Goal: Task Accomplishment & Management: Complete application form

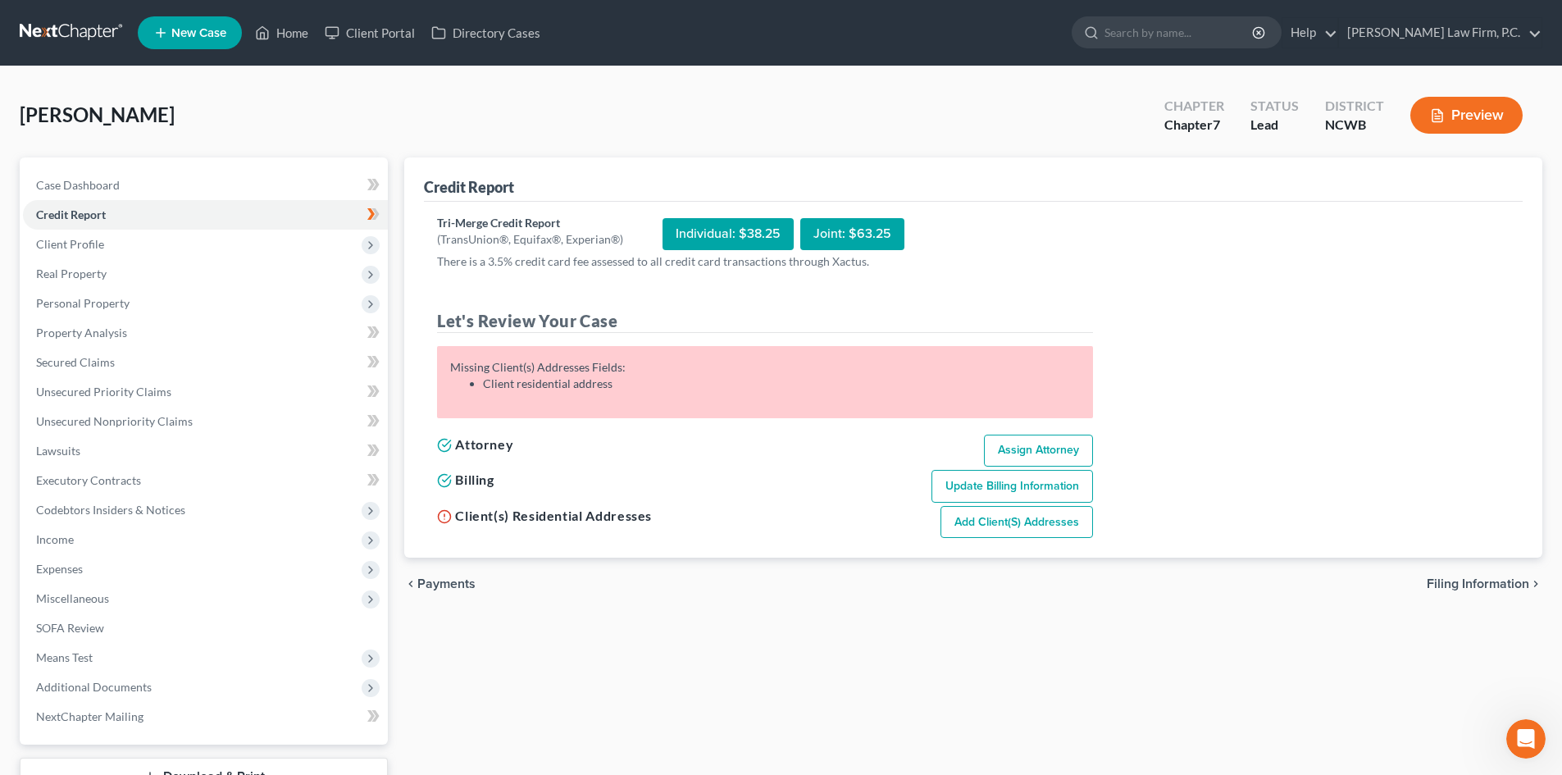
scroll to position [299, 0]
click at [142, 235] on span "Client Profile" at bounding box center [205, 245] width 365 height 30
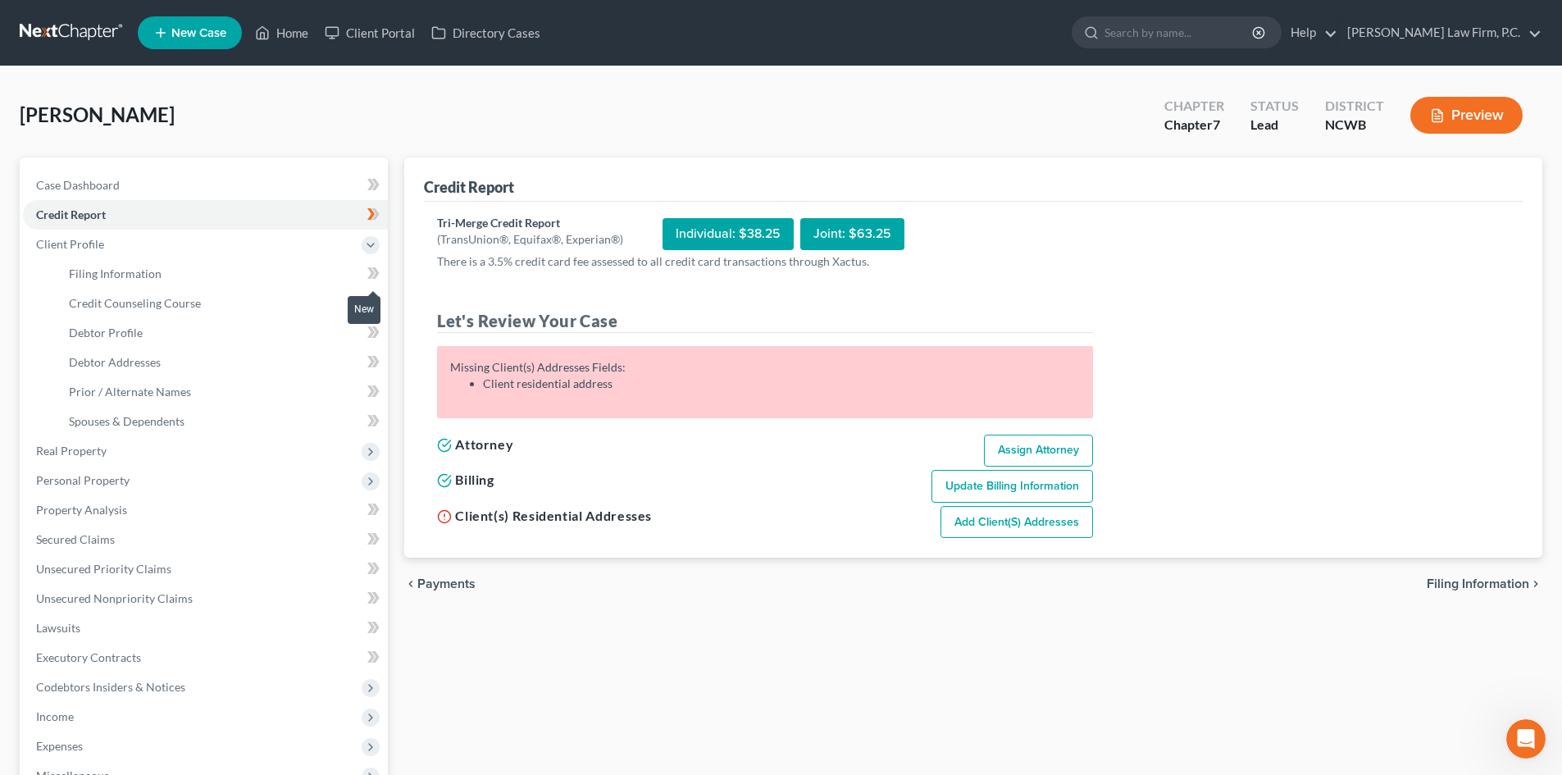
click at [369, 273] on icon at bounding box center [373, 273] width 12 height 21
click at [186, 266] on link "Filing Information" at bounding box center [222, 274] width 332 height 30
select select "1"
select select "0"
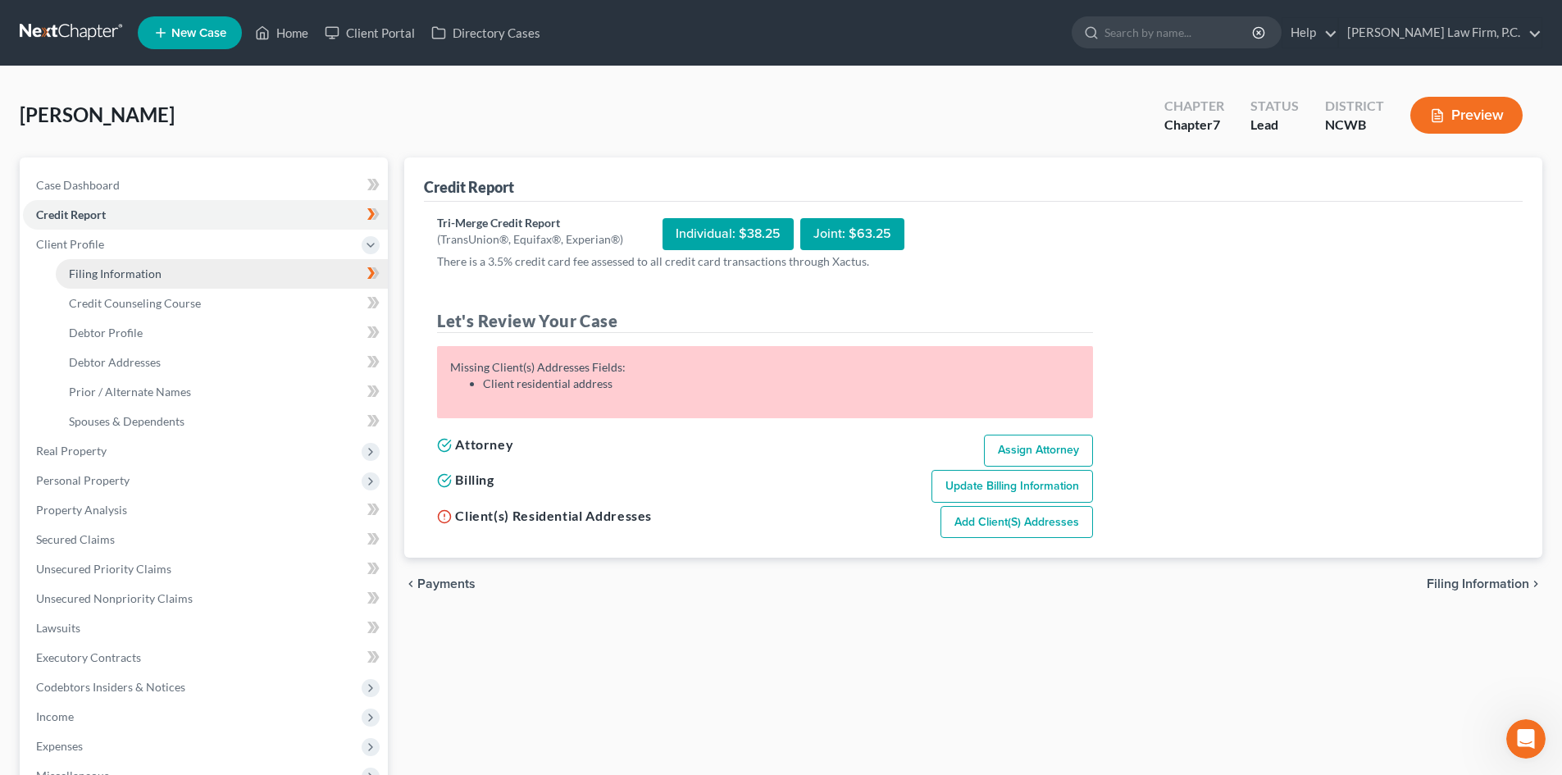
select select "59"
select select "0"
select select "28"
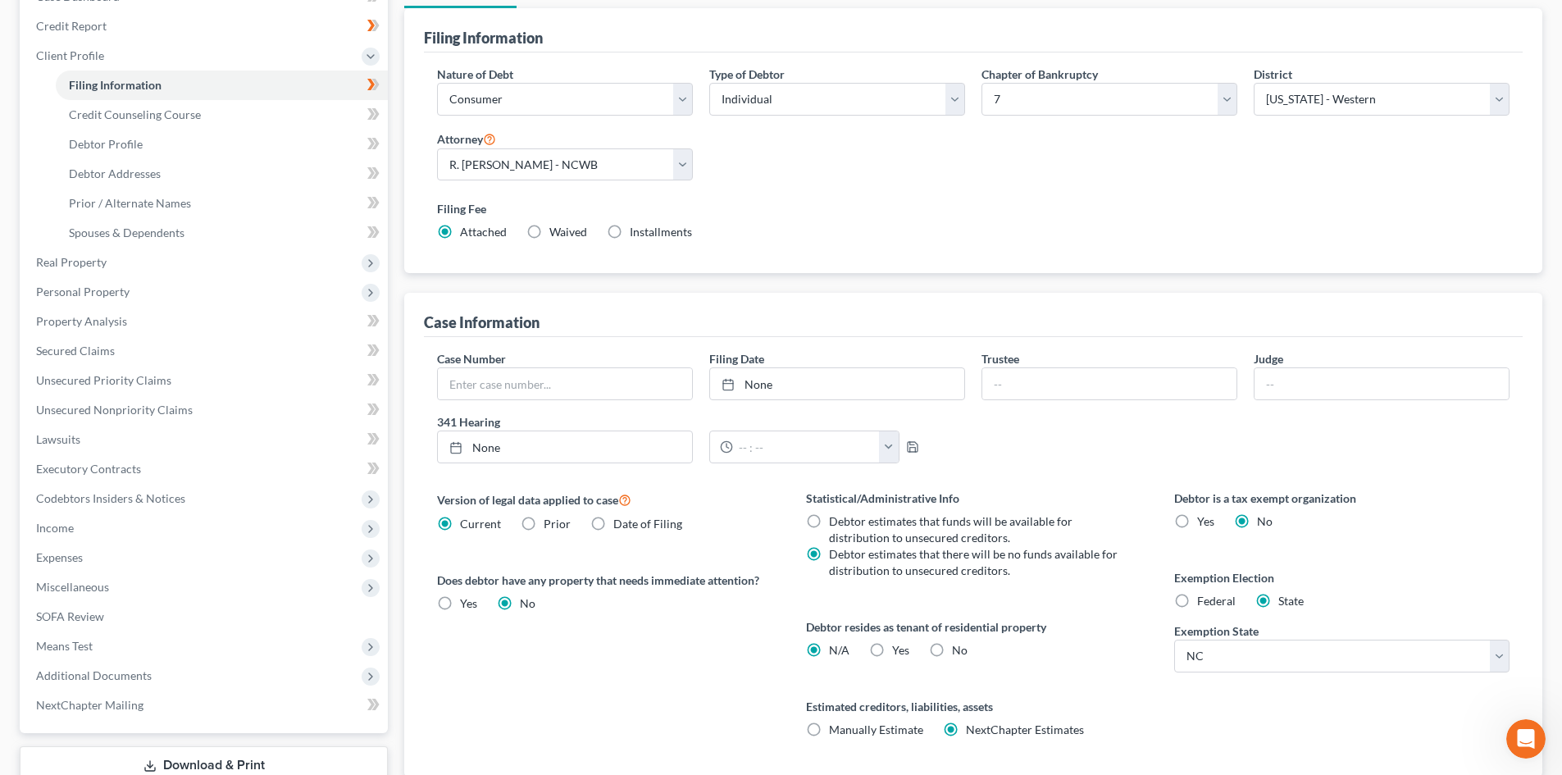
scroll to position [246, 0]
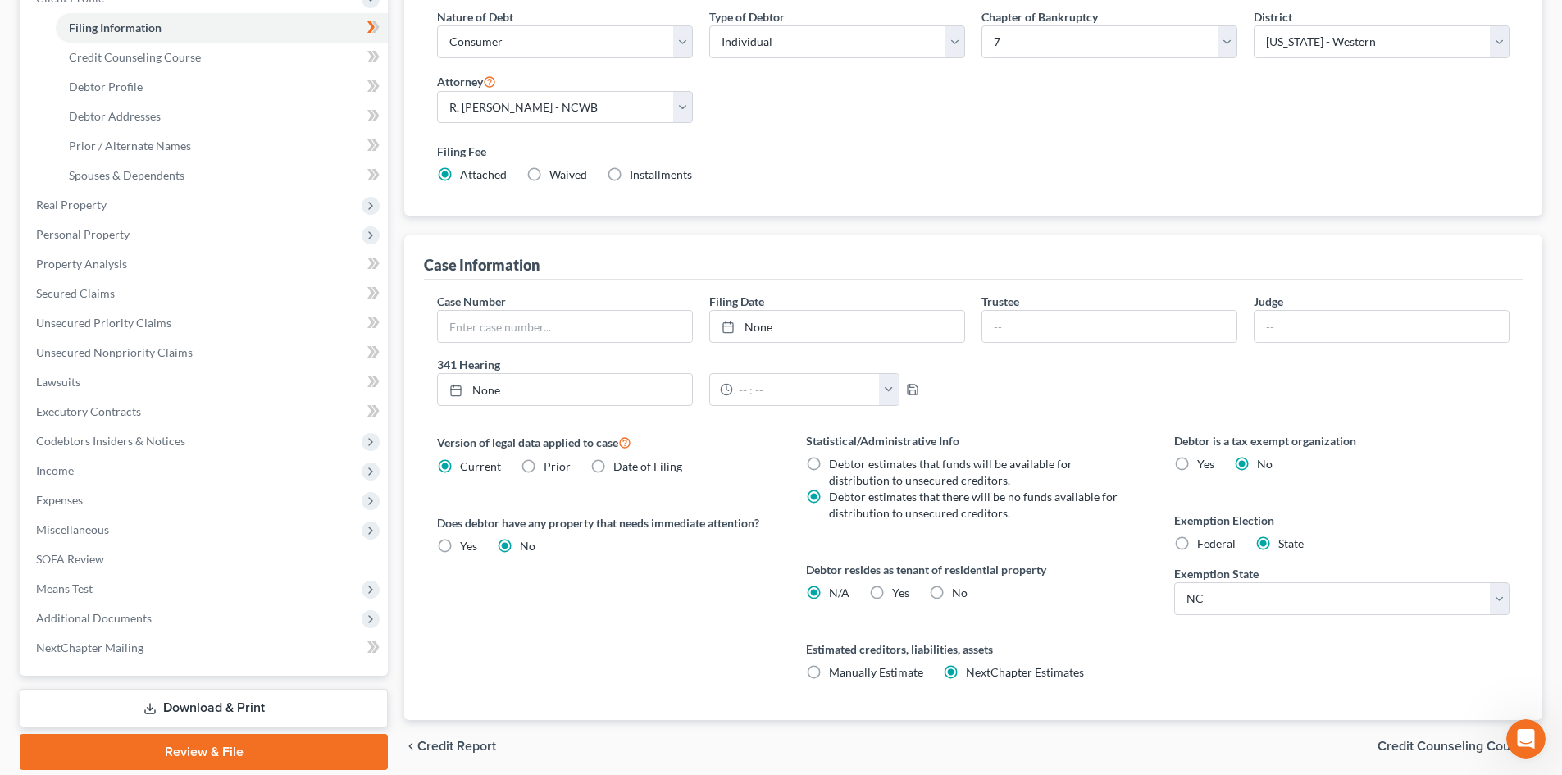
click at [892, 592] on label "Yes Yes" at bounding box center [900, 593] width 17 height 16
click at [899, 592] on input "Yes Yes" at bounding box center [904, 590] width 11 height 11
radio input "true"
radio input "false"
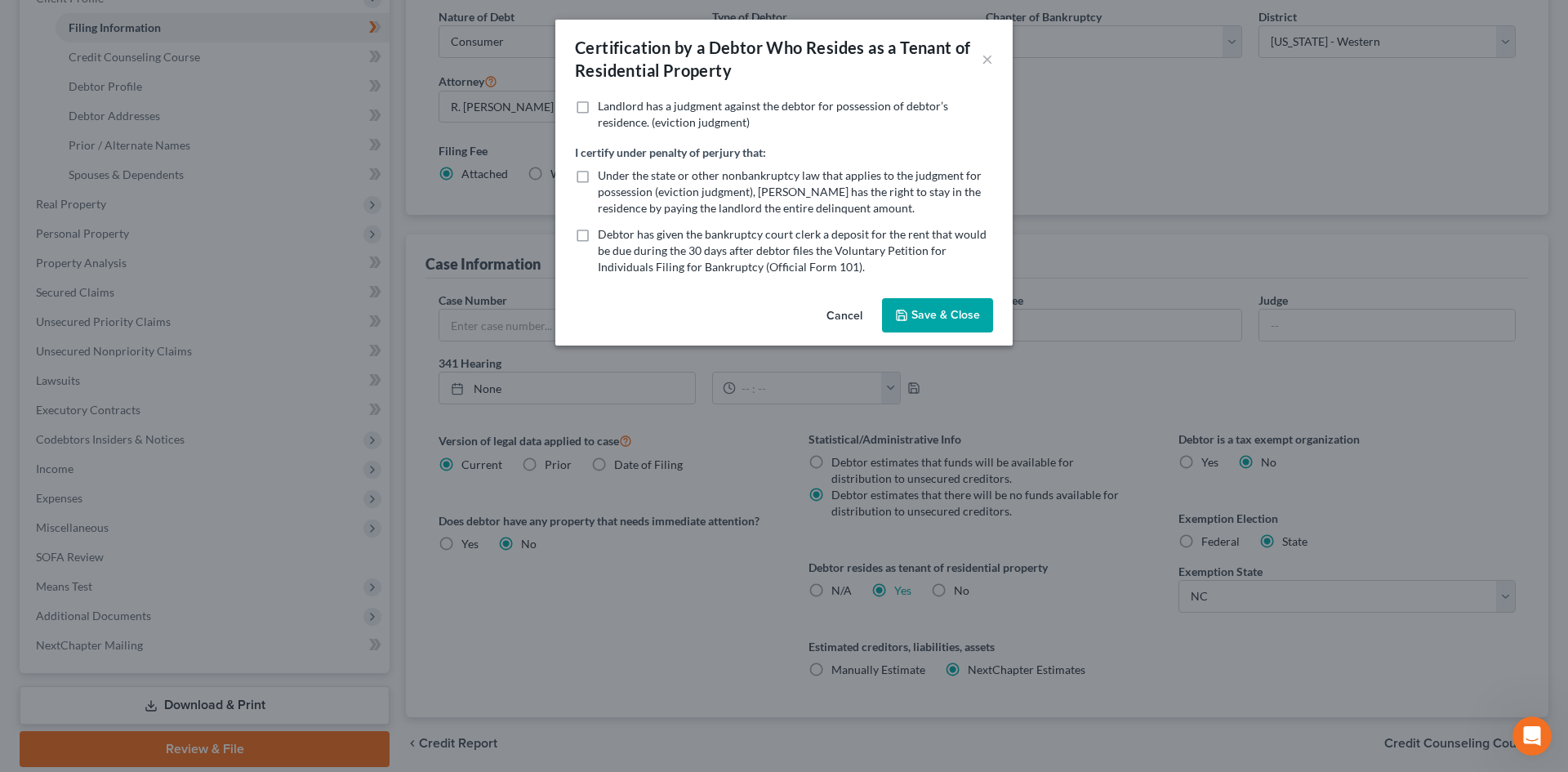
click at [597, 116] on label "Landlord has a judgment against the debtor for possession of debtor’s residence…" at bounding box center [794, 114] width 395 height 33
click at [604, 109] on input "Landlord has a judgment against the debtor for possession of debtor’s residence…" at bounding box center [609, 103] width 11 height 11
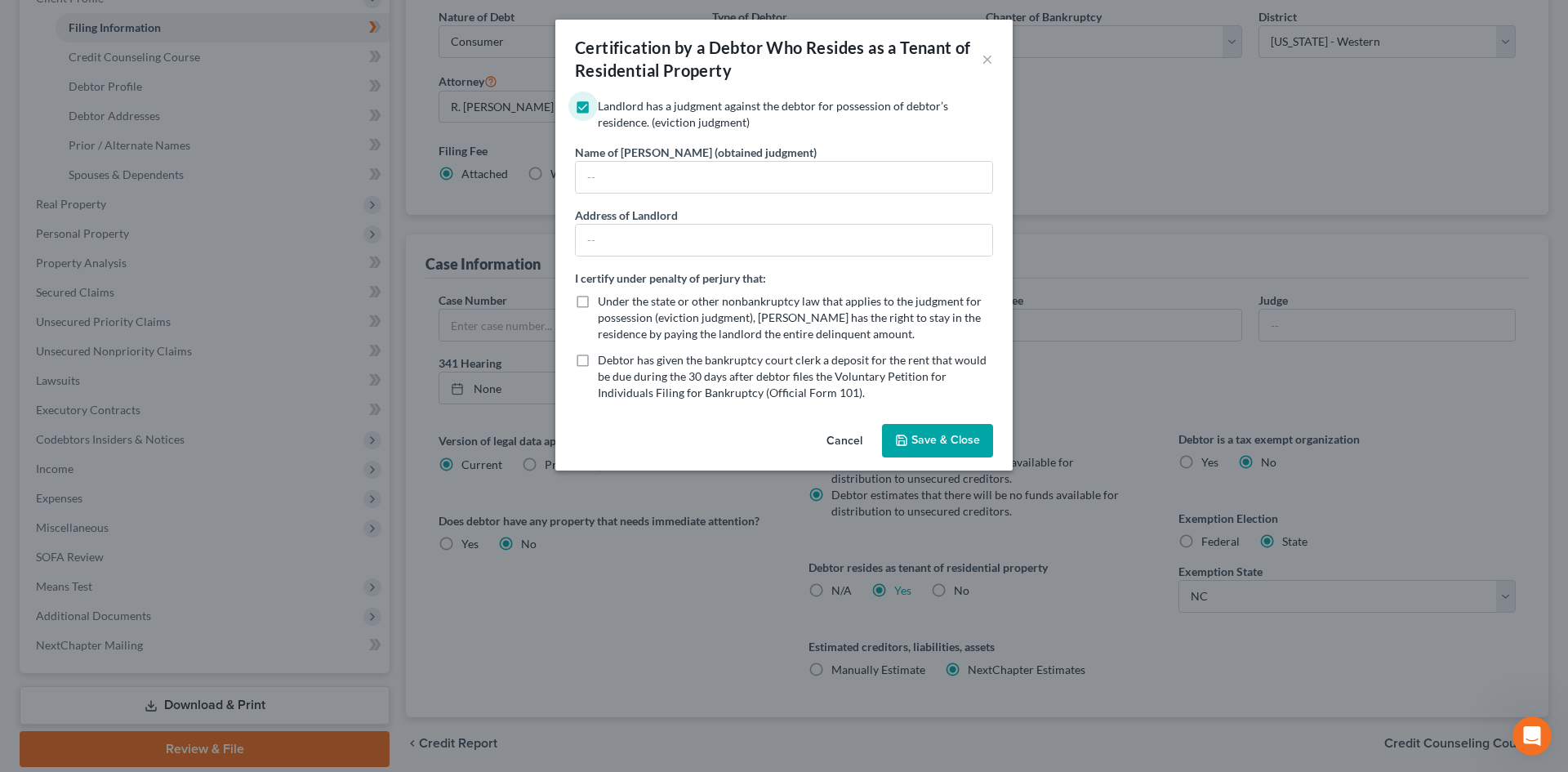
click at [597, 98] on label "Landlord has a judgment against the debtor for possession of debtor’s residence…" at bounding box center [794, 114] width 395 height 33
click at [604, 98] on input "Landlord has a judgment against the debtor for possession of debtor’s residence…" at bounding box center [609, 103] width 11 height 11
checkbox input "false"
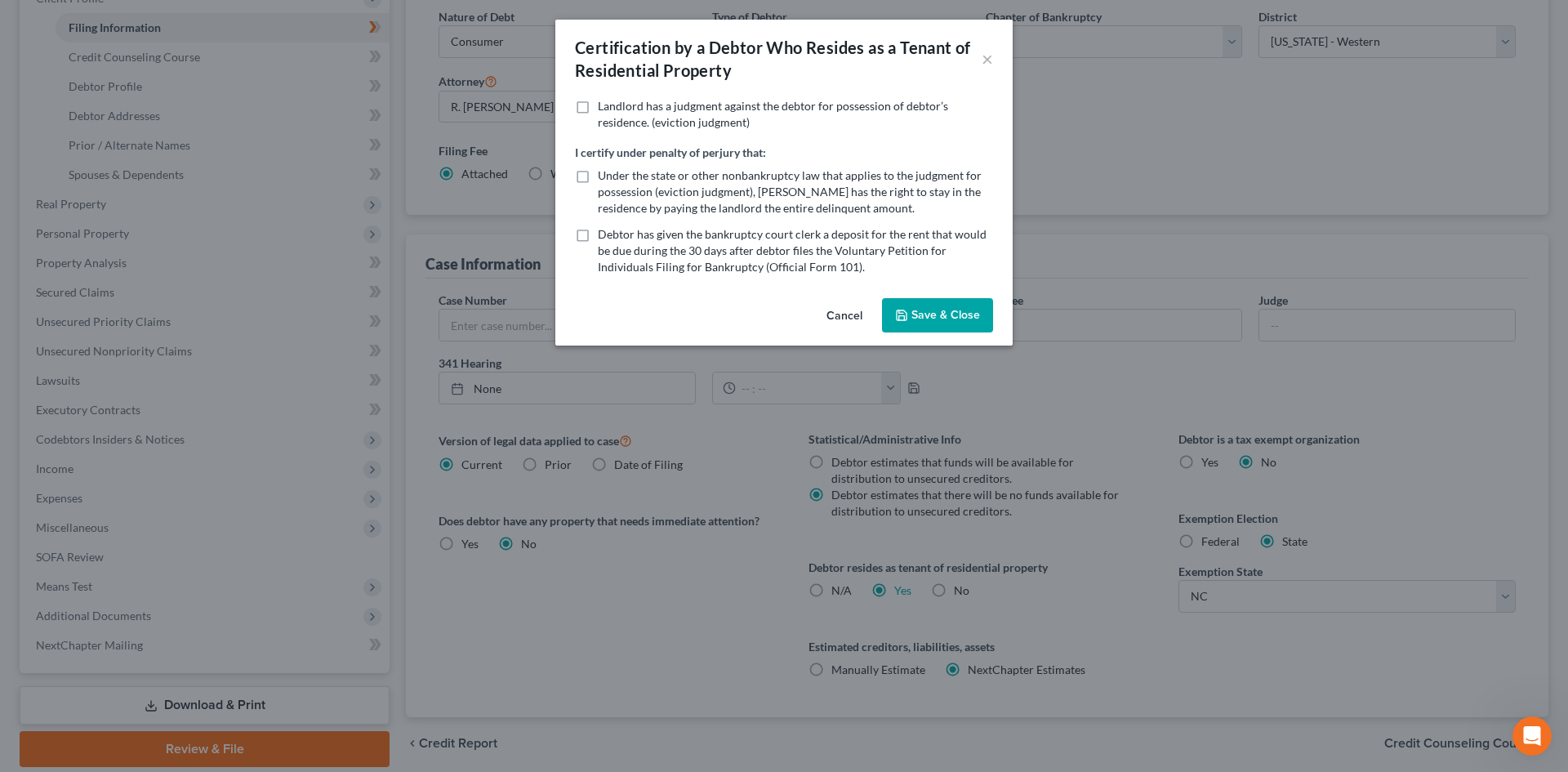
click at [981, 320] on button "Save & Close" at bounding box center [938, 315] width 112 height 34
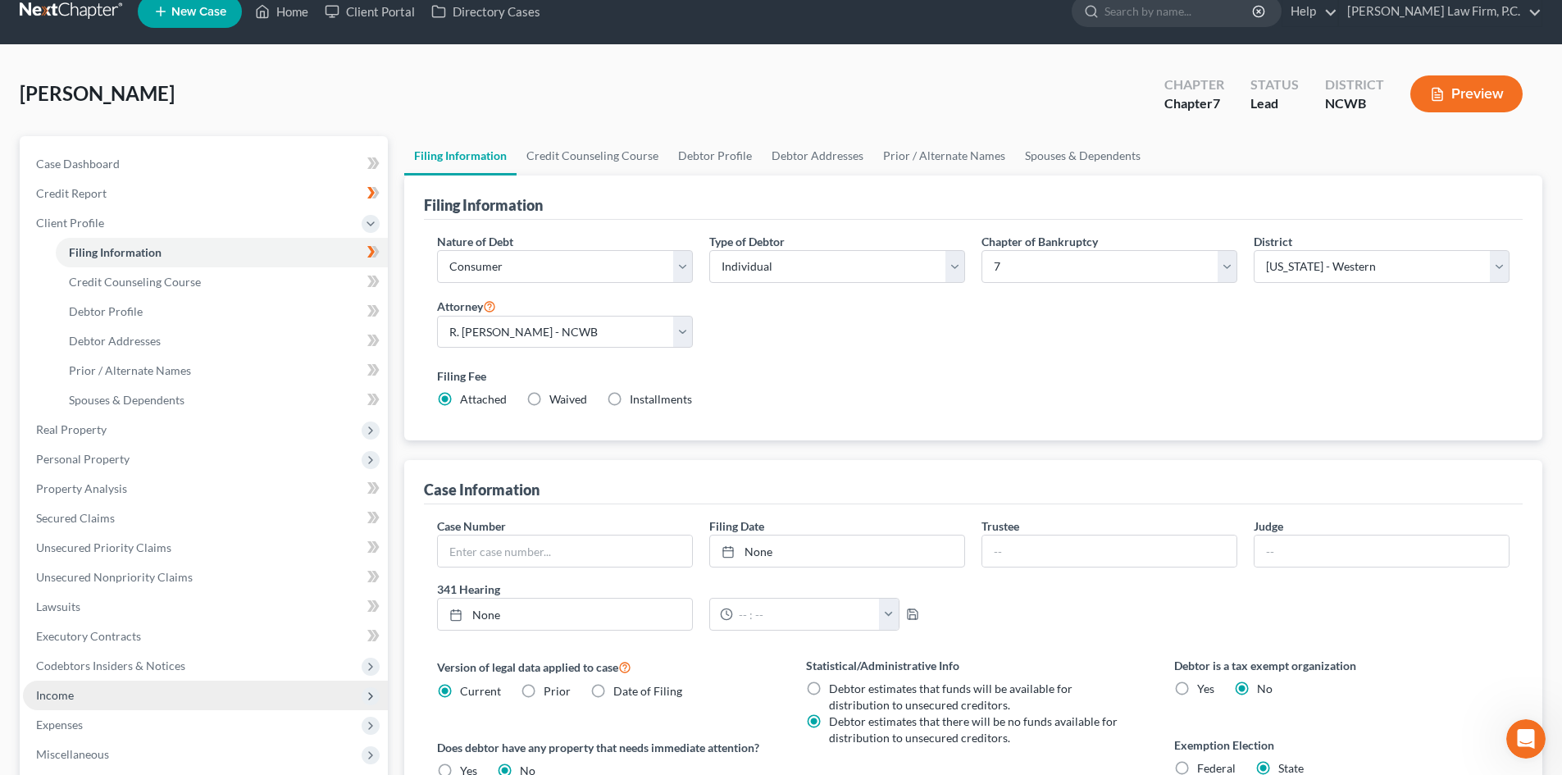
scroll to position [0, 0]
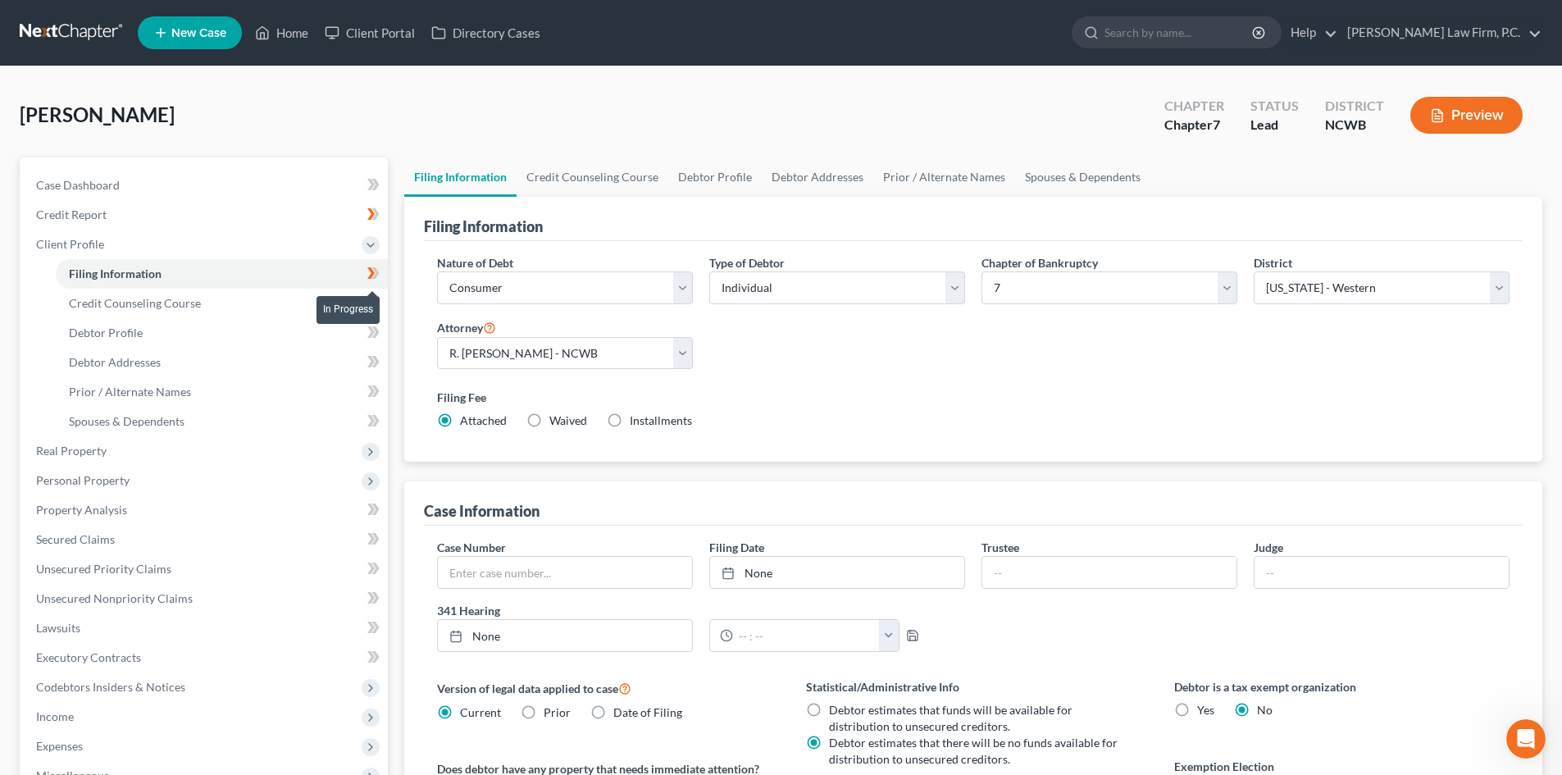
click at [379, 271] on icon at bounding box center [373, 273] width 12 height 21
click at [154, 334] on link "Debtor Profile" at bounding box center [222, 333] width 332 height 30
select select "0"
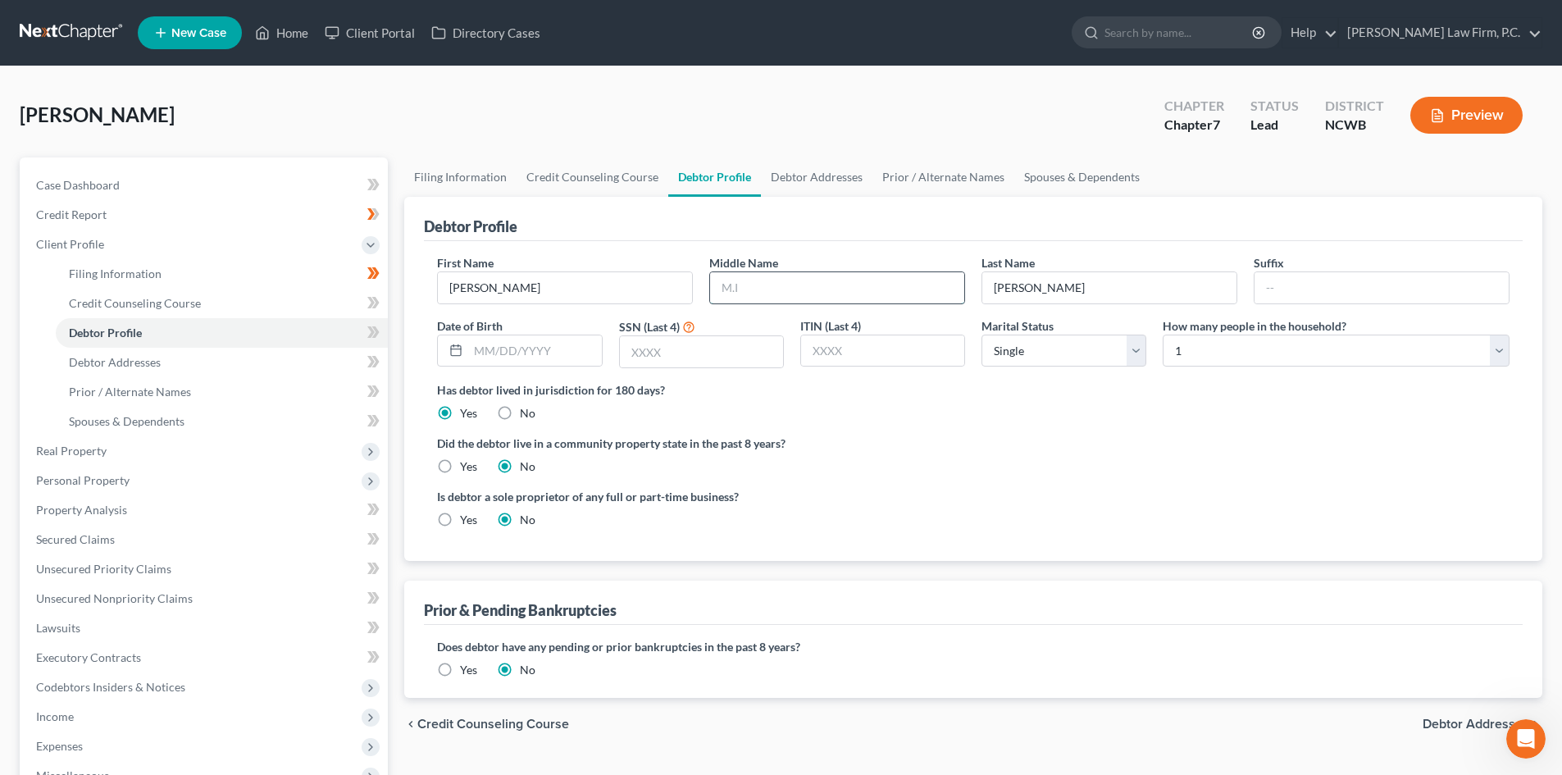
click at [762, 279] on input "text" at bounding box center [837, 287] width 254 height 31
type input "Jordan"
click at [459, 348] on icon at bounding box center [455, 350] width 13 height 13
click at [481, 346] on input "text" at bounding box center [534, 350] width 133 height 31
type input "08/03/1993"
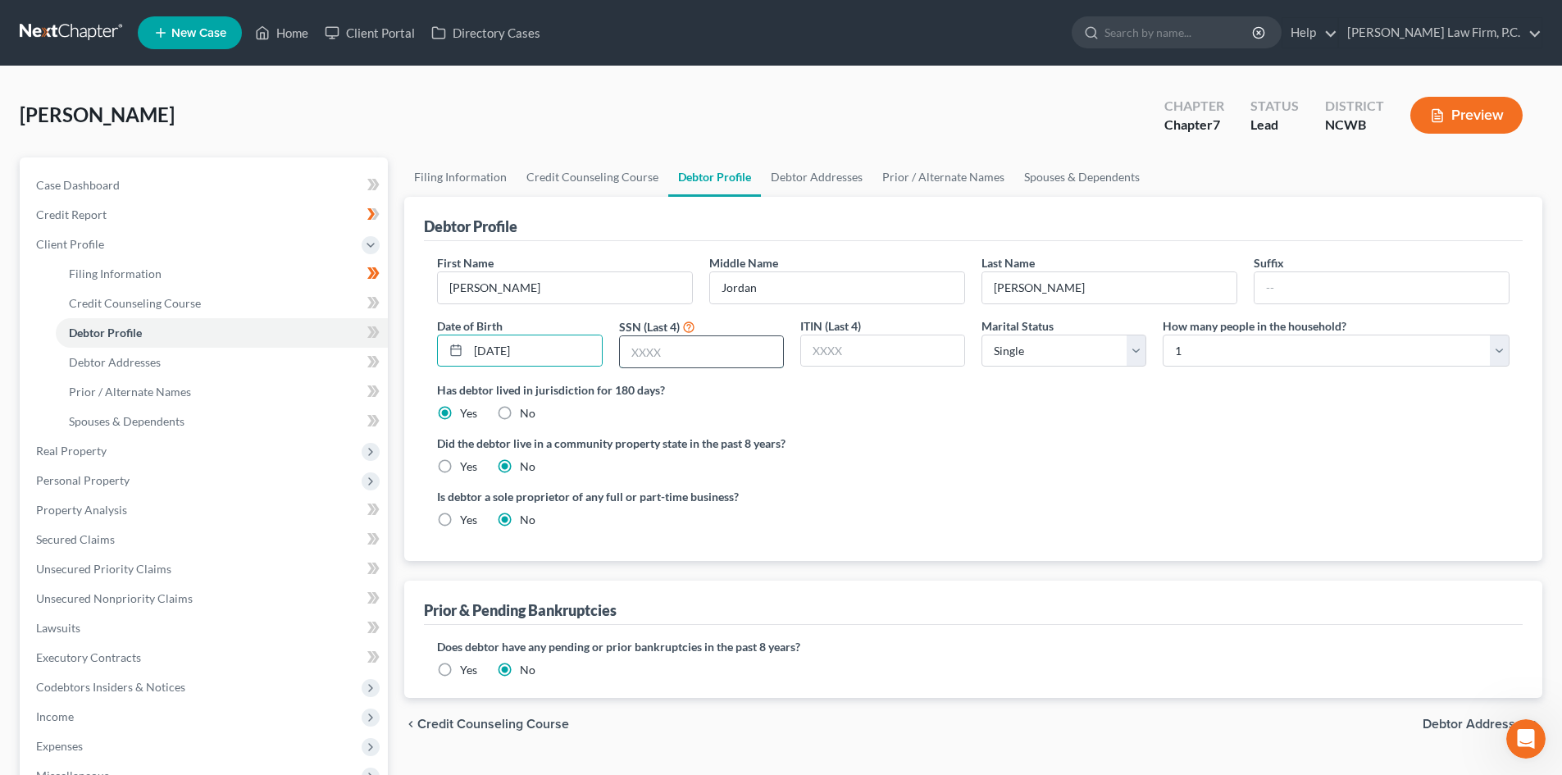
click at [711, 344] on input "text" at bounding box center [701, 351] width 163 height 31
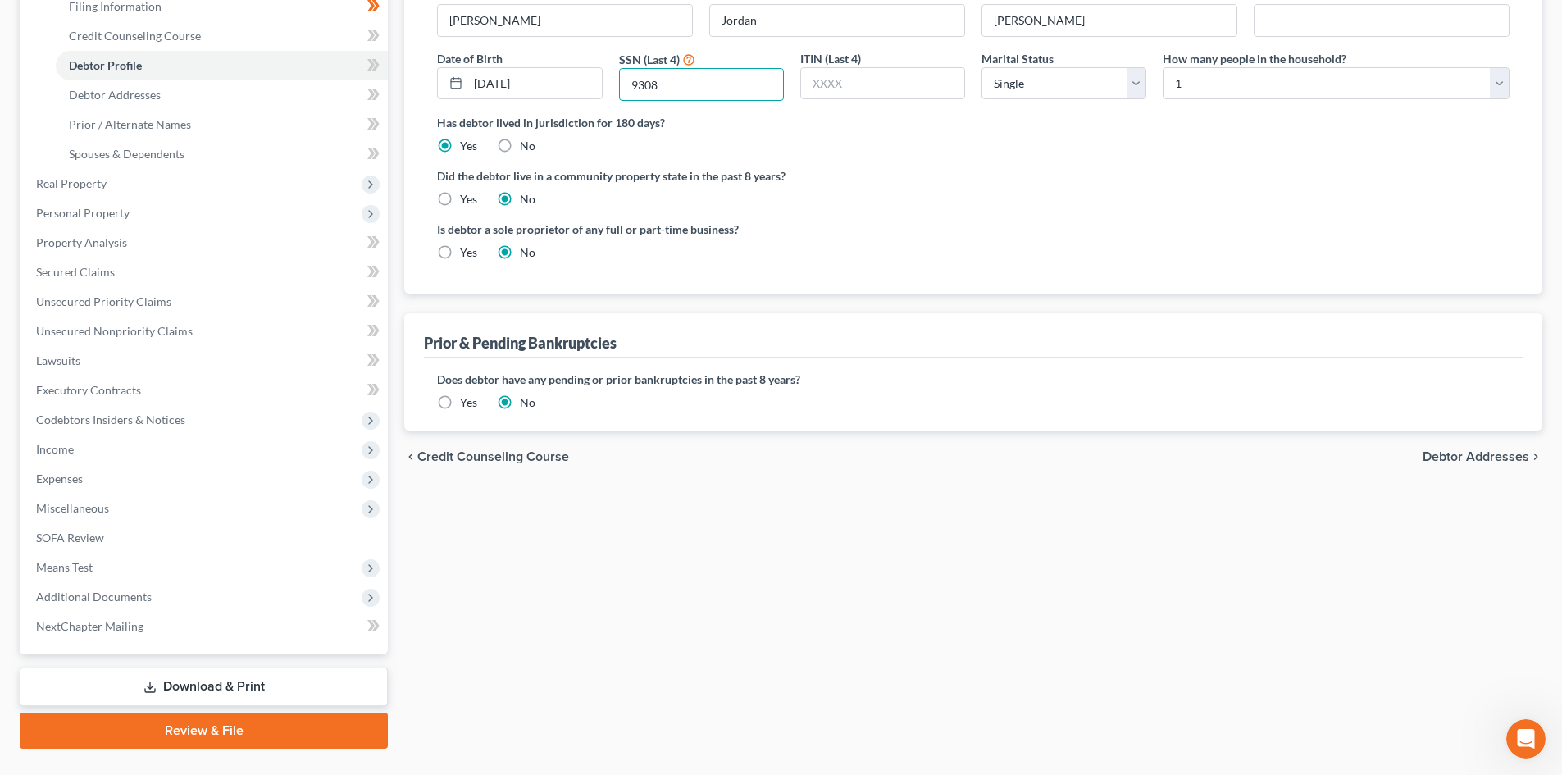
scroll to position [303, 0]
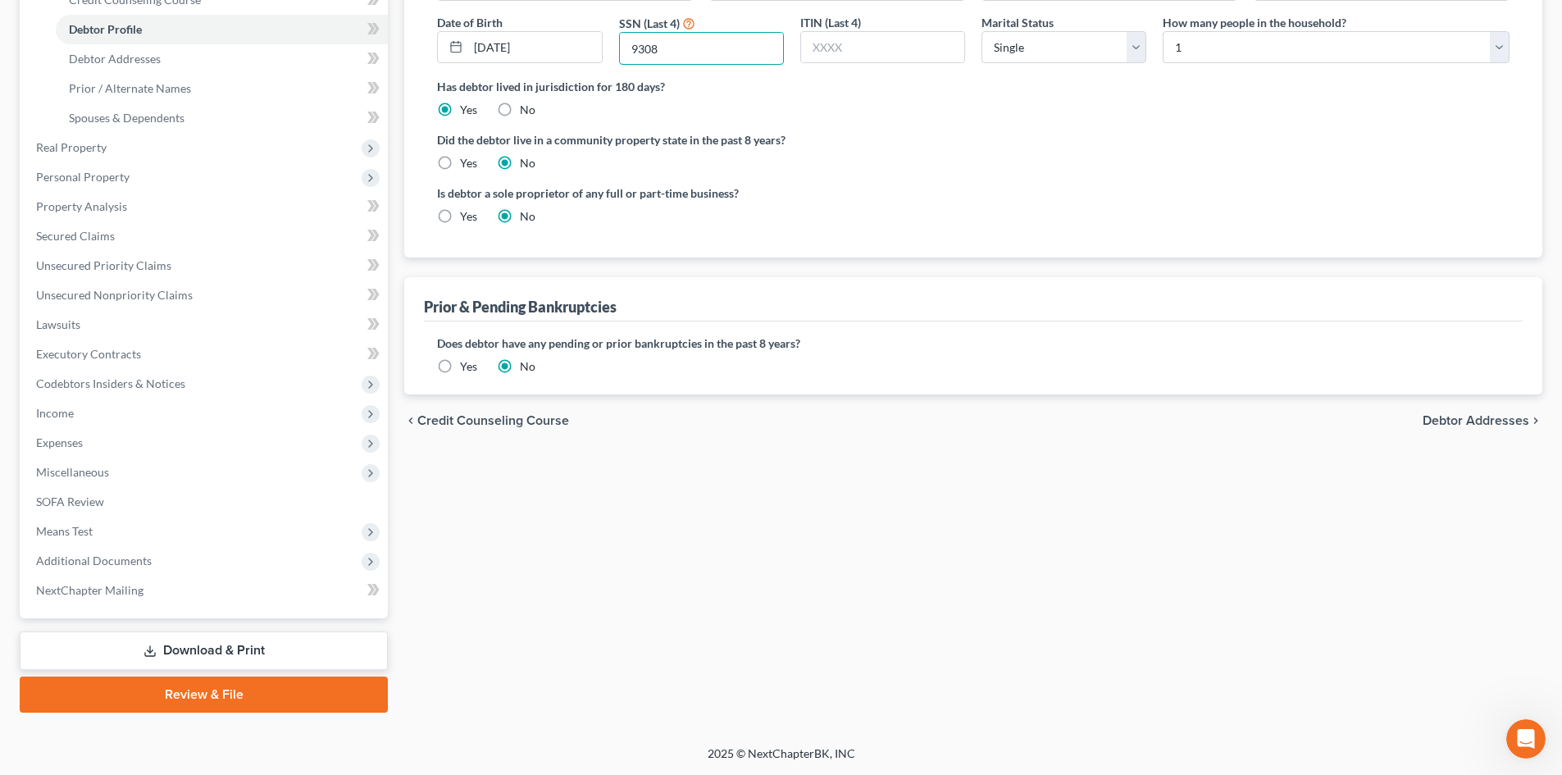
type input "9308"
click at [1501, 419] on span "Debtor Addresses" at bounding box center [1476, 420] width 107 height 13
select select "0"
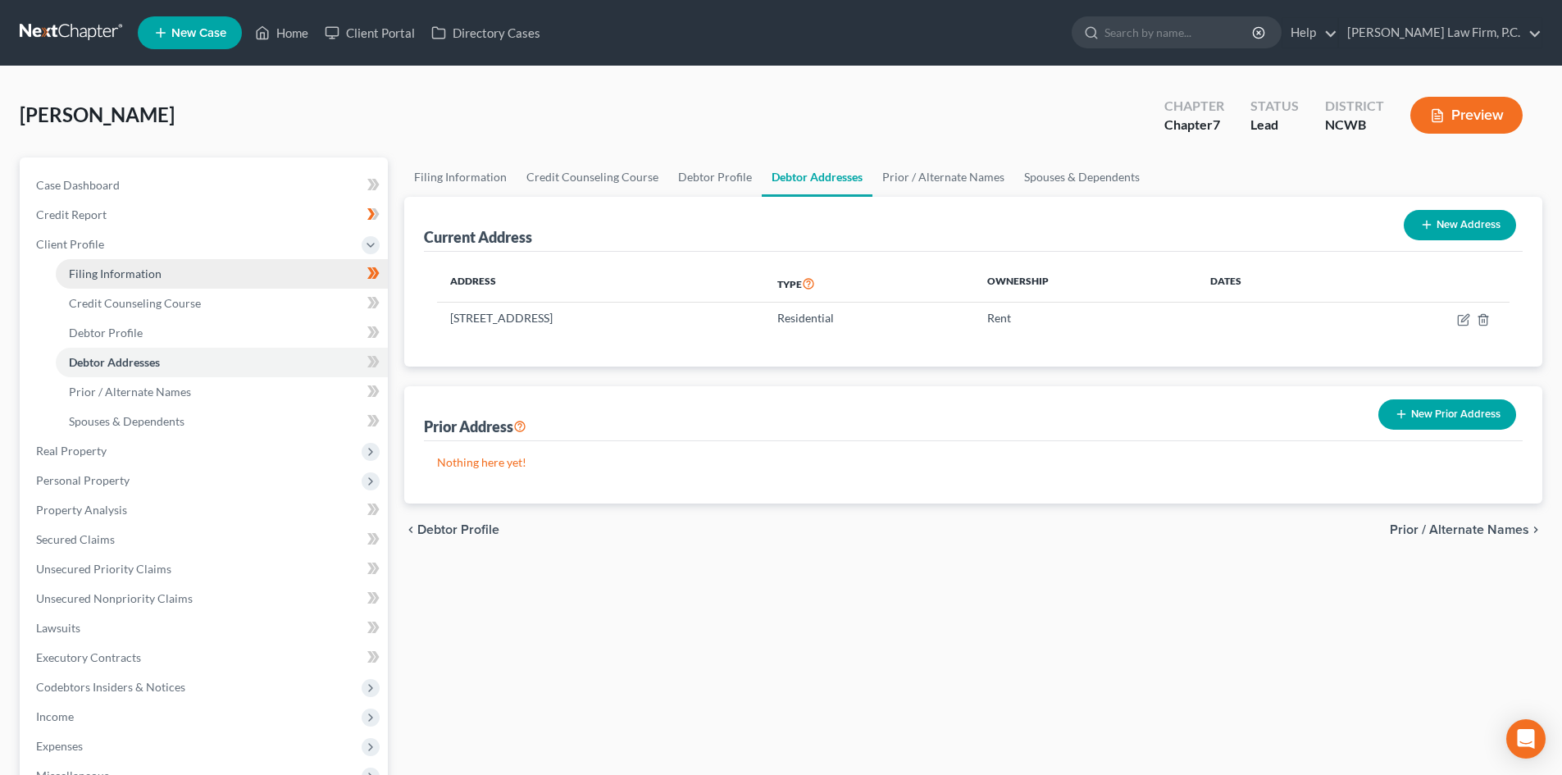
click at [160, 275] on link "Filing Information" at bounding box center [222, 274] width 332 height 30
select select "1"
select select "0"
select select "59"
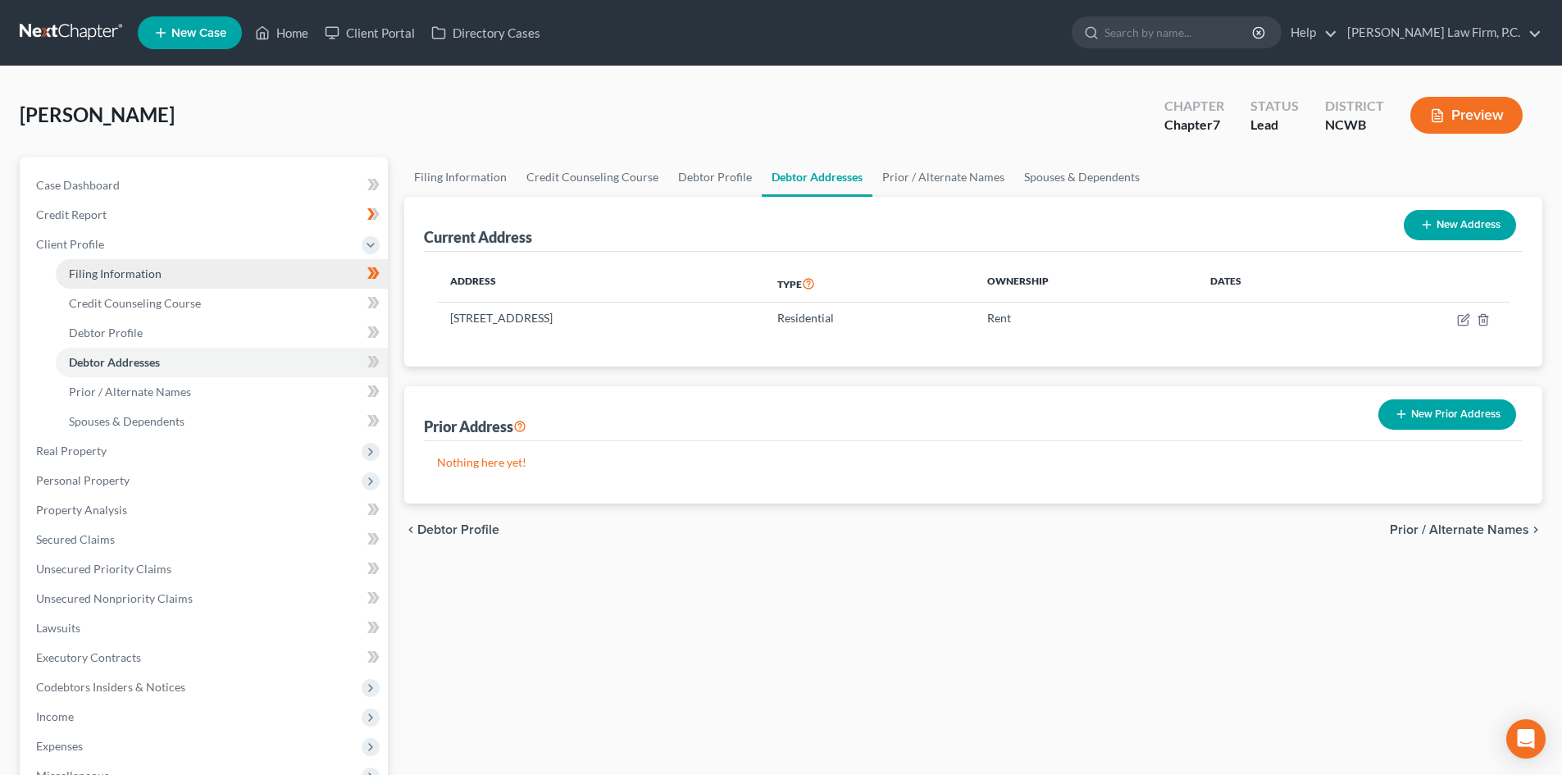
select select "0"
select select "28"
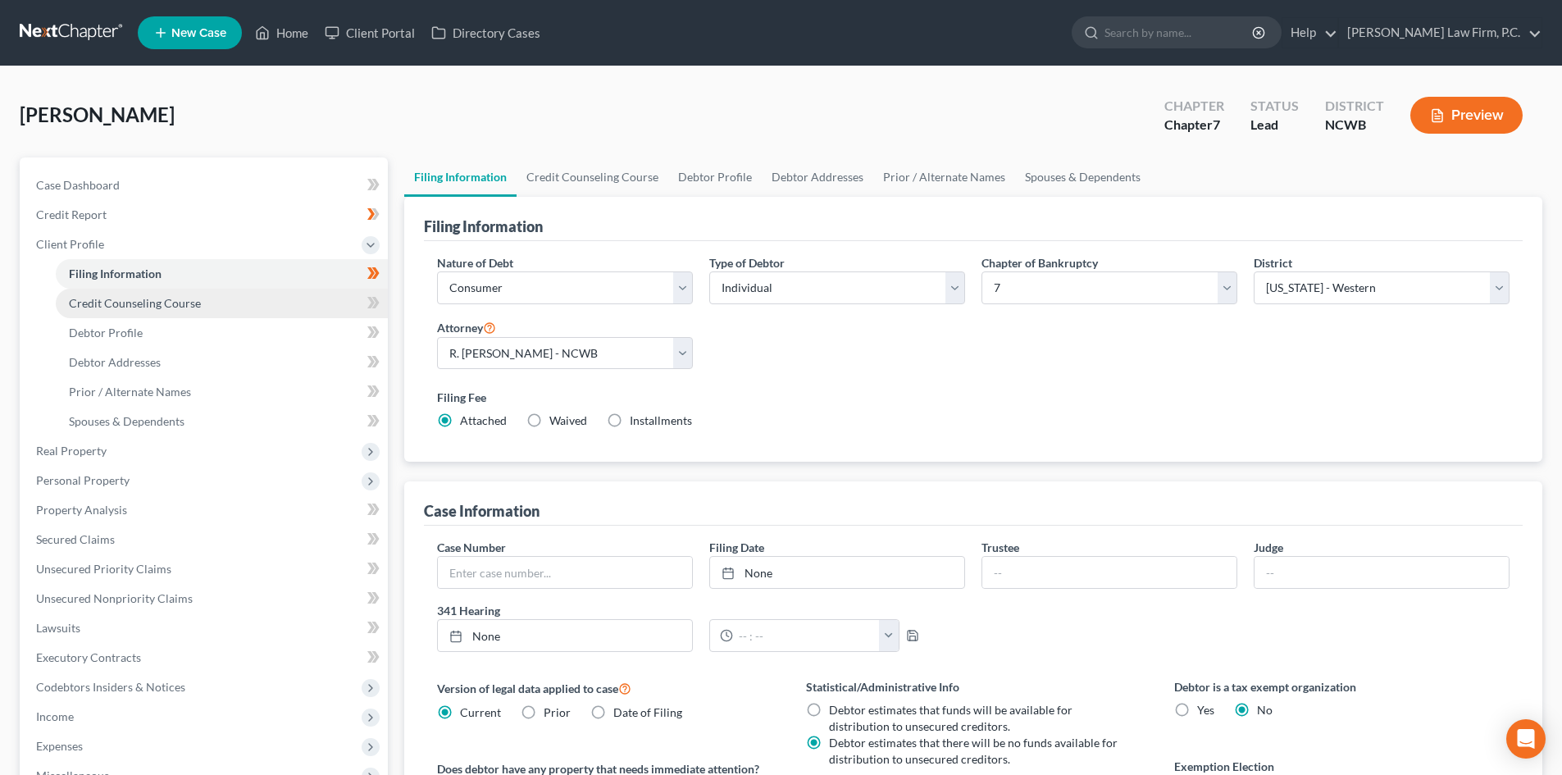
click at [162, 306] on span "Credit Counseling Course" at bounding box center [135, 303] width 132 height 14
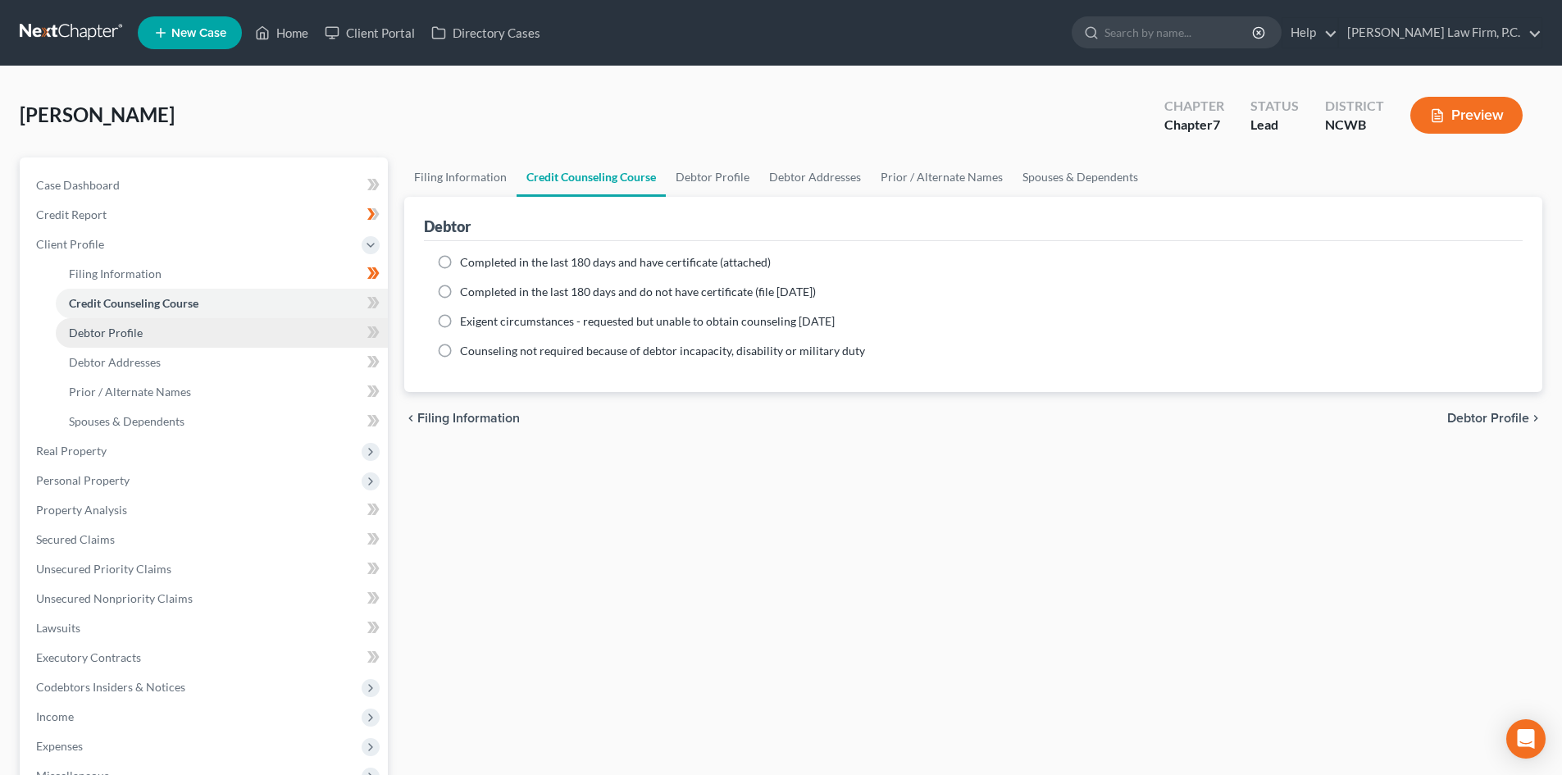
click at [148, 326] on link "Debtor Profile" at bounding box center [222, 333] width 332 height 30
select select "0"
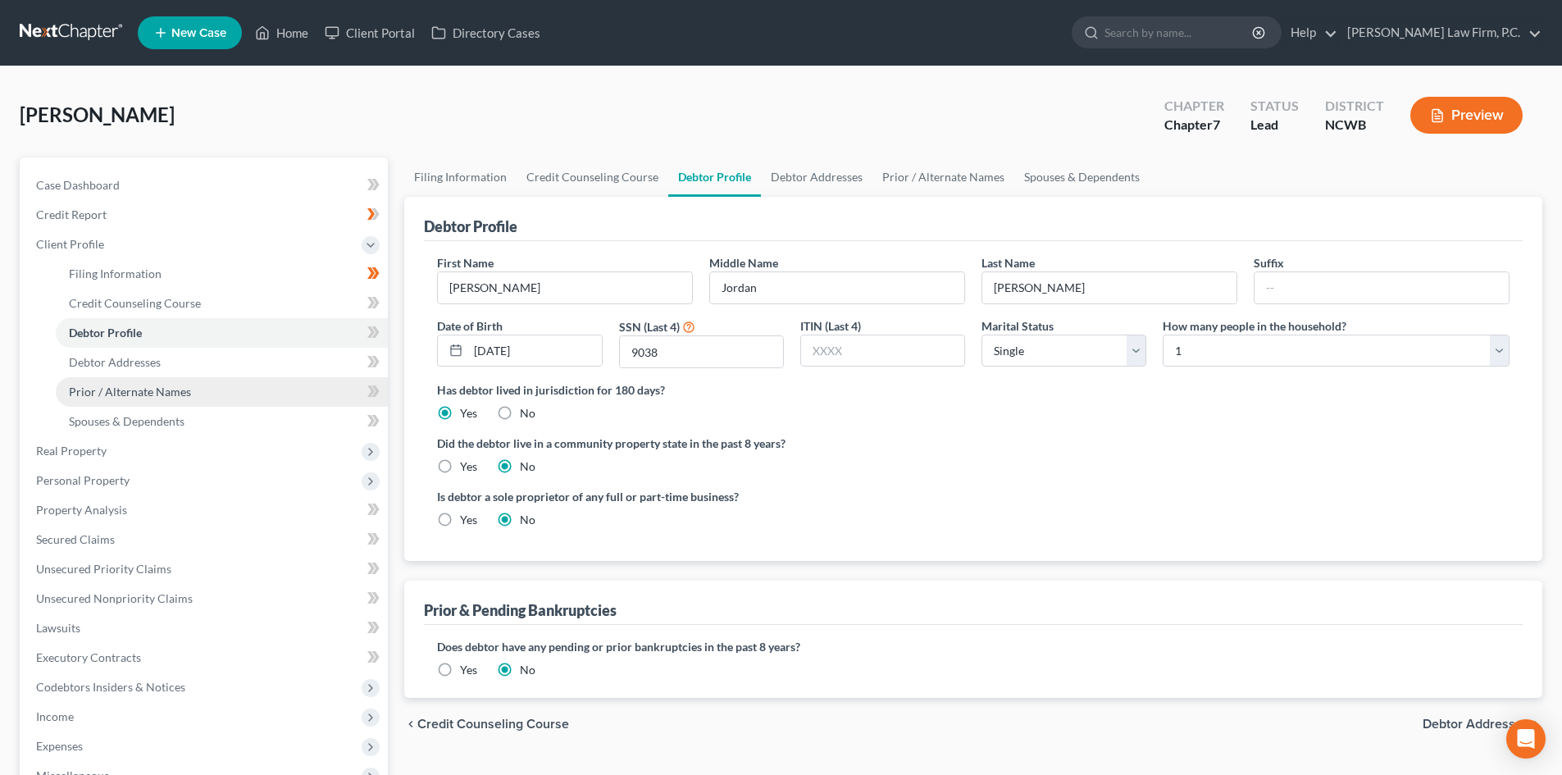
click at [124, 377] on link "Prior / Alternate Names" at bounding box center [222, 392] width 332 height 30
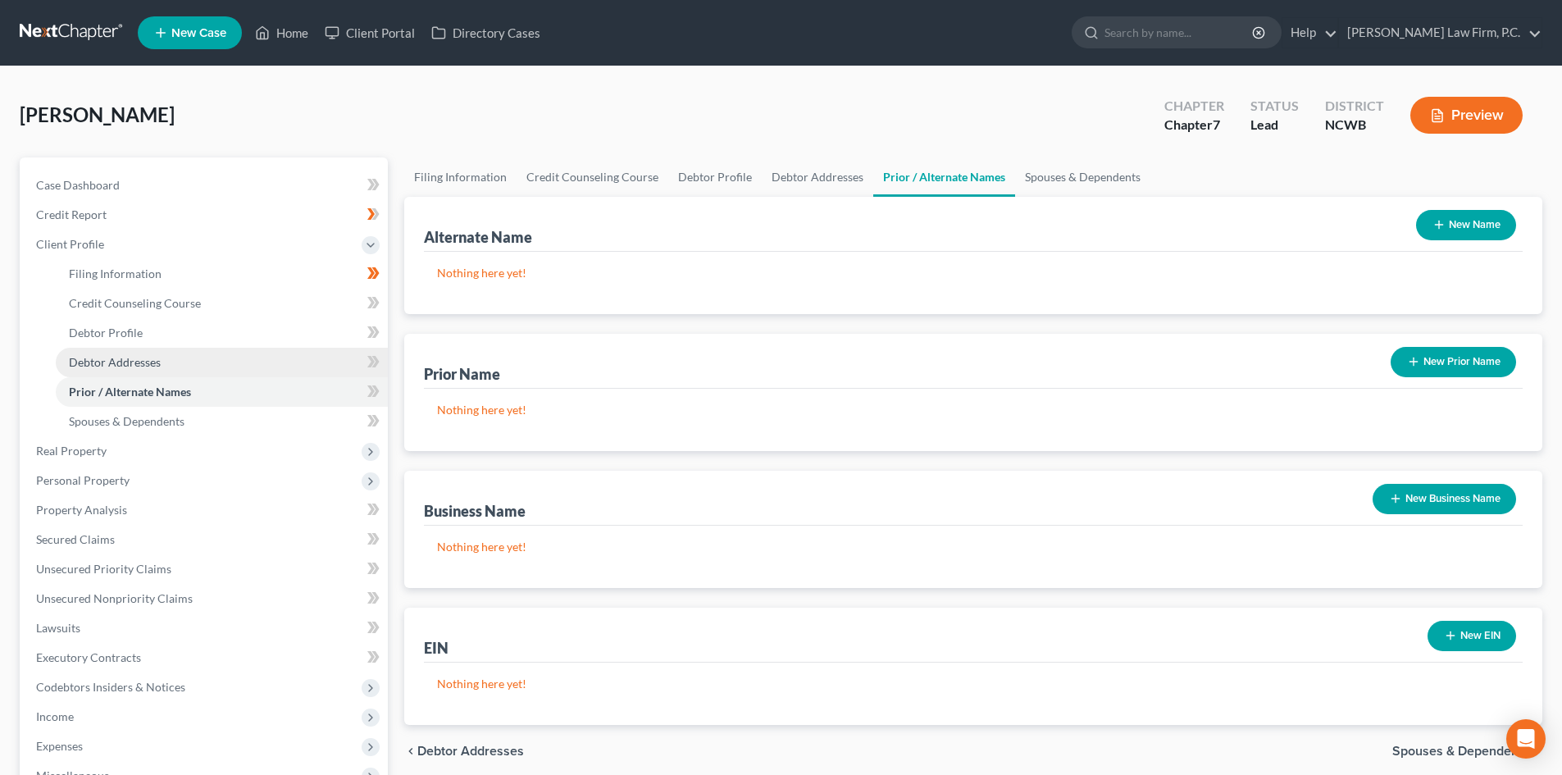
click at [123, 364] on span "Debtor Addresses" at bounding box center [115, 362] width 92 height 14
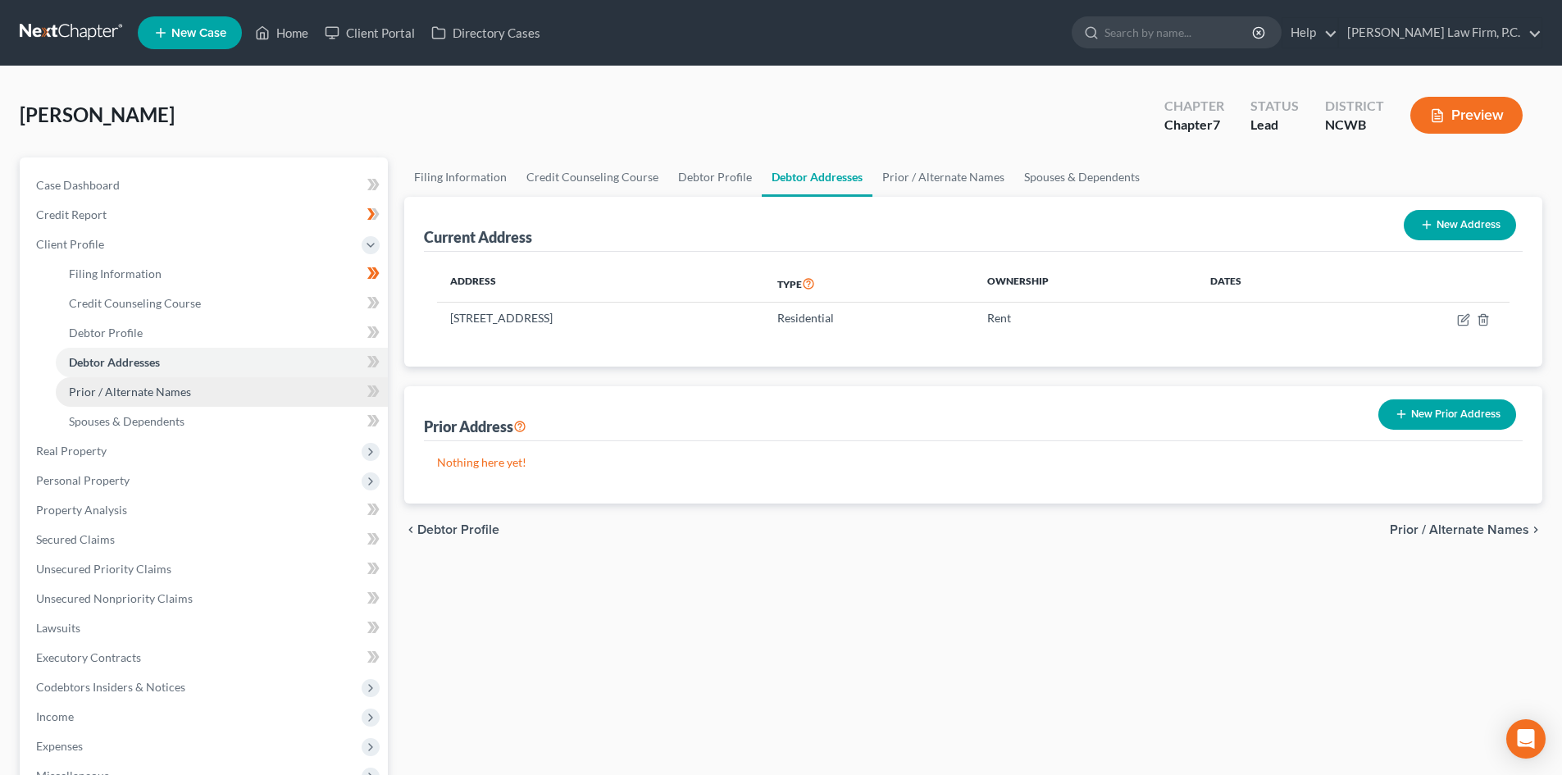
click at [79, 393] on span "Prior / Alternate Names" at bounding box center [130, 392] width 122 height 14
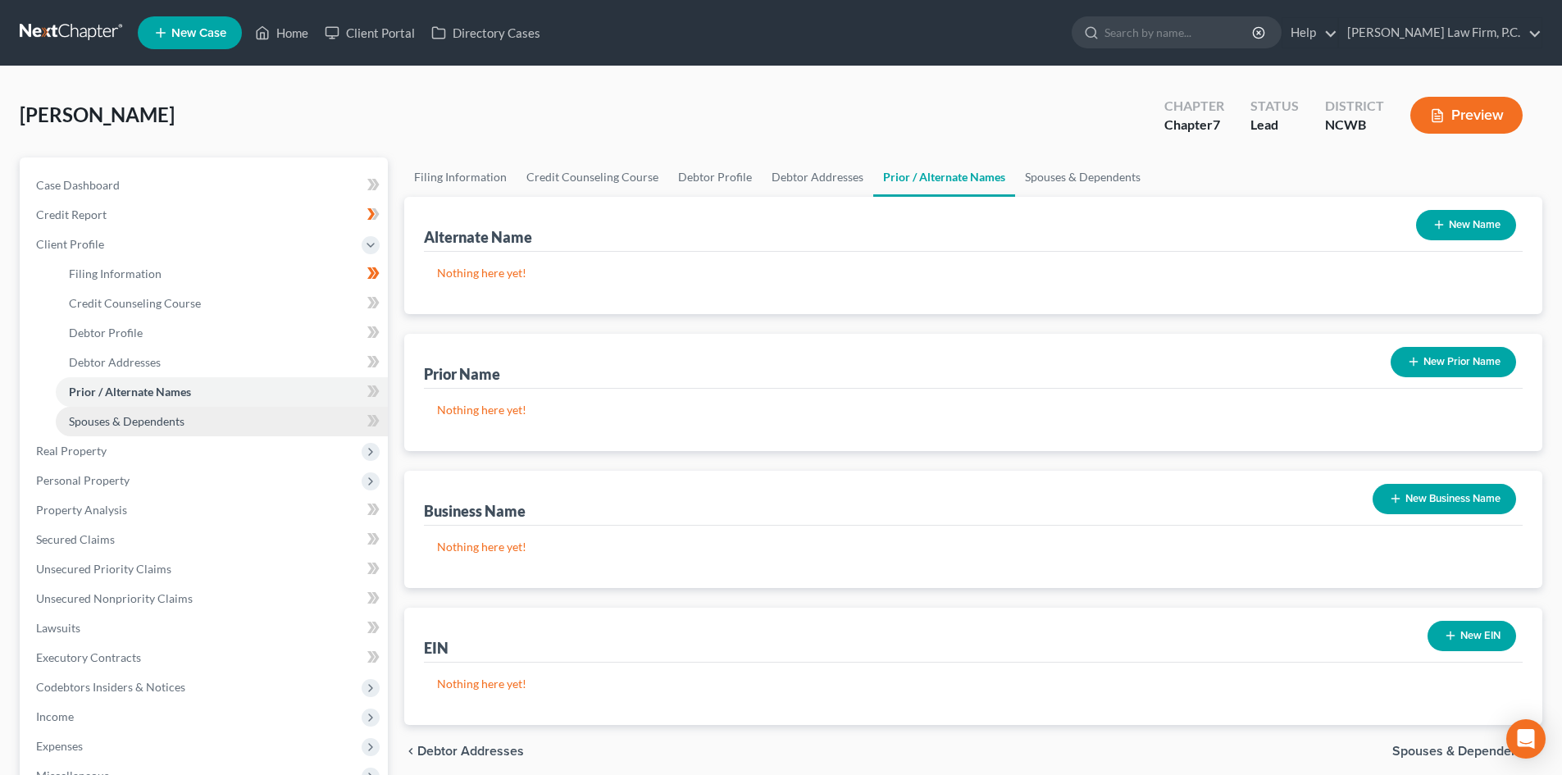
click at [166, 420] on span "Spouses & Dependents" at bounding box center [127, 421] width 116 height 14
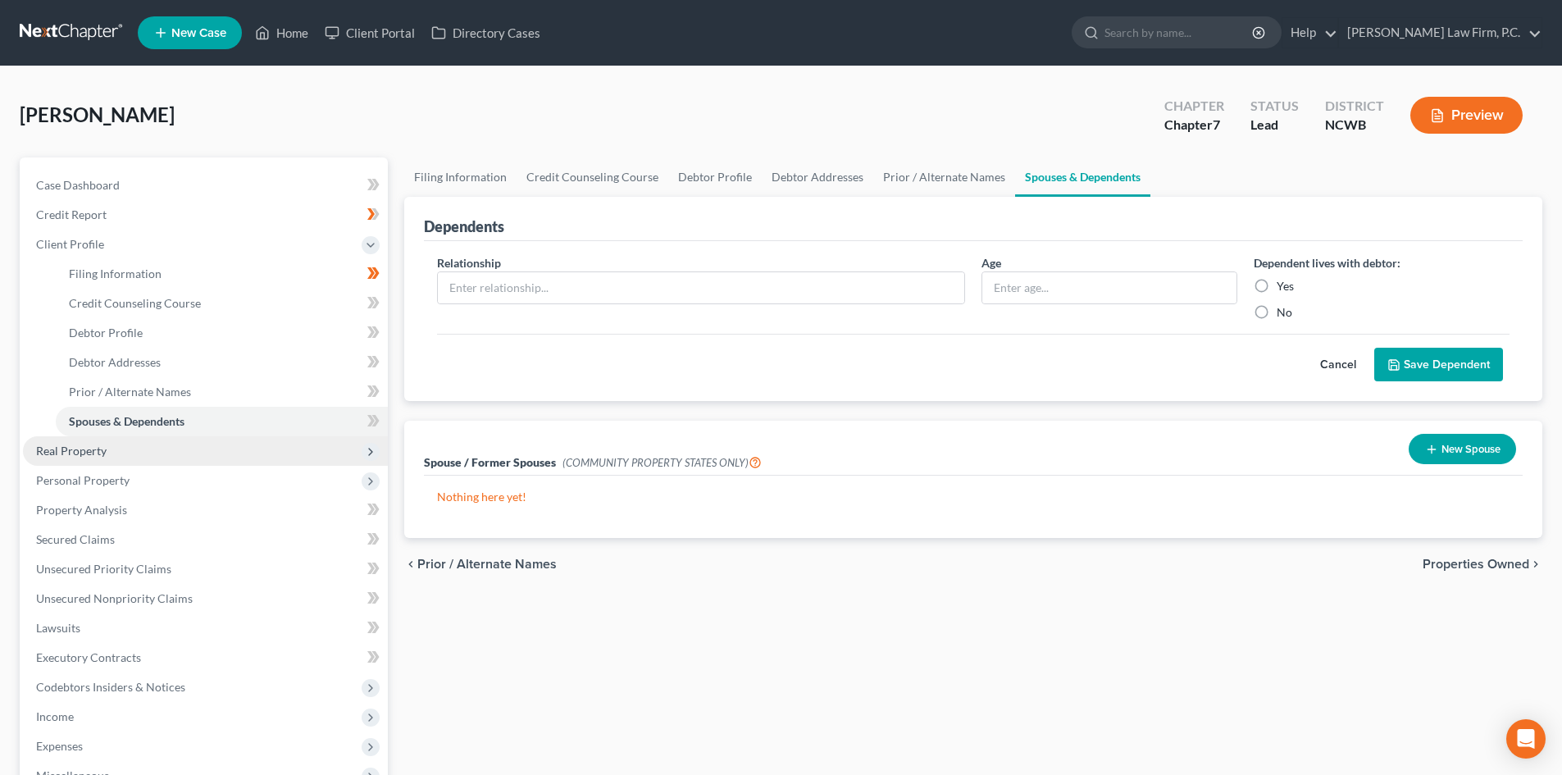
click at [92, 445] on span "Real Property" at bounding box center [71, 451] width 71 height 14
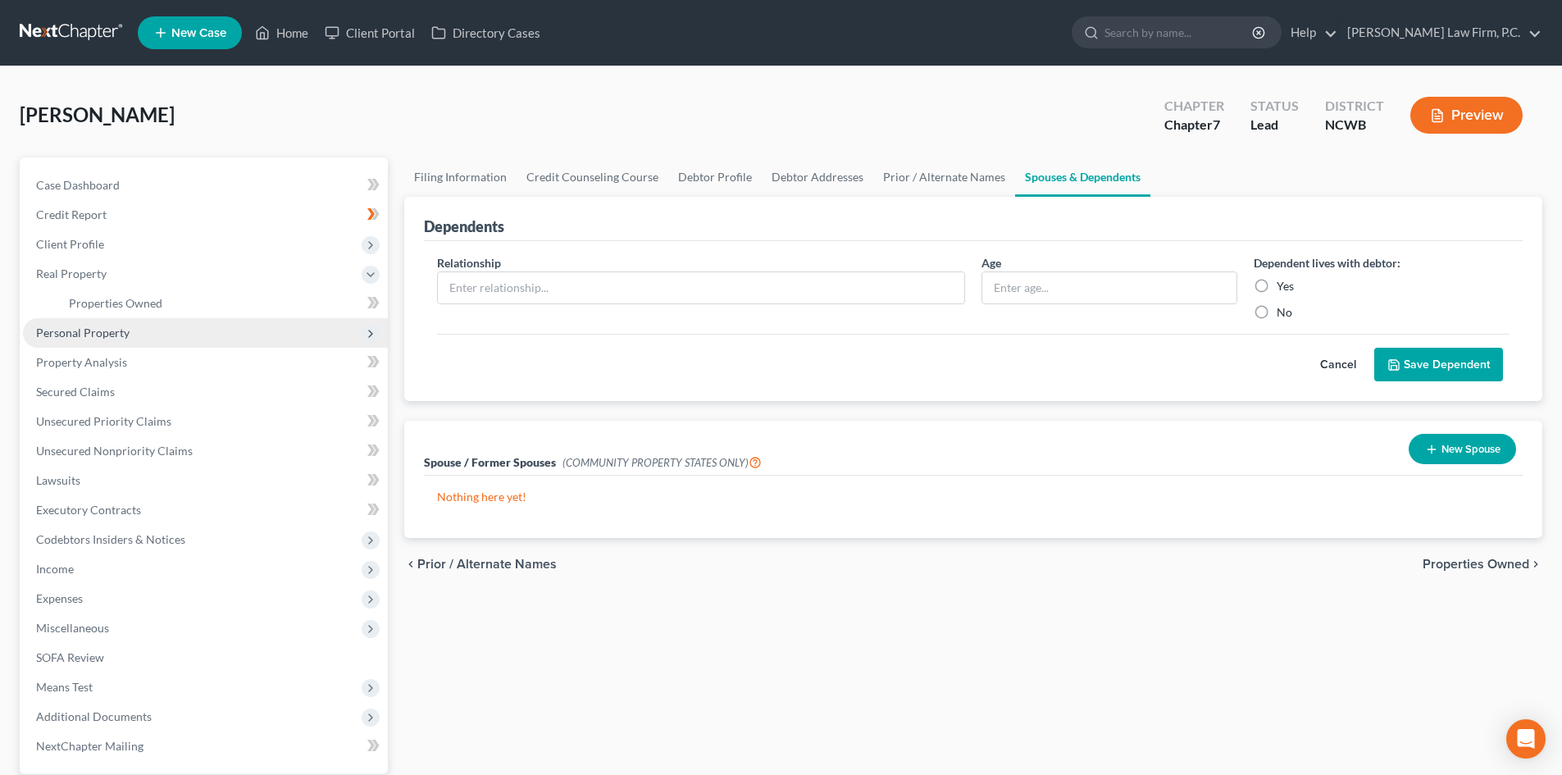
click at [107, 326] on span "Personal Property" at bounding box center [82, 333] width 93 height 14
click at [115, 329] on span "Vehicles Owned" at bounding box center [110, 333] width 82 height 14
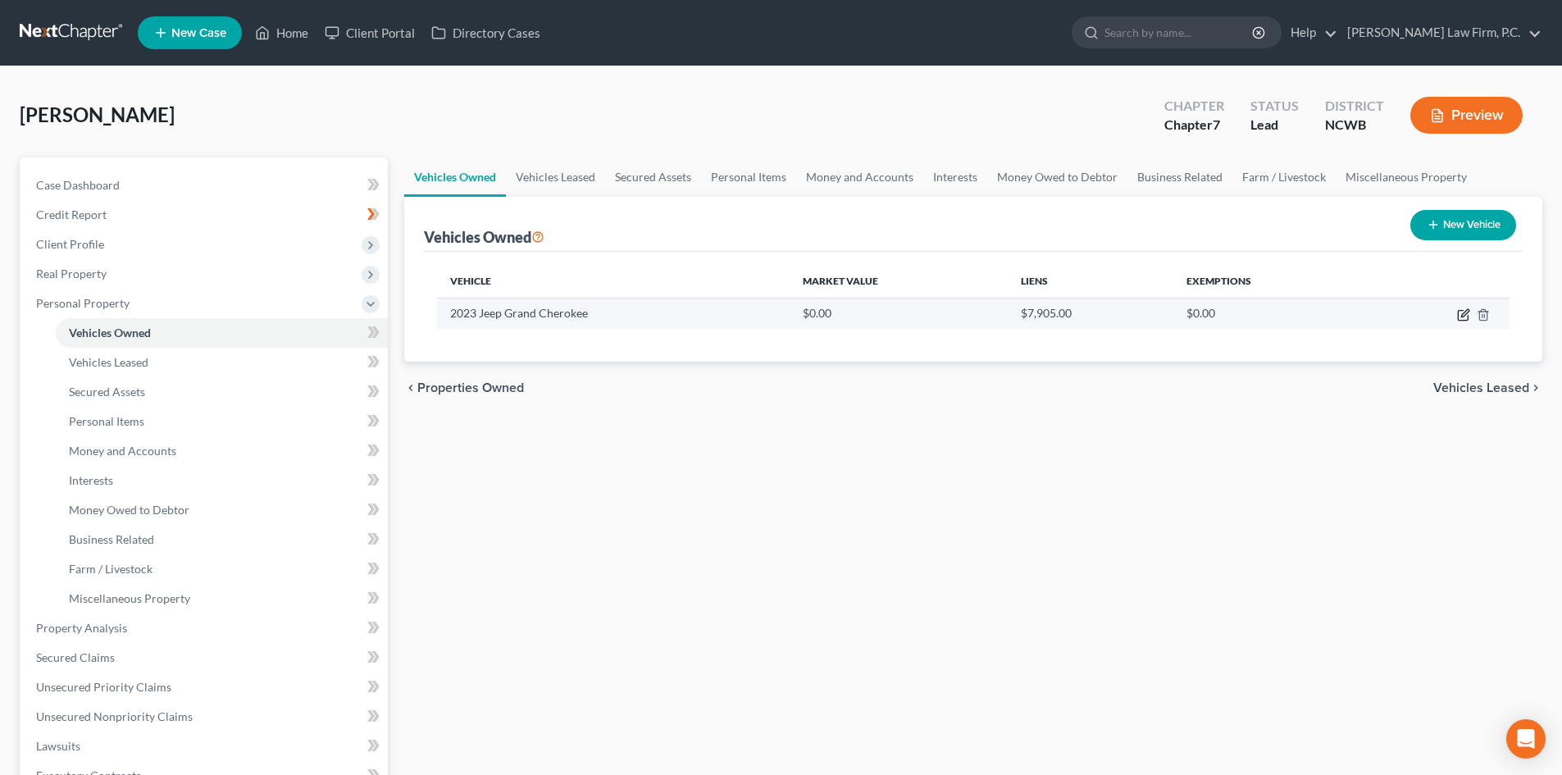
click at [1461, 317] on icon "button" at bounding box center [1464, 312] width 7 height 7
select select "0"
select select "3"
select select "2"
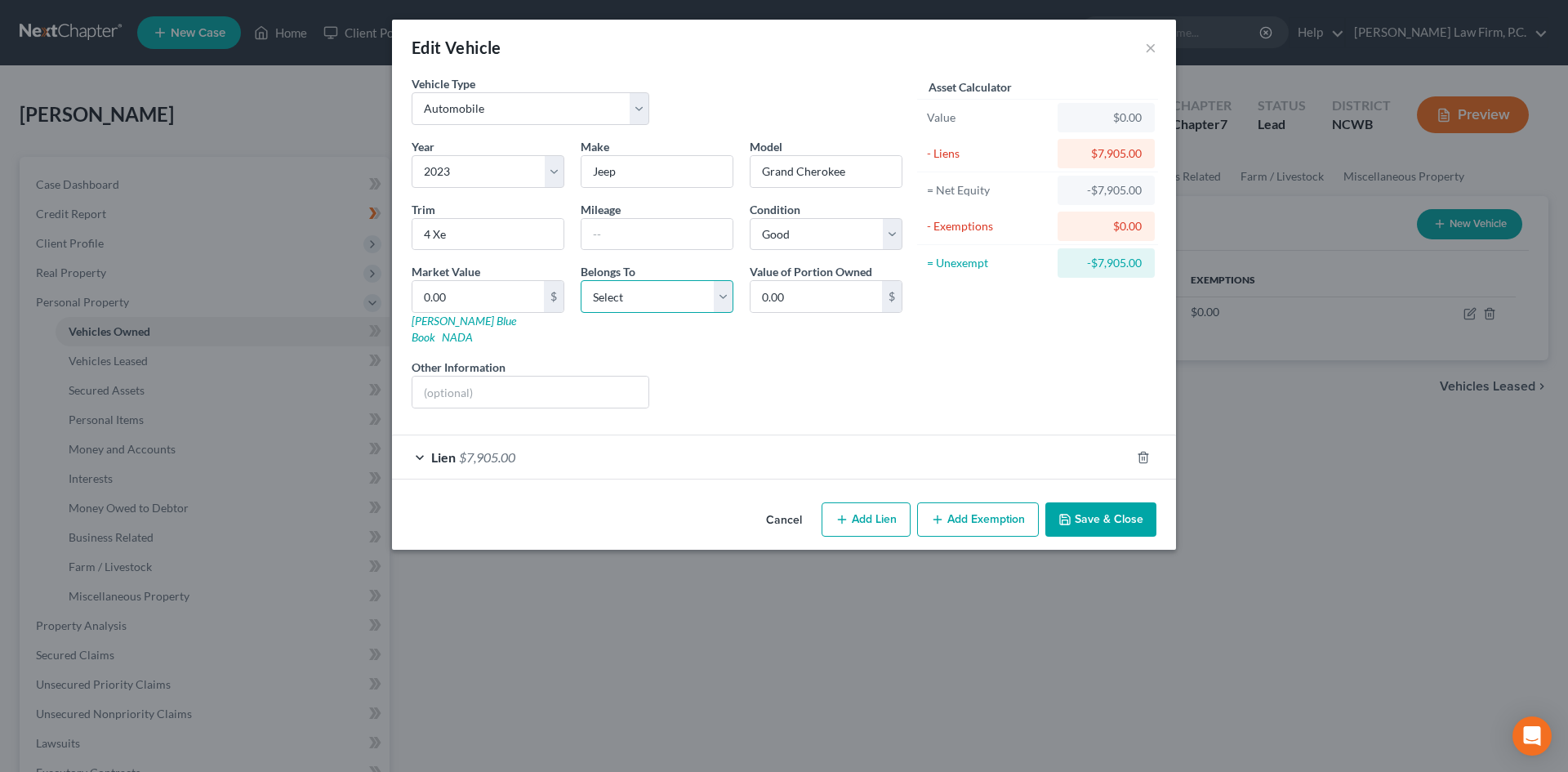
click at [643, 291] on select "Select Debtor 1 Only Debtor 2 Only Debtor 1 And Debtor 2 Only At Least One Of T…" at bounding box center [656, 296] width 152 height 33
select select "0"
click at [580, 280] on select "Select Debtor 1 Only Debtor 2 Only Debtor 1 And Debtor 2 Only At Least One Of T…" at bounding box center [656, 296] width 152 height 33
click at [861, 238] on select "Select Excellent Very Good Good Fair Poor" at bounding box center [825, 234] width 152 height 33
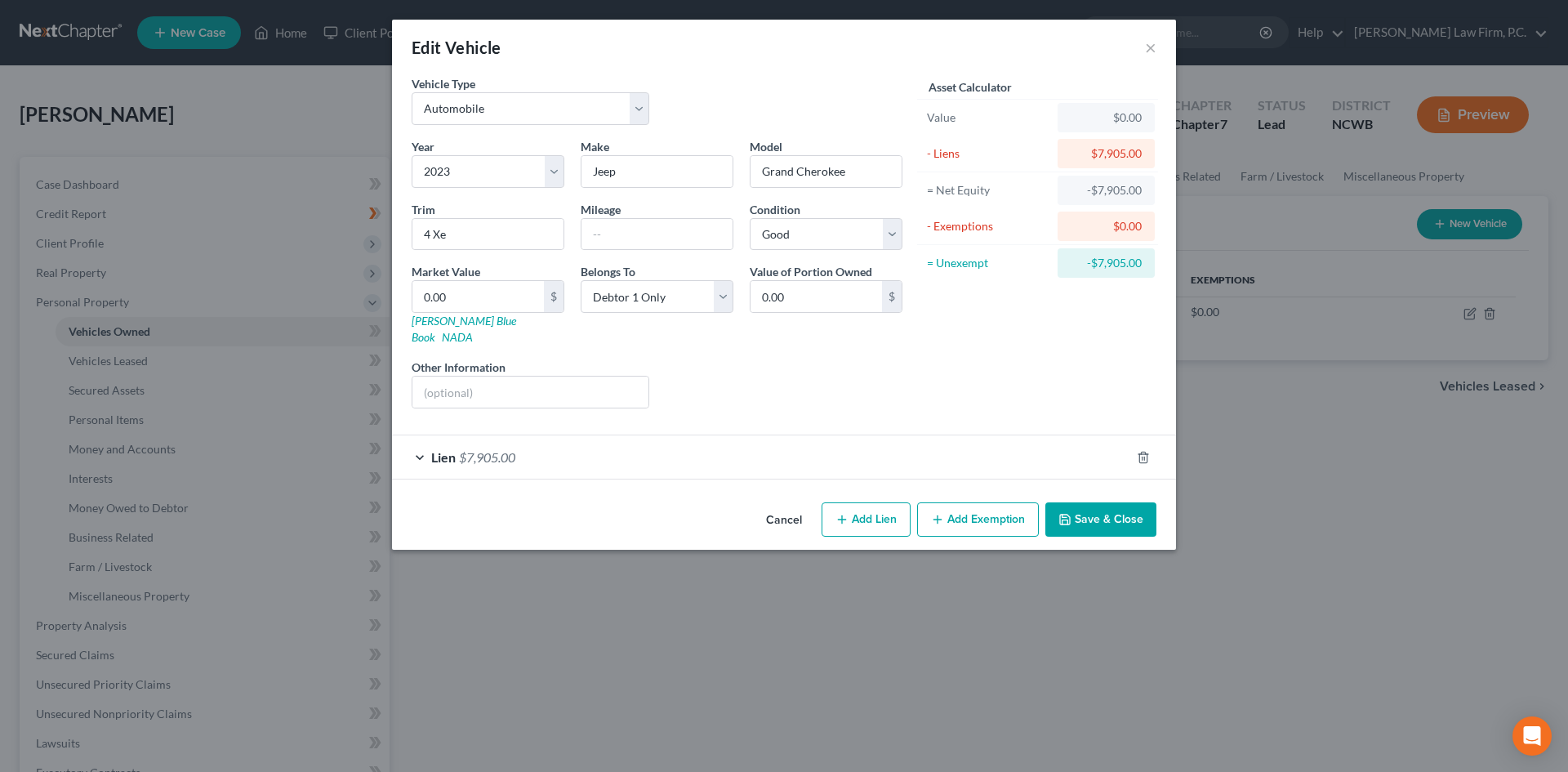
click at [423, 435] on div "Lien $7,905.00" at bounding box center [761, 456] width 738 height 43
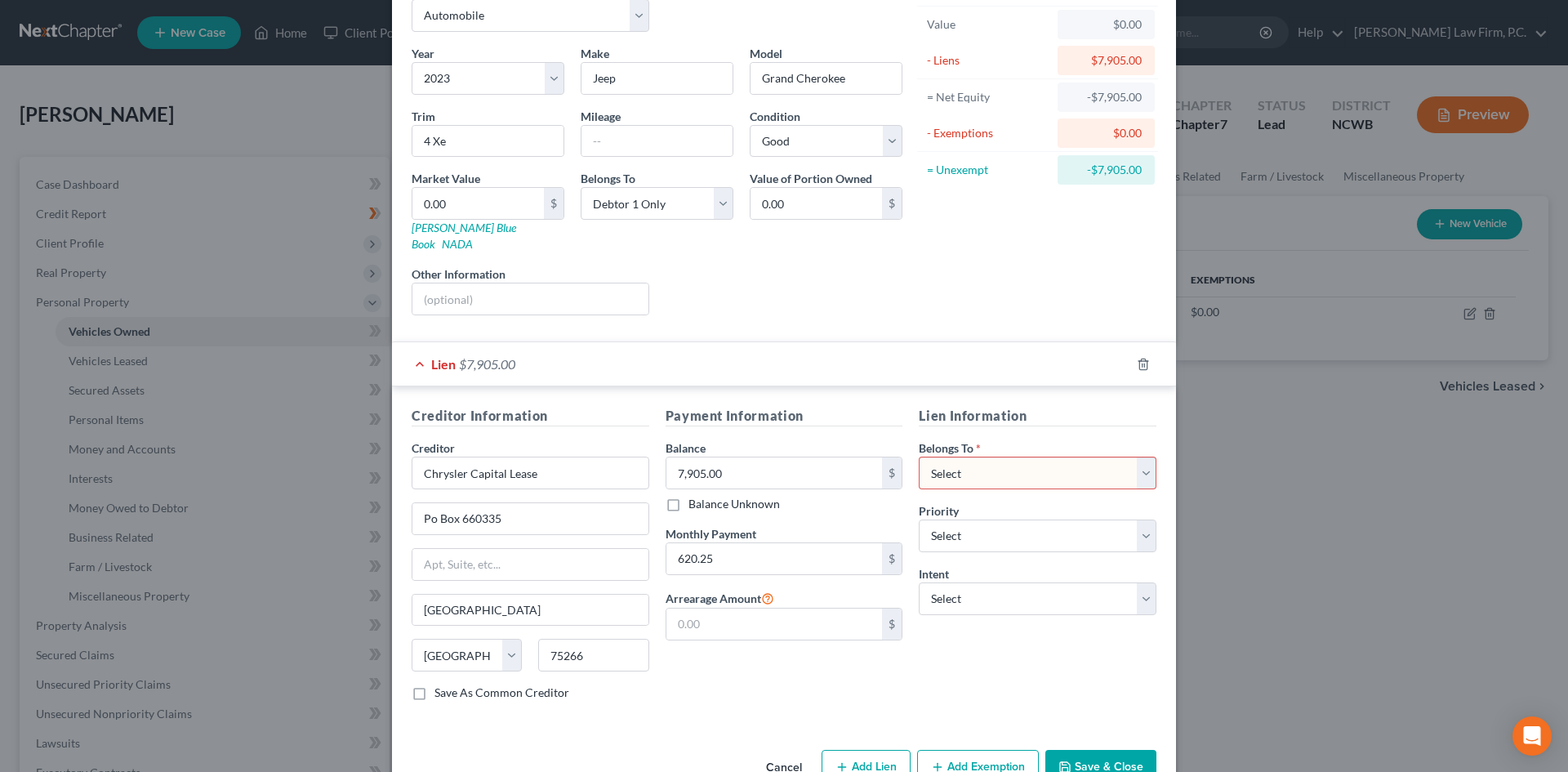
scroll to position [122, 0]
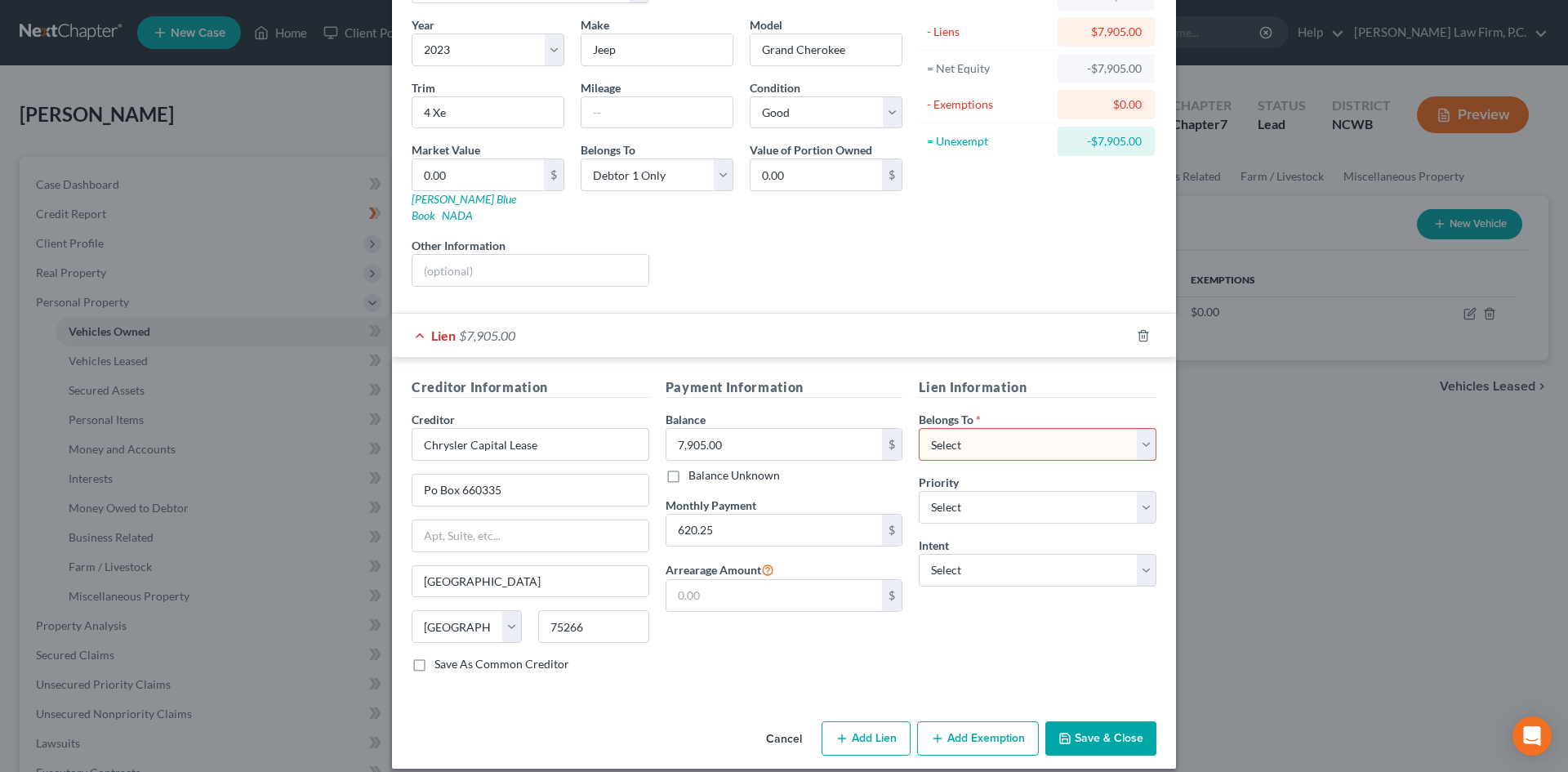
click at [1048, 428] on select "Select Debtor 1 Only Debtor 2 Only Debtor 1 And Debtor 2 Only At Least One Of T…" at bounding box center [1037, 444] width 238 height 33
select select "0"
click at [919, 428] on select "Select Debtor 1 Only Debtor 2 Only Debtor 1 And Debtor 2 Only At Least One Of T…" at bounding box center [1037, 444] width 238 height 33
click at [1014, 491] on select "Select 1st 2nd 3rd 4th 5th 6th 7th 8th 9th 10th 11th 12th 13th 14th 15th 16th 1…" at bounding box center [1037, 507] width 238 height 33
select select "0"
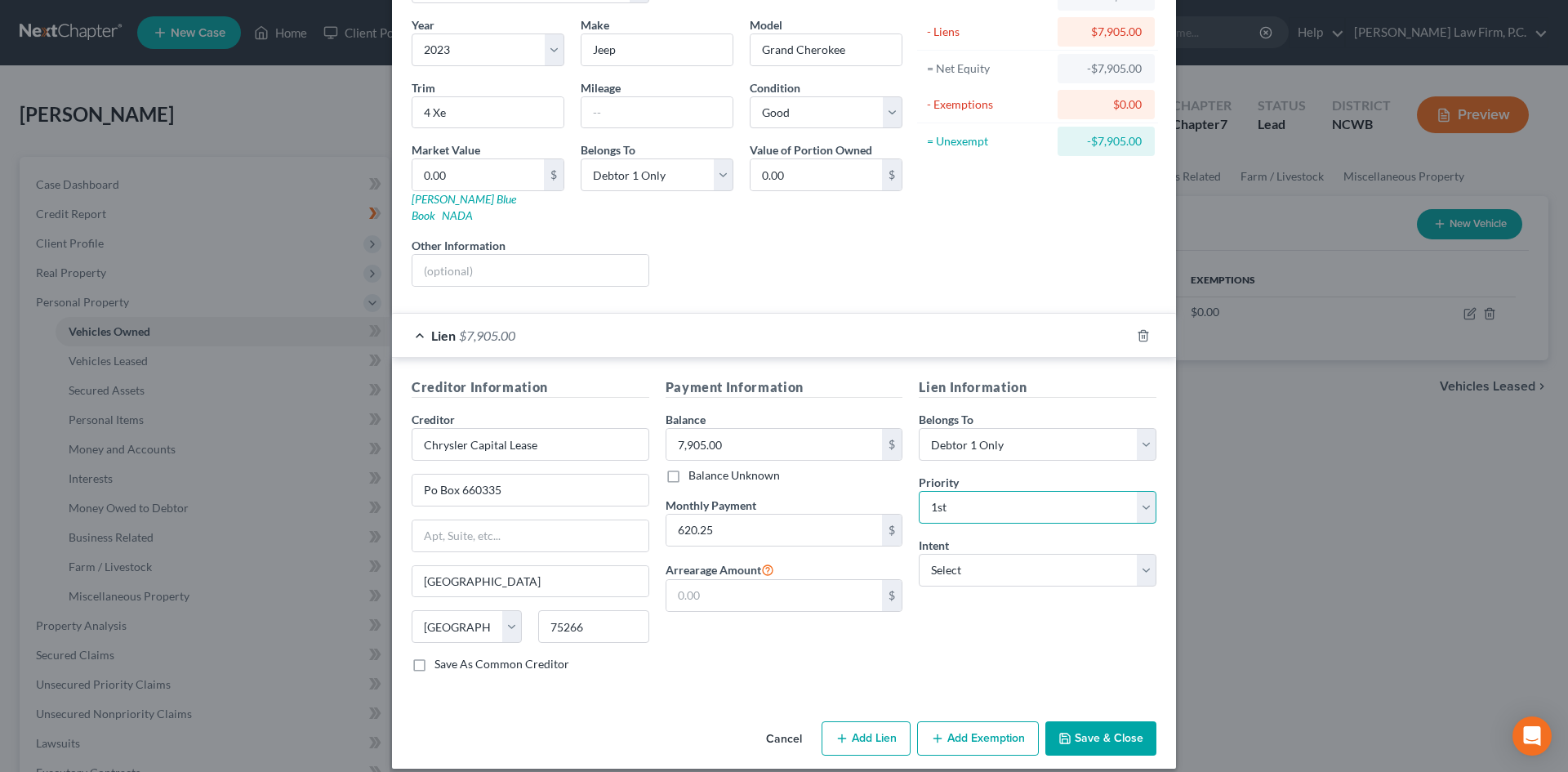
click at [919, 491] on select "Select 1st 2nd 3rd 4th 5th 6th 7th 8th 9th 10th 11th 12th 13th 14th 15th 16th 1…" at bounding box center [1037, 507] width 238 height 33
click at [976, 559] on select "Select Surrender Redeem Reaffirm Avoid Other" at bounding box center [1037, 570] width 238 height 33
select select "0"
click at [919, 554] on select "Select Surrender Redeem Reaffirm Avoid Other" at bounding box center [1037, 570] width 238 height 33
click at [1123, 721] on button "Save & Close" at bounding box center [1101, 738] width 112 height 34
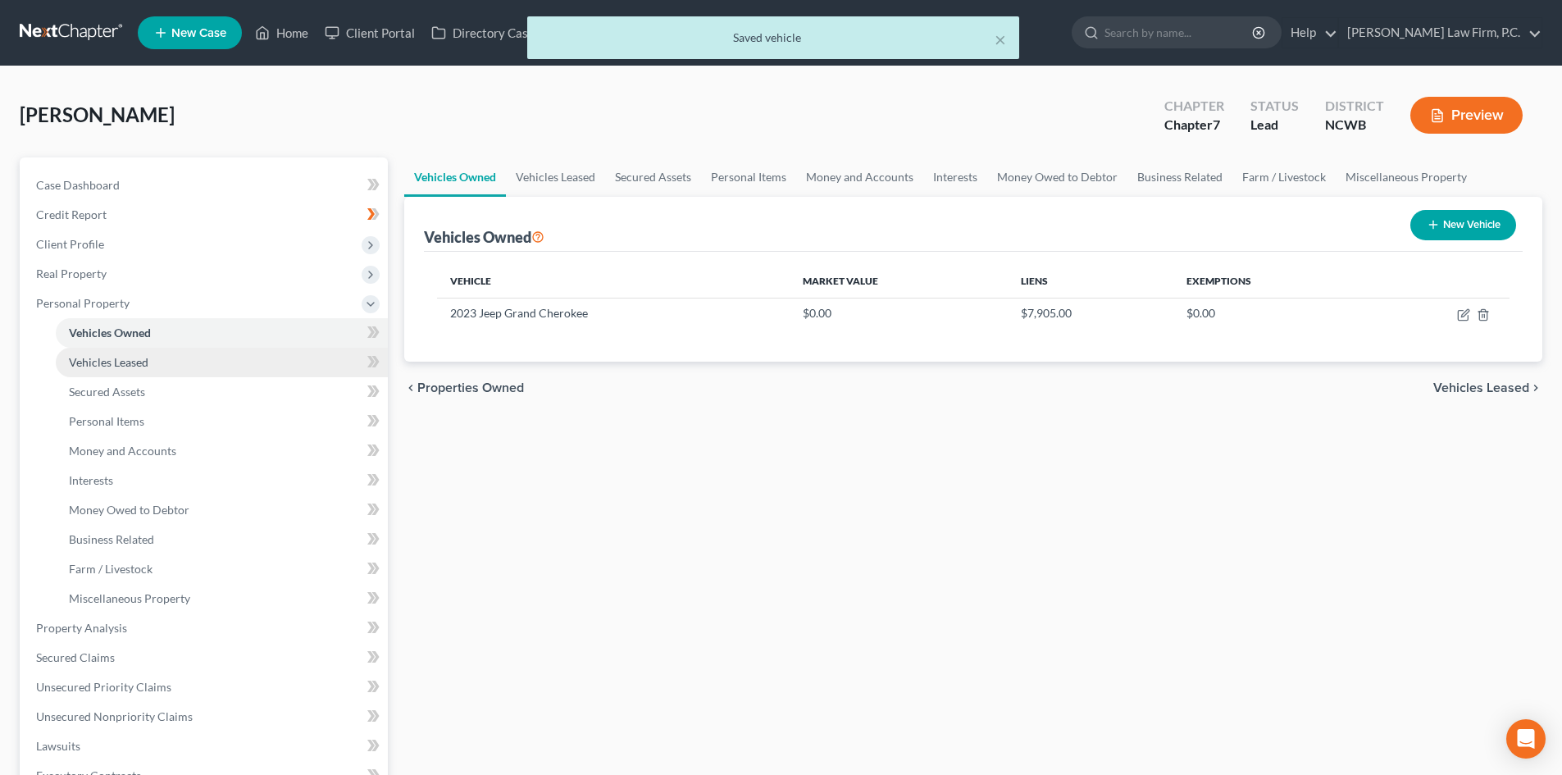
click at [112, 367] on span "Vehicles Leased" at bounding box center [109, 362] width 80 height 14
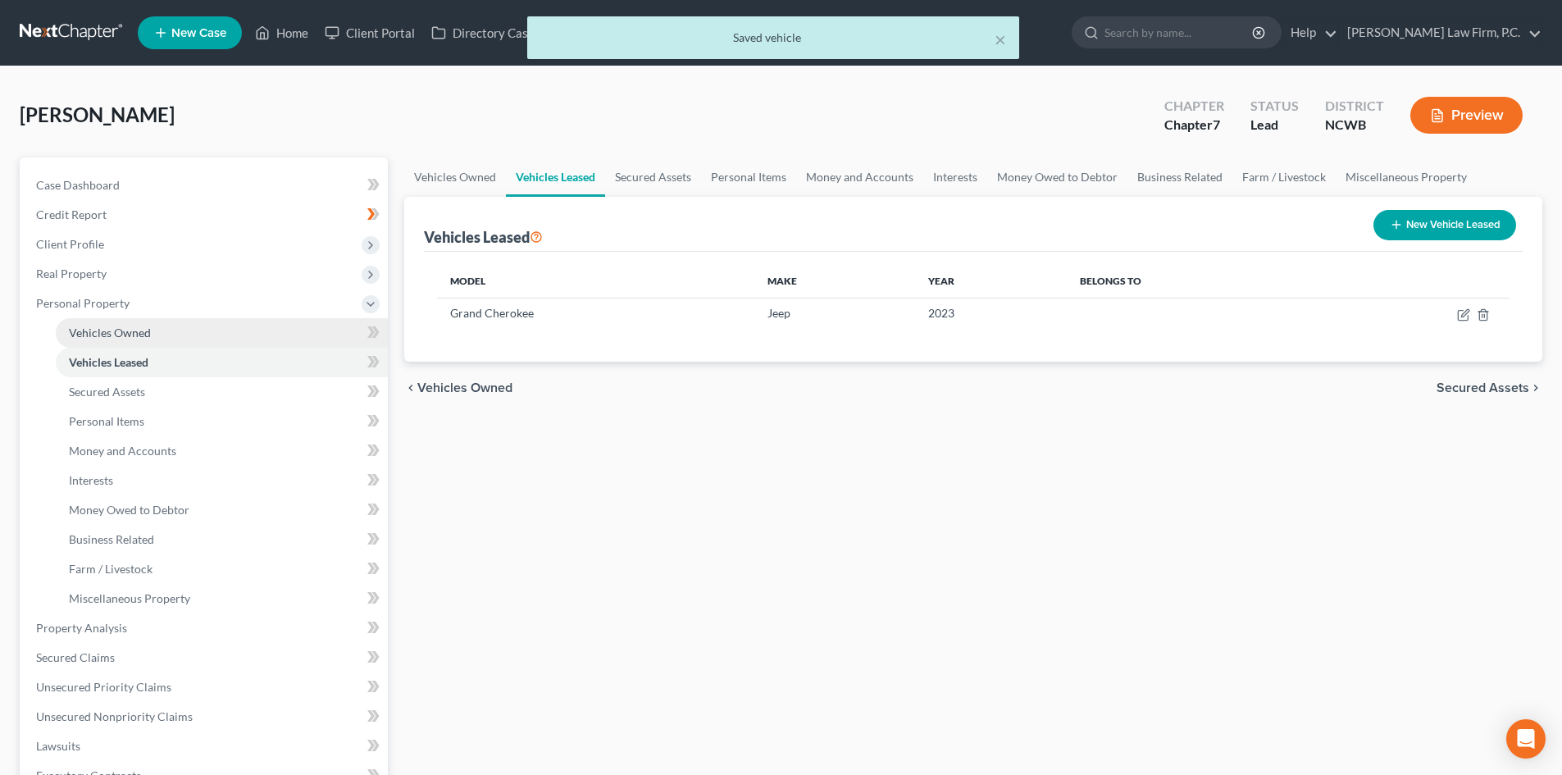
click at [175, 335] on link "Vehicles Owned" at bounding box center [222, 333] width 332 height 30
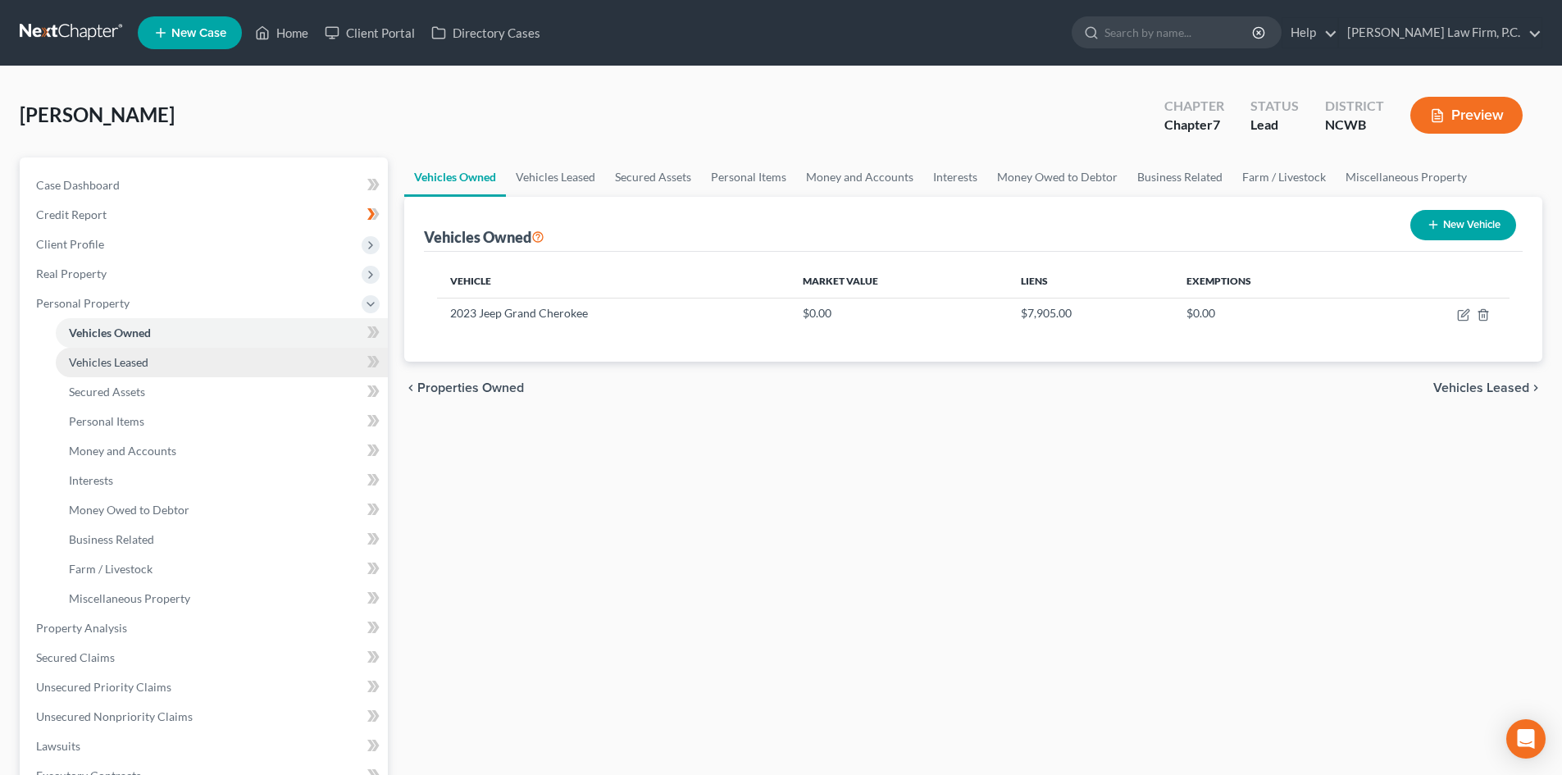
click at [111, 367] on span "Vehicles Leased" at bounding box center [109, 362] width 80 height 14
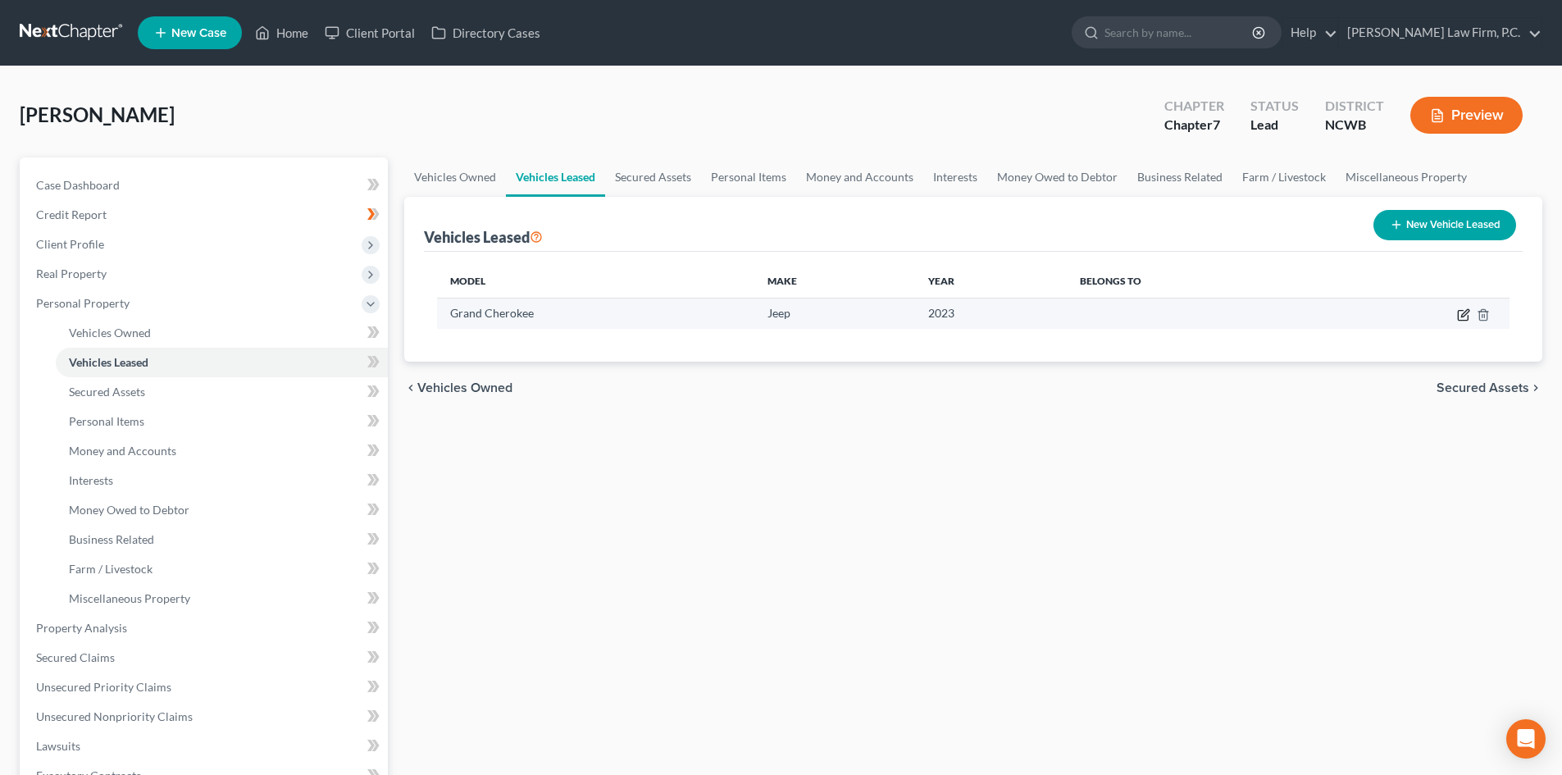
click at [1462, 315] on icon "button" at bounding box center [1464, 312] width 7 height 7
select select "3"
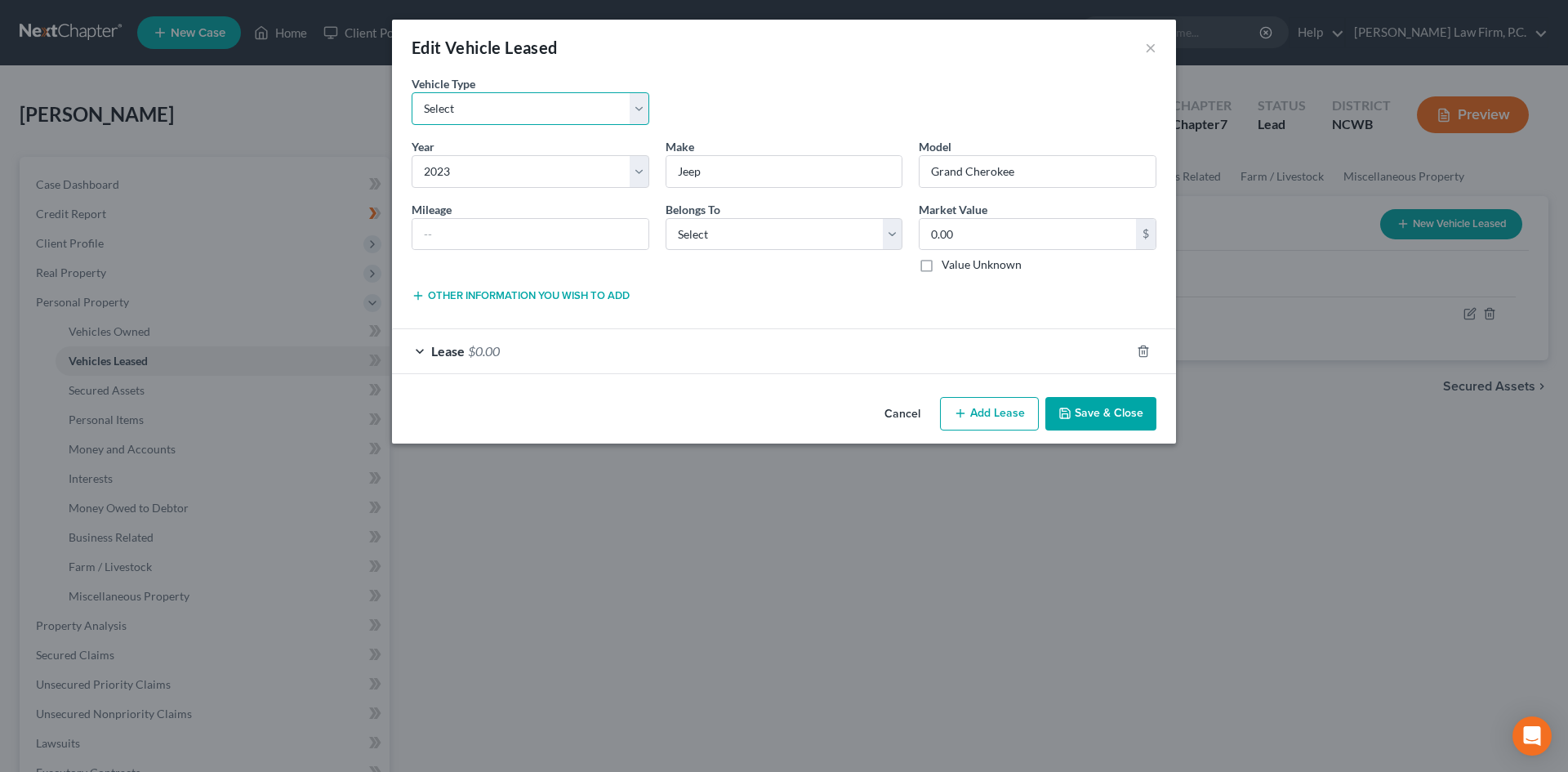
click at [528, 99] on select "Select Automobile Truck Trailer Watercraft Aircraft Motor Home Atv Other Vehicle" at bounding box center [530, 109] width 238 height 33
select select "0"
click at [411, 93] on select "Select Automobile Truck Trailer Watercraft Aircraft Motor Home Atv Other Vehicle" at bounding box center [530, 109] width 238 height 33
click at [1020, 406] on button "Add Lease" at bounding box center [989, 414] width 99 height 34
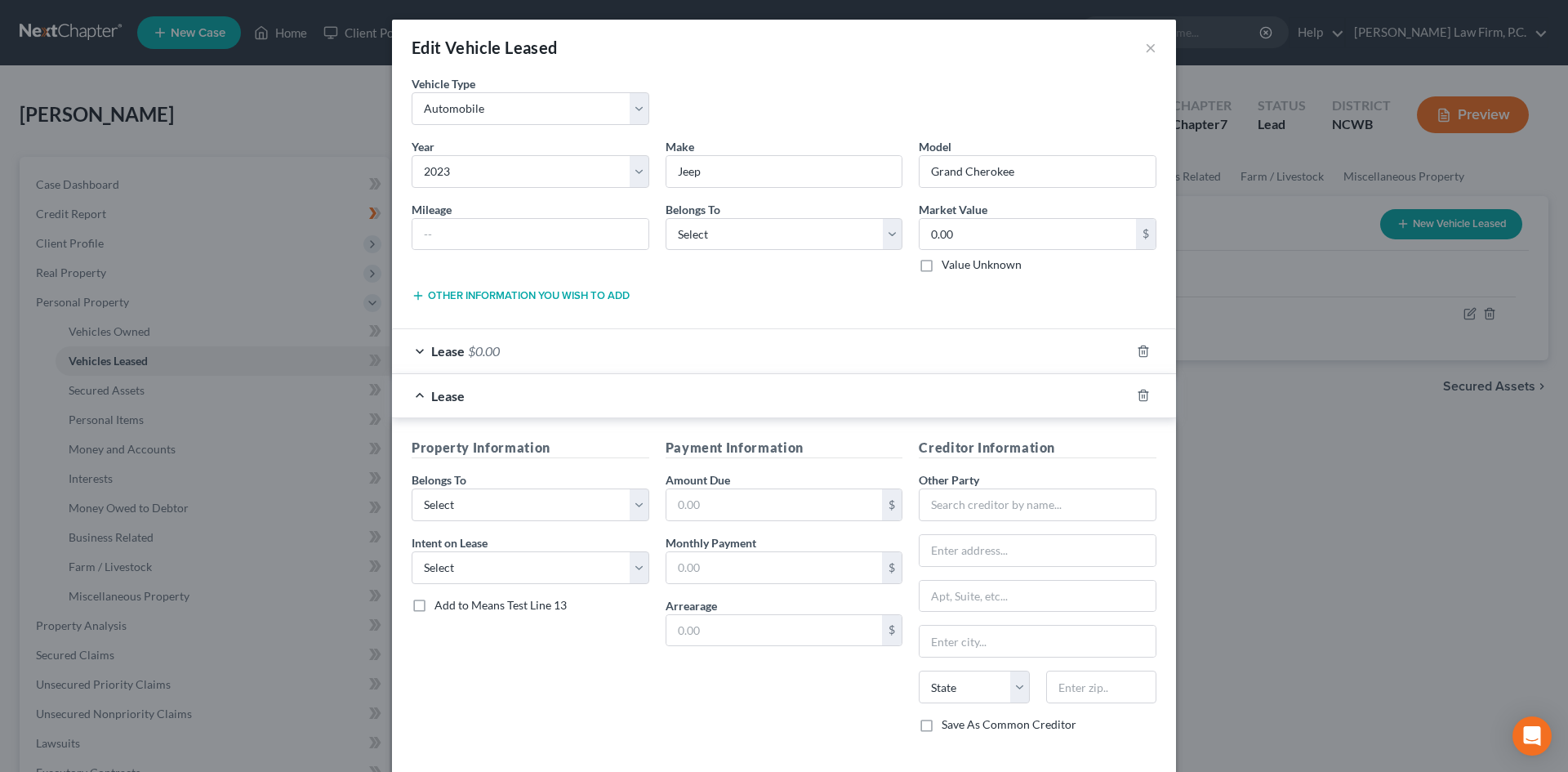
click at [415, 388] on div "Lease" at bounding box center [761, 395] width 738 height 43
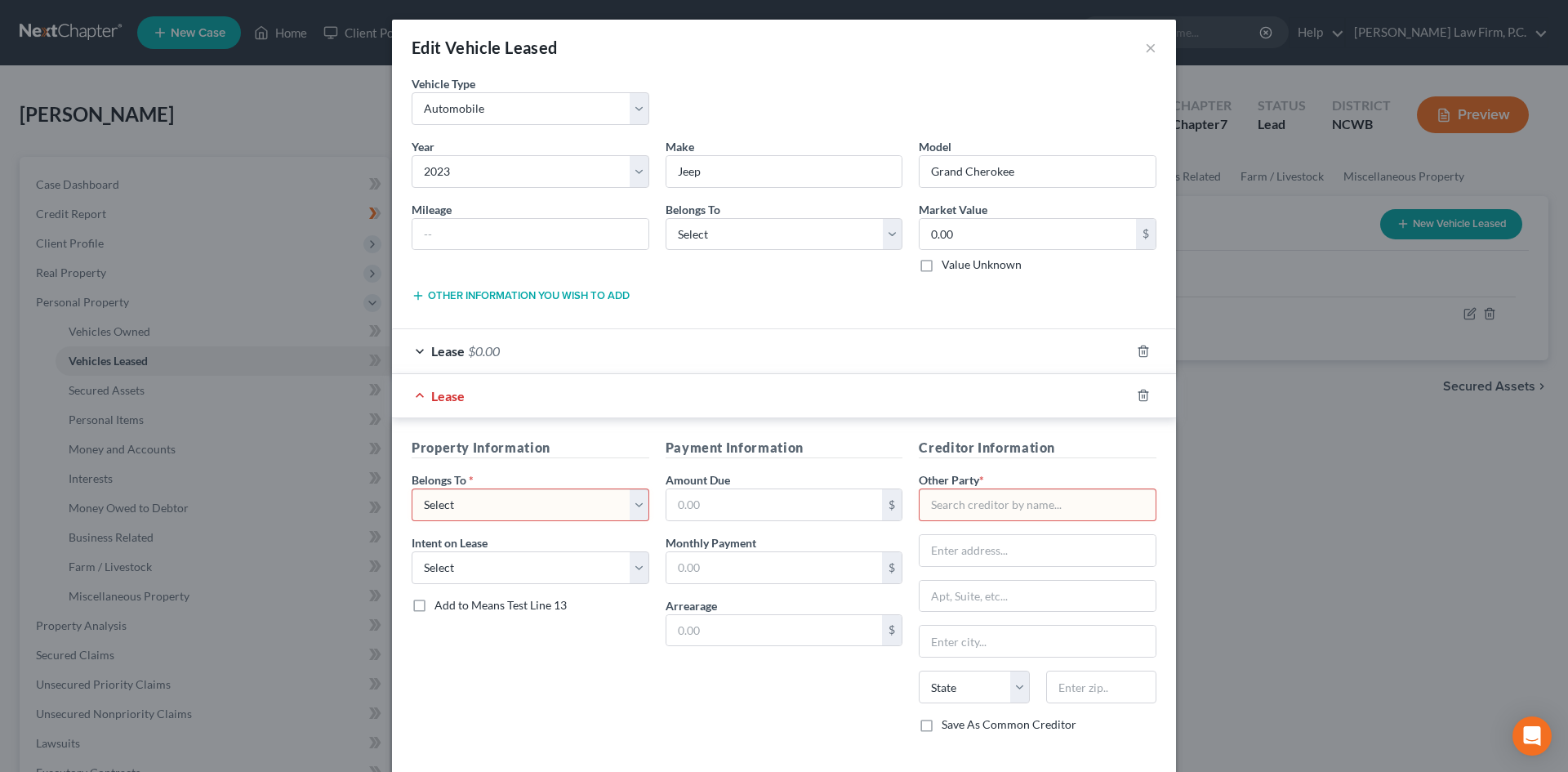
click at [416, 341] on div "Lease $0.00" at bounding box center [761, 351] width 738 height 43
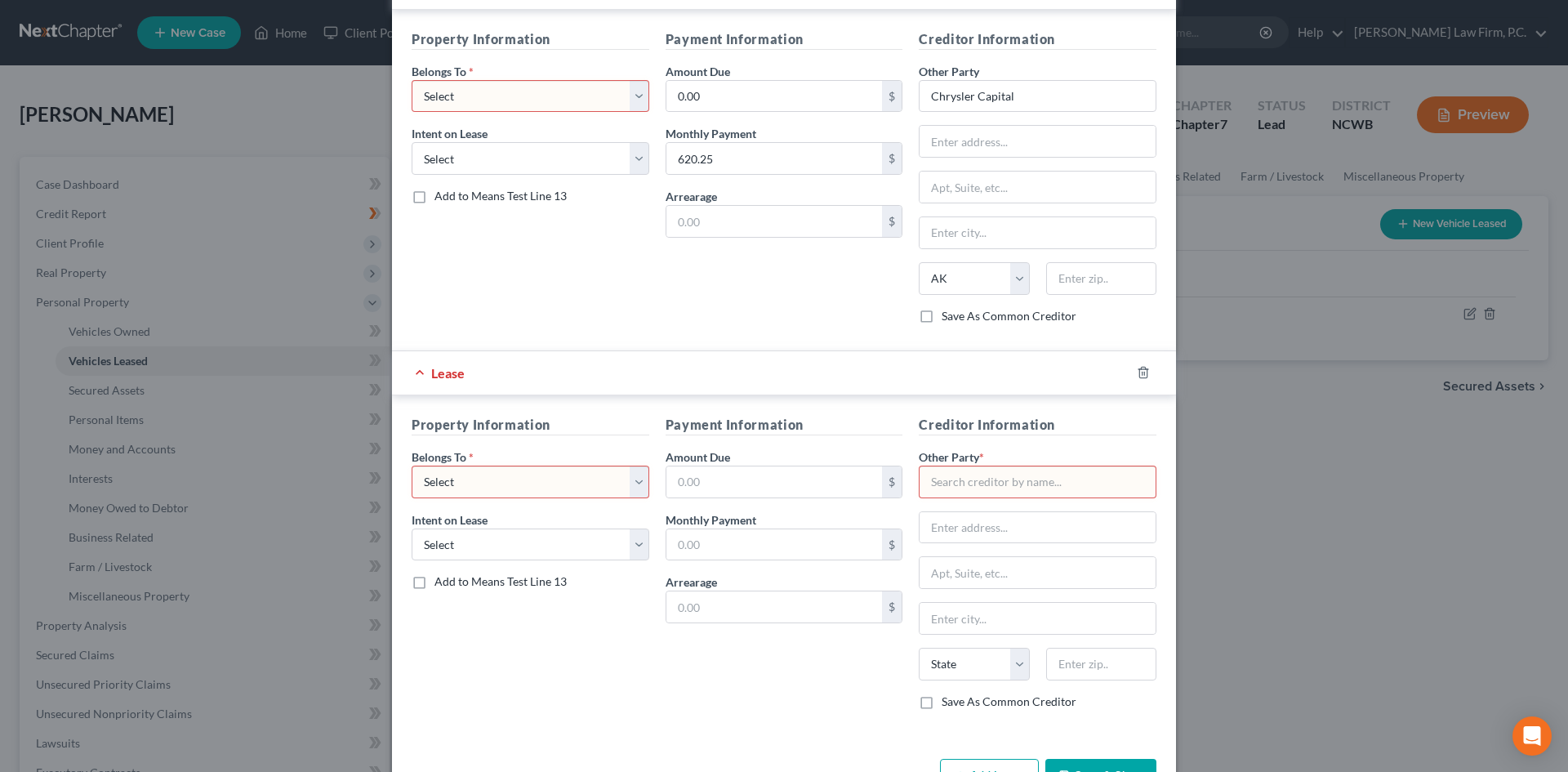
scroll to position [417, 0]
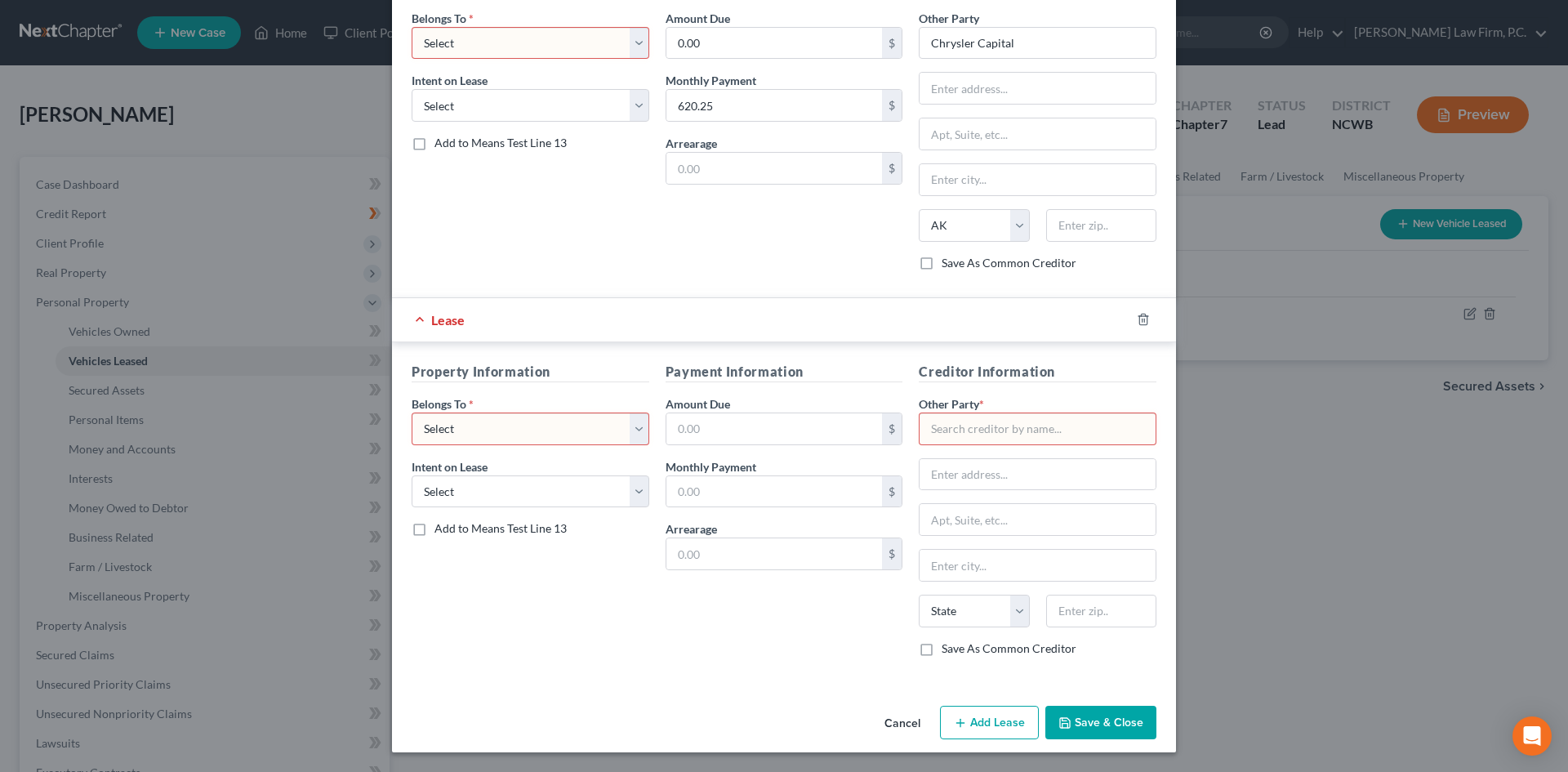
click at [887, 724] on button "Cancel" at bounding box center [902, 723] width 62 height 33
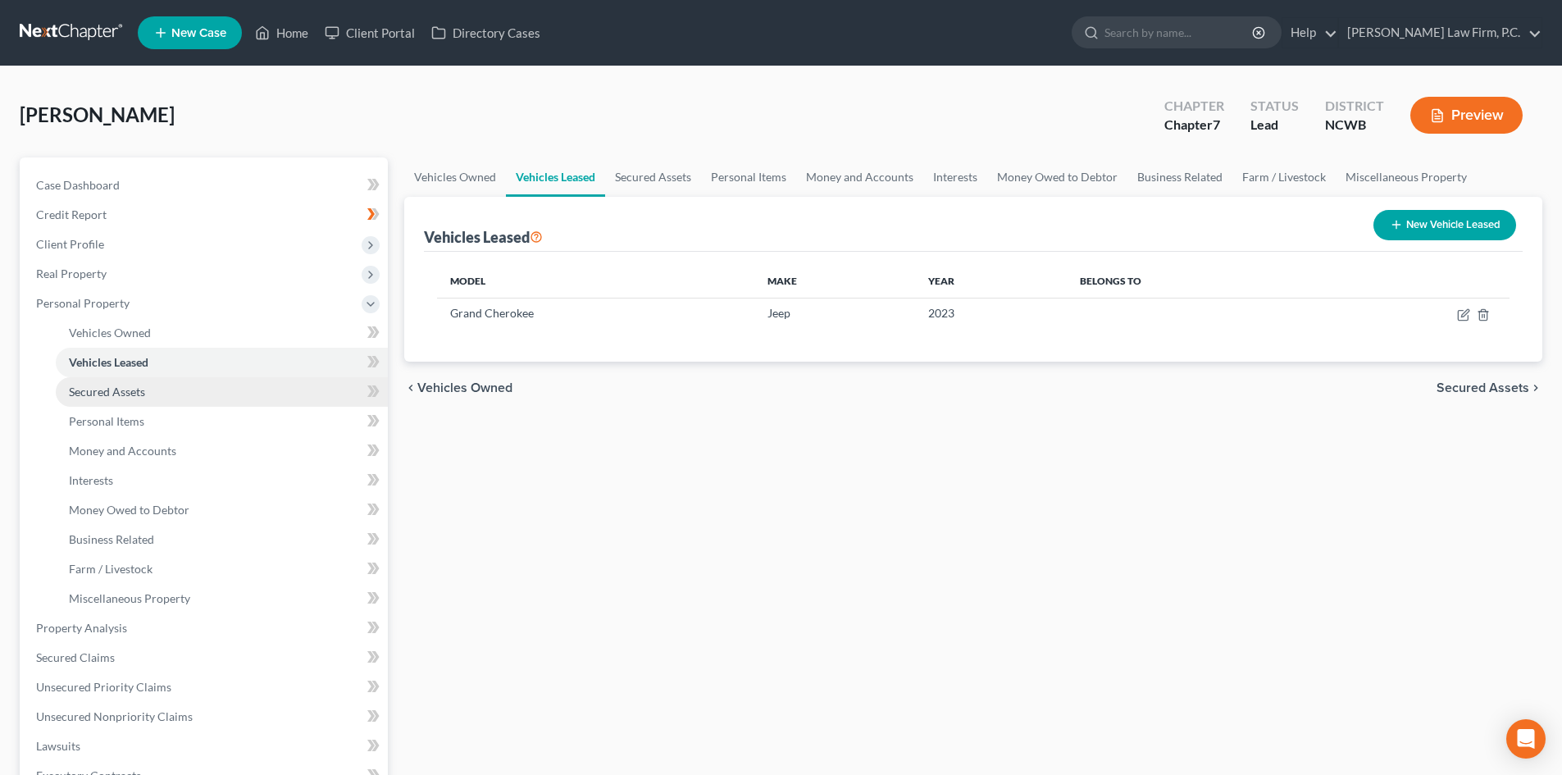
click at [121, 394] on span "Secured Assets" at bounding box center [107, 392] width 76 height 14
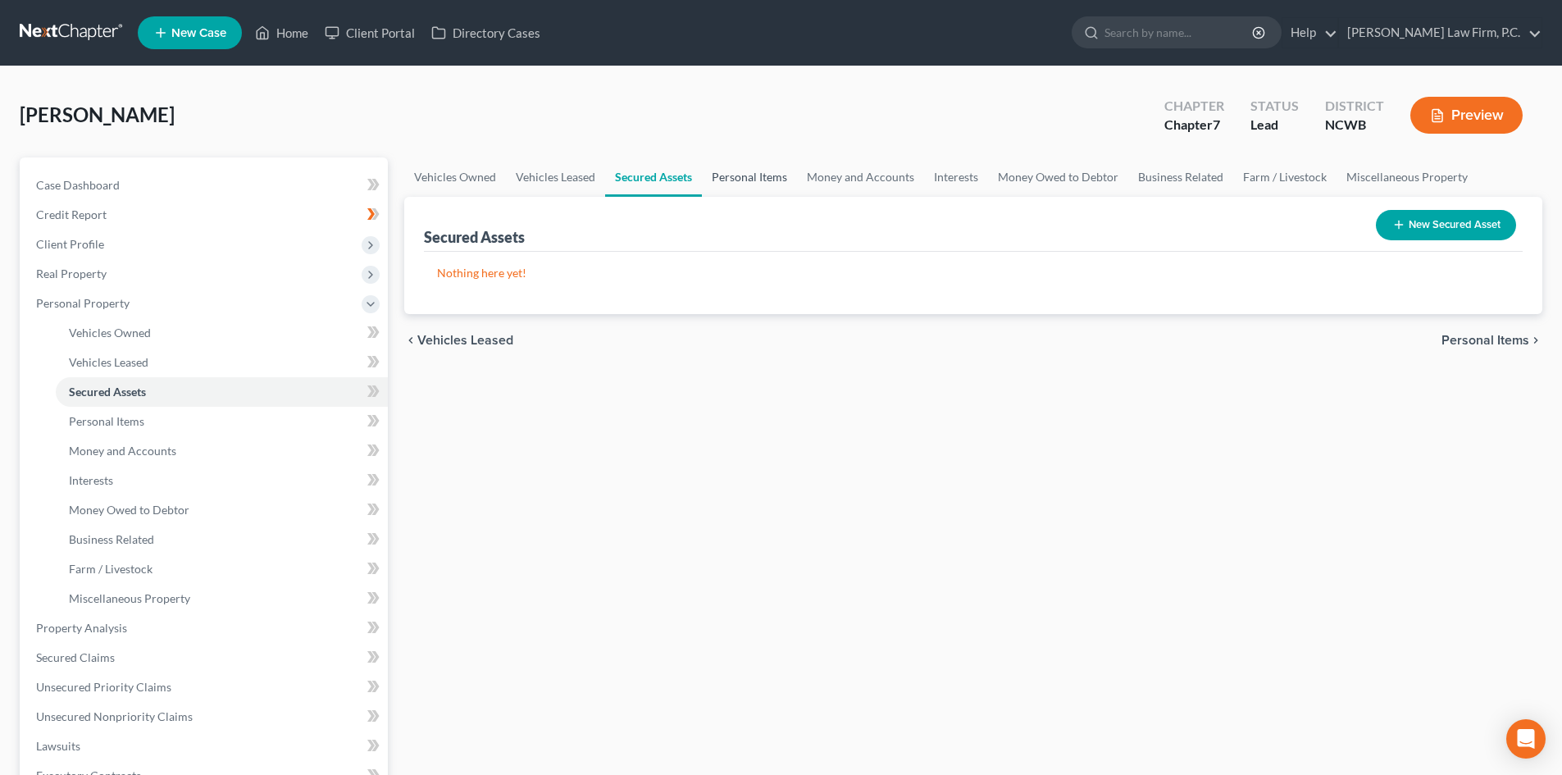
click at [733, 171] on link "Personal Items" at bounding box center [749, 176] width 95 height 39
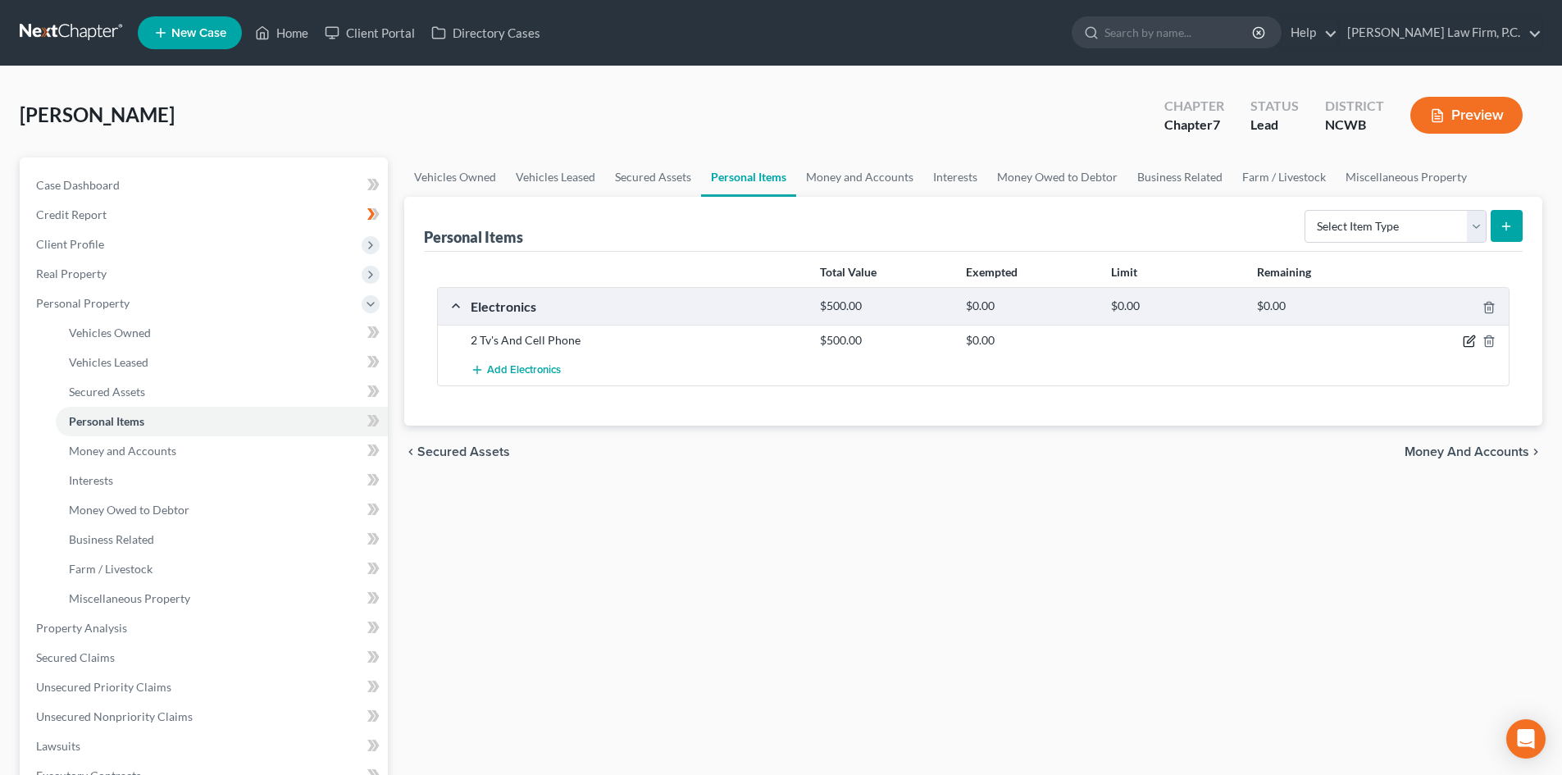
click at [1468, 336] on icon "button" at bounding box center [1469, 341] width 13 height 13
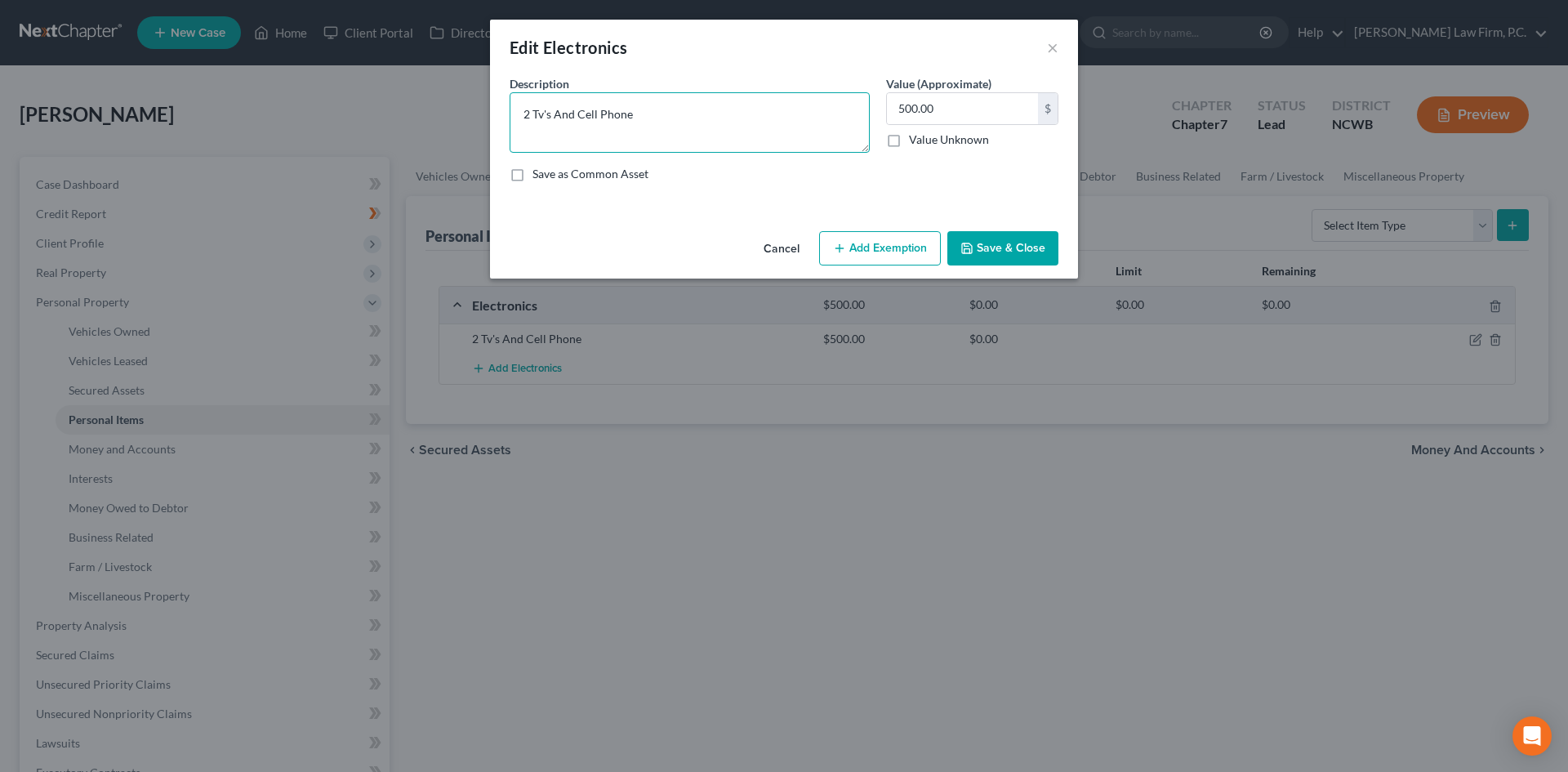
click at [543, 112] on textarea "2 Tv's And Cell Phone" at bounding box center [690, 123] width 360 height 61
click at [561, 113] on textarea "2 TV's And Cell Phone" at bounding box center [690, 123] width 360 height 61
type textarea "2 TV's and Cell Phone"
click at [1022, 257] on button "Save & Close" at bounding box center [1003, 248] width 112 height 34
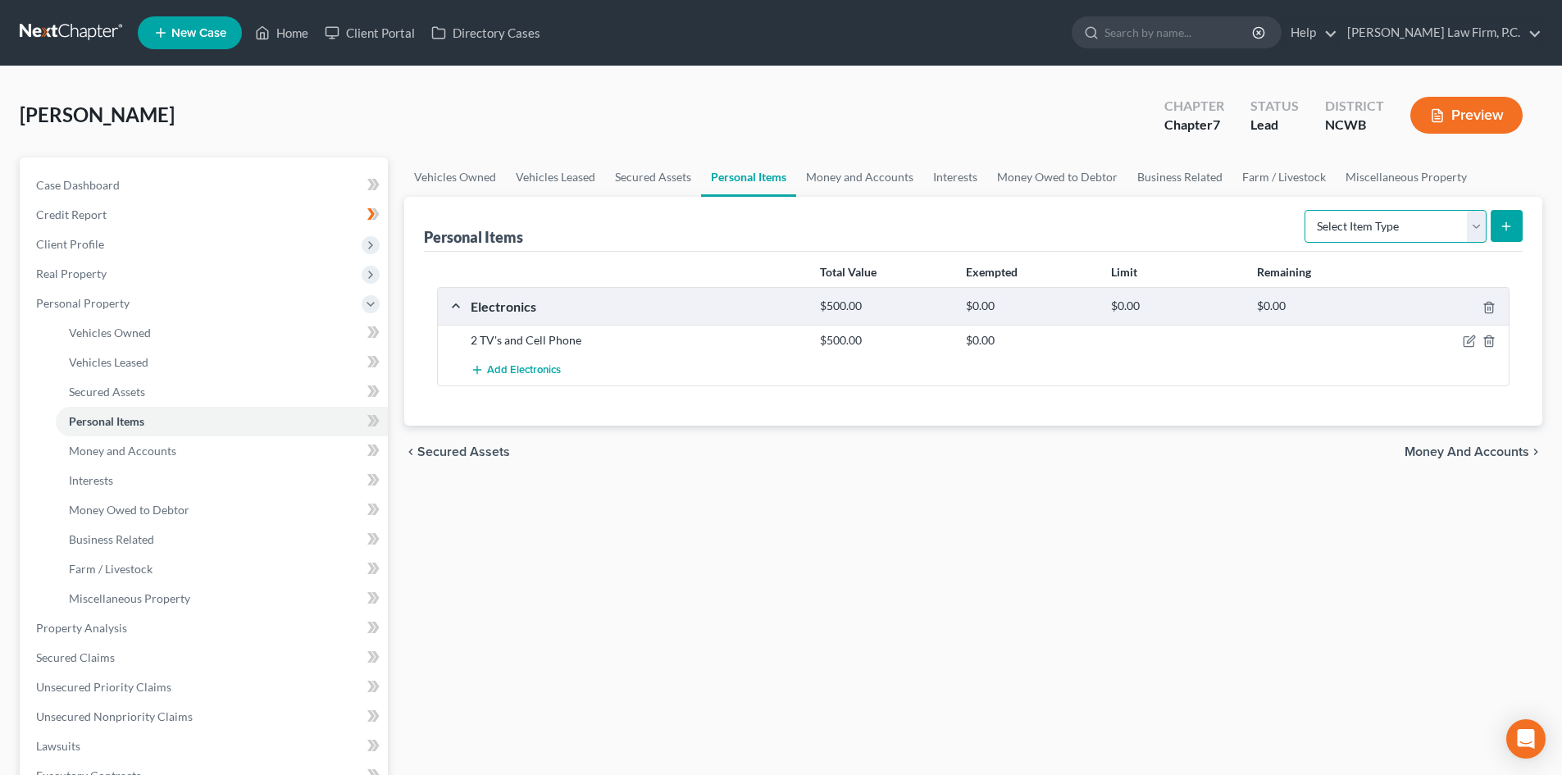
click at [1395, 229] on select "Select Item Type Clothing Collectibles Of Value Electronics Firearms Household …" at bounding box center [1396, 226] width 182 height 33
select select "clothing"
click at [1306, 210] on select "Select Item Type Clothing Collectibles Of Value Electronics Firearms Household …" at bounding box center [1396, 226] width 182 height 33
click at [1509, 233] on button "submit" at bounding box center [1507, 226] width 32 height 32
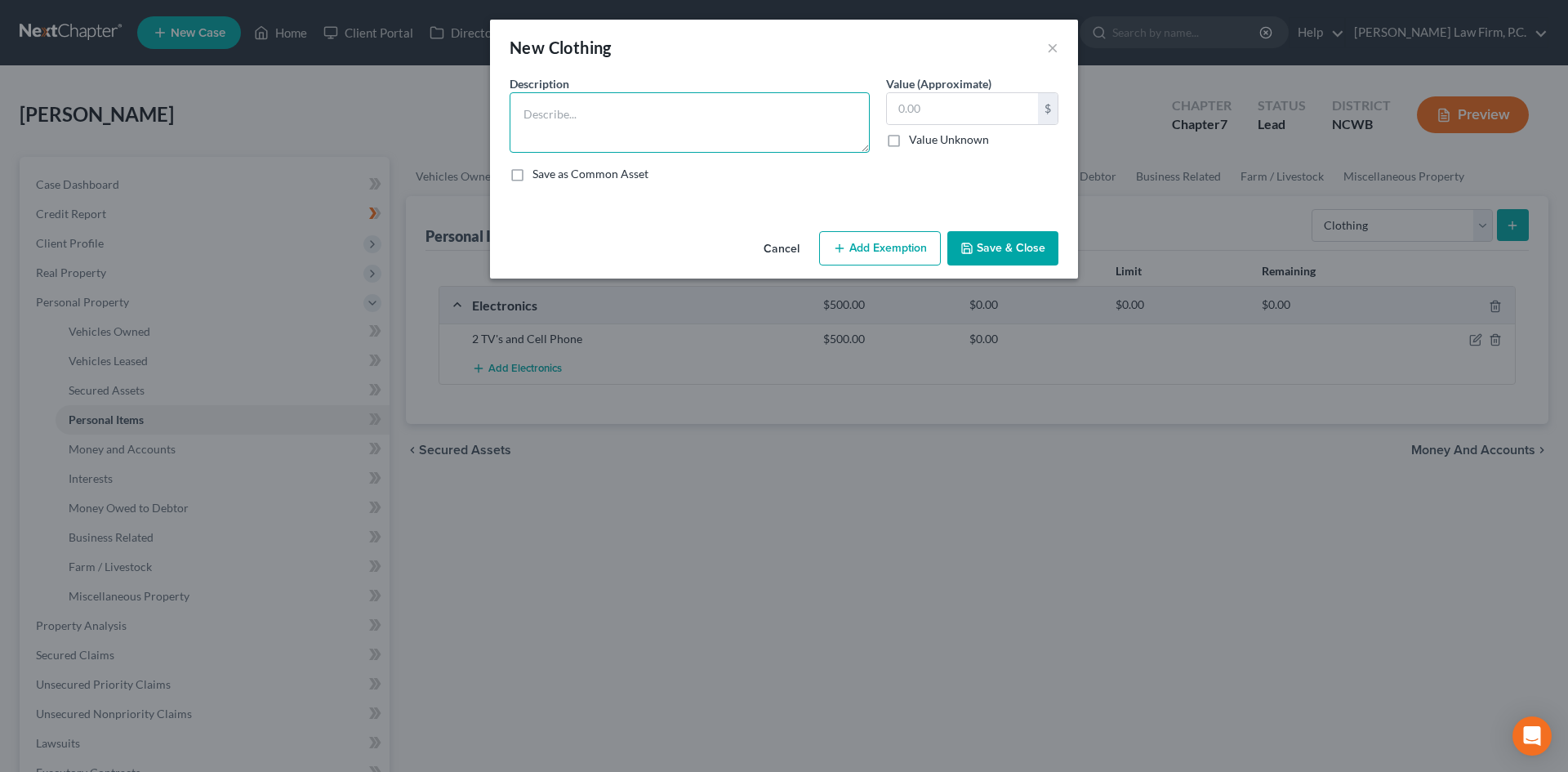
click at [699, 126] on textarea at bounding box center [690, 123] width 360 height 61
type textarea "Clothing"
type input "200"
drag, startPoint x: 983, startPoint y: 250, endPoint x: 959, endPoint y: 266, distance: 28.8
click at [982, 251] on button "Save & Close" at bounding box center [1003, 248] width 112 height 34
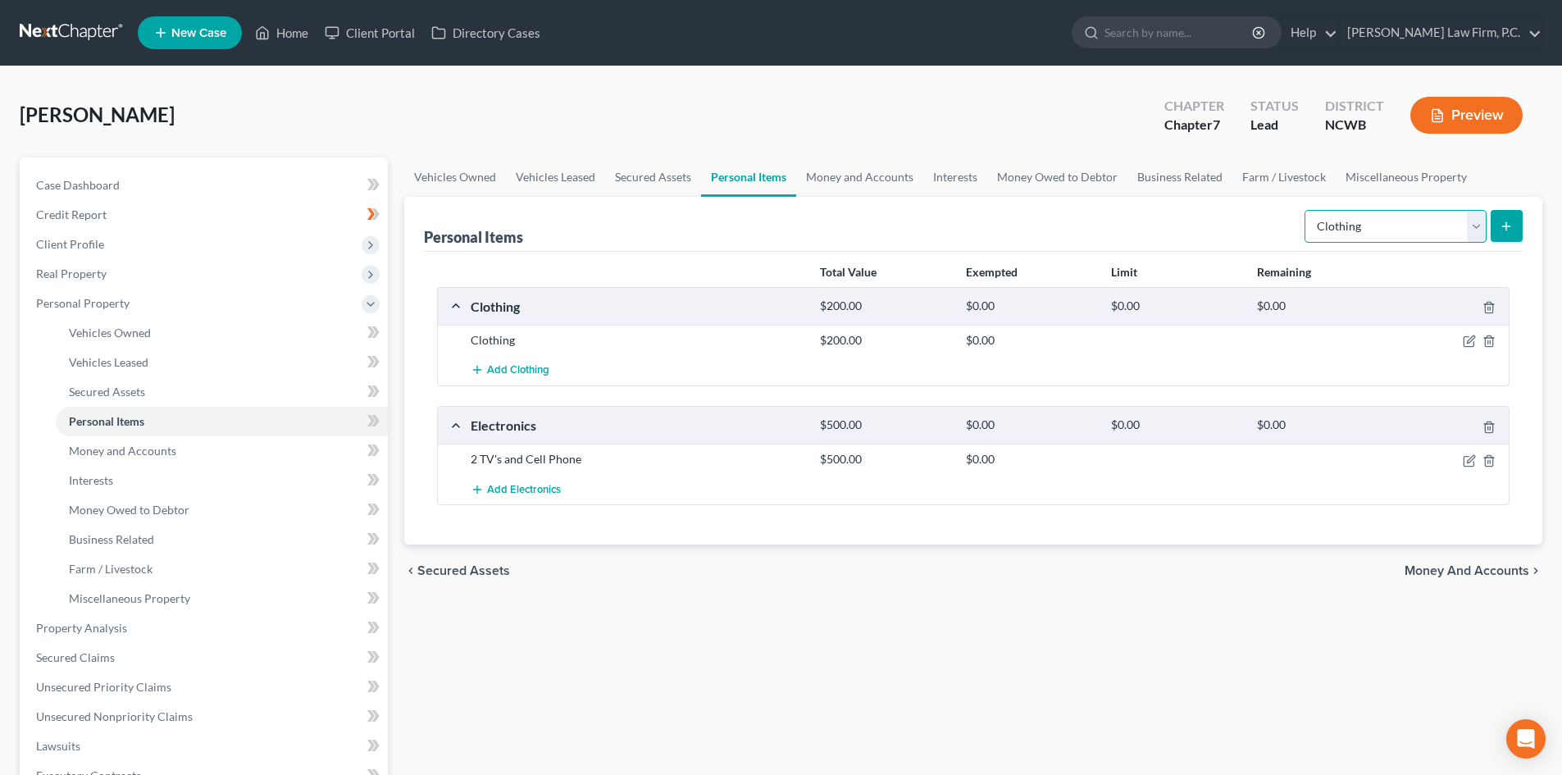
click at [1482, 228] on select "Select Item Type Clothing Collectibles Of Value Electronics Firearms Household …" at bounding box center [1396, 226] width 182 height 33
select select "household_goods"
click at [1306, 210] on select "Select Item Type Clothing Collectibles Of Value Electronics Firearms Household …" at bounding box center [1396, 226] width 182 height 33
click at [1496, 214] on button "submit" at bounding box center [1507, 226] width 32 height 32
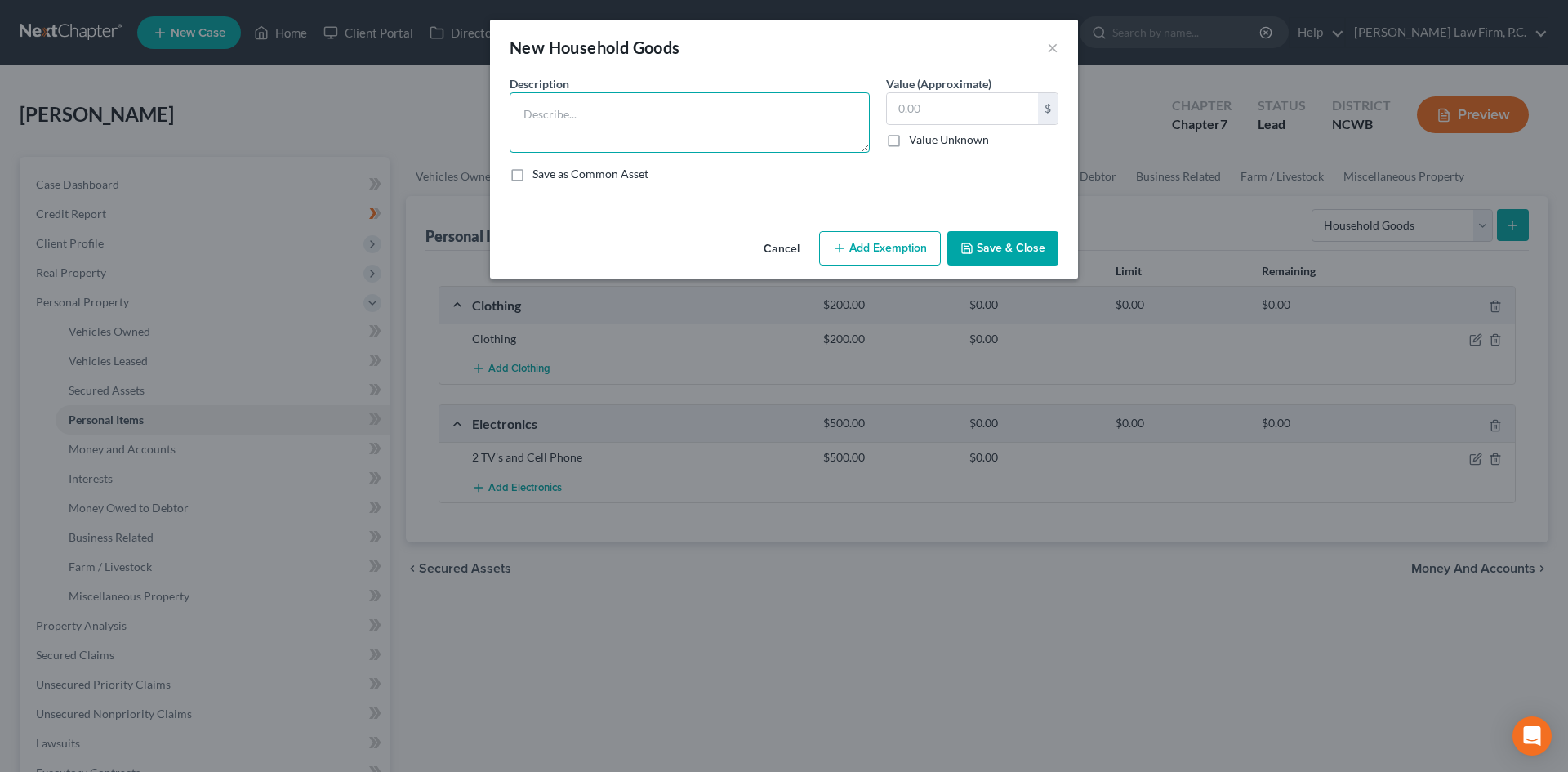
click at [569, 125] on textarea at bounding box center [690, 123] width 360 height 61
type textarea "Household Goods $___ Small Furnishings $___ Large Furnishings $_"
click at [1050, 256] on button "Save & Close" at bounding box center [1003, 248] width 112 height 34
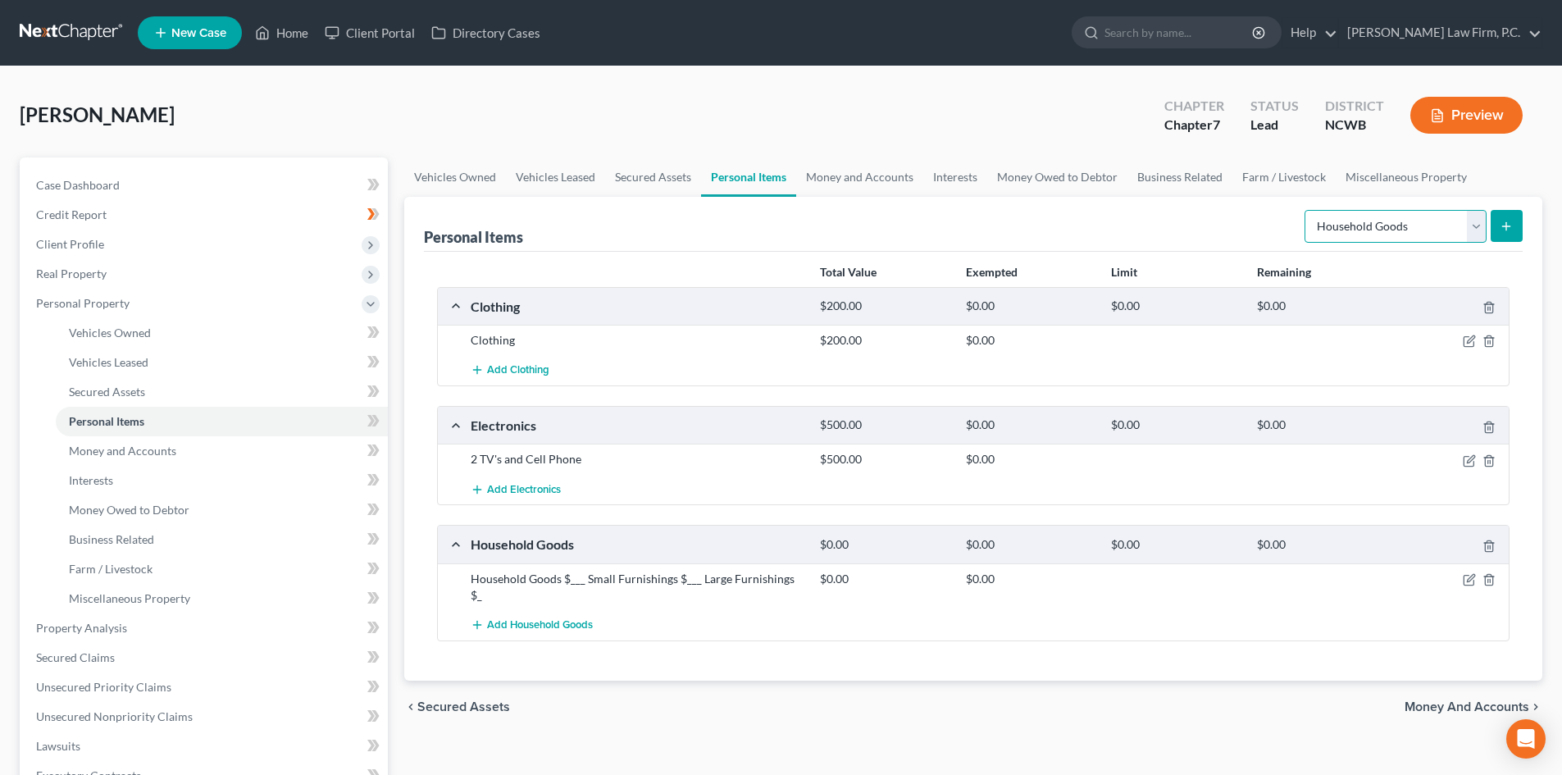
click at [1475, 218] on select "Select Item Type Clothing Collectibles Of Value Electronics Firearms Household …" at bounding box center [1396, 226] width 182 height 33
select select "pets"
click at [1306, 210] on select "Select Item Type Clothing Collectibles Of Value Electronics Firearms Household …" at bounding box center [1396, 226] width 182 height 33
click at [1509, 223] on icon "submit" at bounding box center [1506, 226] width 13 height 13
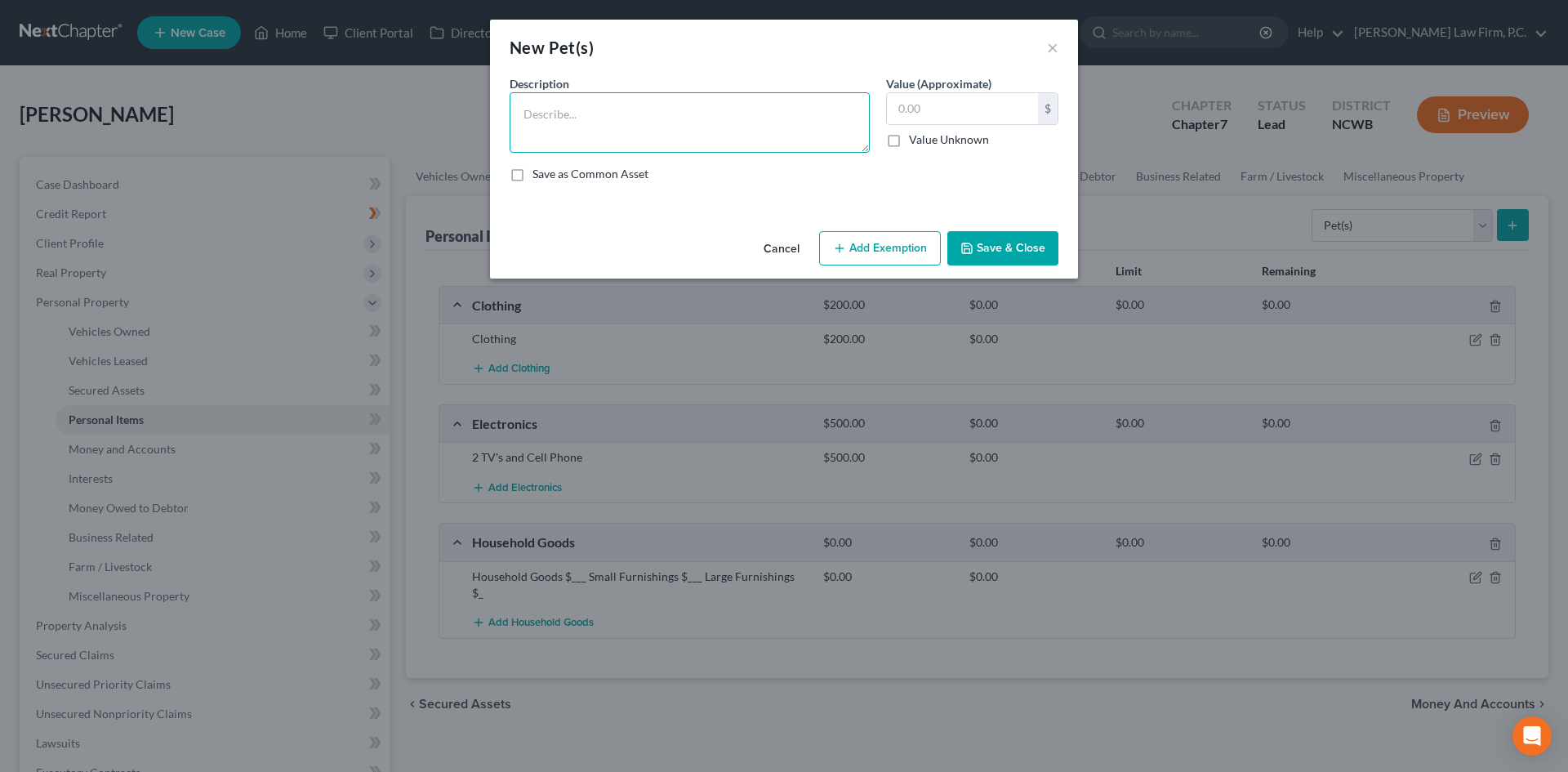
click at [646, 116] on textarea at bounding box center [690, 123] width 360 height 61
type textarea "Dog"
click at [1008, 243] on button "Save & Close" at bounding box center [1003, 248] width 112 height 34
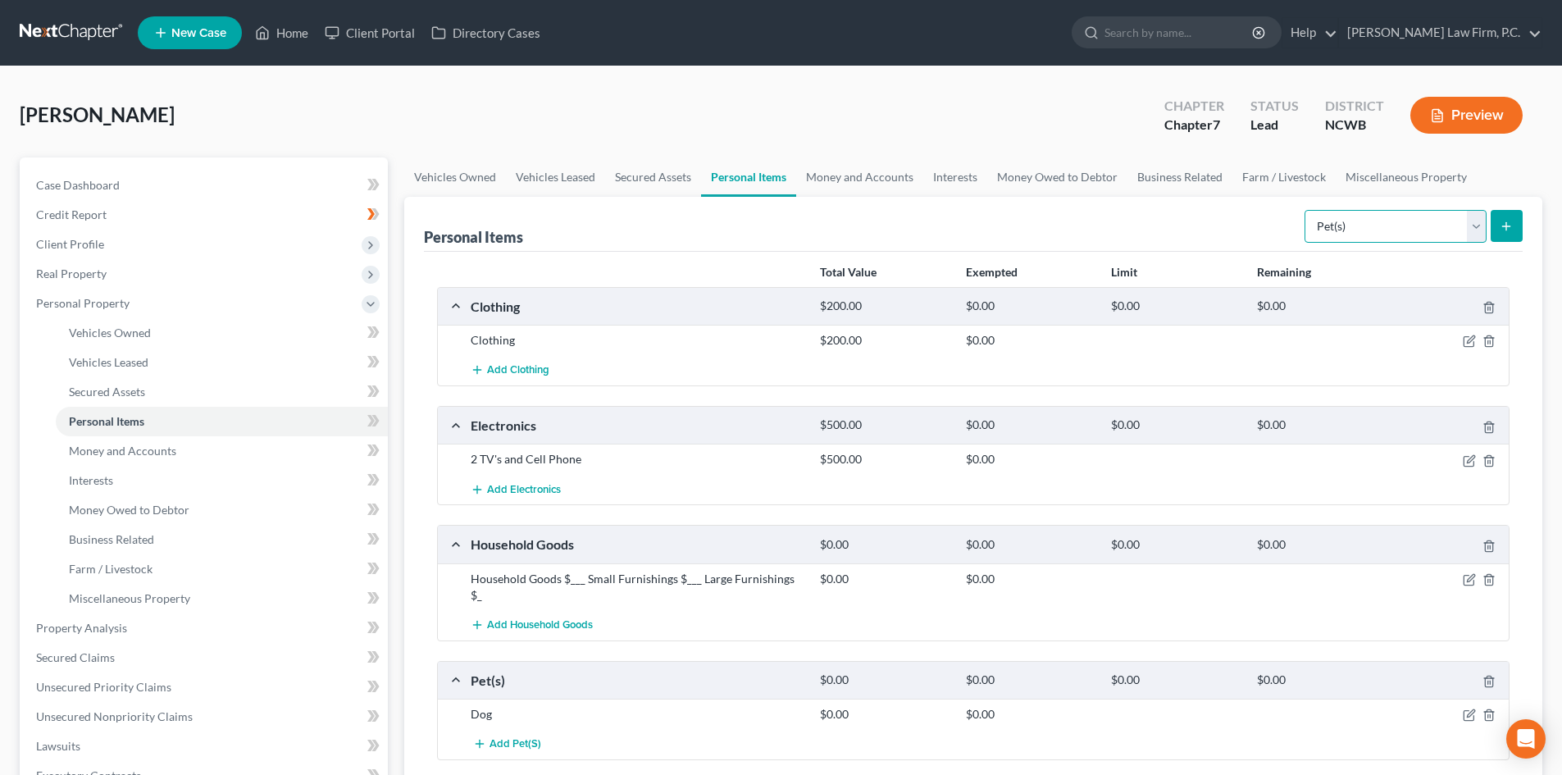
click at [1472, 223] on select "Select Item Type Clothing Collectibles Of Value Electronics Firearms Household …" at bounding box center [1396, 226] width 182 height 33
click at [857, 171] on link "Money and Accounts" at bounding box center [859, 176] width 127 height 39
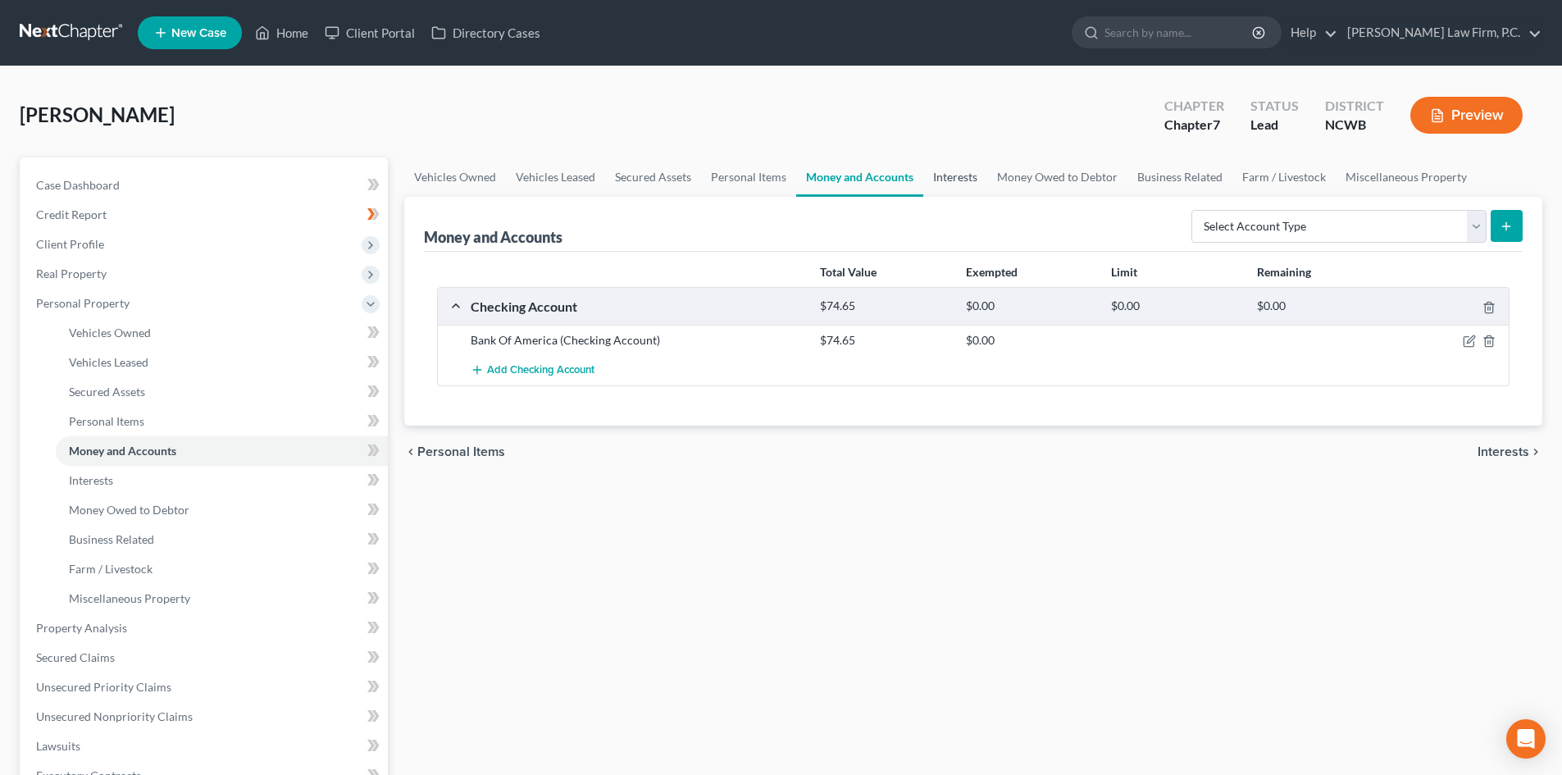
click at [953, 175] on link "Interests" at bounding box center [955, 176] width 64 height 39
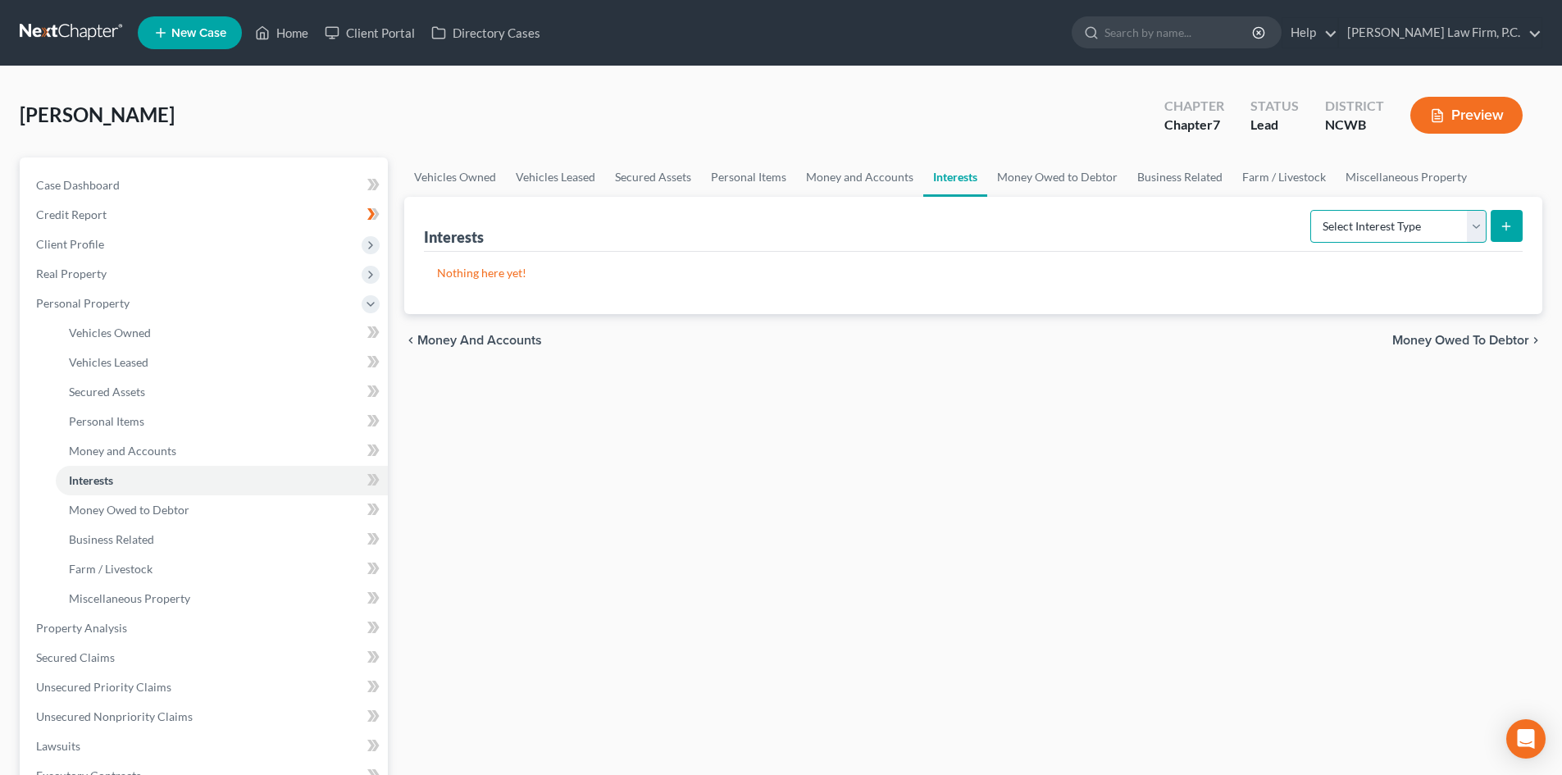
click at [1475, 218] on select "Select Interest Type 401K Annuity Bond Education IRA Government Bond Government…" at bounding box center [1399, 226] width 176 height 33
select select "401k"
click at [1312, 210] on select "Select Interest Type 401K Annuity Bond Education IRA Government Bond Government…" at bounding box center [1399, 226] width 176 height 33
click at [1503, 230] on icon "submit" at bounding box center [1506, 226] width 13 height 13
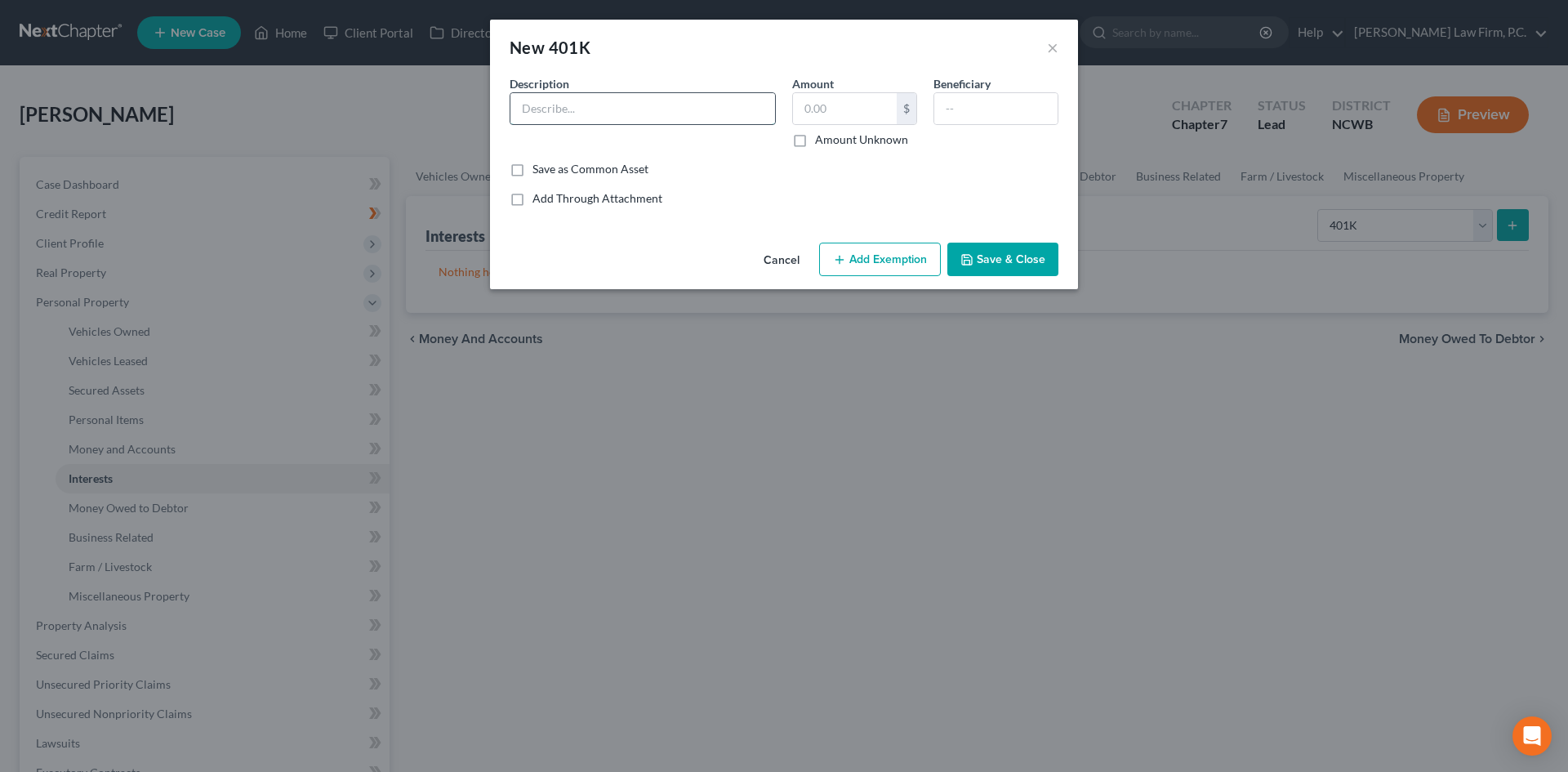
click at [603, 114] on input "text" at bounding box center [643, 108] width 265 height 31
click at [674, 111] on input "Anderson Asheville" at bounding box center [643, 108] width 265 height 31
type input "Anderson Asheville 401(k)"
click at [1002, 267] on button "Save & Close" at bounding box center [1003, 260] width 112 height 34
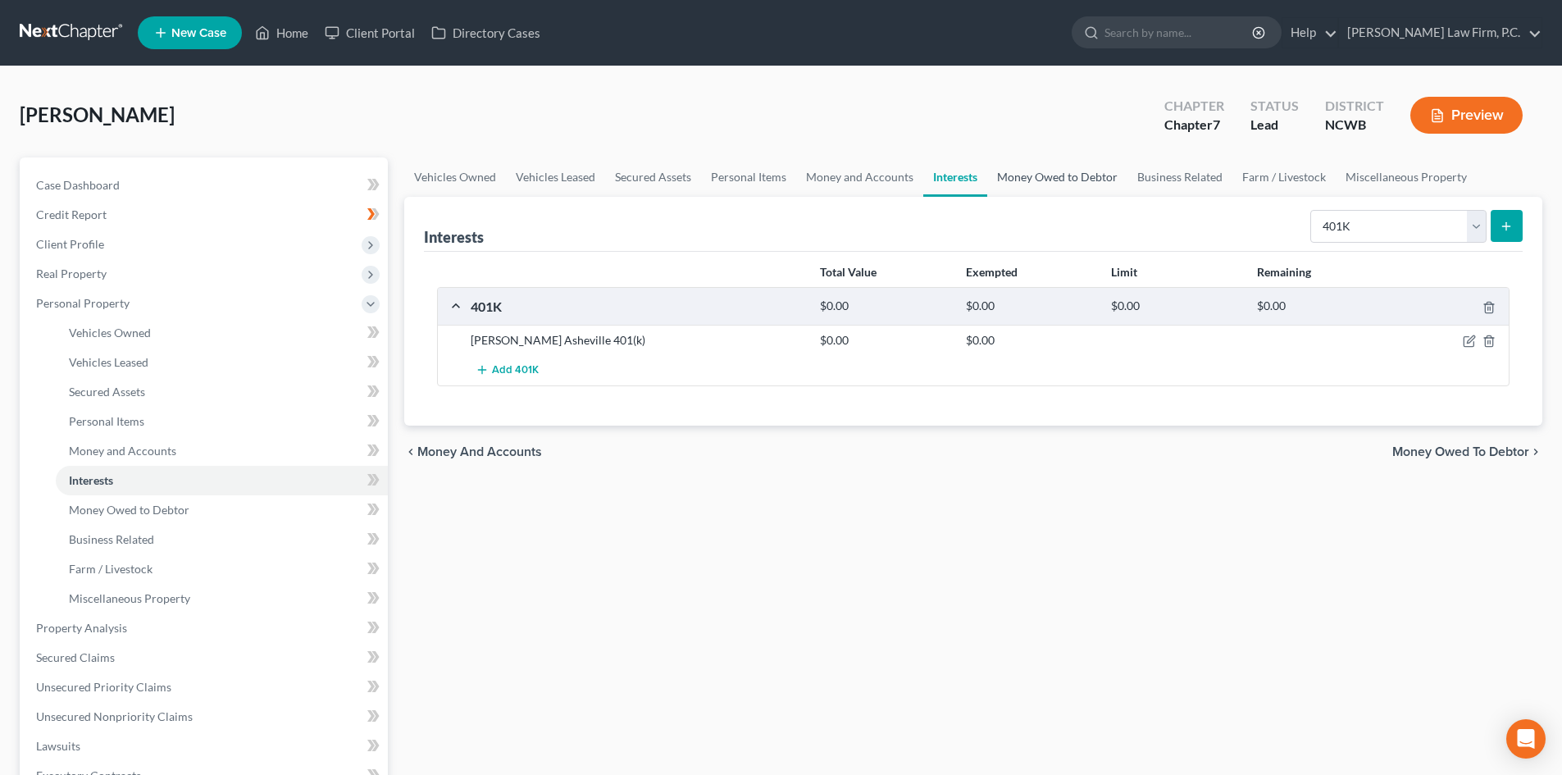
drag, startPoint x: 1030, startPoint y: 176, endPoint x: 1018, endPoint y: 179, distance: 12.5
click at [1030, 176] on link "Money Owed to Debtor" at bounding box center [1057, 176] width 140 height 39
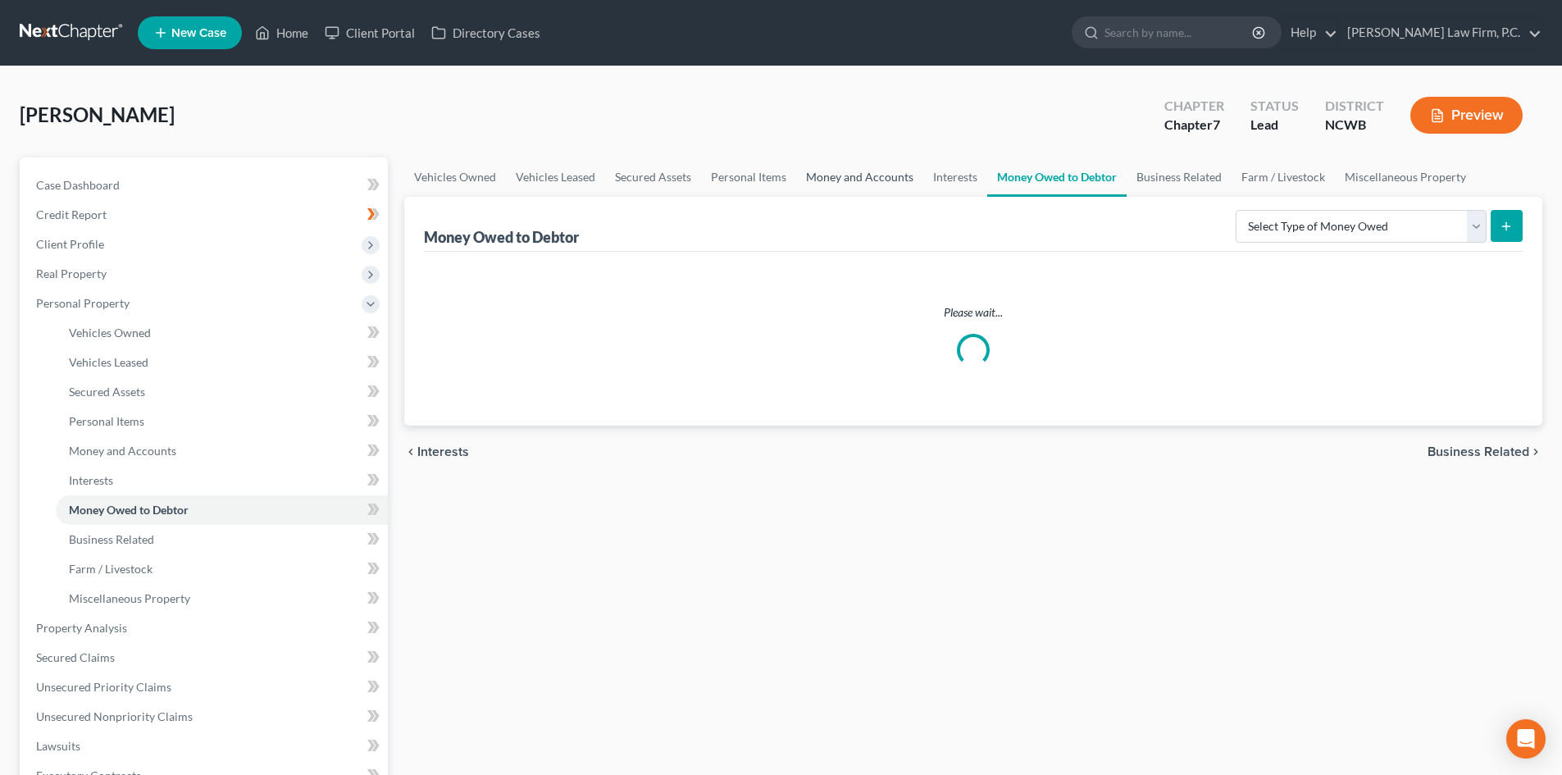
click at [875, 175] on link "Money and Accounts" at bounding box center [859, 176] width 127 height 39
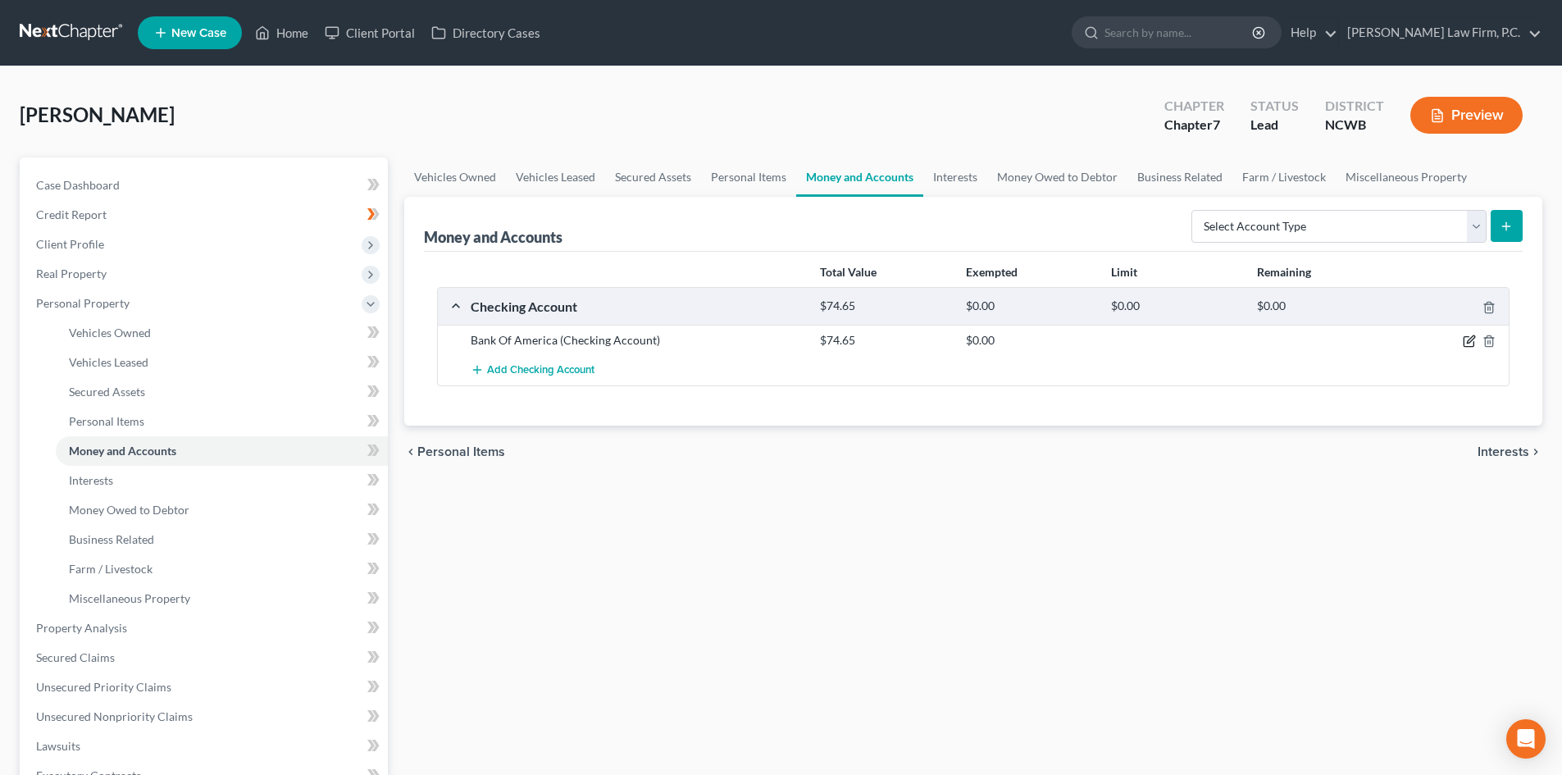
drag, startPoint x: 1466, startPoint y: 340, endPoint x: 1190, endPoint y: 339, distance: 276.4
click at [1459, 340] on div at bounding box center [1452, 340] width 116 height 16
click at [1468, 340] on icon "button" at bounding box center [1469, 341] width 13 height 13
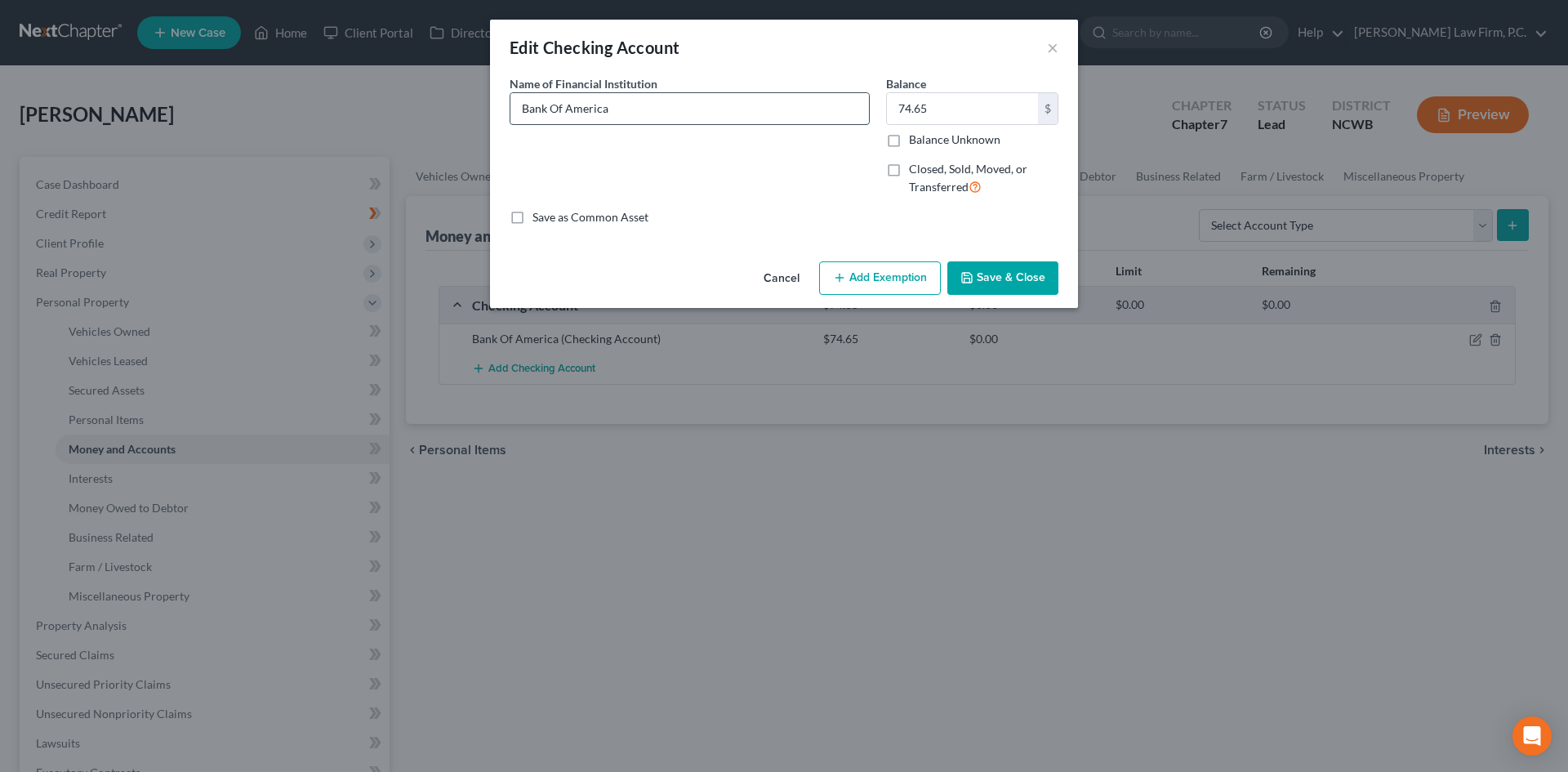
click at [653, 103] on input "Bank Of America" at bounding box center [690, 108] width 358 height 31
type input "Bank Of America x7554"
drag, startPoint x: 978, startPoint y: 271, endPoint x: 1055, endPoint y: 289, distance: 79.1
click at [979, 271] on button "Save & Close" at bounding box center [1003, 278] width 112 height 34
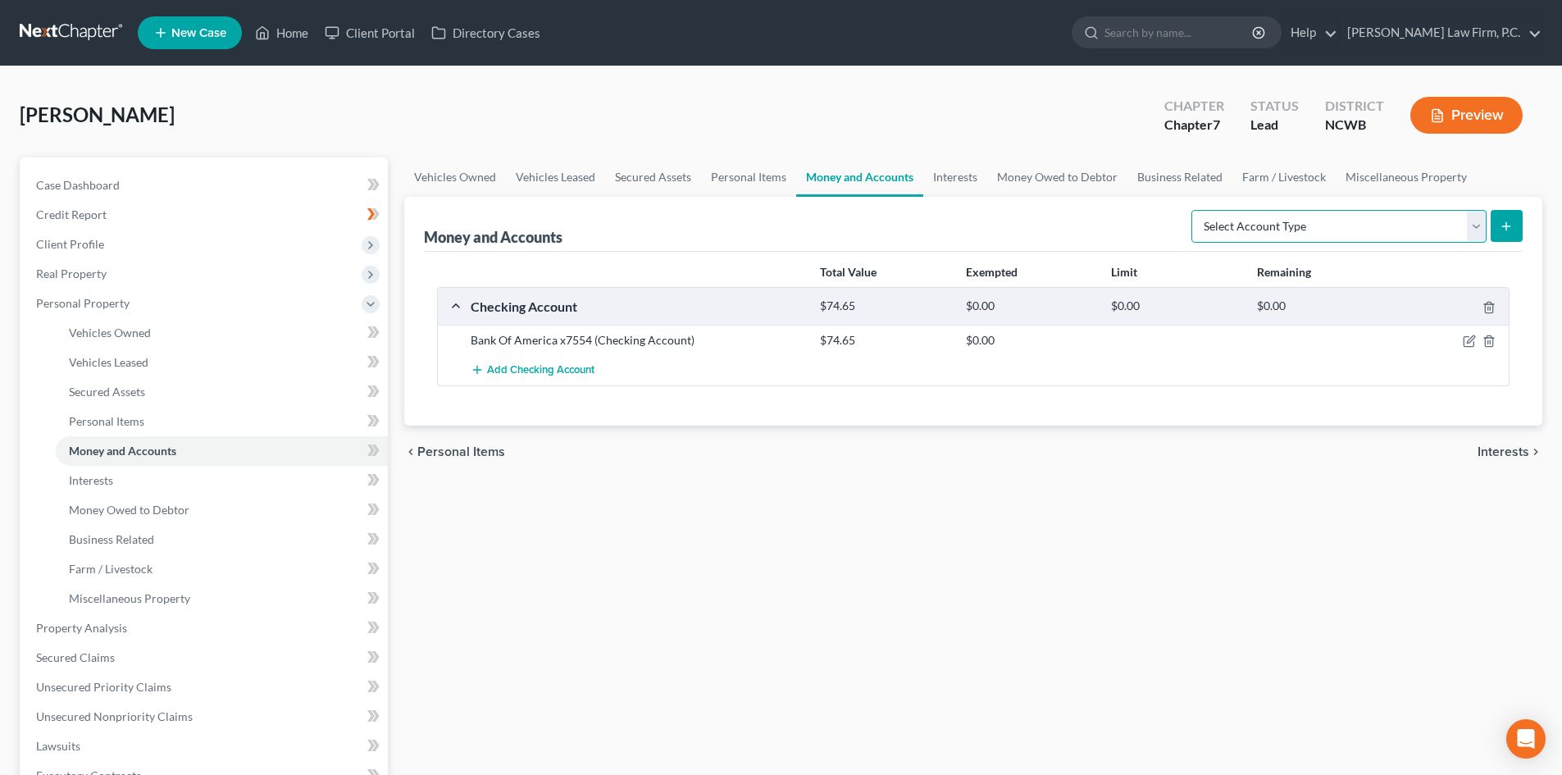
drag, startPoint x: 1474, startPoint y: 227, endPoint x: 1439, endPoint y: 232, distance: 34.8
click at [1475, 229] on select "Select Account Type Brokerage Cash on Hand Certificates of Deposit Checking Acc…" at bounding box center [1339, 226] width 295 height 33
select select "cash_on_hand"
click at [1195, 210] on select "Select Account Type Brokerage Cash on Hand Certificates of Deposit Checking Acc…" at bounding box center [1339, 226] width 295 height 33
click at [1504, 226] on icon "submit" at bounding box center [1506, 226] width 13 height 13
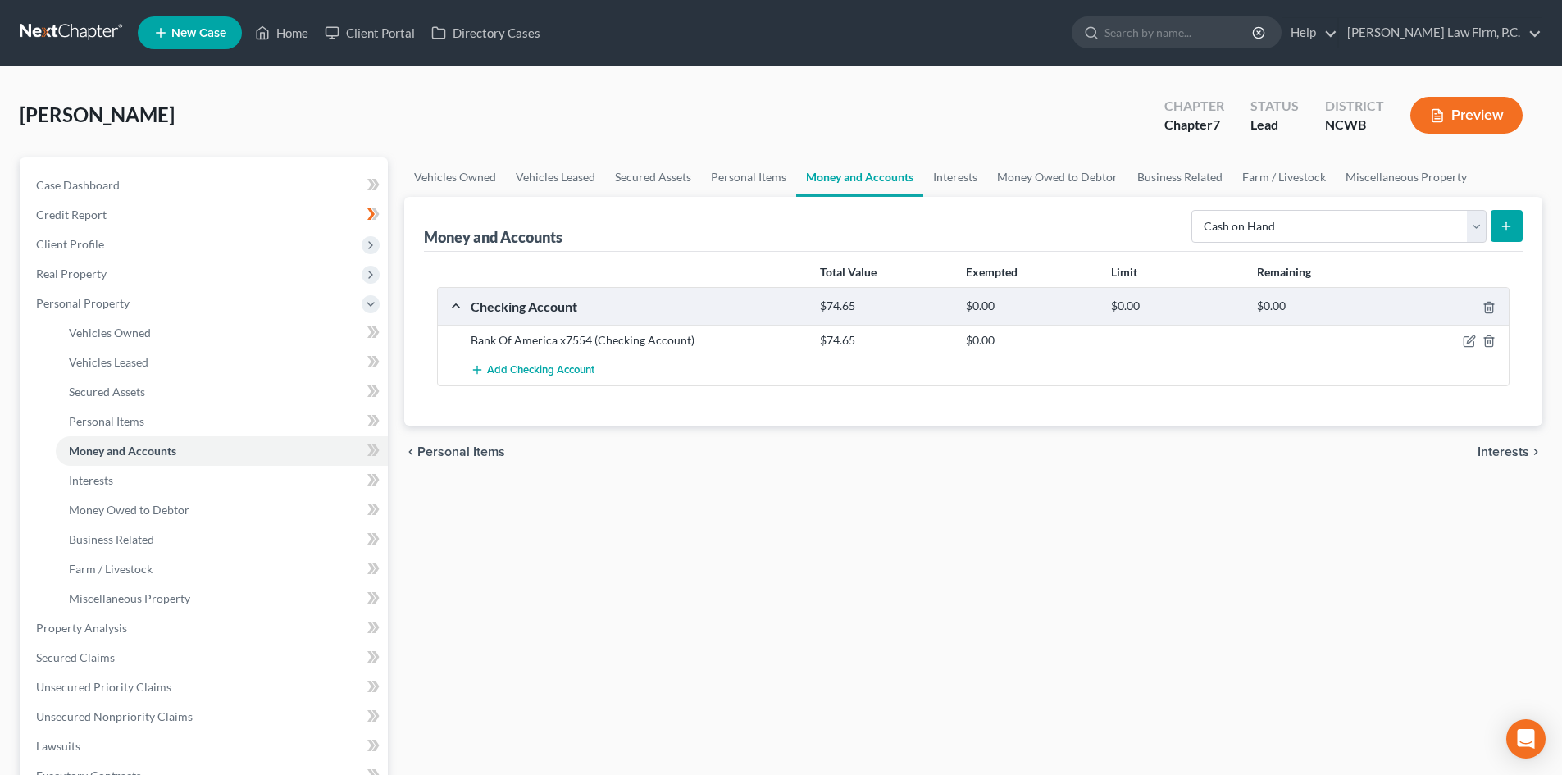
click at [1507, 232] on icon "submit" at bounding box center [1506, 226] width 13 height 13
click at [1504, 226] on icon "submit" at bounding box center [1506, 226] width 13 height 13
click at [1475, 234] on select "Select Account Type Brokerage Cash on Hand Certificates of Deposit Checking Acc…" at bounding box center [1339, 226] width 295 height 33
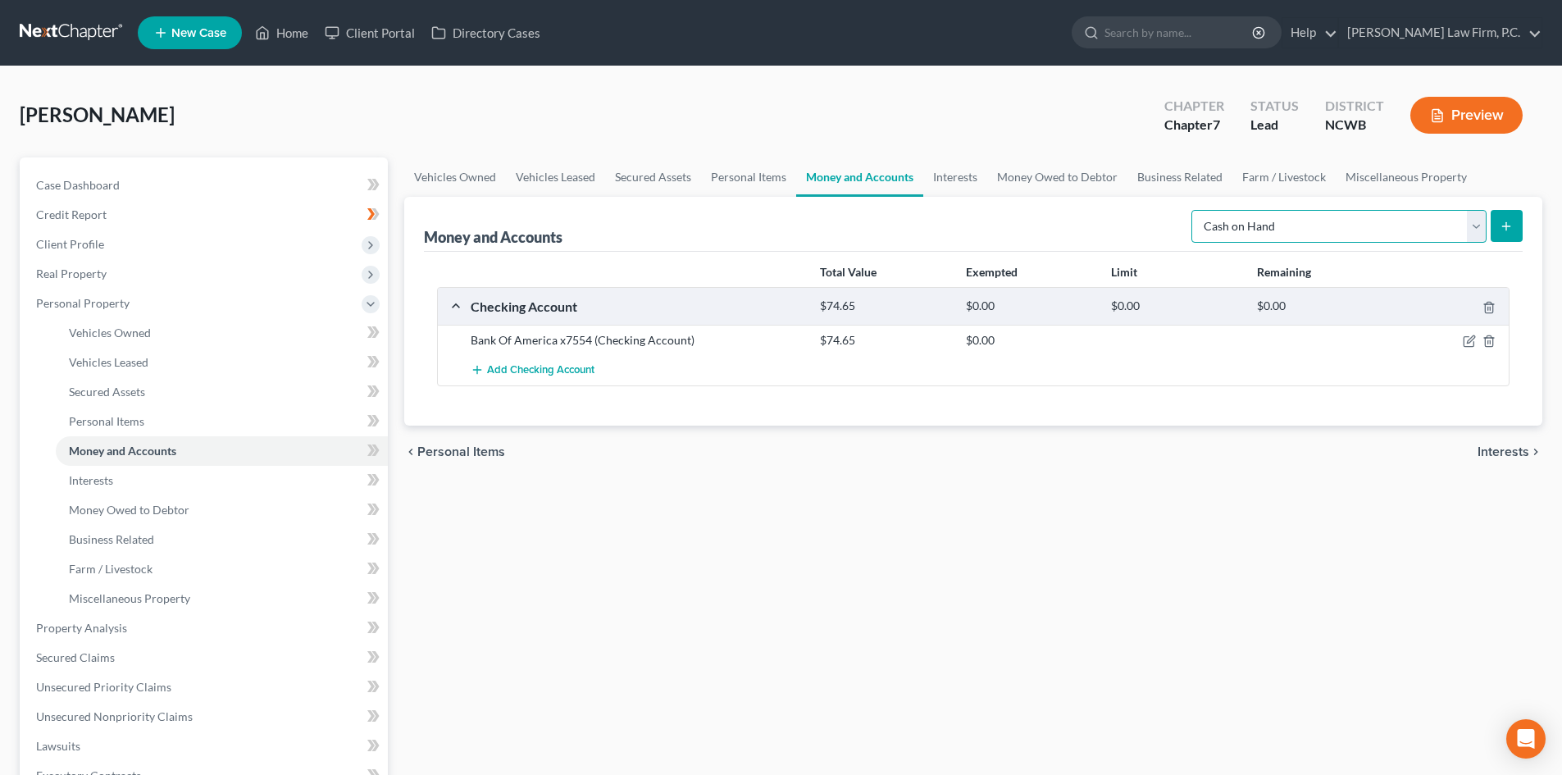
click at [1195, 210] on select "Select Account Type Brokerage Cash on Hand Certificates of Deposit Checking Acc…" at bounding box center [1339, 226] width 295 height 33
click at [691, 438] on div "chevron_left Personal Items Interests chevron_right" at bounding box center [973, 452] width 1138 height 52
click at [1521, 217] on button "submit" at bounding box center [1507, 226] width 32 height 32
drag, startPoint x: 955, startPoint y: 171, endPoint x: 948, endPoint y: 176, distance: 8.9
click at [955, 171] on link "Interests" at bounding box center [955, 176] width 64 height 39
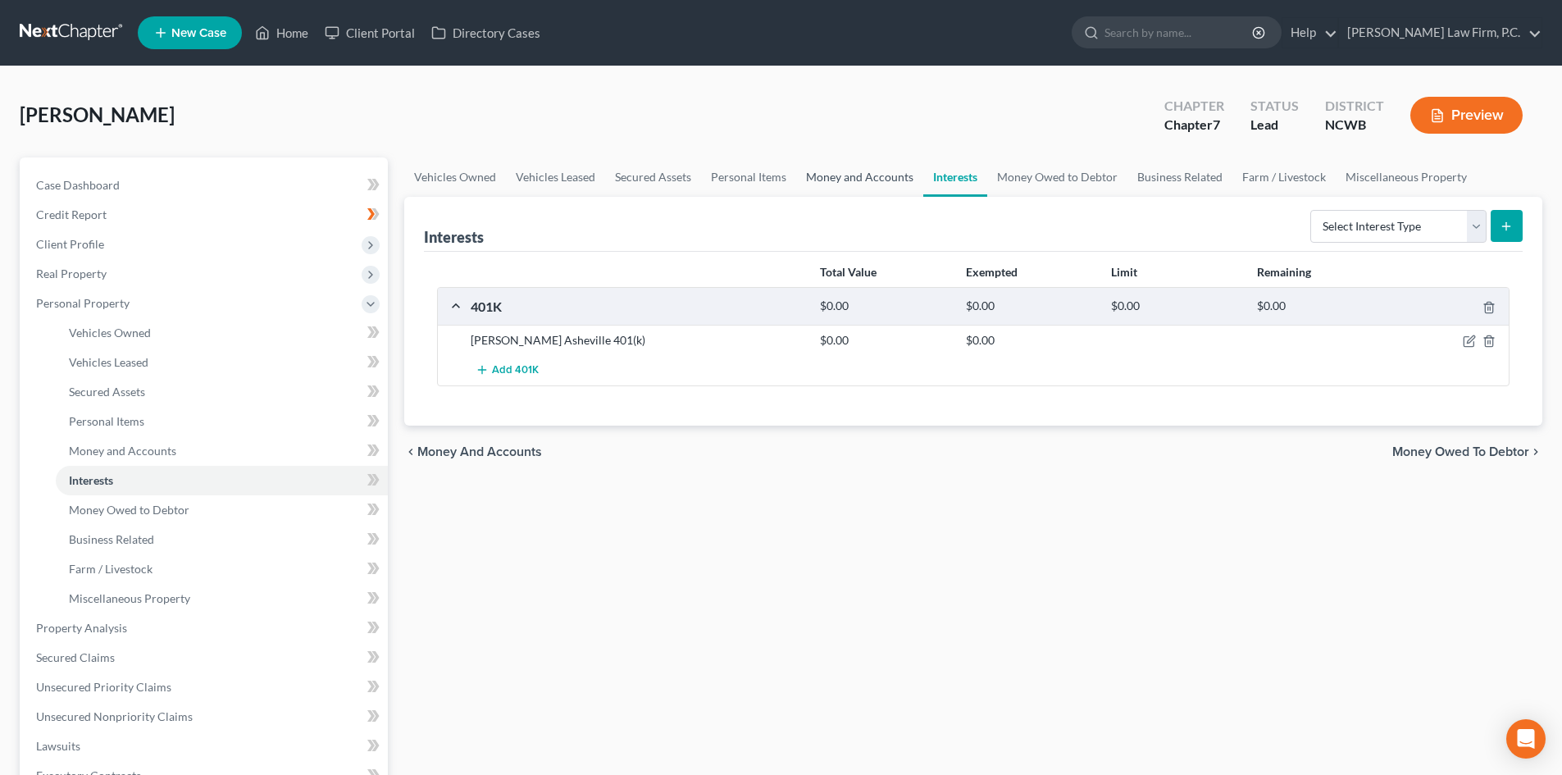
click at [855, 183] on link "Money and Accounts" at bounding box center [859, 176] width 127 height 39
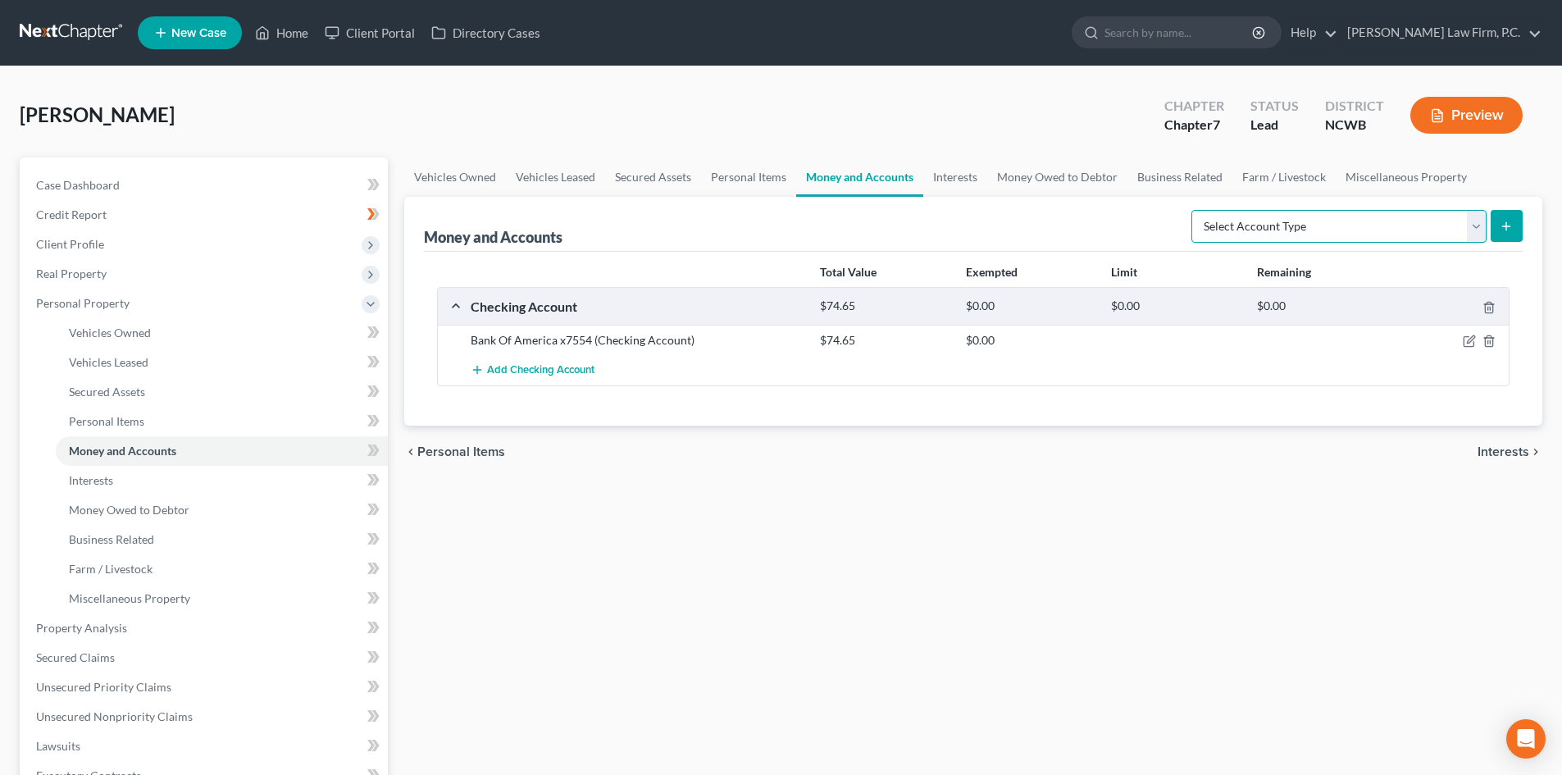
drag, startPoint x: 1461, startPoint y: 226, endPoint x: 1451, endPoint y: 228, distance: 10.0
click at [1460, 226] on select "Select Account Type Brokerage Cash on Hand Certificates of Deposit Checking Acc…" at bounding box center [1339, 226] width 295 height 33
select select "cash_on_hand"
click at [1195, 210] on select "Select Account Type Brokerage Cash on Hand Certificates of Deposit Checking Acc…" at bounding box center [1339, 226] width 295 height 33
click at [1509, 222] on icon "submit" at bounding box center [1506, 226] width 13 height 13
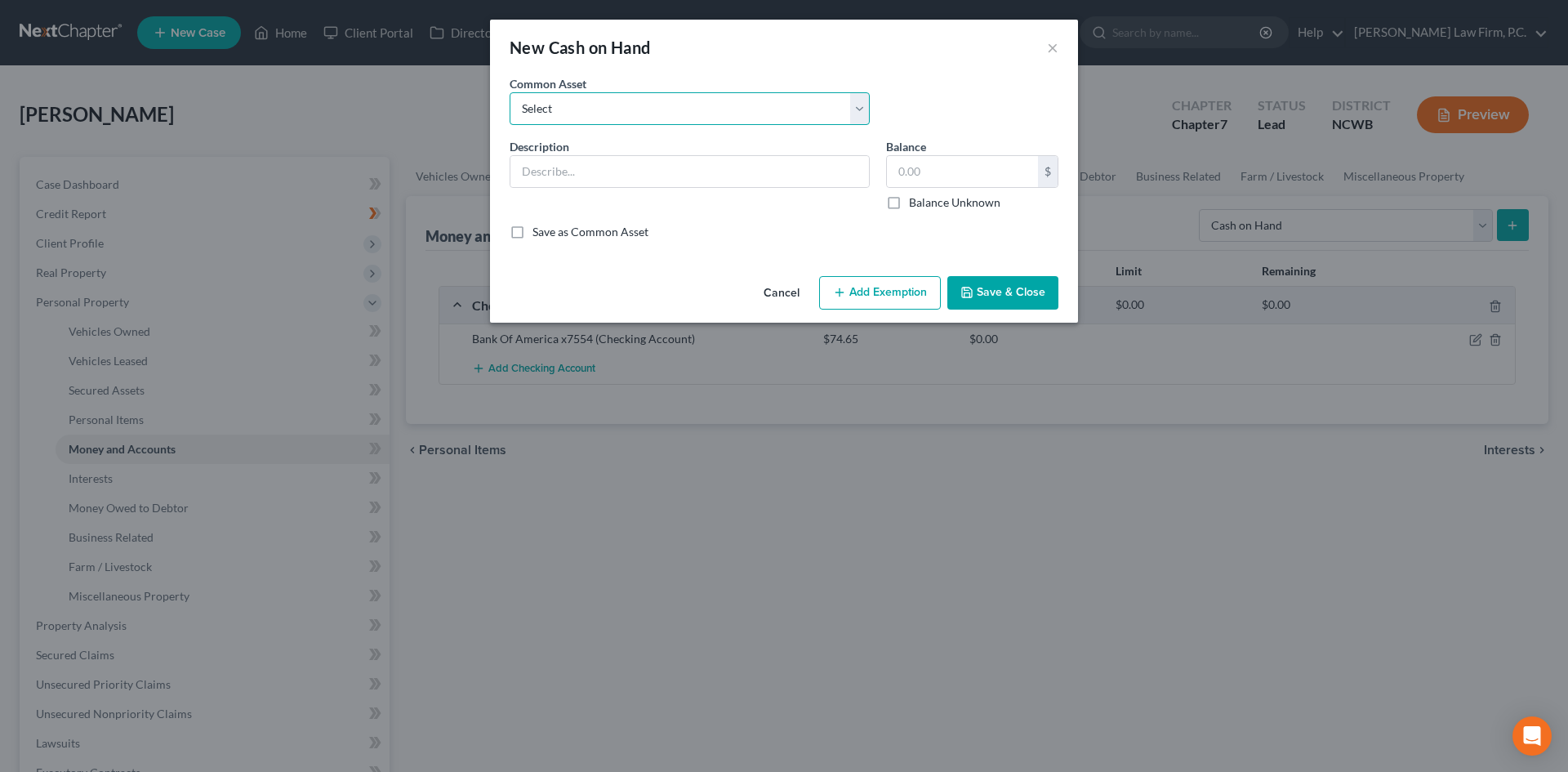
click at [651, 104] on select "Select Cash" at bounding box center [690, 109] width 360 height 33
click at [625, 184] on input "text" at bounding box center [690, 171] width 358 height 31
type input "Cash"
click at [635, 114] on select "Select Cash" at bounding box center [690, 109] width 360 height 33
select select "0"
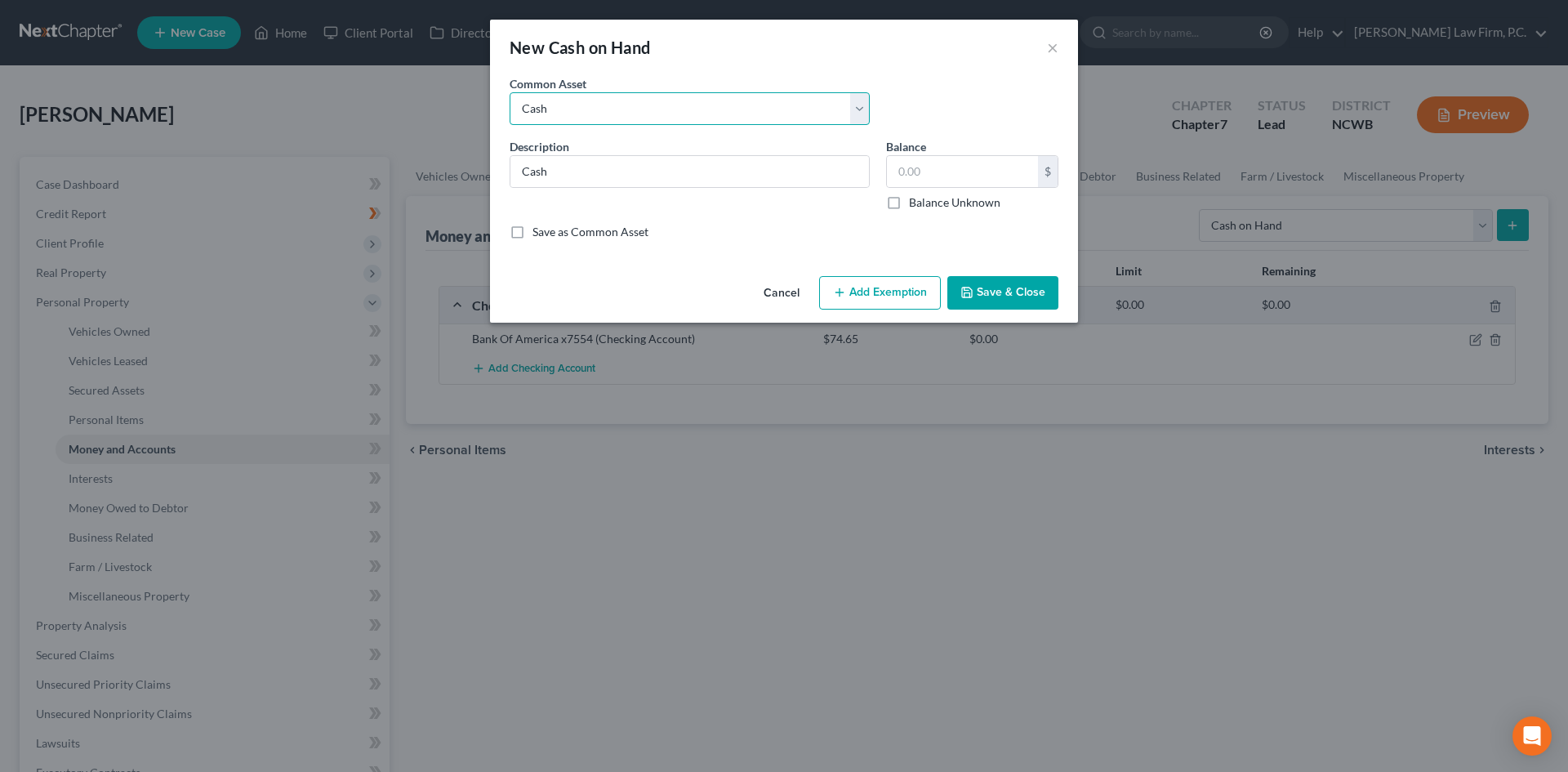
click at [510, 93] on select "Select Cash" at bounding box center [690, 109] width 360 height 33
type input "20.00"
click at [1032, 293] on button "Save & Close" at bounding box center [1003, 293] width 112 height 34
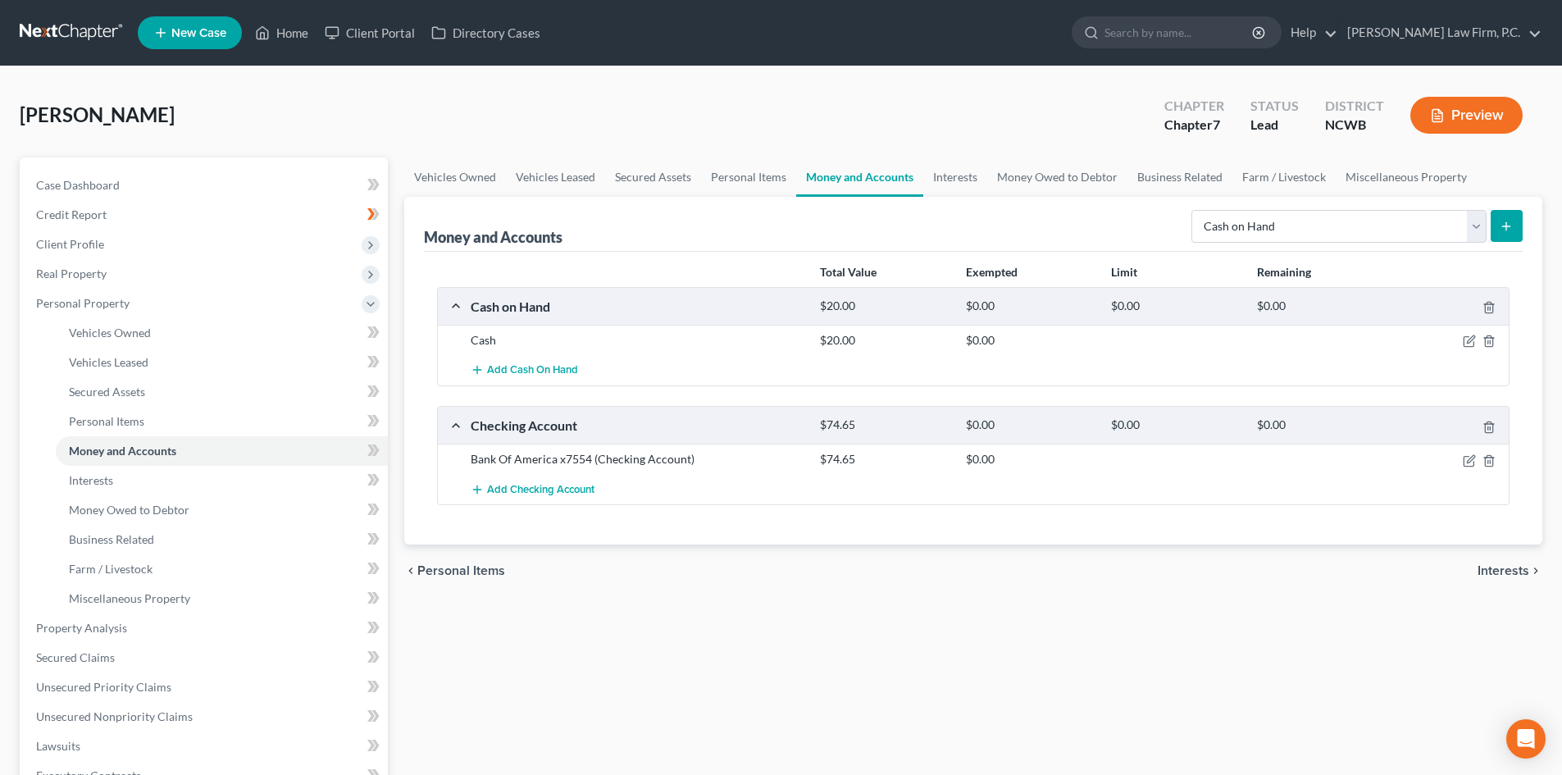
click at [1501, 228] on icon "submit" at bounding box center [1506, 226] width 13 height 13
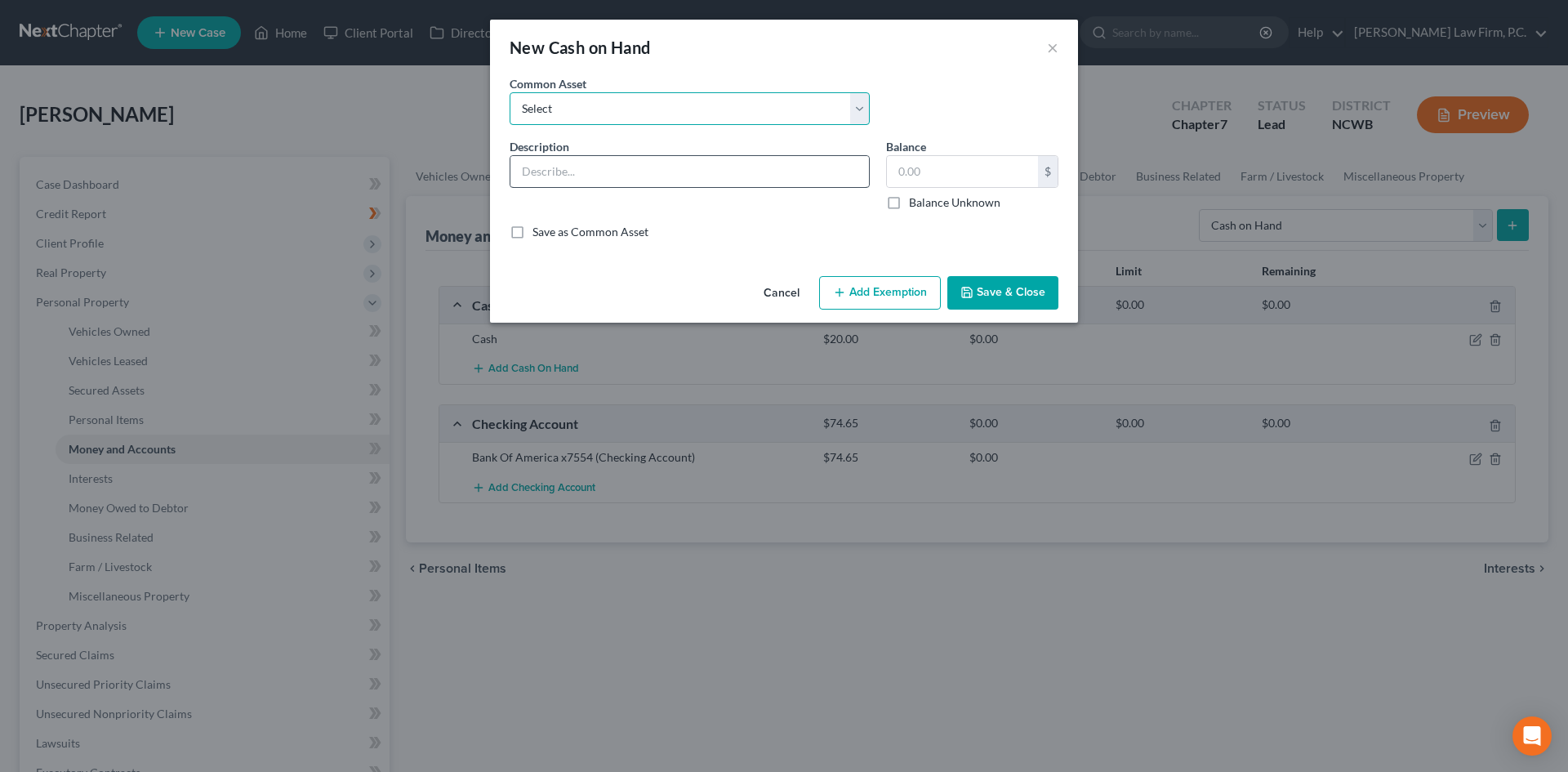
drag, startPoint x: 662, startPoint y: 109, endPoint x: 646, endPoint y: 170, distance: 63.1
click at [662, 110] on select "Select Cash" at bounding box center [690, 109] width 360 height 33
drag, startPoint x: 769, startPoint y: 293, endPoint x: 1278, endPoint y: 289, distance: 509.0
click at [773, 293] on button "Cancel" at bounding box center [782, 294] width 62 height 33
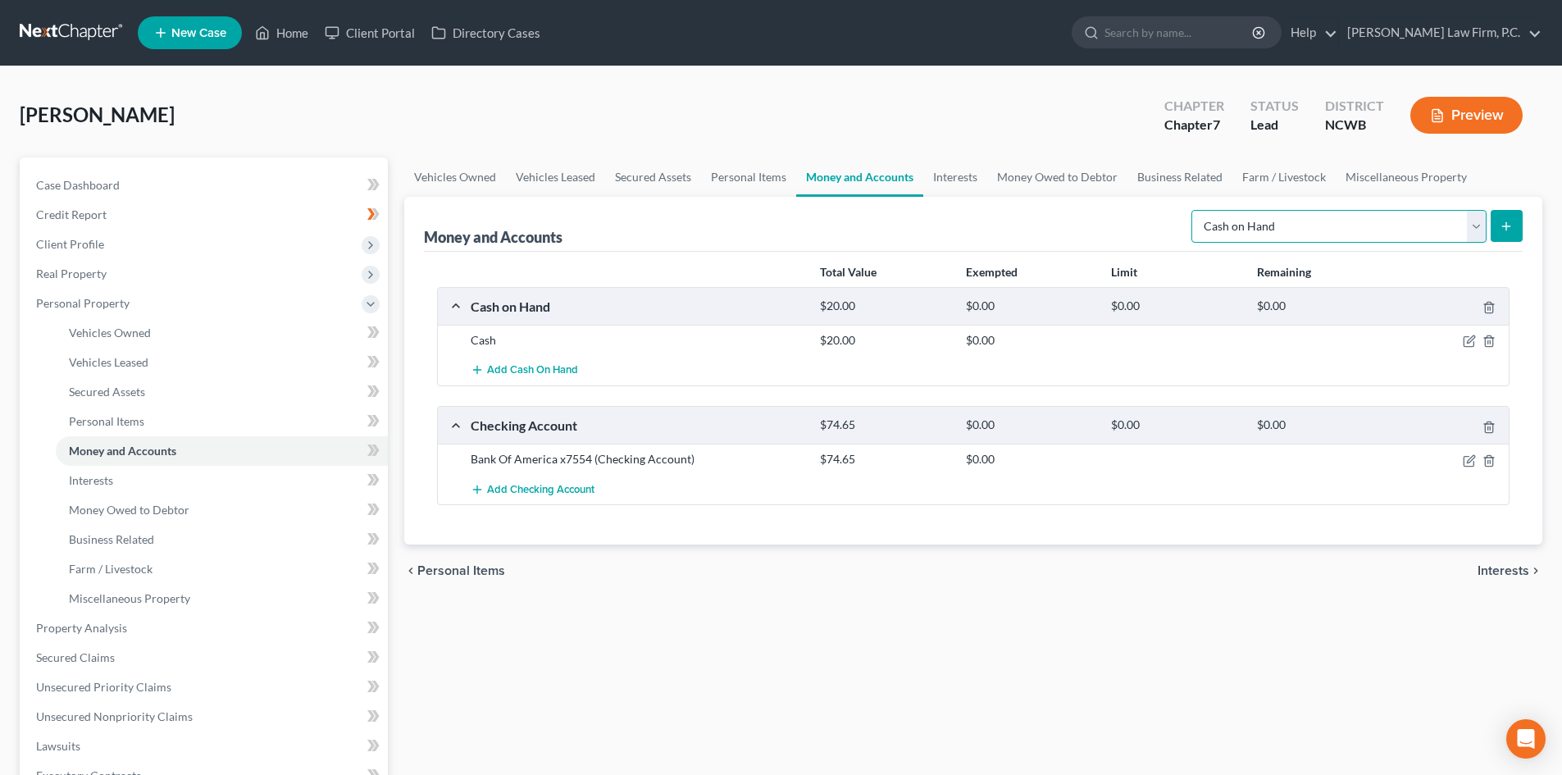
drag, startPoint x: 1475, startPoint y: 234, endPoint x: 1448, endPoint y: 241, distance: 28.1
click at [1475, 235] on select "Select Account Type Brokerage Cash on Hand Certificates of Deposit Checking Acc…" at bounding box center [1339, 226] width 295 height 33
select select "other"
click at [1195, 210] on select "Select Account Type Brokerage Cash on Hand Certificates of Deposit Checking Acc…" at bounding box center [1339, 226] width 295 height 33
click at [1509, 231] on icon "submit" at bounding box center [1506, 226] width 13 height 13
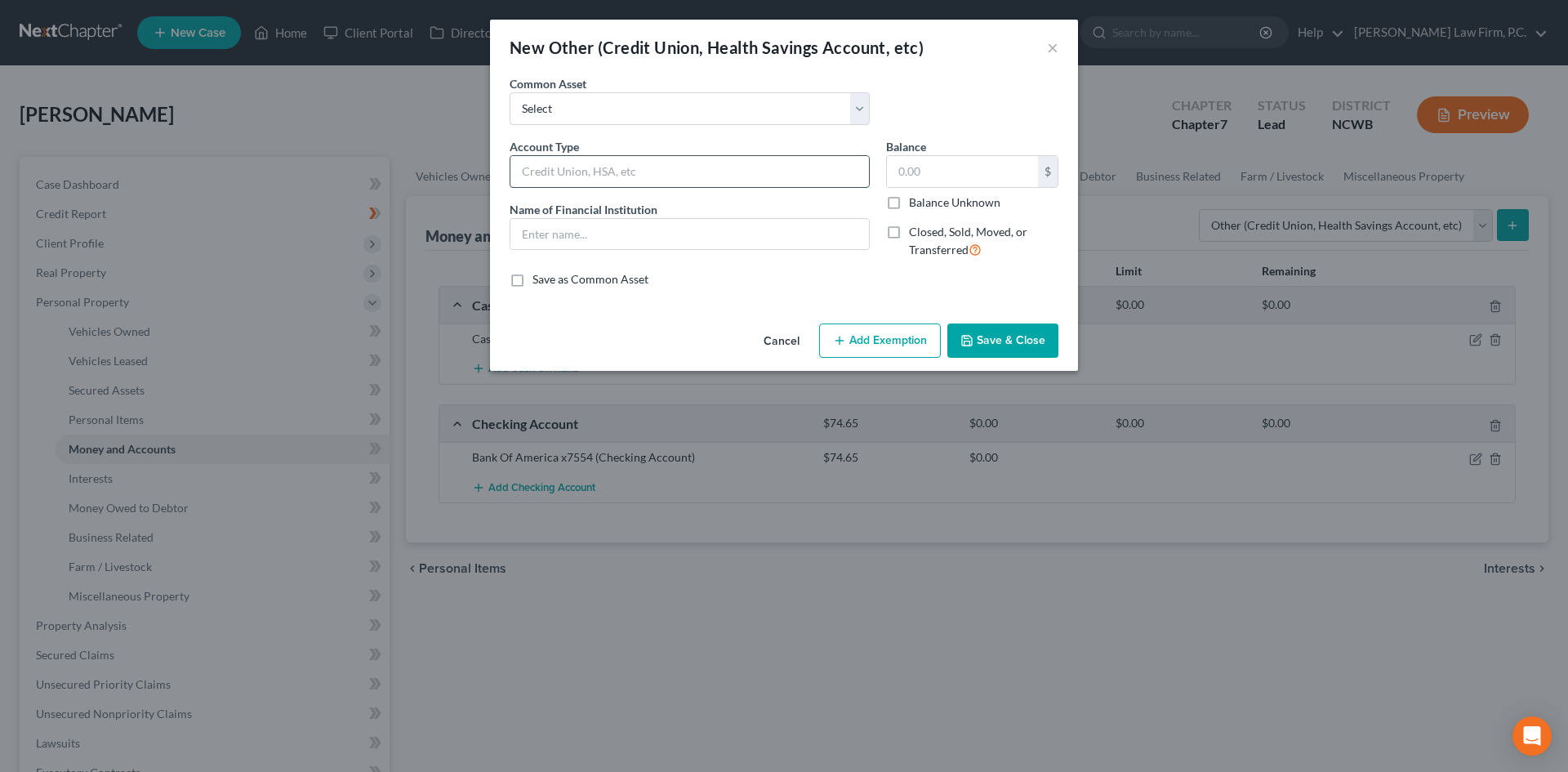
click at [565, 165] on input "text" at bounding box center [690, 171] width 358 height 31
click at [589, 107] on select "Select Pension Online Online" at bounding box center [690, 109] width 360 height 33
select select "1"
click at [510, 93] on select "Select Pension Online Online" at bounding box center [690, 109] width 360 height 33
type input "Online"
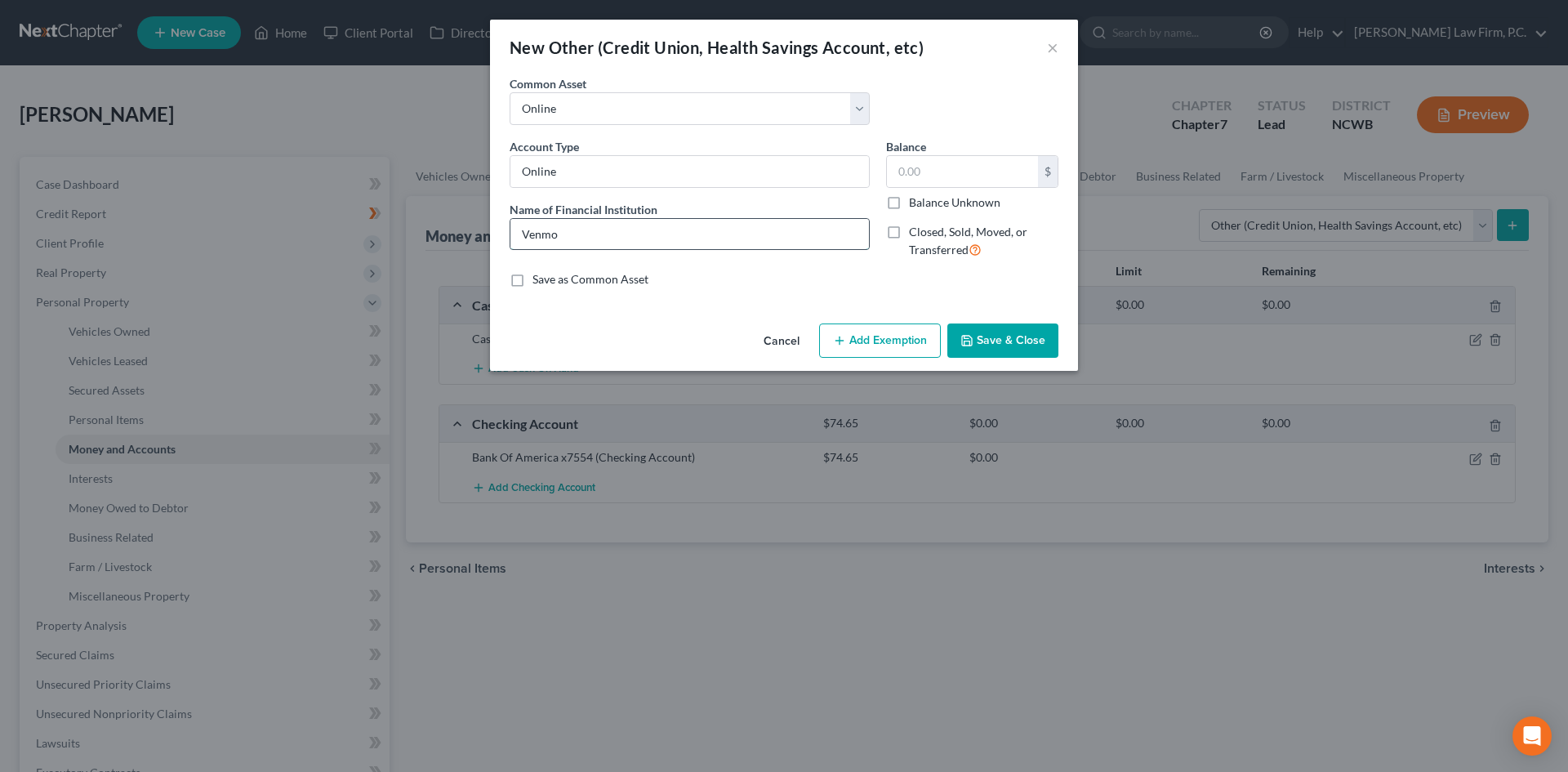
click at [600, 234] on input "Venmo" at bounding box center [690, 234] width 358 height 31
click at [562, 231] on input "Venmo (connected to checking)" at bounding box center [690, 234] width 358 height 31
click at [523, 229] on input "Venmo (connected to checking)" at bounding box center [690, 234] width 358 height 31
drag, startPoint x: 863, startPoint y: 242, endPoint x: 876, endPoint y: 248, distance: 14.3
click at [863, 243] on input "Zelle, Apple Cash, Paypal, Venmo and Cash App (connected to checking)" at bounding box center [690, 234] width 358 height 31
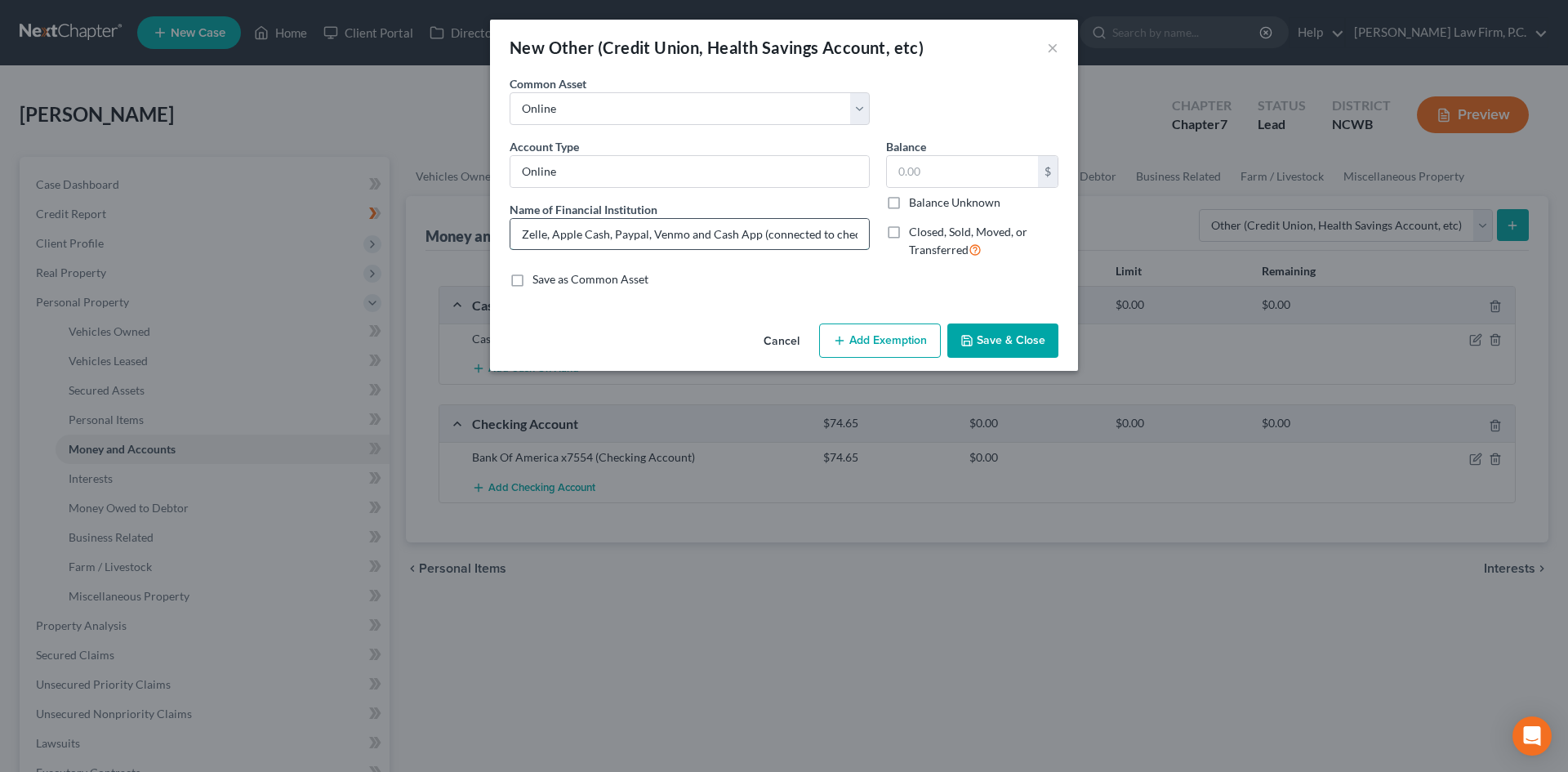
click at [819, 229] on input "Zelle, Apple Cash, Paypal, Venmo and Cash App (connected to checking)" at bounding box center [690, 234] width 358 height 31
paste input "Debtor does not hold monies in these accounts as all transactions are reflected…"
type input "Zelle, Apple Cash, Paypal, Venmo and Cash App (connected to checking) Debtor do…"
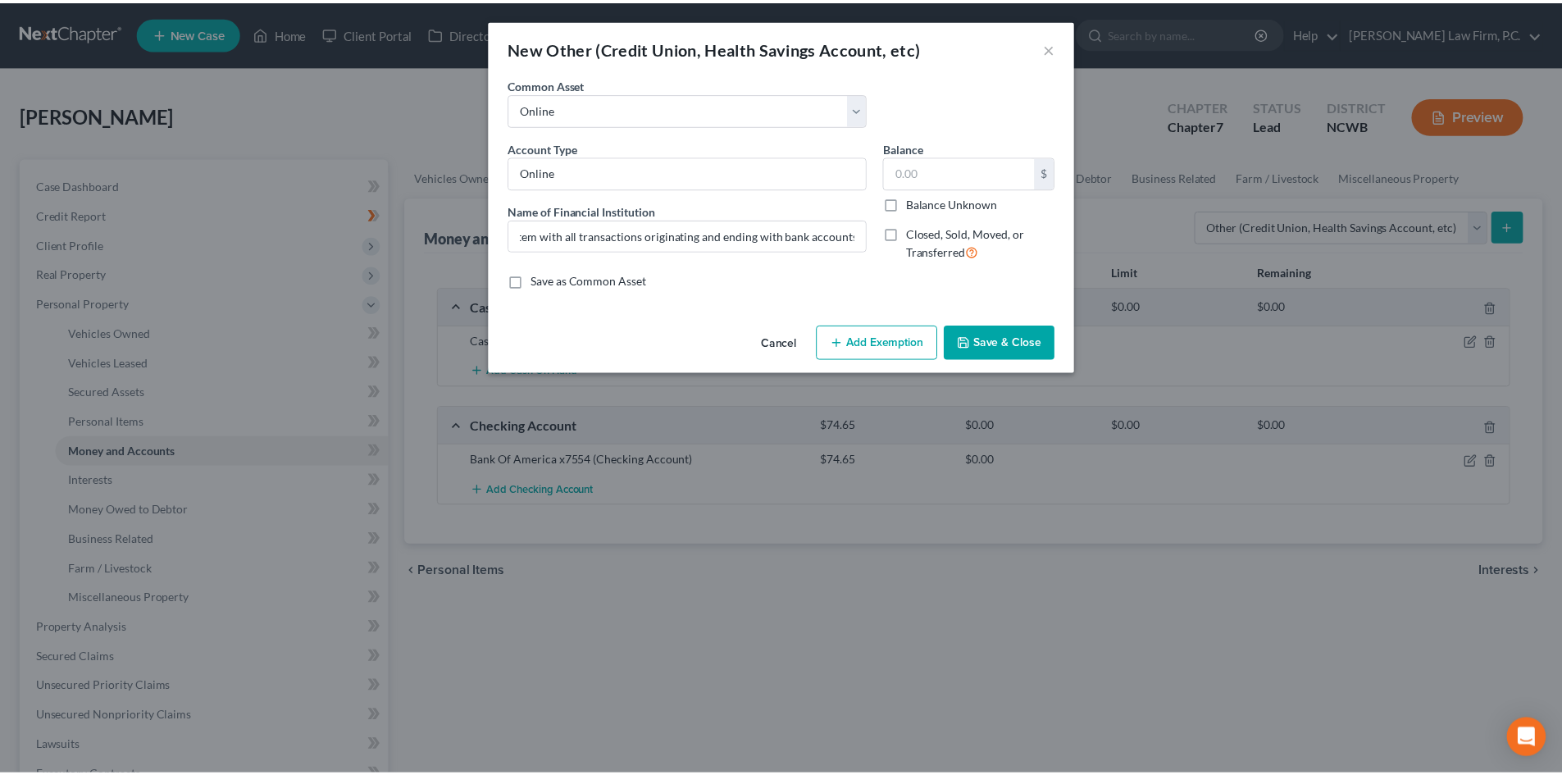
scroll to position [0, 0]
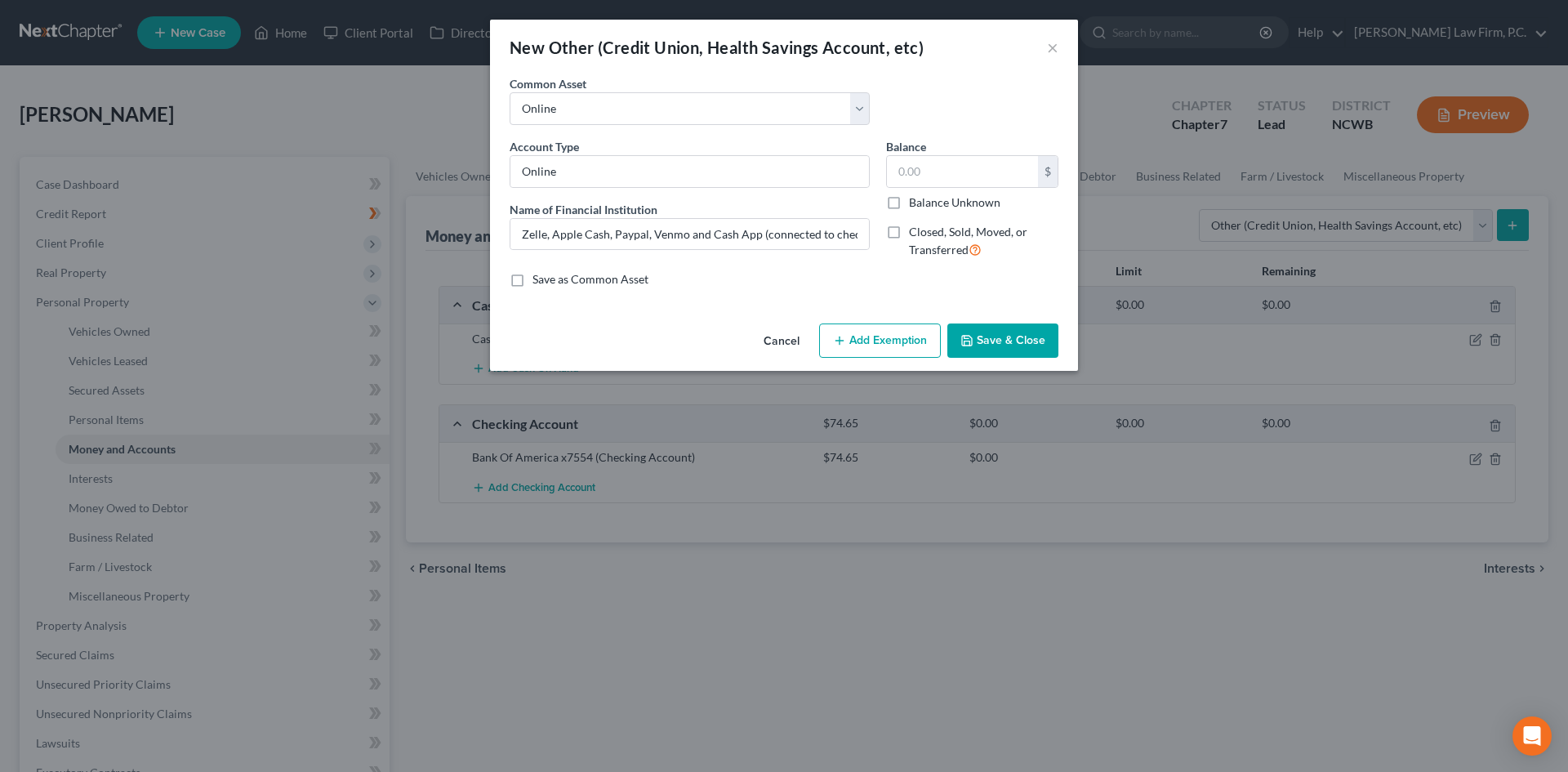
click at [967, 348] on icon "button" at bounding box center [966, 340] width 13 height 13
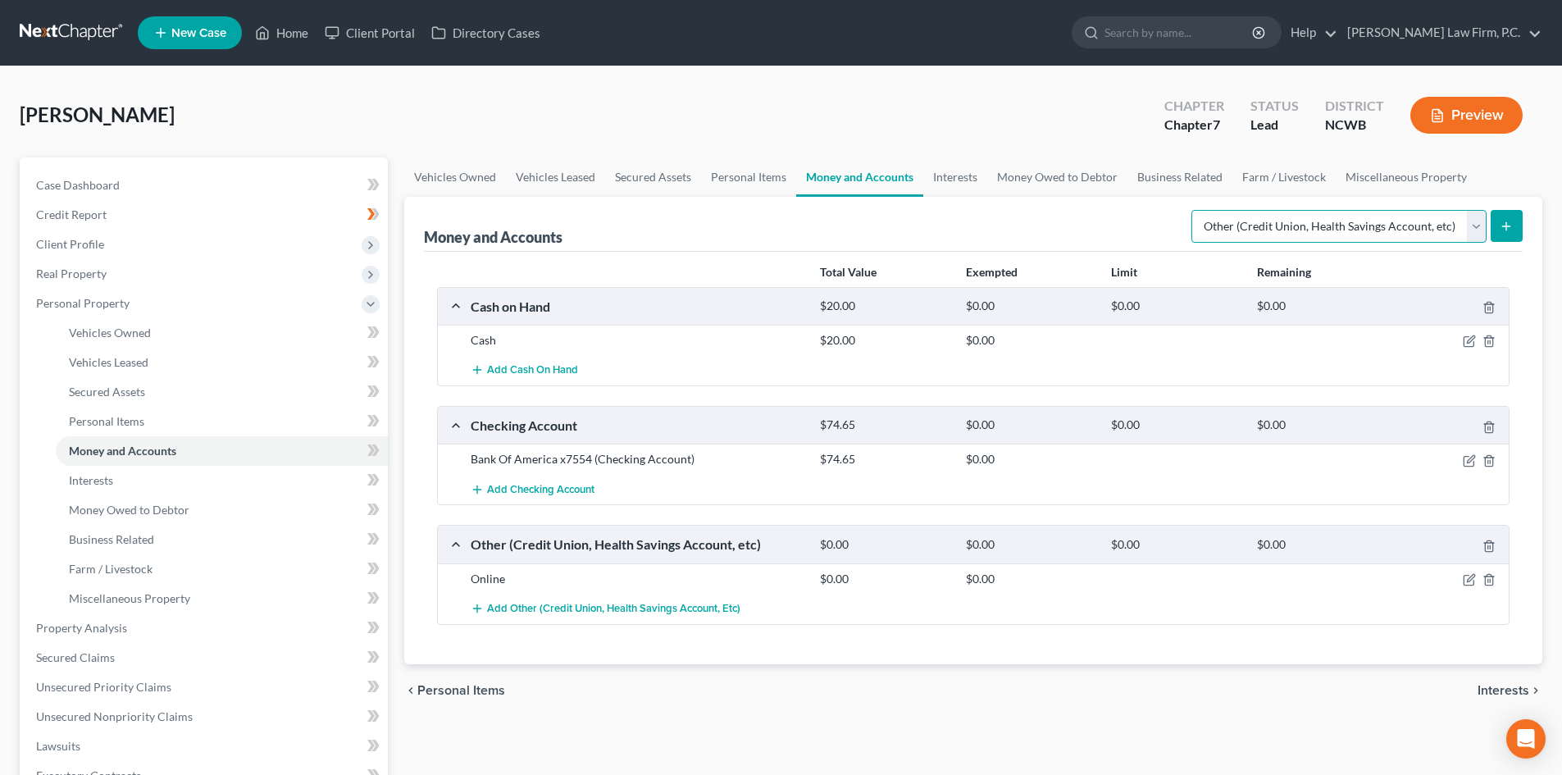
click at [1479, 235] on select "Select Account Type Brokerage Cash on Hand Certificates of Deposit Checking Acc…" at bounding box center [1339, 226] width 295 height 33
click at [948, 172] on link "Interests" at bounding box center [955, 176] width 64 height 39
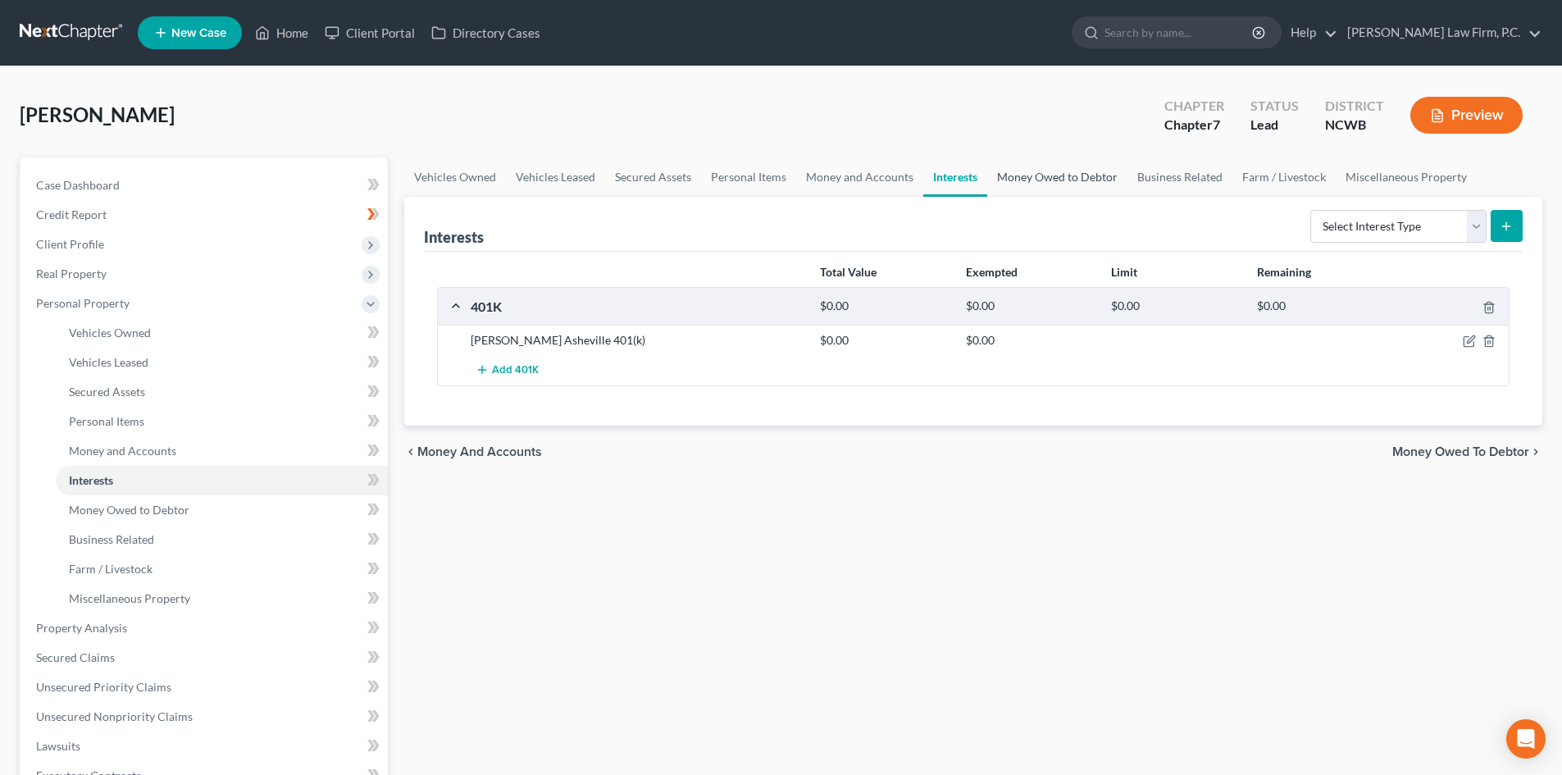
click at [1084, 180] on link "Money Owed to Debtor" at bounding box center [1057, 176] width 140 height 39
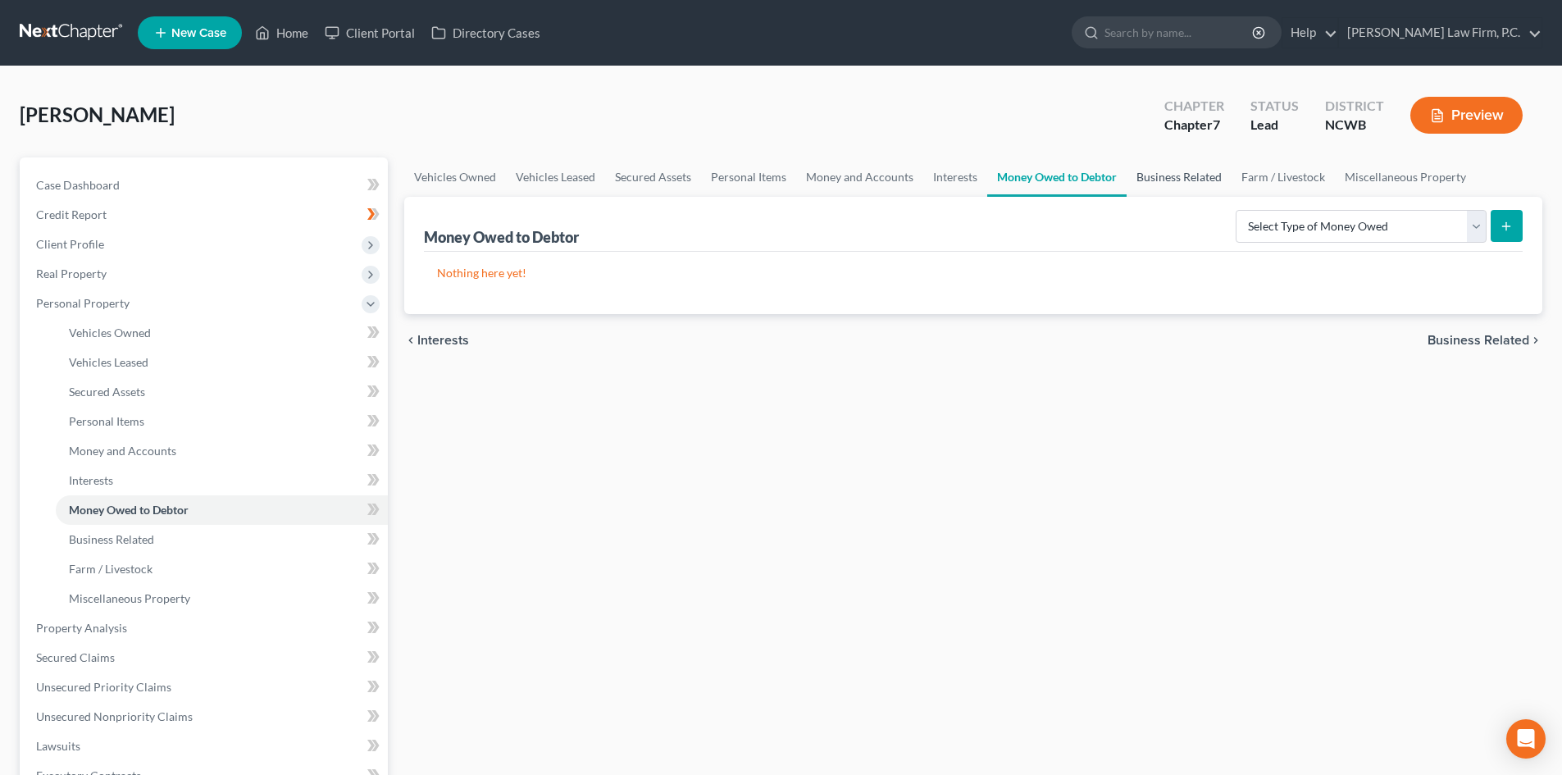
click at [1170, 174] on link "Business Related" at bounding box center [1179, 176] width 105 height 39
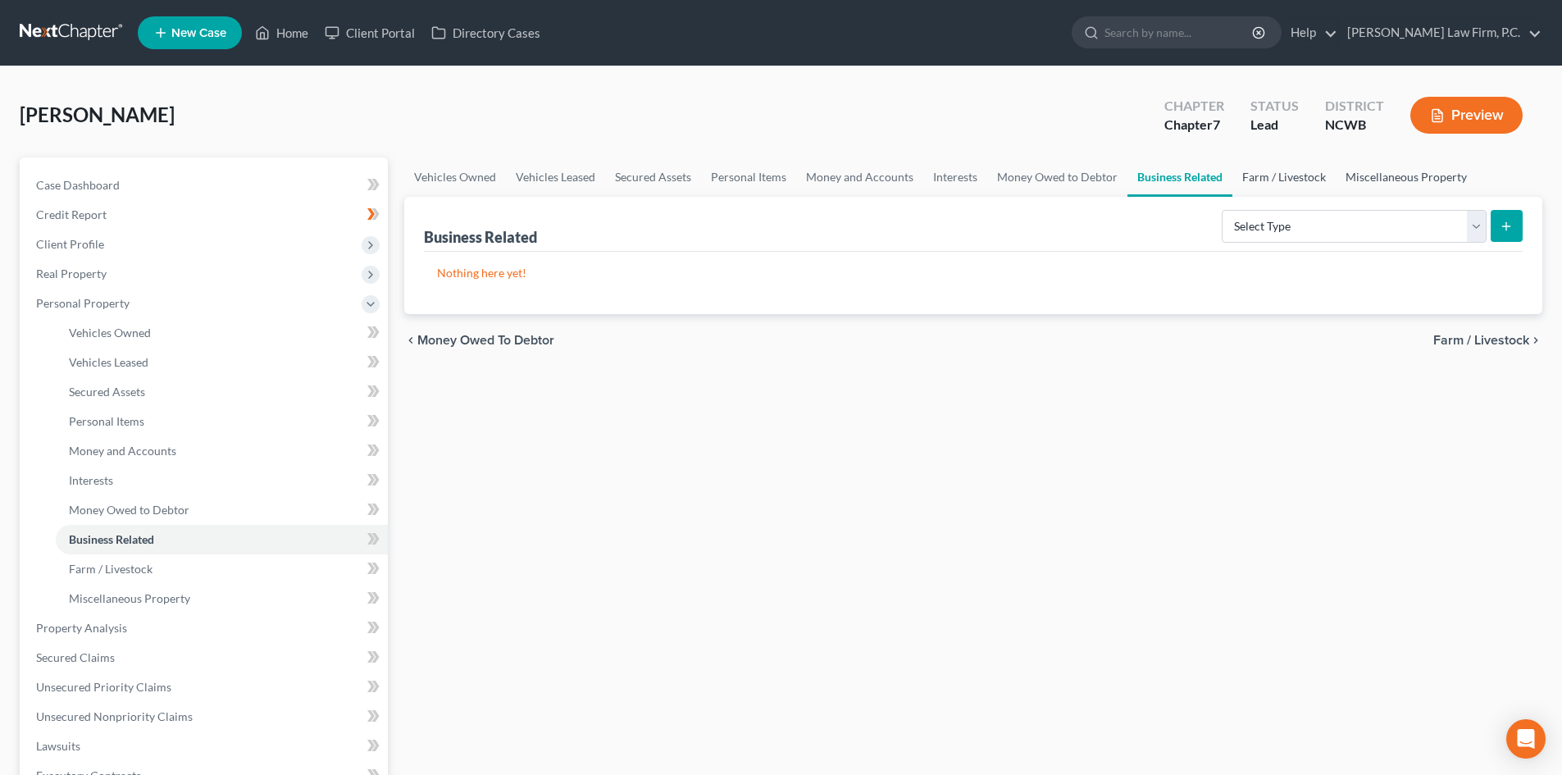
drag, startPoint x: 1280, startPoint y: 178, endPoint x: 1372, endPoint y: 176, distance: 91.9
click at [1281, 178] on link "Farm / Livestock" at bounding box center [1284, 176] width 103 height 39
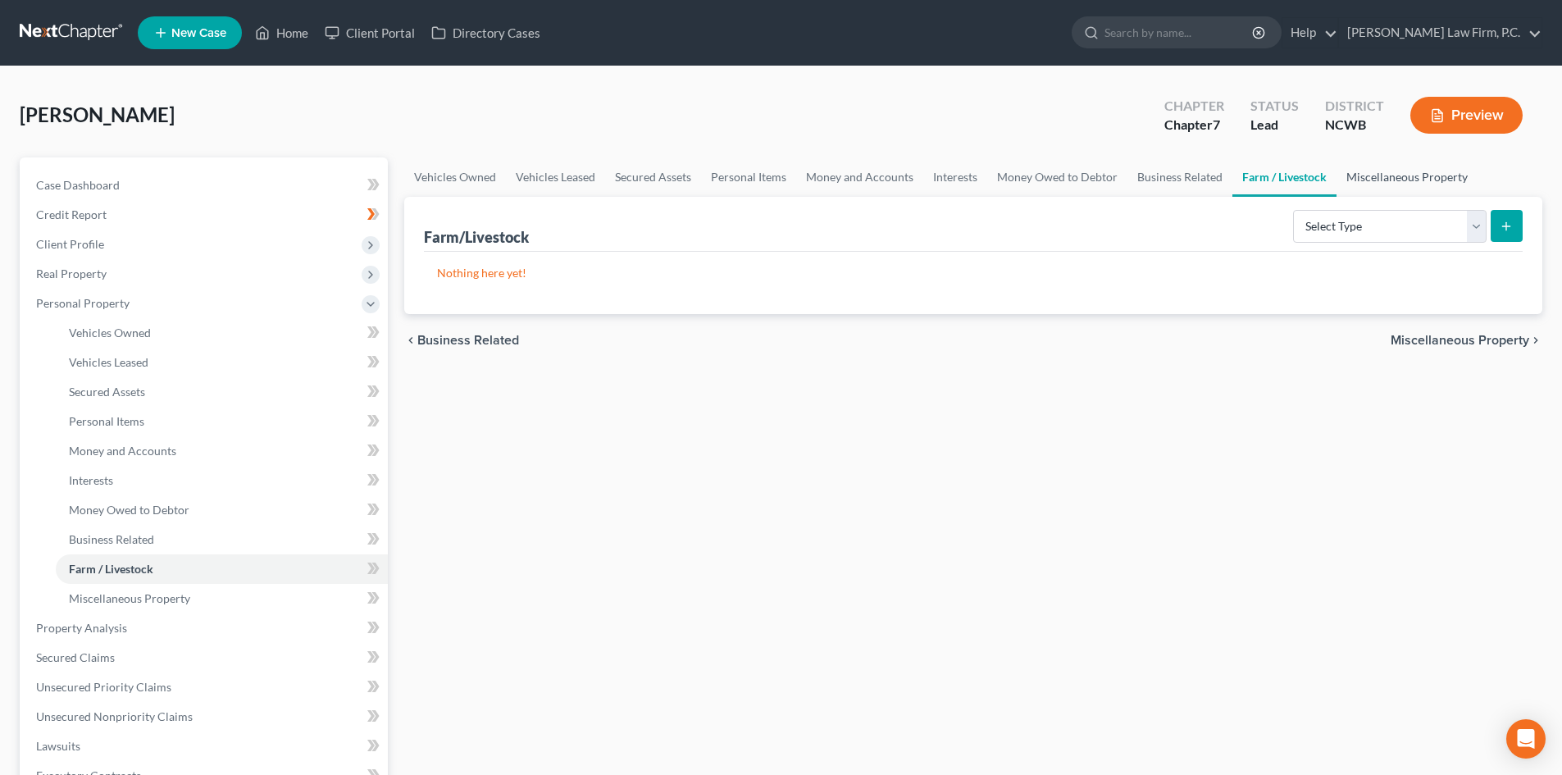
click at [1384, 176] on link "Miscellaneous Property" at bounding box center [1407, 176] width 141 height 39
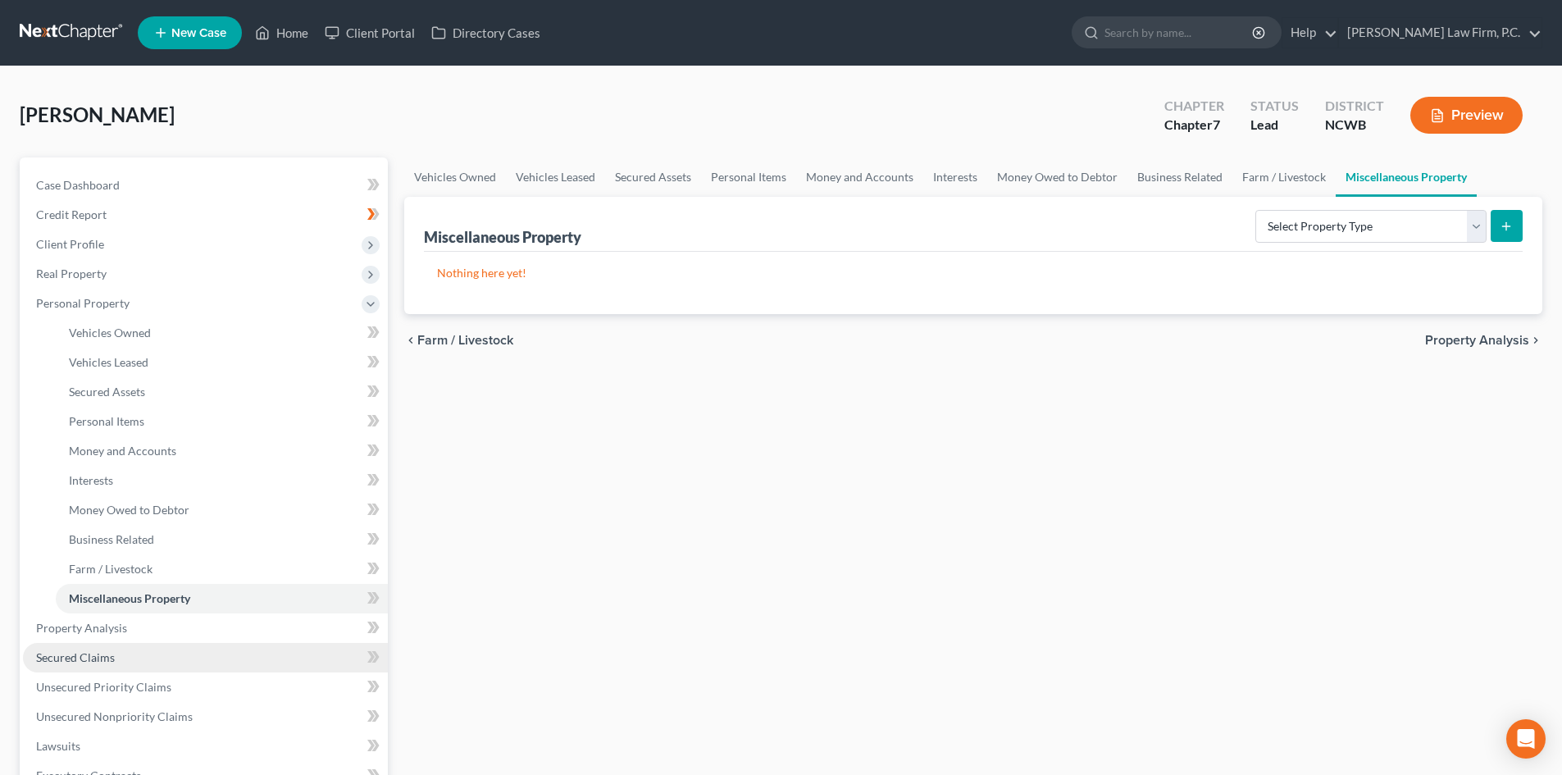
click at [84, 658] on span "Secured Claims" at bounding box center [75, 657] width 79 height 14
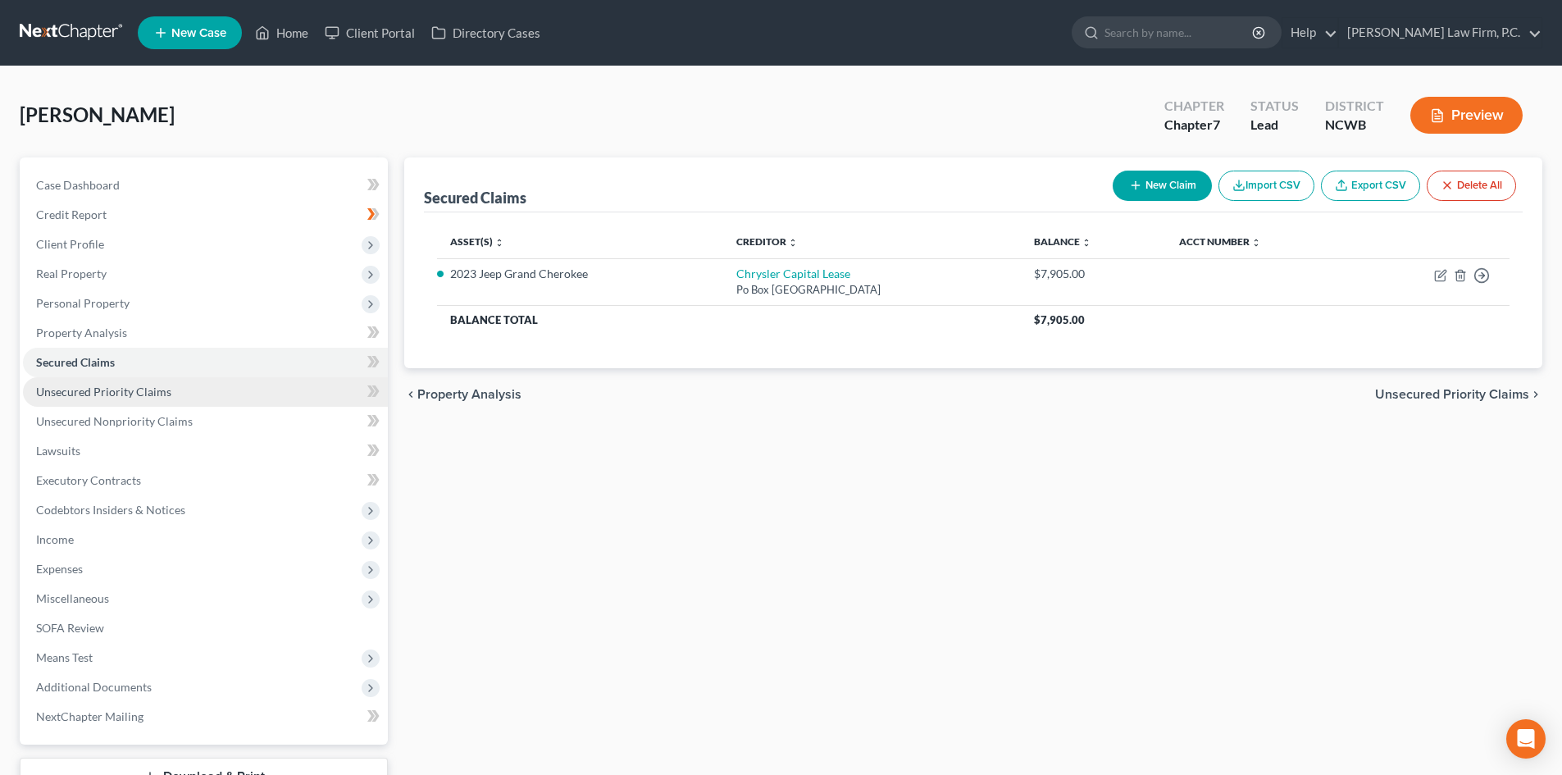
click at [153, 380] on link "Unsecured Priority Claims" at bounding box center [205, 392] width 365 height 30
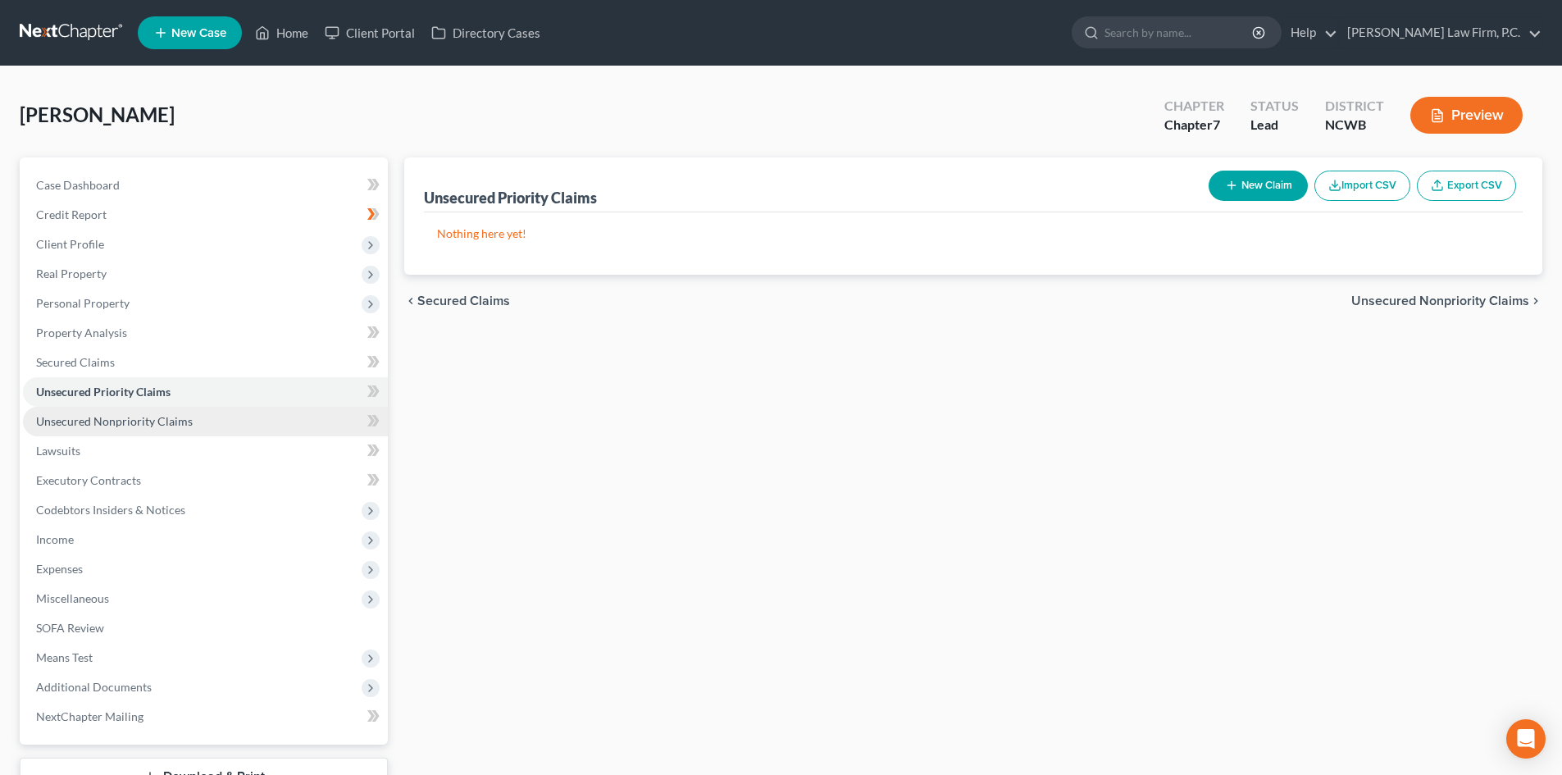
click at [74, 420] on span "Unsecured Nonpriority Claims" at bounding box center [114, 421] width 157 height 14
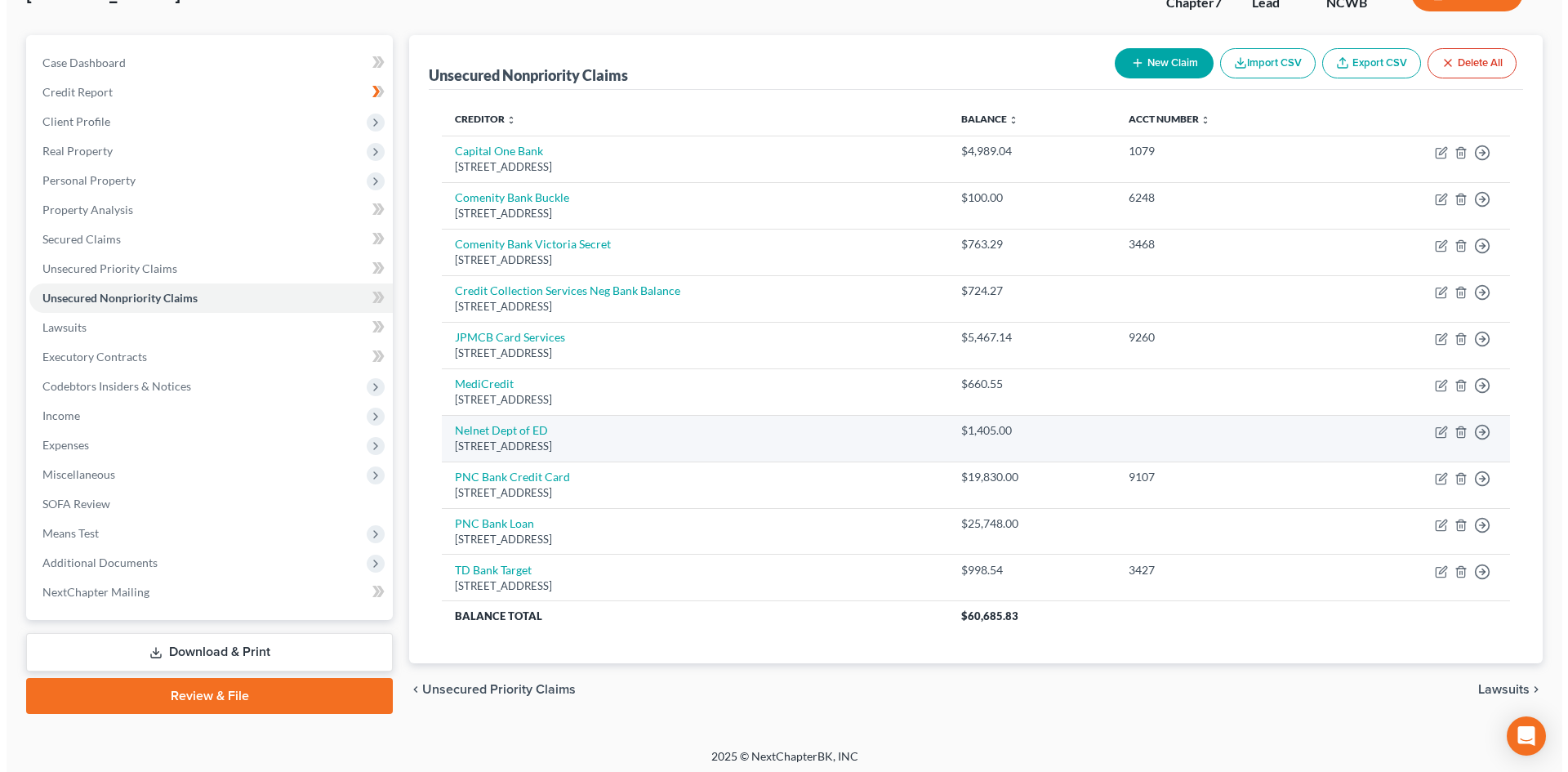
scroll to position [128, 0]
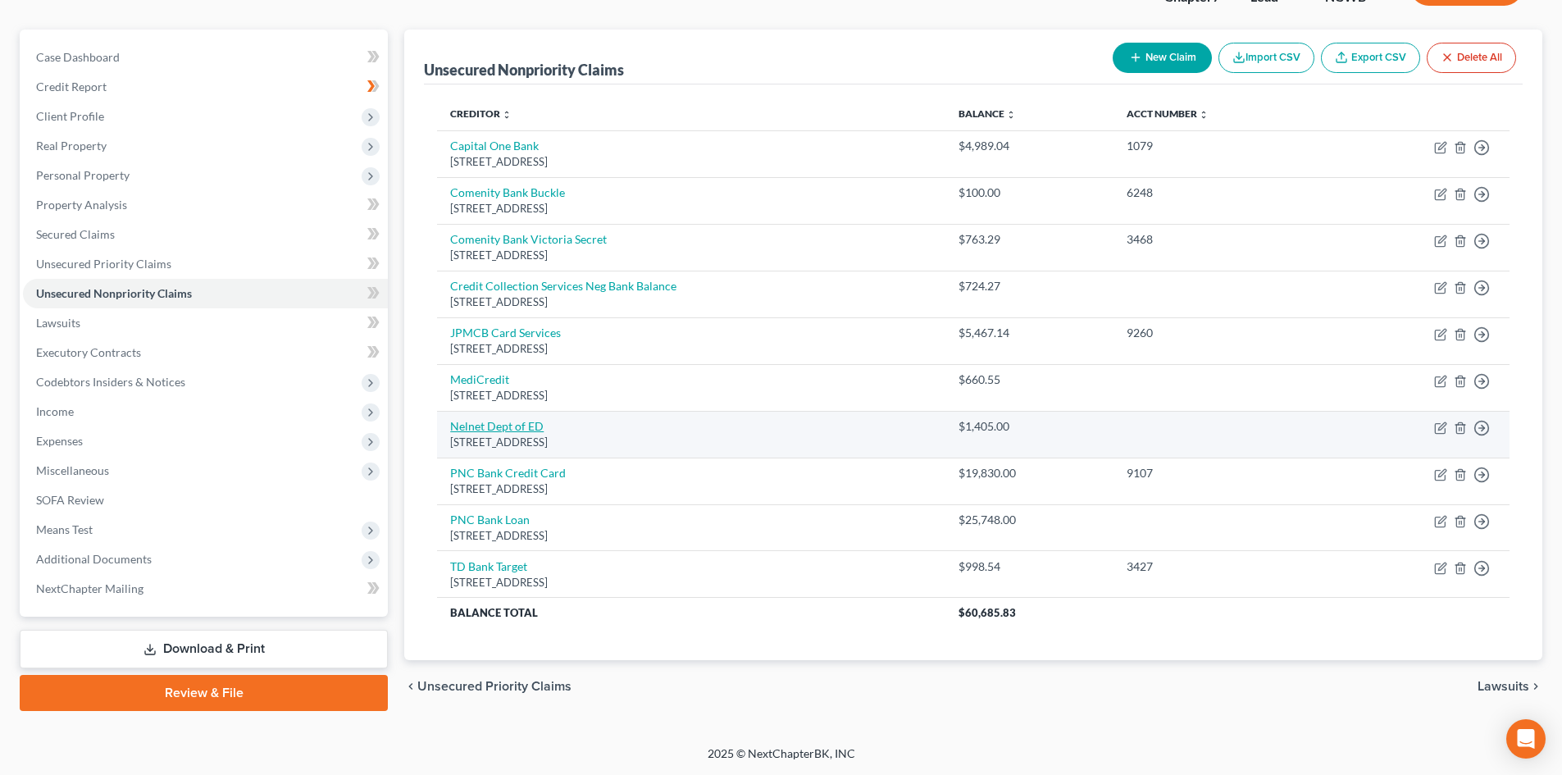
click at [486, 419] on link "Nelnet Dept of ED" at bounding box center [496, 426] width 93 height 14
select select "30"
select select "17"
select select "0"
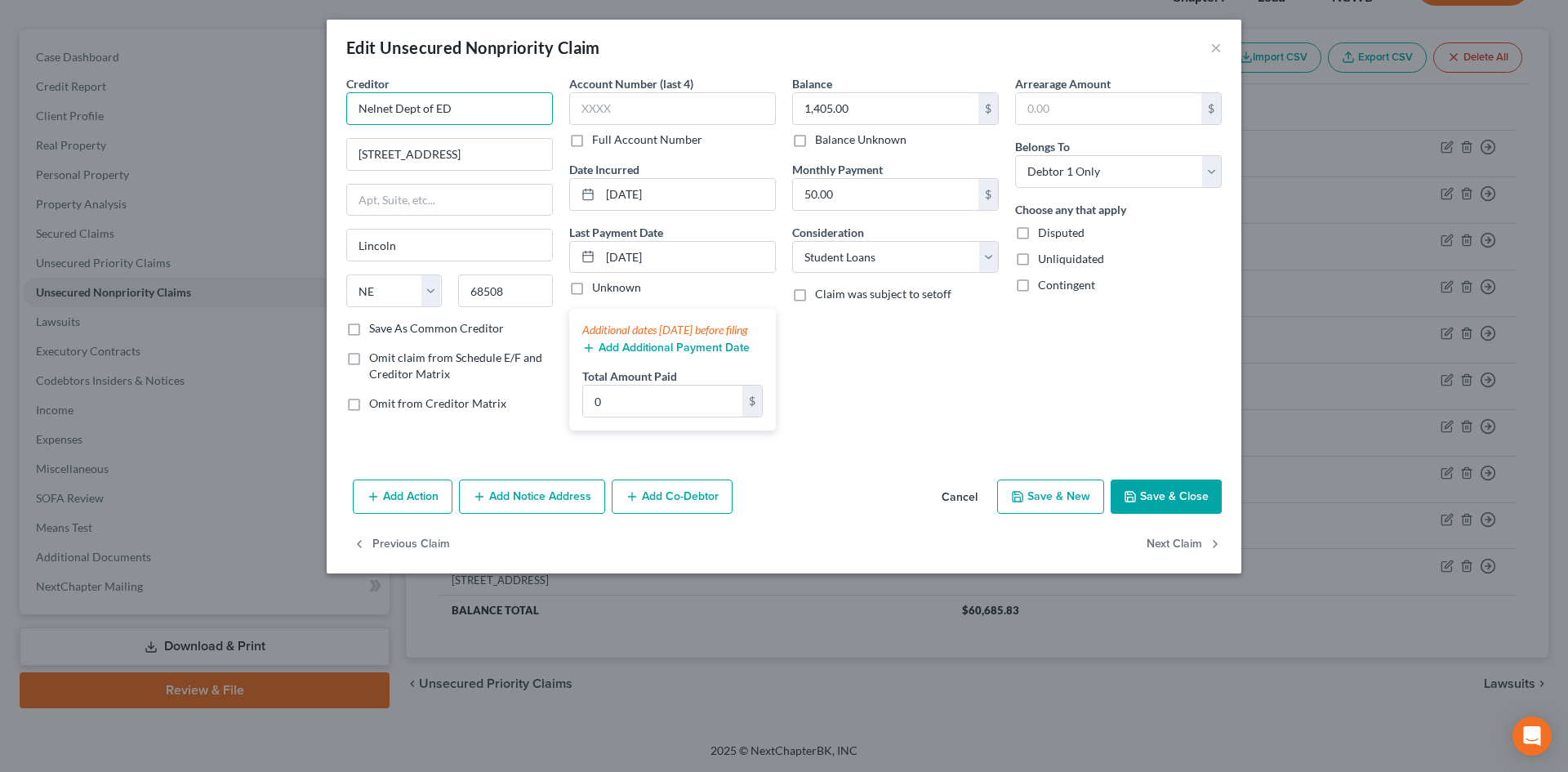
click at [393, 109] on input "Nelnet Dept of ED" at bounding box center [449, 109] width 206 height 33
type input "Nelnet/ Dept of ED"
click at [378, 503] on icon "button" at bounding box center [372, 496] width 13 height 13
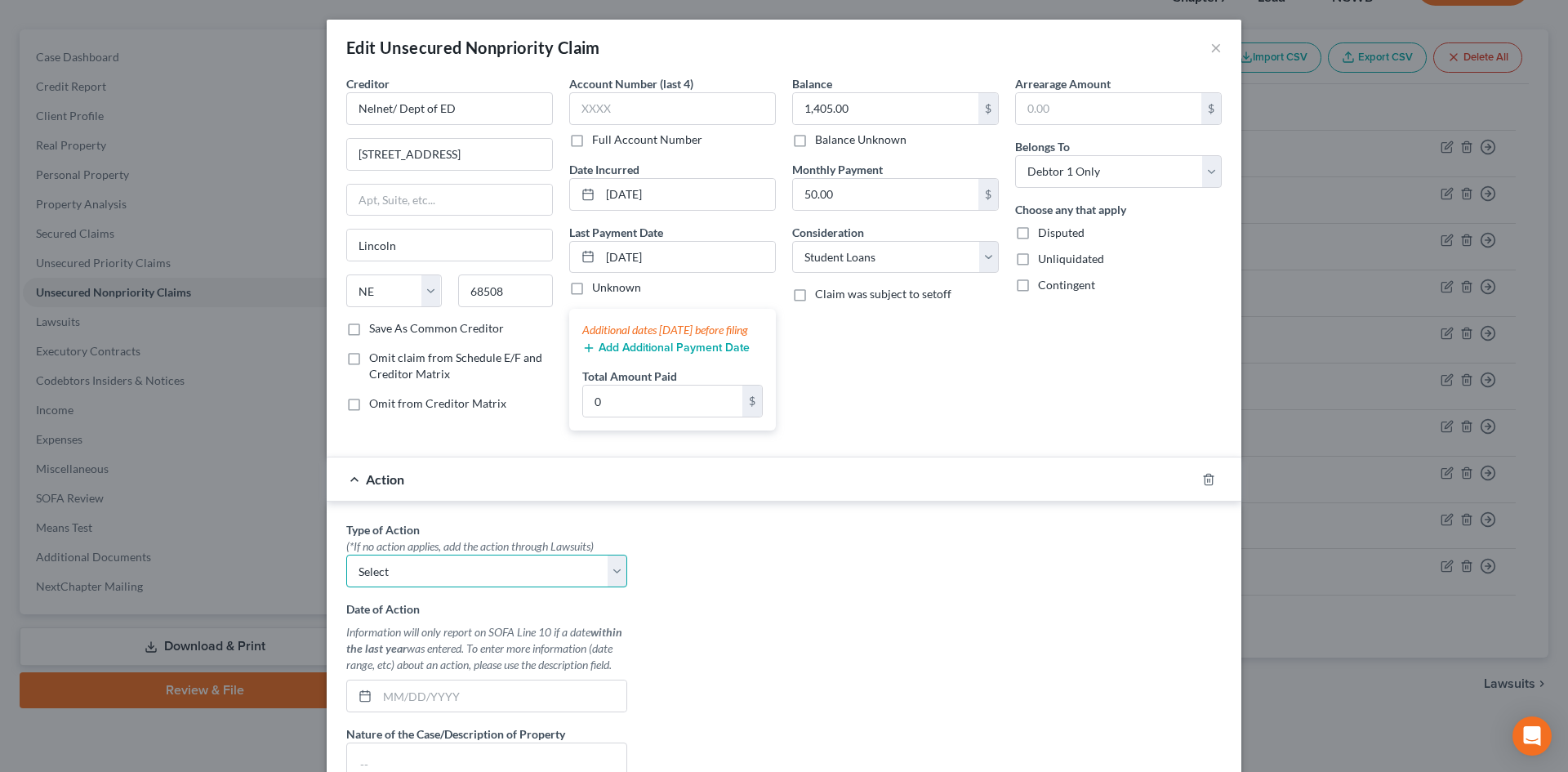
click at [406, 588] on select "Select Repossession Garnishment Foreclosure Personal Injury Attached, Seized, O…" at bounding box center [487, 571] width 281 height 33
click at [1037, 580] on div "Type of Action * (*If no action applies, add the action through Lawsuits) Selec…" at bounding box center [784, 725] width 892 height 409
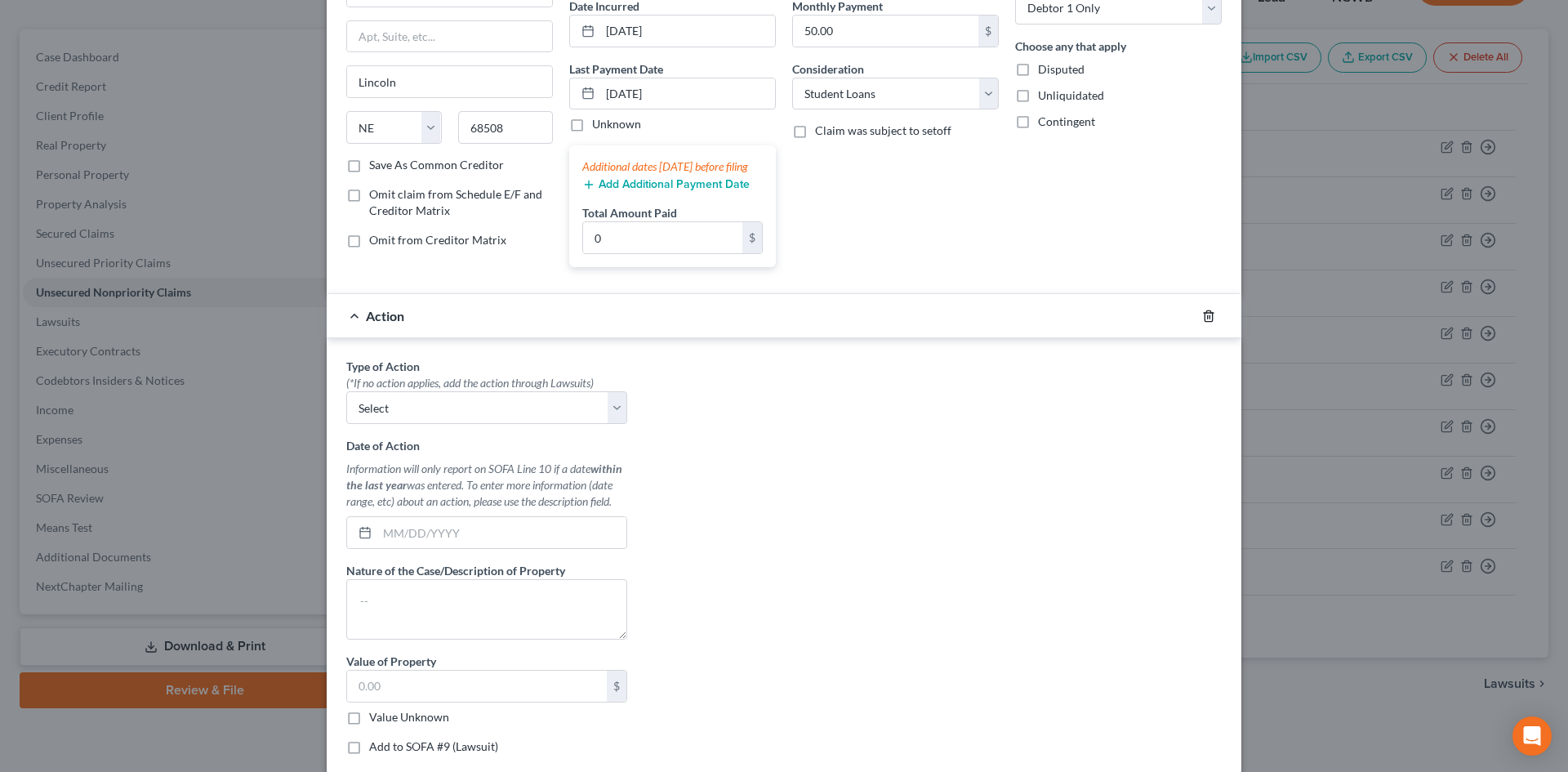
drag, startPoint x: 1199, startPoint y: 330, endPoint x: 811, endPoint y: 359, distance: 389.1
click at [1202, 323] on icon "button" at bounding box center [1208, 316] width 13 height 13
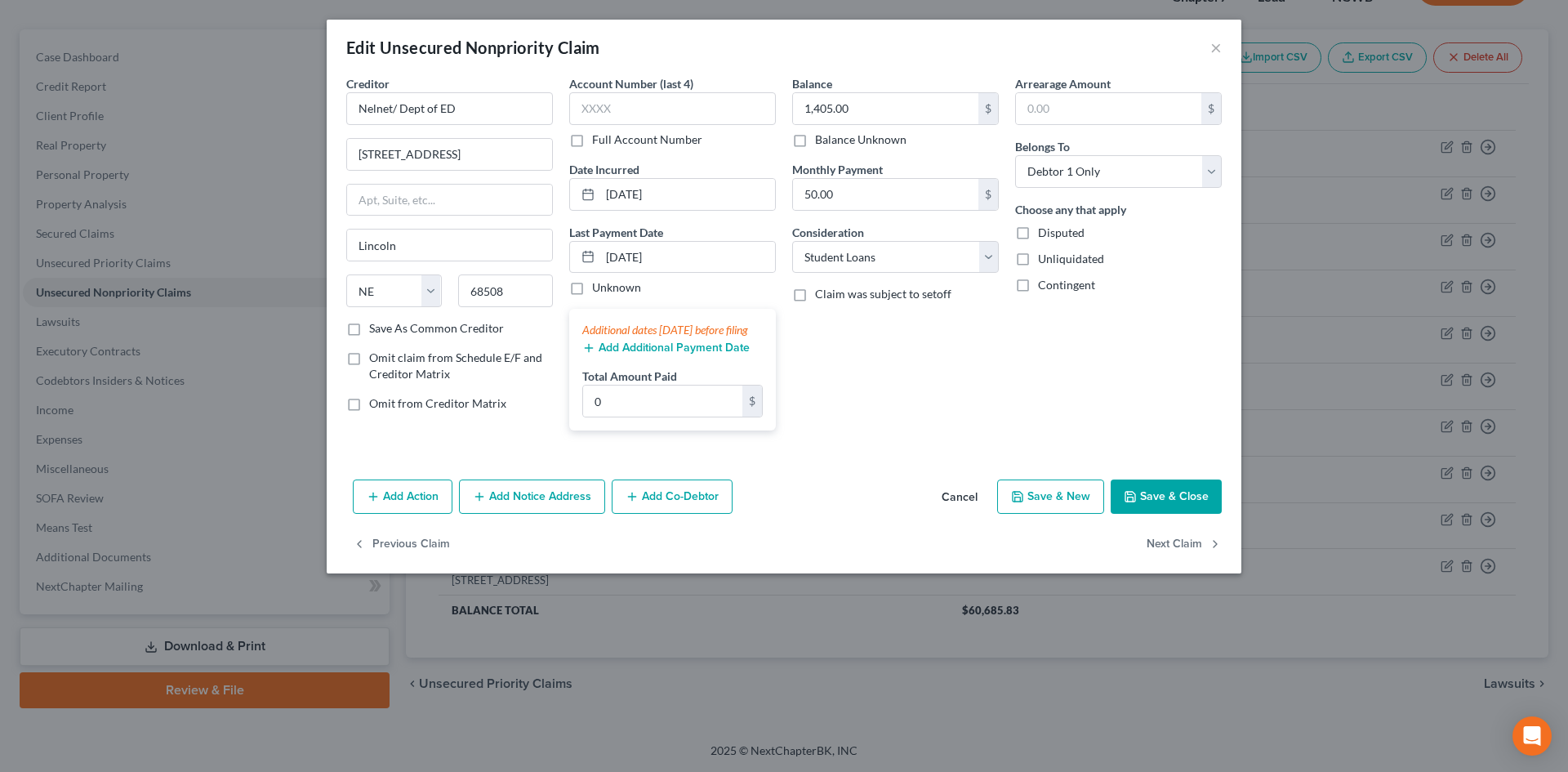
scroll to position [0, 0]
click at [563, 514] on button "Add Notice Address" at bounding box center [532, 496] width 146 height 34
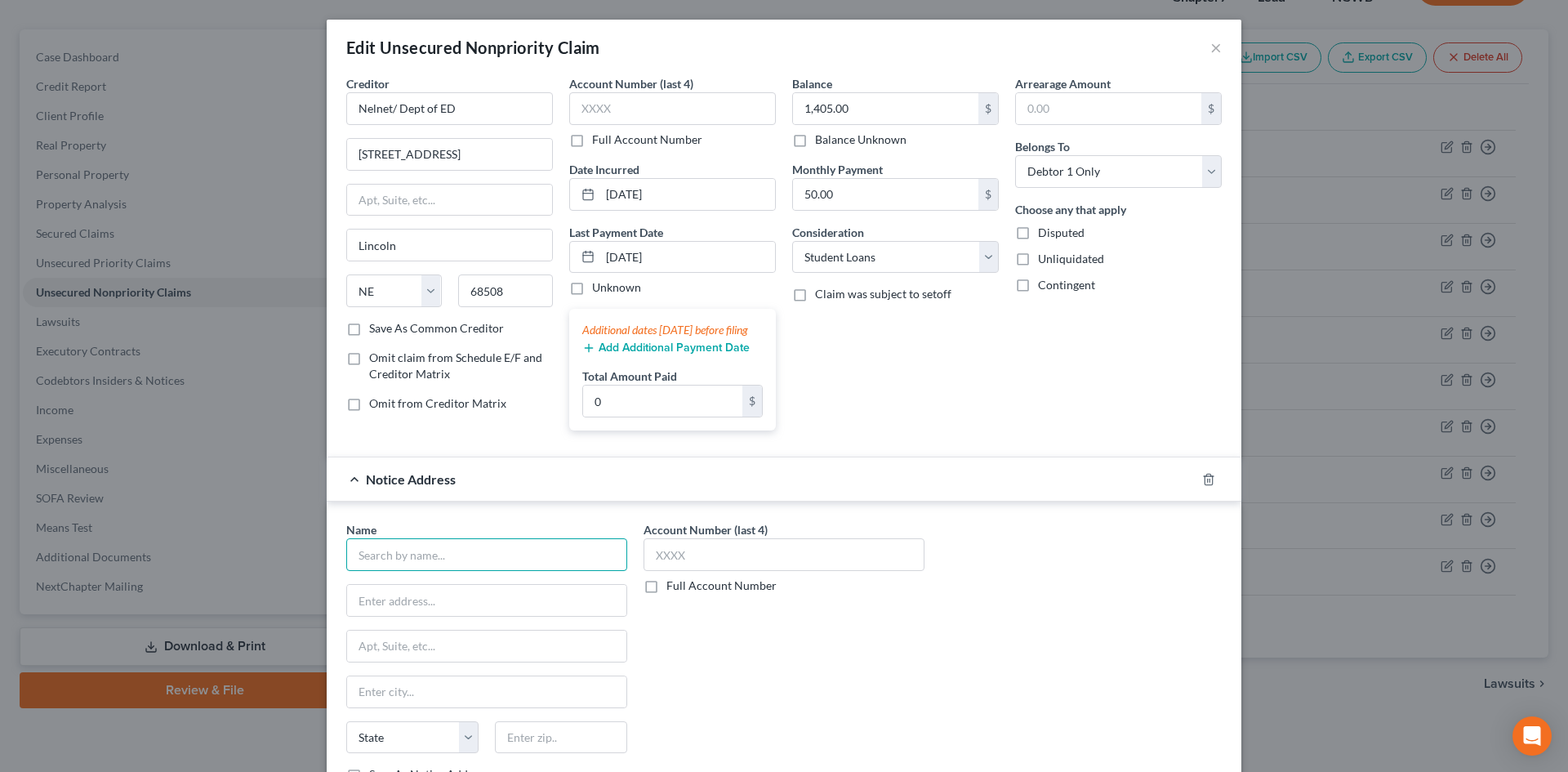
click at [392, 570] on input "text" at bounding box center [487, 554] width 281 height 33
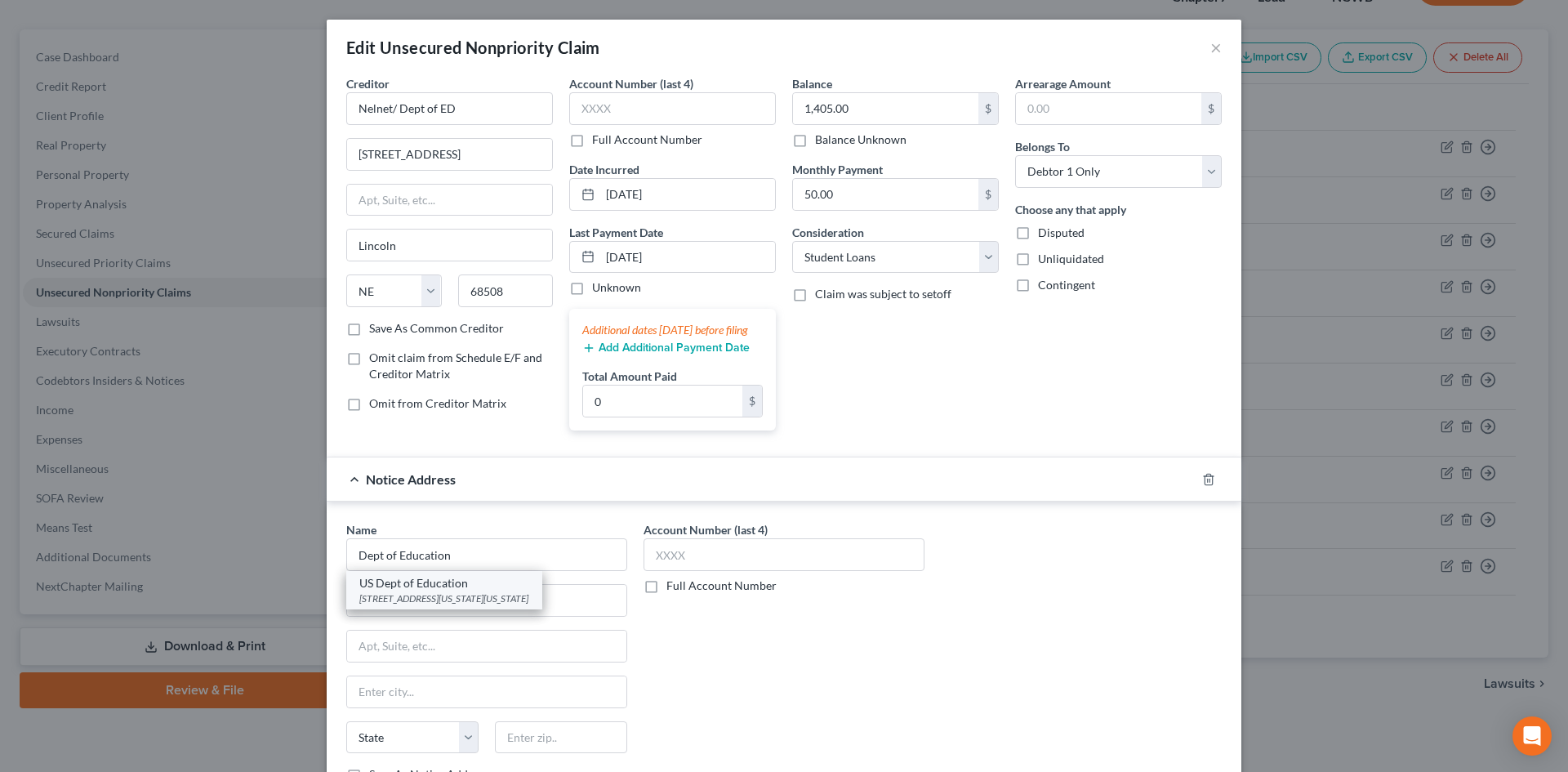
click at [380, 606] on div "400 Maryland Ave SW, Washington, DC 20202" at bounding box center [444, 599] width 170 height 14
type input "US Dept of Education"
type input "400 Maryland Ave SW"
type input "Washington"
select select "8"
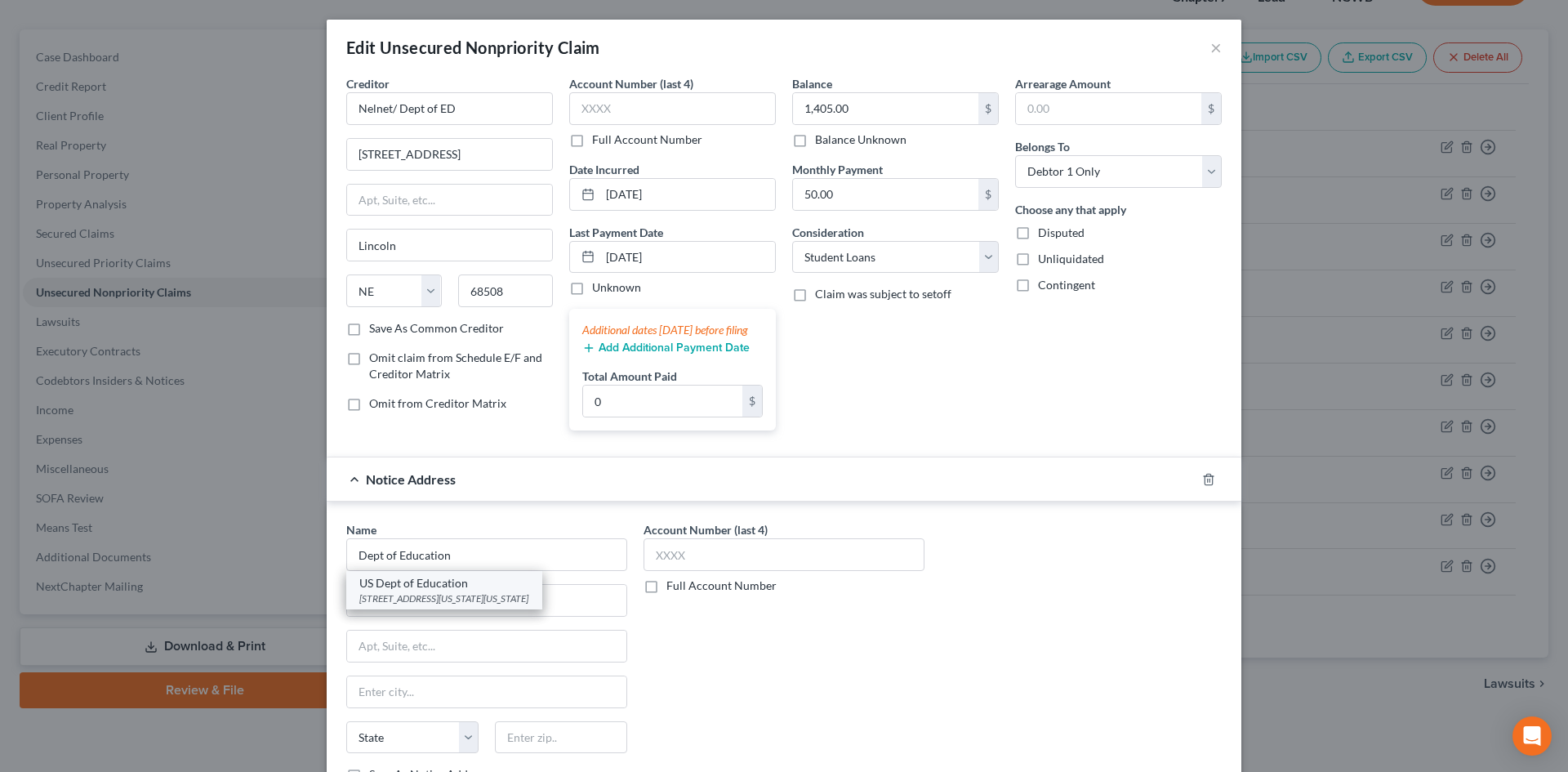
type input "20202"
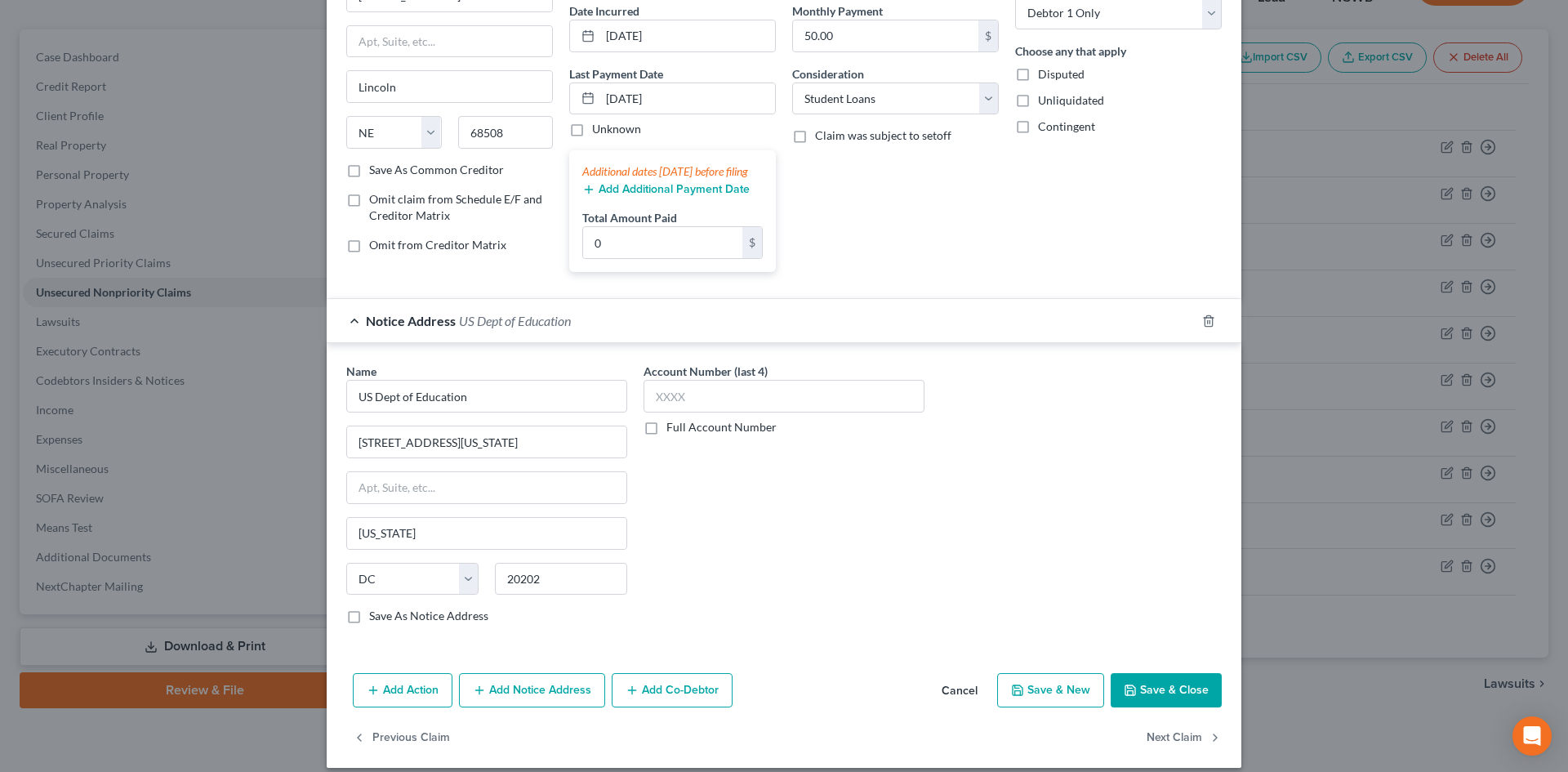
scroll to position [190, 0]
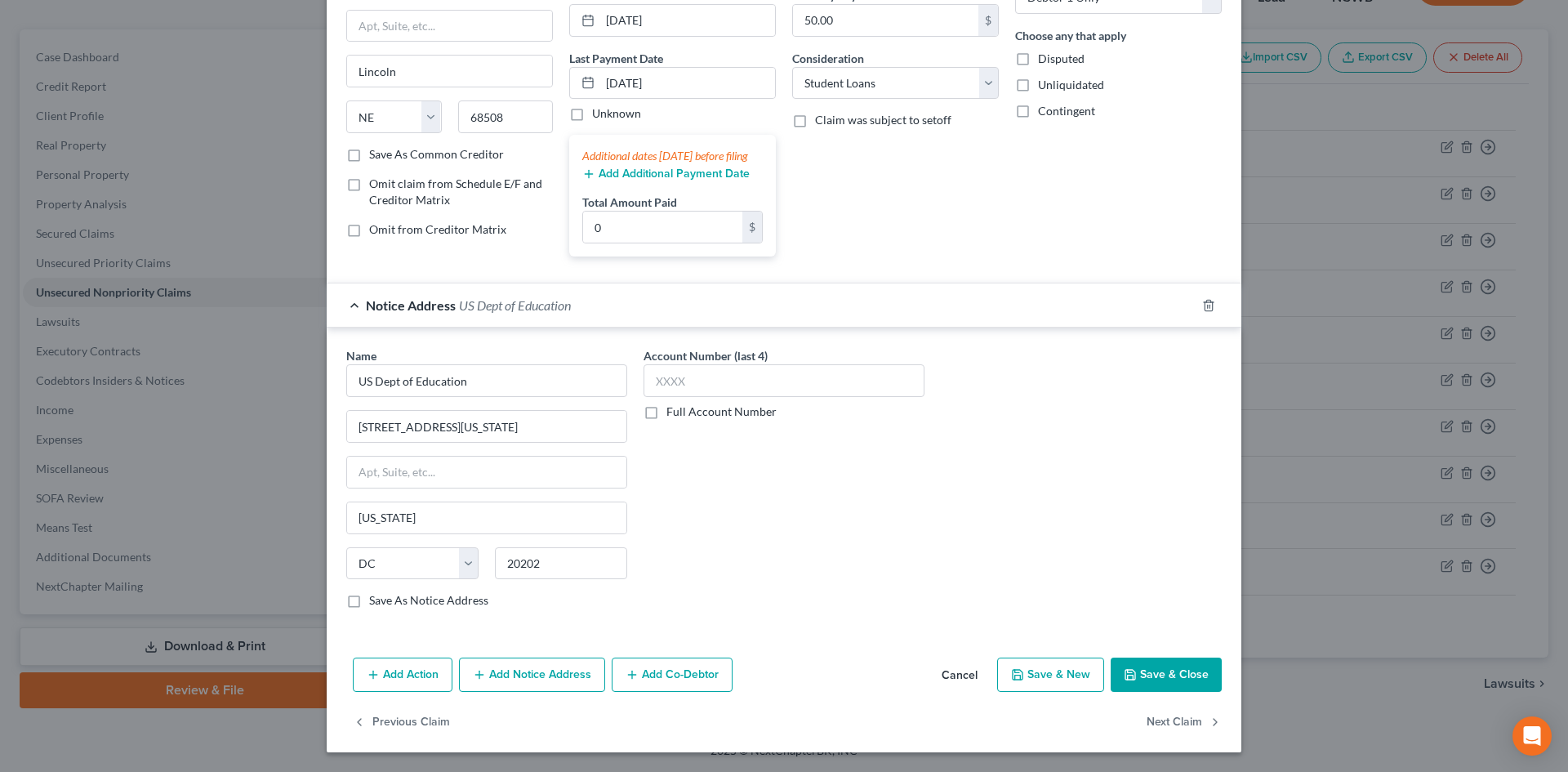
click at [1192, 663] on button "Save & Close" at bounding box center [1166, 674] width 112 height 34
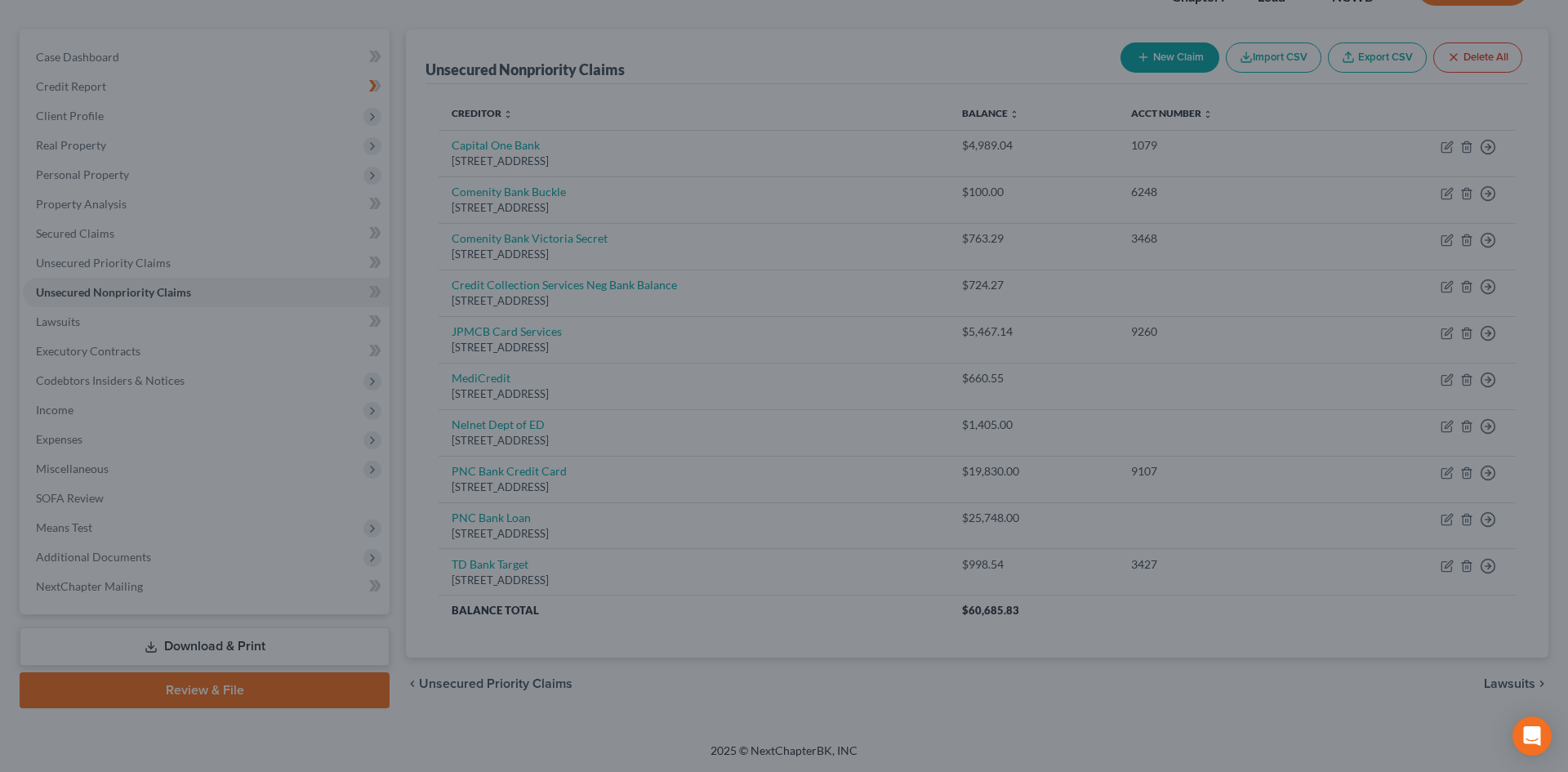
type input "0"
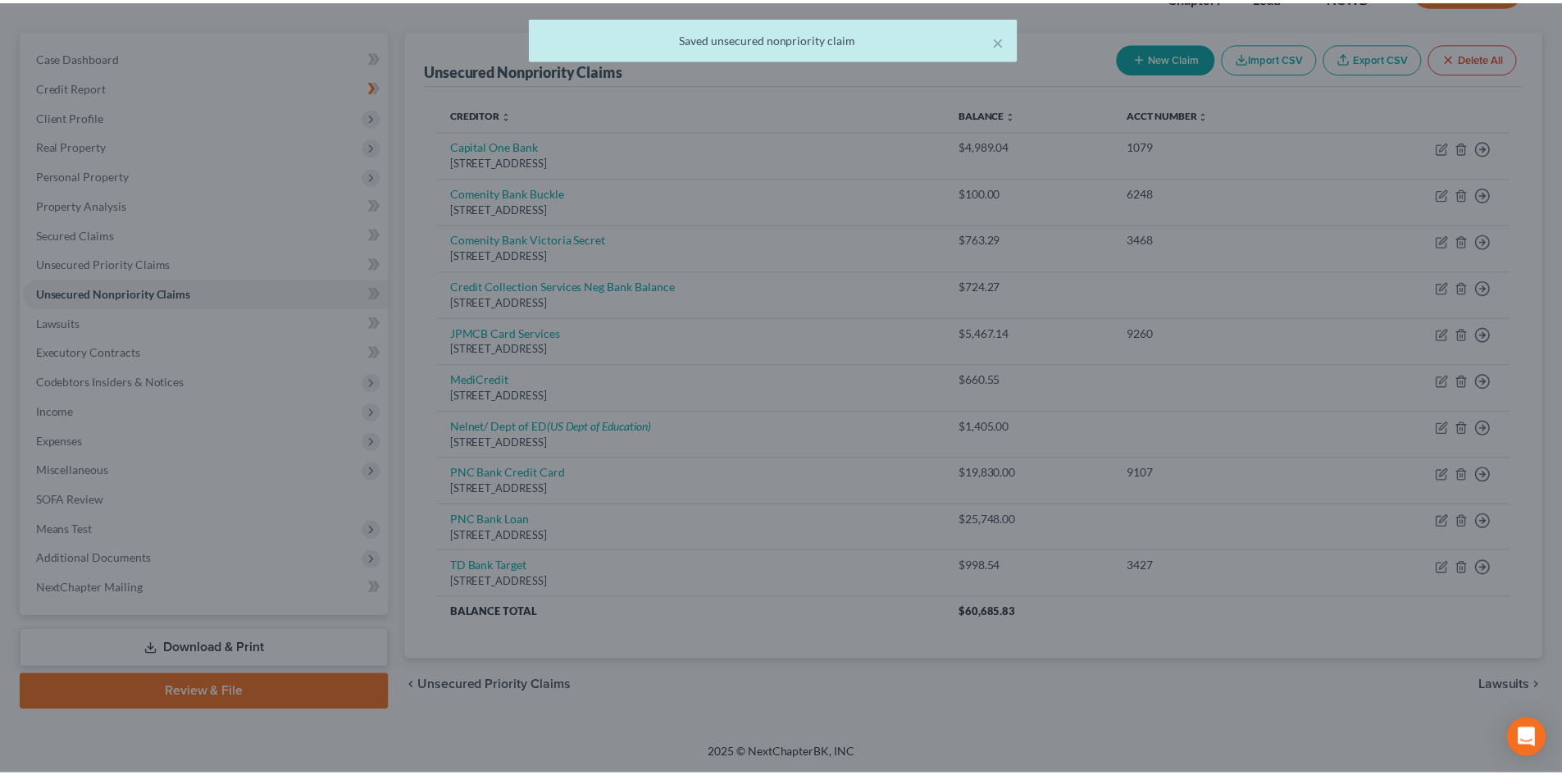
scroll to position [0, 0]
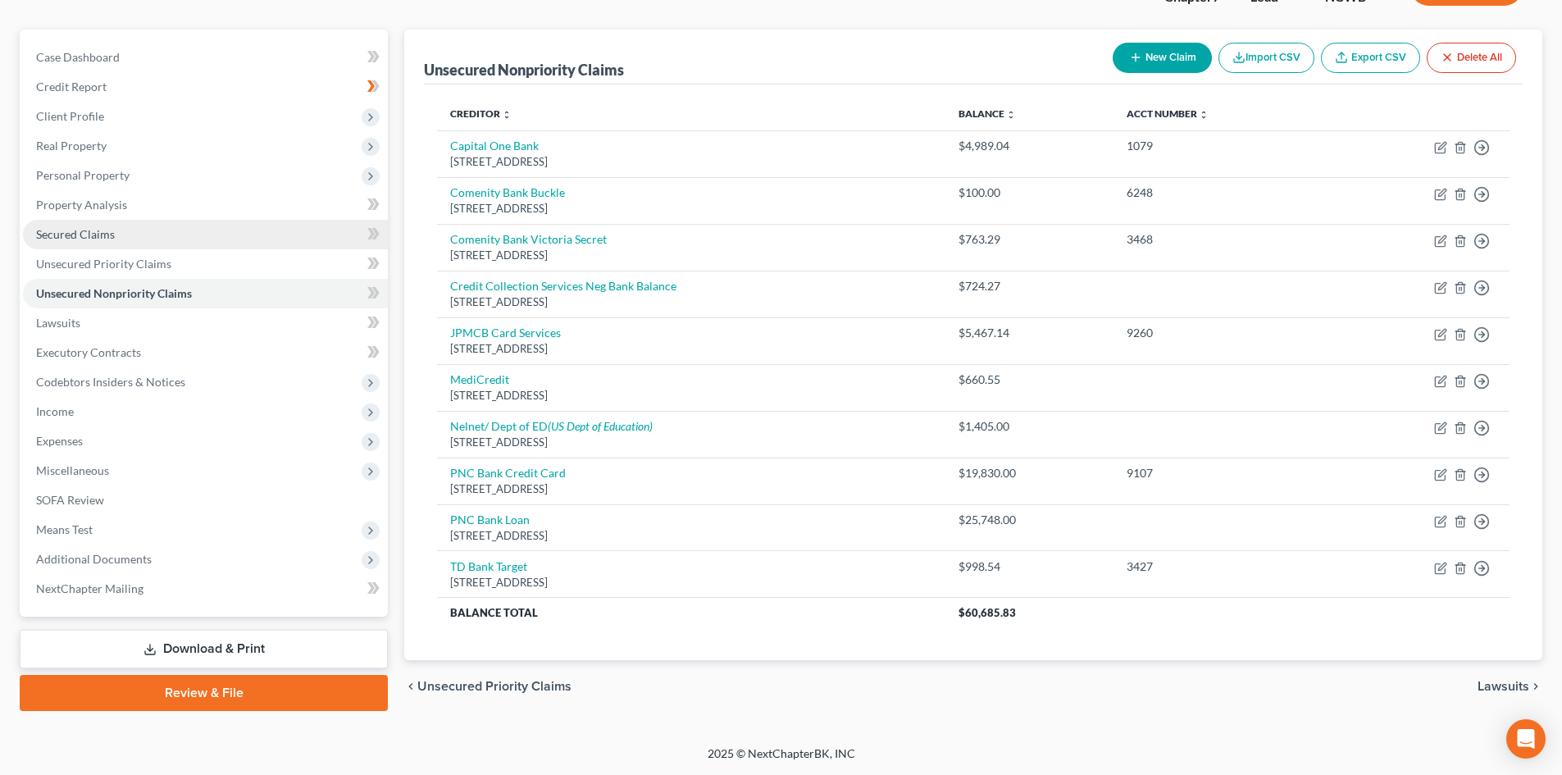
click at [86, 239] on span "Secured Claims" at bounding box center [75, 234] width 79 height 14
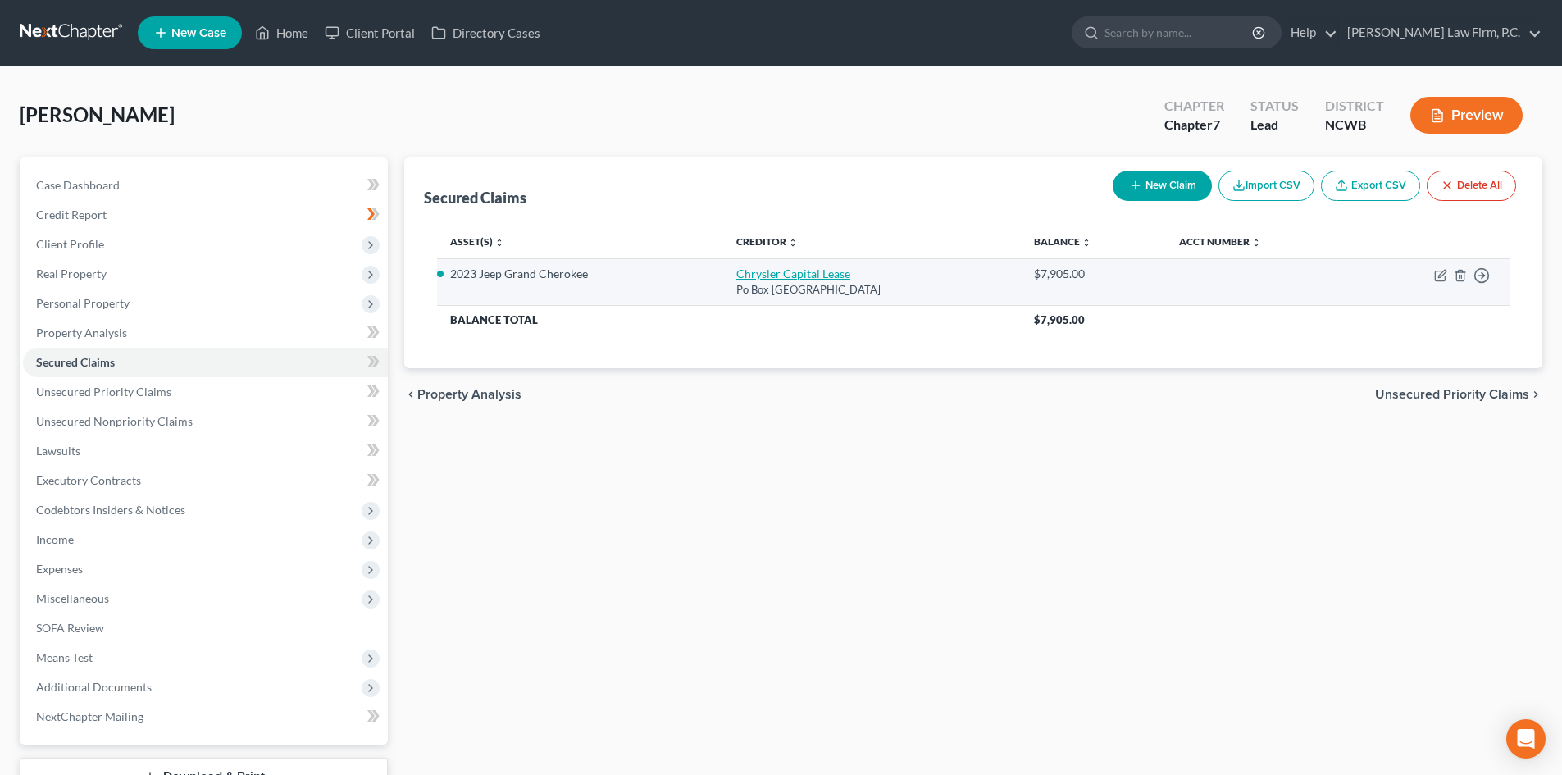
click at [819, 280] on link "Chrysler Capital Lease" at bounding box center [793, 274] width 114 height 14
select select "45"
select select "6"
select select "0"
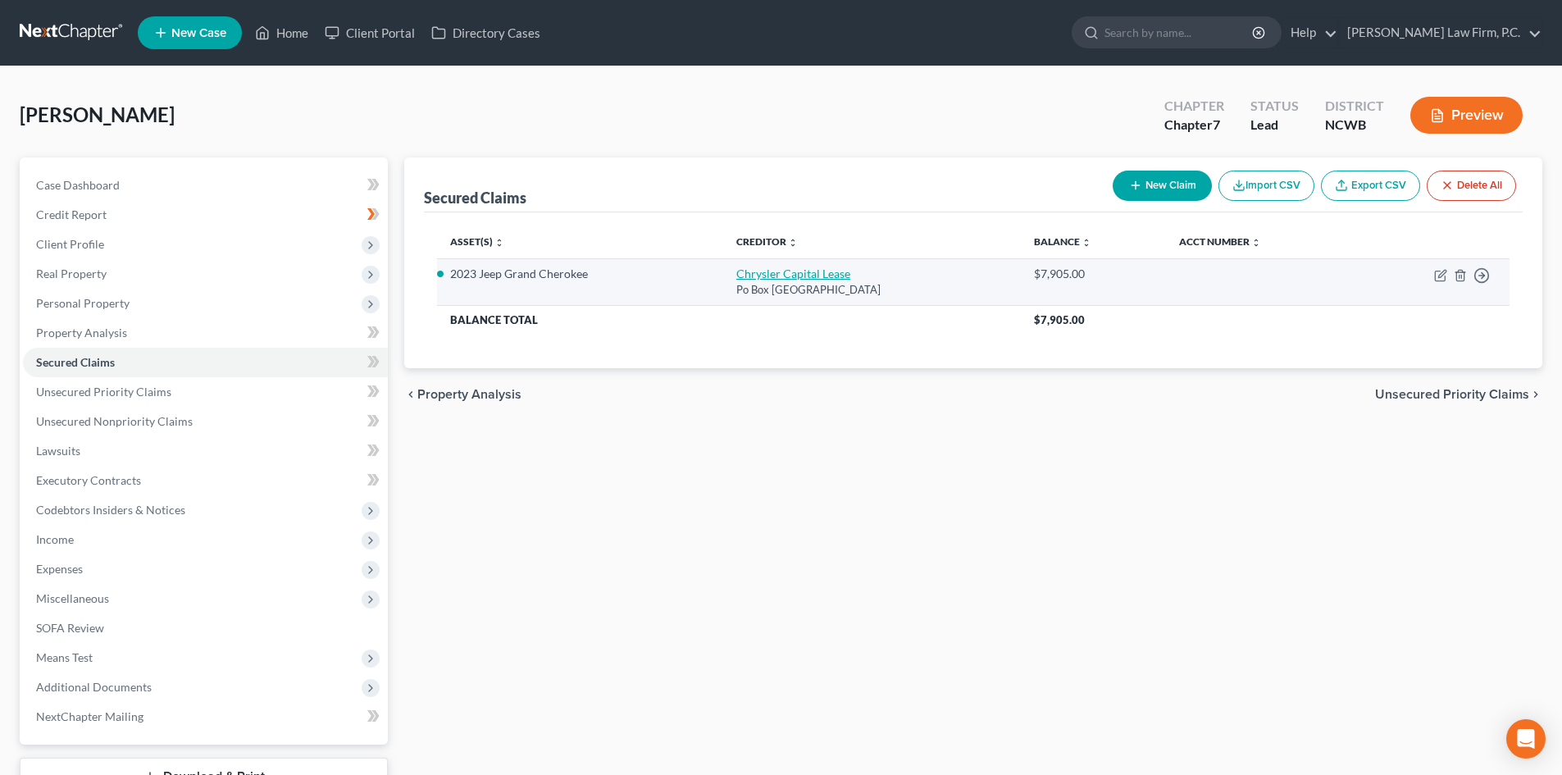
select select "0"
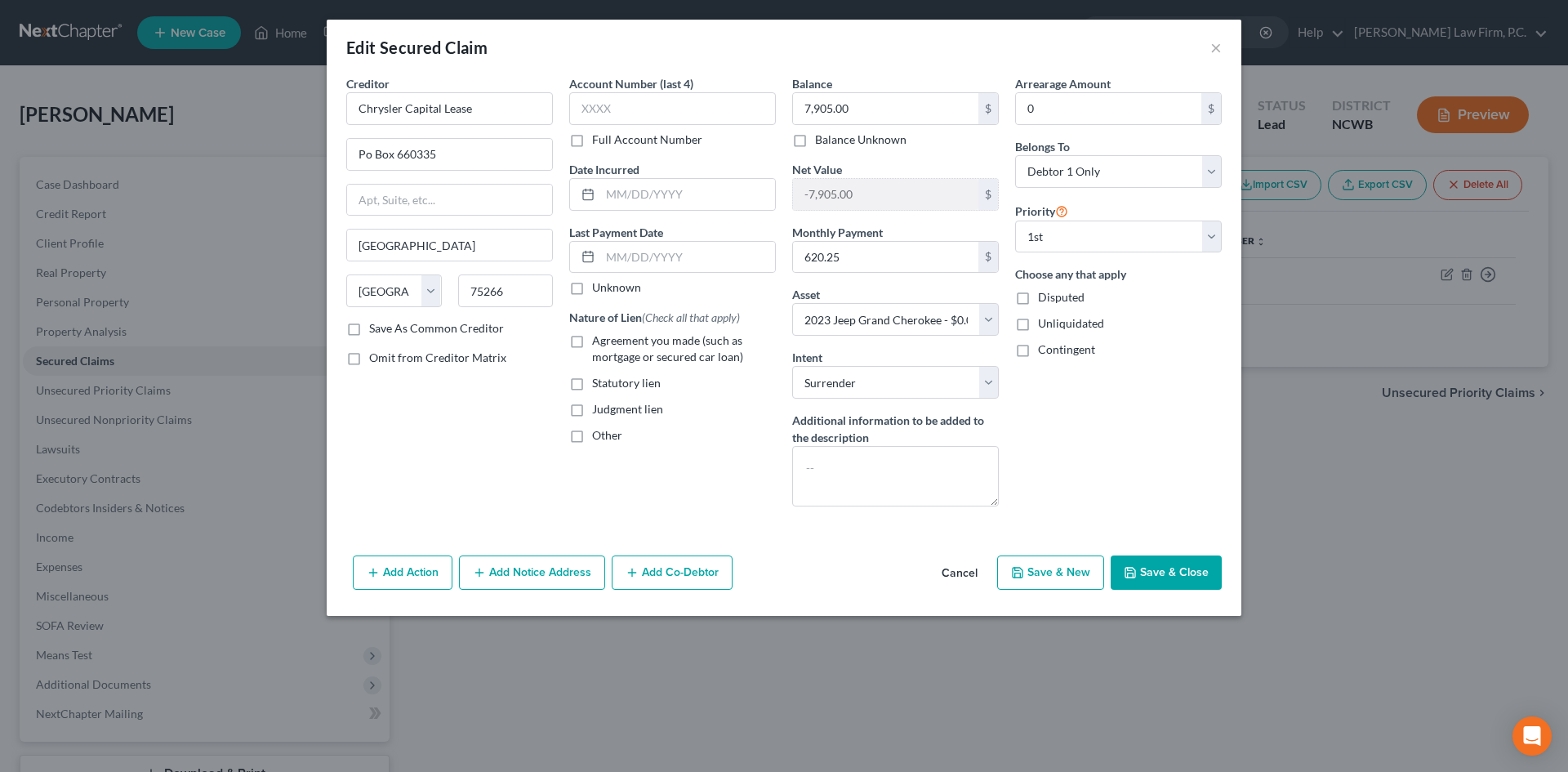
click at [967, 570] on button "Cancel" at bounding box center [959, 573] width 62 height 33
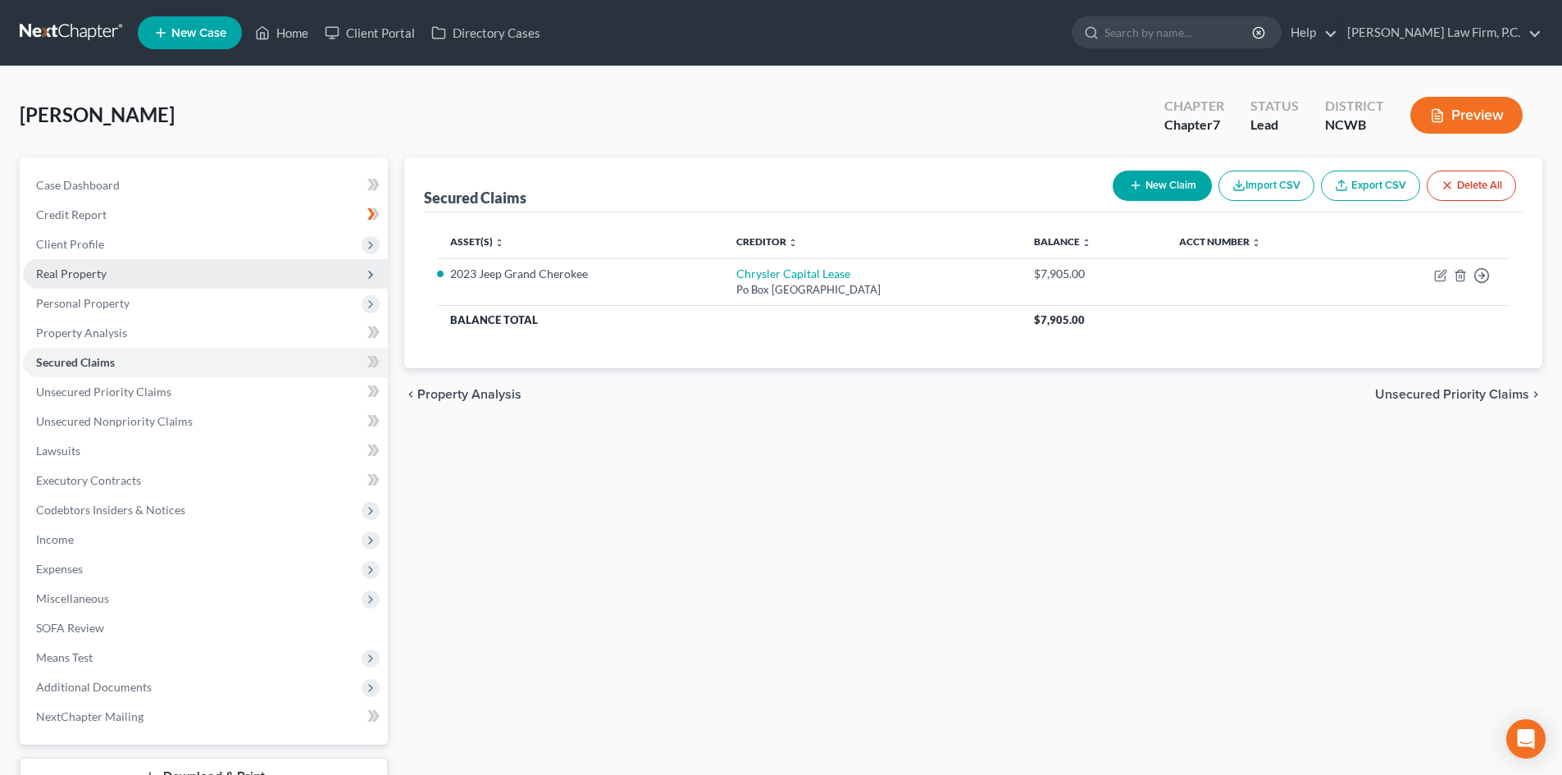
click at [128, 273] on span "Real Property" at bounding box center [205, 274] width 365 height 30
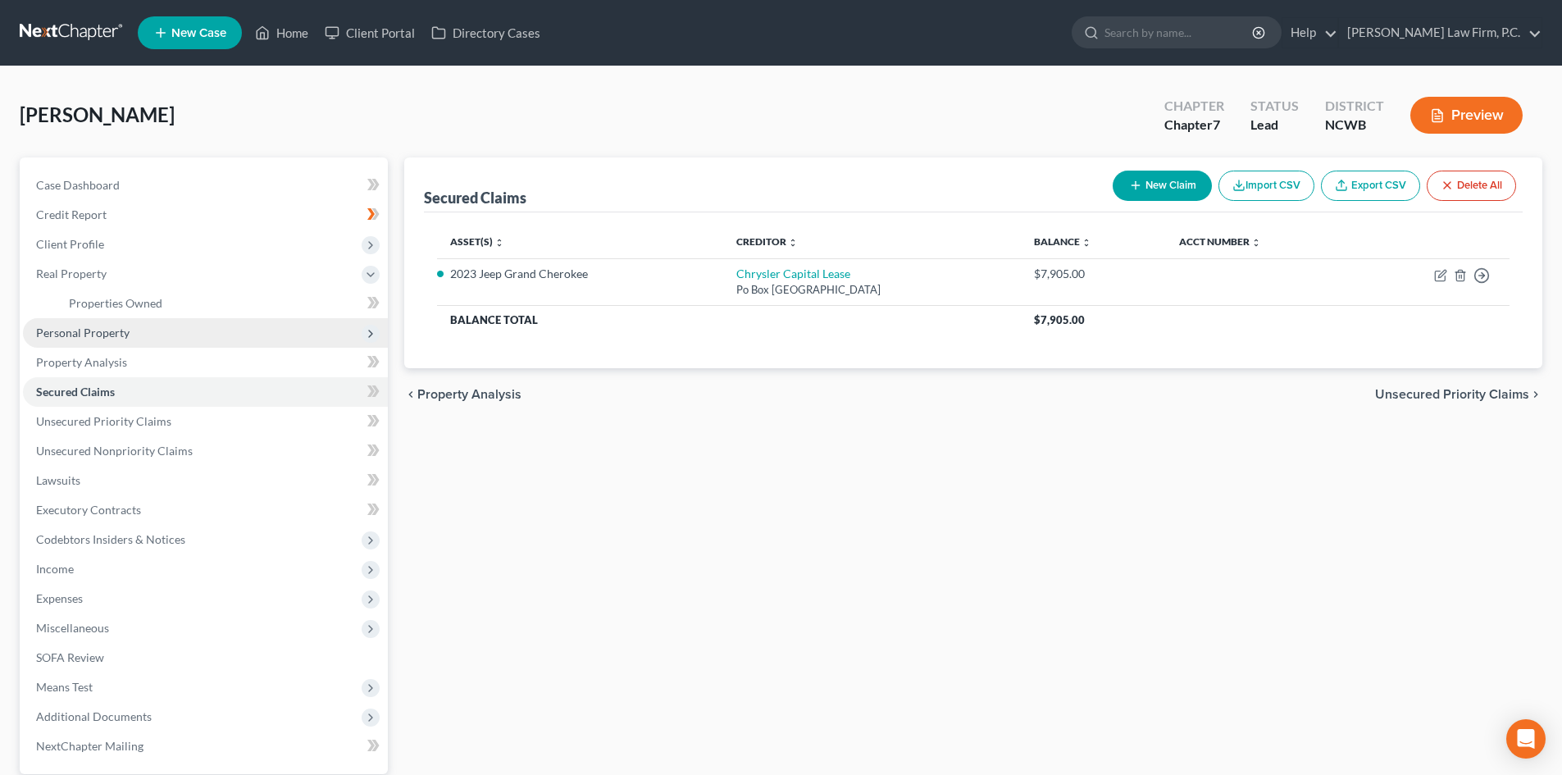
click at [95, 330] on span "Personal Property" at bounding box center [82, 333] width 93 height 14
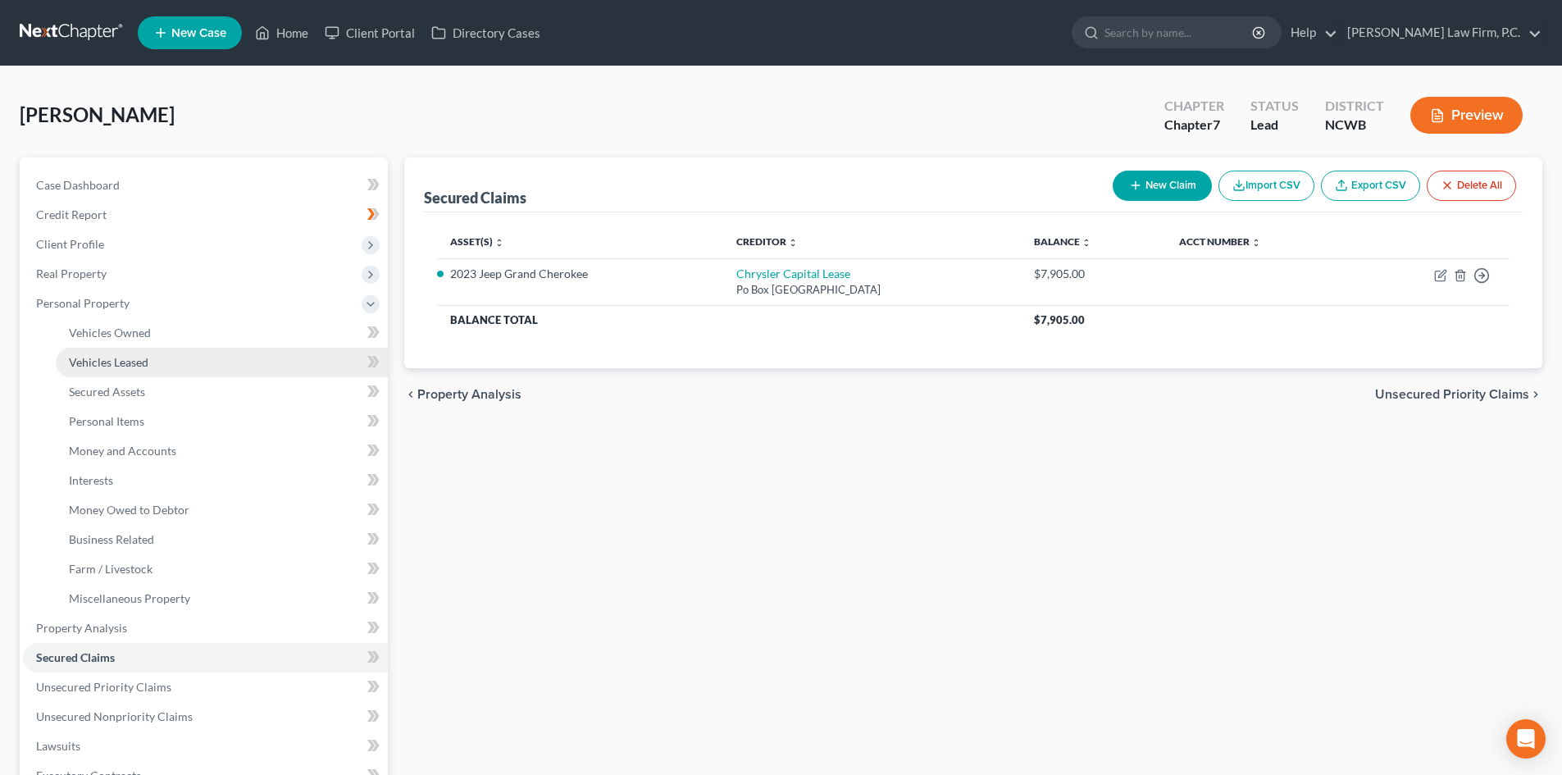
click at [134, 361] on span "Vehicles Leased" at bounding box center [109, 362] width 80 height 14
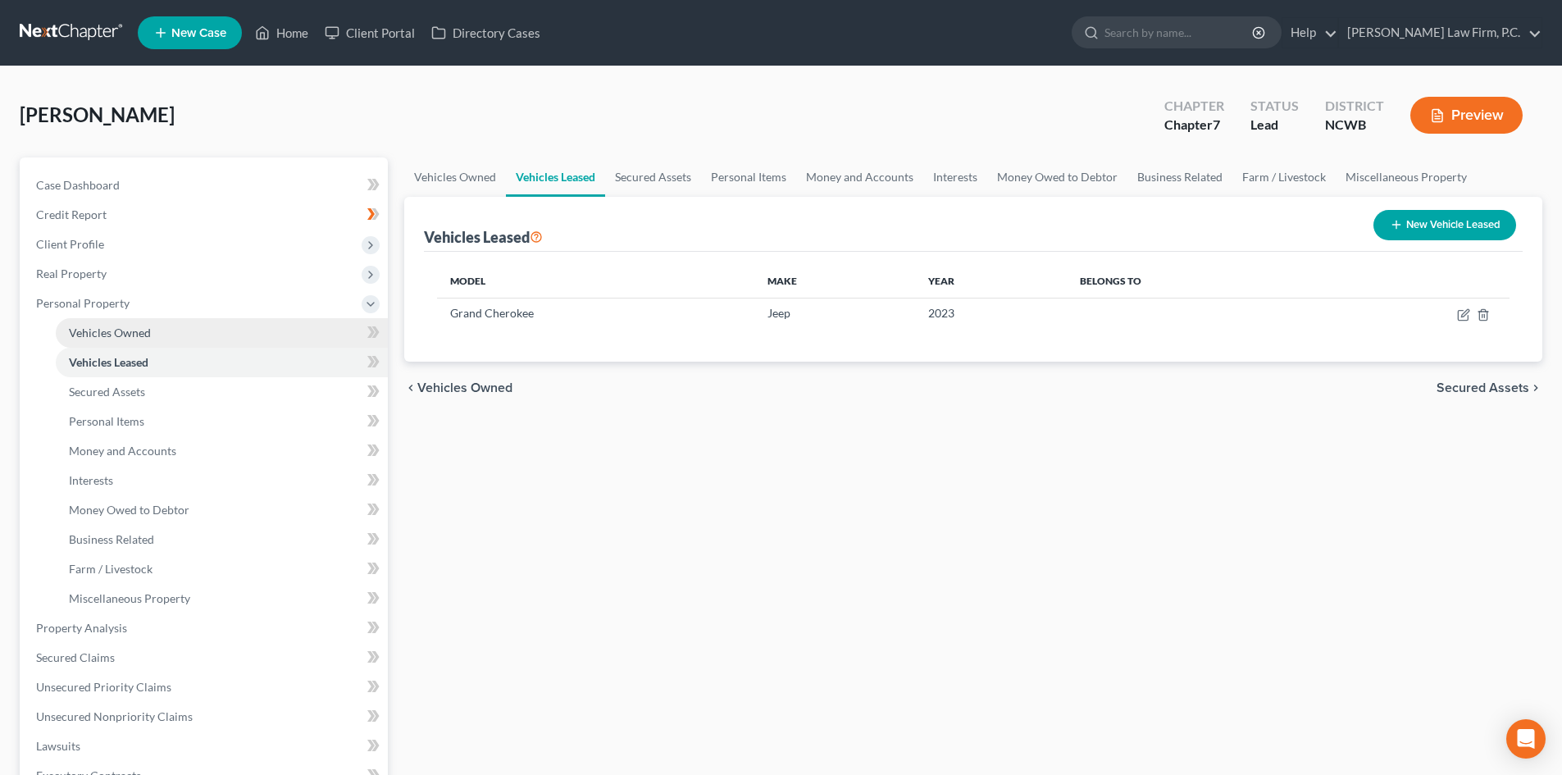
click at [166, 335] on link "Vehicles Owned" at bounding box center [222, 333] width 332 height 30
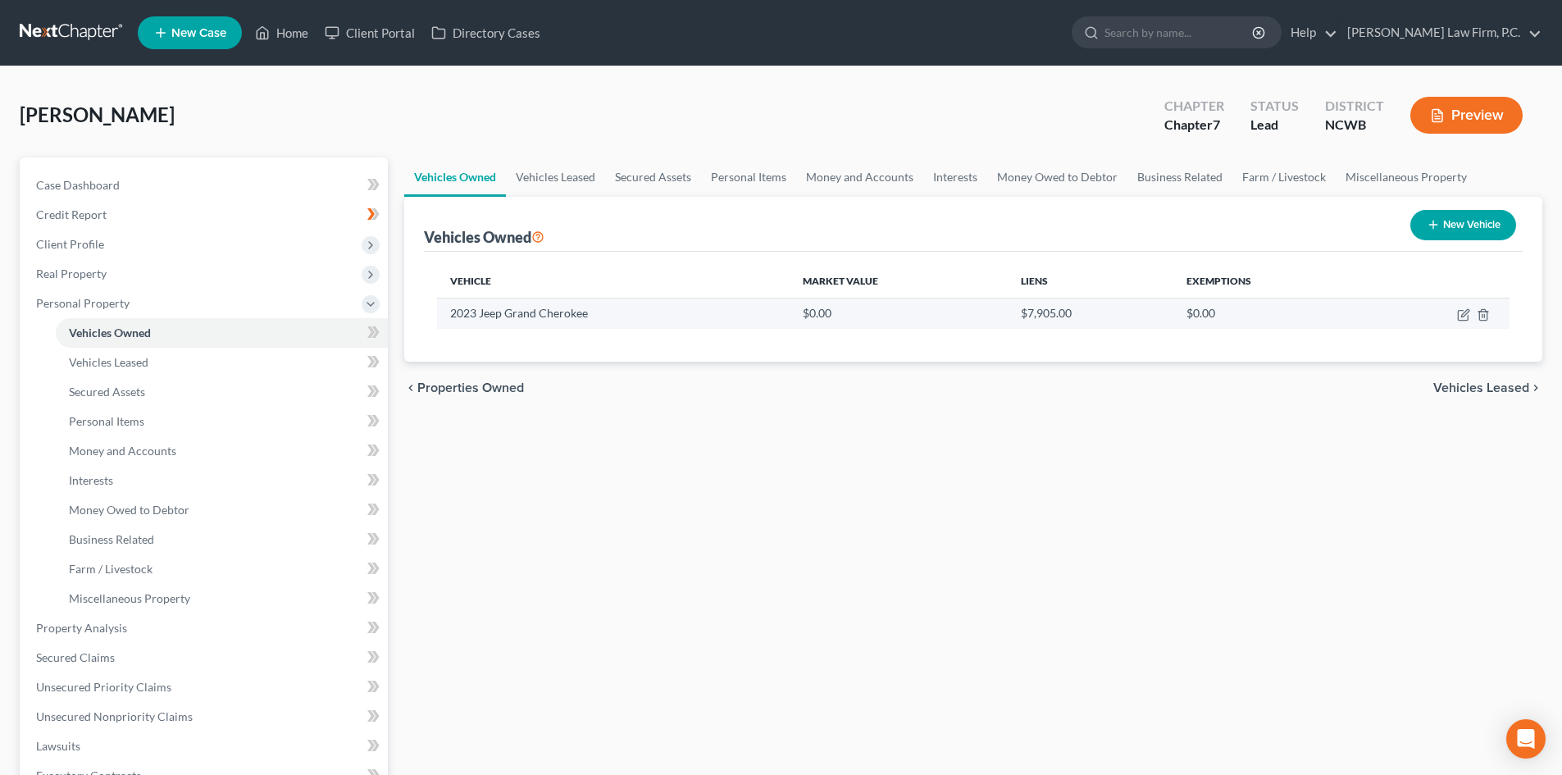
click at [1193, 309] on td "$0.00" at bounding box center [1271, 313] width 195 height 31
click at [1463, 316] on icon "button" at bounding box center [1463, 314] width 13 height 13
select select "0"
select select "3"
select select "2"
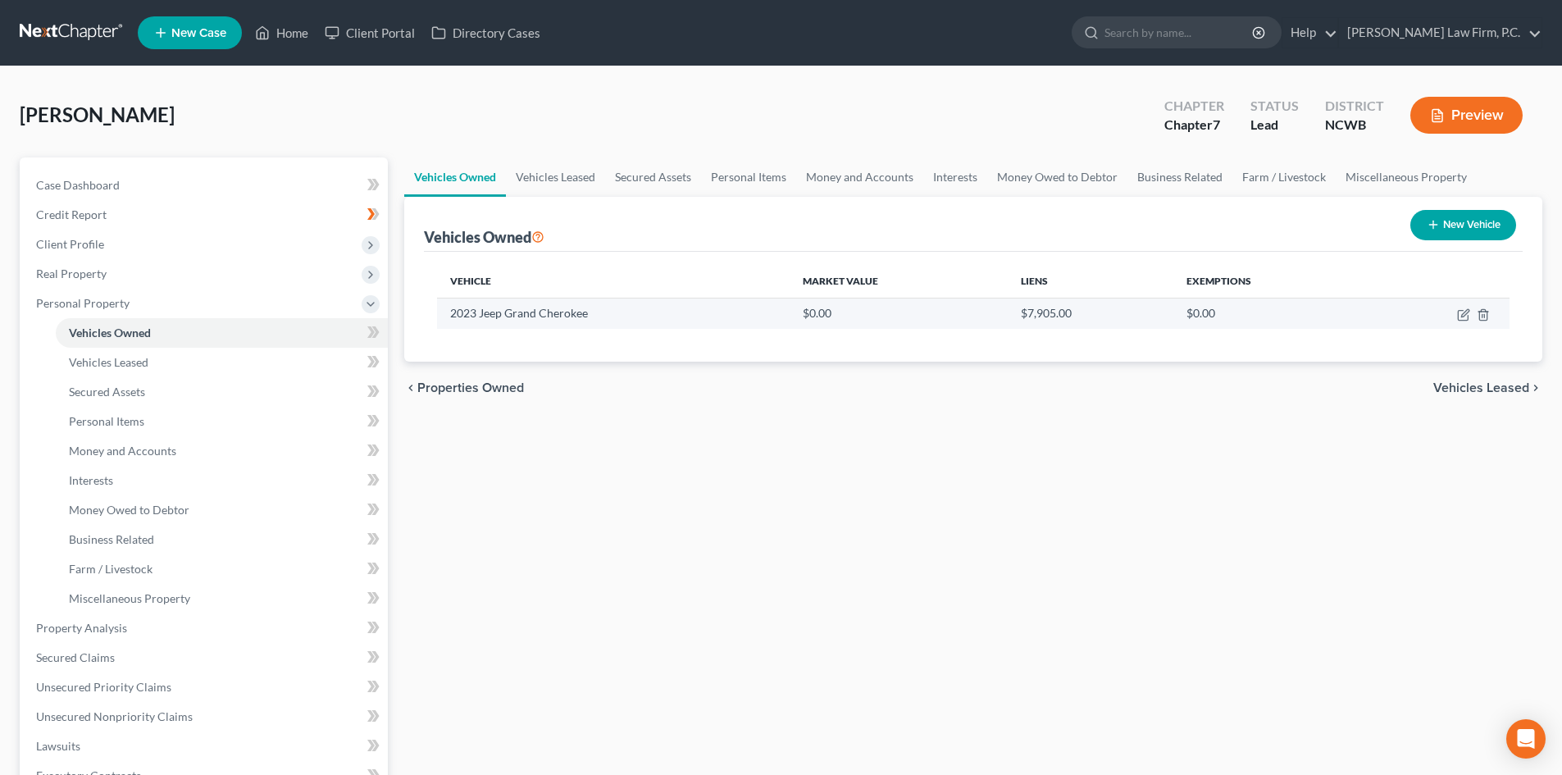
select select "0"
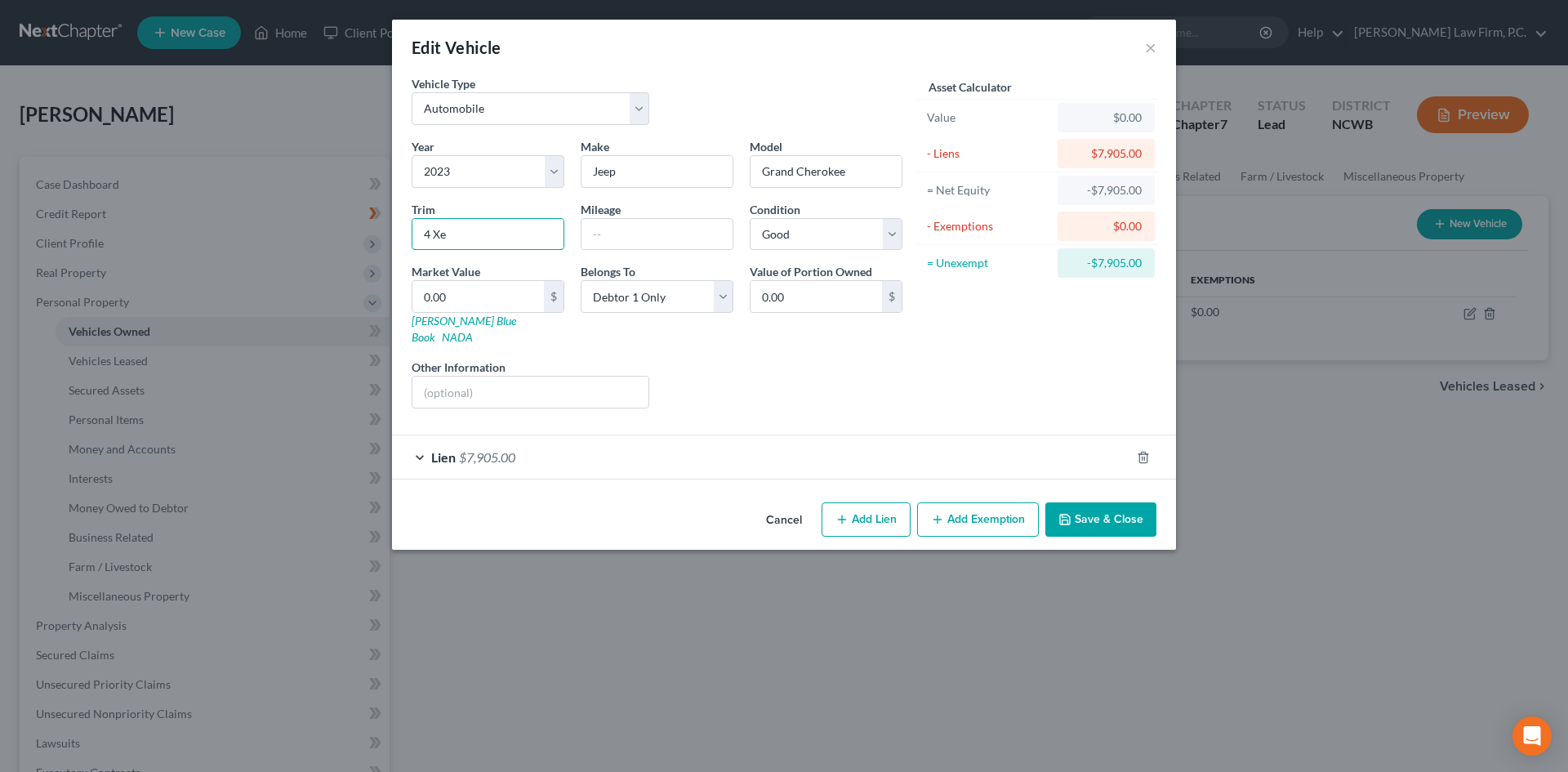
drag, startPoint x: 466, startPoint y: 238, endPoint x: 408, endPoint y: 236, distance: 58.0
click at [408, 236] on div "Trim 4 Xe" at bounding box center [488, 226] width 169 height 50
click at [420, 439] on div "Lien $7,905.00" at bounding box center [761, 456] width 738 height 43
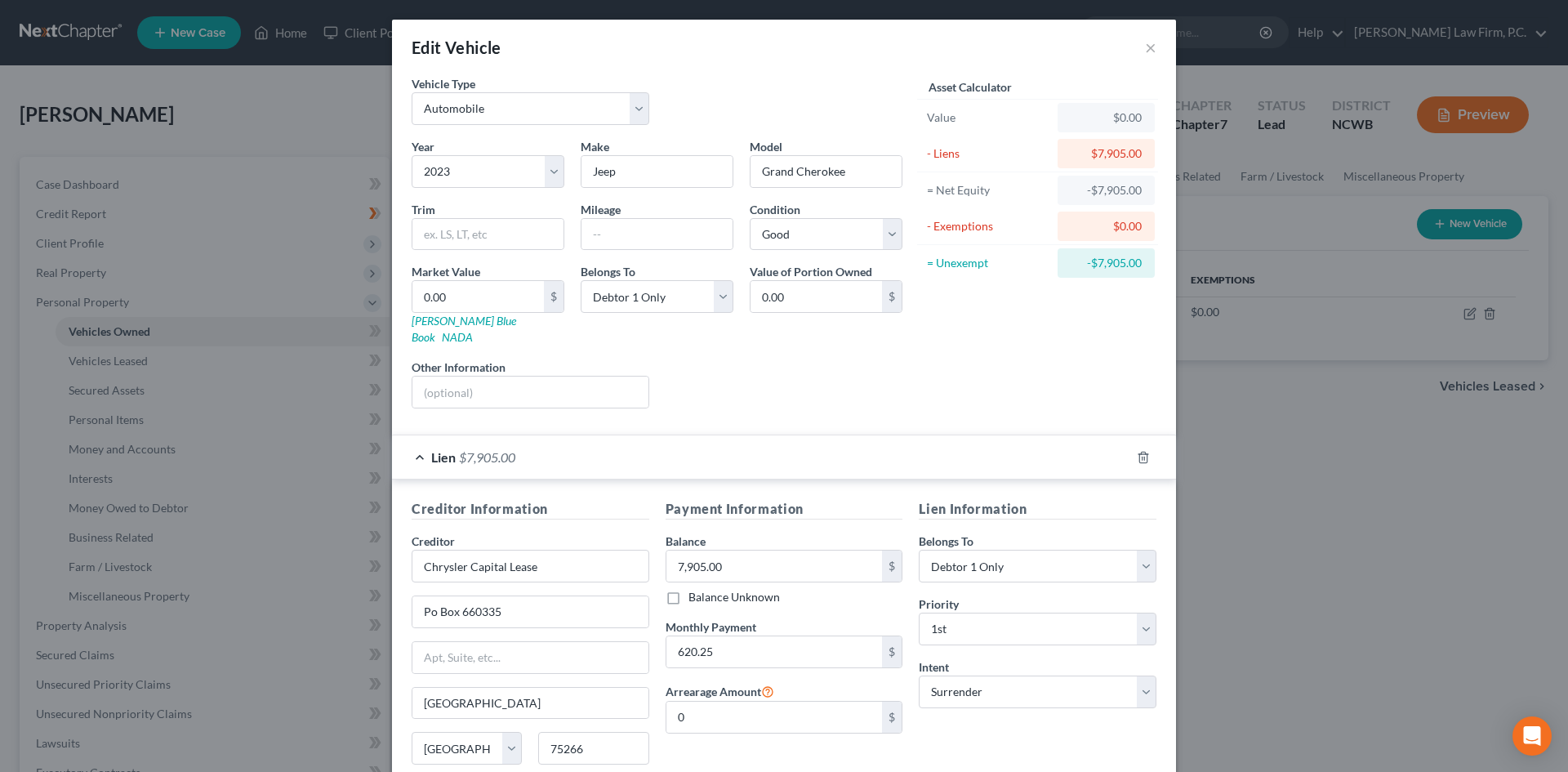
click at [1137, 52] on div "Edit Vehicle ×" at bounding box center [784, 48] width 784 height 56
click at [1145, 49] on button "×" at bounding box center [1150, 48] width 11 height 20
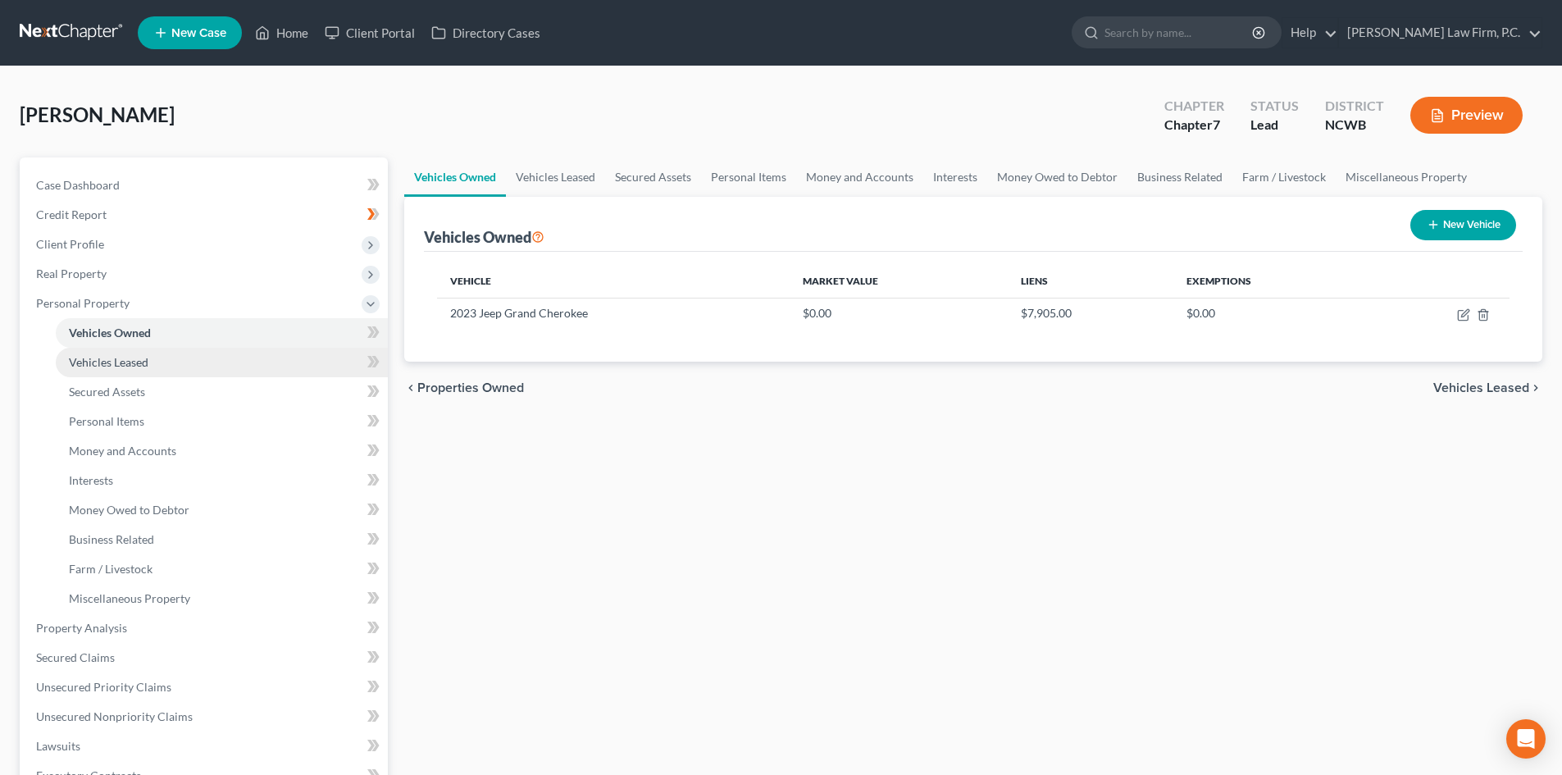
click at [110, 357] on span "Vehicles Leased" at bounding box center [109, 362] width 80 height 14
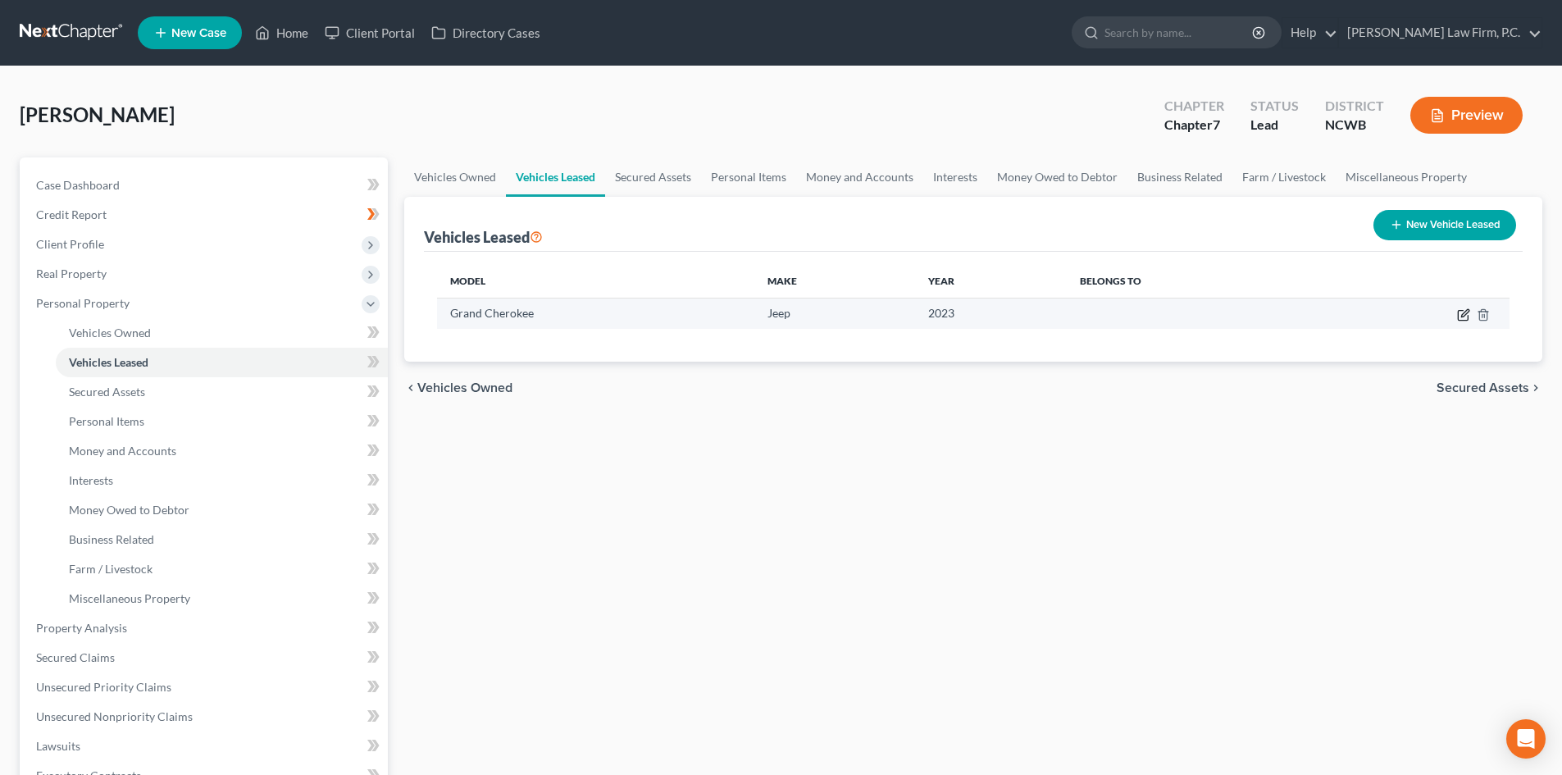
drag, startPoint x: 1468, startPoint y: 317, endPoint x: 1376, endPoint y: 322, distance: 92.0
click at [1450, 316] on td at bounding box center [1414, 313] width 189 height 31
click at [1458, 317] on icon "button" at bounding box center [1463, 316] width 10 height 10
select select "3"
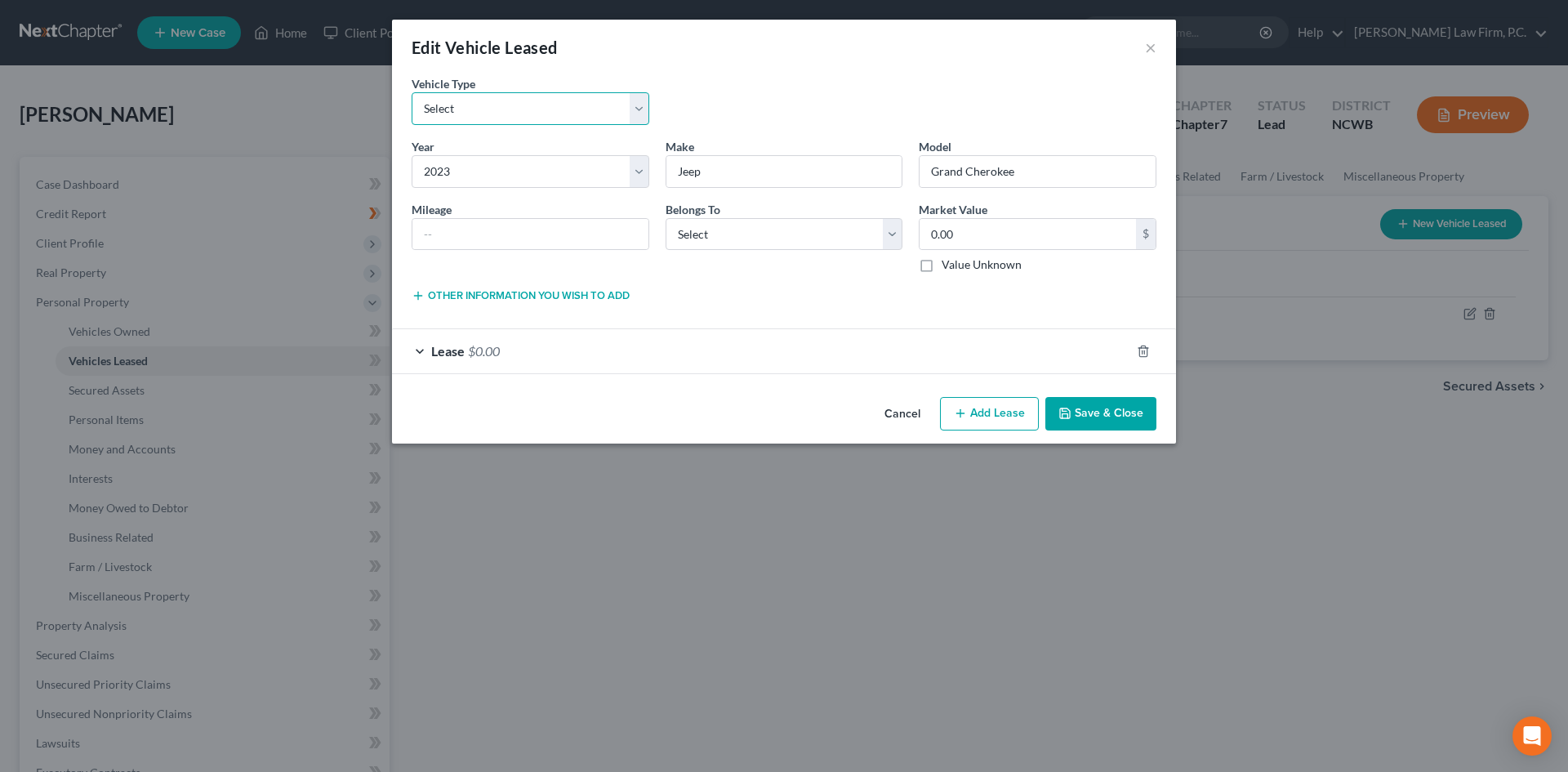
click at [484, 113] on select "Select Automobile Truck Trailer Watercraft Aircraft Motor Home Atv Other Vehicle" at bounding box center [530, 109] width 238 height 33
select select "0"
click at [411, 93] on select "Select Automobile Truck Trailer Watercraft Aircraft Motor Home Atv Other Vehicle" at bounding box center [530, 109] width 238 height 33
click at [766, 176] on input "Jeep" at bounding box center [784, 171] width 236 height 31
click at [1096, 179] on input "Grand Cherokee" at bounding box center [1036, 171] width 236 height 31
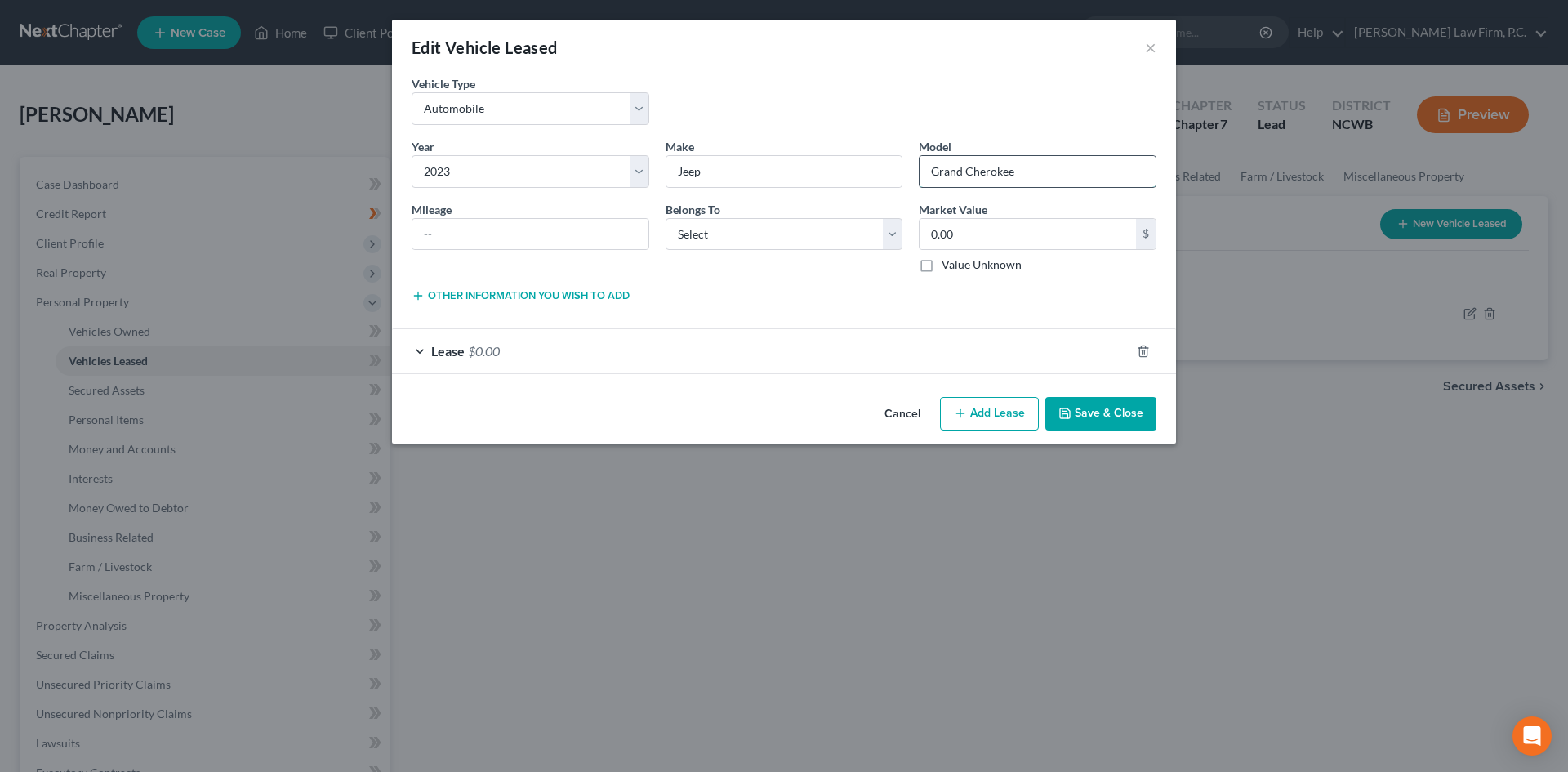
paste input "4 Xe"
type input "Grand Cherokee 4 XE"
click at [711, 222] on select "Select Debtor 1 Only Debtor 2 Only Debtor 1 And Debtor 2 Only At Least One Of T…" at bounding box center [784, 234] width 238 height 33
select select "0"
click at [665, 218] on select "Select Debtor 1 Only Debtor 2 Only Debtor 1 And Debtor 2 Only At Least One Of T…" at bounding box center [784, 234] width 238 height 33
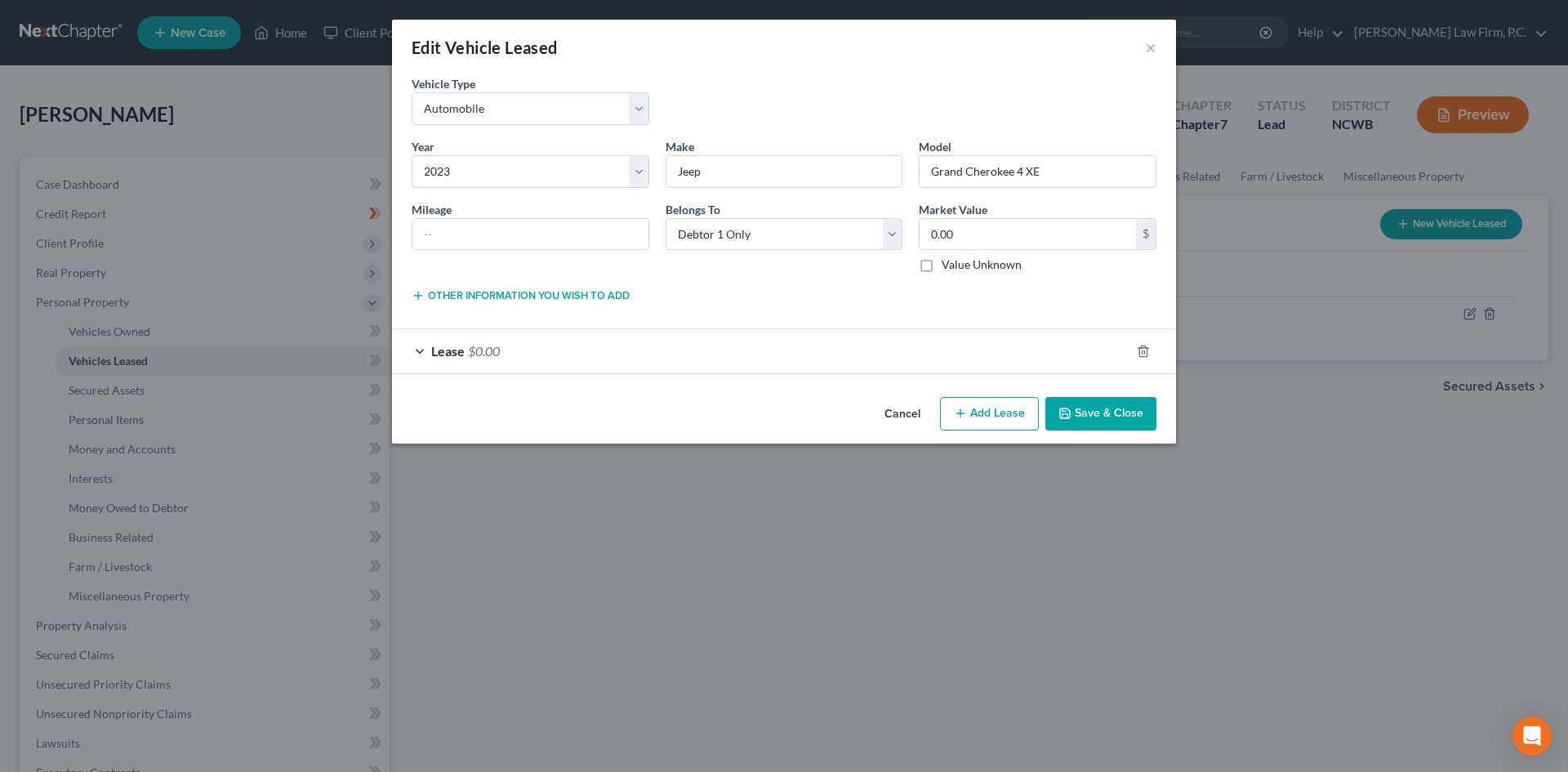
click at [420, 339] on div "Lease $0.00" at bounding box center [761, 351] width 738 height 43
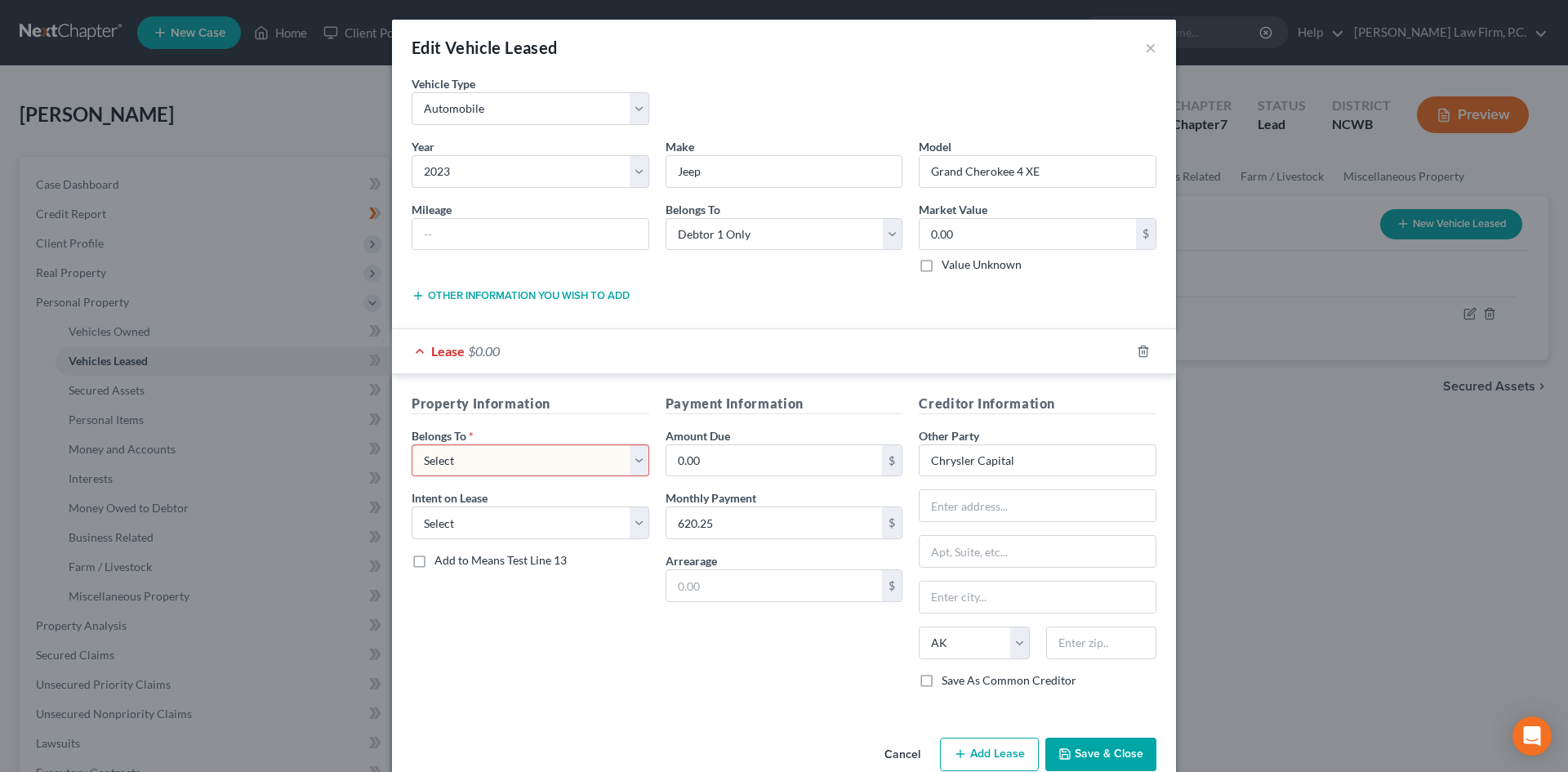
click at [466, 451] on select "Select Debtor 1 Only Debtor 2 Only Debtor 1 And Debtor 2 Only At Least One Of T…" at bounding box center [530, 460] width 238 height 33
select select "0"
click at [411, 444] on select "Select Debtor 1 Only Debtor 2 Only Debtor 1 And Debtor 2 Only At Least One Of T…" at bounding box center [530, 460] width 238 height 33
drag, startPoint x: 969, startPoint y: 466, endPoint x: 1016, endPoint y: 466, distance: 47.0
click at [969, 466] on input "Chrysler Capital" at bounding box center [1037, 460] width 238 height 33
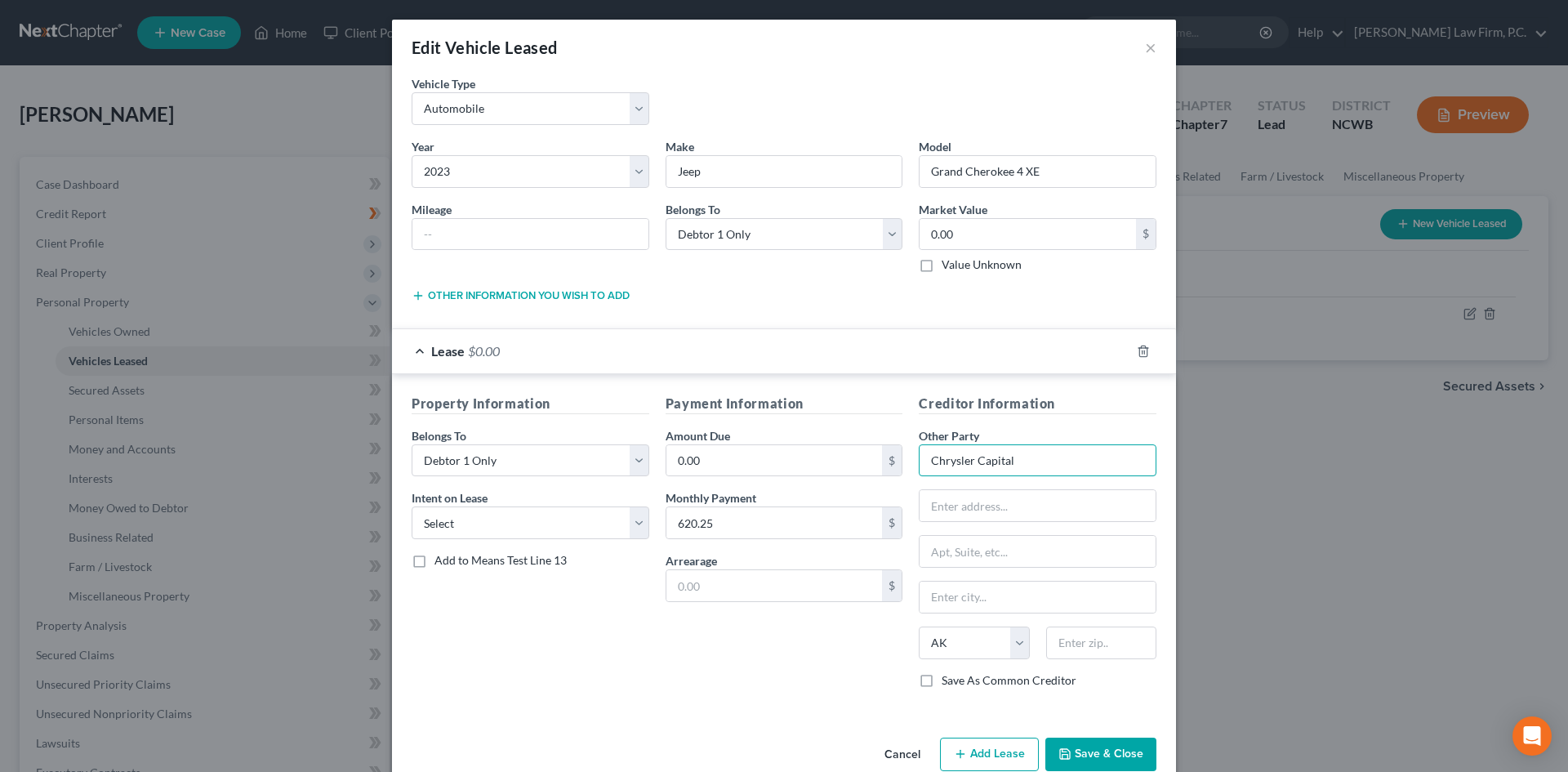
drag, startPoint x: 1055, startPoint y: 467, endPoint x: 663, endPoint y: 434, distance: 393.4
click at [670, 433] on div "Property Information Belongs To * Select Debtor 1 Only Debtor 2 Only Debtor 1 A…" at bounding box center [784, 547] width 761 height 308
click at [998, 483] on div "Chrysler Capital" at bounding box center [1016, 488] width 170 height 16
type input "Chrysler Capital"
type input "PO Box 961279"
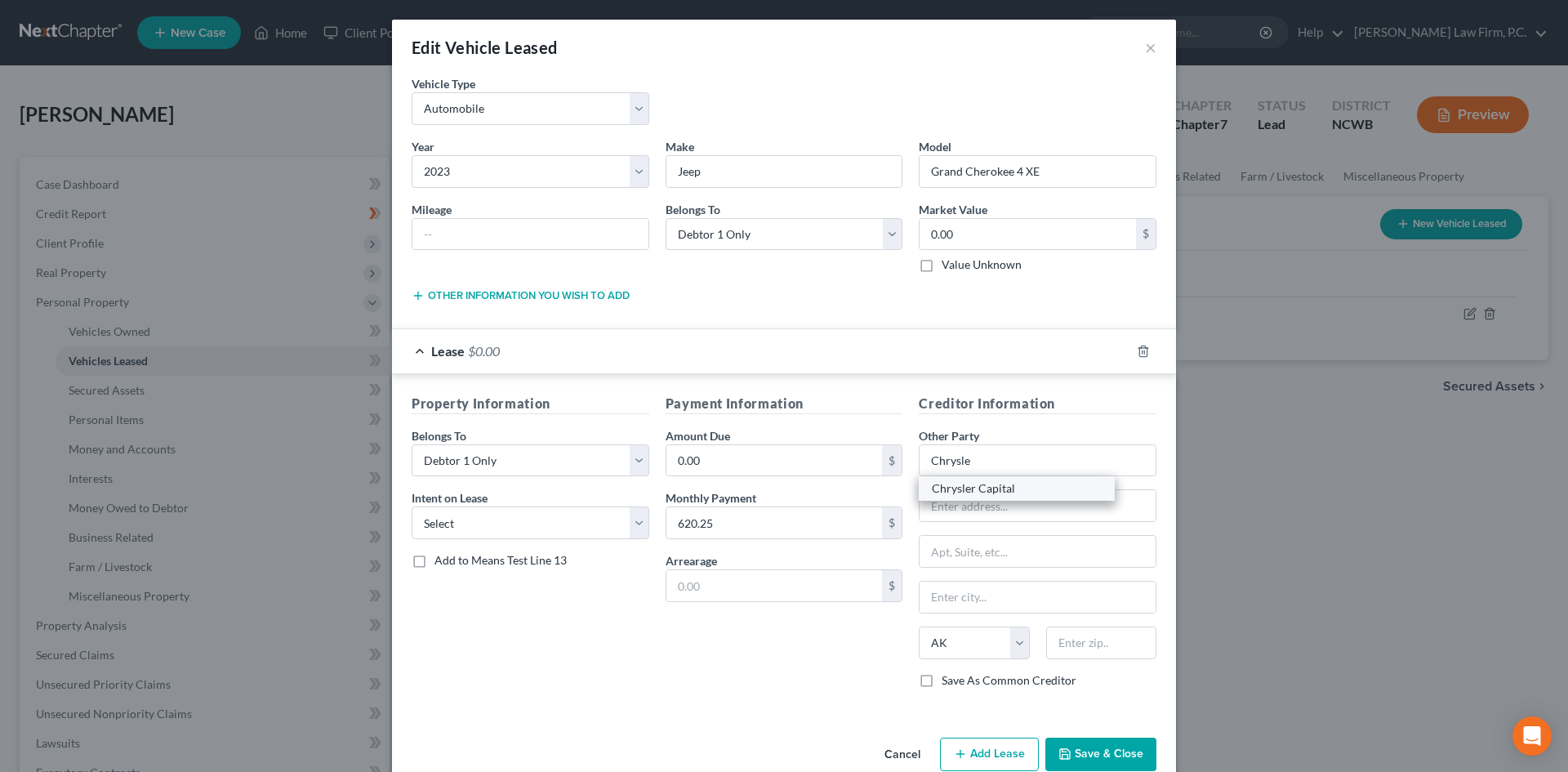
type input "Fort Worth"
select select "45"
type input "76161"
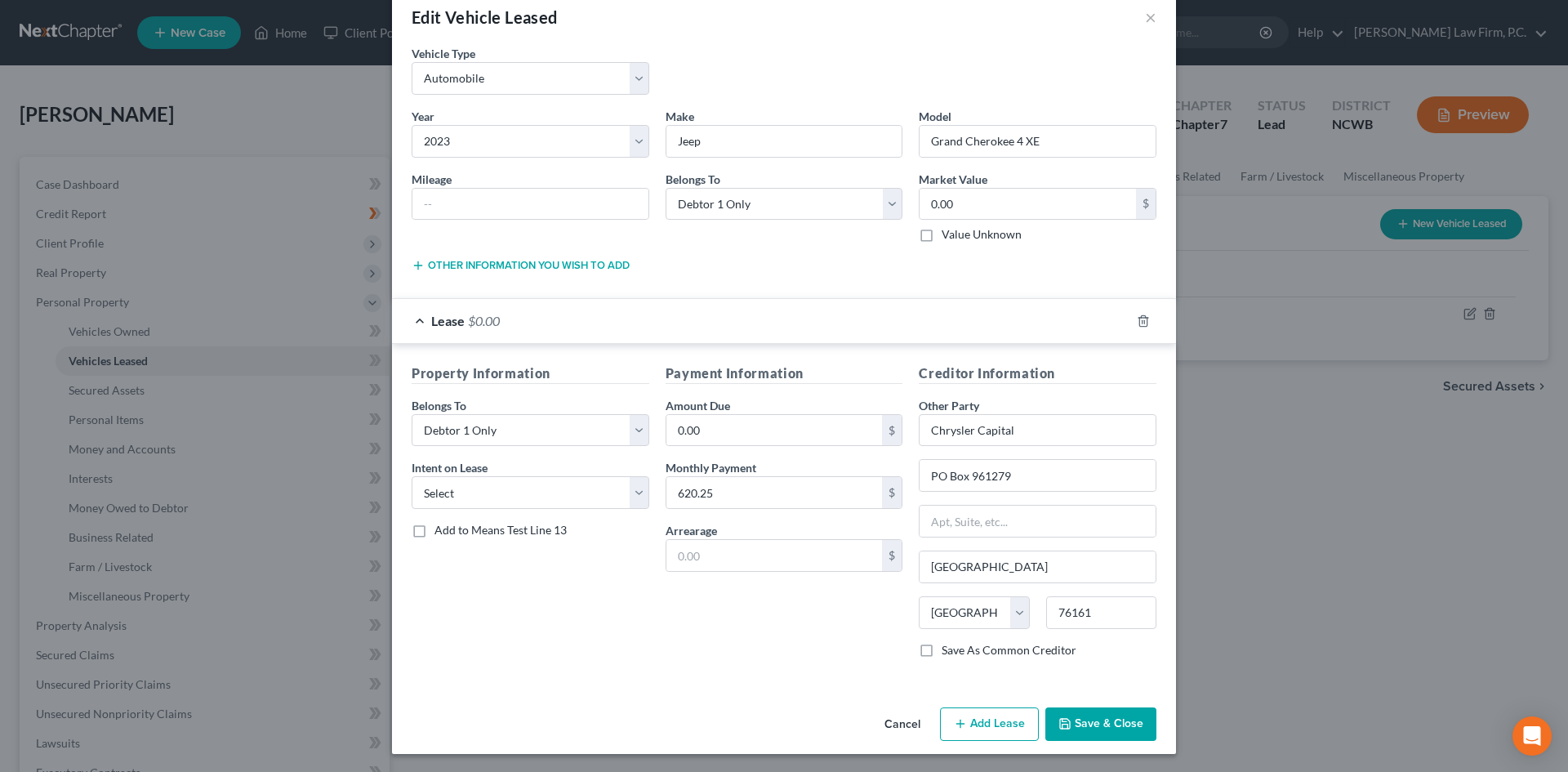
scroll to position [32, 0]
click at [724, 553] on input "text" at bounding box center [774, 553] width 216 height 31
type input "0"
type input "3"
type input "620.25"
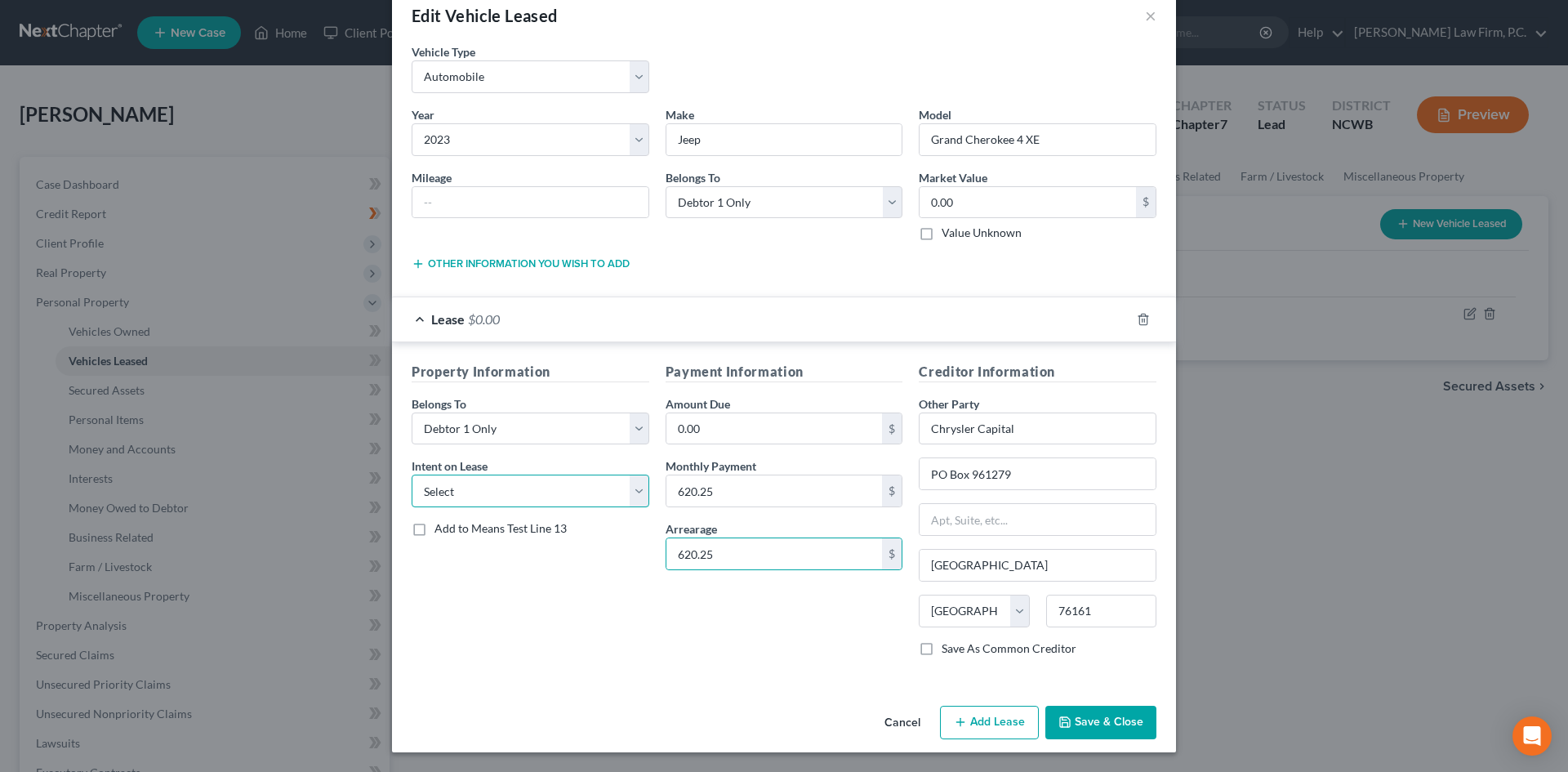
click at [489, 485] on select "Select None Assume Reject" at bounding box center [530, 490] width 238 height 33
select select "2"
click at [411, 474] on select "Select None Assume Reject" at bounding box center [530, 490] width 238 height 33
click at [690, 431] on input "0.00" at bounding box center [774, 428] width 216 height 31
type input "7,905"
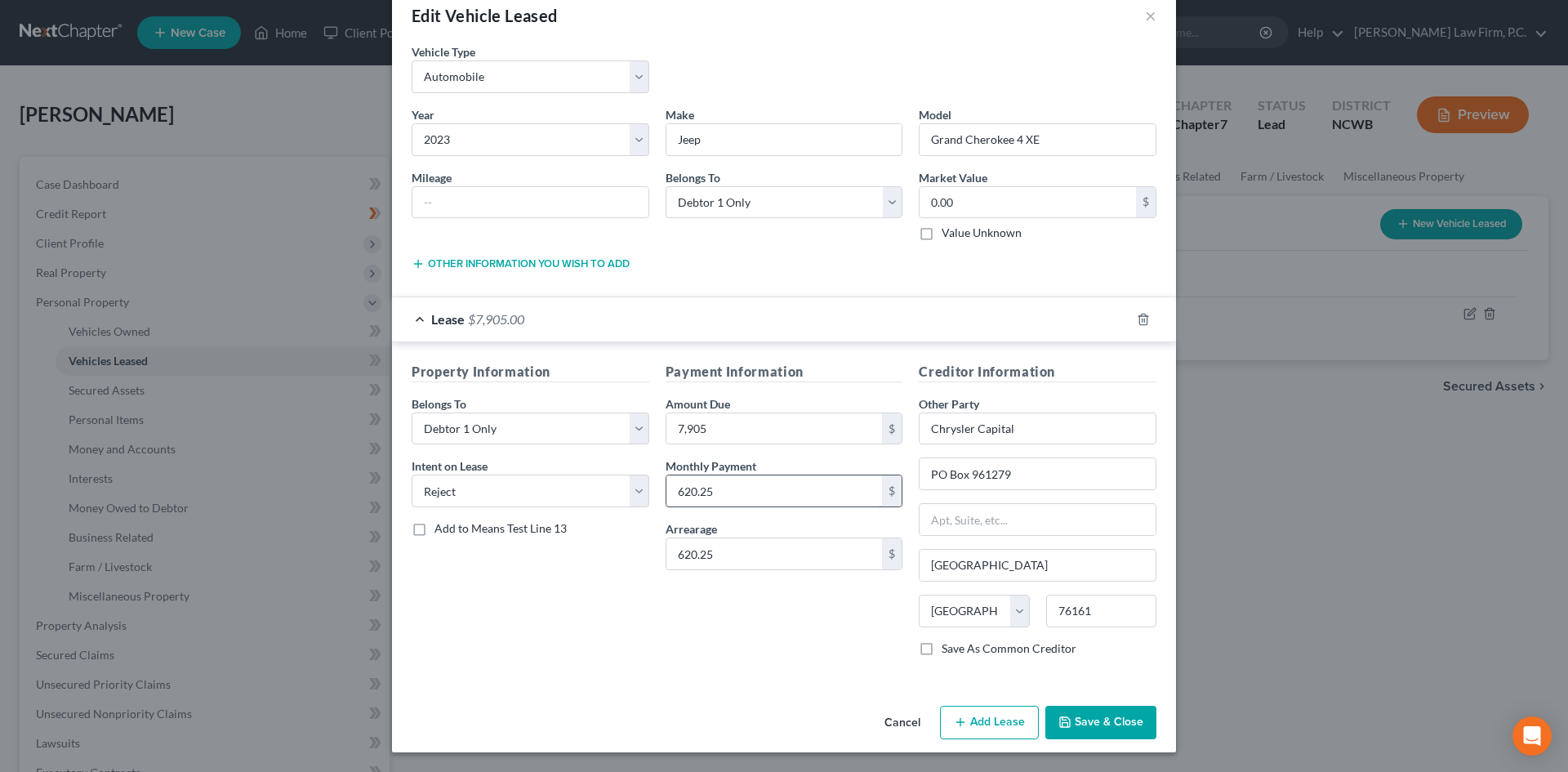
click at [721, 488] on input "620.25" at bounding box center [774, 490] width 216 height 31
click at [725, 552] on input "620.25" at bounding box center [774, 553] width 216 height 31
type input "1,240.50"
click at [414, 263] on icon "button" at bounding box center [417, 263] width 13 height 13
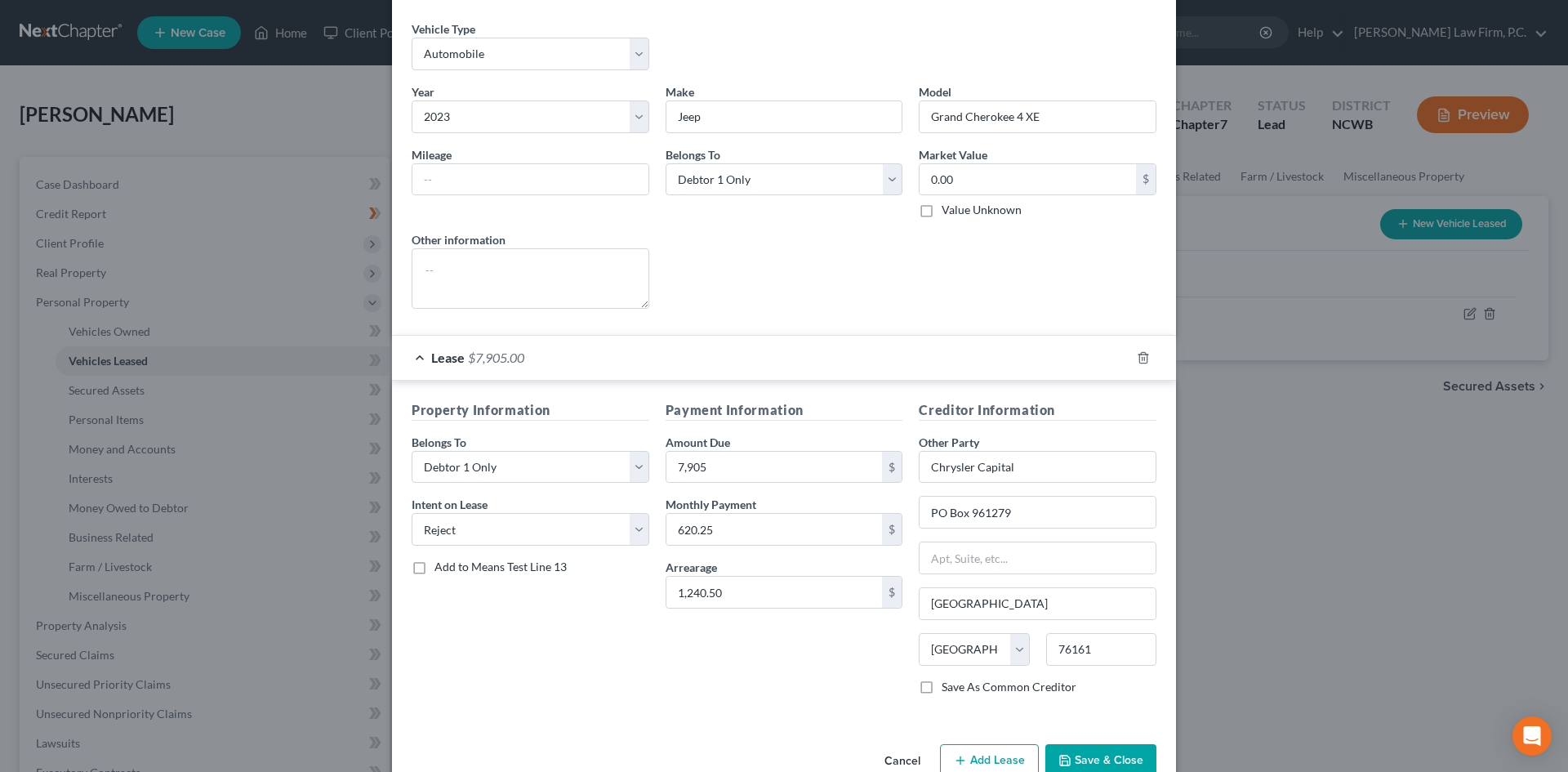
scroll to position [93, 0]
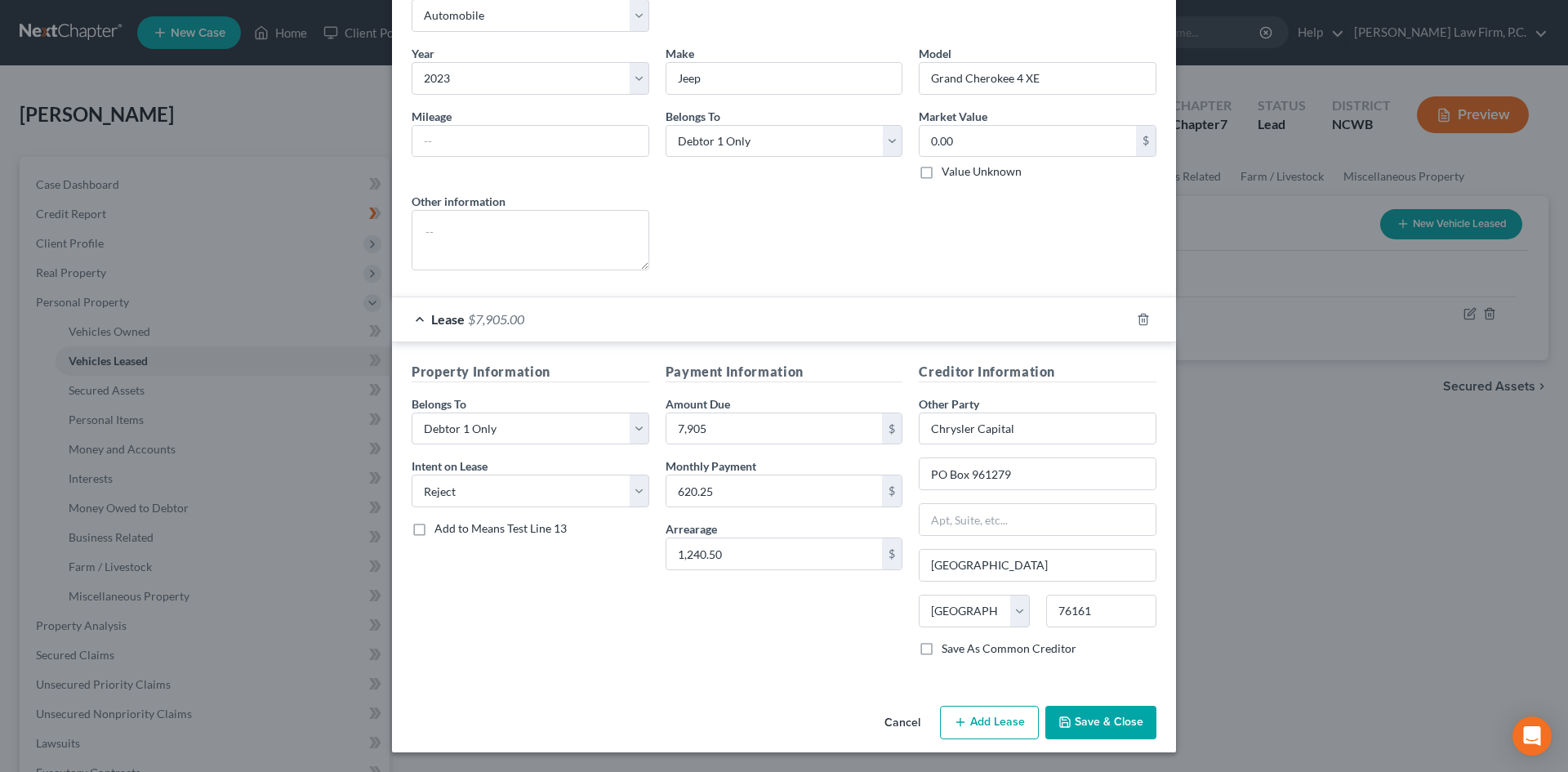
click at [1112, 733] on button "Save & Close" at bounding box center [1101, 723] width 112 height 34
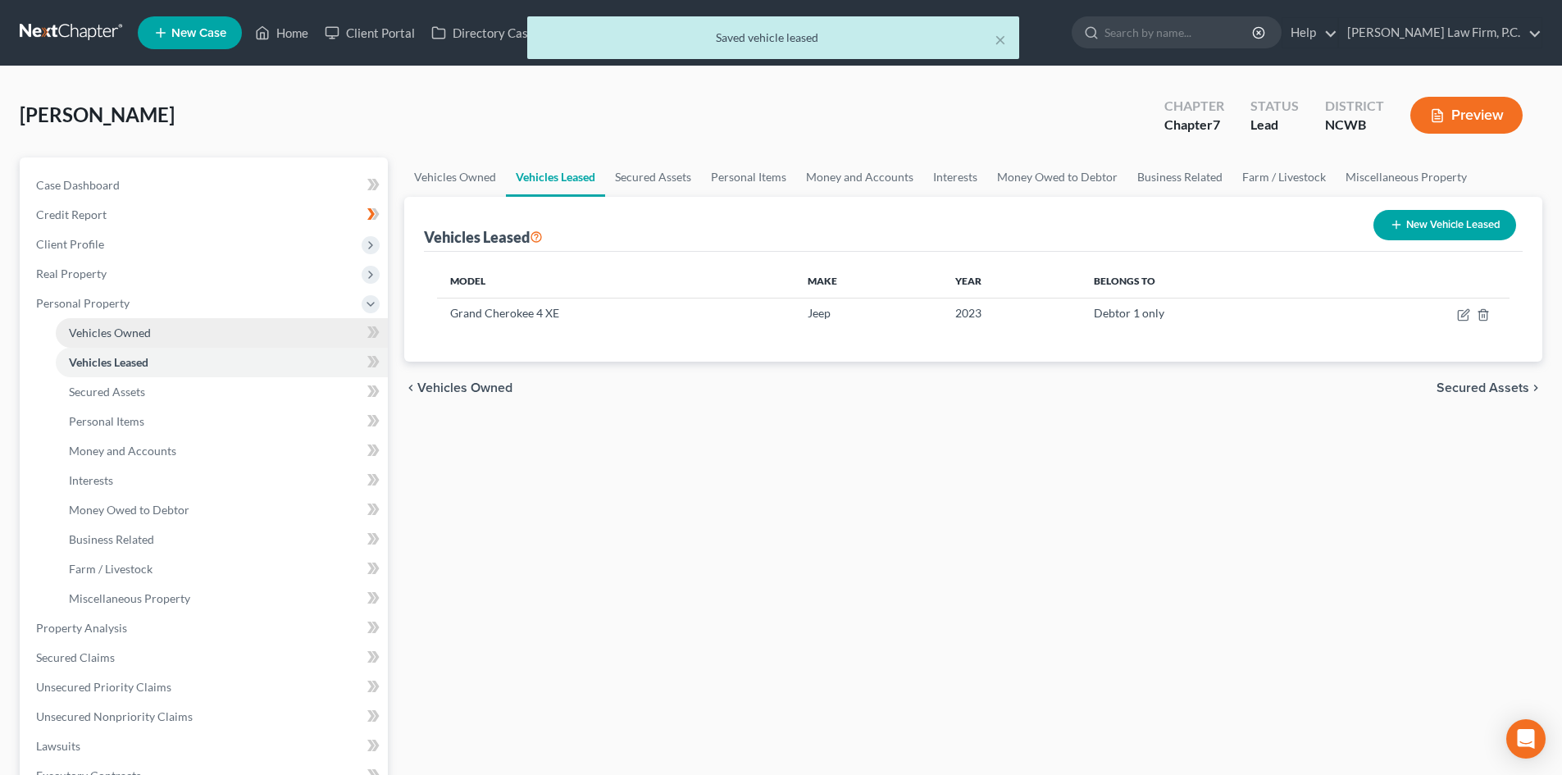
click at [138, 324] on link "Vehicles Owned" at bounding box center [222, 333] width 332 height 30
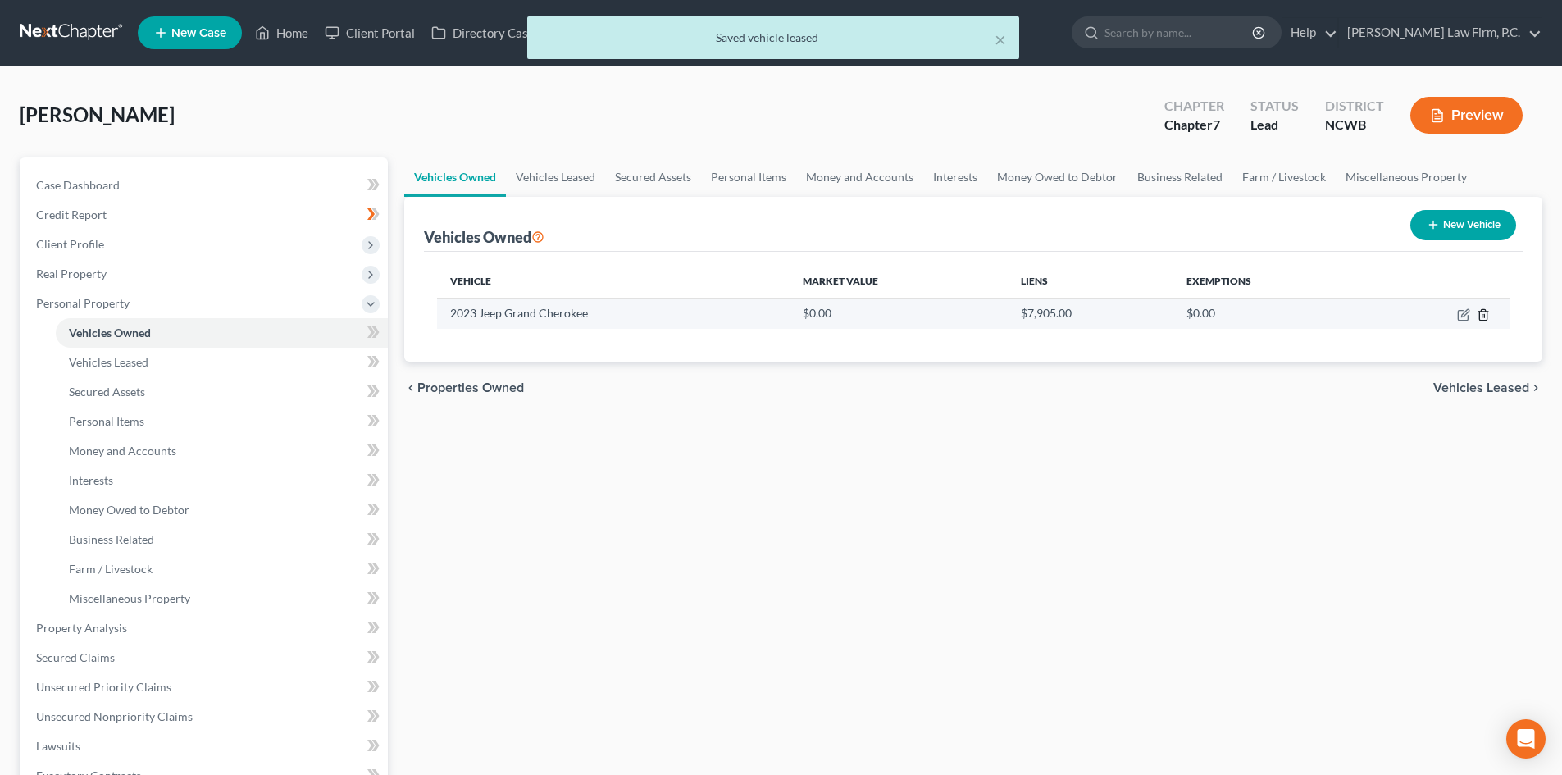
click at [1485, 313] on icon "button" at bounding box center [1483, 314] width 13 height 13
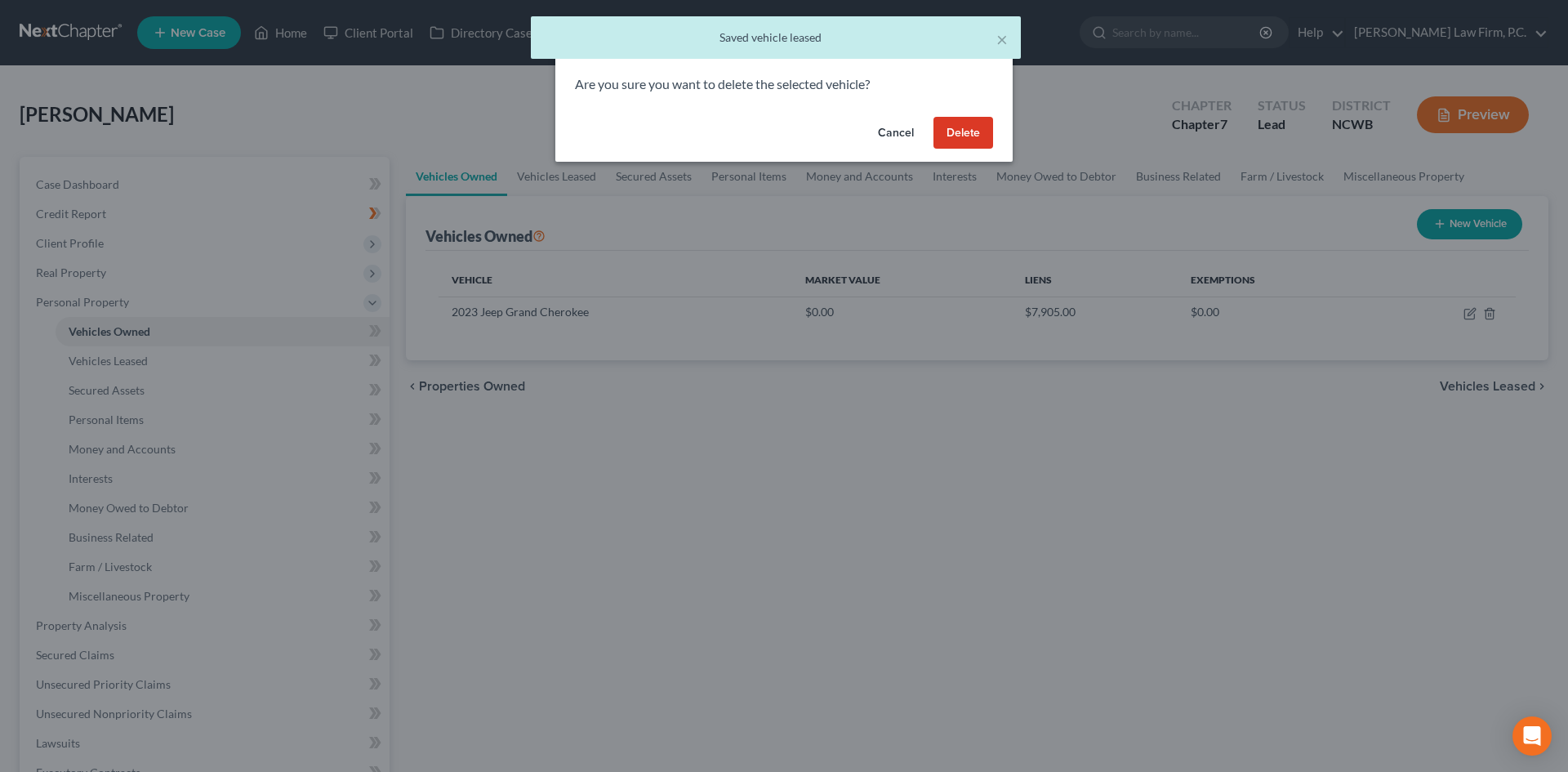
click at [960, 125] on button "Delete" at bounding box center [963, 132] width 60 height 33
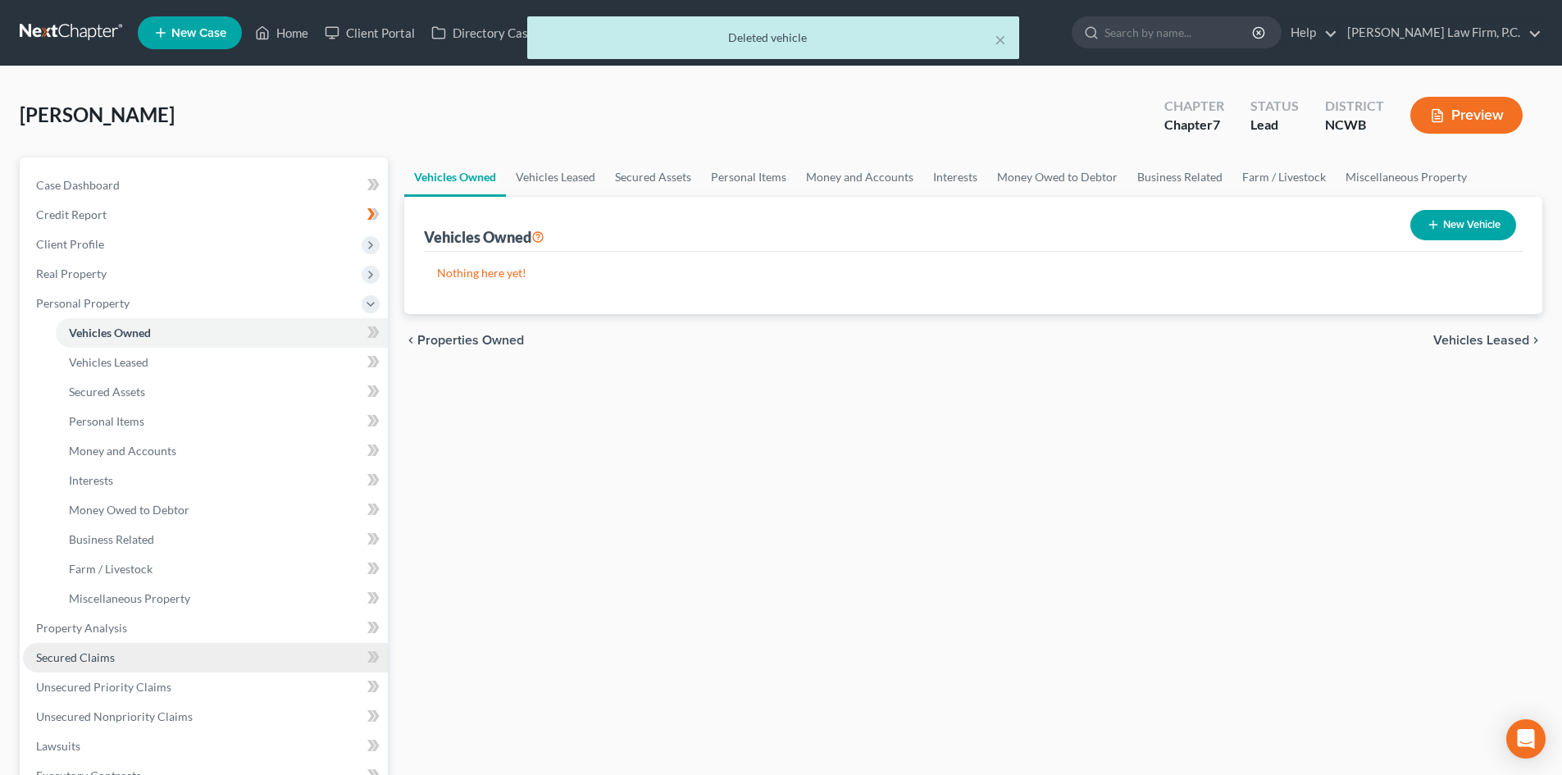
click at [117, 659] on link "Secured Claims" at bounding box center [205, 658] width 365 height 30
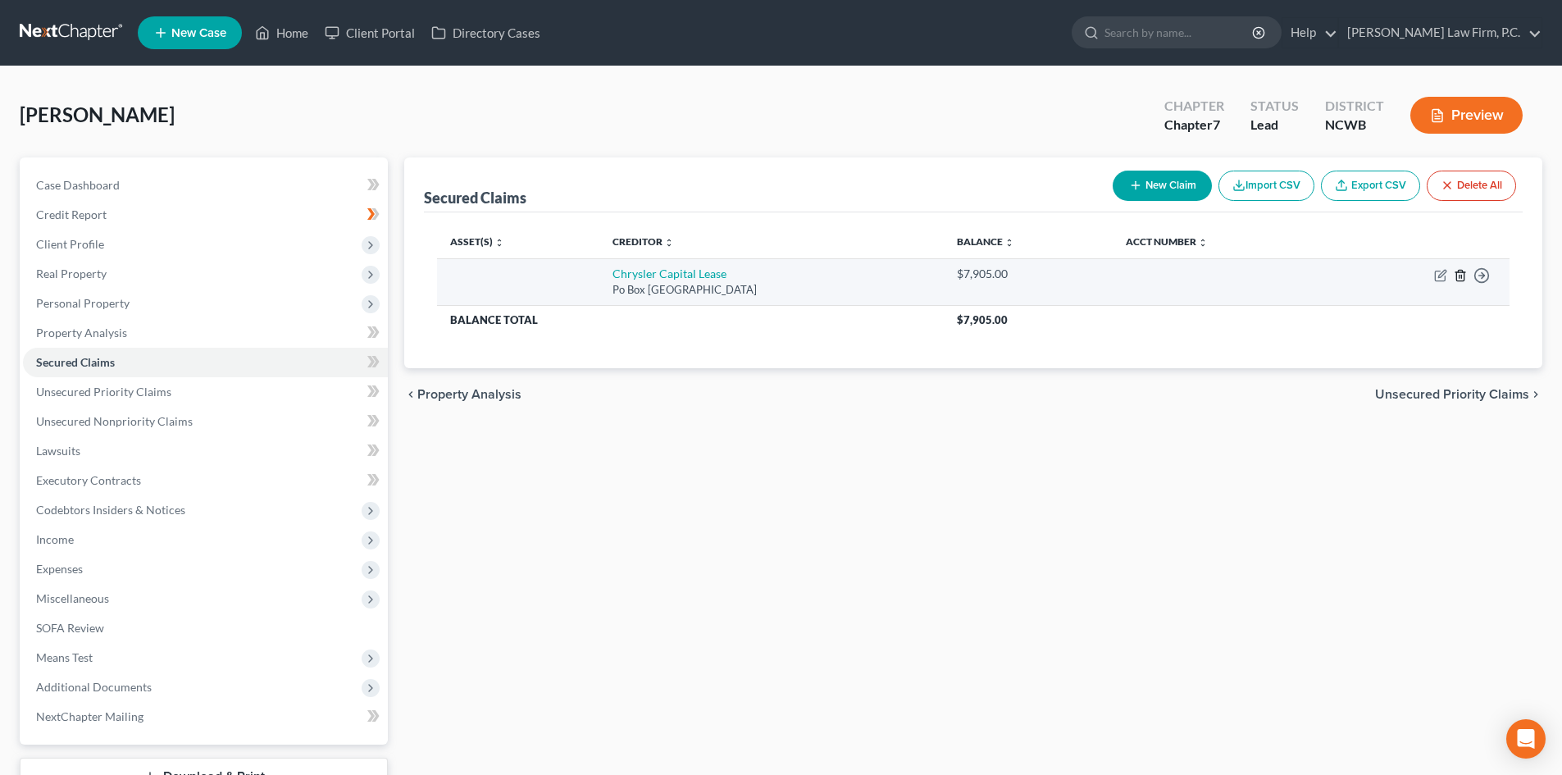
click at [1464, 279] on icon "button" at bounding box center [1460, 275] width 7 height 11
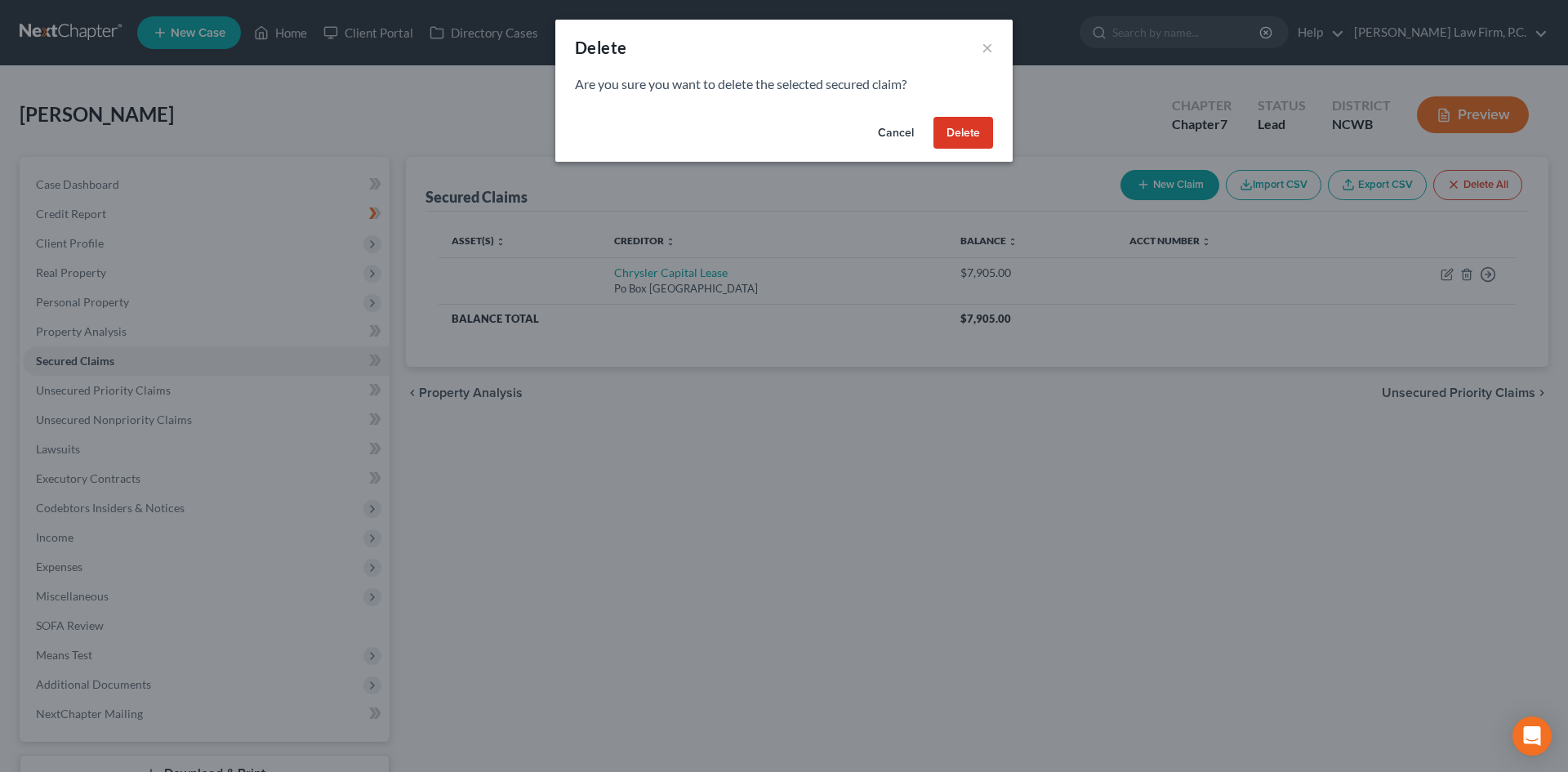
click at [888, 132] on button "Cancel" at bounding box center [896, 132] width 62 height 33
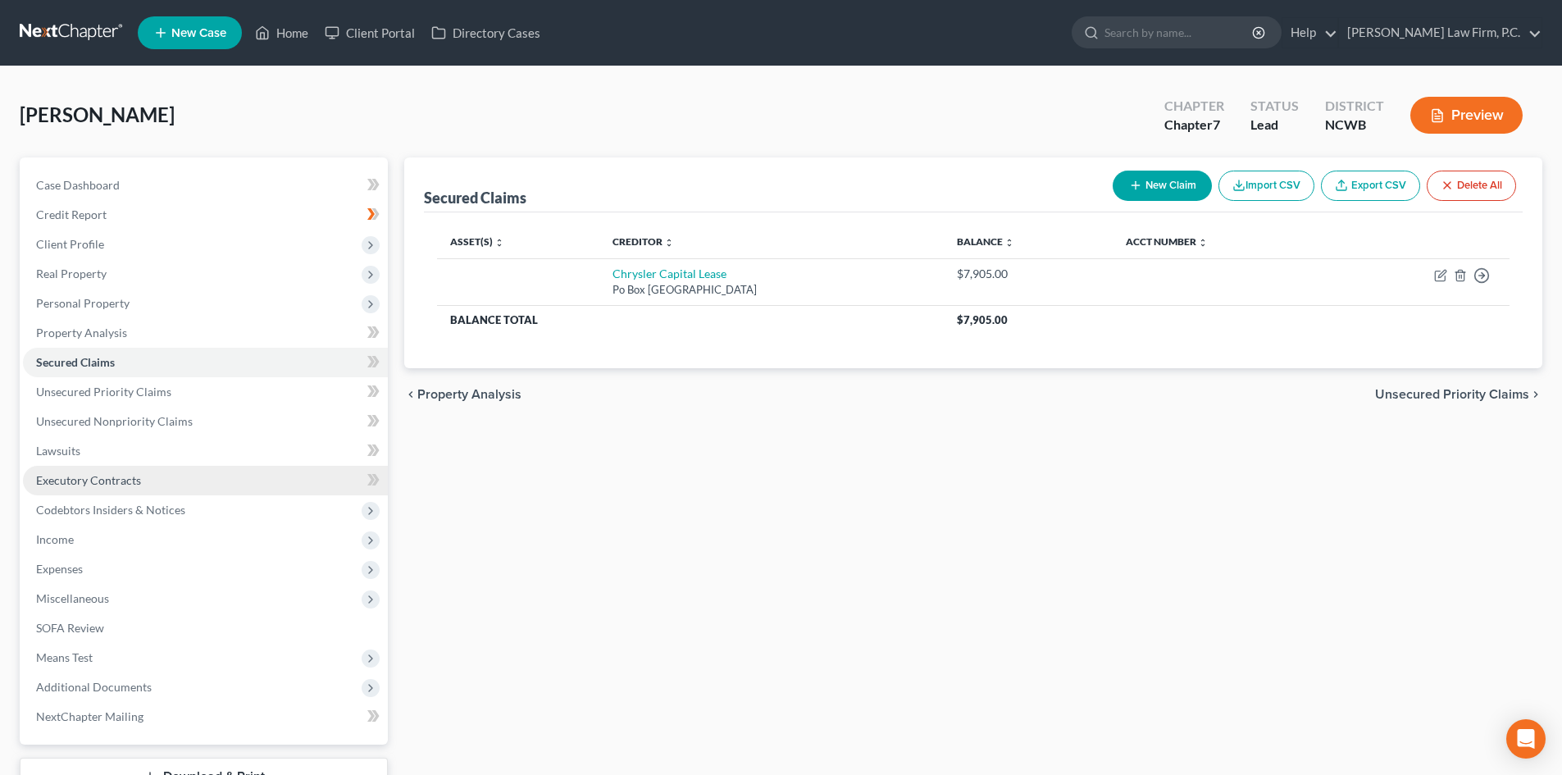
click at [140, 483] on link "Executory Contracts" at bounding box center [205, 481] width 365 height 30
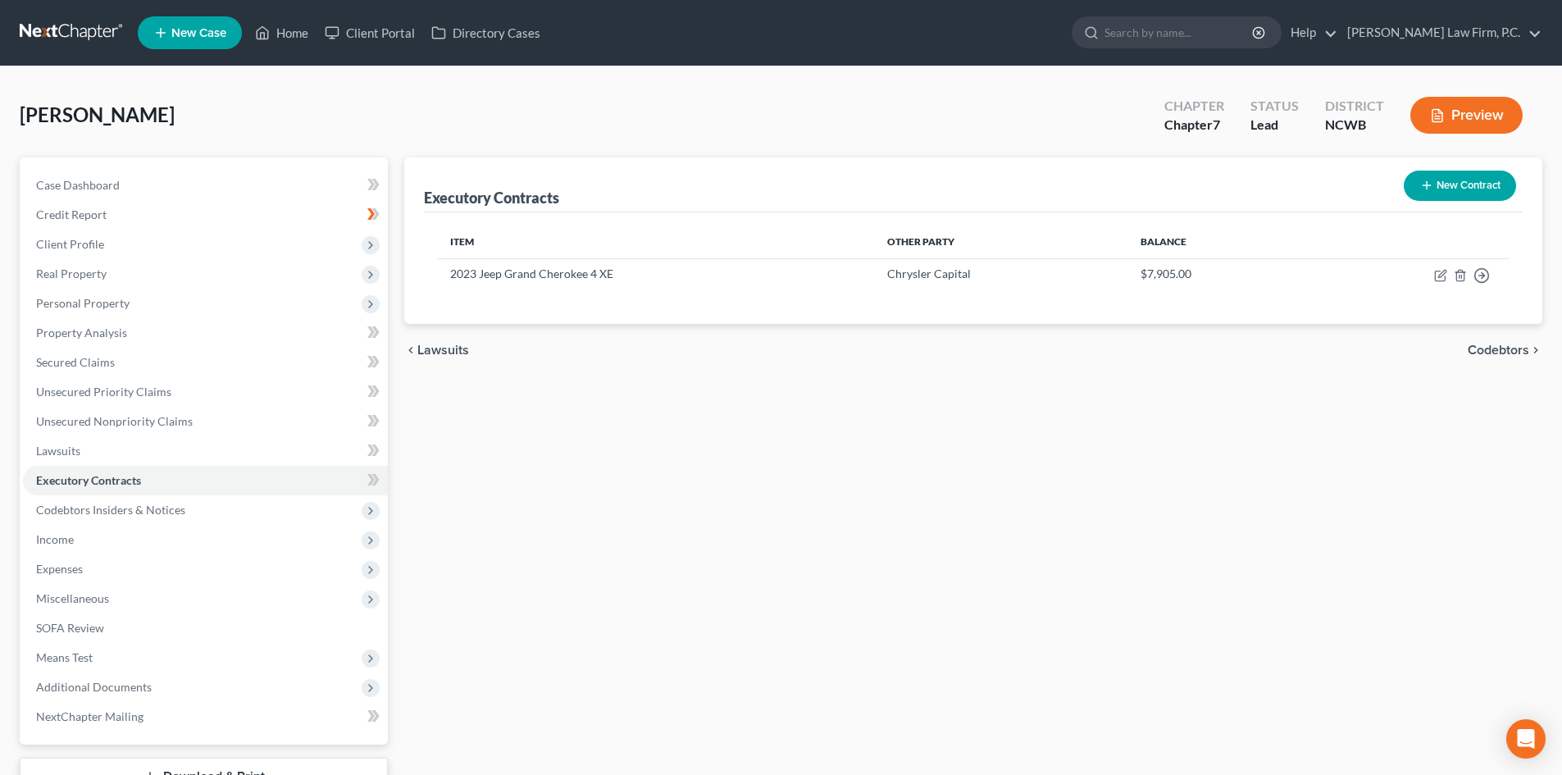
click at [1454, 188] on button "New Contract" at bounding box center [1460, 186] width 112 height 30
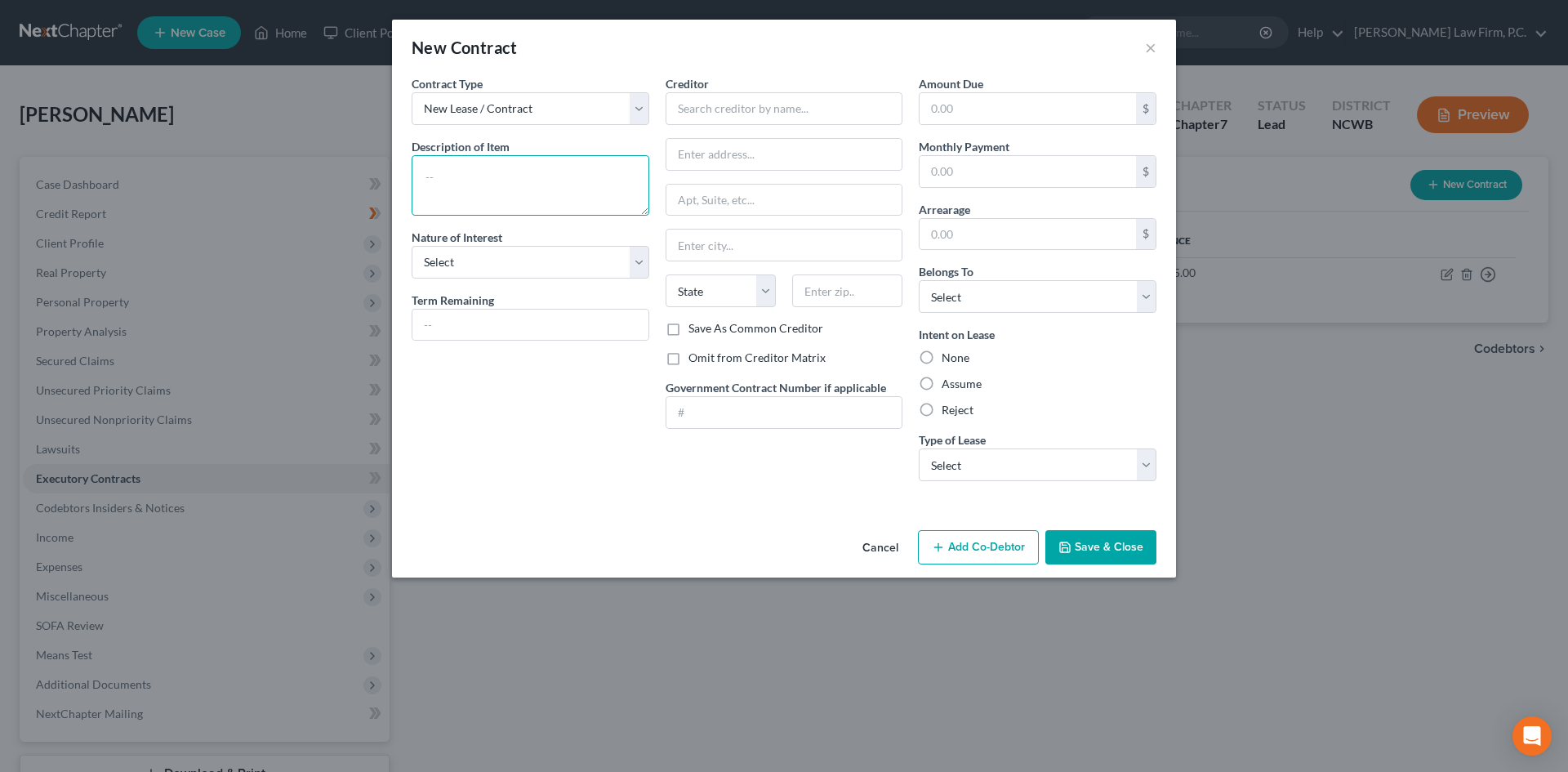
click at [439, 175] on textarea at bounding box center [530, 185] width 238 height 61
click at [720, 107] on input "text" at bounding box center [784, 109] width 238 height 33
type input "Ascot Point Village"
type input "14 Ascot Point Circle"
type input "28803"
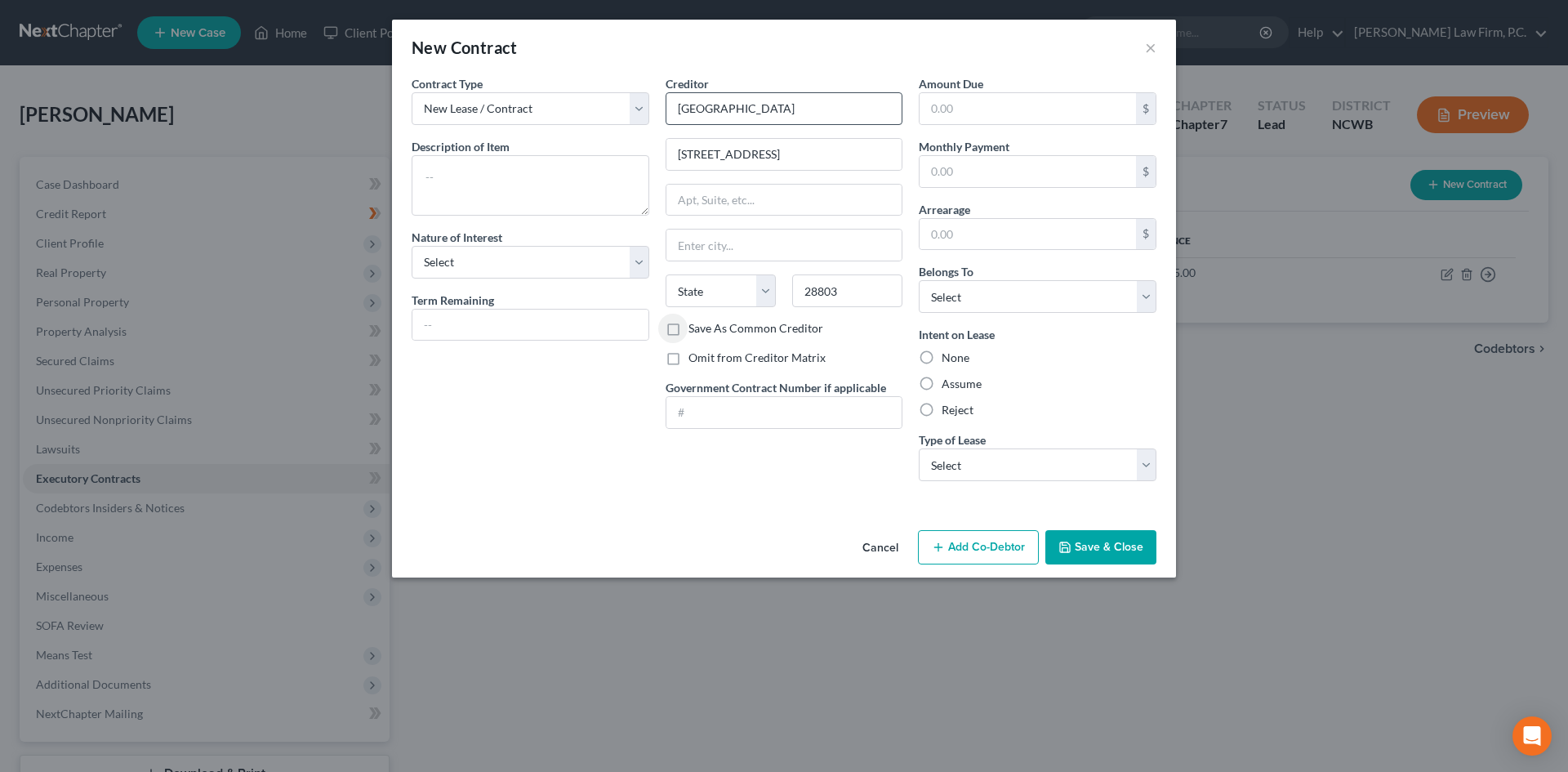
type input "Asheville"
select select "28"
click at [932, 296] on select "Select Debtor 1 Only Debtor 2 Only Debtor 1 And Debtor 2 Only At Least One Of T…" at bounding box center [1037, 296] width 238 height 33
select select "0"
click at [919, 280] on select "Select Debtor 1 Only Debtor 2 Only Debtor 1 And Debtor 2 Only At Least One Of T…" at bounding box center [1037, 296] width 238 height 33
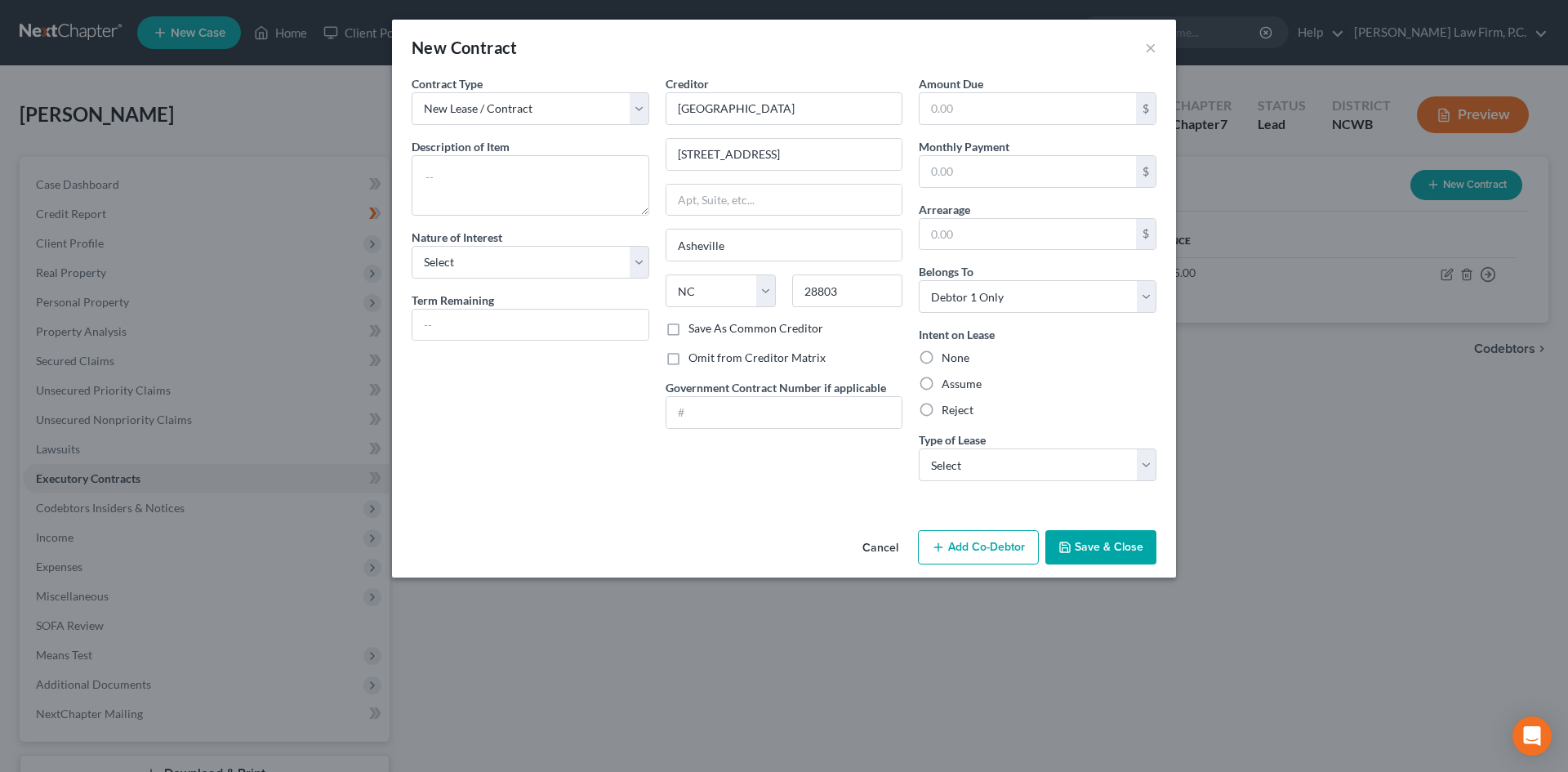
click at [944, 382] on label "Assume" at bounding box center [962, 384] width 40 height 16
click at [948, 382] on input "Assume" at bounding box center [953, 381] width 11 height 11
radio input "true"
click at [991, 95] on input "text" at bounding box center [1026, 108] width 216 height 31
click at [443, 166] on textarea at bounding box center [530, 185] width 238 height 61
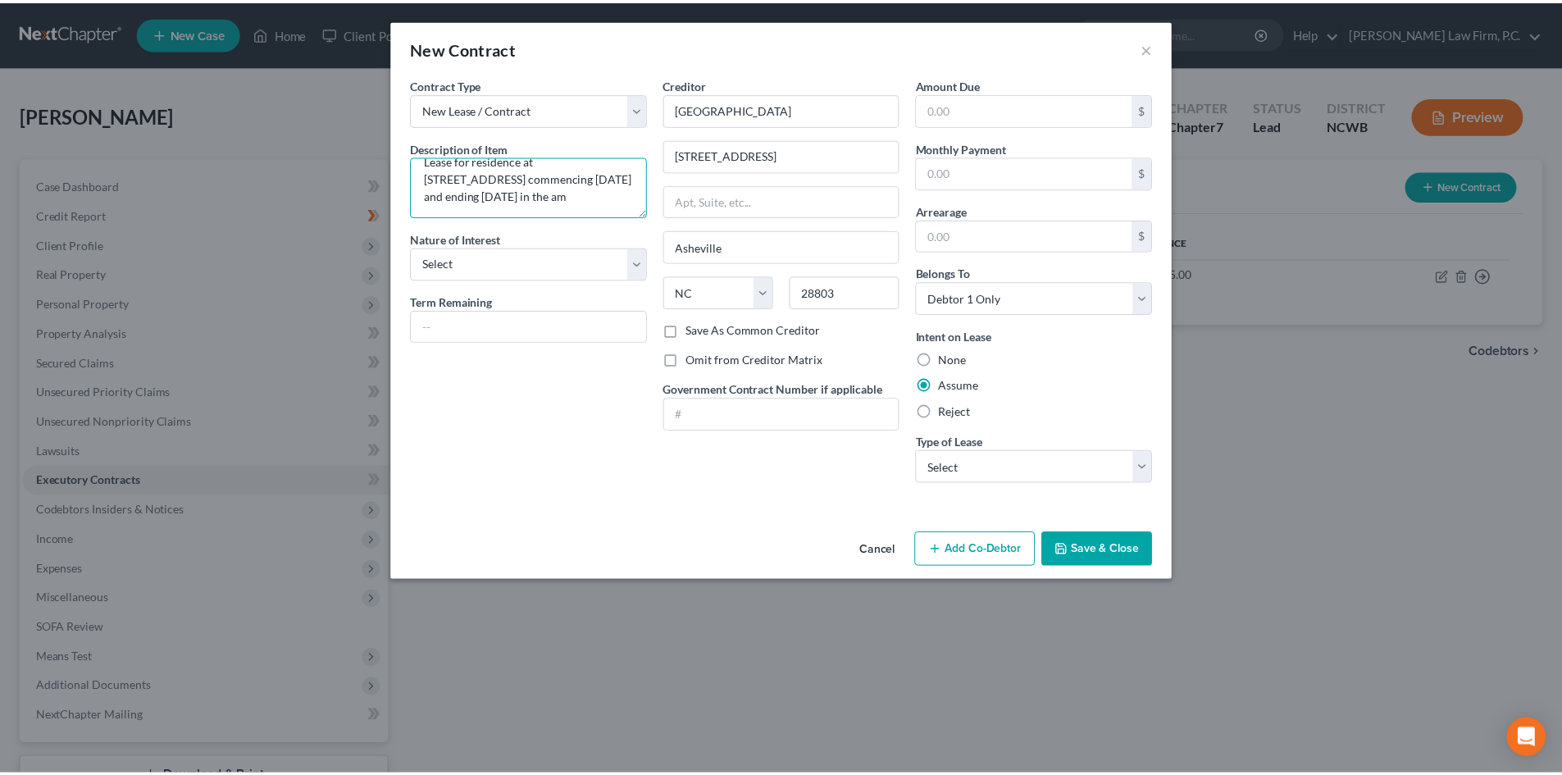
scroll to position [21, 0]
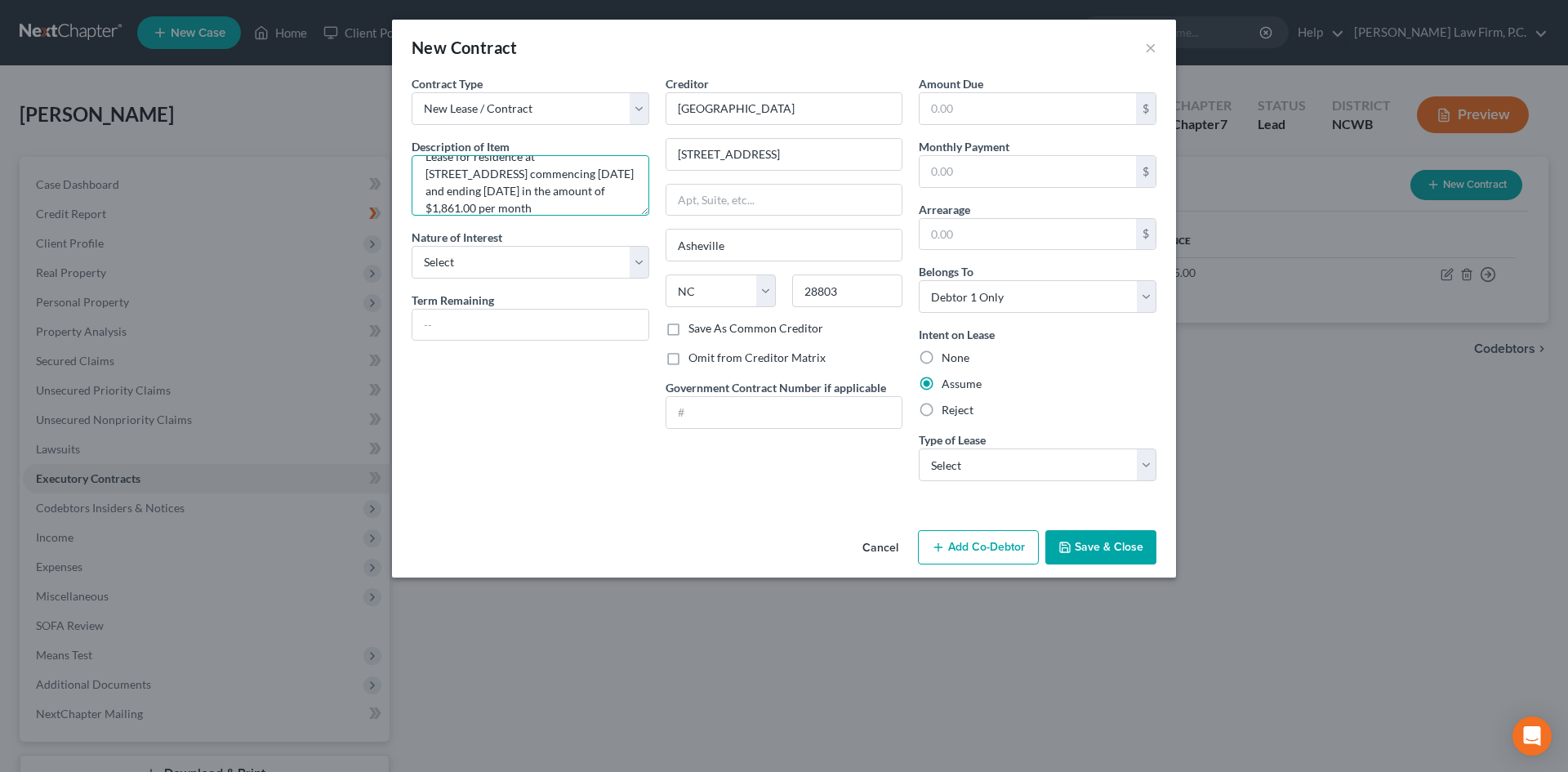
type textarea "Lease for residence at 14 Ascot Point Circle, Unit #307 commencing June 29, 202…"
click at [534, 260] on select "Select Purchaser Agent Lessor Lessee" at bounding box center [530, 262] width 238 height 33
select select "3"
click at [411, 246] on select "Select Purchaser Agent Lessor Lessee" at bounding box center [530, 262] width 238 height 33
click at [462, 362] on div "Contract Type New Lease / Contract New Timeshare Description of non-residential…" at bounding box center [530, 284] width 254 height 419
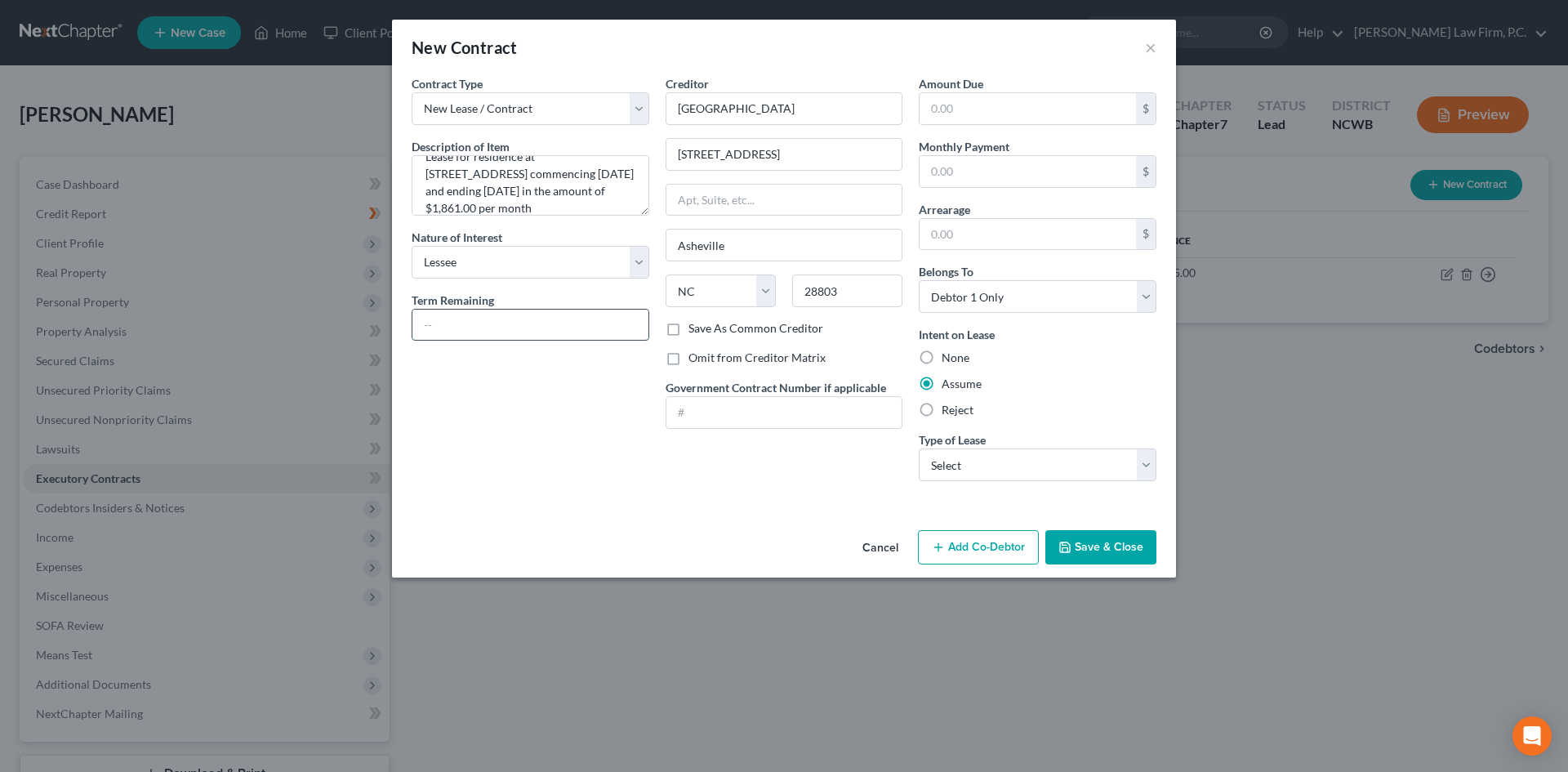
click at [465, 335] on input "text" at bounding box center [530, 325] width 236 height 31
type input "10 months"
click at [948, 112] on input "text" at bounding box center [1026, 108] width 216 height 31
type input "18,610.00"
type input "1,861.00"
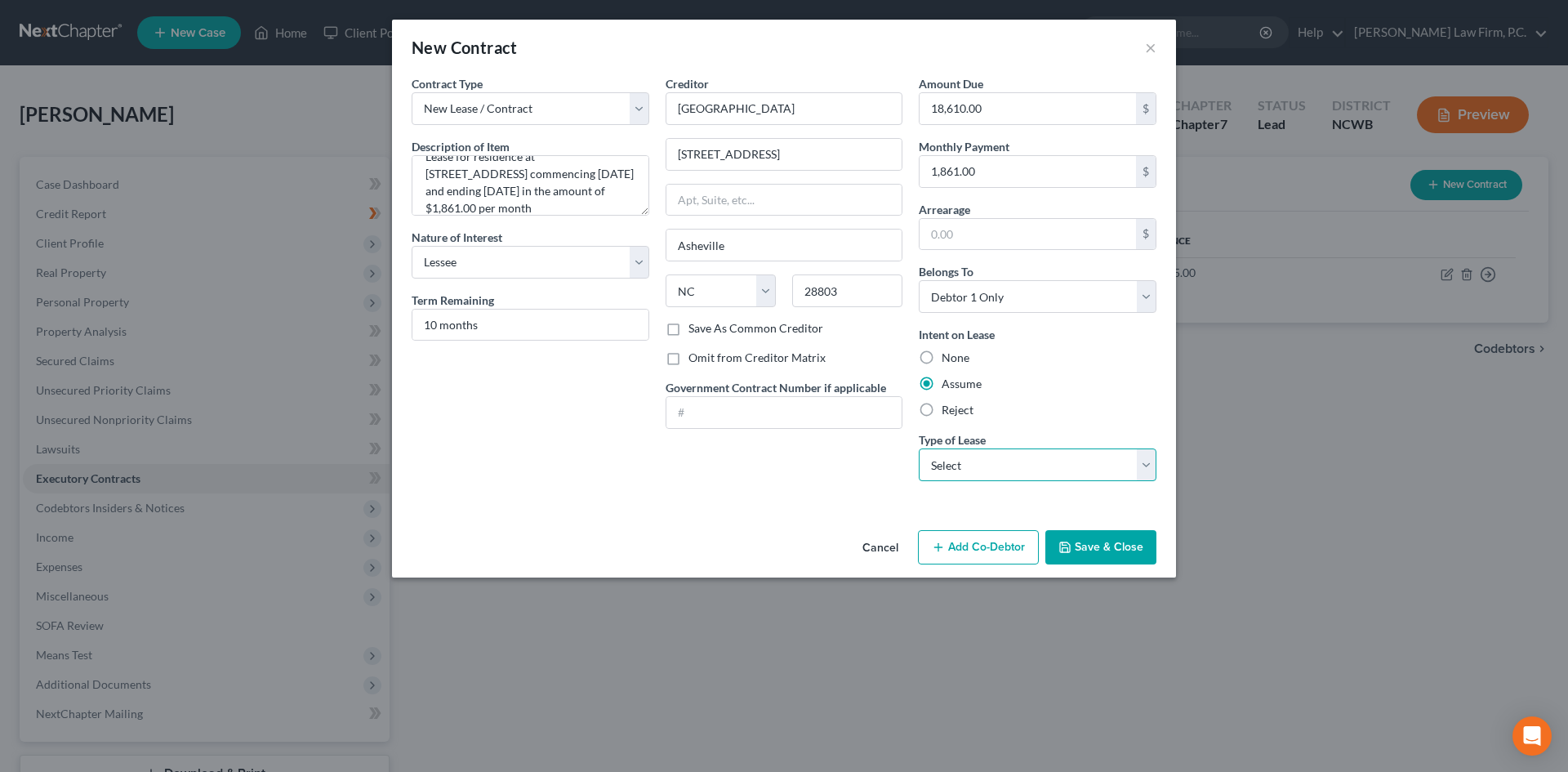
click at [1014, 457] on select "Select Real Estate Car Other" at bounding box center [1037, 464] width 238 height 33
select select "0"
click at [919, 448] on select "Select Real Estate Car Other" at bounding box center [1037, 464] width 238 height 33
click at [1097, 542] on button "Save & Close" at bounding box center [1101, 547] width 112 height 34
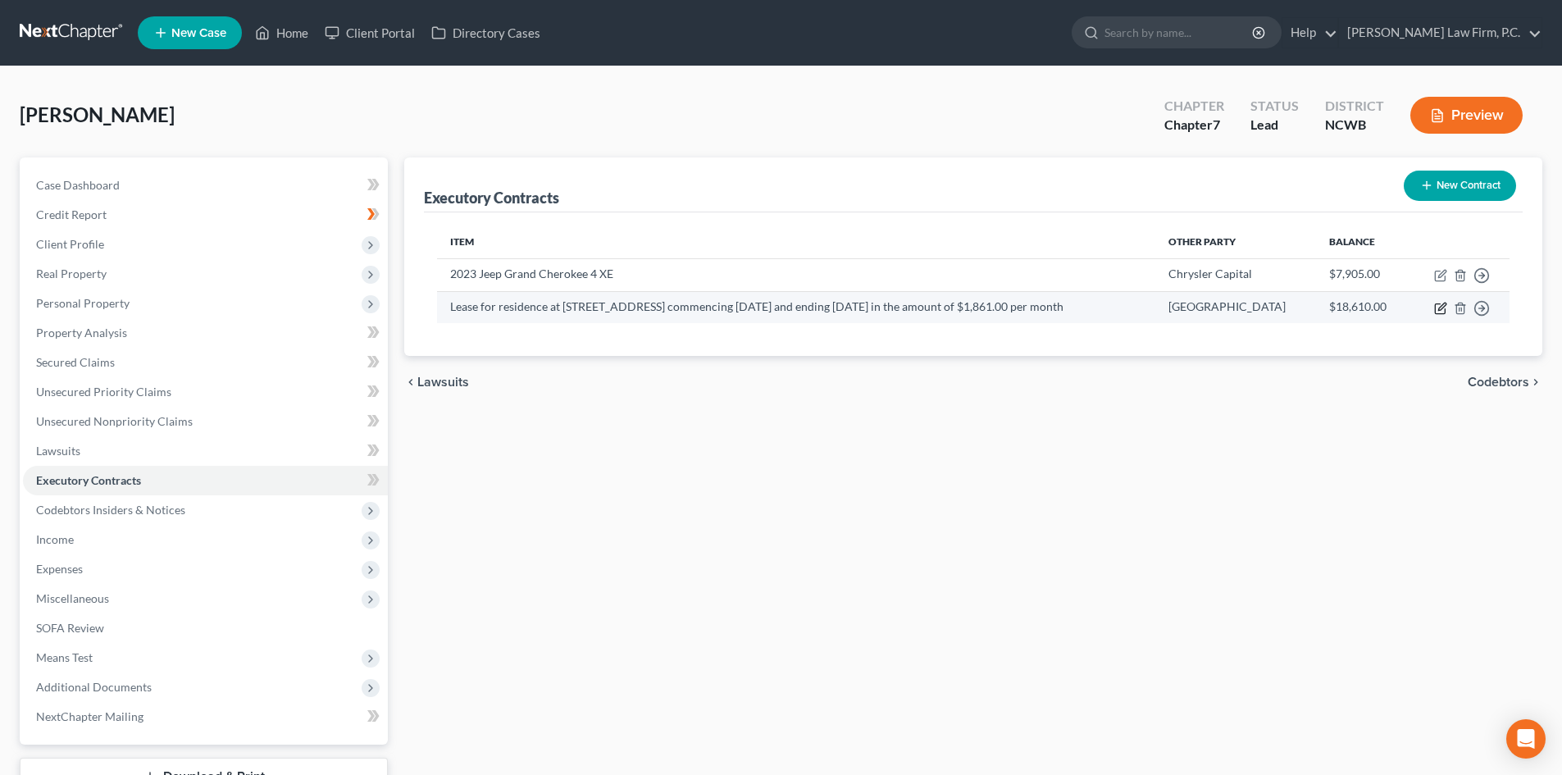
click at [1437, 306] on icon "button" at bounding box center [1440, 308] width 13 height 13
select select "3"
select select "28"
select select "0"
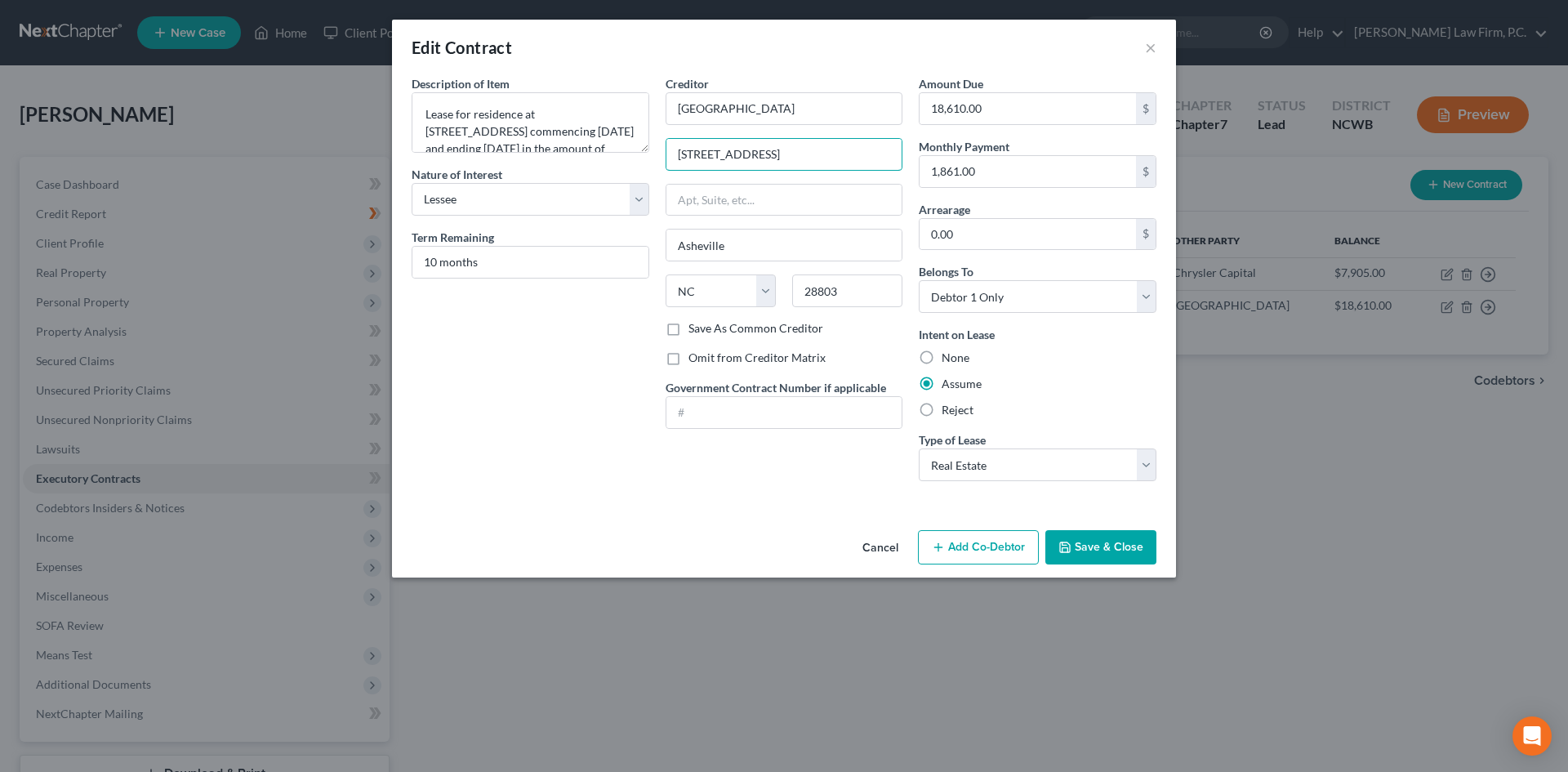
drag, startPoint x: 692, startPoint y: 152, endPoint x: 657, endPoint y: 156, distance: 35.2
click at [657, 156] on div "Creditor * Ascot Point Village 14 Ascot Point Circle Asheville State AL AK AR A…" at bounding box center [784, 284] width 254 height 419
type input "23 Ascot Point Circle"
click at [1116, 558] on button "Save & Close" at bounding box center [1101, 547] width 112 height 34
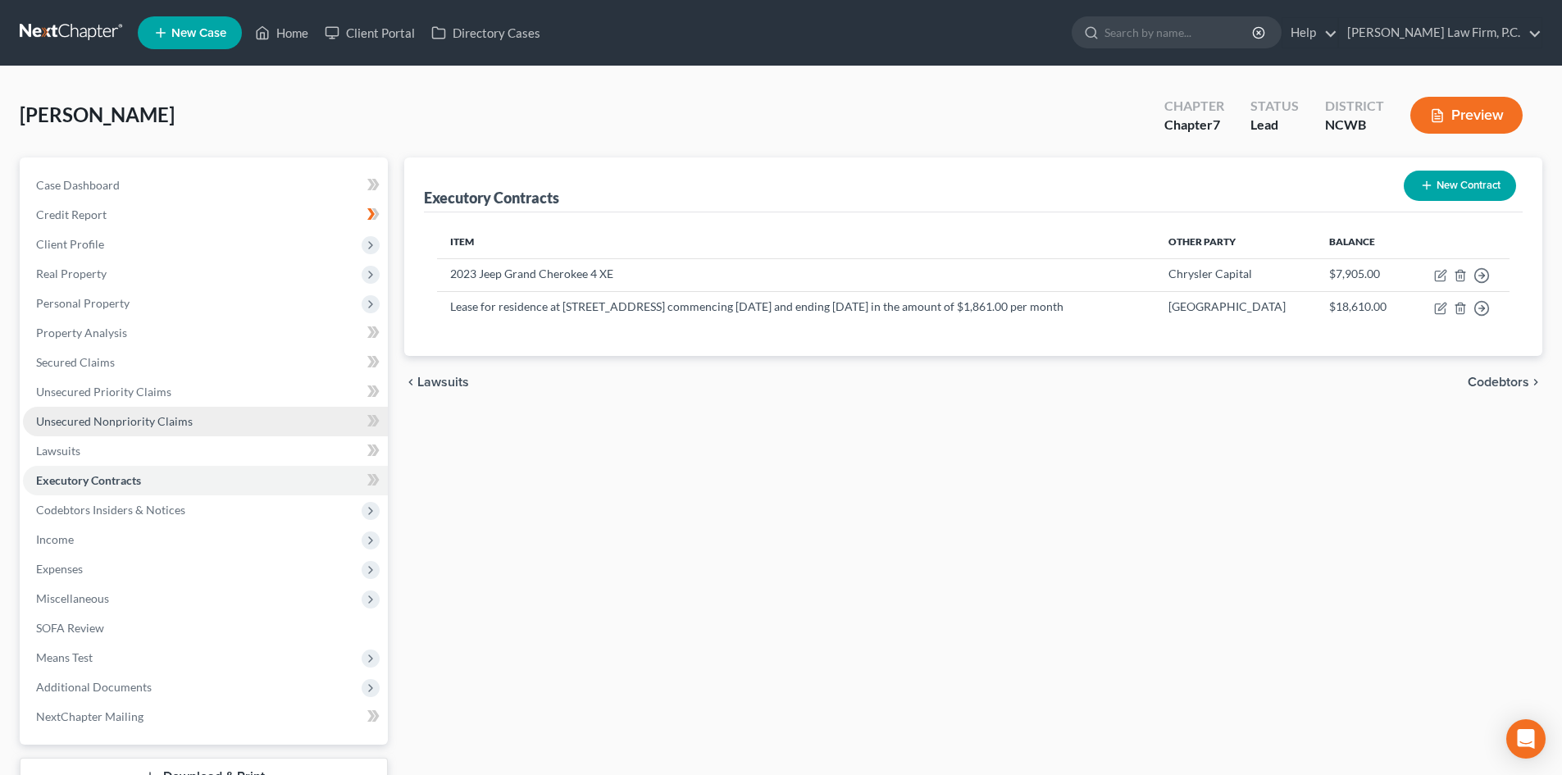
click at [157, 428] on link "Unsecured Nonpriority Claims" at bounding box center [205, 422] width 365 height 30
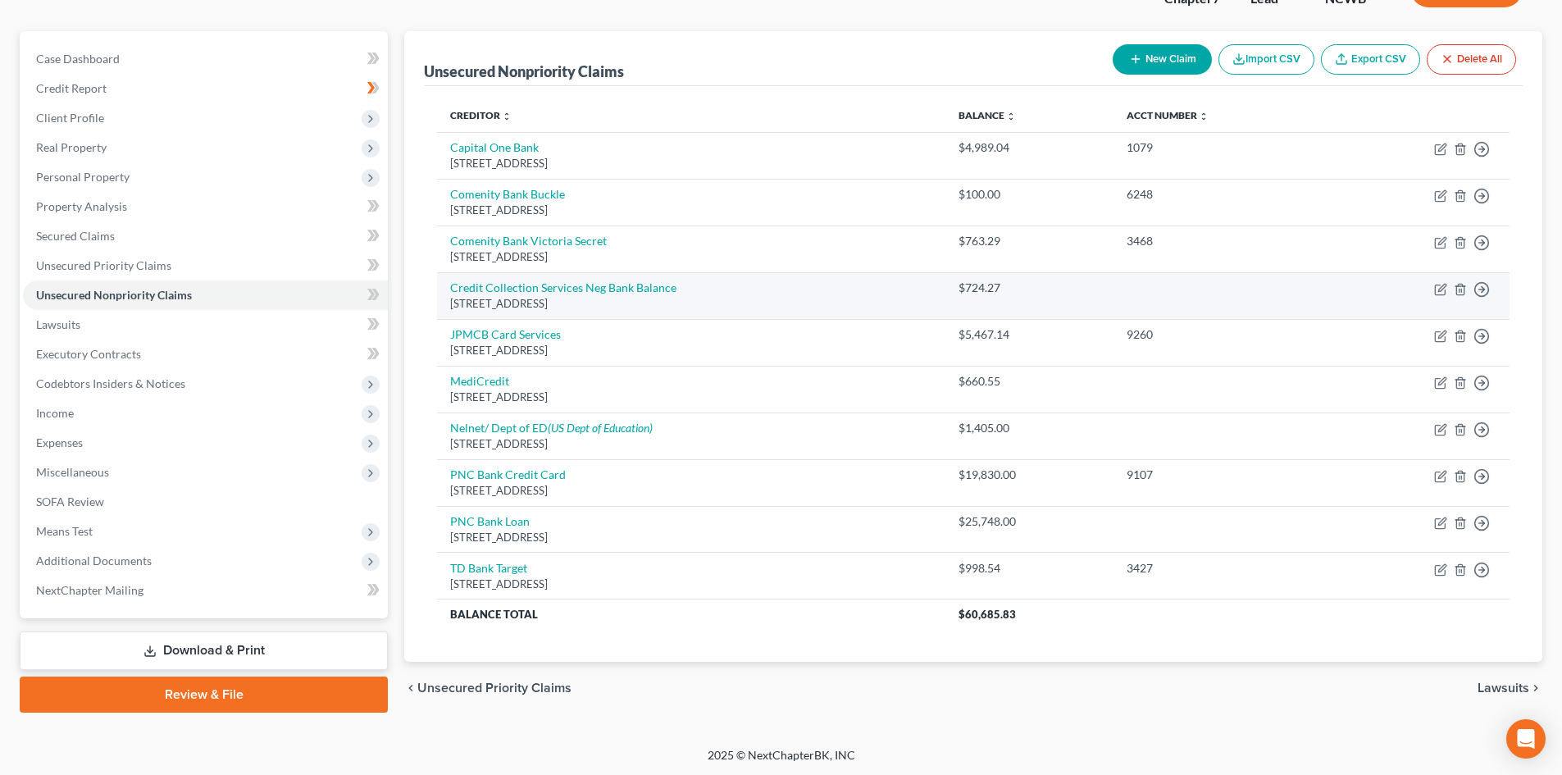
scroll to position [128, 0]
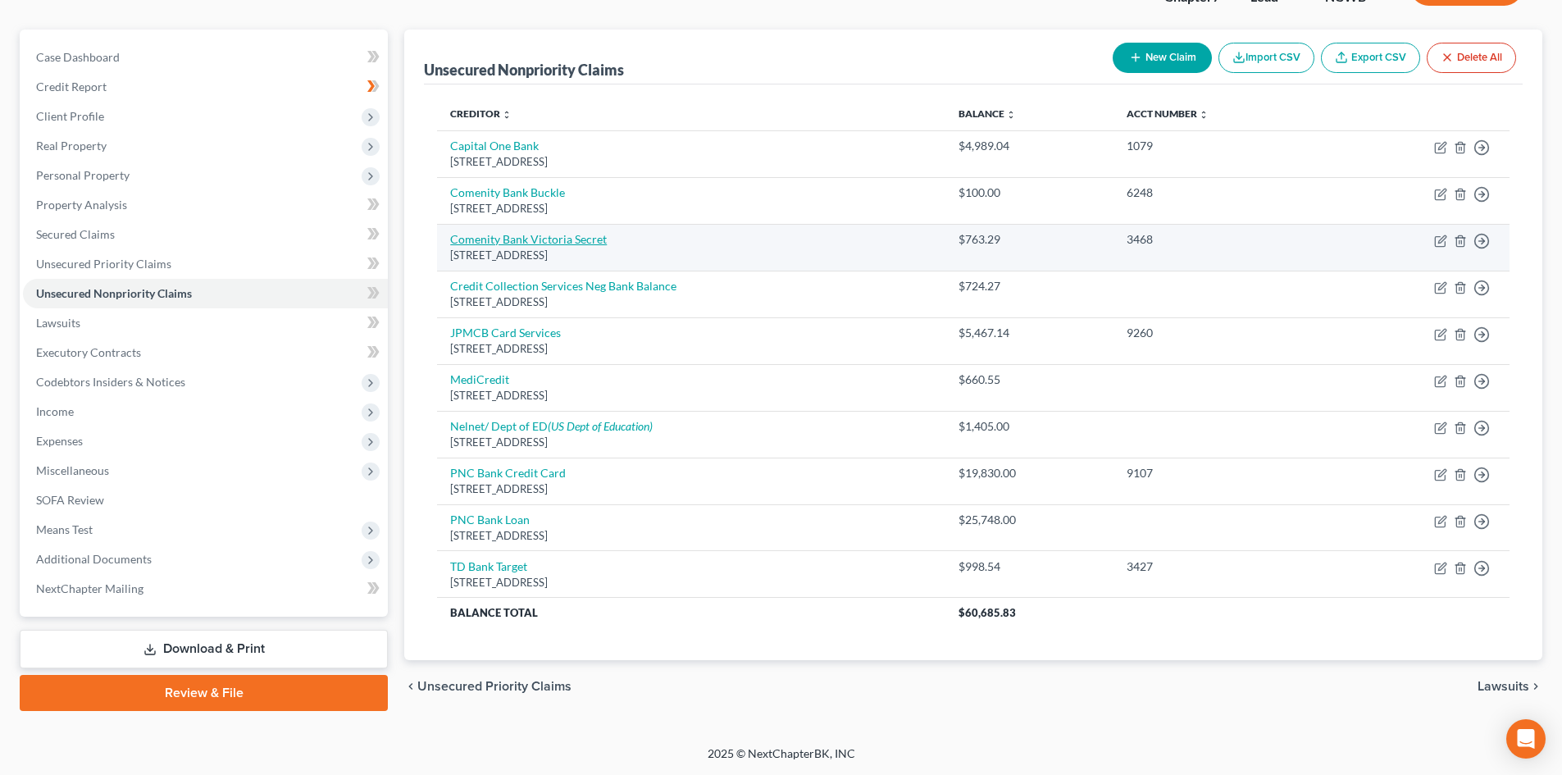
click at [536, 236] on link "Comenity Bank Victoria Secret" at bounding box center [528, 239] width 157 height 14
select select "36"
select select "2"
select select "0"
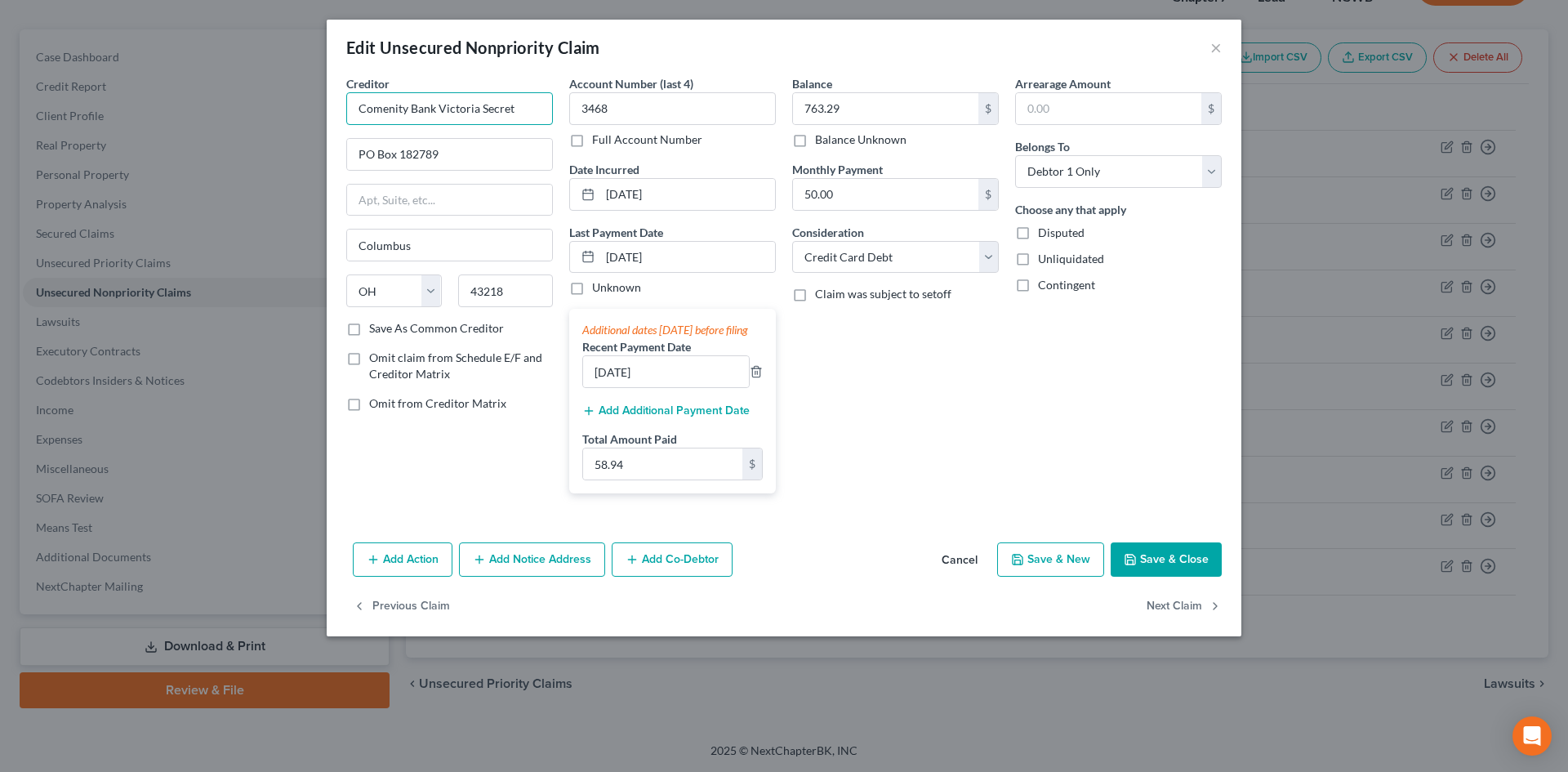
click at [438, 103] on input "Comenity Bank Victoria Secret" at bounding box center [449, 109] width 206 height 33
type input "Comenity Bank/Victoria Secret"
click at [369, 323] on label "Save As Common Creditor" at bounding box center [436, 328] width 134 height 16
click at [375, 323] on input "Save As Common Creditor" at bounding box center [380, 325] width 11 height 11
checkbox input "true"
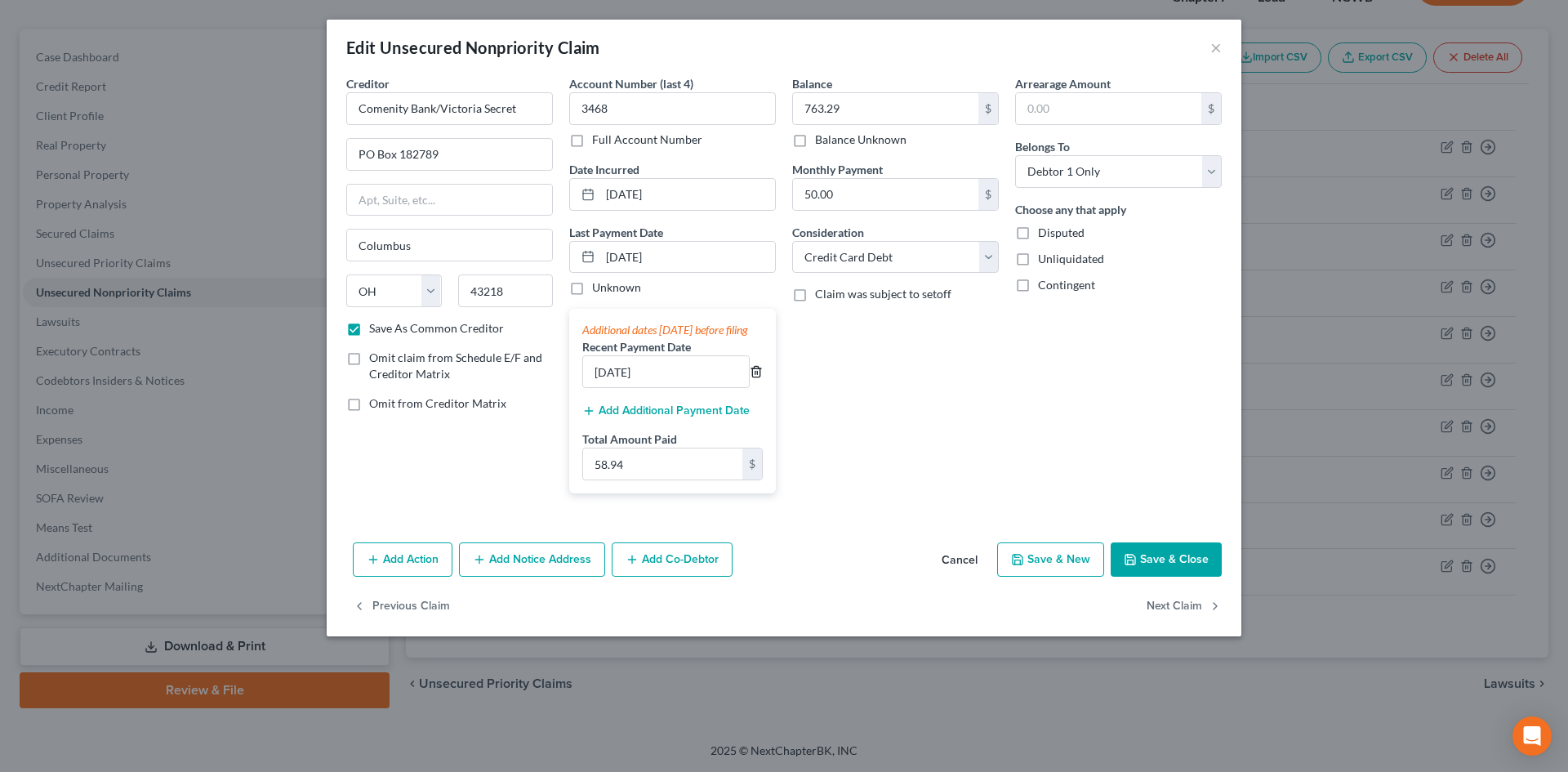
click at [760, 378] on icon "button" at bounding box center [755, 372] width 7 height 11
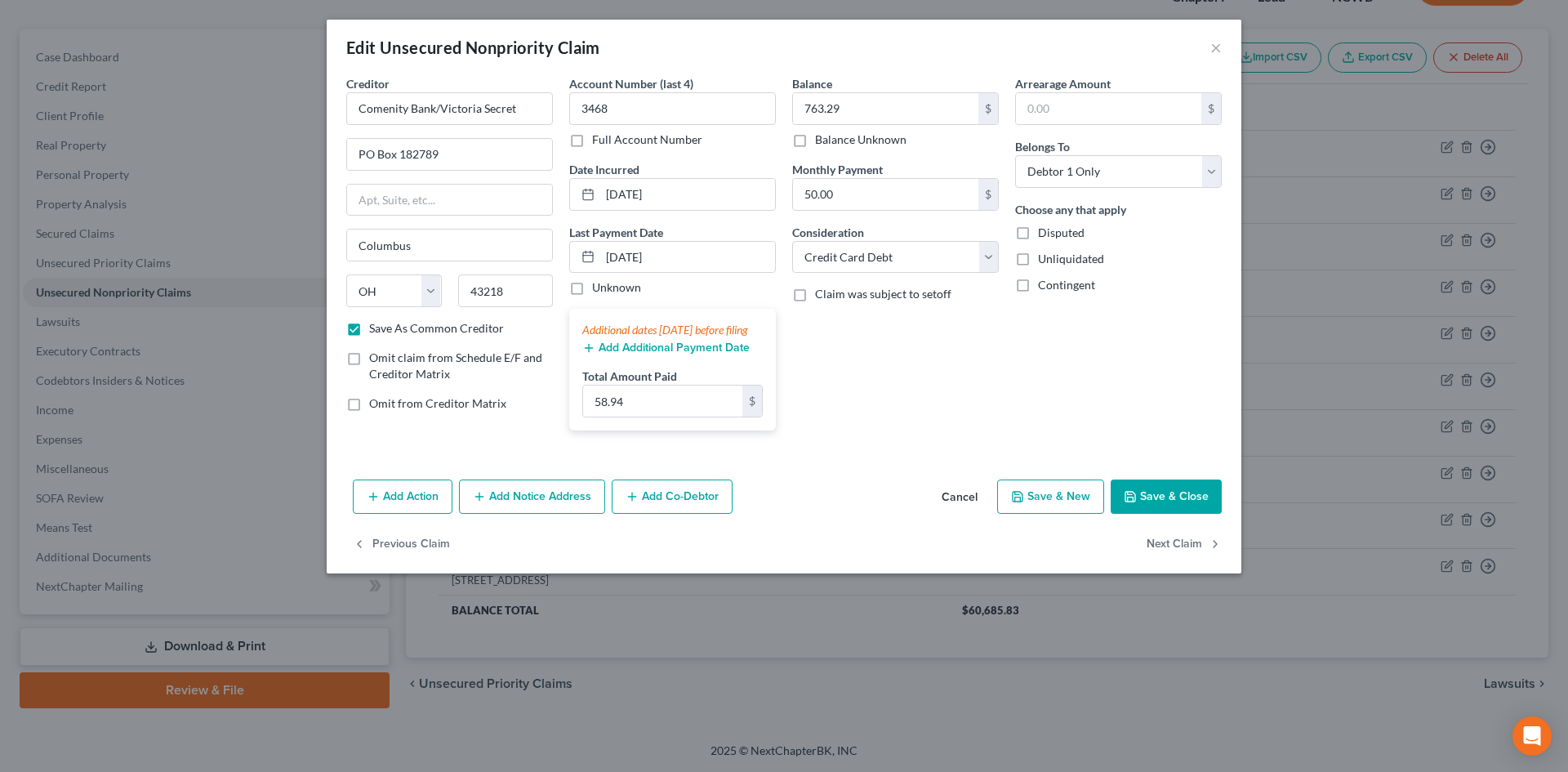
click at [959, 512] on button "Cancel" at bounding box center [959, 497] width 62 height 33
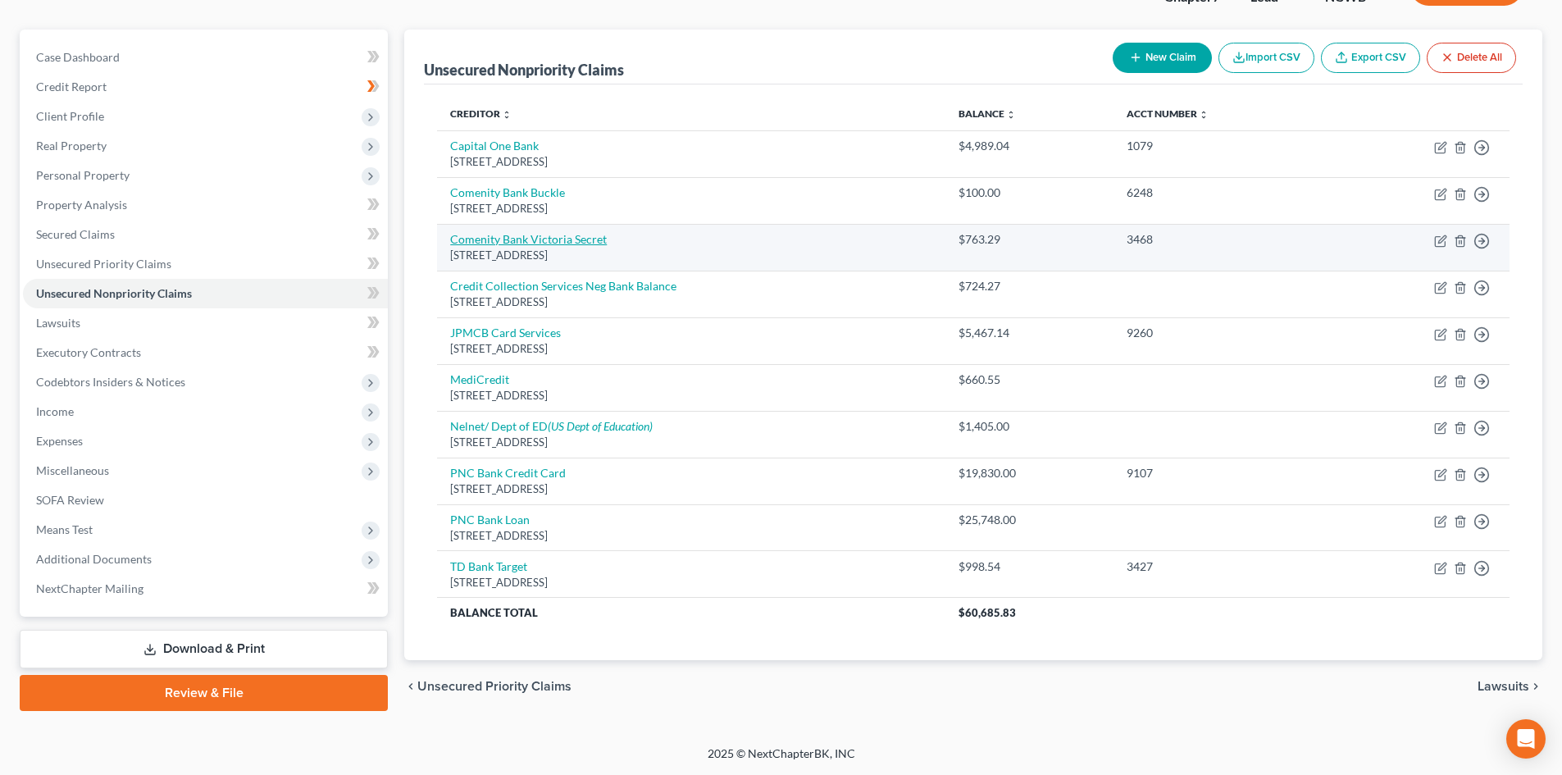
drag, startPoint x: 568, startPoint y: 225, endPoint x: 566, endPoint y: 234, distance: 9.2
click at [568, 226] on td "Comenity Bank Victoria Secret PO Box 182789, Columbus, OH 43218" at bounding box center [691, 247] width 508 height 47
click at [563, 240] on link "Comenity Bank Victoria Secret" at bounding box center [528, 239] width 157 height 14
select select "36"
select select "2"
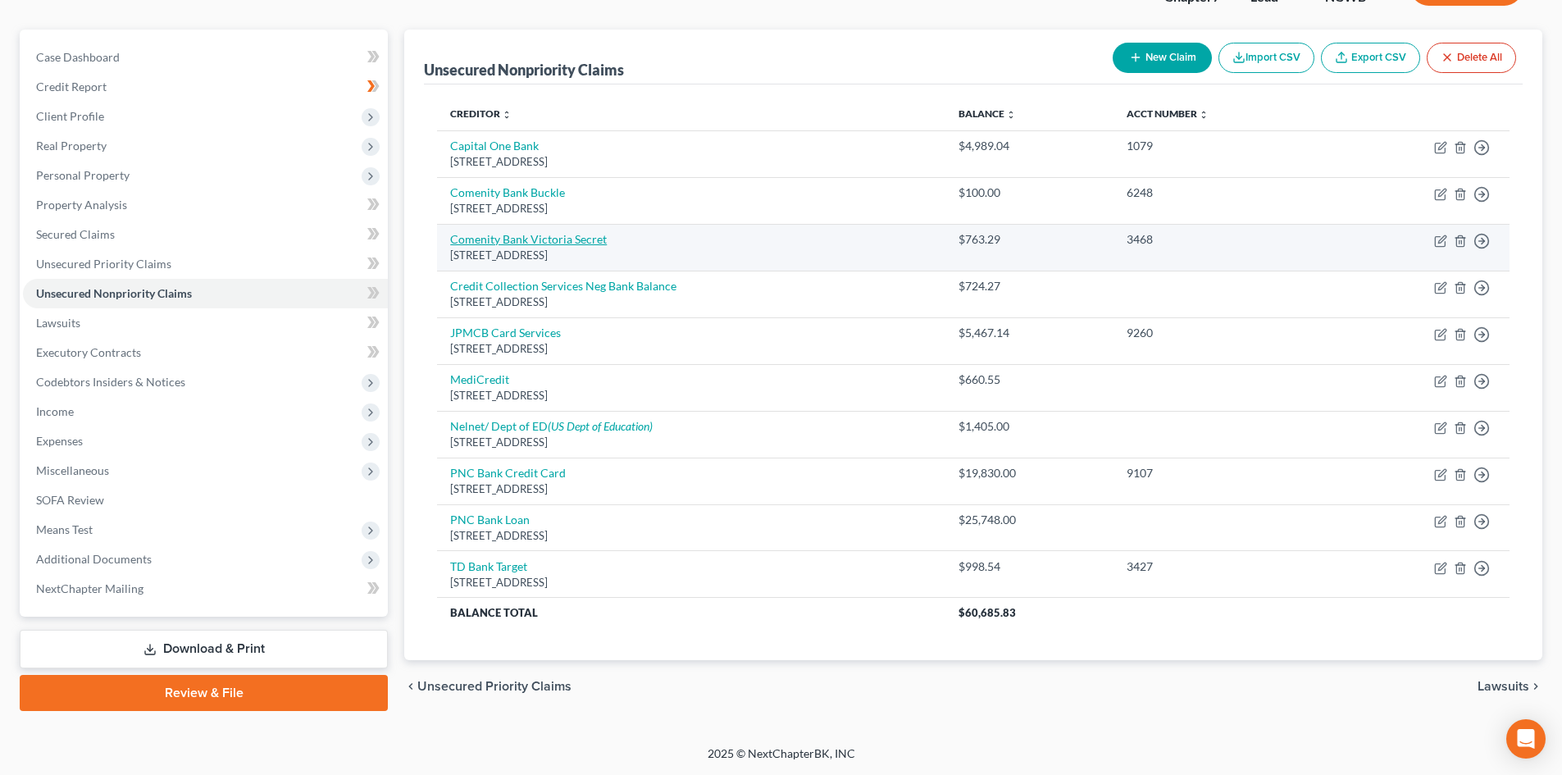
select select "0"
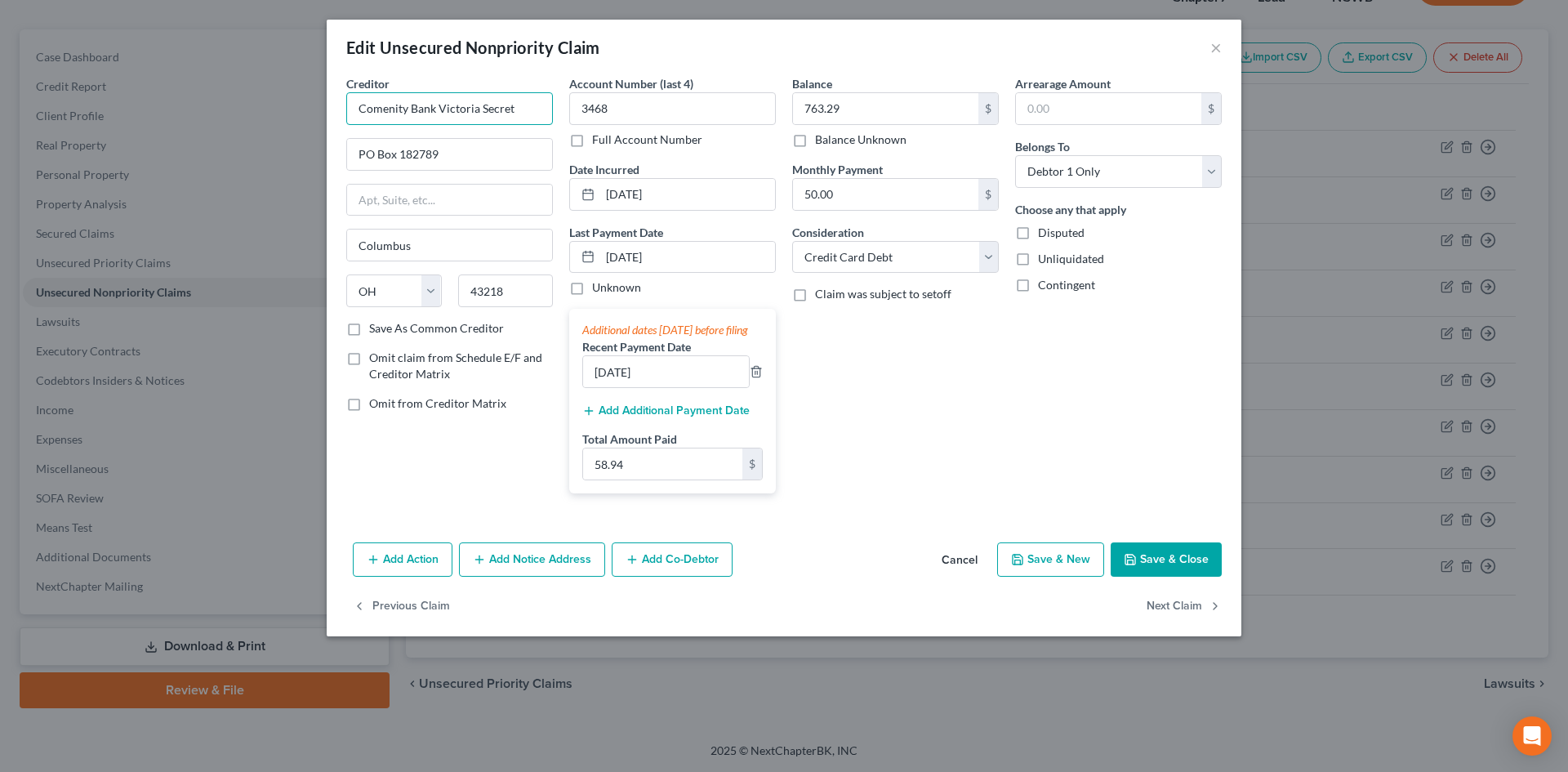
click at [438, 108] on input "Comenity Bank Victoria Secret" at bounding box center [449, 109] width 206 height 33
type input "Comenity Bank/Victoria Secret"
click at [436, 330] on label "Save As Common Creditor" at bounding box center [436, 328] width 134 height 16
click at [386, 330] on input "Save As Common Creditor" at bounding box center [380, 325] width 11 height 11
click at [1146, 577] on button "Save & Close" at bounding box center [1166, 560] width 112 height 34
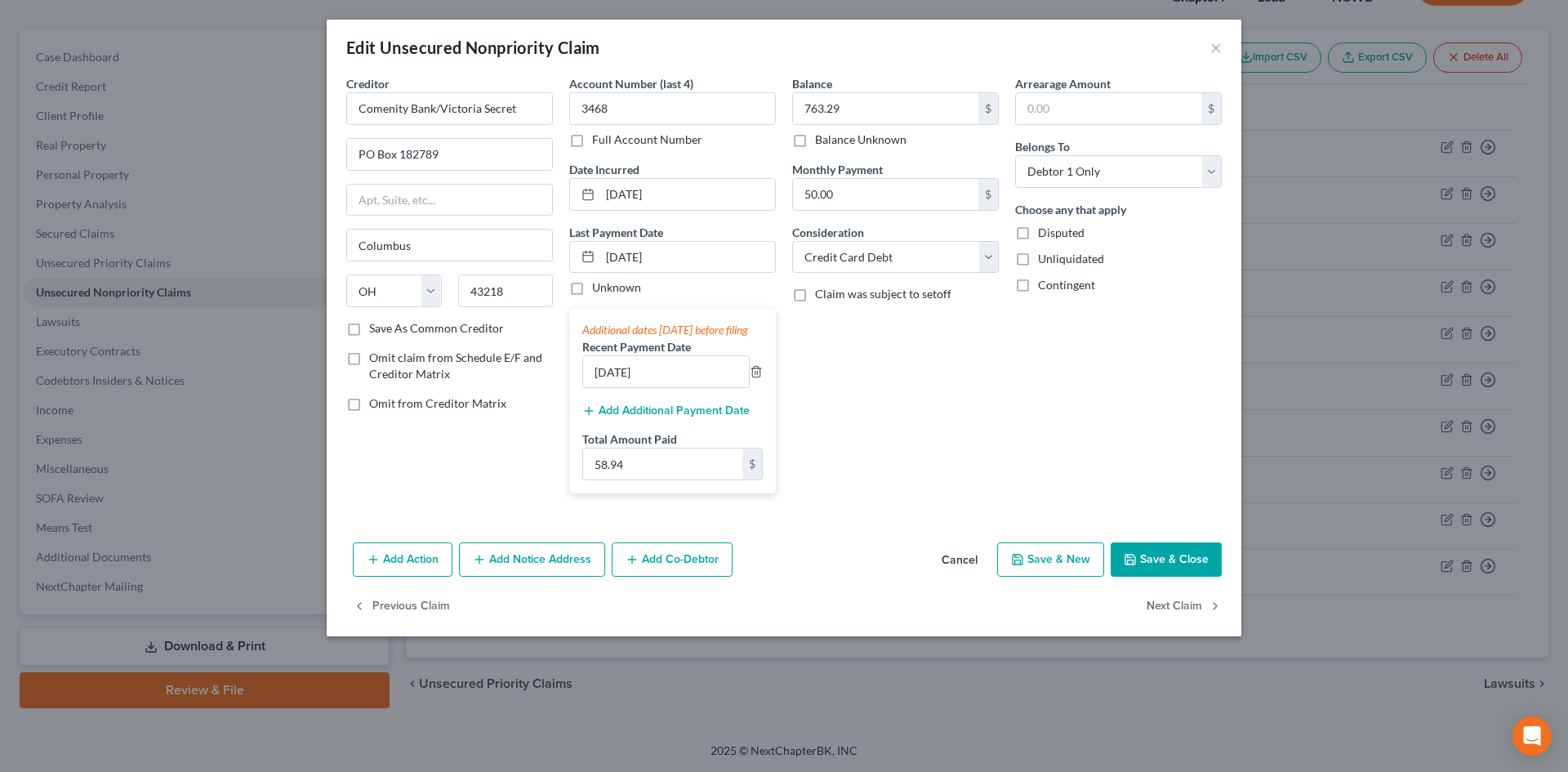
checkbox input "false"
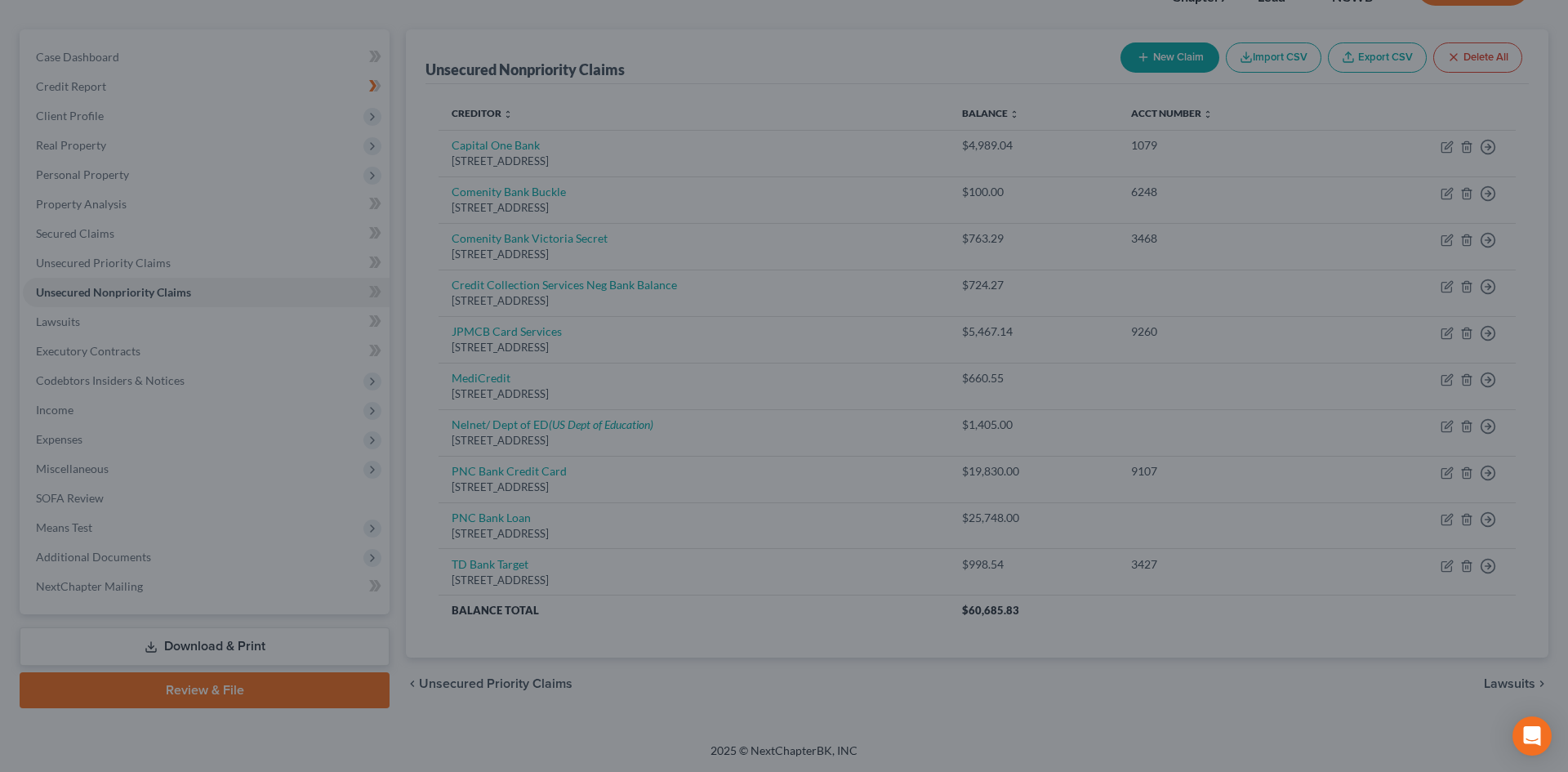
type input "0"
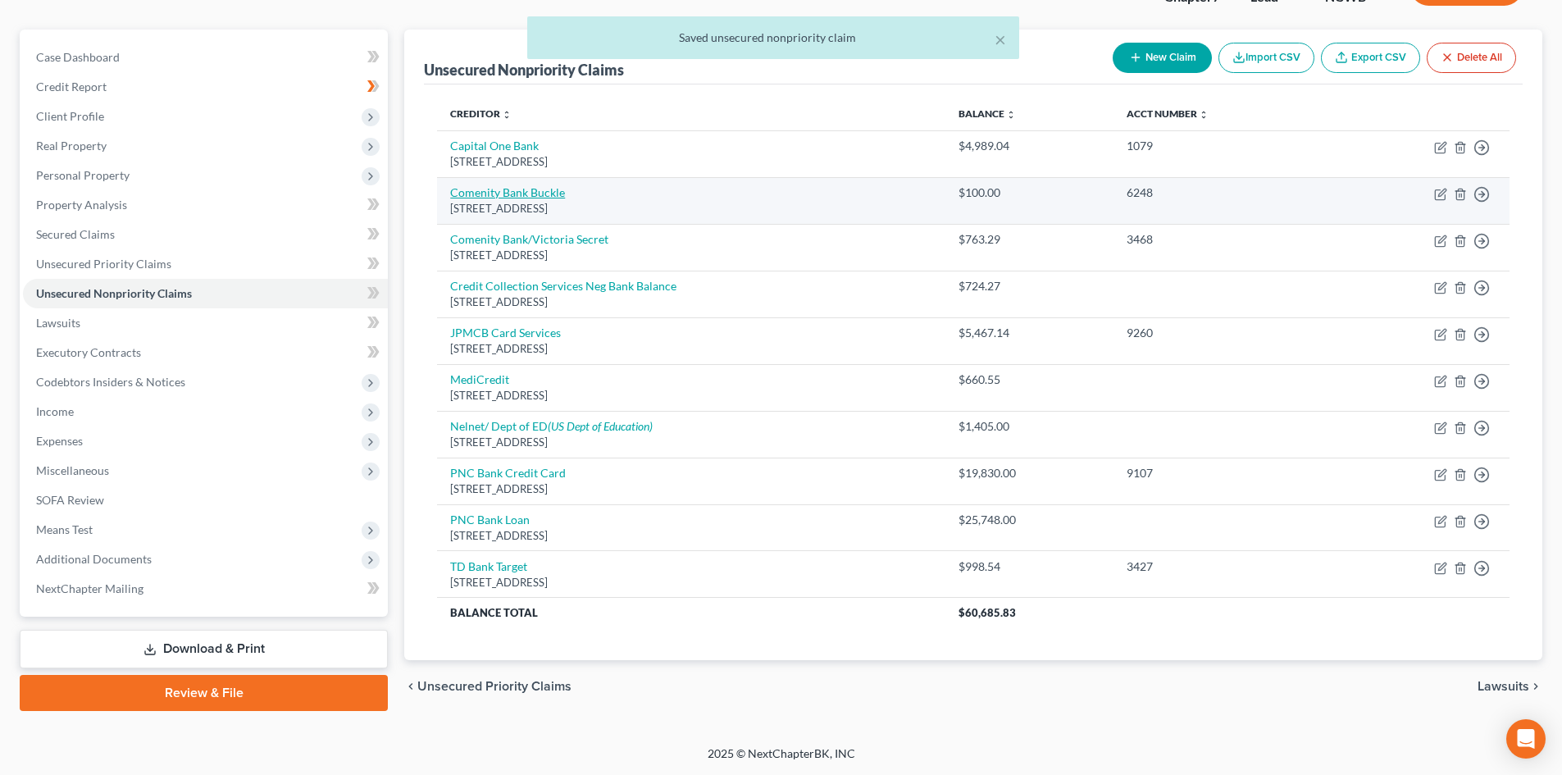
click at [549, 197] on link "Comenity Bank Buckle" at bounding box center [507, 192] width 115 height 14
select select "36"
select select "2"
select select "0"
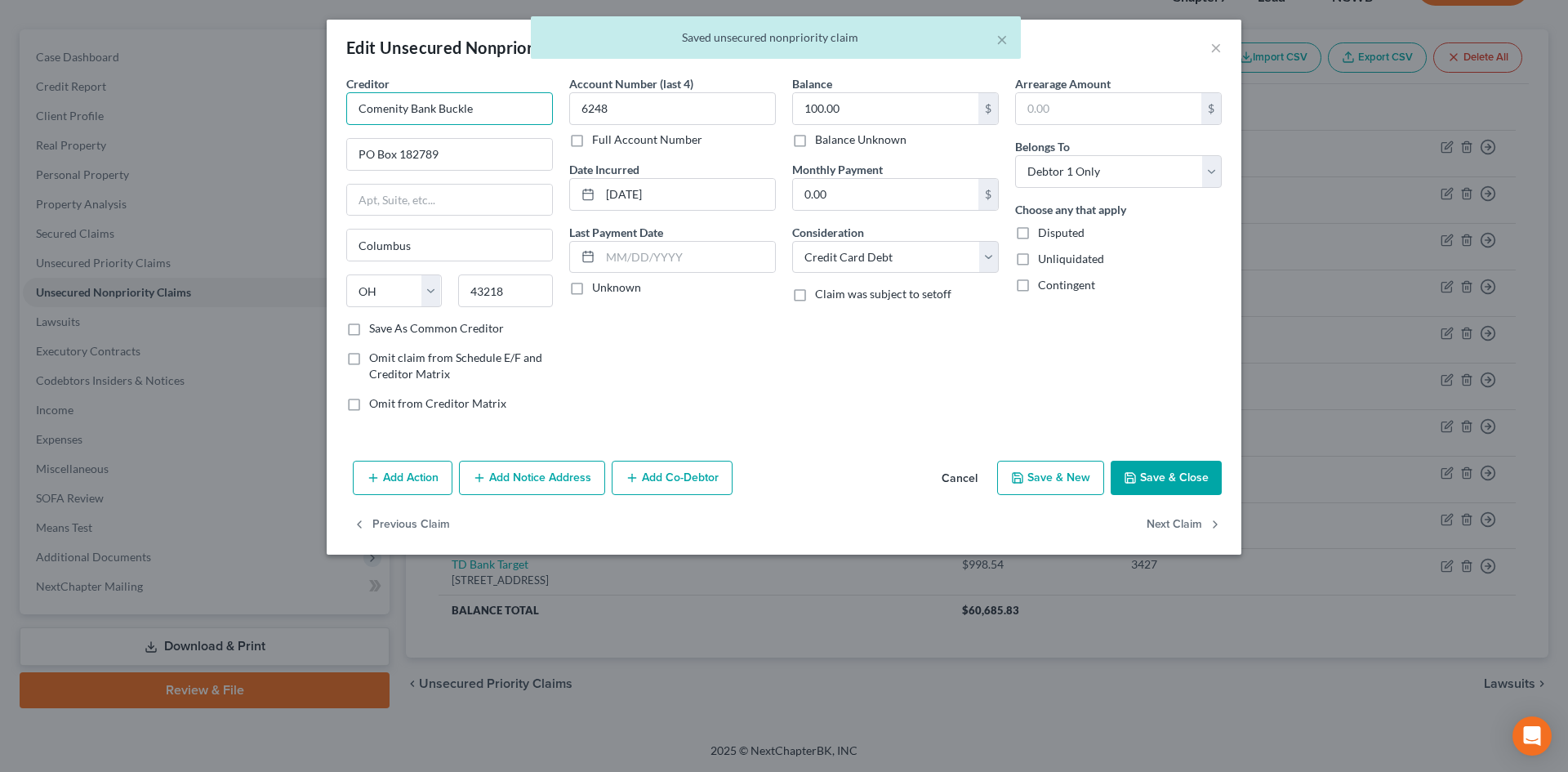
click at [440, 105] on input "Comenity Bank Buckle" at bounding box center [449, 109] width 206 height 33
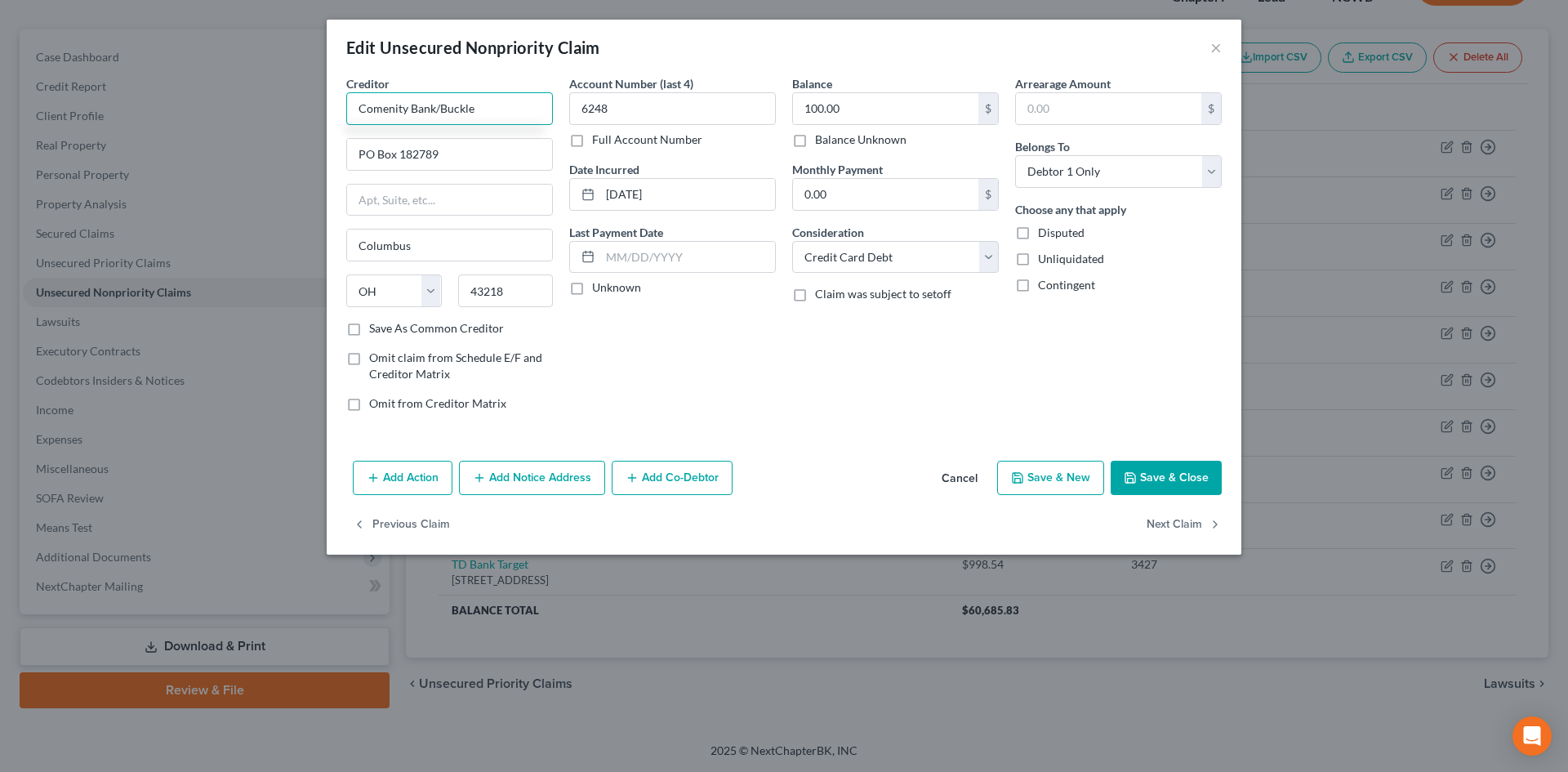
type input "Comenity Bank/Buckle"
click at [1173, 479] on button "Save & Close" at bounding box center [1166, 478] width 112 height 34
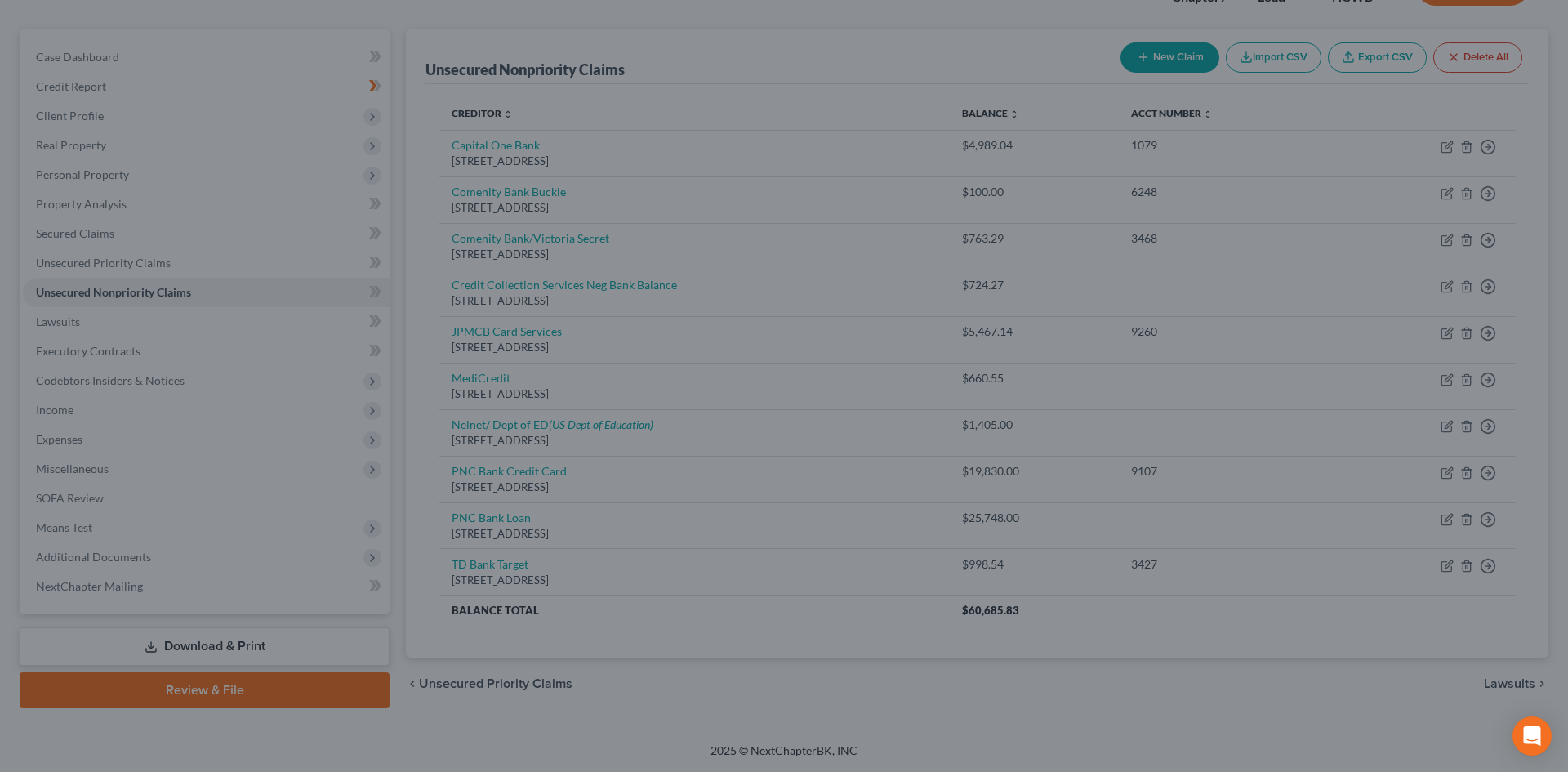
type input "0"
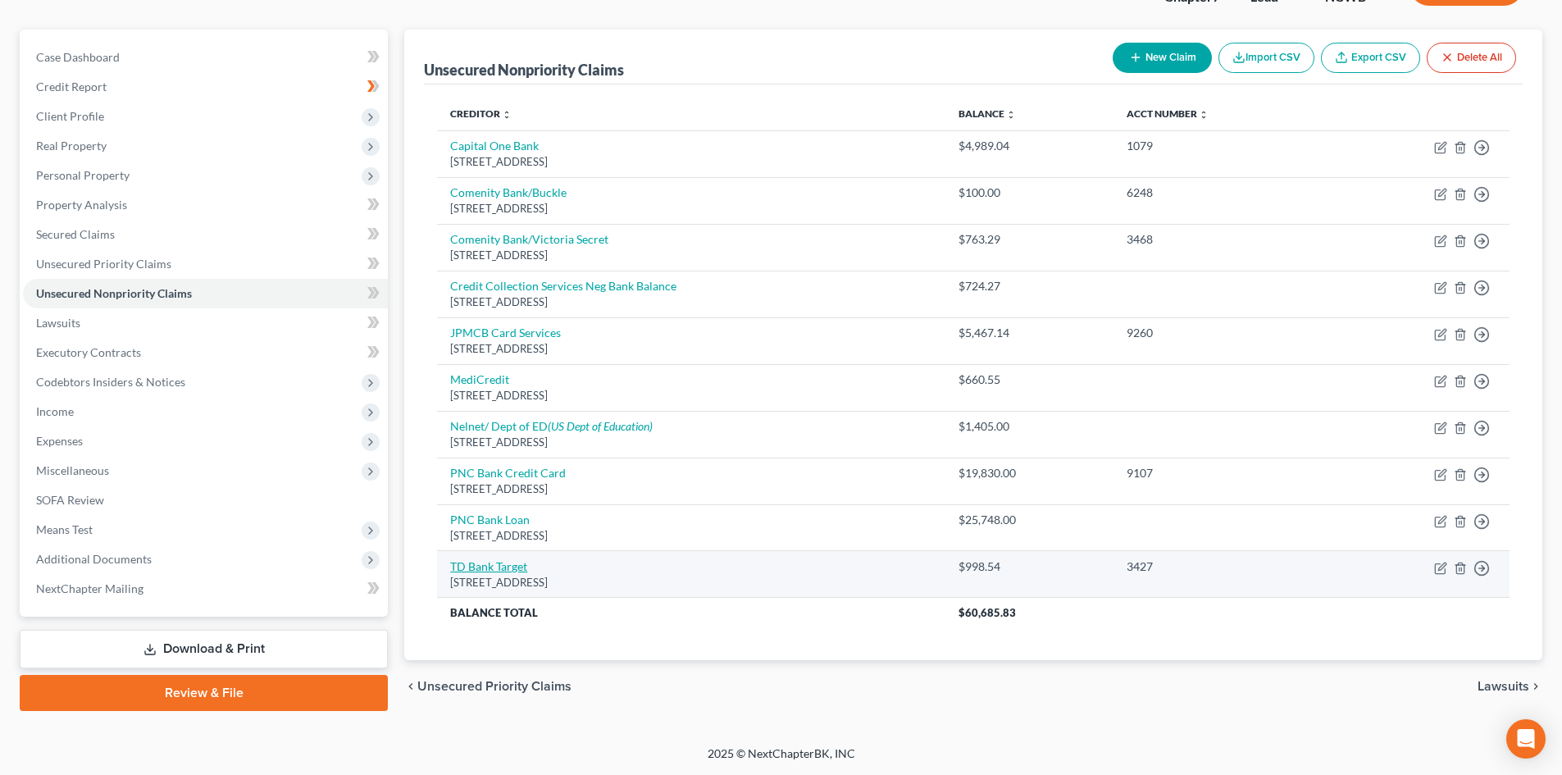
click at [518, 568] on link "TD Bank Target" at bounding box center [488, 566] width 77 height 14
select select "24"
select select "2"
select select "0"
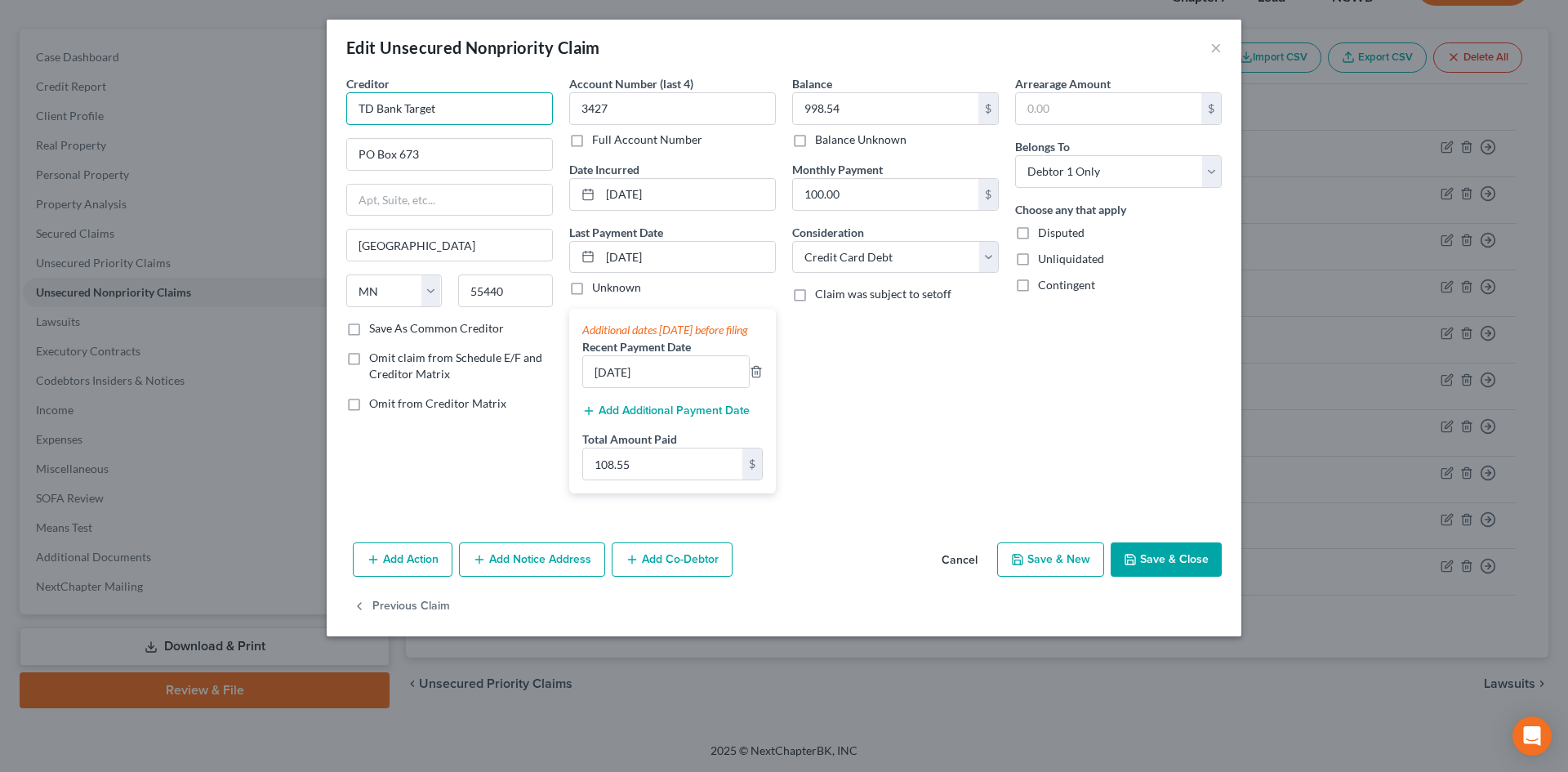
click at [407, 103] on input "TD Bank Target" at bounding box center [449, 109] width 206 height 33
type input "TD Bank/Target"
click at [1155, 571] on button "Save & Close" at bounding box center [1166, 560] width 112 height 34
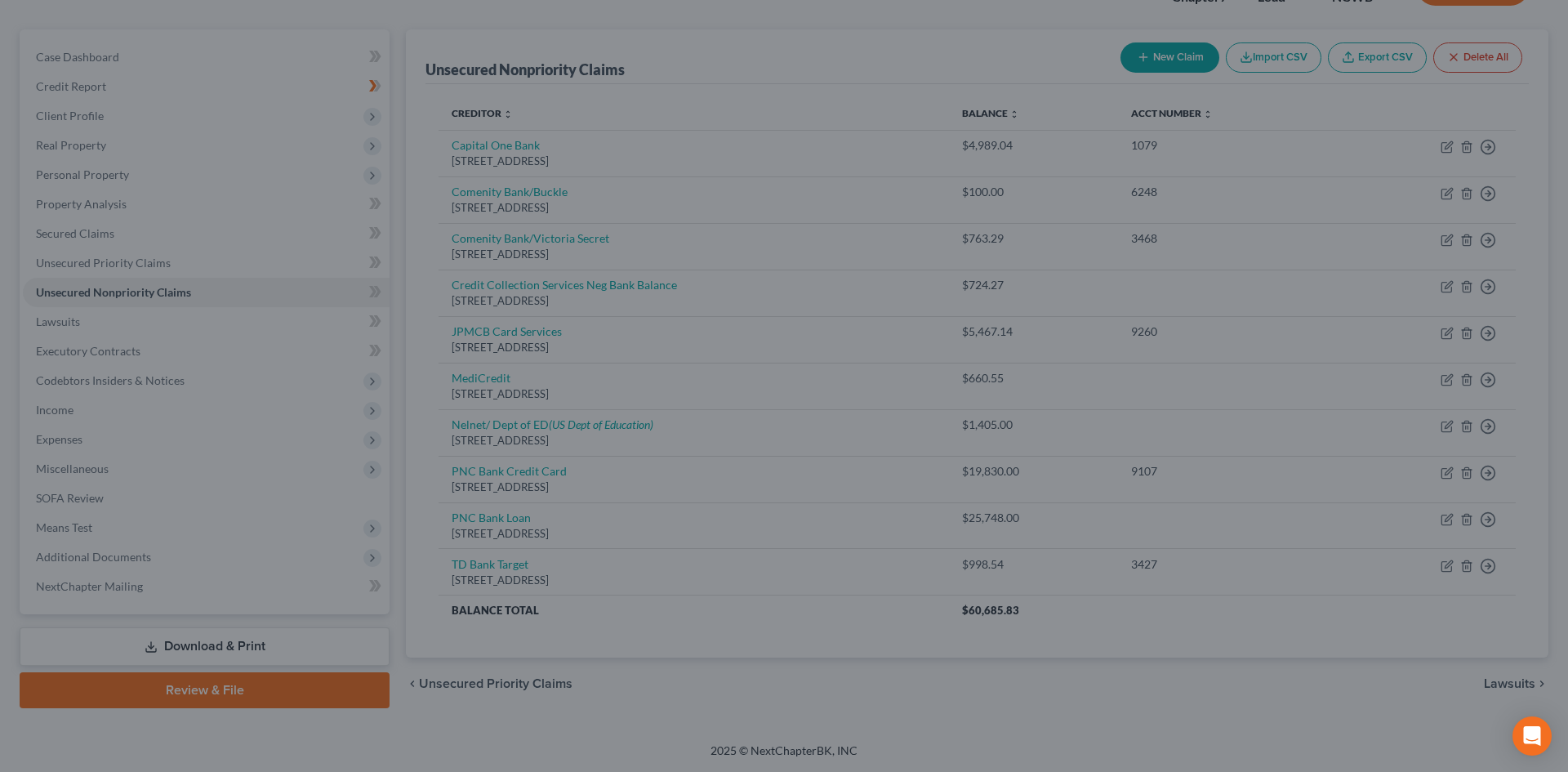
type input "0"
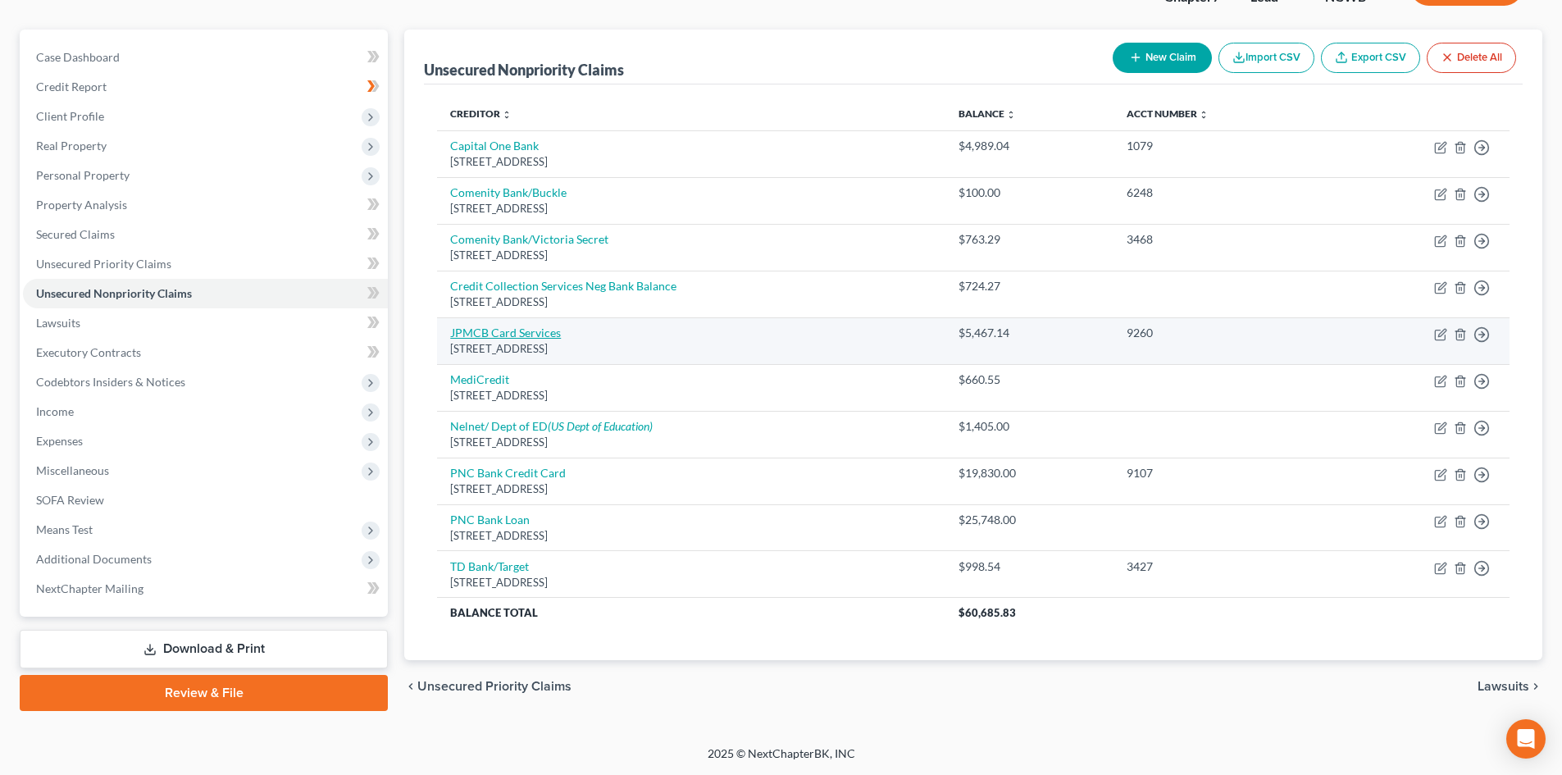
click at [518, 330] on link "JPMCB Card Services" at bounding box center [505, 333] width 111 height 14
select select "7"
select select "2"
select select "0"
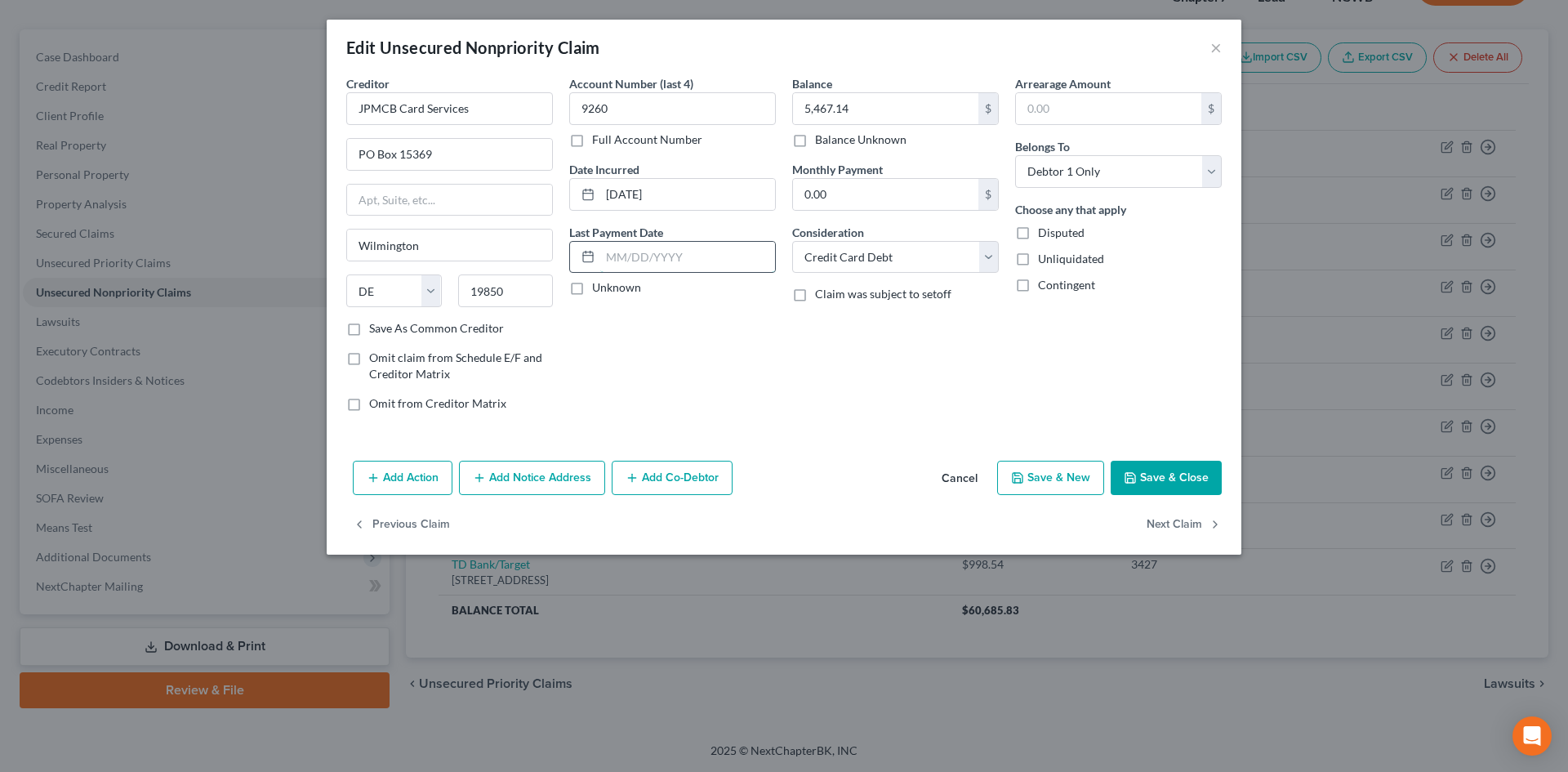
click at [633, 253] on input "text" at bounding box center [688, 257] width 175 height 31
drag, startPoint x: 659, startPoint y: 236, endPoint x: 612, endPoint y: 252, distance: 49.6
click at [603, 245] on div "Last Payment Date 06/15/ Unknown" at bounding box center [672, 260] width 206 height 73
type input "06/15/e"
drag, startPoint x: 965, startPoint y: 482, endPoint x: 567, endPoint y: 440, distance: 400.2
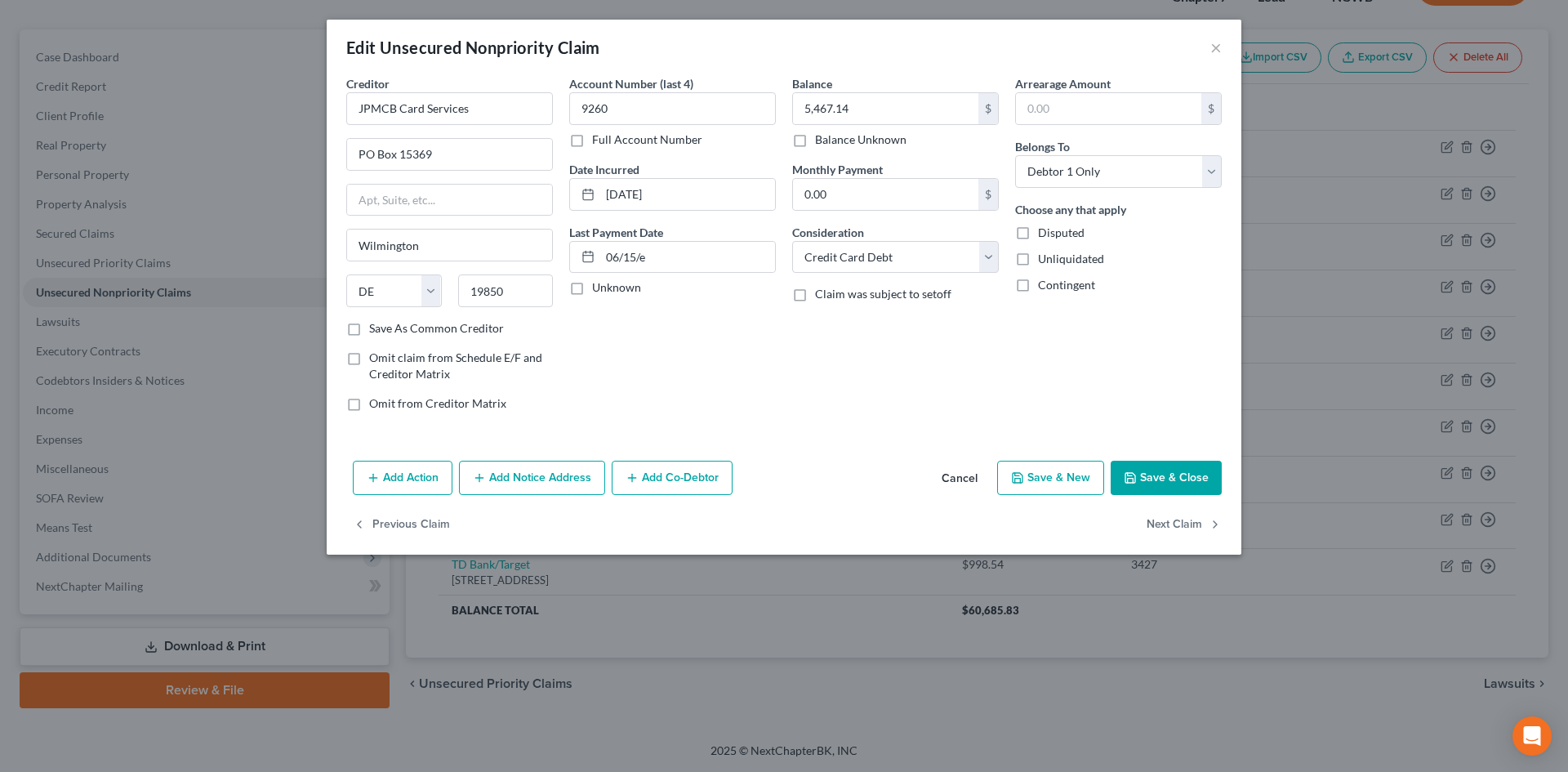
click at [959, 479] on button "Cancel" at bounding box center [959, 478] width 62 height 33
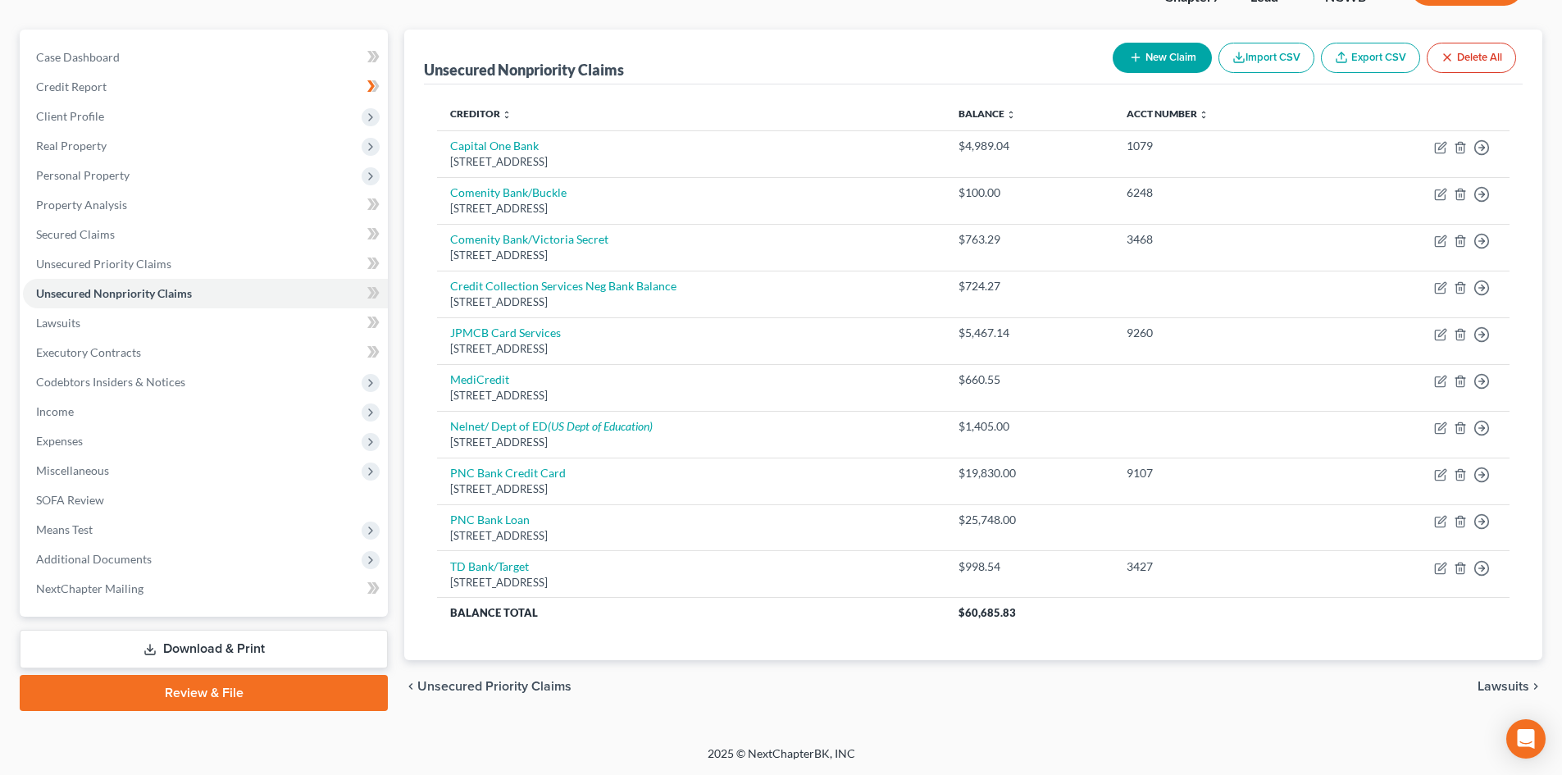
click at [1145, 66] on button "New Claim" at bounding box center [1162, 58] width 99 height 30
select select "0"
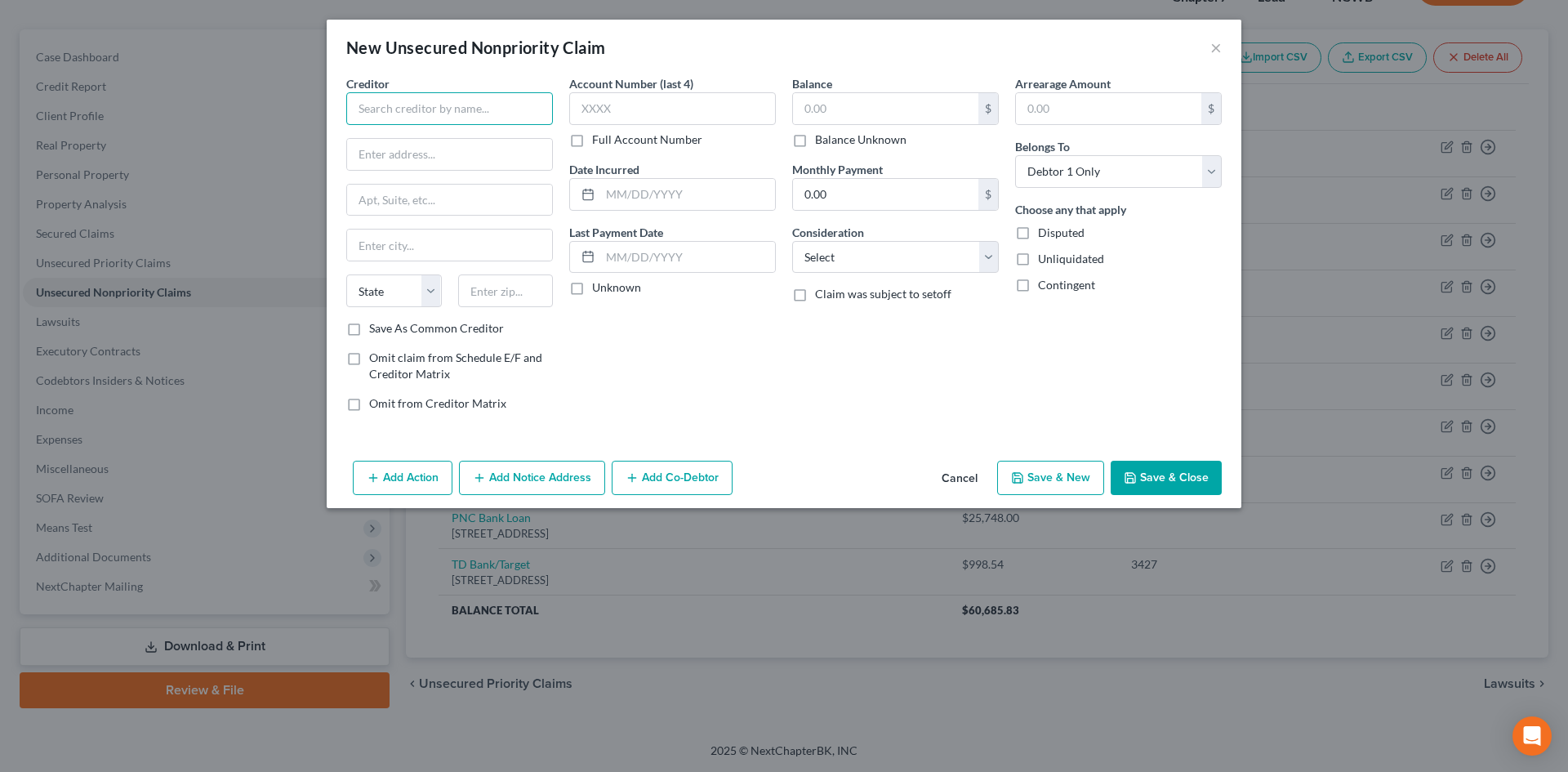
click at [433, 115] on input "text" at bounding box center [449, 109] width 206 height 33
click at [430, 148] on div "PO Box 3251, Evansville, IN 47731" at bounding box center [444, 152] width 170 height 14
type input "OneMain Financial"
type input "PO Box 3251"
type input "Evansville"
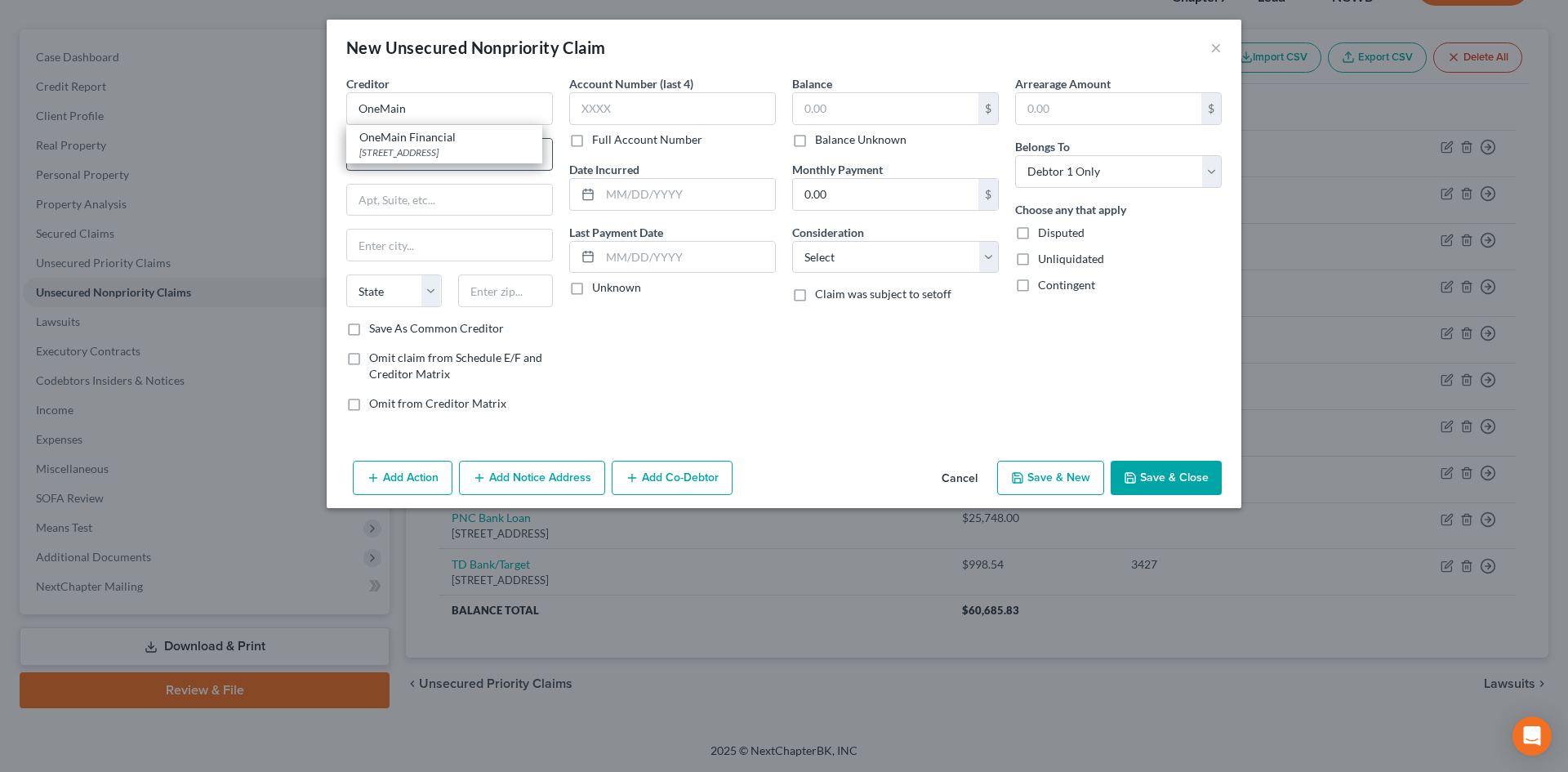
select select "15"
type input "47731"
click at [814, 140] on label "Balance Unknown" at bounding box center [860, 139] width 92 height 16
click at [821, 140] on input "Balance Unknown" at bounding box center [826, 136] width 11 height 11
checkbox input "true"
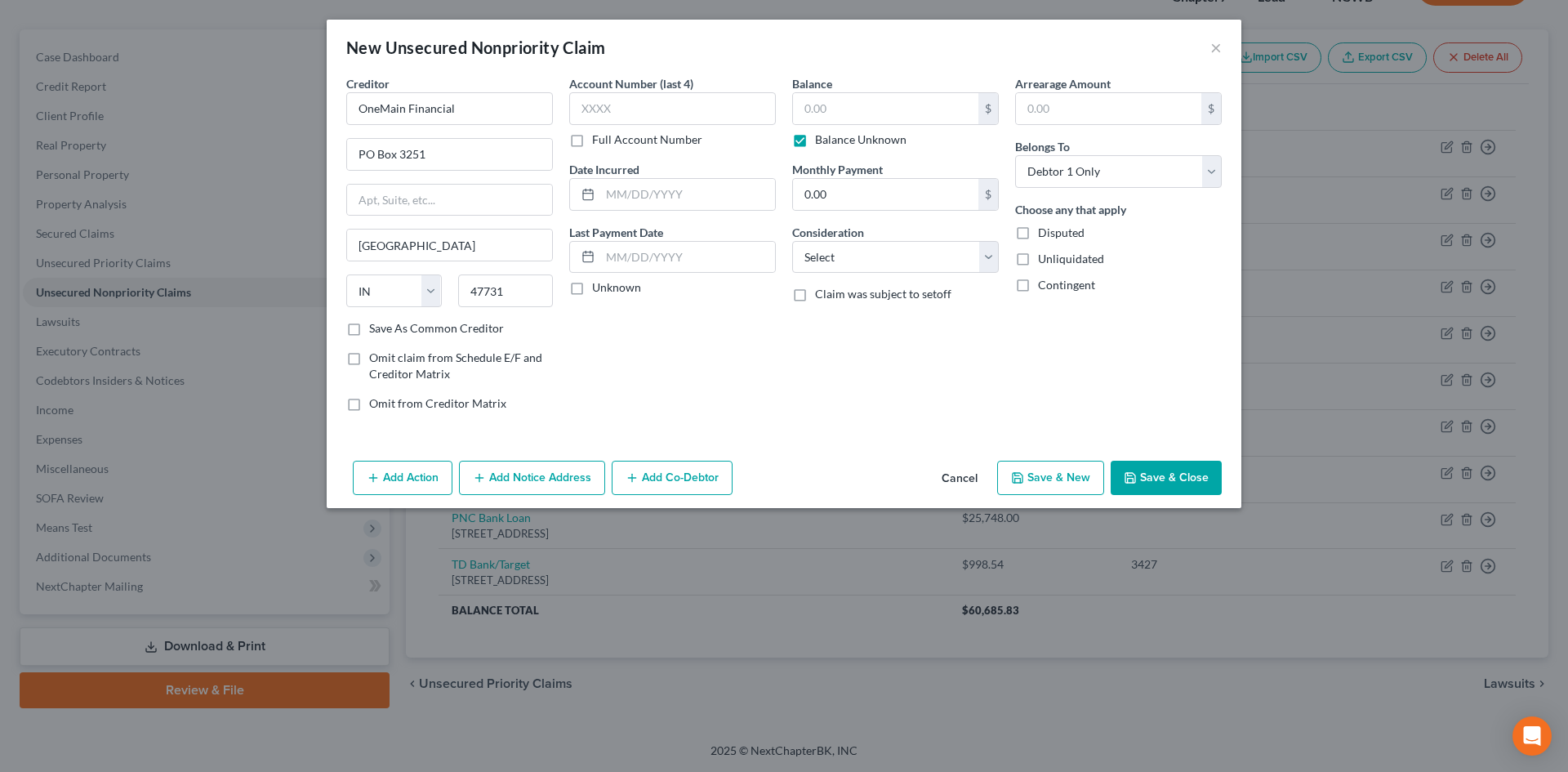
type input "0.00"
click at [835, 268] on select "Select Cable / Satellite Services Collection Agency Credit Card Debt Debt Couns…" at bounding box center [895, 257] width 206 height 33
select select "10"
click at [792, 241] on select "Select Cable / Satellite Services Collection Agency Credit Card Debt Debt Couns…" at bounding box center [895, 257] width 206 height 33
click at [1155, 473] on button "Save & Close" at bounding box center [1166, 478] width 112 height 34
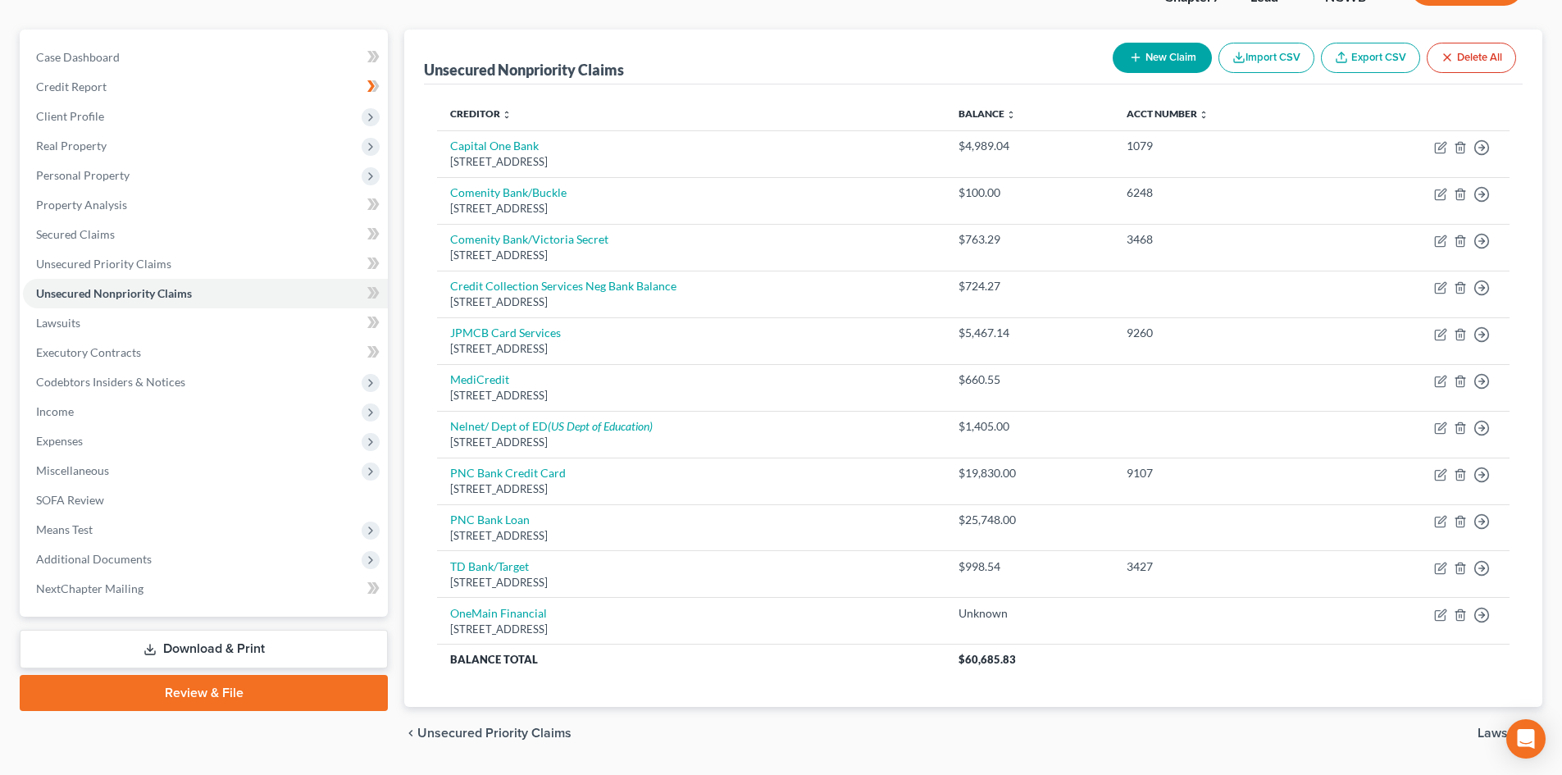
click at [1184, 63] on button "New Claim" at bounding box center [1162, 58] width 99 height 30
select select "0"
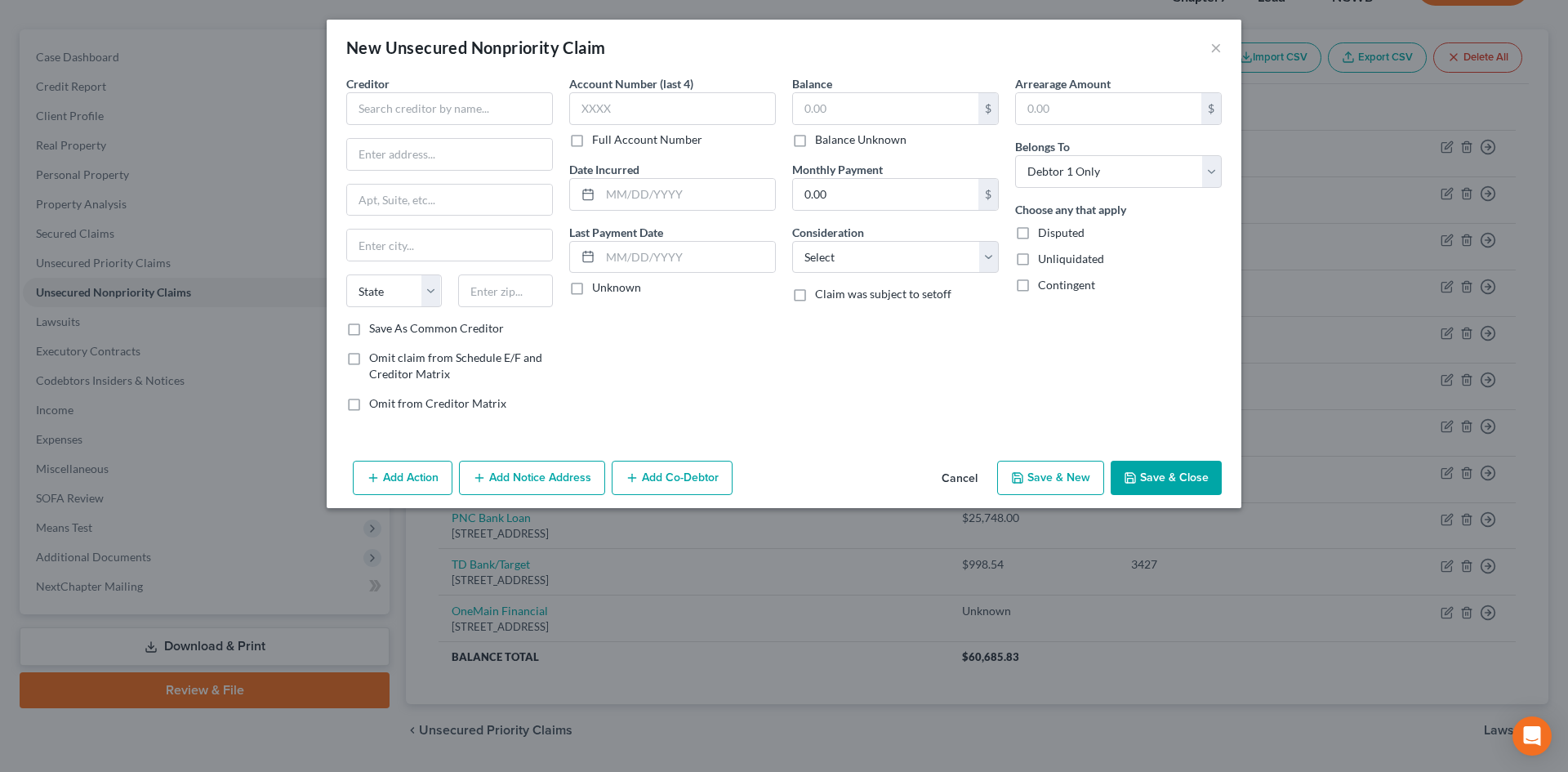
drag, startPoint x: 430, startPoint y: 80, endPoint x: 415, endPoint y: 92, distance: 19.2
click at [427, 84] on div "Creditor *" at bounding box center [449, 100] width 206 height 50
click at [414, 98] on input "text" at bounding box center [449, 109] width 206 height 33
type input "Medlytix LLC"
type input "675 Mansell Road, Suite #100"
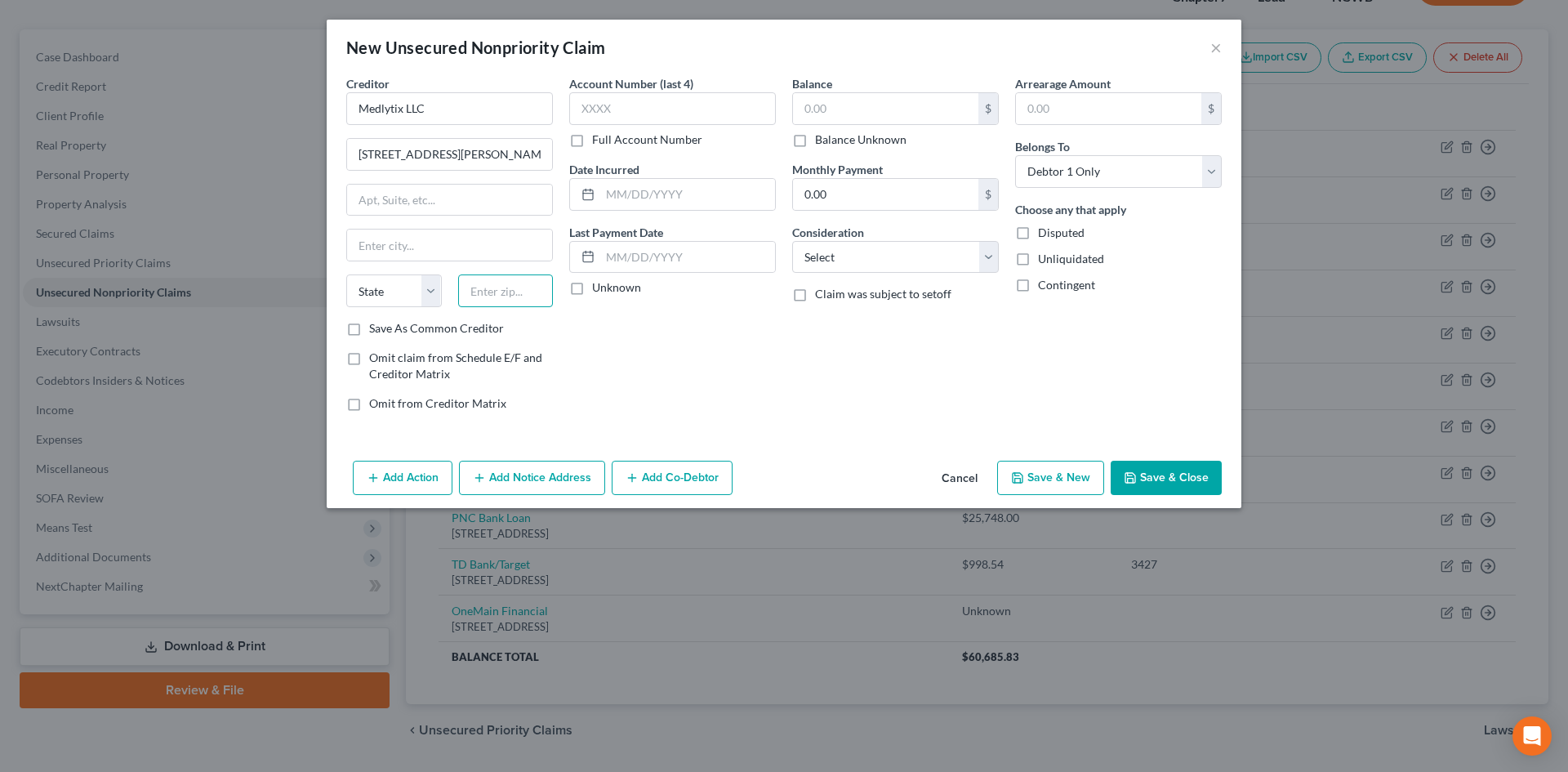
click at [483, 288] on input "text" at bounding box center [506, 291] width 96 height 33
type input "30076"
type input "Roswell"
select select "10"
click at [369, 329] on label "Save As Common Creditor" at bounding box center [436, 328] width 134 height 16
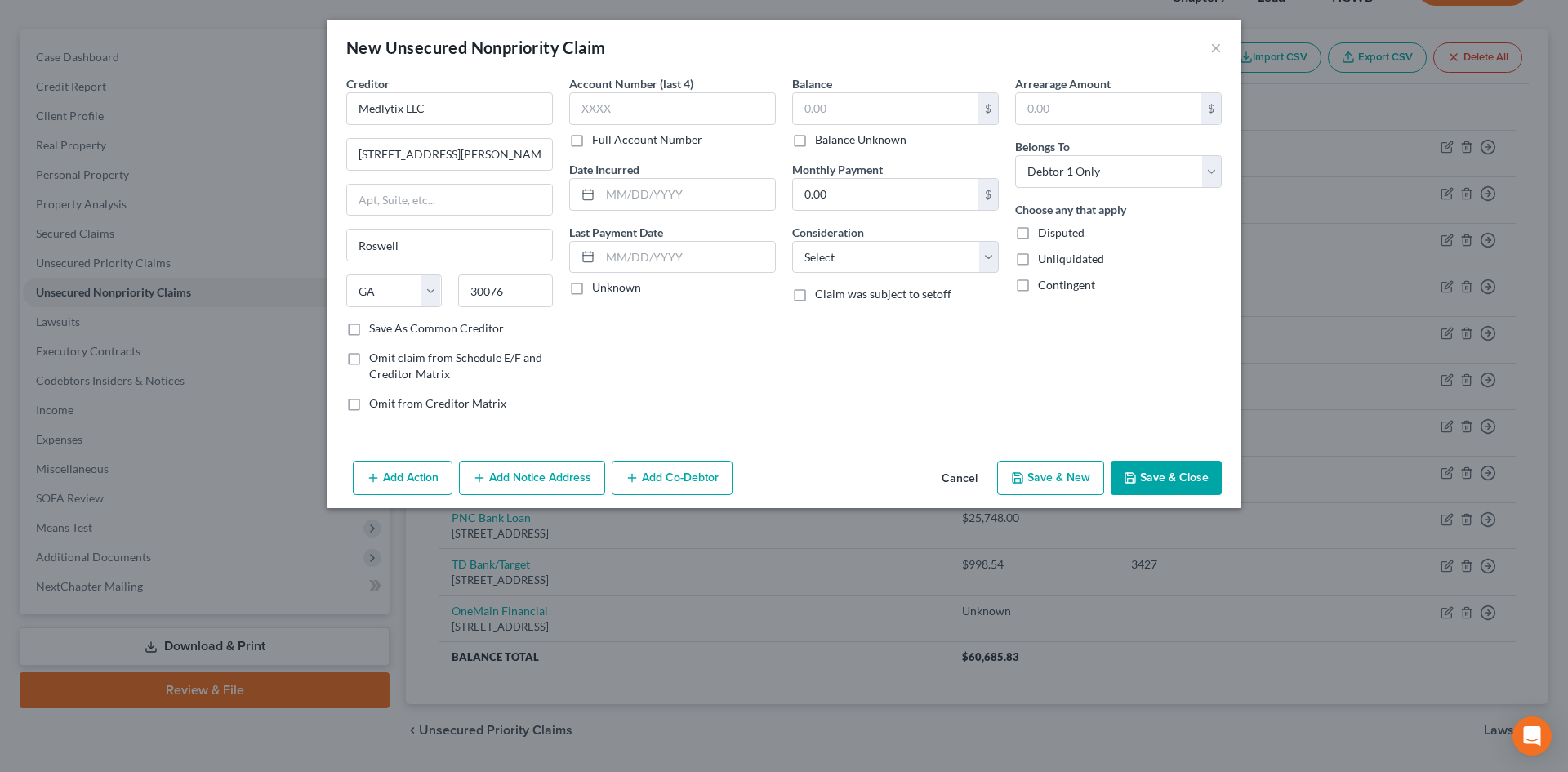
click at [375, 329] on input "Save As Common Creditor" at bounding box center [380, 325] width 11 height 11
checkbox input "true"
click at [930, 250] on select "Select Cable / Satellite Services Collection Agency Credit Card Debt Debt Couns…" at bounding box center [895, 257] width 206 height 33
select select "9"
click at [792, 241] on select "Select Cable / Satellite Services Collection Agency Credit Card Debt Debt Couns…" at bounding box center [895, 257] width 206 height 33
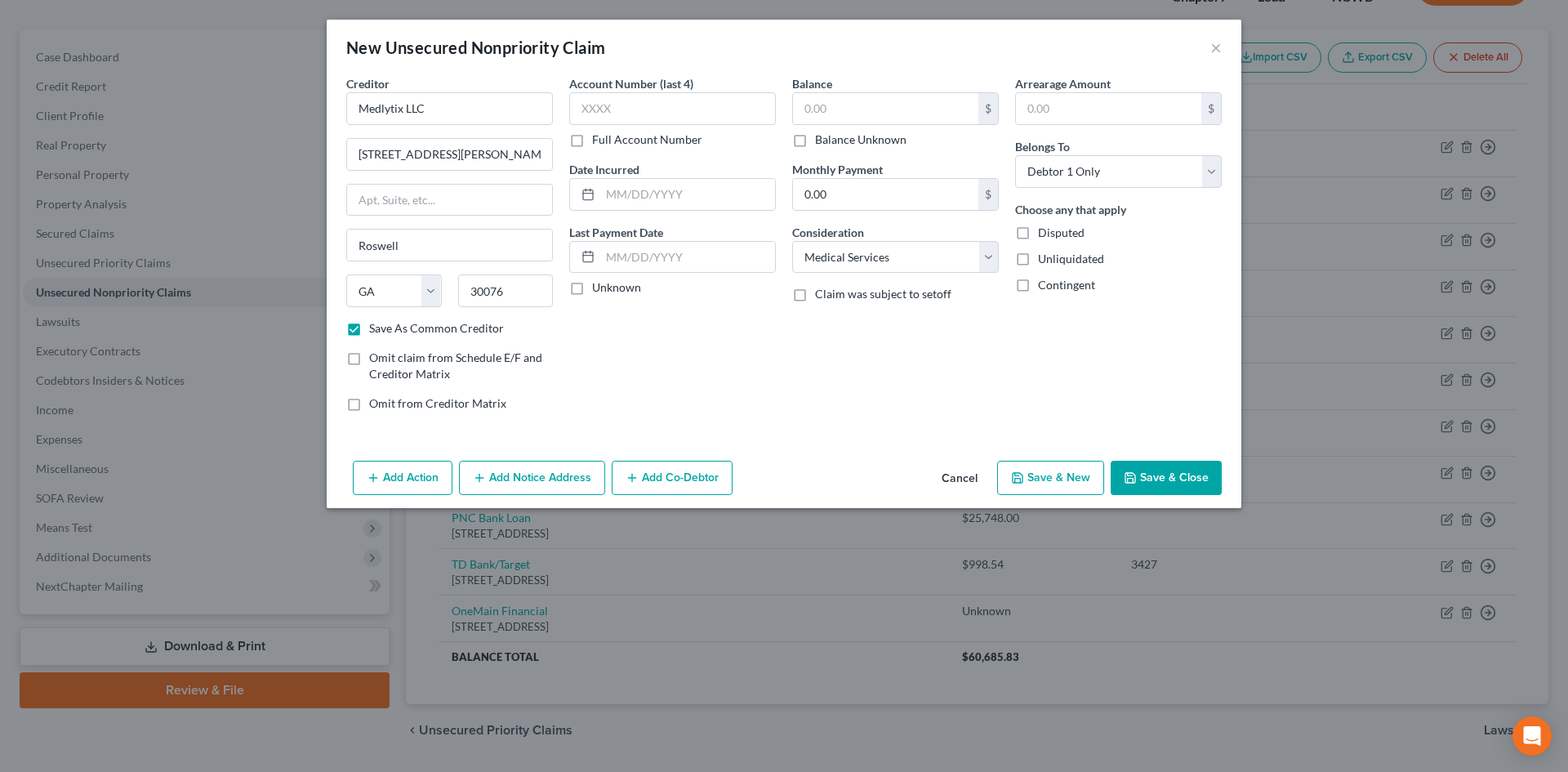
click at [814, 141] on label "Balance Unknown" at bounding box center [860, 139] width 92 height 16
click at [821, 141] on input "Balance Unknown" at bounding box center [826, 136] width 11 height 11
checkbox input "true"
type input "0.00"
click at [1146, 473] on button "Save & Close" at bounding box center [1166, 478] width 112 height 34
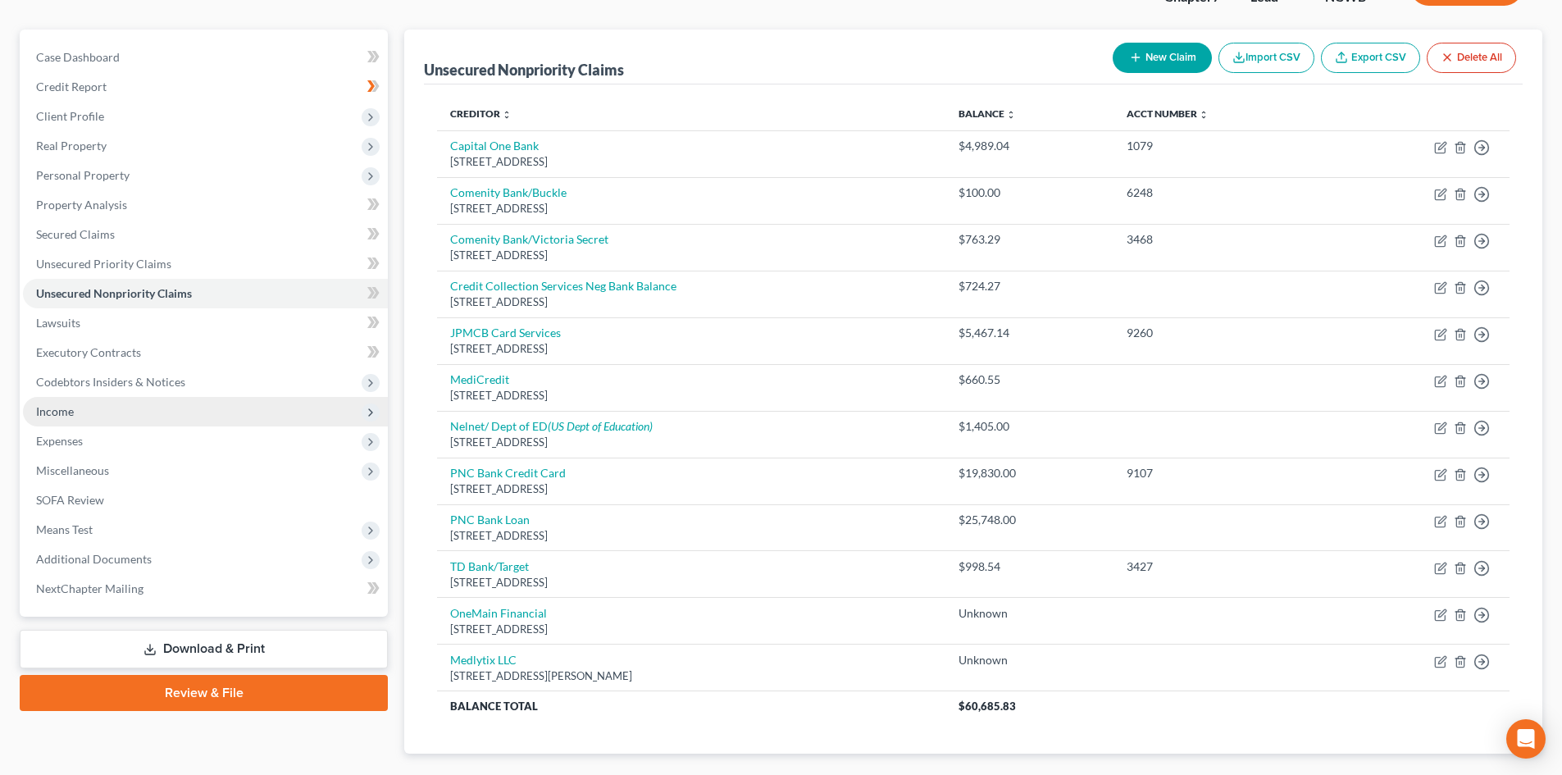
click at [92, 408] on span "Income" at bounding box center [205, 412] width 365 height 30
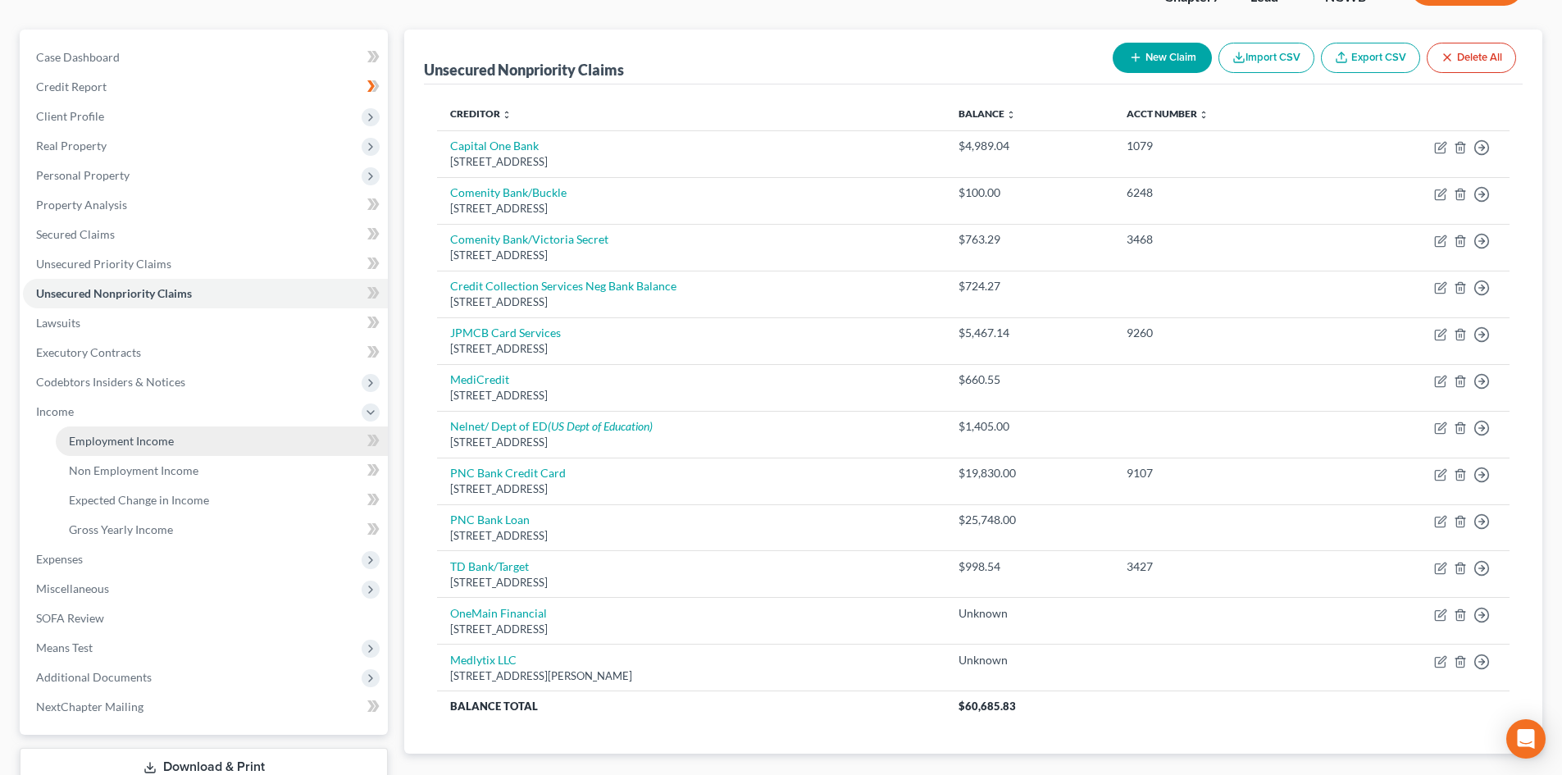
click at [156, 443] on span "Employment Income" at bounding box center [121, 441] width 105 height 14
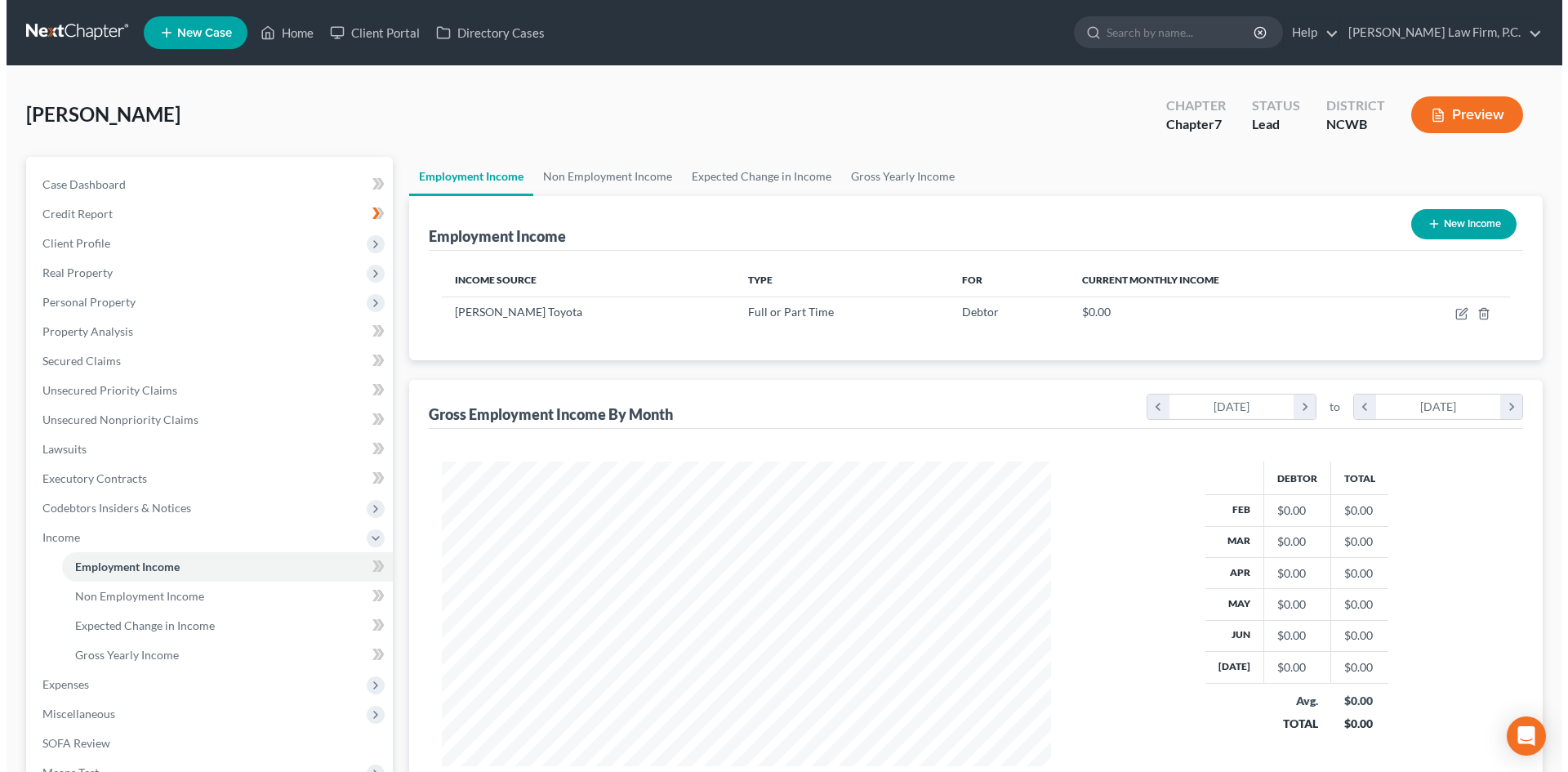
scroll to position [305, 642]
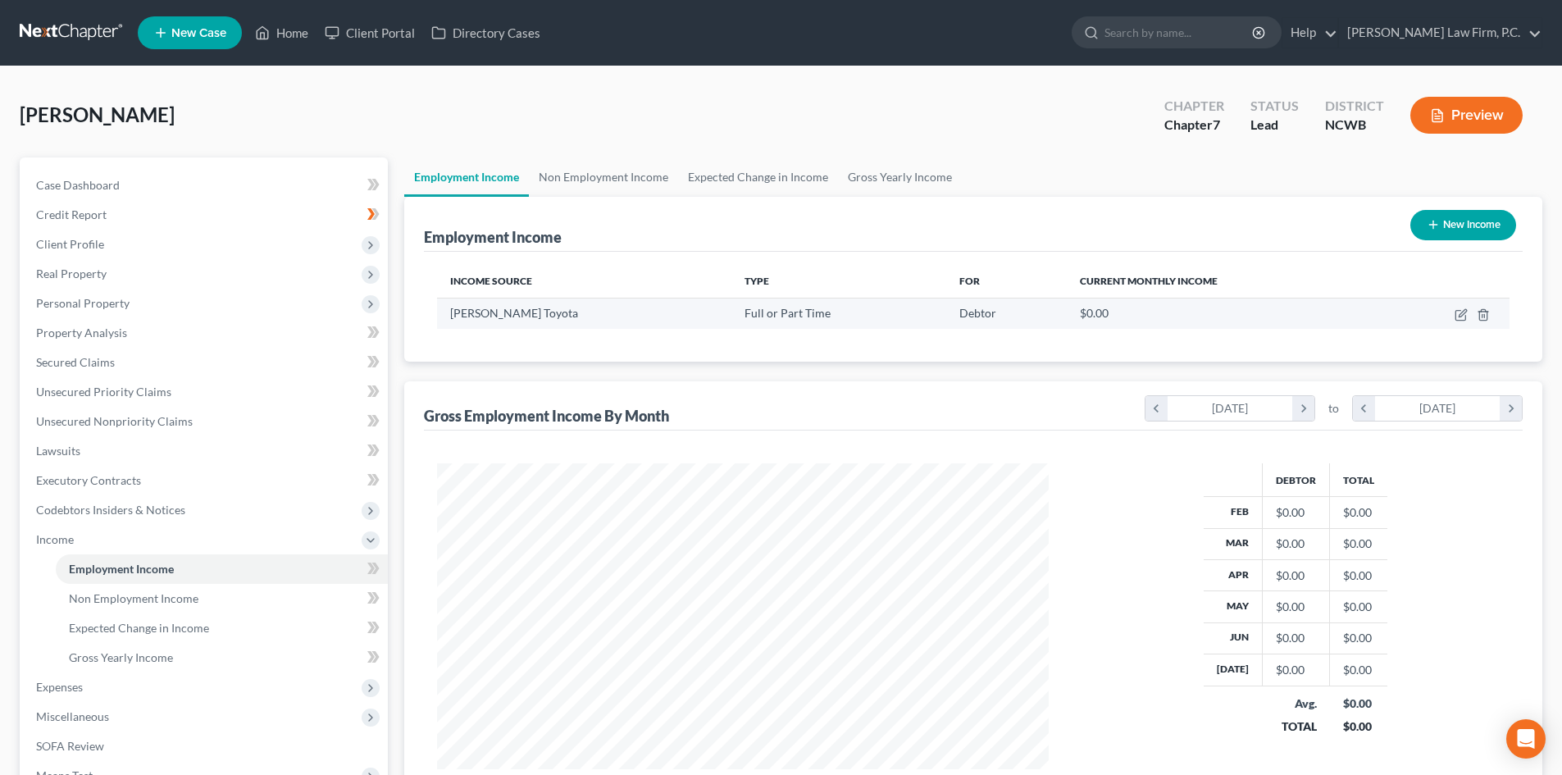
click at [1453, 312] on td at bounding box center [1445, 313] width 130 height 31
click at [1461, 317] on icon "button" at bounding box center [1461, 314] width 13 height 13
select select "0"
select select "28"
select select "1"
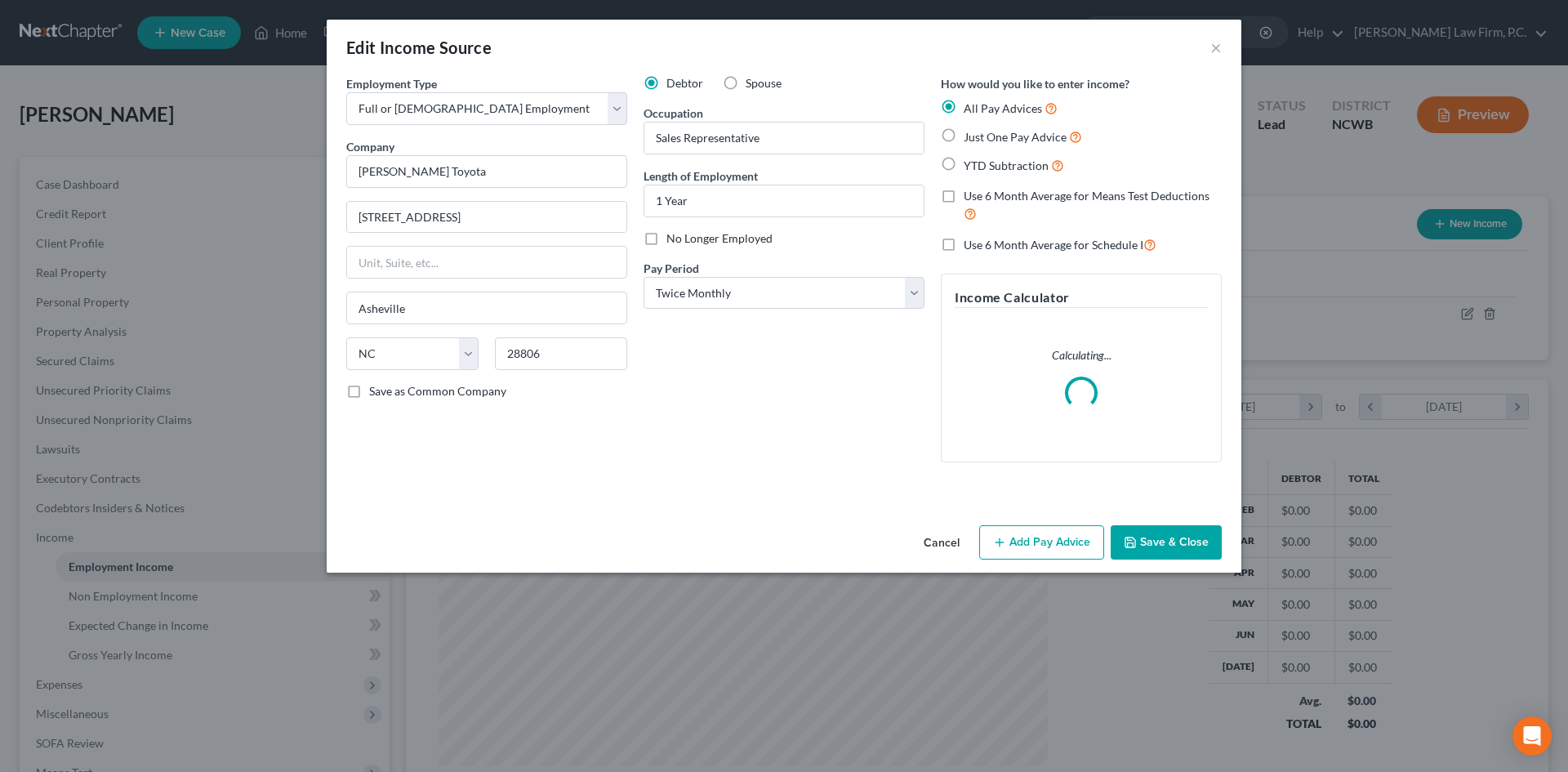
scroll to position [307, 647]
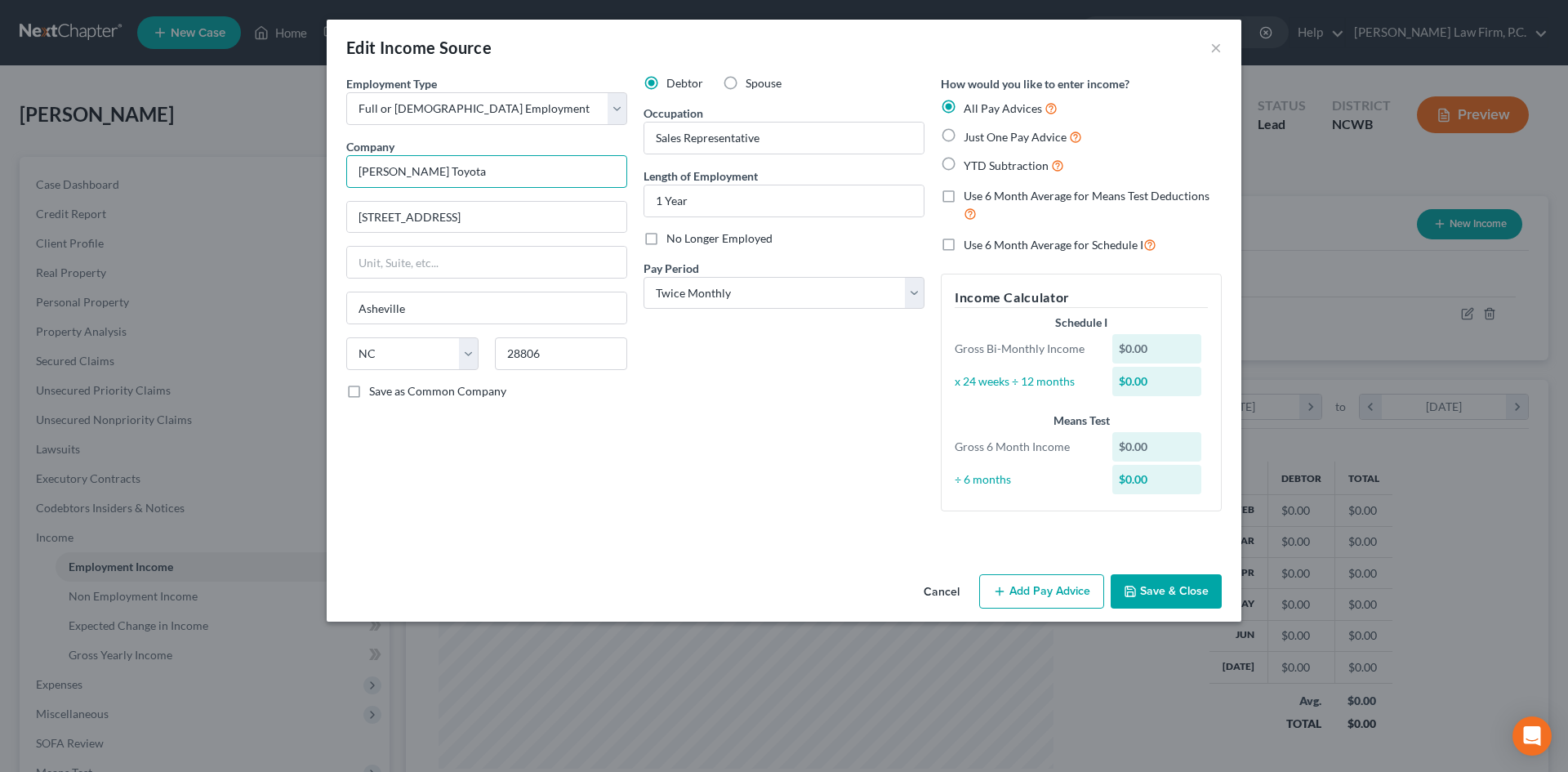
click at [483, 169] on input "Fred Anderson Toyota" at bounding box center [487, 171] width 281 height 33
type input "Anderson Asheville, LLC dba Fred Anderson Toyota"
click at [1004, 168] on span "YTD Subtraction" at bounding box center [1006, 165] width 85 height 14
click at [981, 166] on input "YTD Subtraction" at bounding box center [975, 161] width 11 height 11
radio input "true"
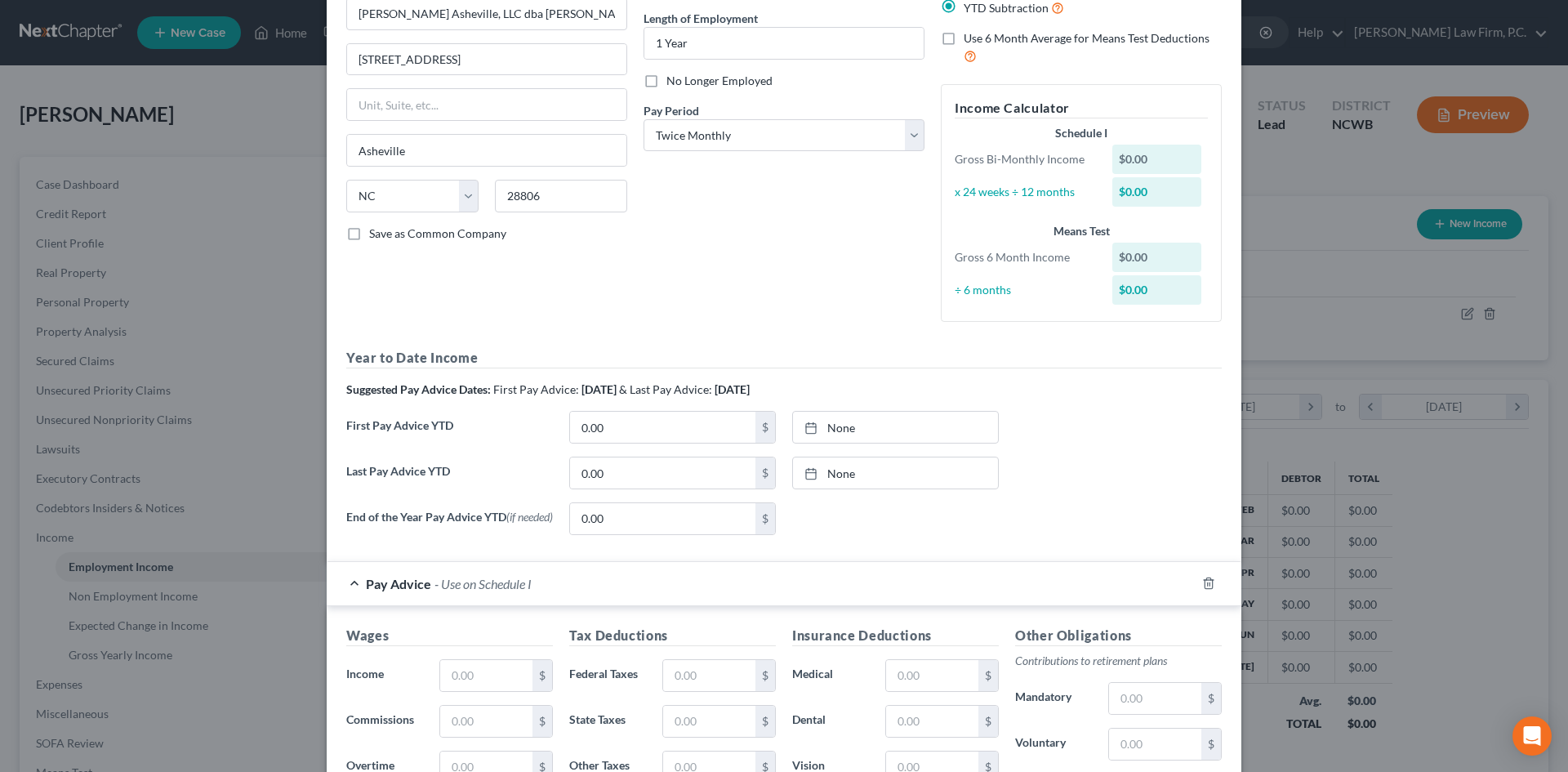
scroll to position [163, 0]
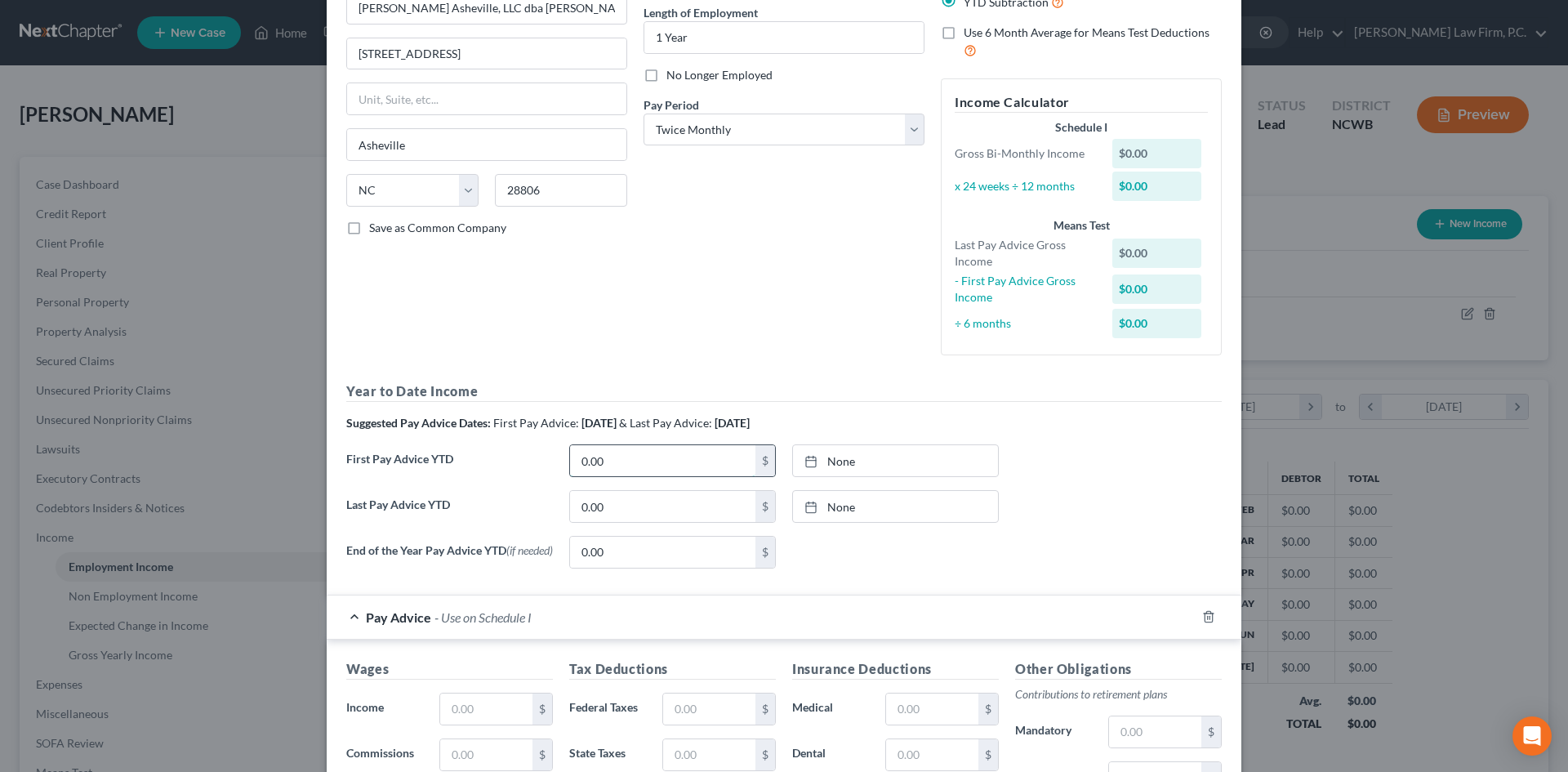
click at [687, 457] on input "0.00" at bounding box center [662, 460] width 185 height 31
type input "4,935.86"
click at [824, 461] on link "8/18/2025" at bounding box center [895, 460] width 205 height 31
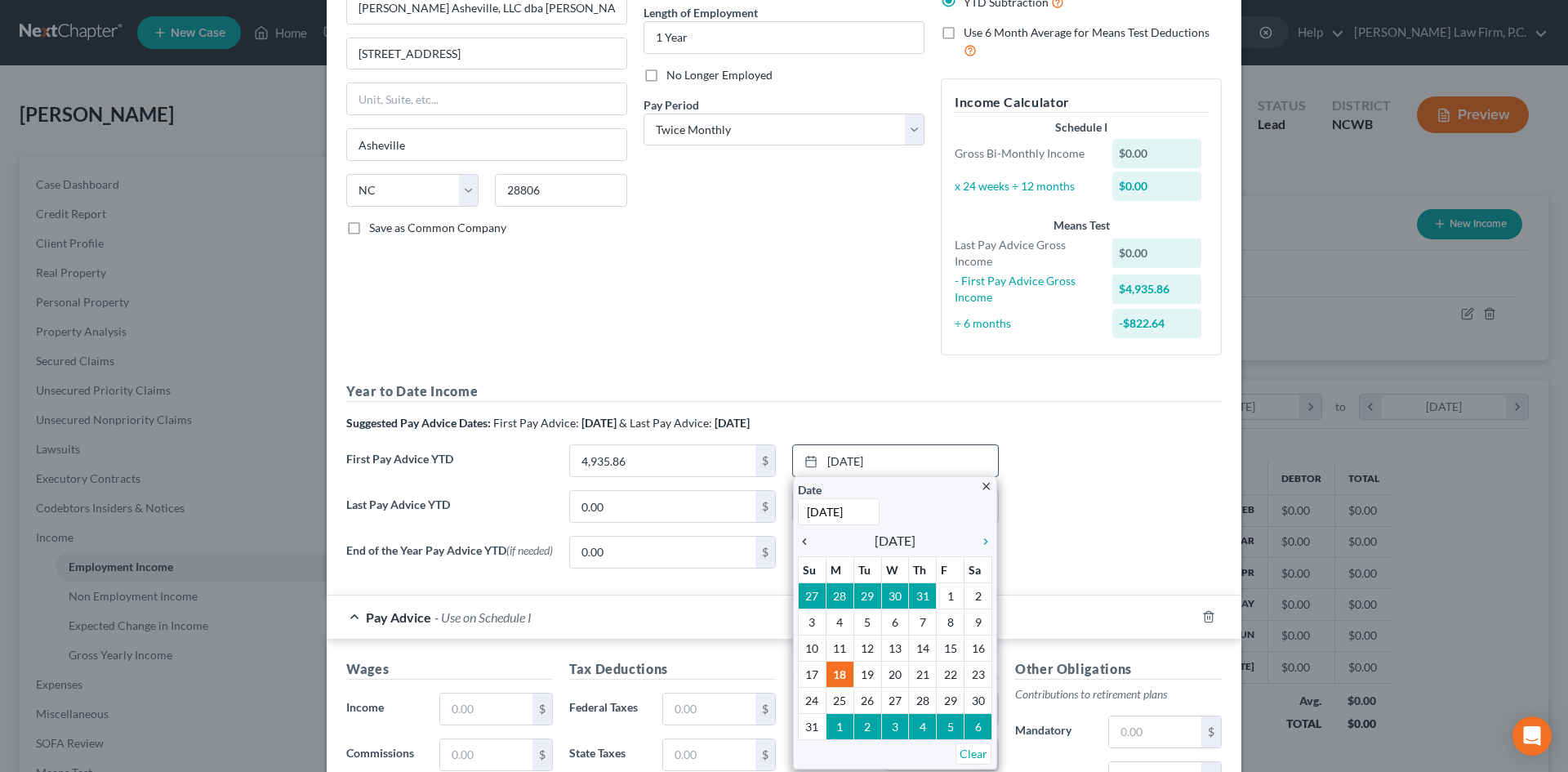
click at [797, 538] on icon "chevron_left" at bounding box center [807, 541] width 21 height 13
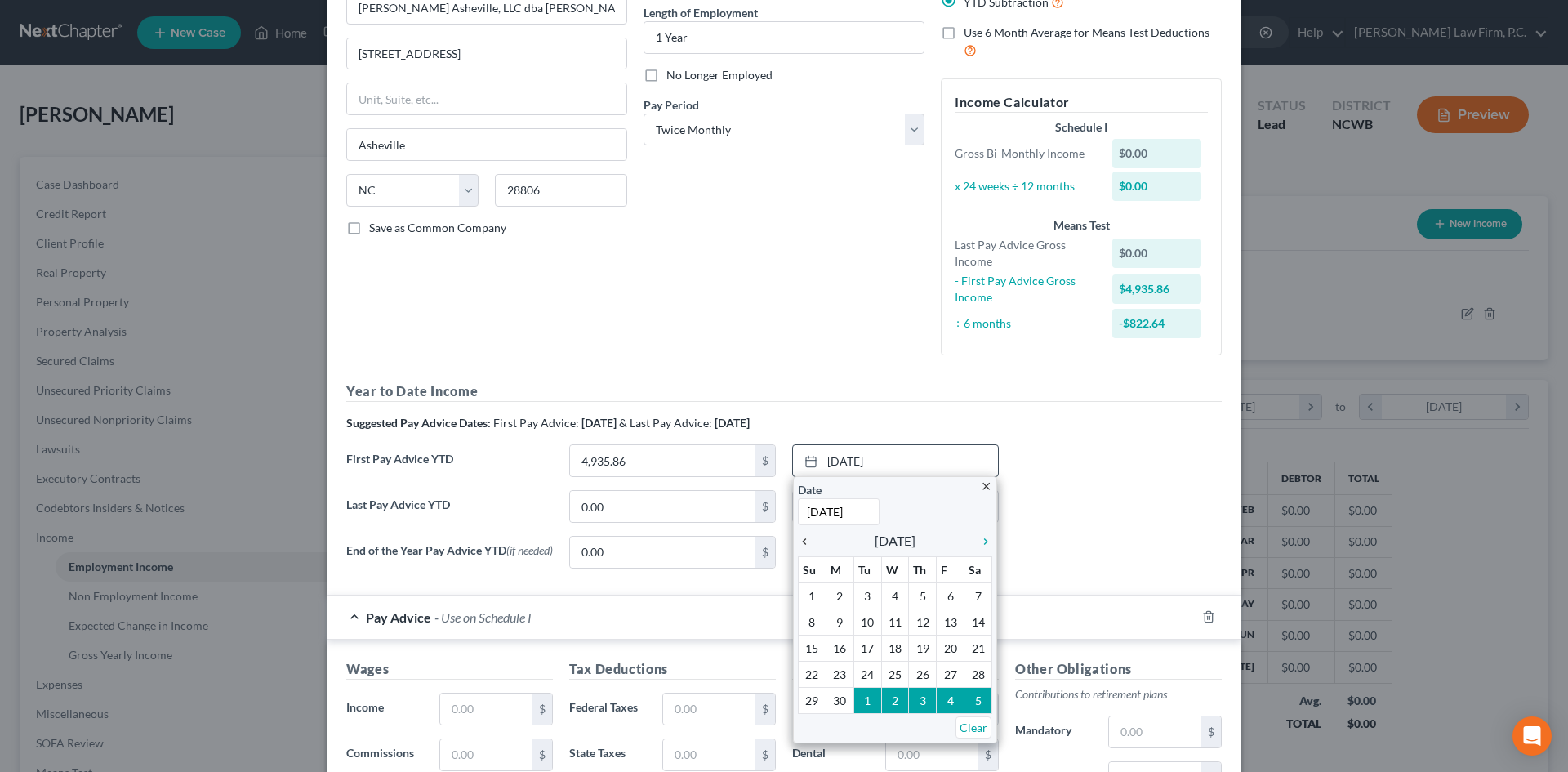
click at [797, 538] on icon "chevron_left" at bounding box center [807, 541] width 21 height 13
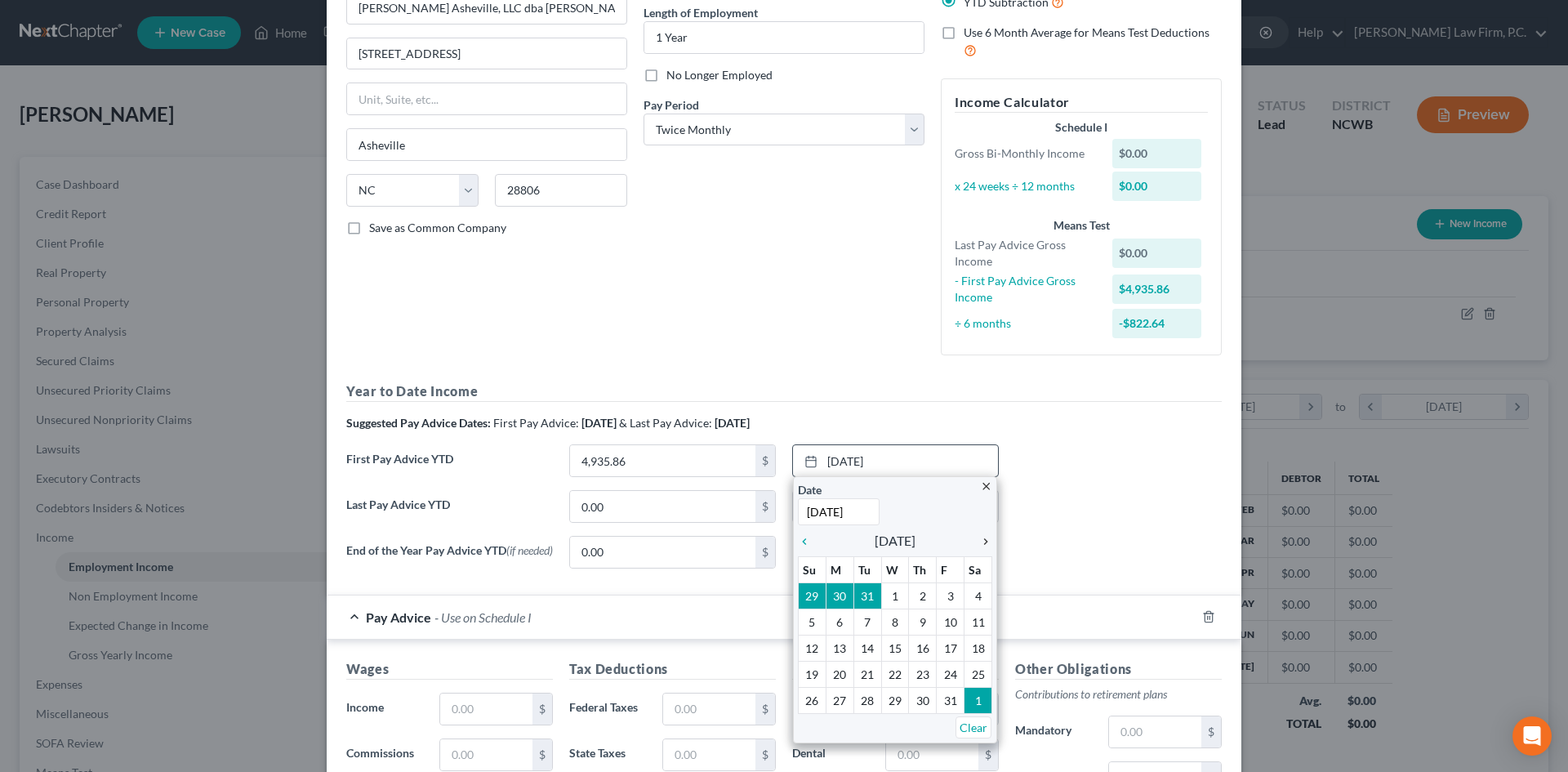
click at [975, 541] on icon "chevron_right" at bounding box center [981, 541] width 21 height 13
click at [979, 541] on icon "chevron_right" at bounding box center [981, 541] width 21 height 13
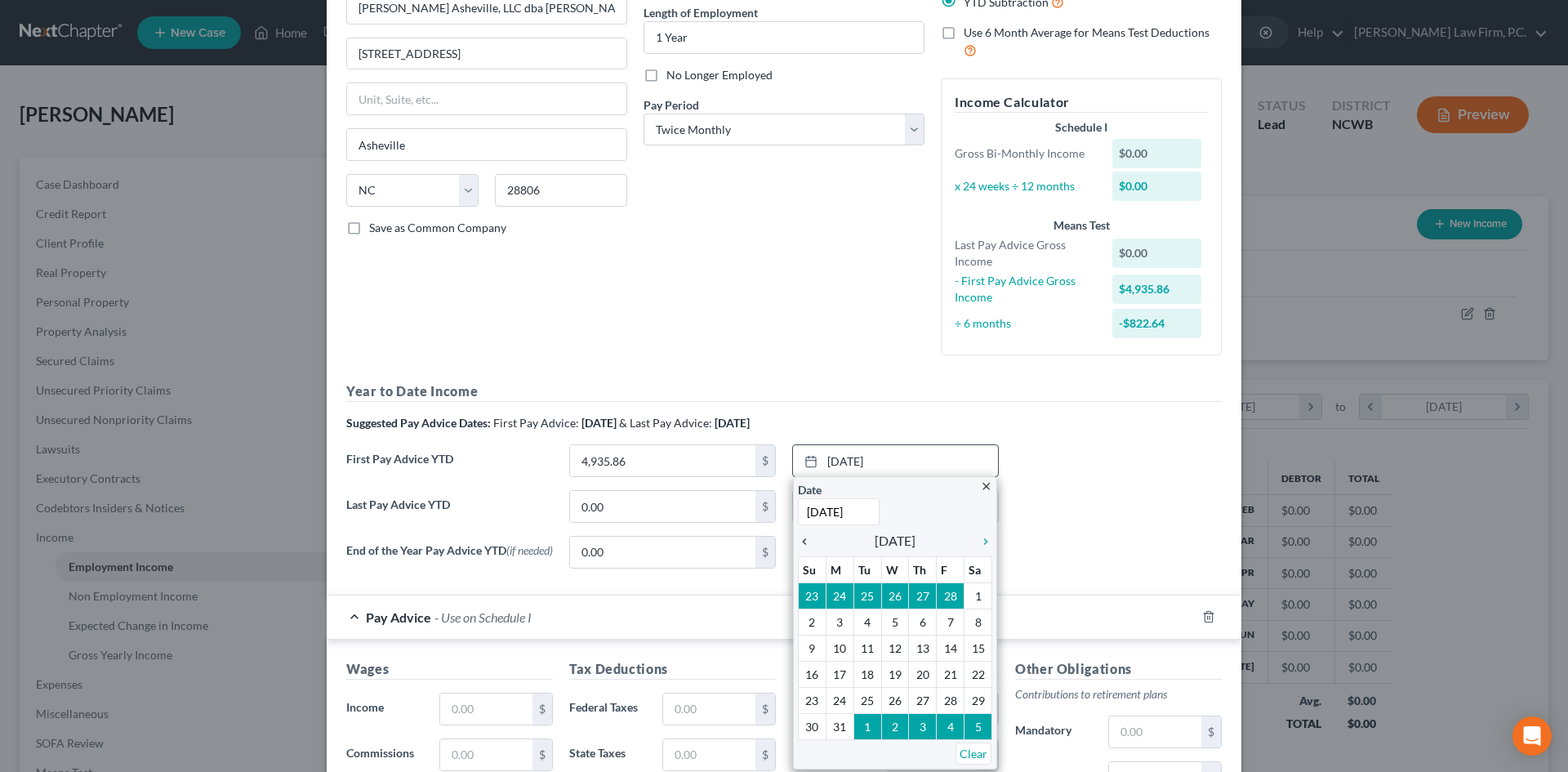
click at [801, 540] on icon "chevron_left" at bounding box center [807, 541] width 21 height 13
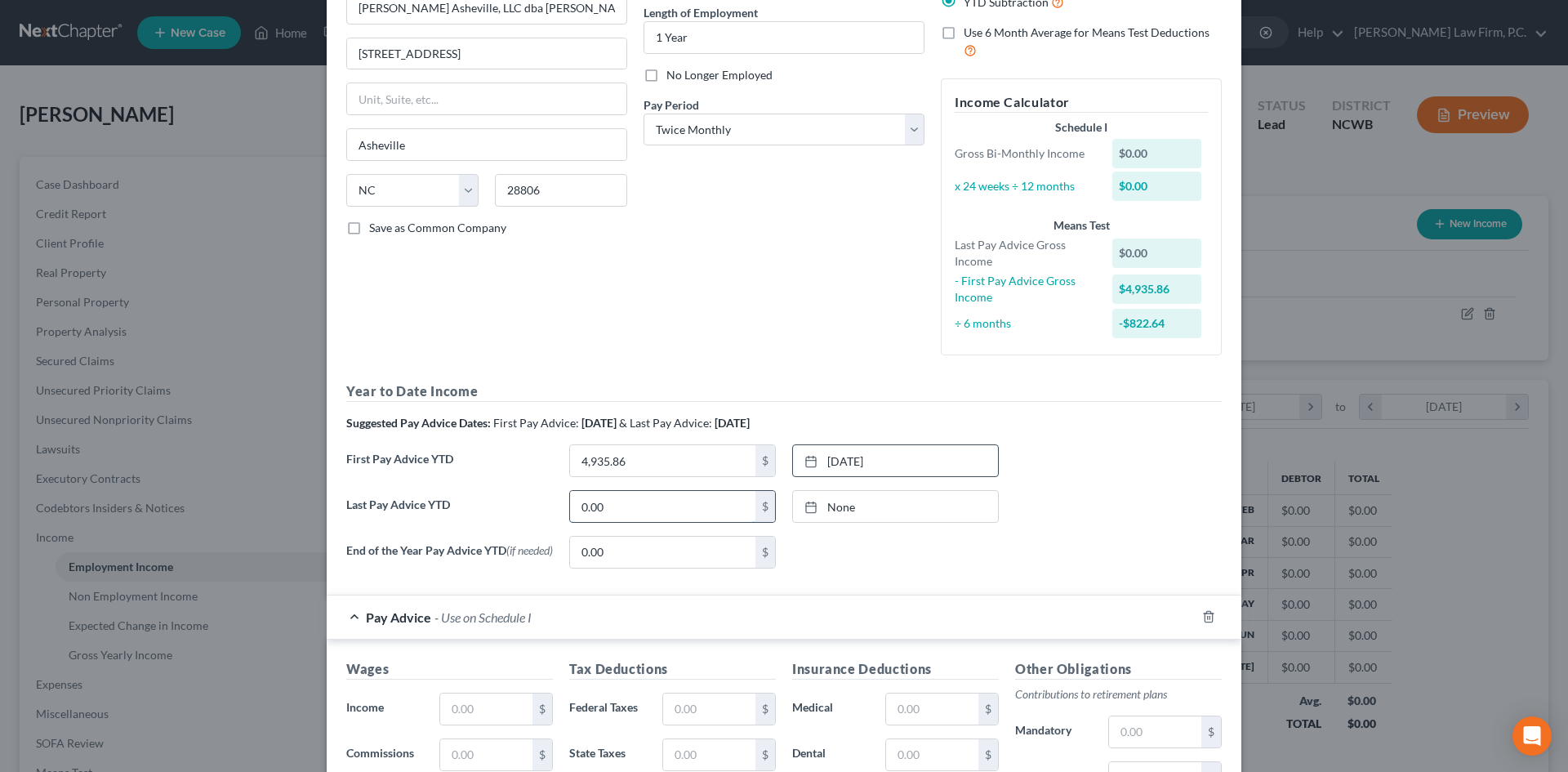
click at [608, 505] on input "0.00" at bounding box center [662, 506] width 185 height 31
click at [853, 508] on link "None" at bounding box center [895, 506] width 205 height 31
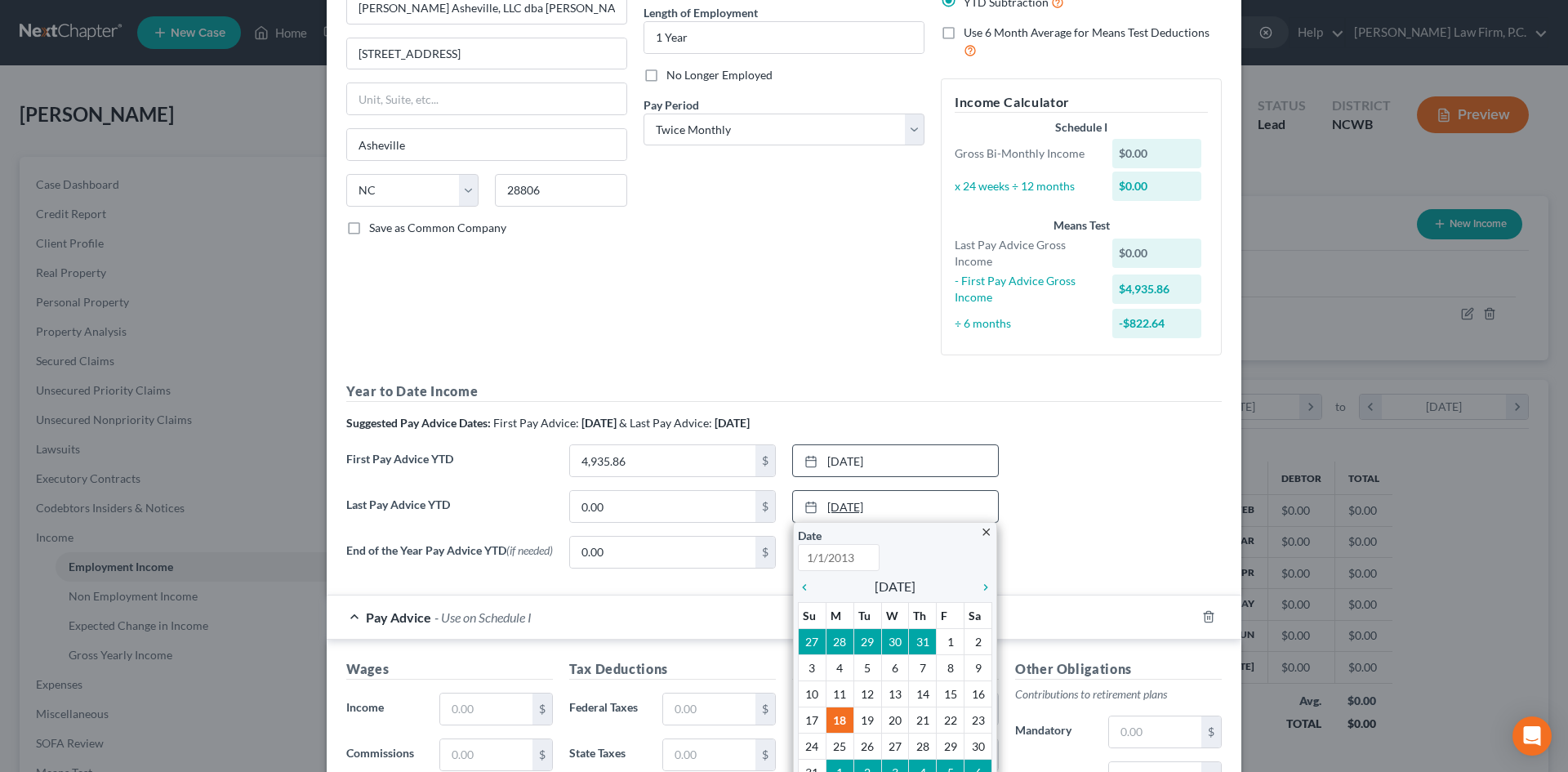
type input "8/18/2025"
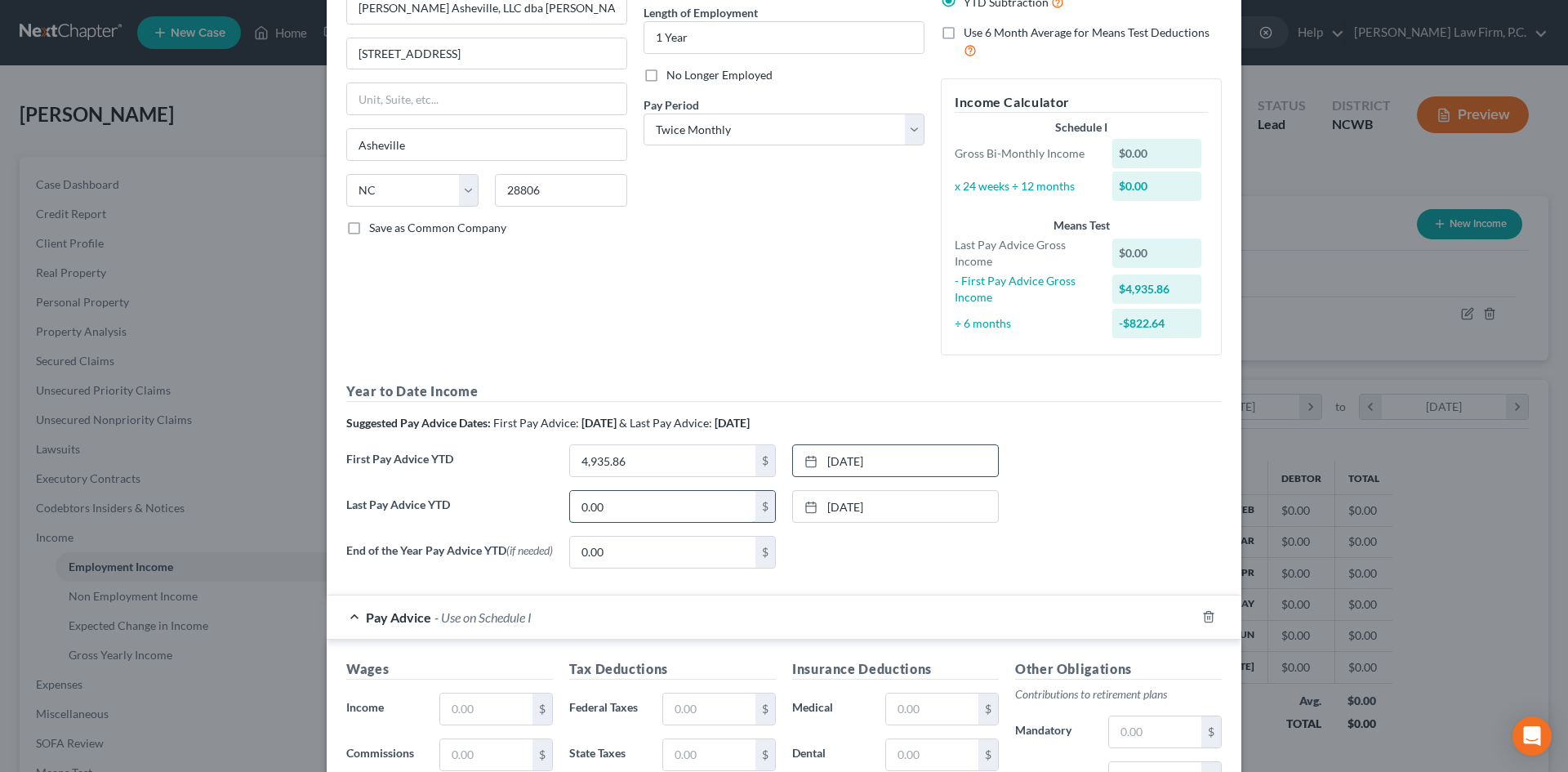
click at [623, 504] on input "0.00" at bounding box center [662, 506] width 185 height 31
type input "24,916.88"
click at [848, 574] on div "End of the Year Pay Advice YTD (if needed) 0.00 $ None close Date Time chevron_…" at bounding box center [784, 559] width 892 height 46
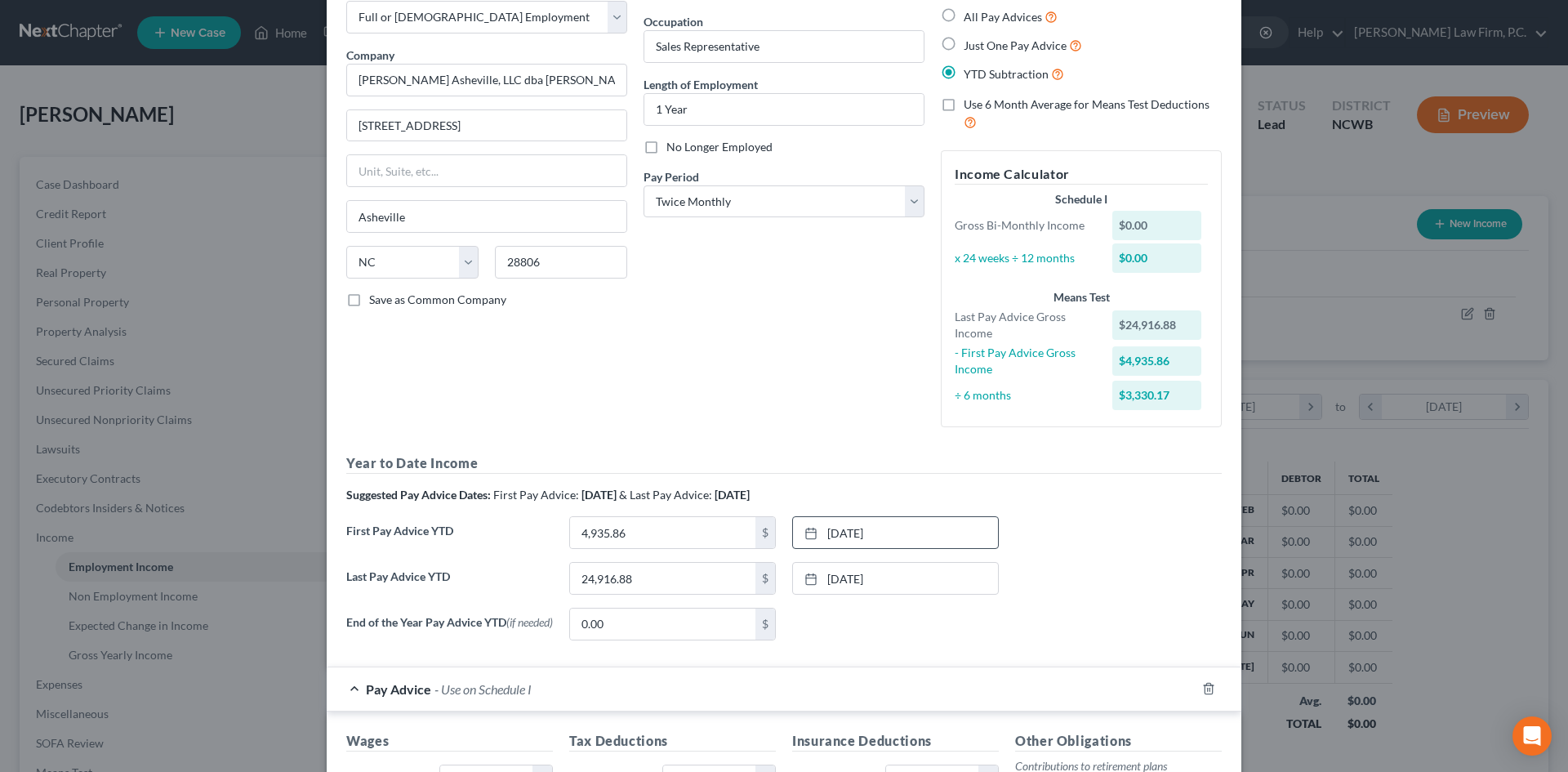
scroll to position [0, 0]
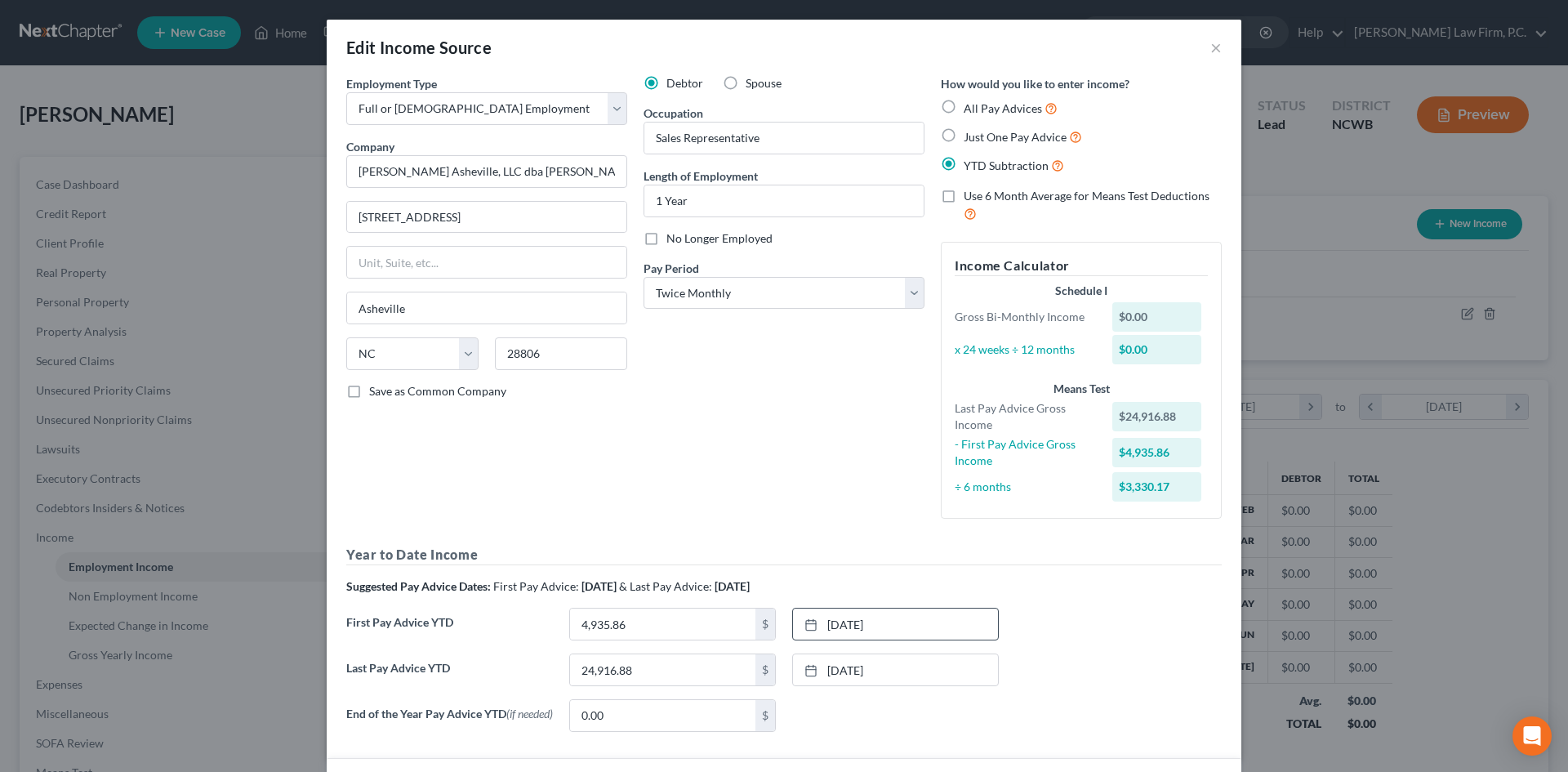
click at [834, 481] on div "Debtor Spouse Occupation Sales Representative Length of Employment 1 Year No Lo…" at bounding box center [784, 303] width 298 height 456
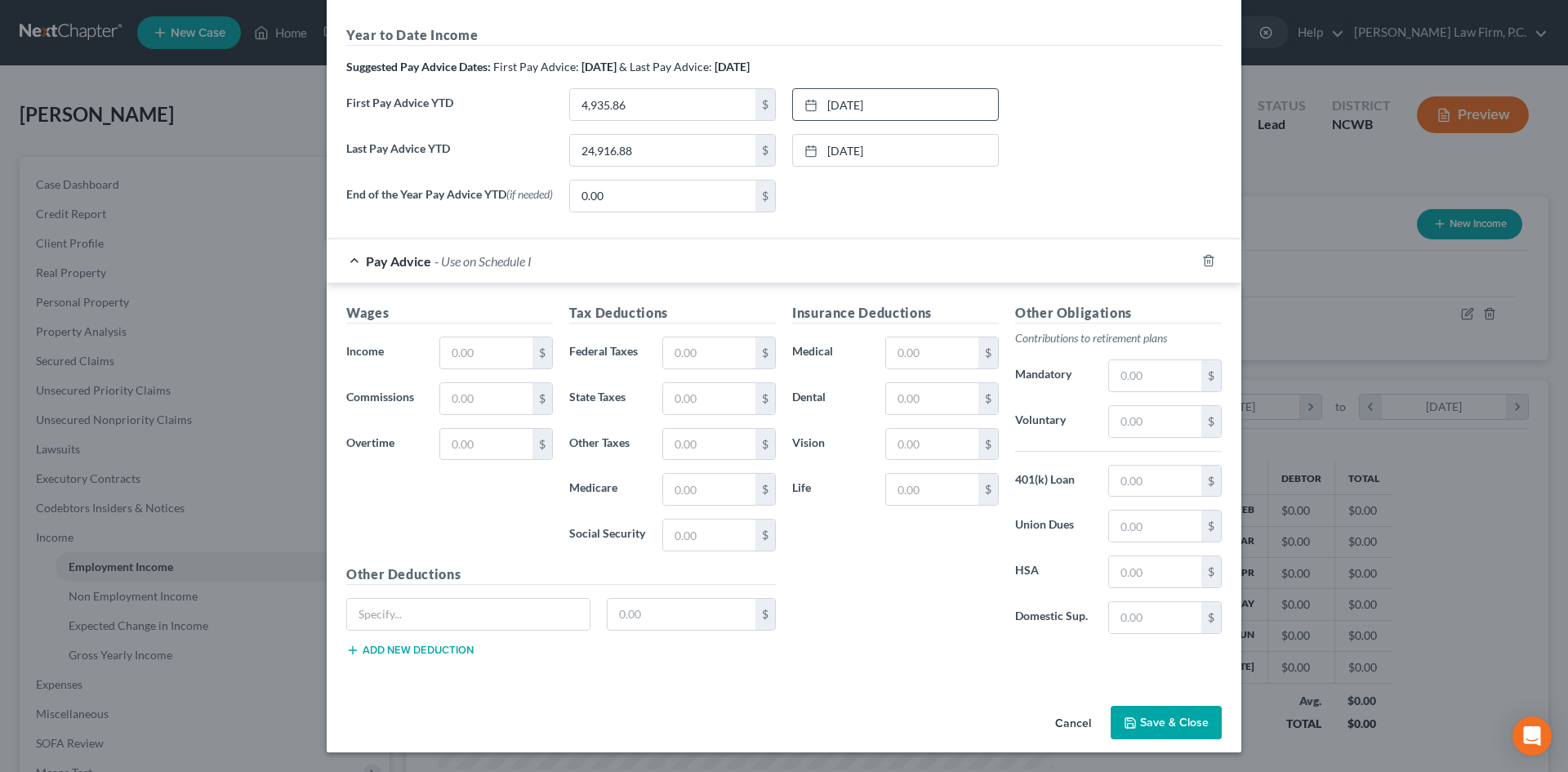
scroll to position [524, 0]
click at [1142, 717] on button "Save & Close" at bounding box center [1166, 723] width 112 height 34
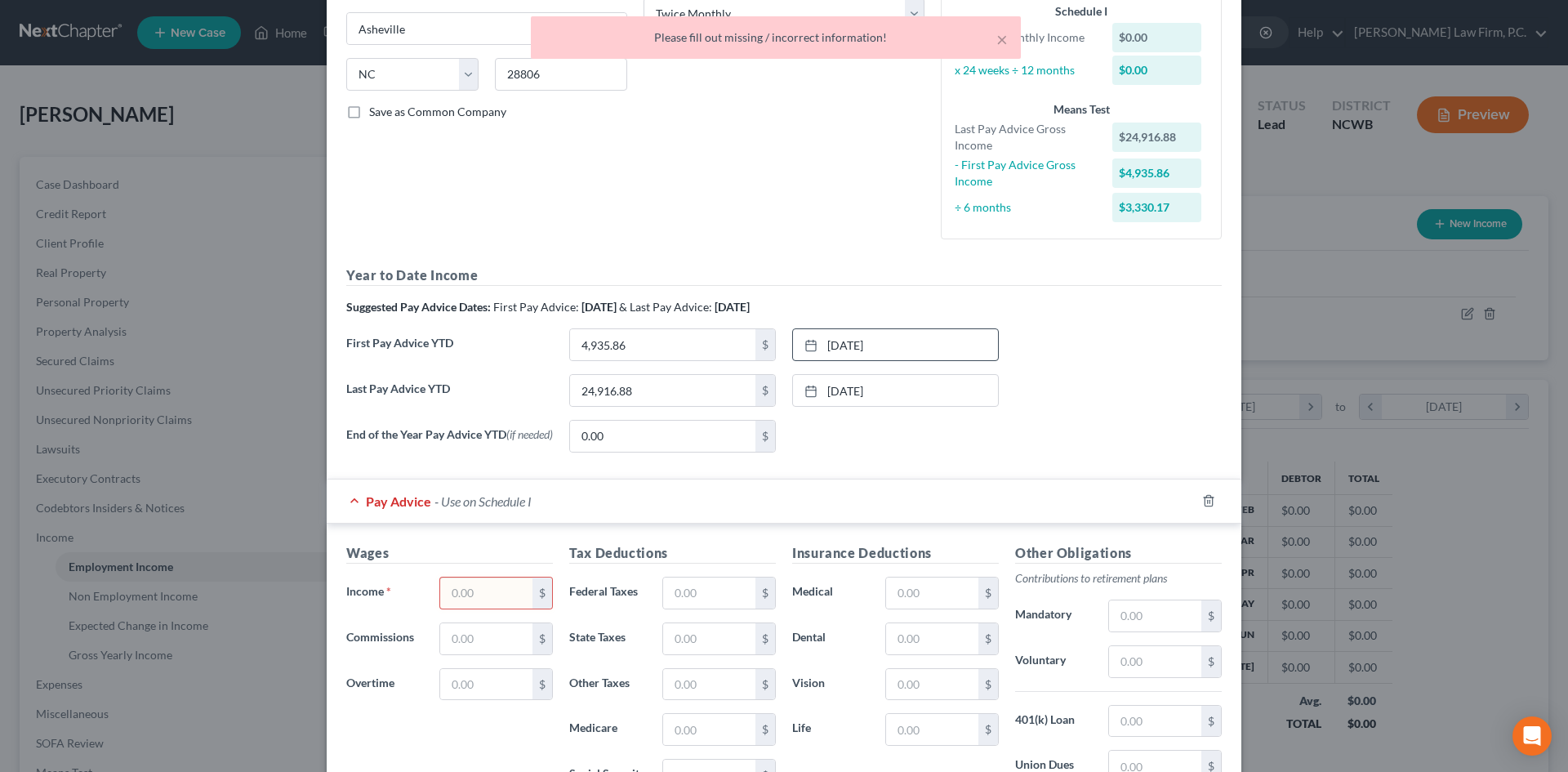
scroll to position [408, 0]
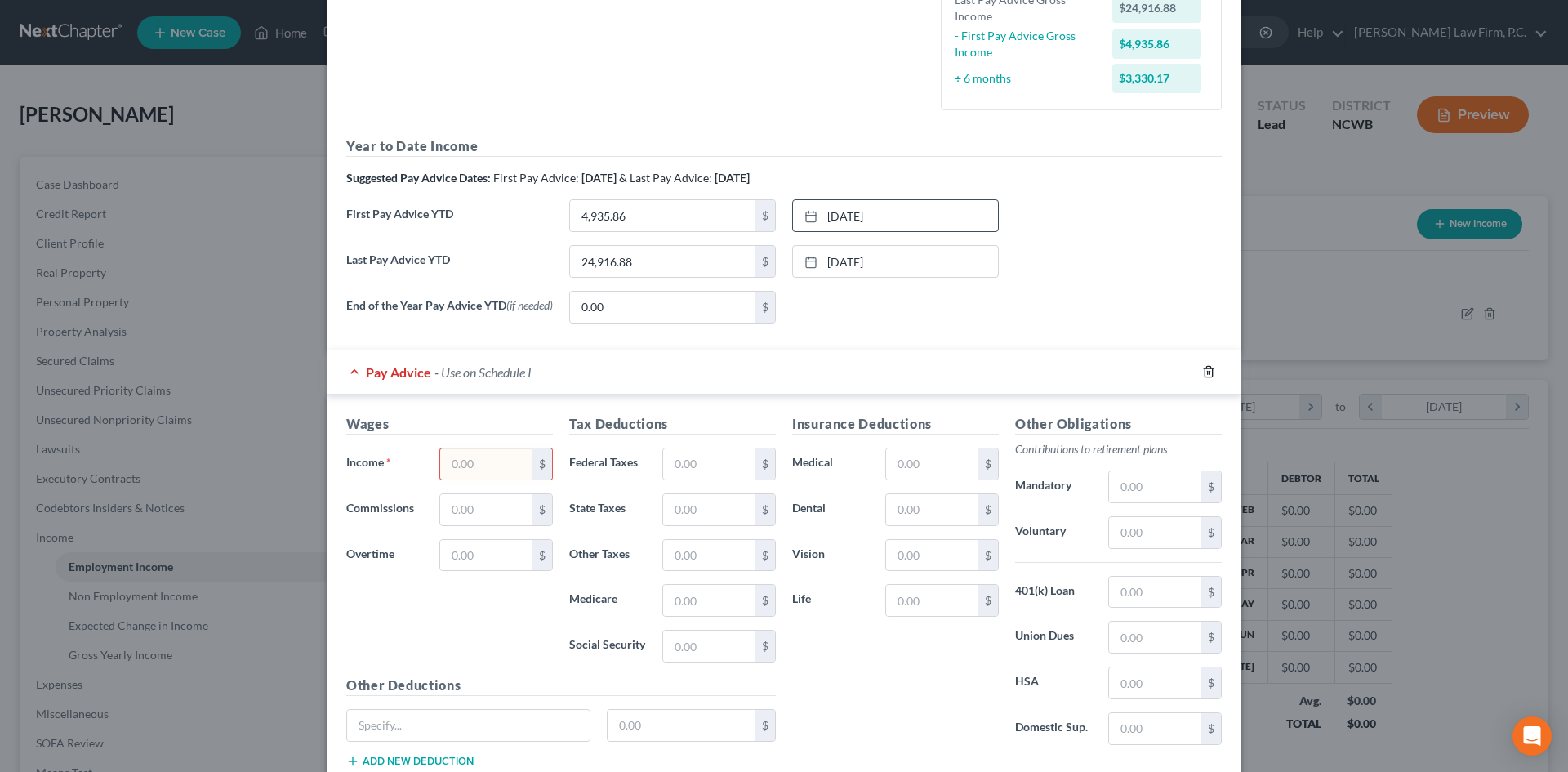
click at [1202, 378] on icon "button" at bounding box center [1208, 372] width 13 height 13
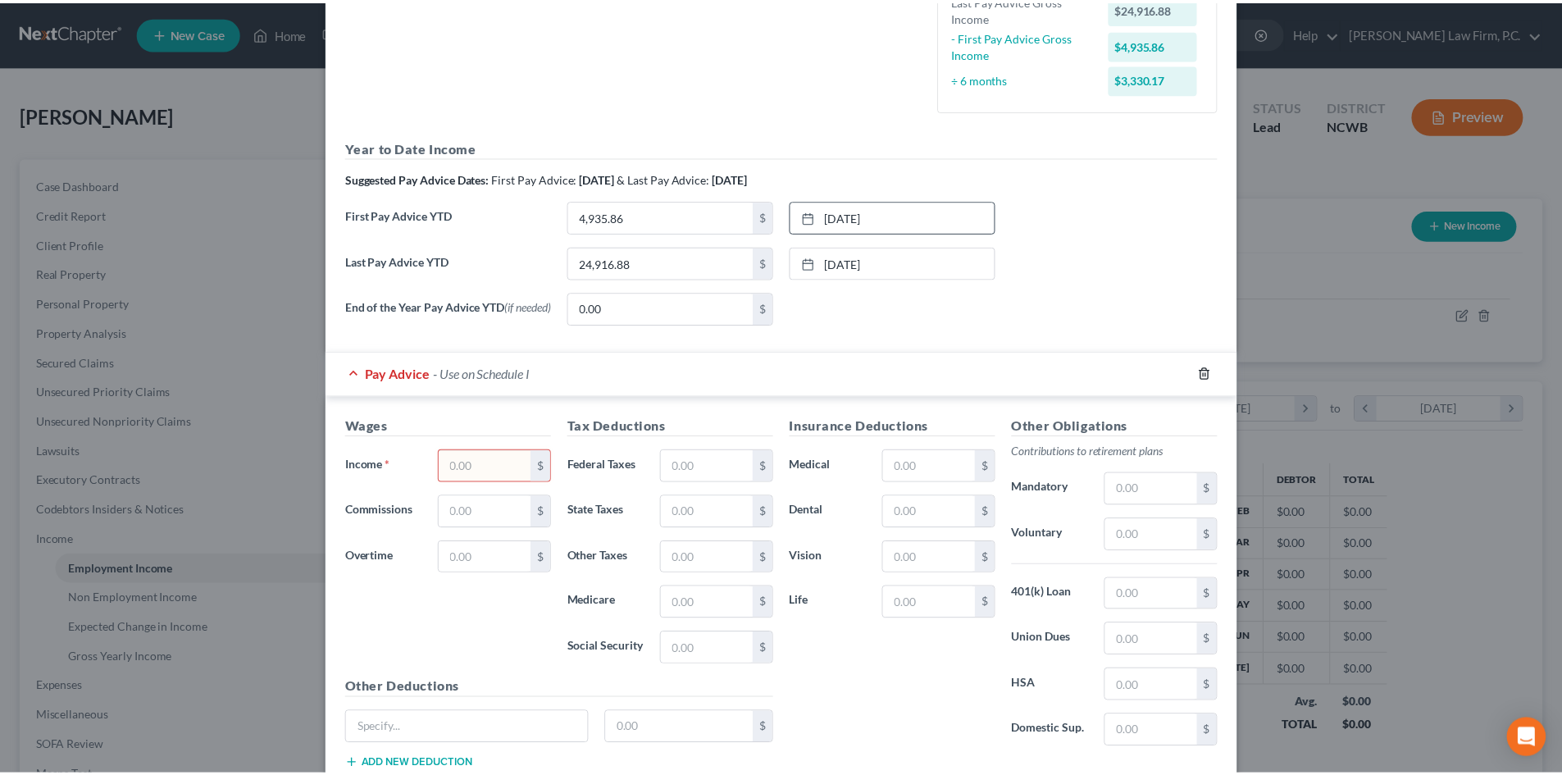
scroll to position [80, 0]
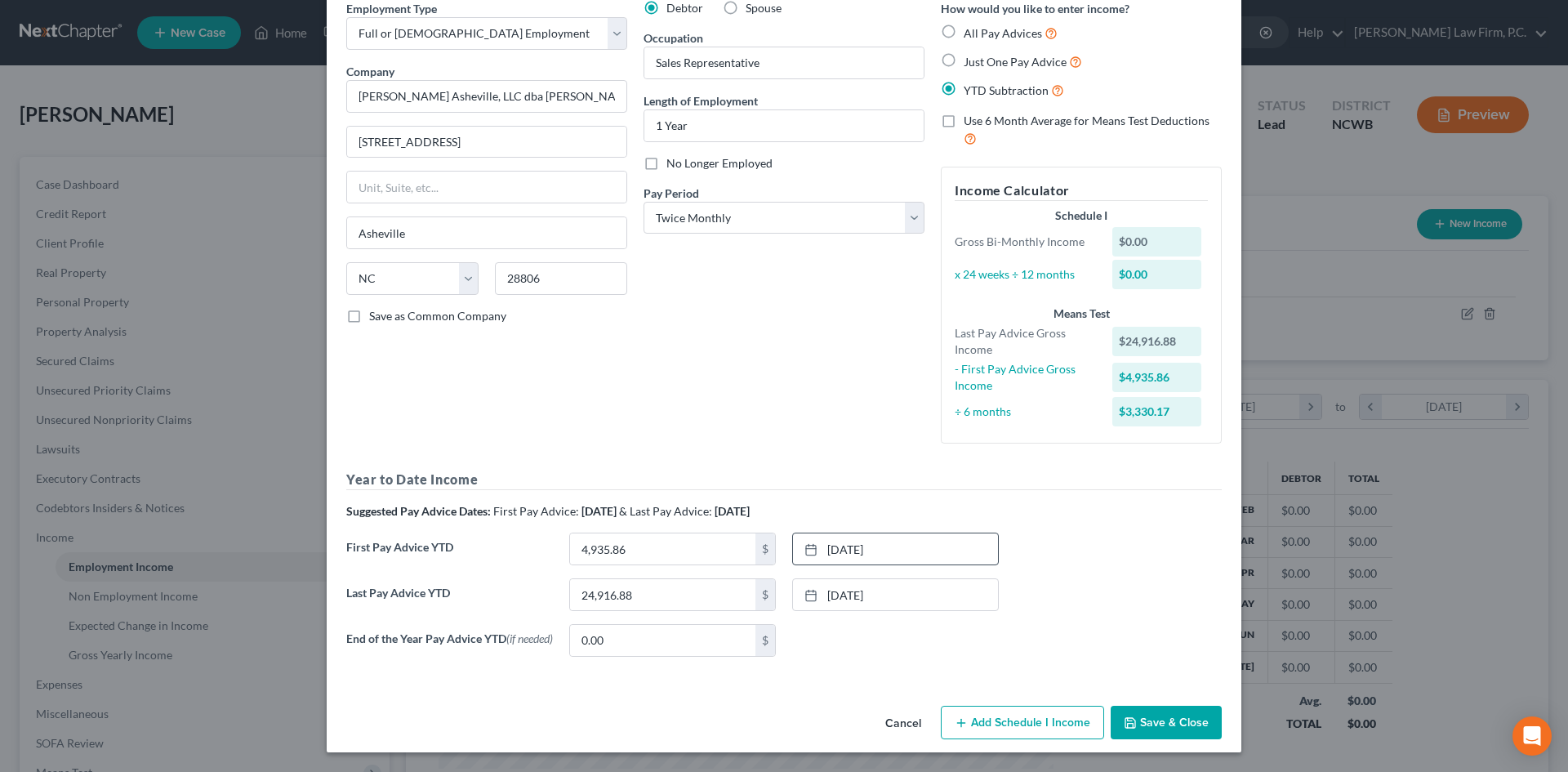
click at [1168, 726] on button "Save & Close" at bounding box center [1166, 723] width 112 height 34
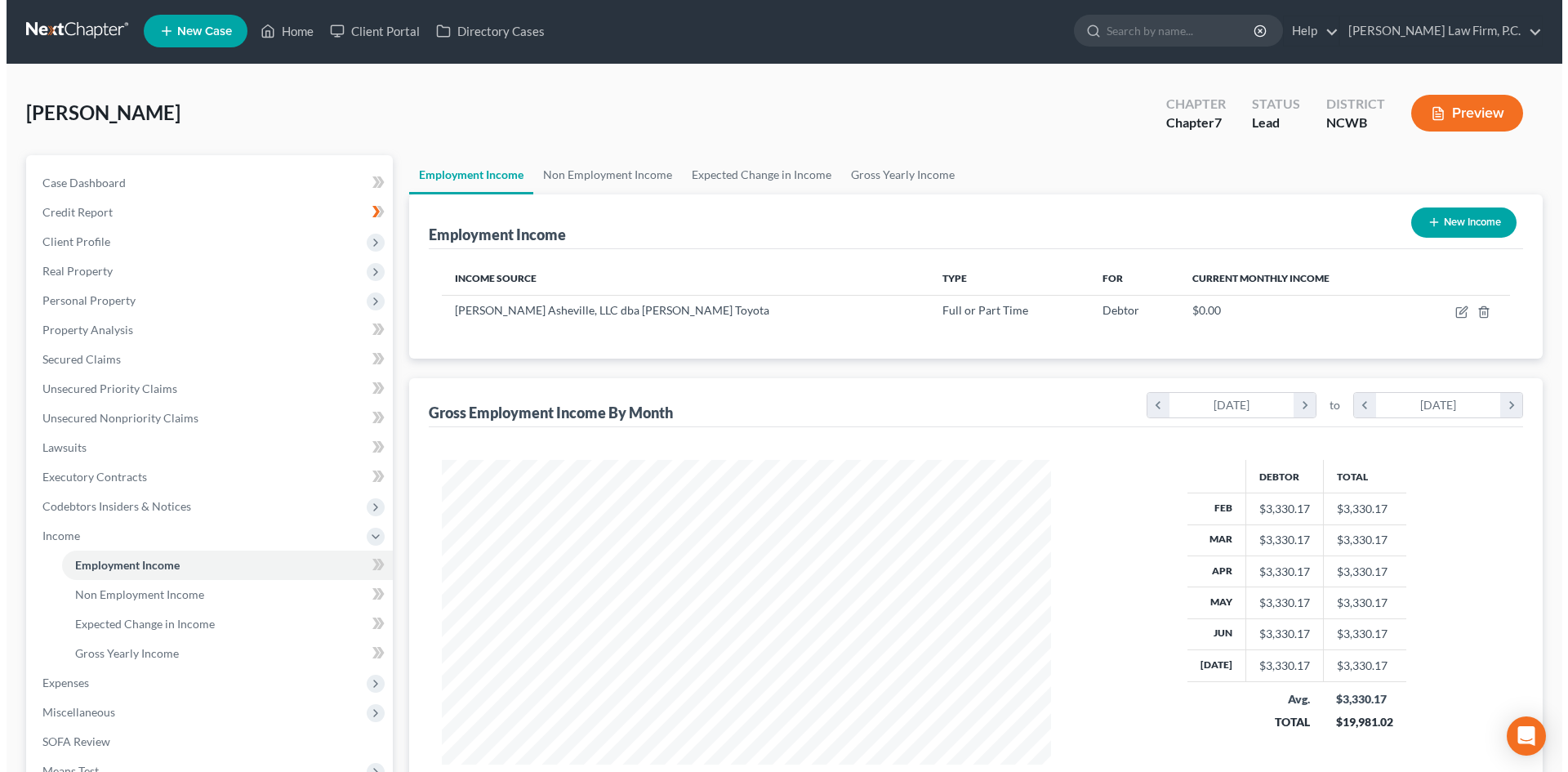
scroll to position [0, 0]
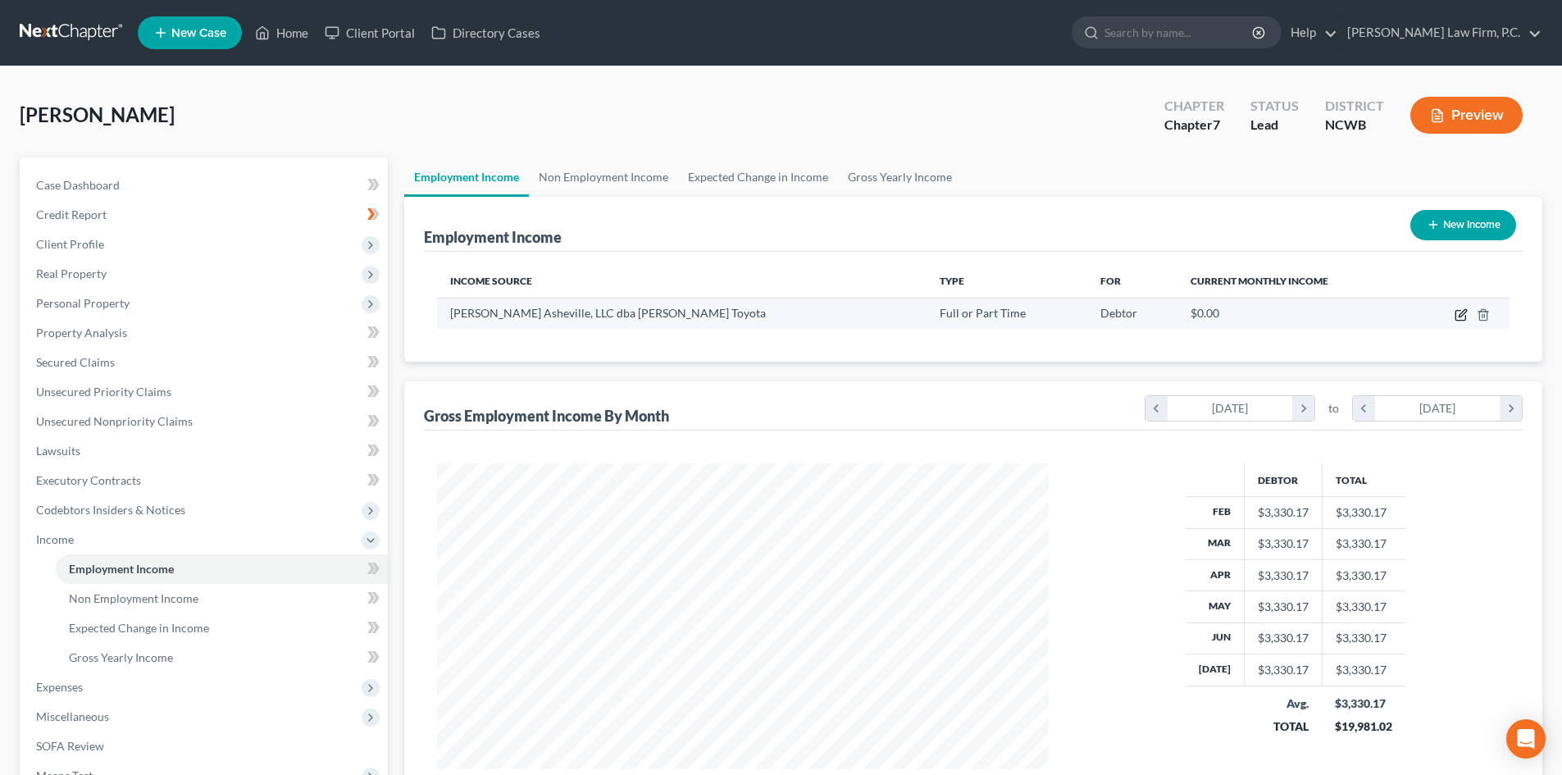
click at [1457, 312] on icon "button" at bounding box center [1461, 314] width 13 height 13
select select "0"
select select "28"
select select "1"
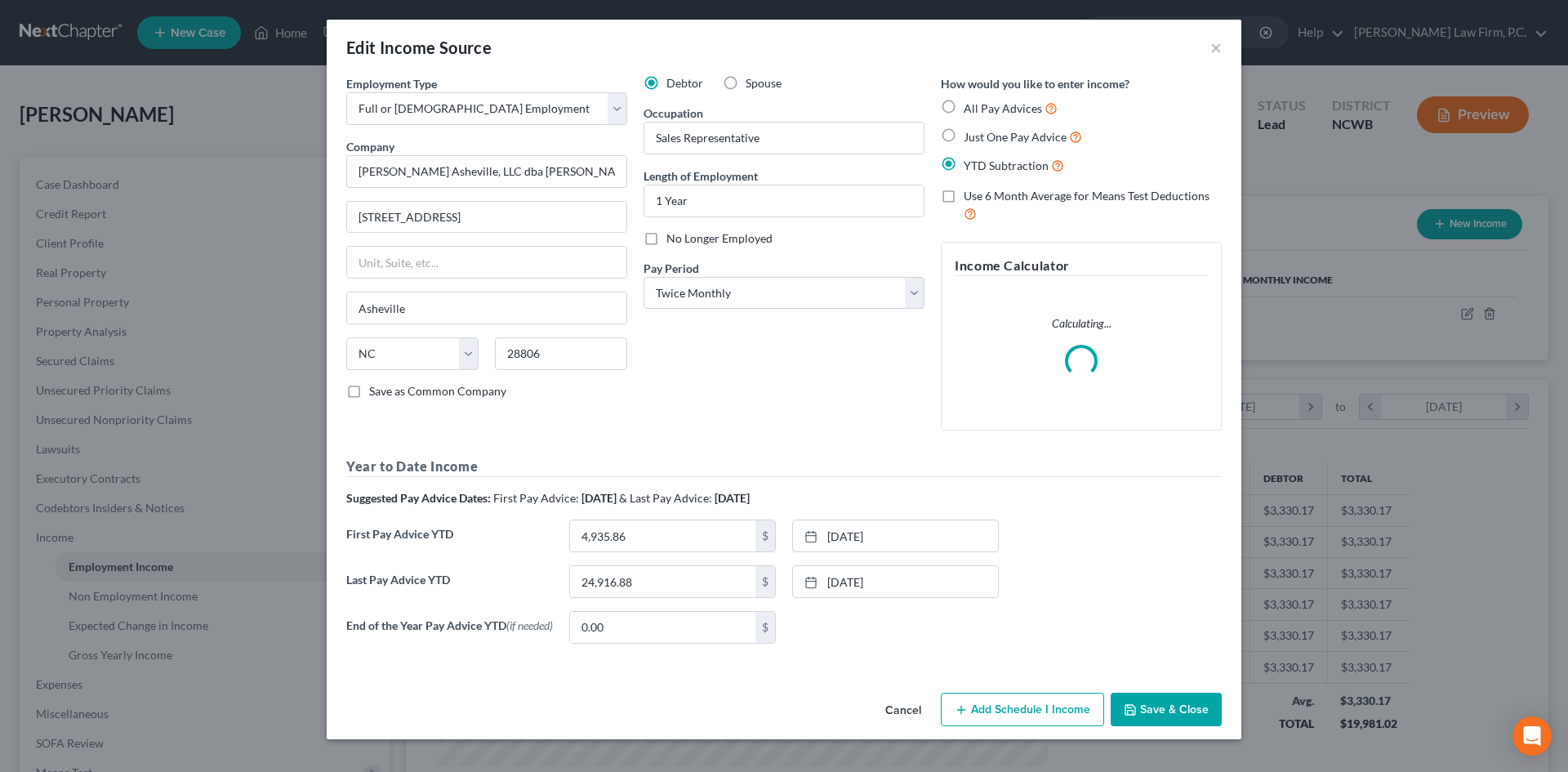
scroll to position [307, 647]
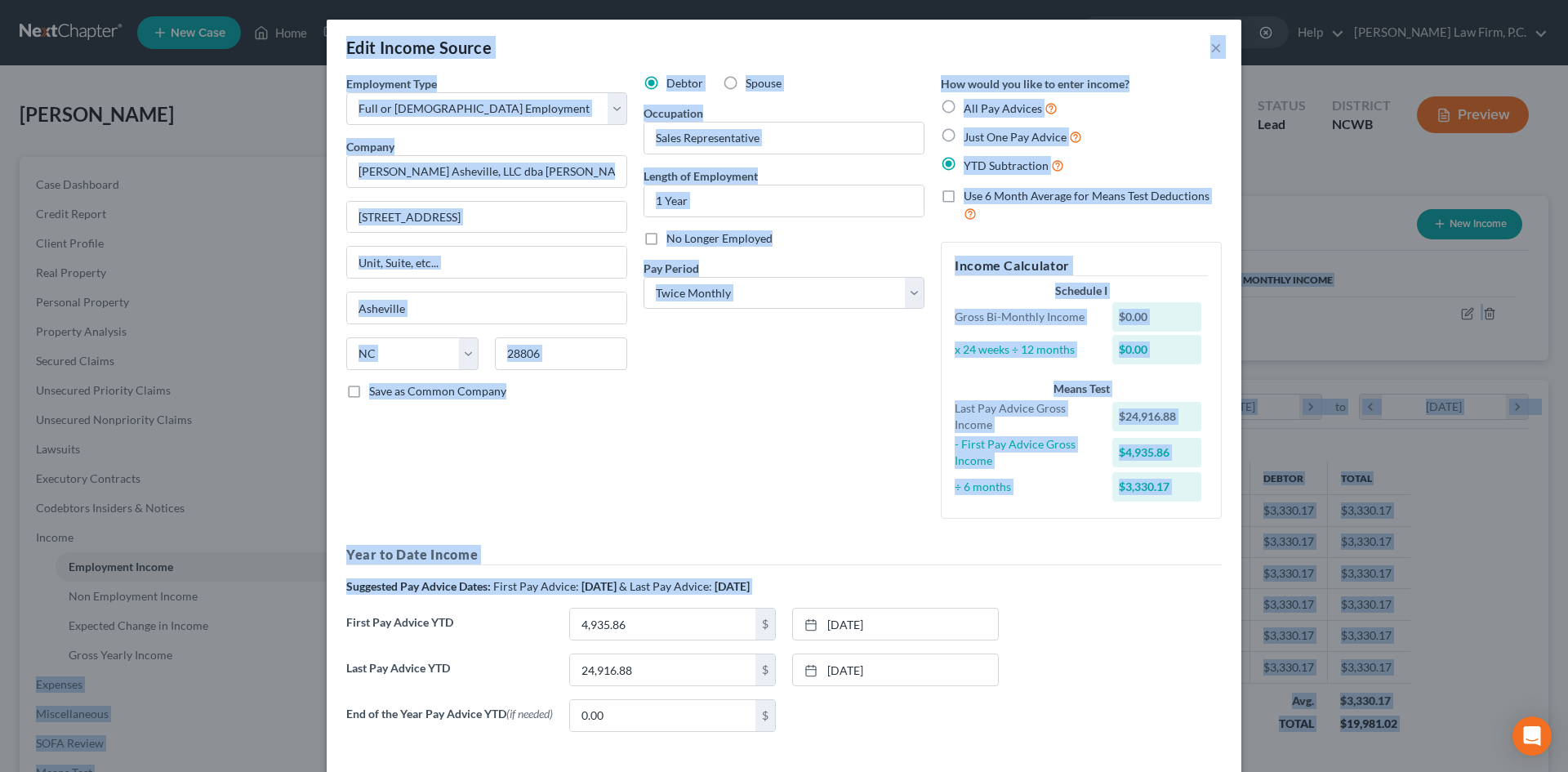
drag, startPoint x: 2, startPoint y: 634, endPoint x: -52, endPoint y: 665, distance: 62.3
click at [0, 665] on html "Home New Case Client Portal Directory Cases Mosley Law Firm, P.C. sarah@matneym…" at bounding box center [784, 507] width 1568 height 1015
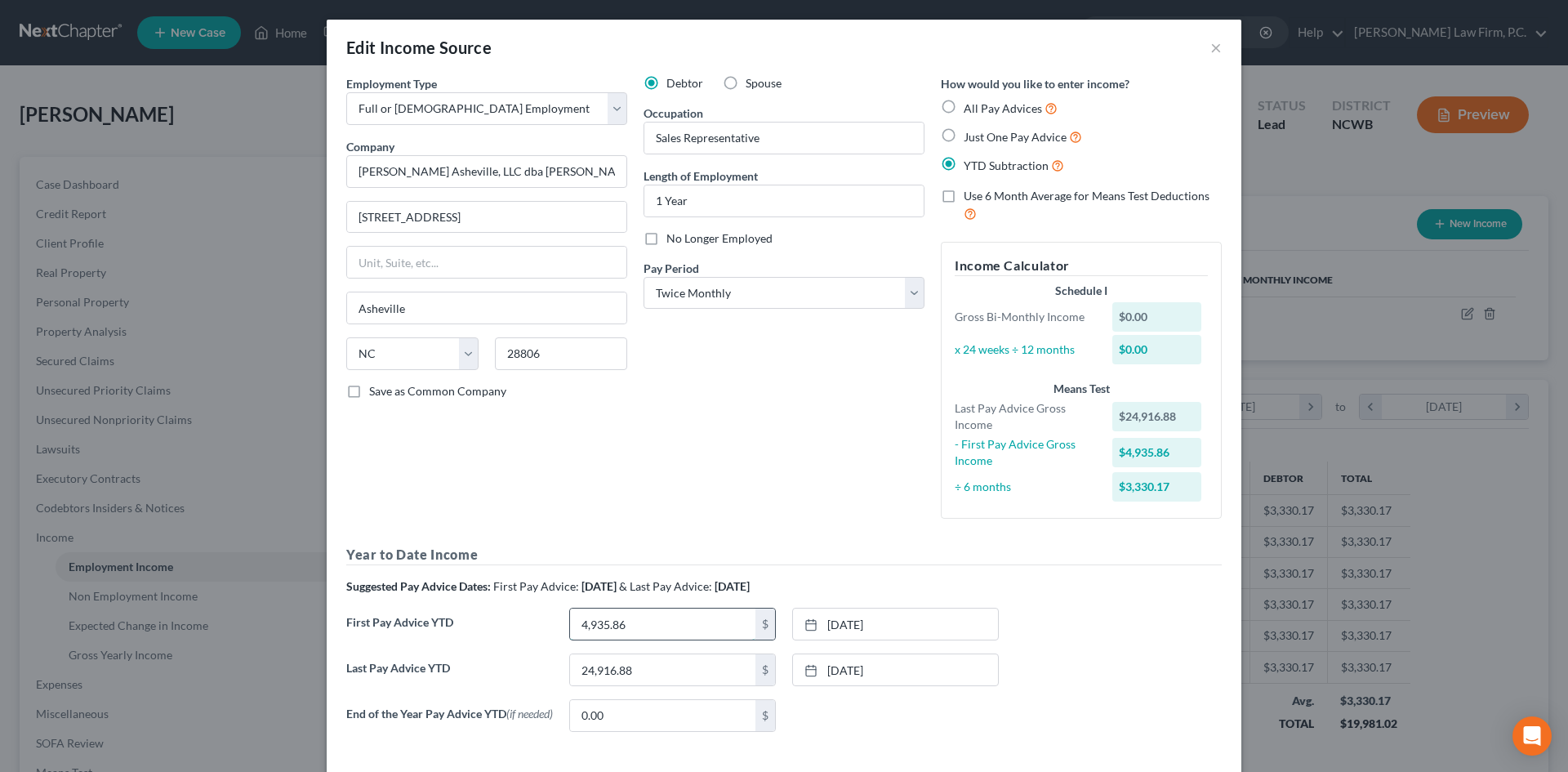
click at [630, 612] on input "4,935.86" at bounding box center [662, 624] width 185 height 31
type input "3,699.74"
click at [820, 617] on link "2/14/2025" at bounding box center [895, 624] width 205 height 31
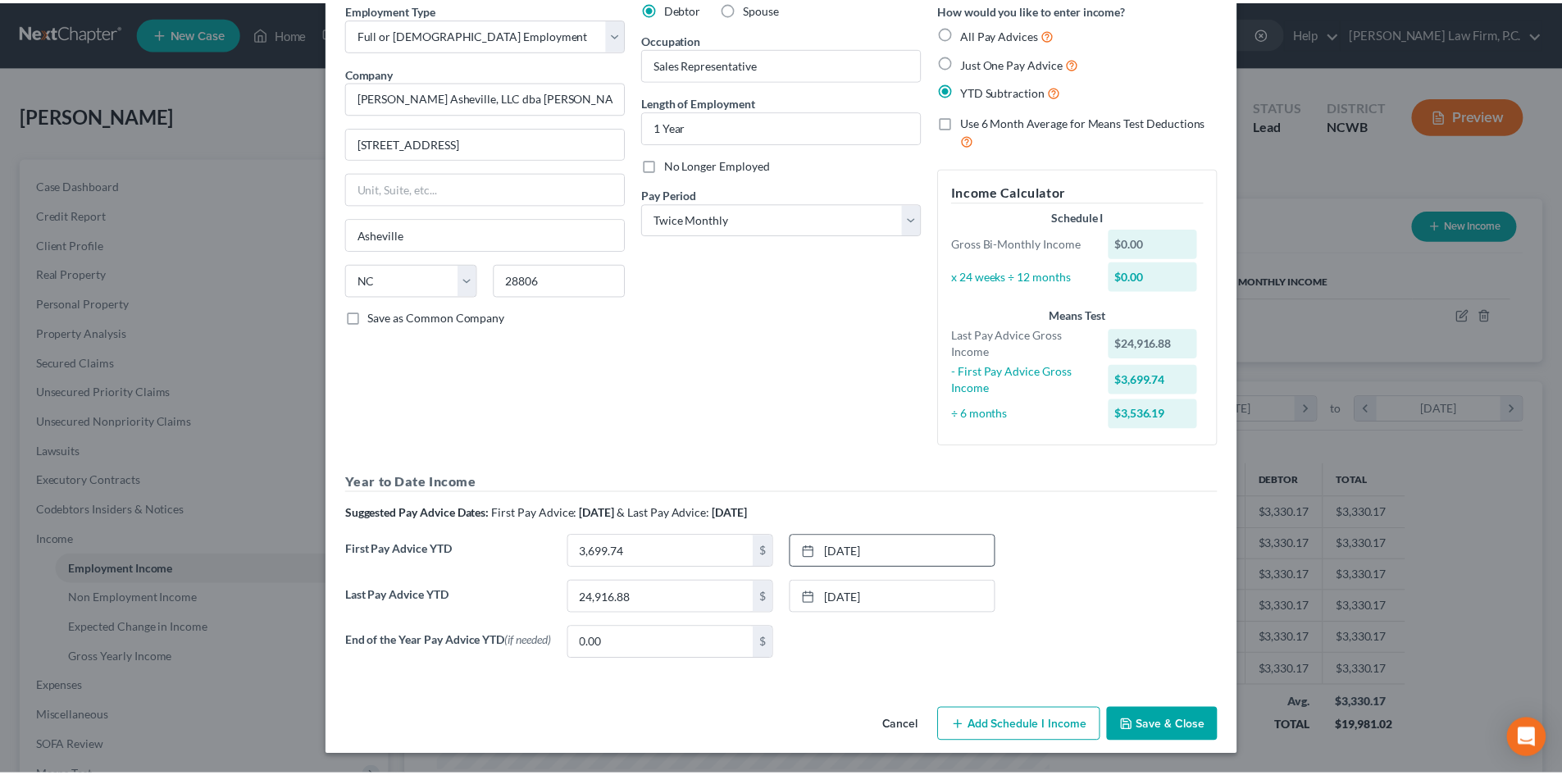
scroll to position [80, 0]
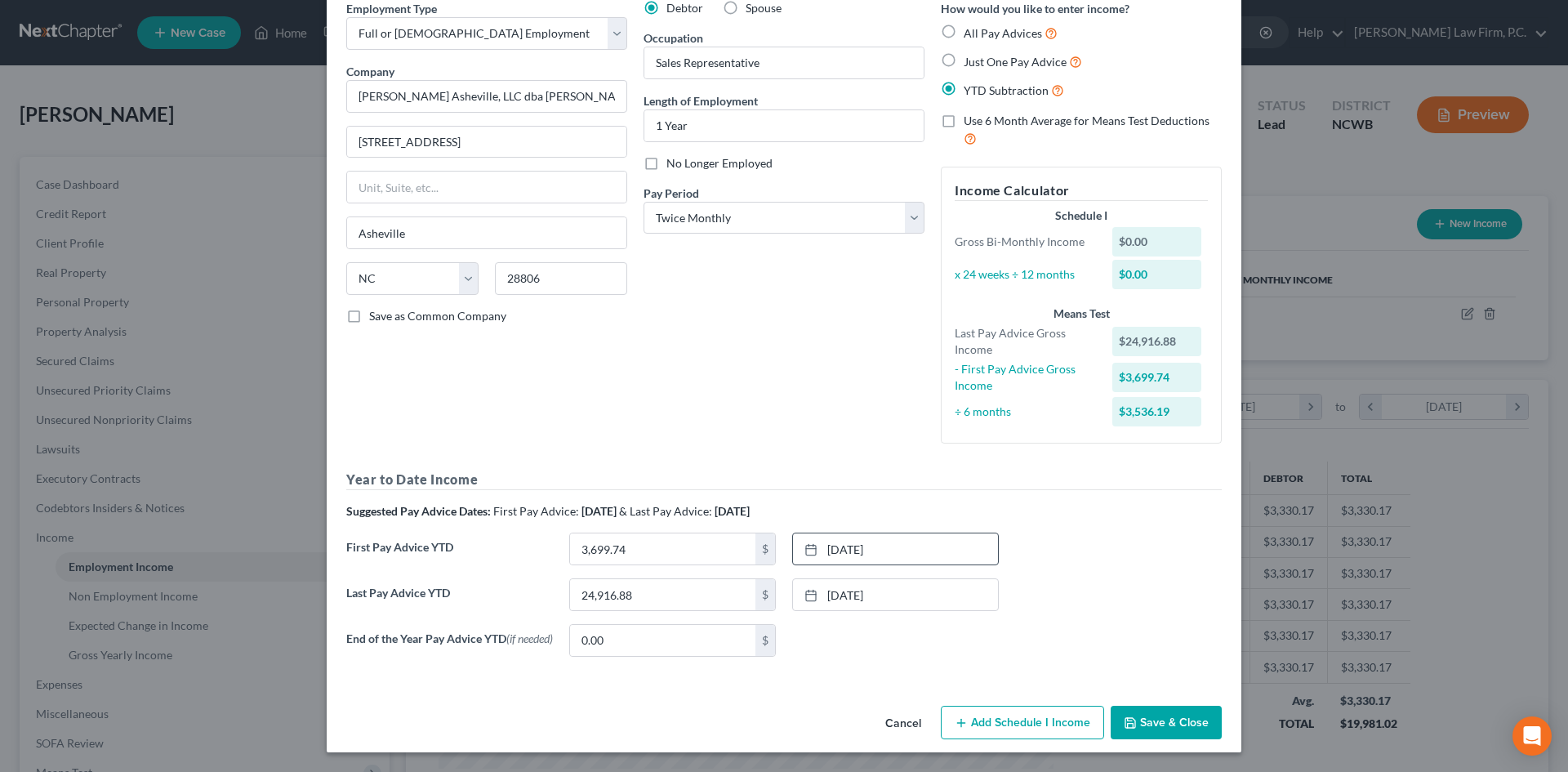
click at [1178, 722] on button "Save & Close" at bounding box center [1166, 723] width 112 height 34
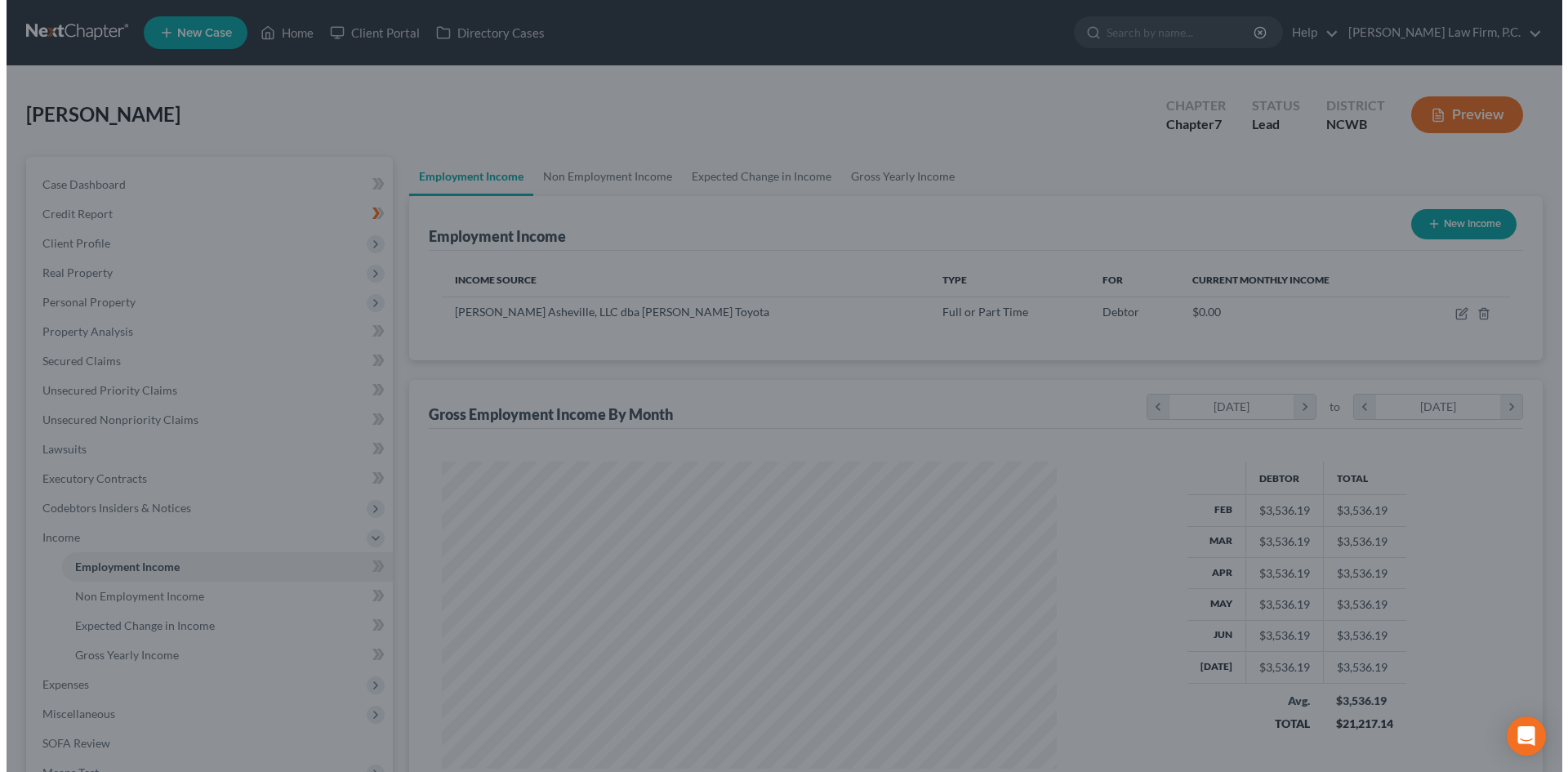
scroll to position [816654, 815847]
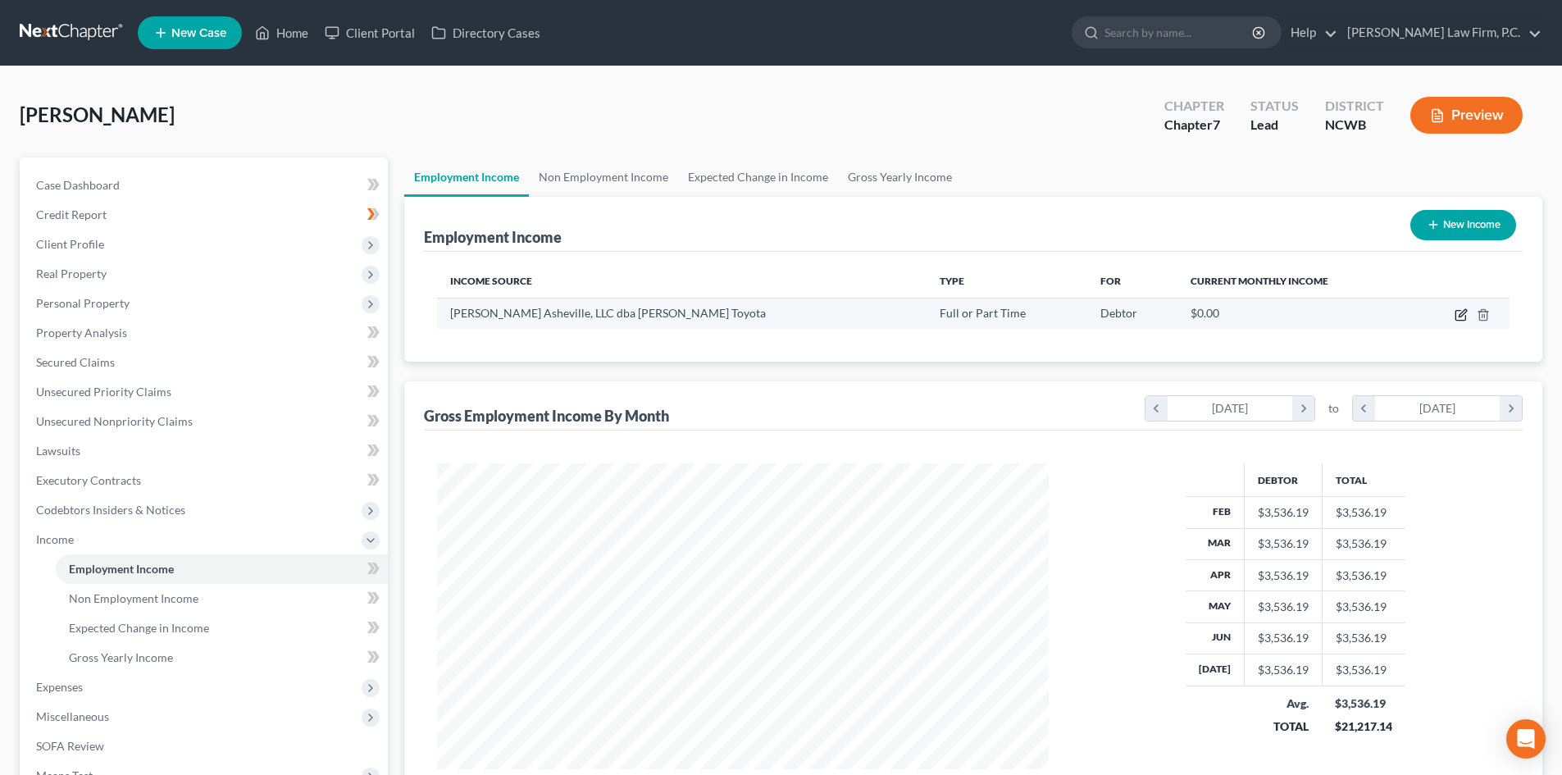
click at [1457, 319] on icon "button" at bounding box center [1461, 316] width 10 height 10
select select "0"
select select "28"
select select "1"
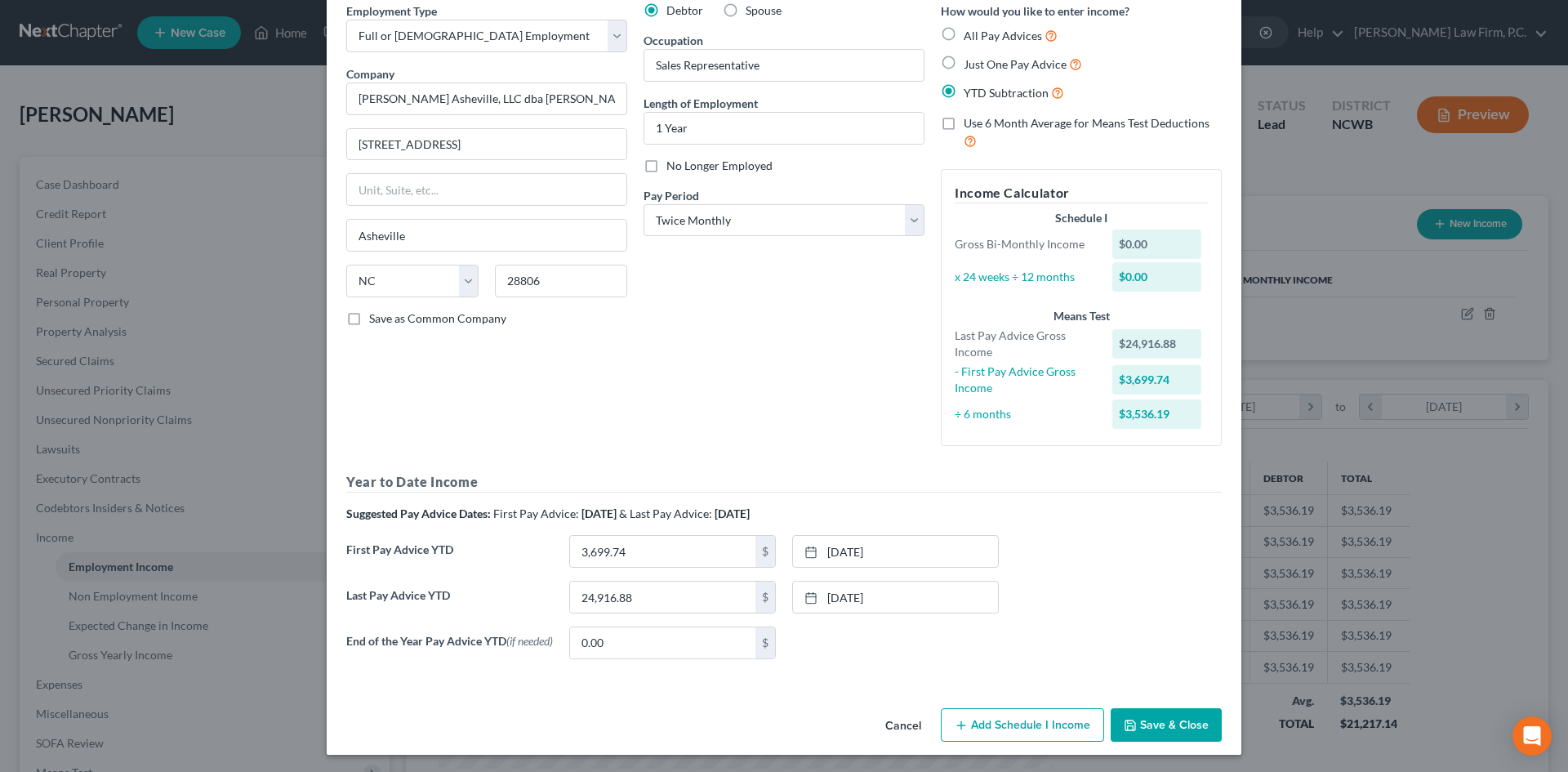
scroll to position [80, 0]
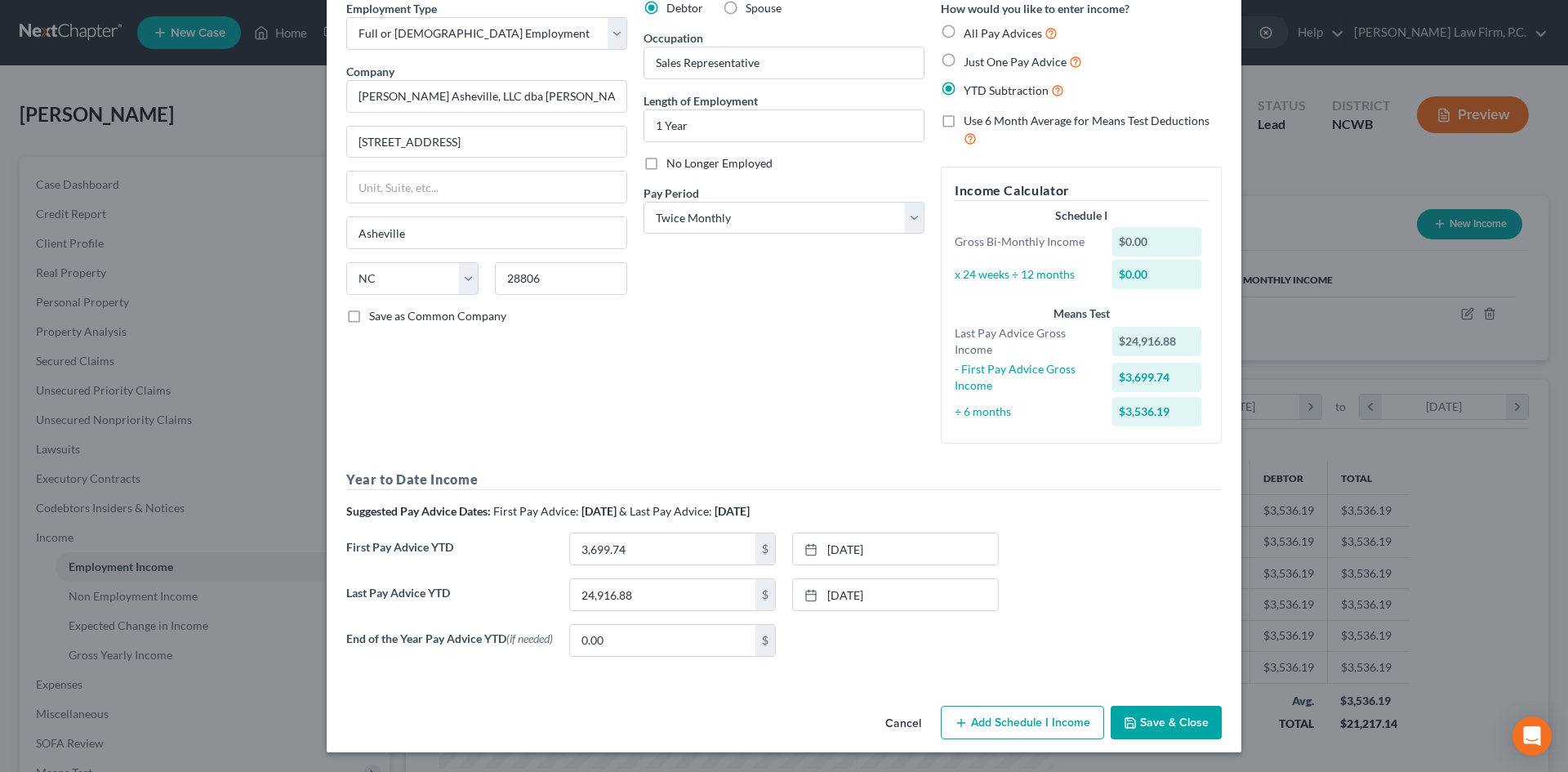
drag, startPoint x: 1033, startPoint y: 713, endPoint x: 824, endPoint y: 625, distance: 226.8
click at [1033, 712] on button "Add Schedule I Income" at bounding box center [1022, 723] width 163 height 34
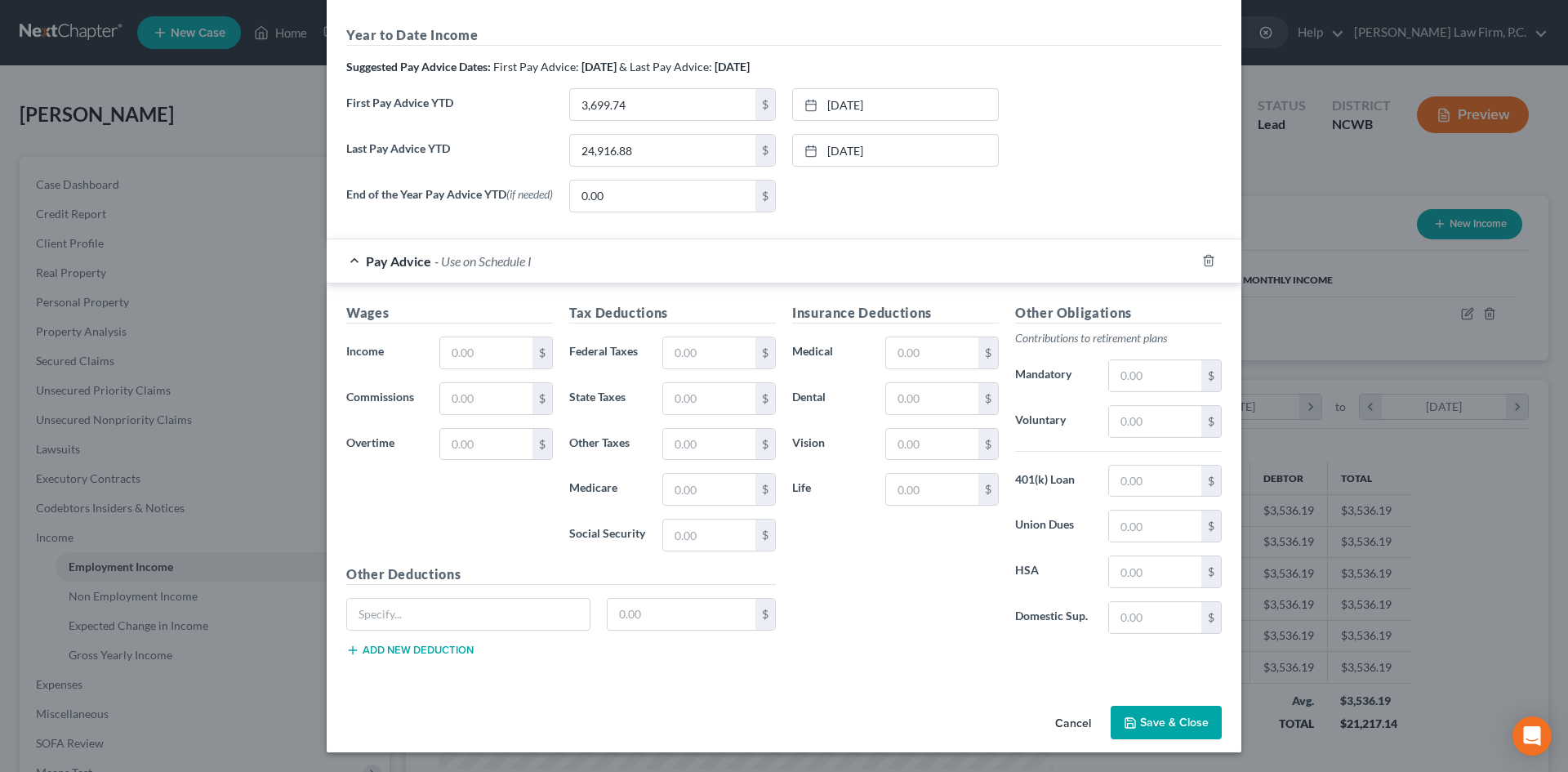
scroll to position [524, 0]
click at [1205, 265] on icon "button" at bounding box center [1208, 261] width 7 height 11
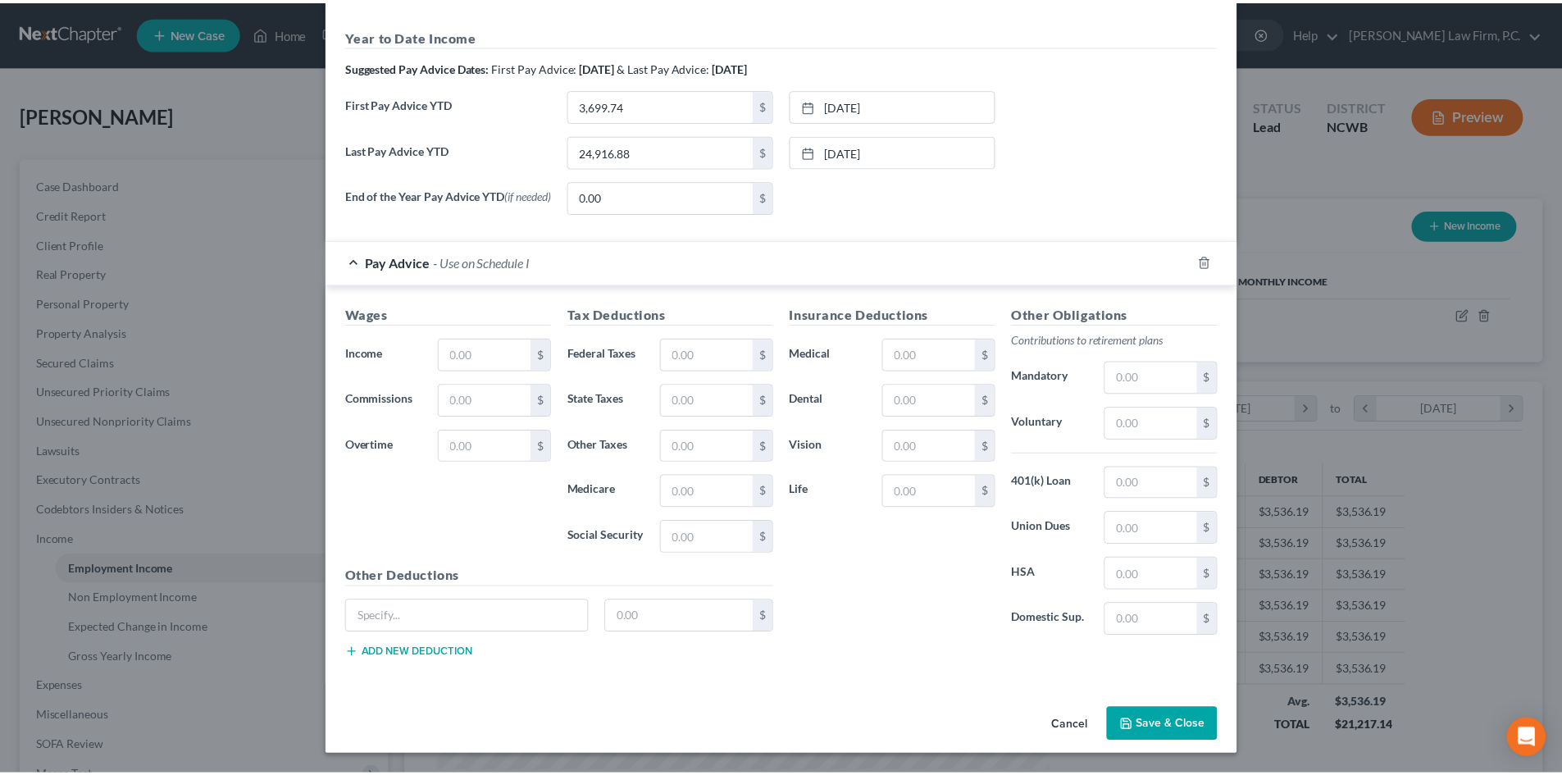
scroll to position [80, 0]
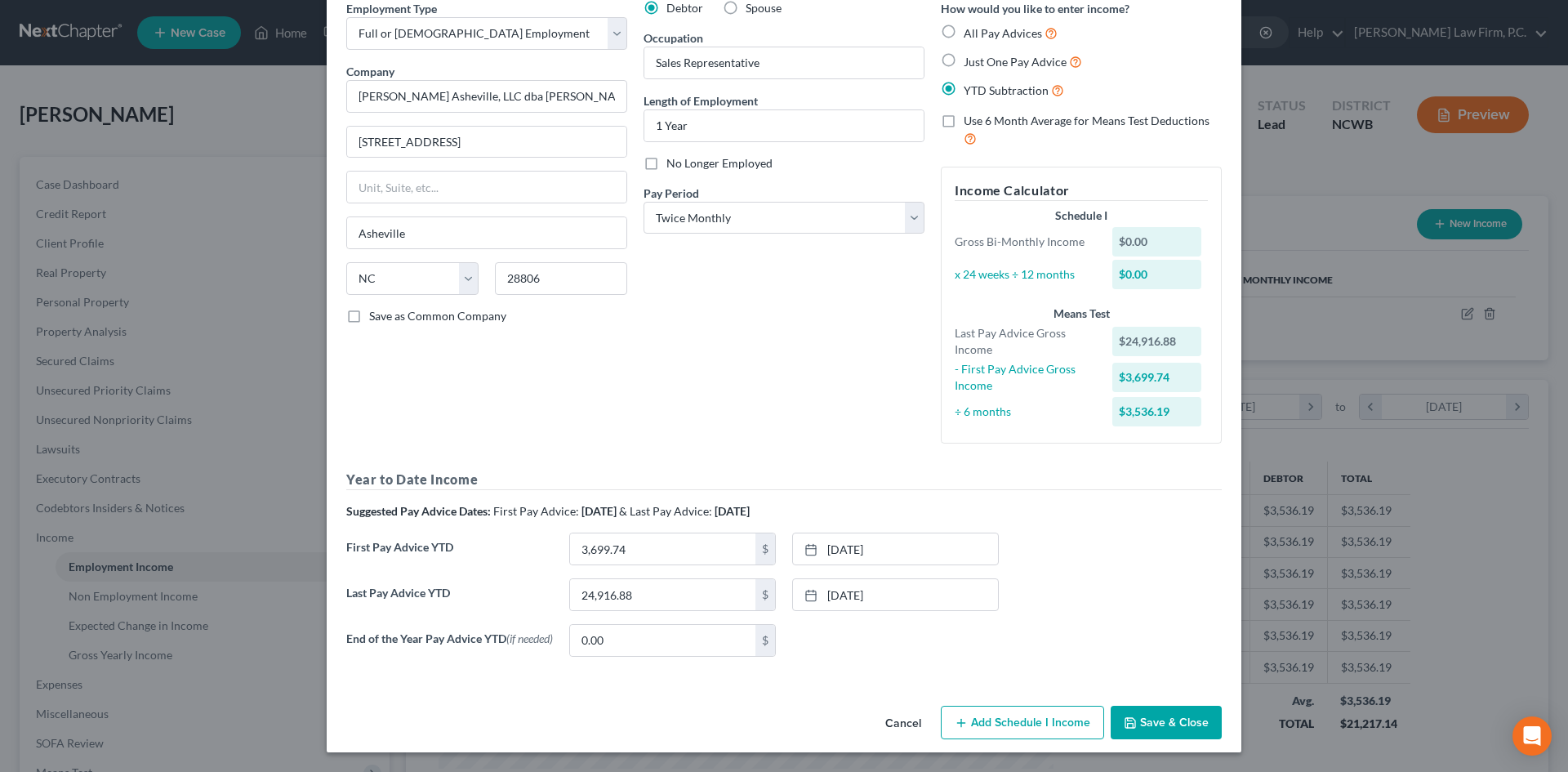
click at [1142, 727] on button "Save & Close" at bounding box center [1166, 723] width 112 height 34
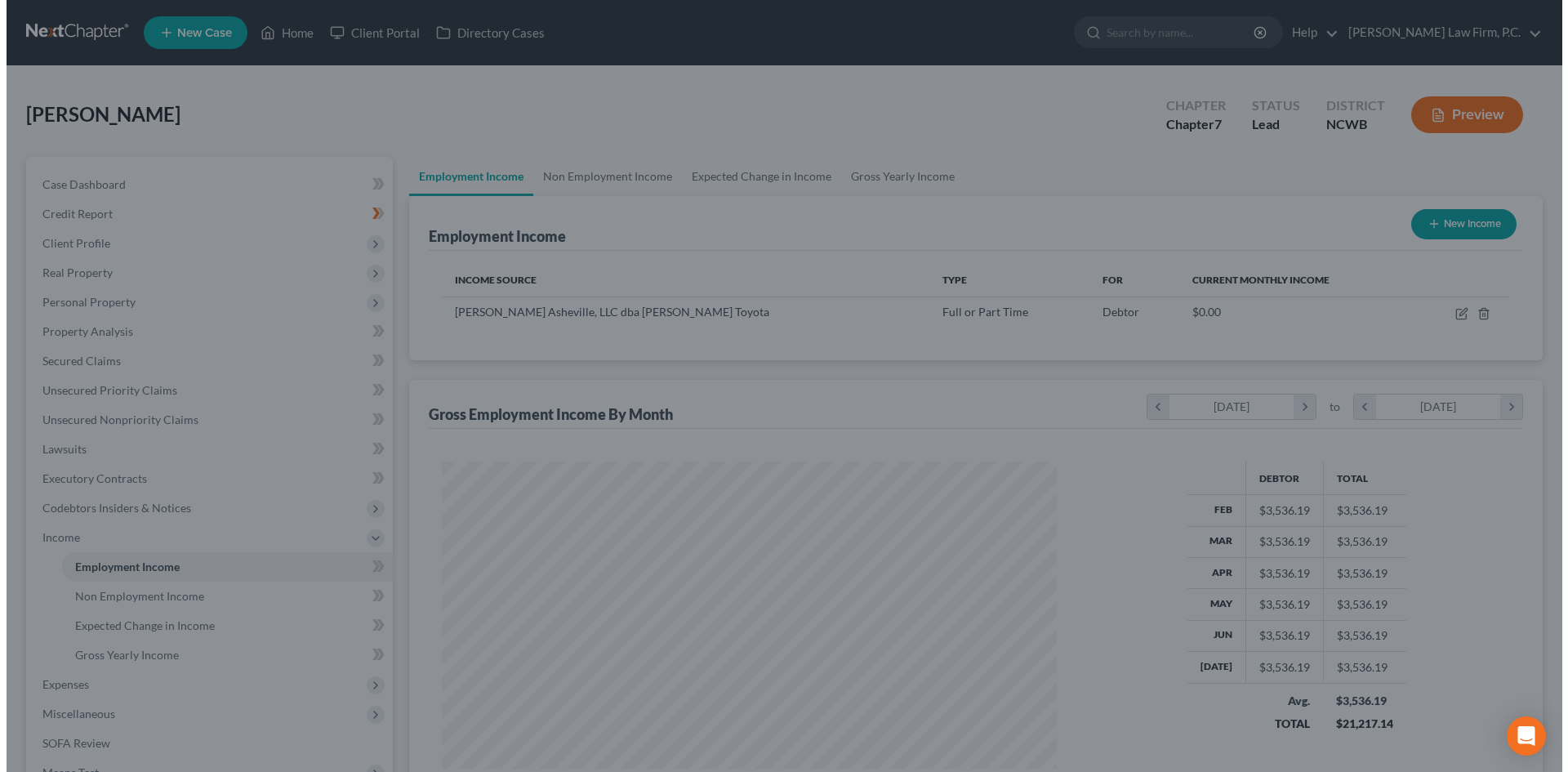
scroll to position [816654, 815847]
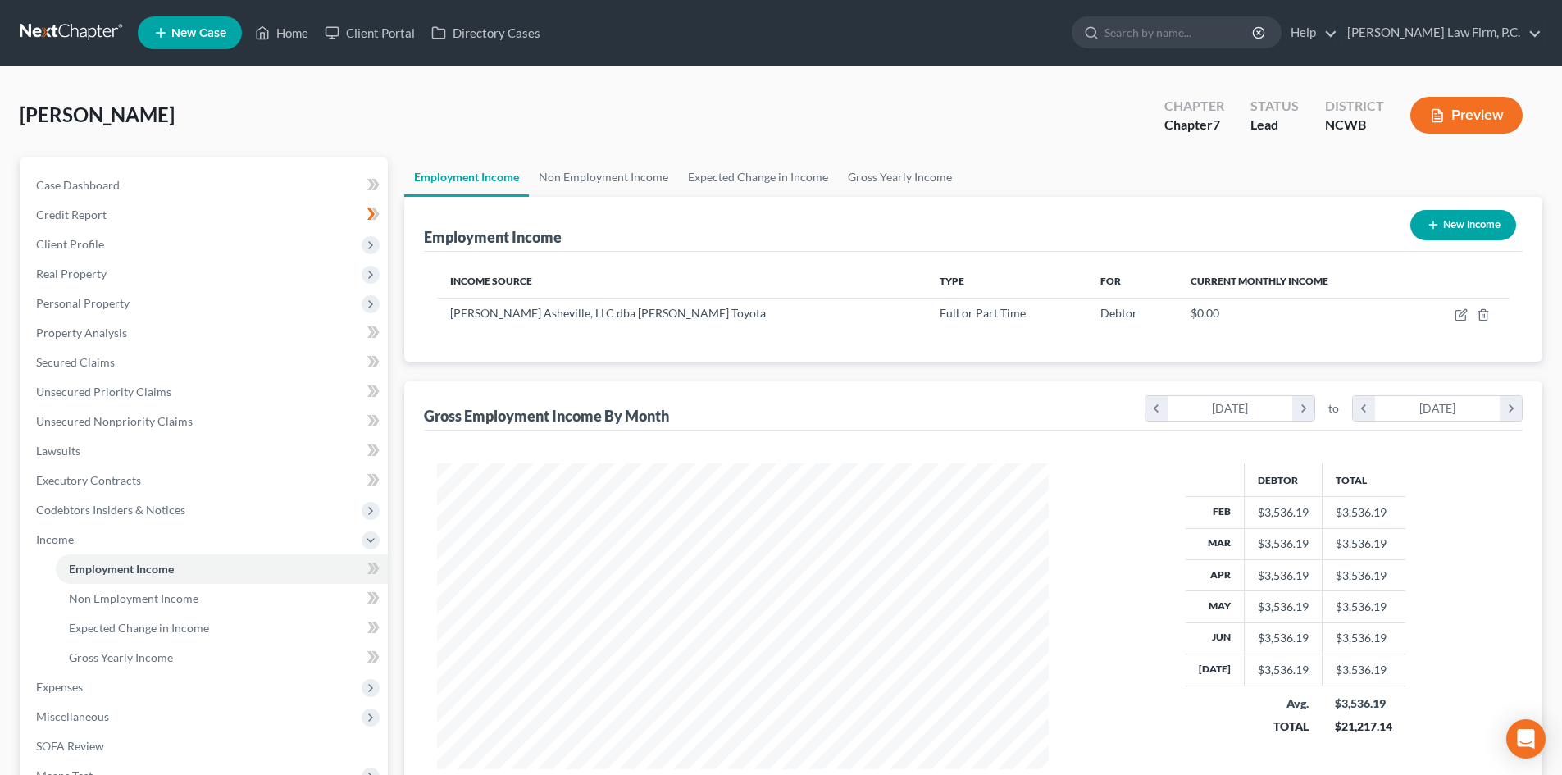
click at [1448, 225] on button "New Income" at bounding box center [1464, 225] width 106 height 30
select select "0"
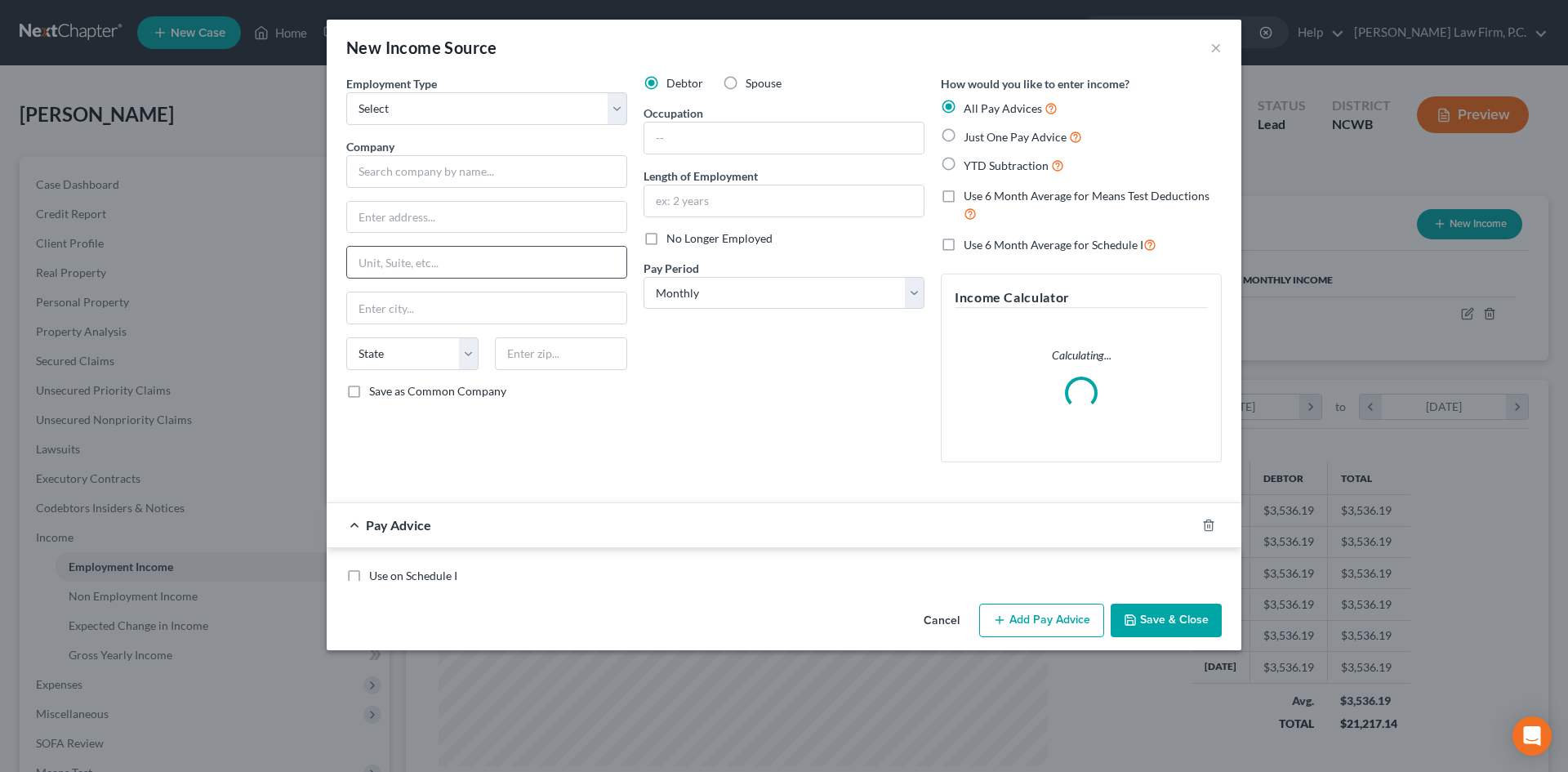
scroll to position [307, 647]
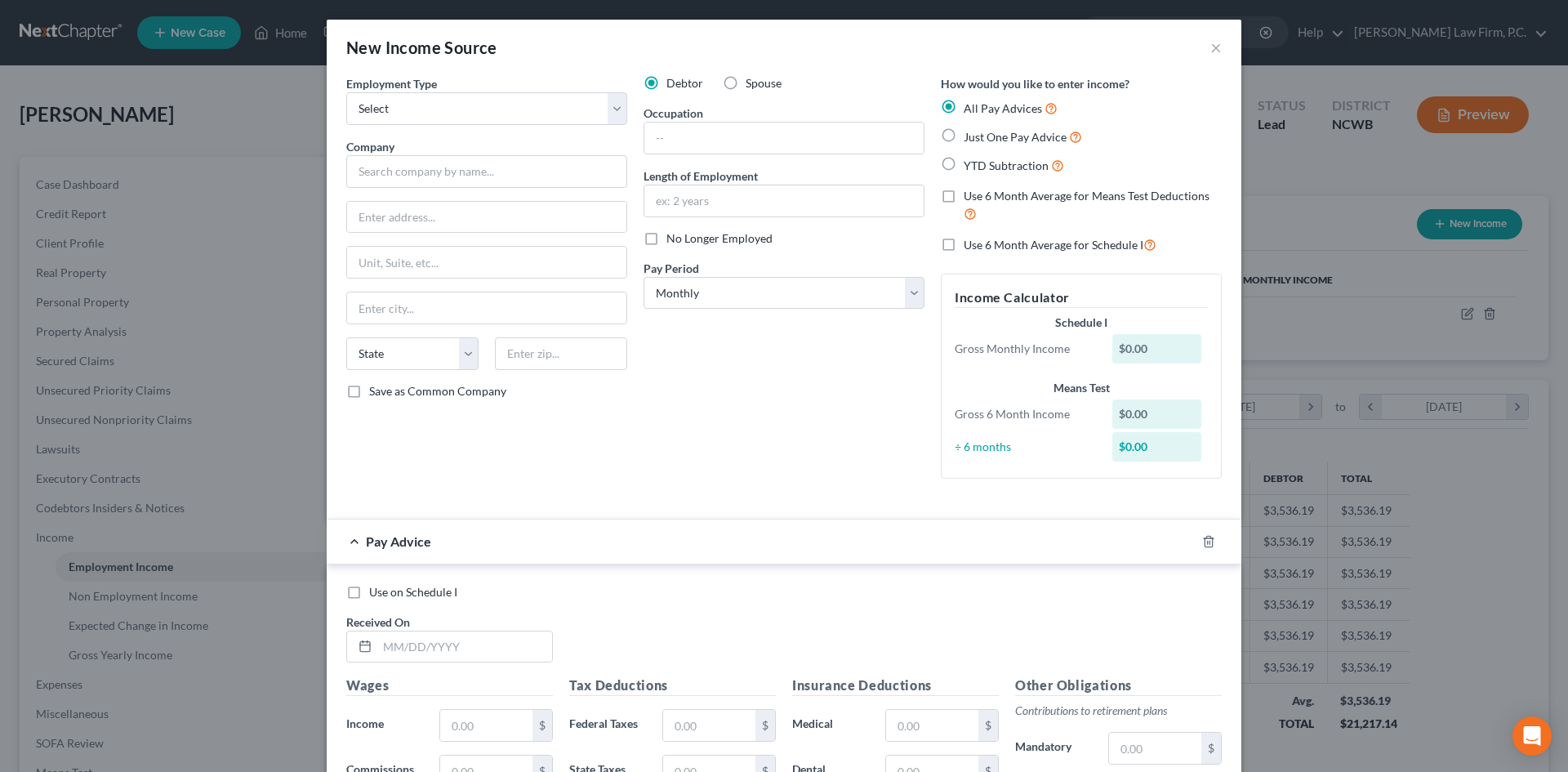
click at [1002, 245] on span "Use 6 Month Average for Schedule I" at bounding box center [1053, 245] width 179 height 14
click at [981, 245] on input "Use 6 Month Average for Schedule I" at bounding box center [975, 240] width 11 height 11
checkbox input "true"
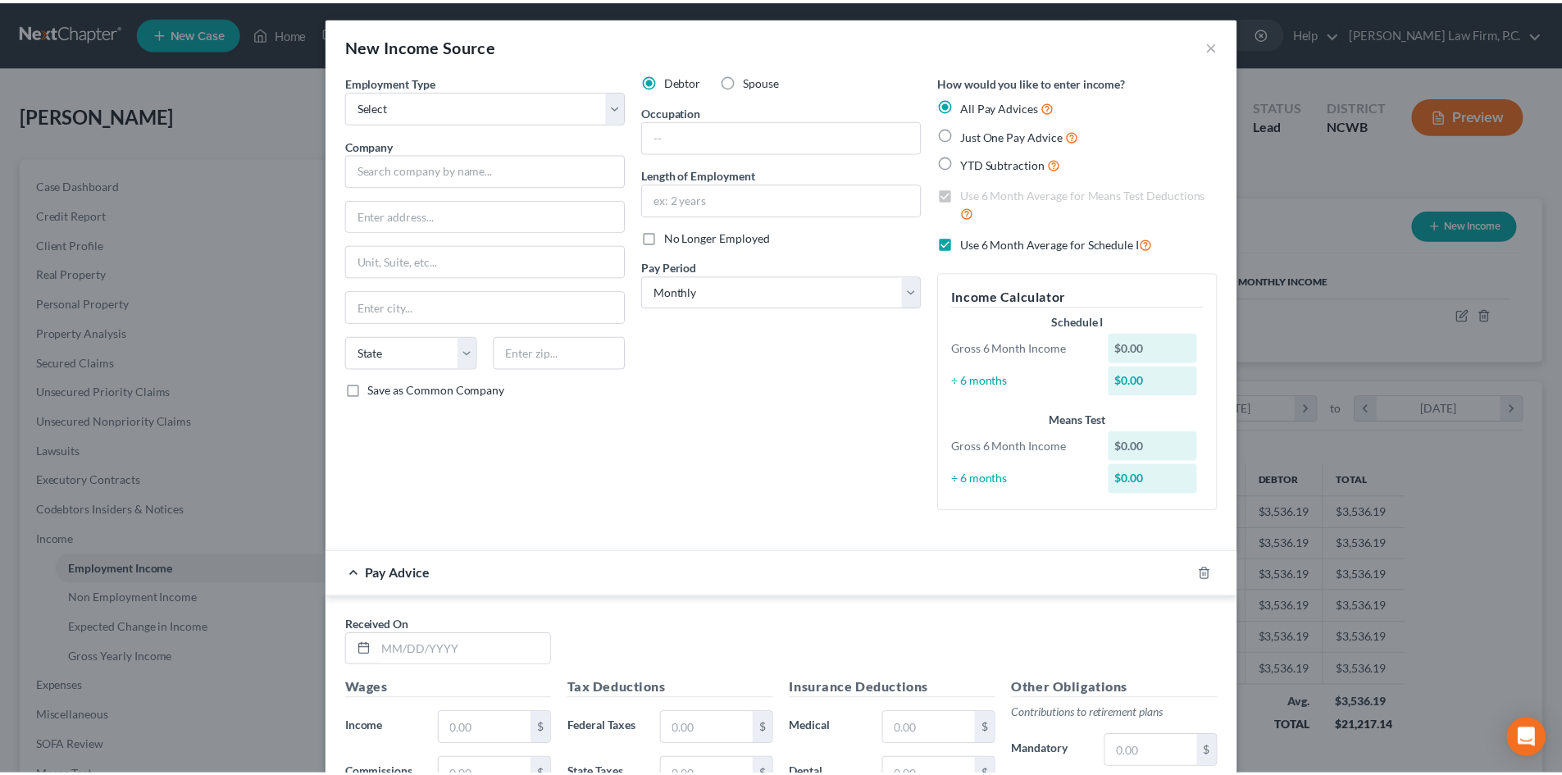
scroll to position [0, 0]
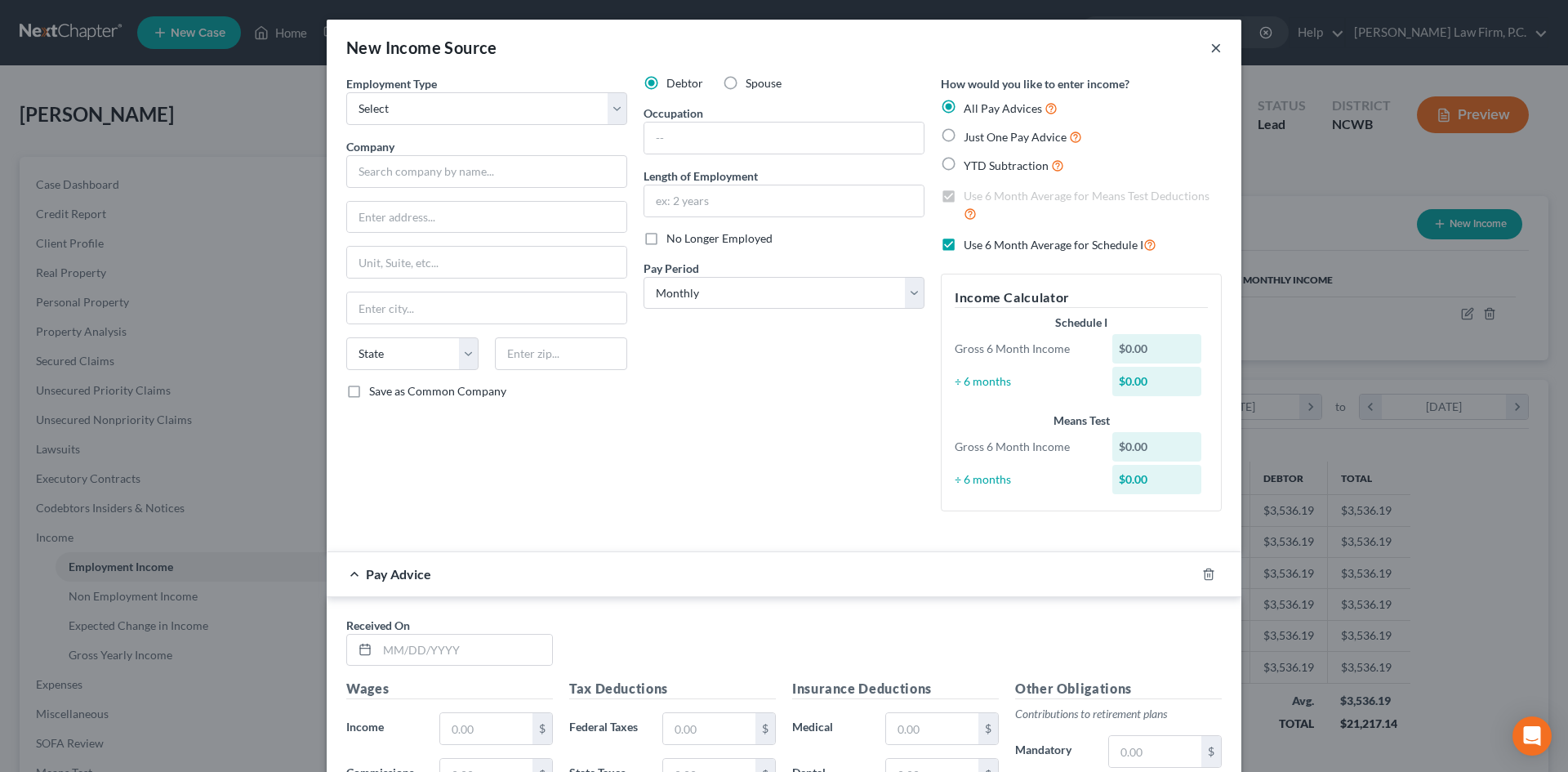
click at [1210, 42] on button "×" at bounding box center [1215, 48] width 11 height 20
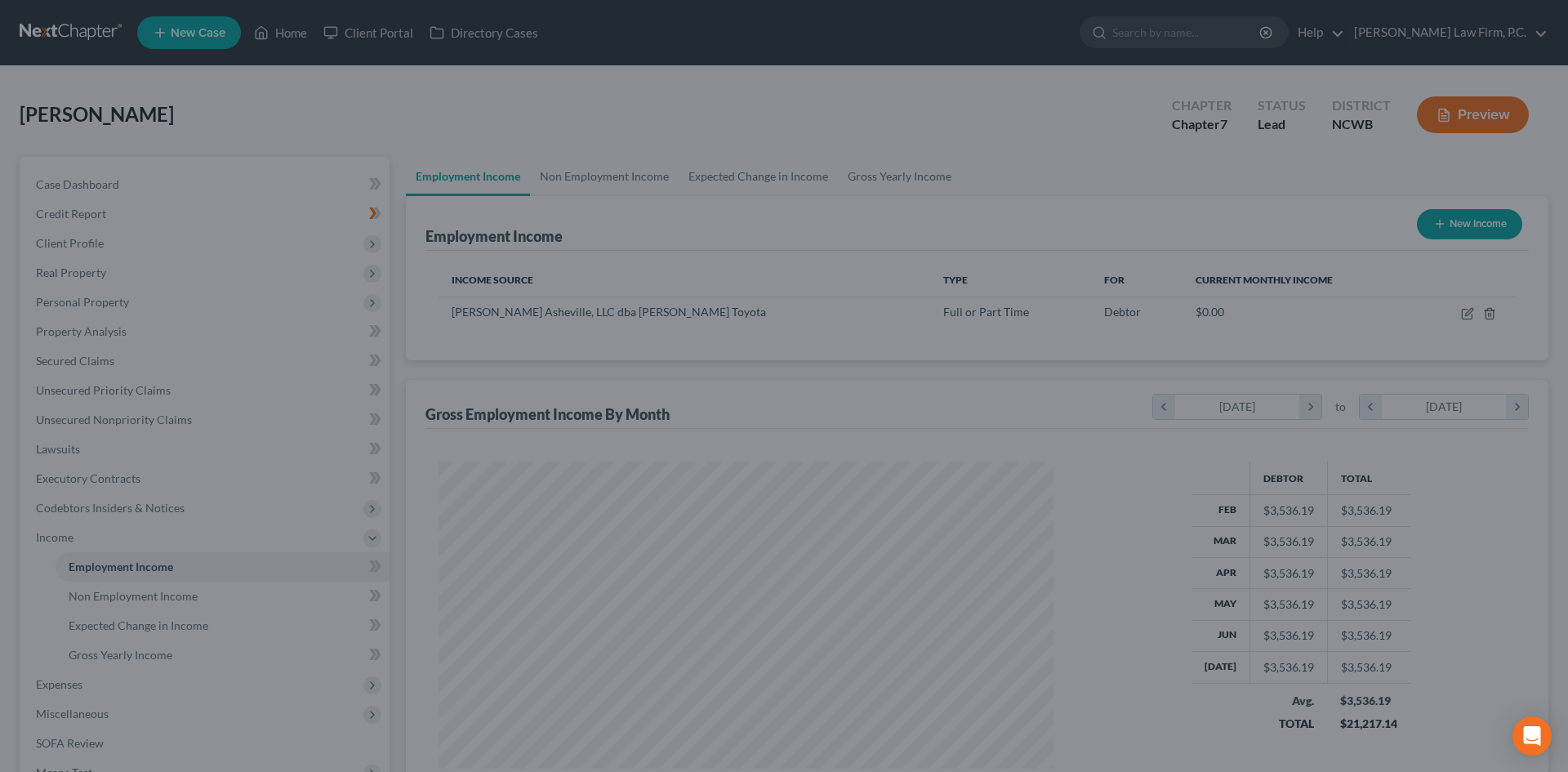
scroll to position [816654, 815847]
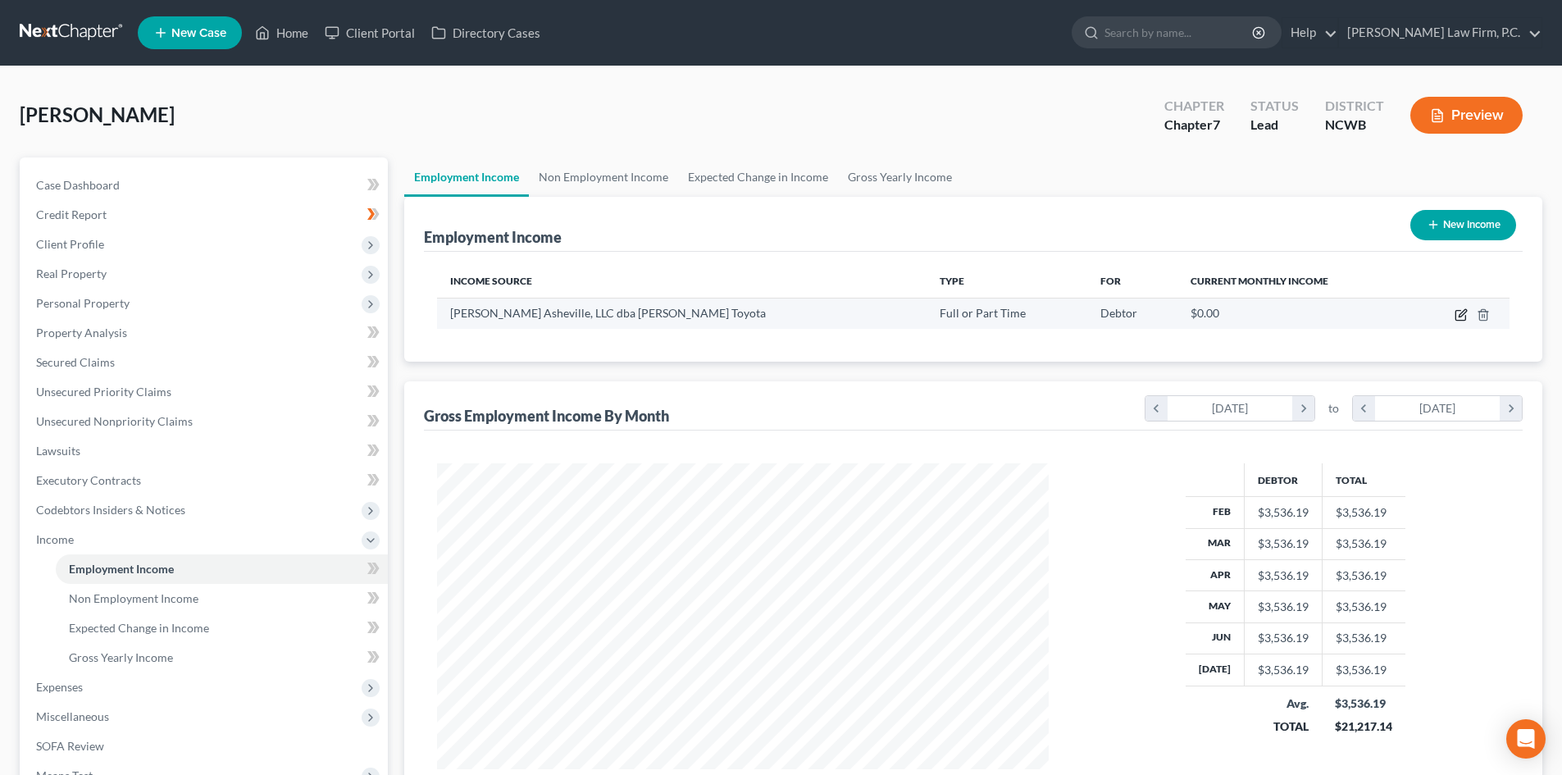
click at [1461, 308] on icon "button" at bounding box center [1461, 314] width 13 height 13
select select "0"
select select "28"
select select "1"
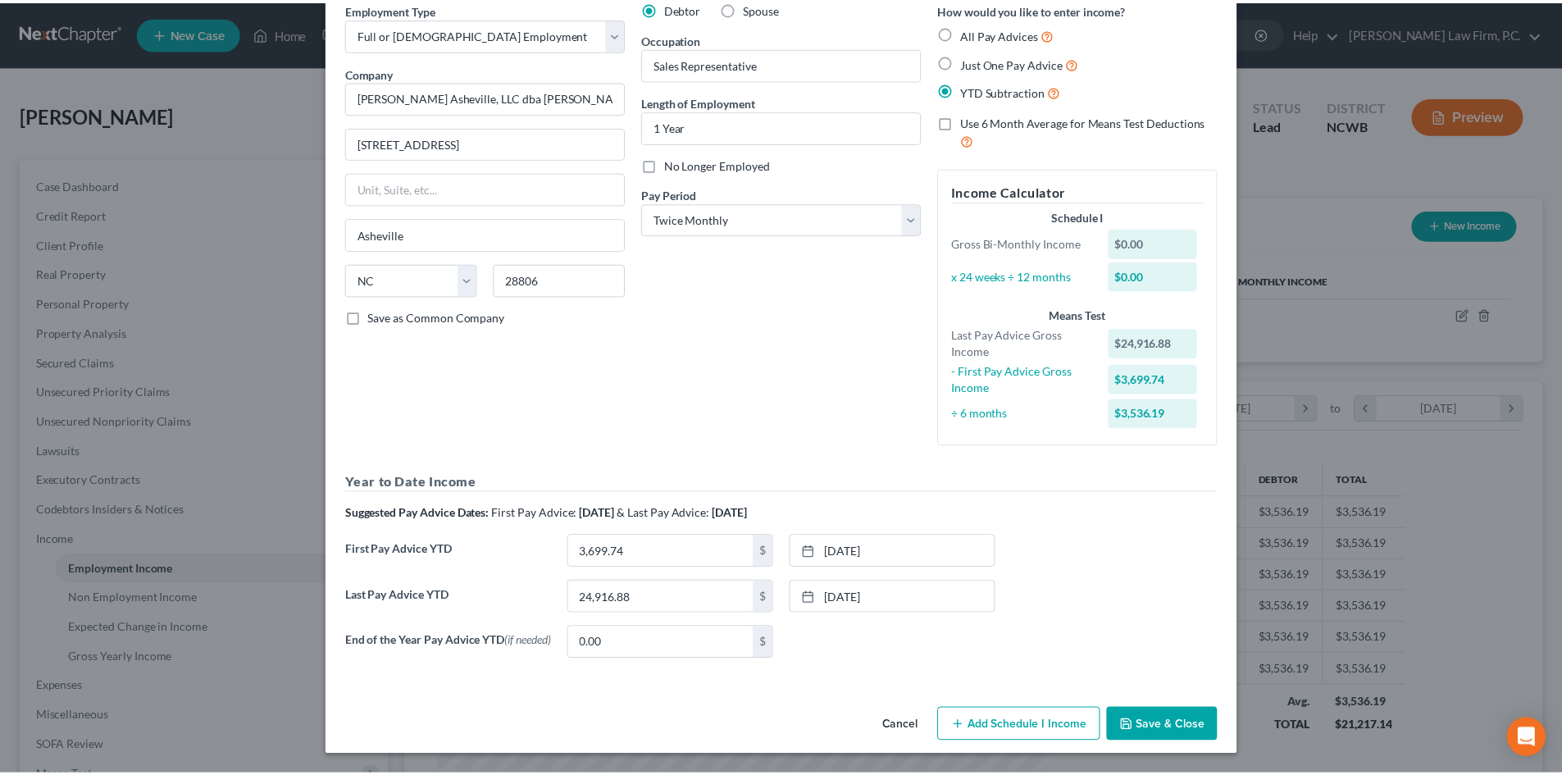
scroll to position [80, 0]
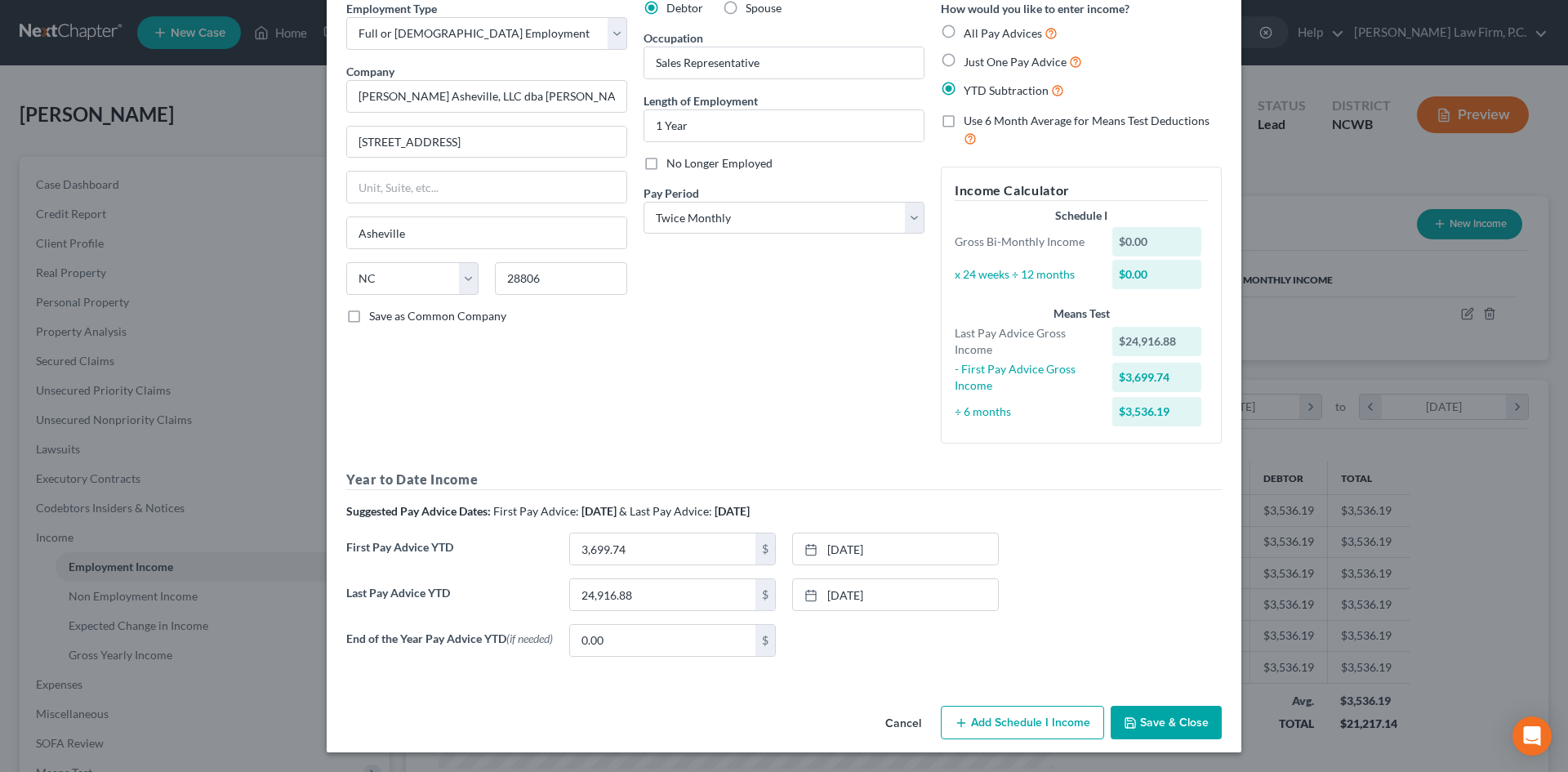
click at [891, 715] on button "Cancel" at bounding box center [903, 723] width 62 height 33
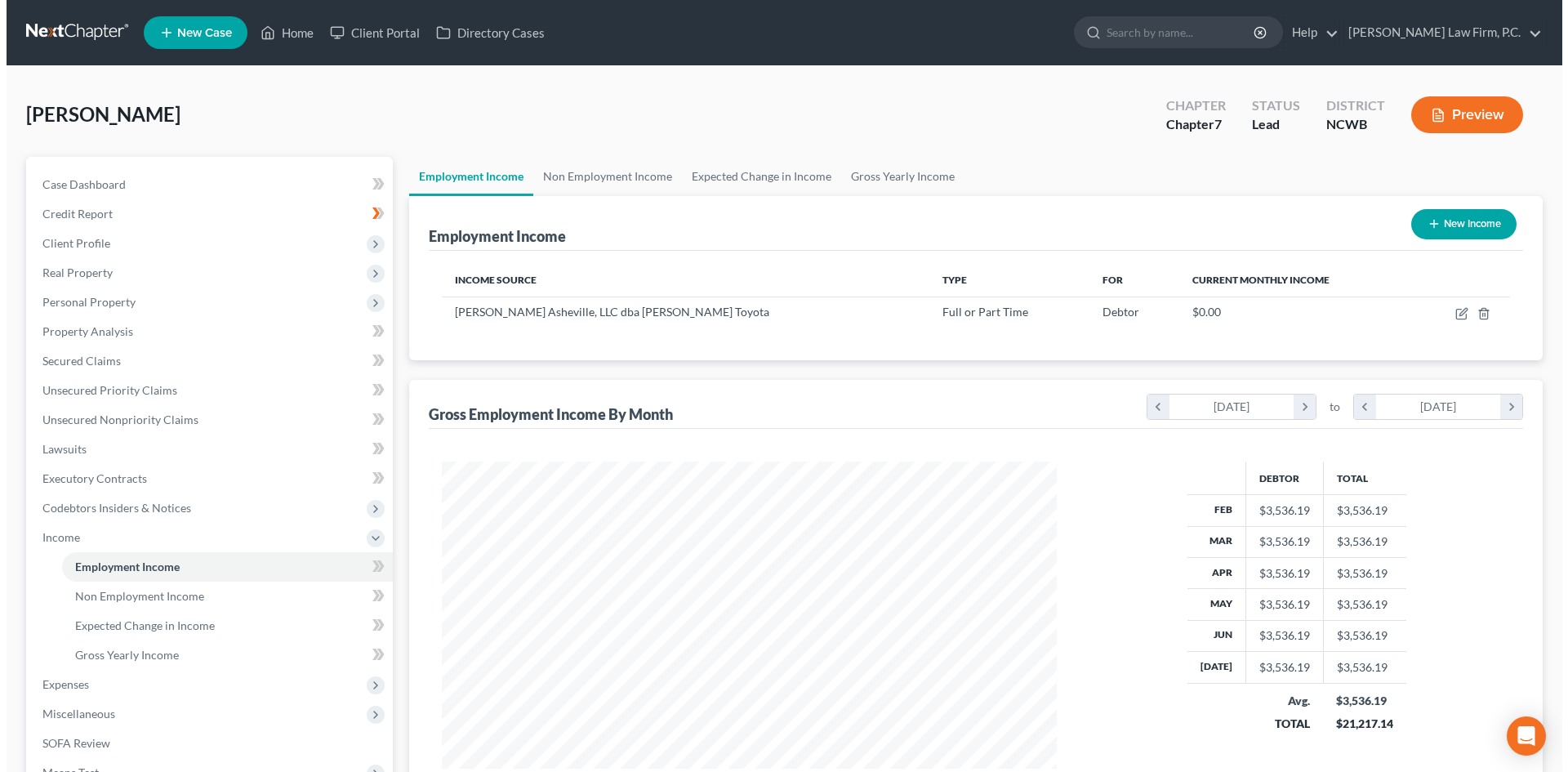
scroll to position [816654, 815847]
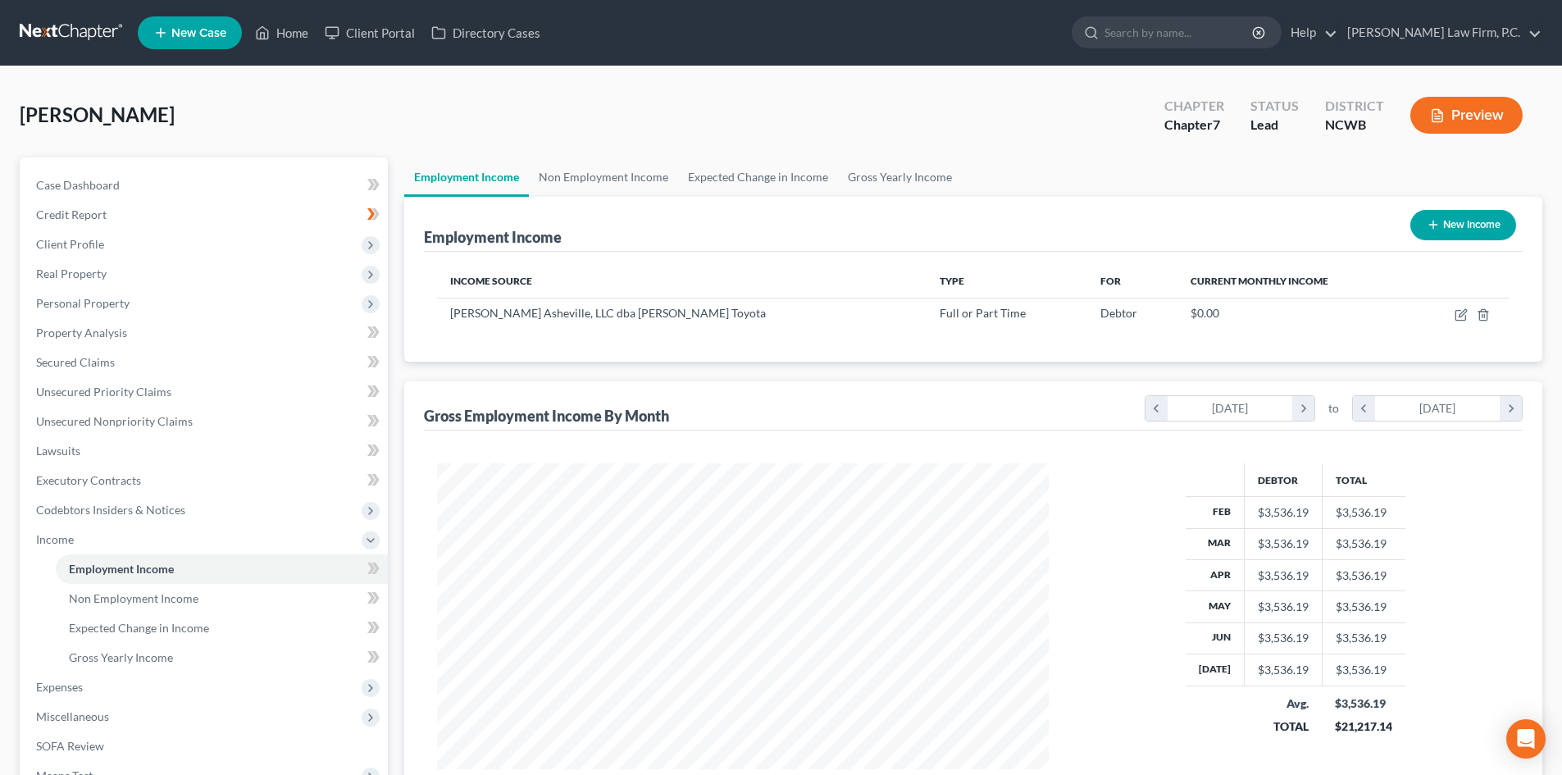
drag, startPoint x: 1467, startPoint y: 230, endPoint x: 1457, endPoint y: 230, distance: 10.7
click at [1457, 230] on button "New Income" at bounding box center [1464, 225] width 106 height 30
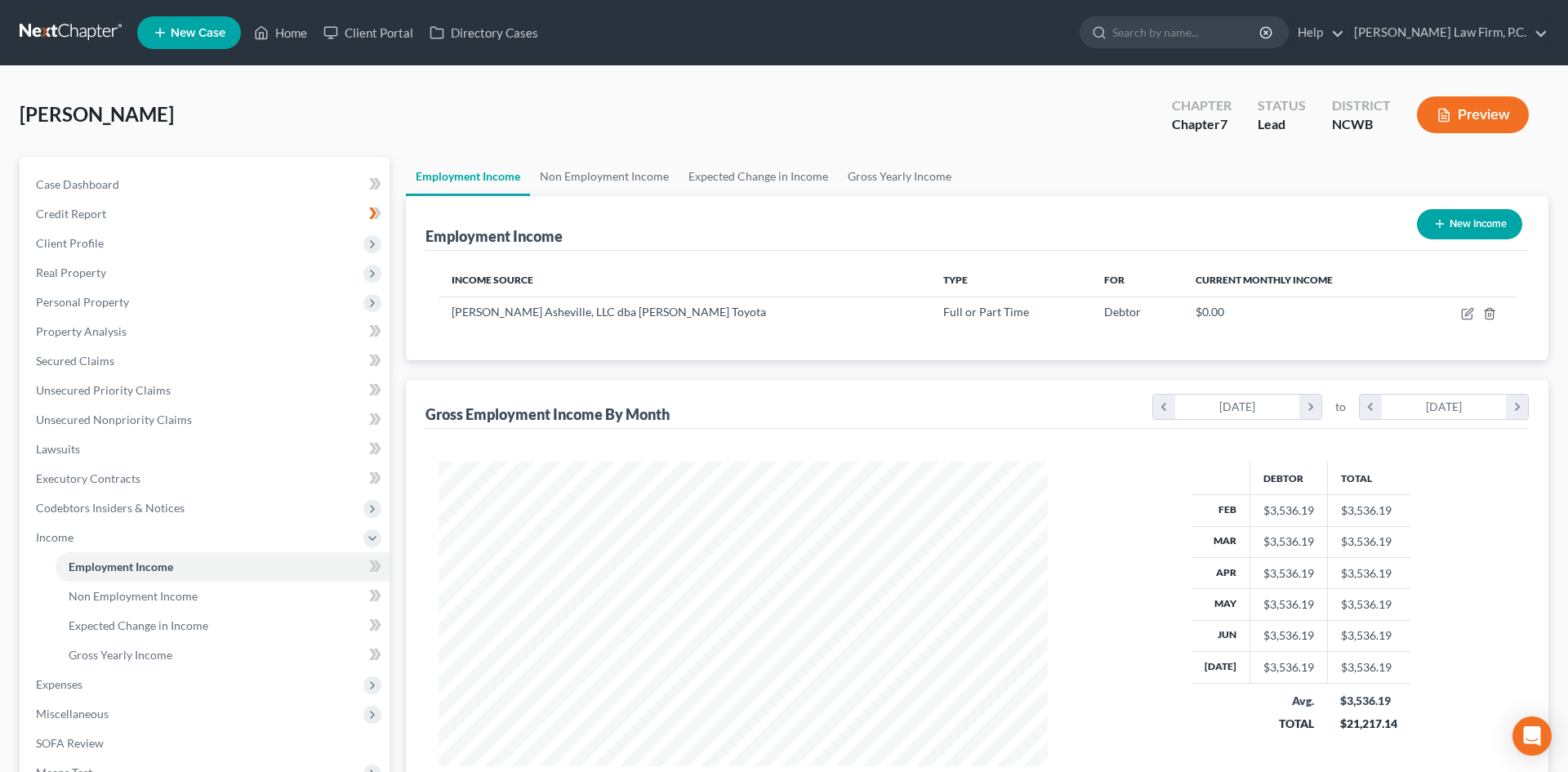
select select "0"
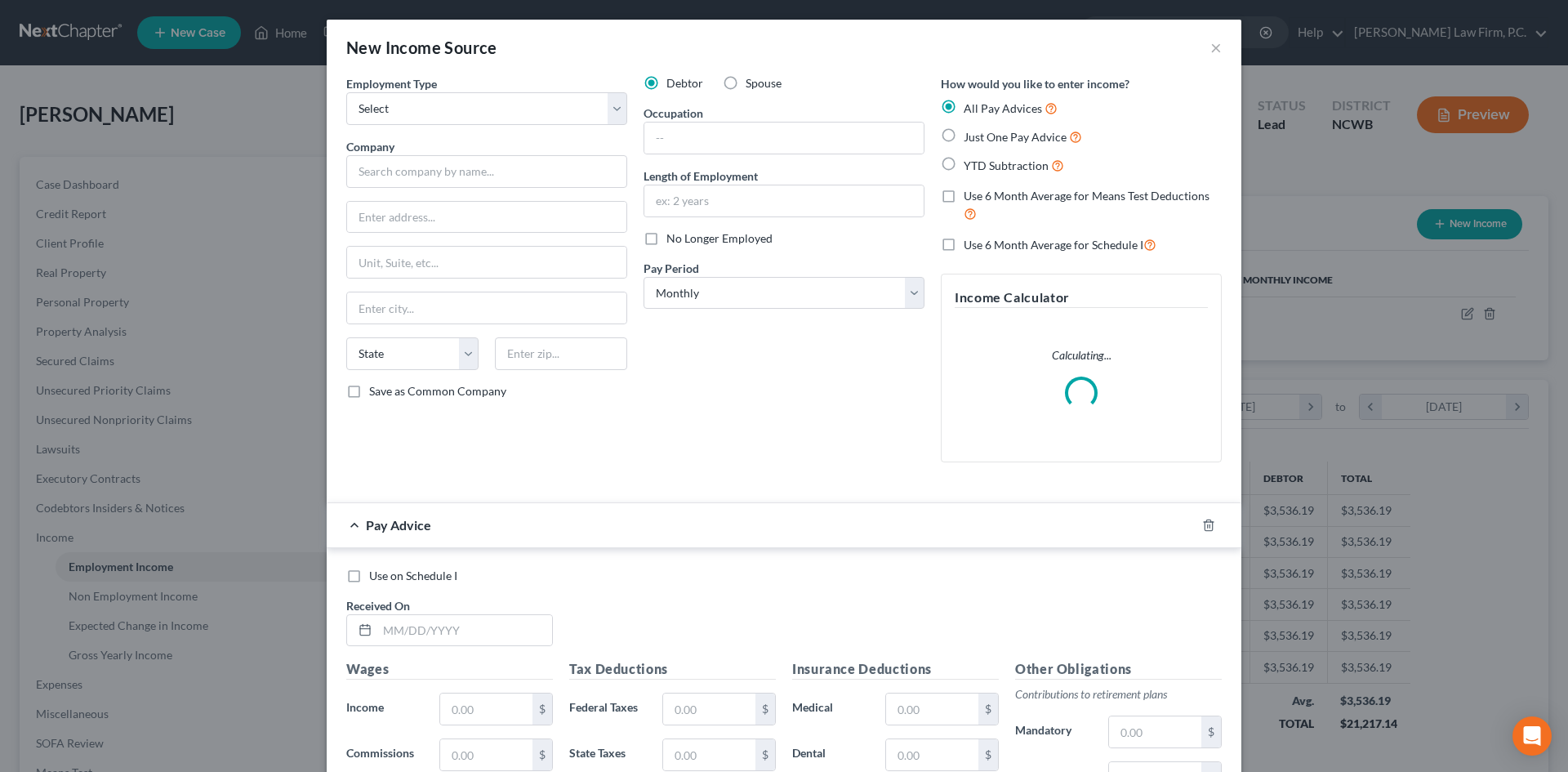
scroll to position [307, 647]
click at [964, 241] on label "Use 6 Month Average for Schedule I" at bounding box center [1060, 244] width 193 height 19
click at [970, 241] on input "Use 6 Month Average for Schedule I" at bounding box center [975, 240] width 11 height 11
checkbox input "true"
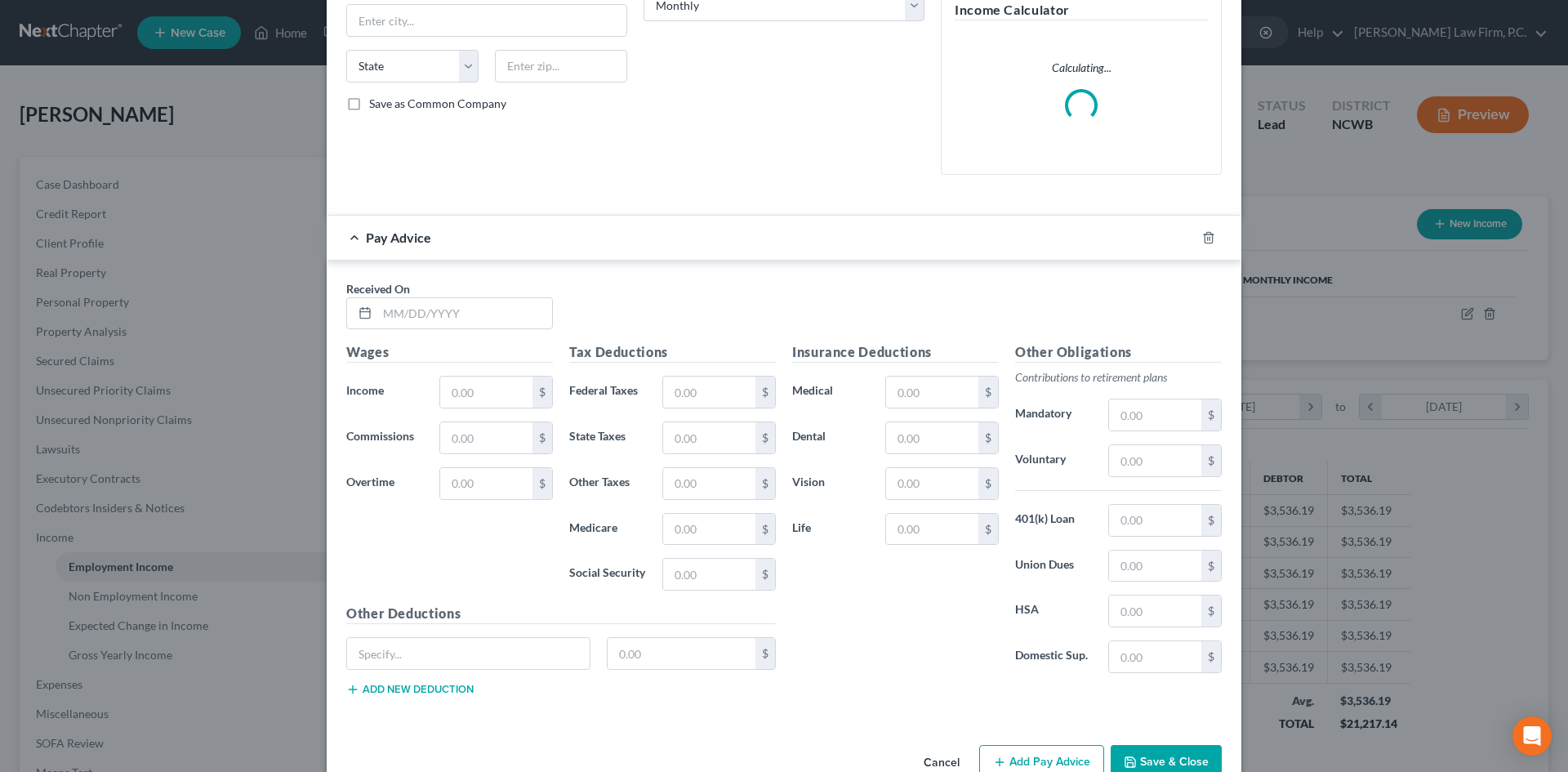
scroll to position [327, 0]
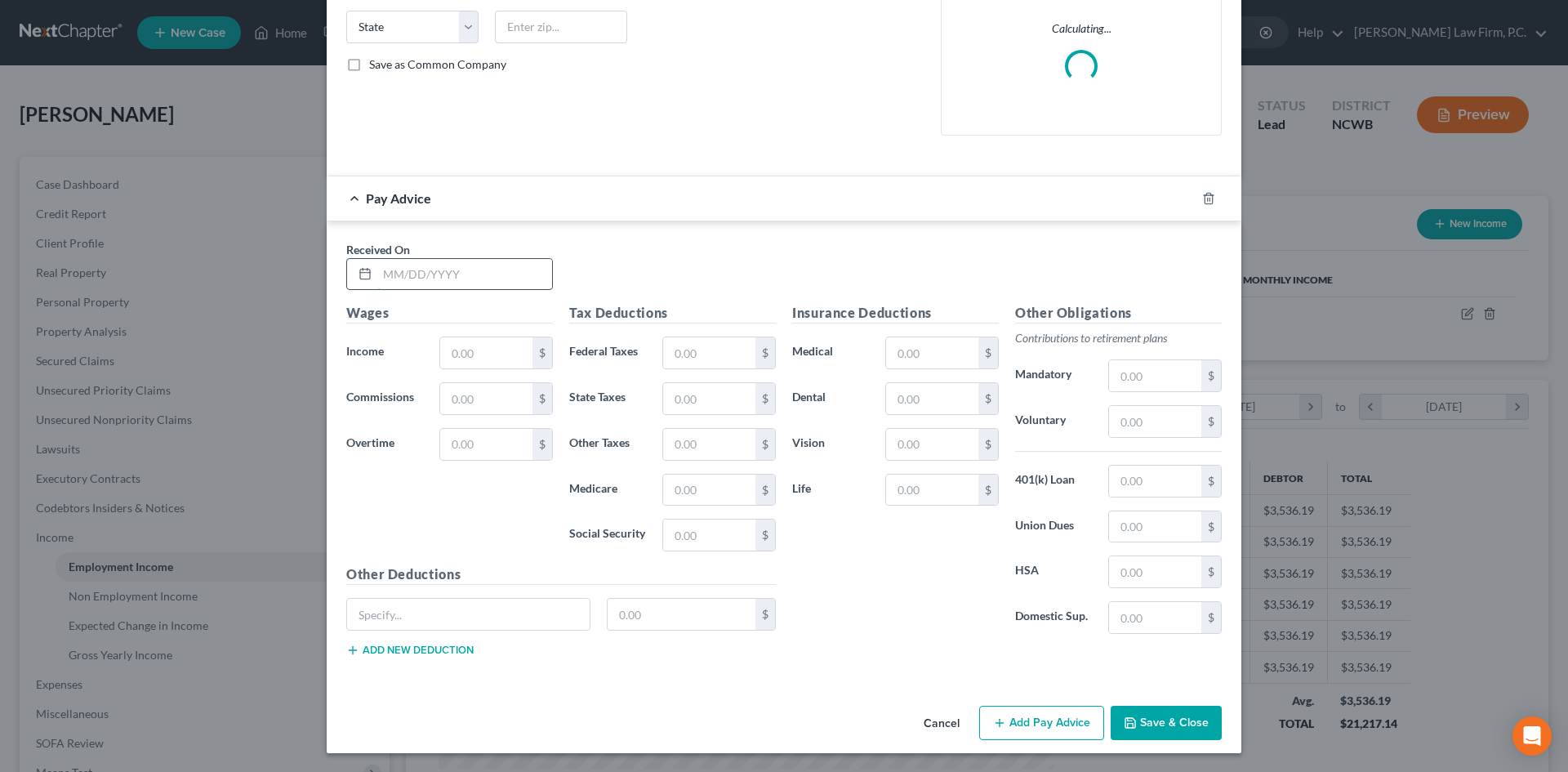
click at [423, 266] on input "text" at bounding box center [465, 274] width 175 height 31
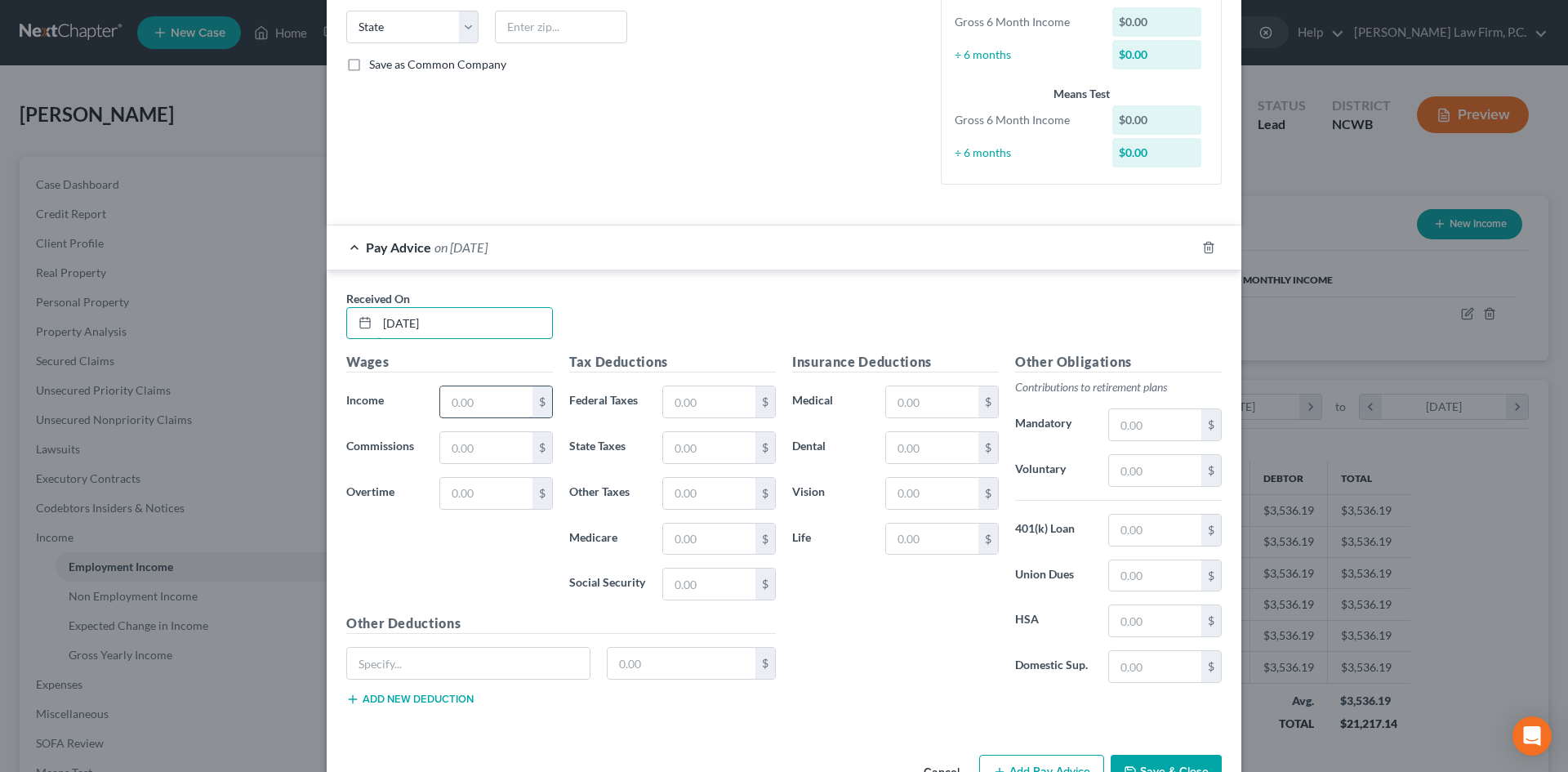
type input "07/31/2025"
click at [442, 392] on input "text" at bounding box center [486, 401] width 93 height 31
type input "24,916.88"
click at [688, 398] on input "text" at bounding box center [709, 401] width 93 height 31
type input "1,784.30"
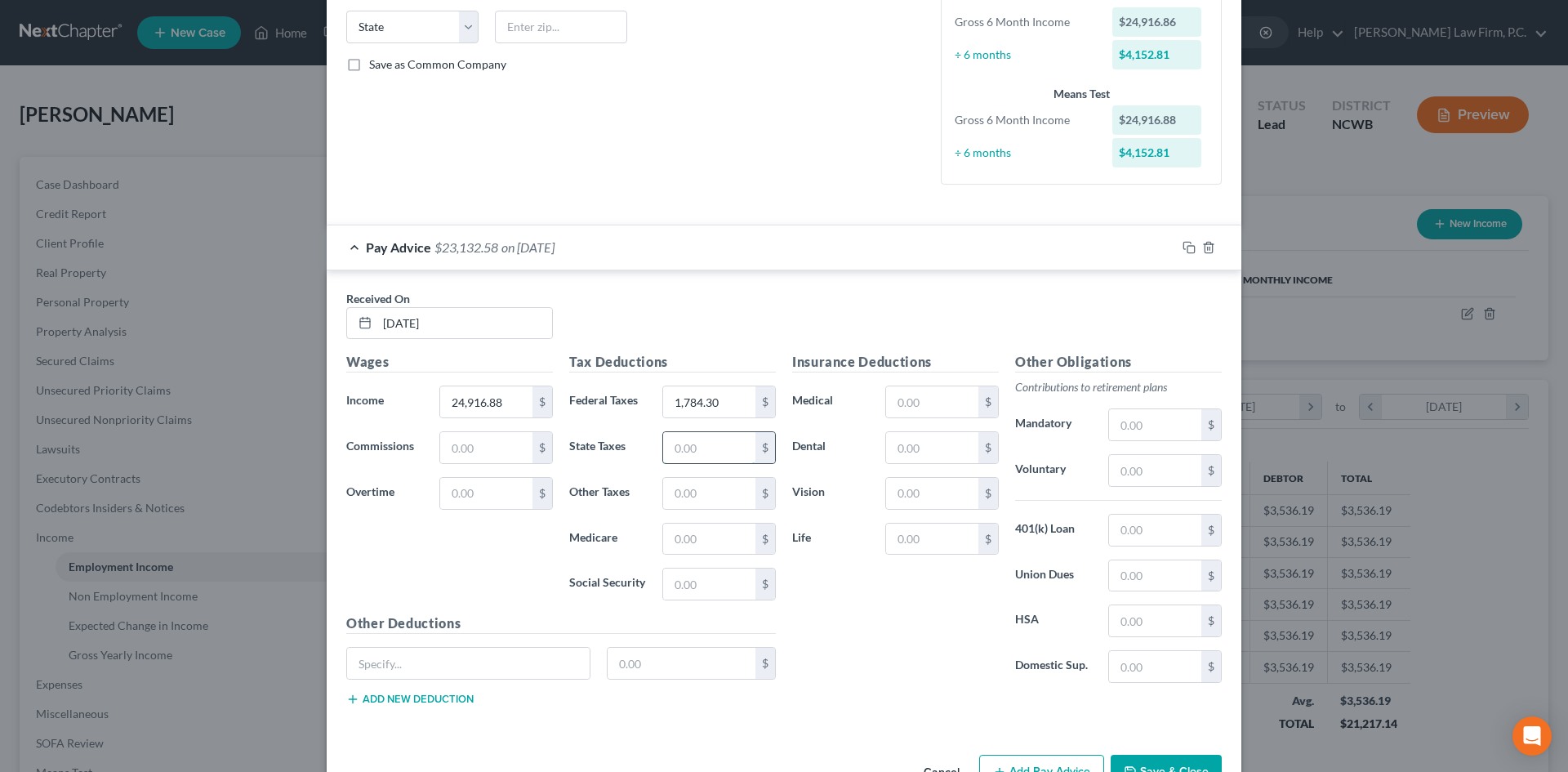
click at [720, 443] on input "text" at bounding box center [709, 447] width 93 height 31
type input "641"
click at [708, 489] on input "text" at bounding box center [709, 493] width 93 height 31
click at [674, 542] on input "text" at bounding box center [709, 539] width 93 height 31
type input "1"
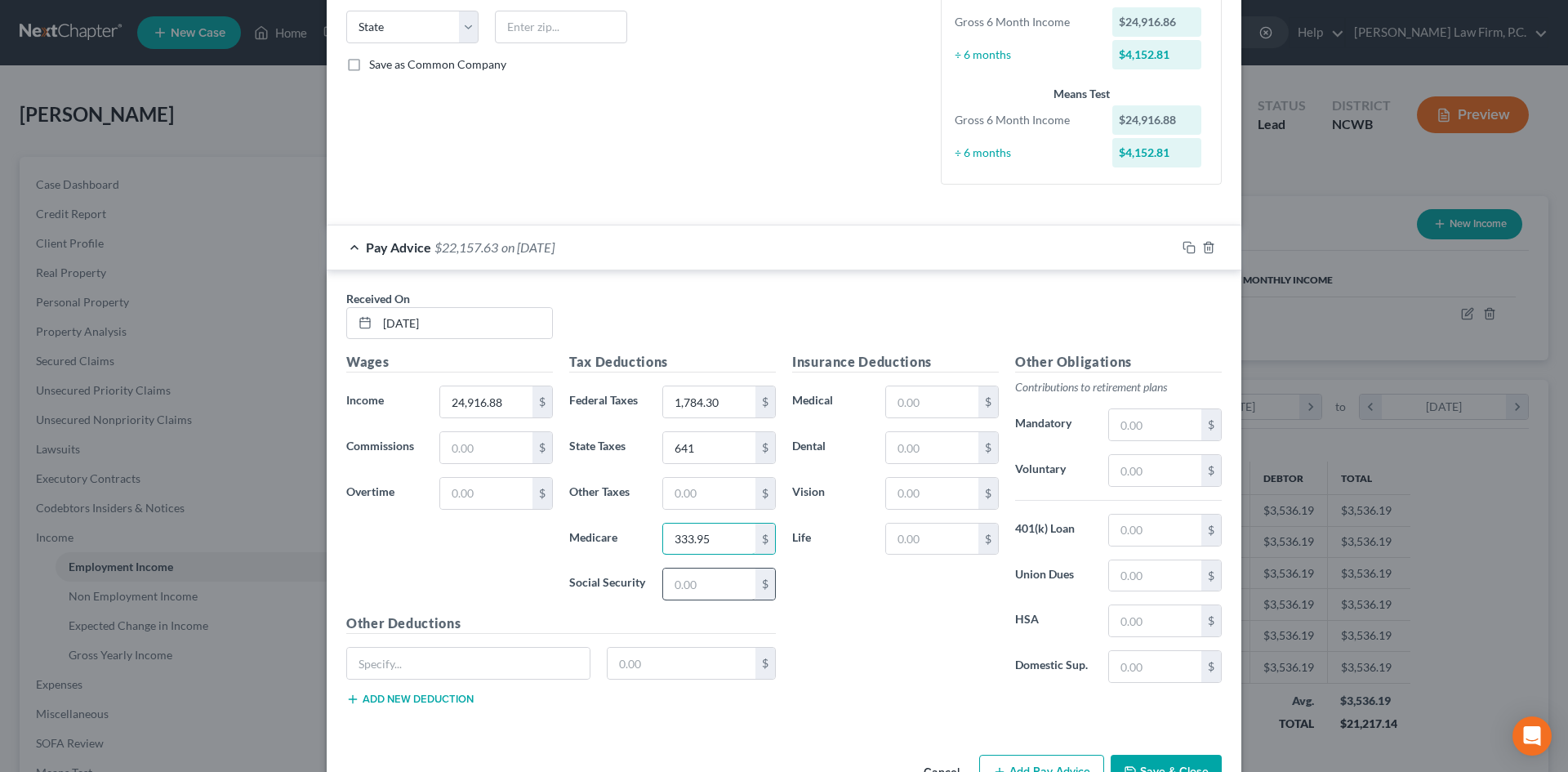
type input "333.95"
click at [692, 586] on input "text" at bounding box center [709, 584] width 93 height 31
type input "1,427.94"
click at [928, 394] on input "text" at bounding box center [932, 401] width 93 height 31
type input "113.50"
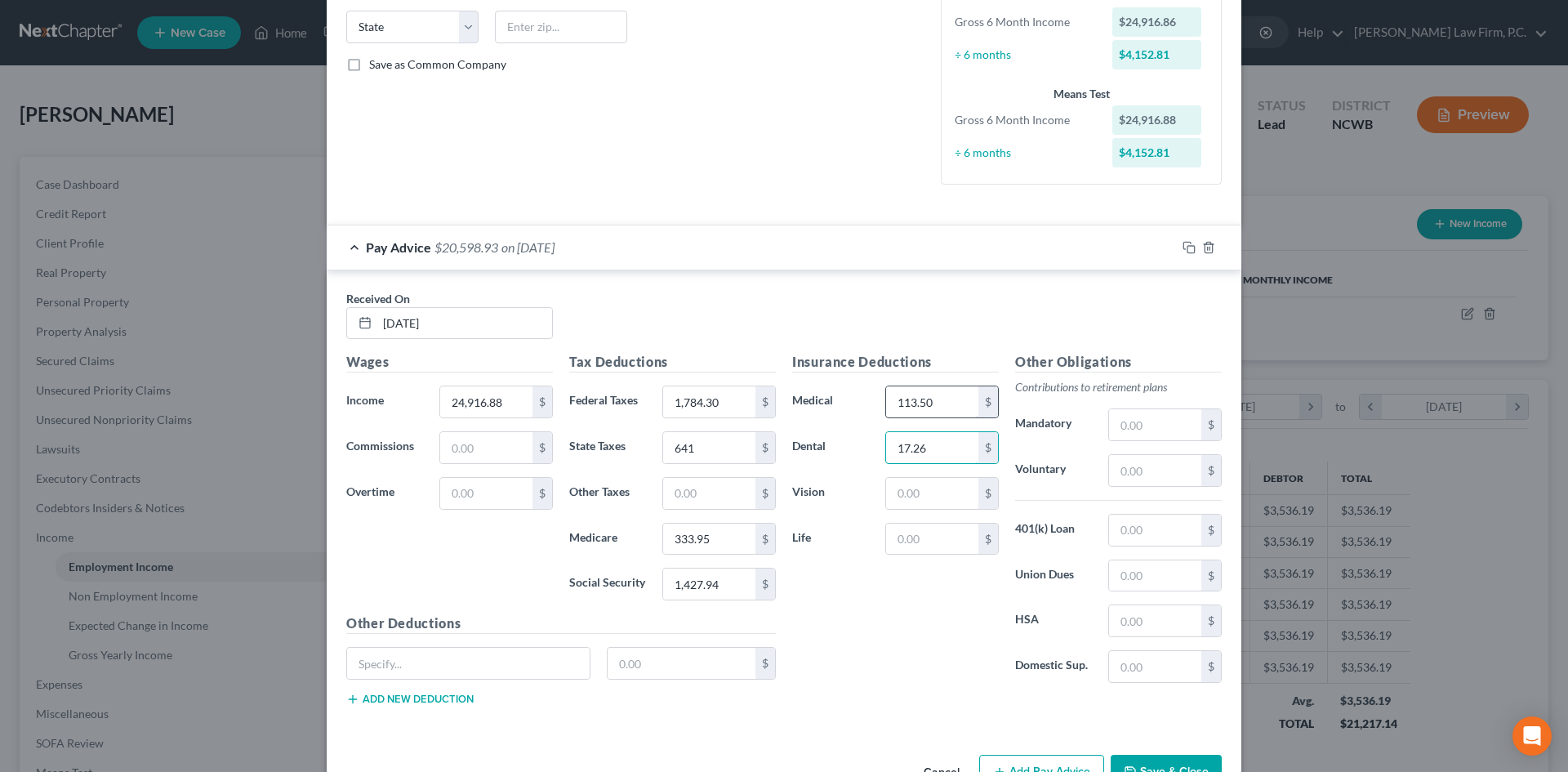
type input "17.26"
type input "3.93"
click at [1146, 461] on input "text" at bounding box center [1155, 470] width 93 height 31
type input "211.44"
click at [942, 398] on input "113.50" at bounding box center [932, 401] width 93 height 31
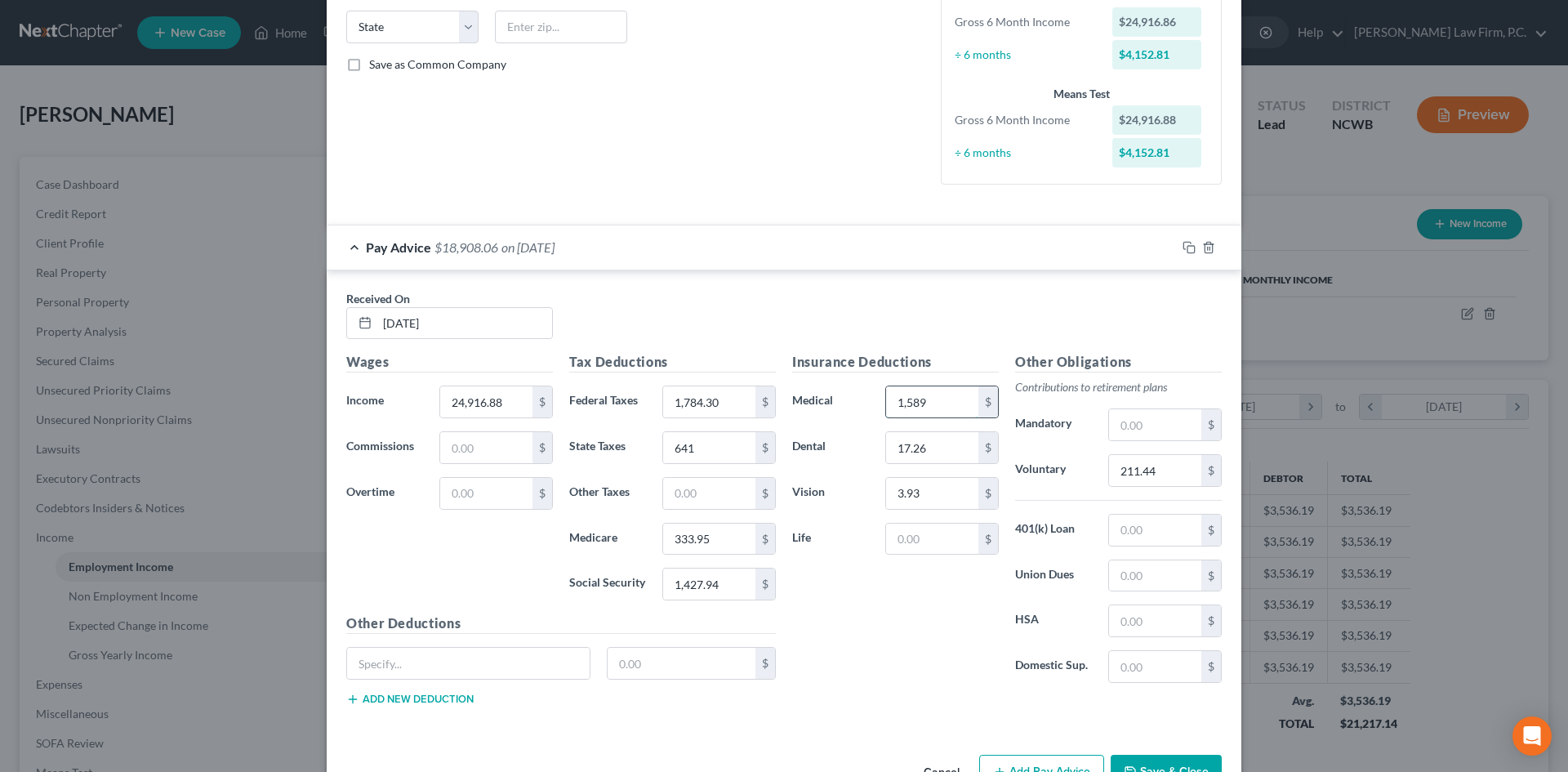
type input "1,589"
type input "241.64"
type input "55.02"
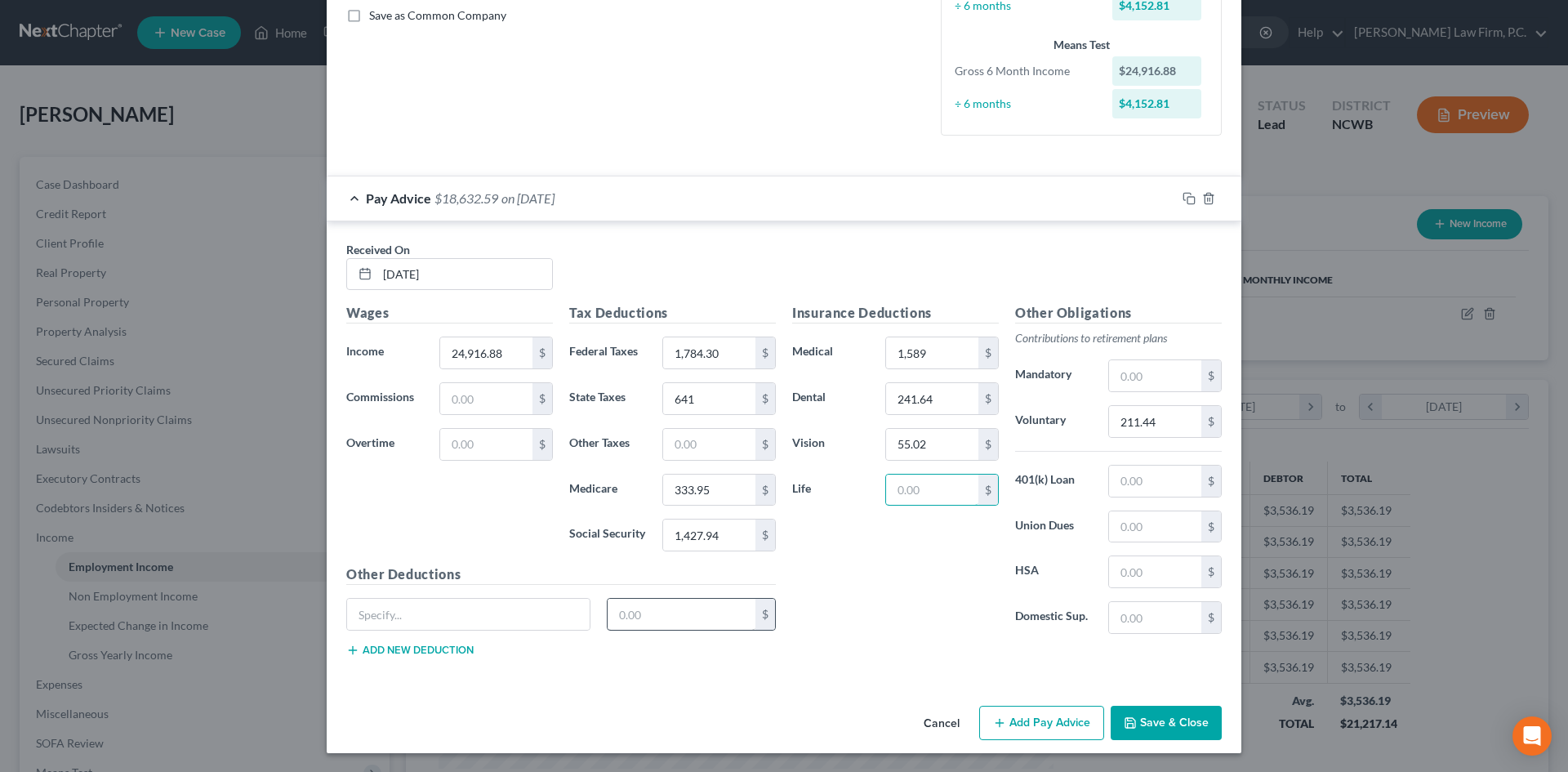
scroll to position [377, 0]
click at [1166, 715] on button "Save & Close" at bounding box center [1166, 722] width 112 height 34
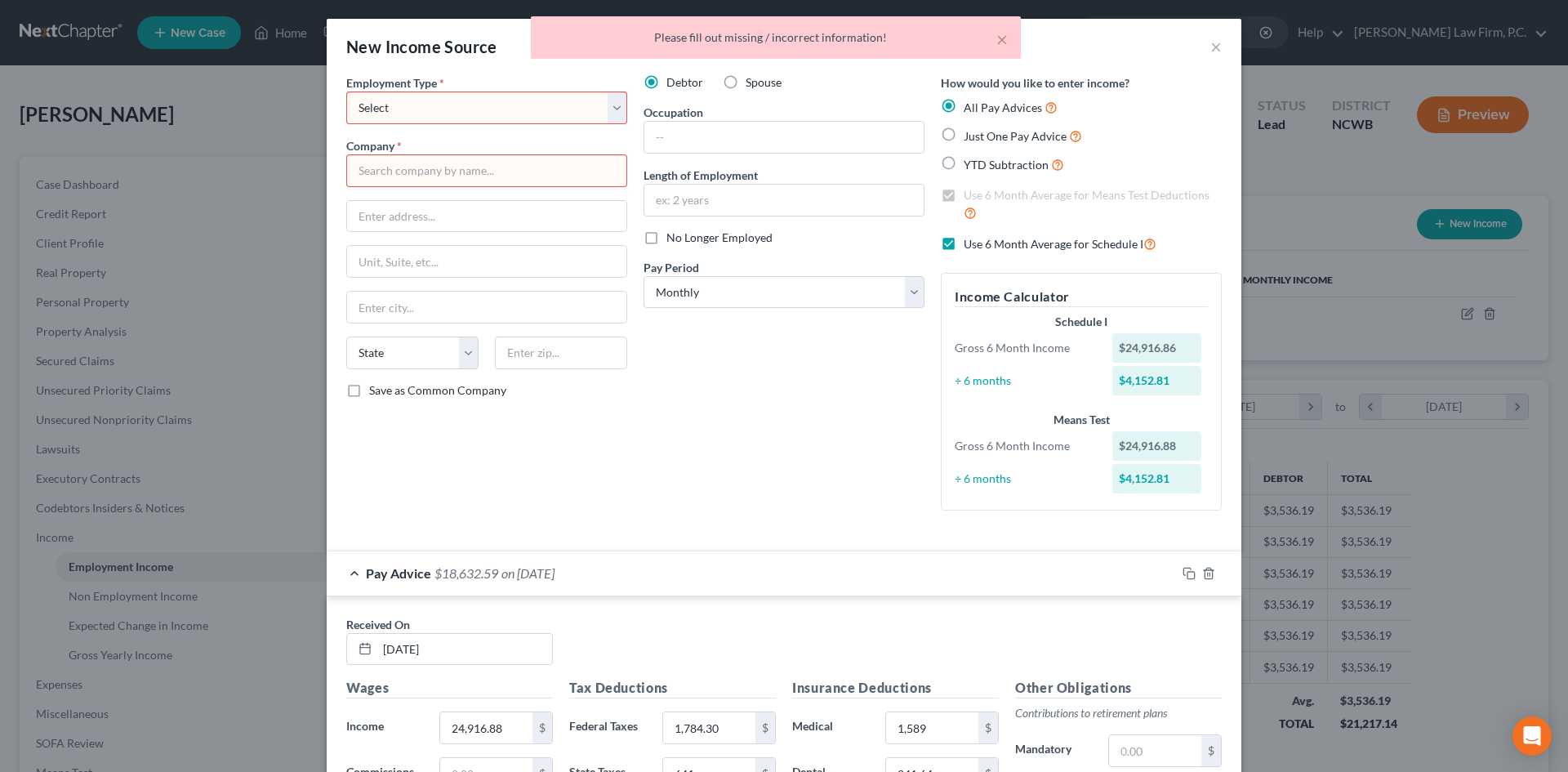
scroll to position [0, 0]
click at [424, 114] on select "Select Full or Part Time Employment Self Employment" at bounding box center [487, 109] width 281 height 33
select select "0"
click at [346, 93] on select "Select Full or Part Time Employment Self Employment" at bounding box center [487, 109] width 281 height 33
click at [414, 162] on input "text" at bounding box center [487, 171] width 281 height 33
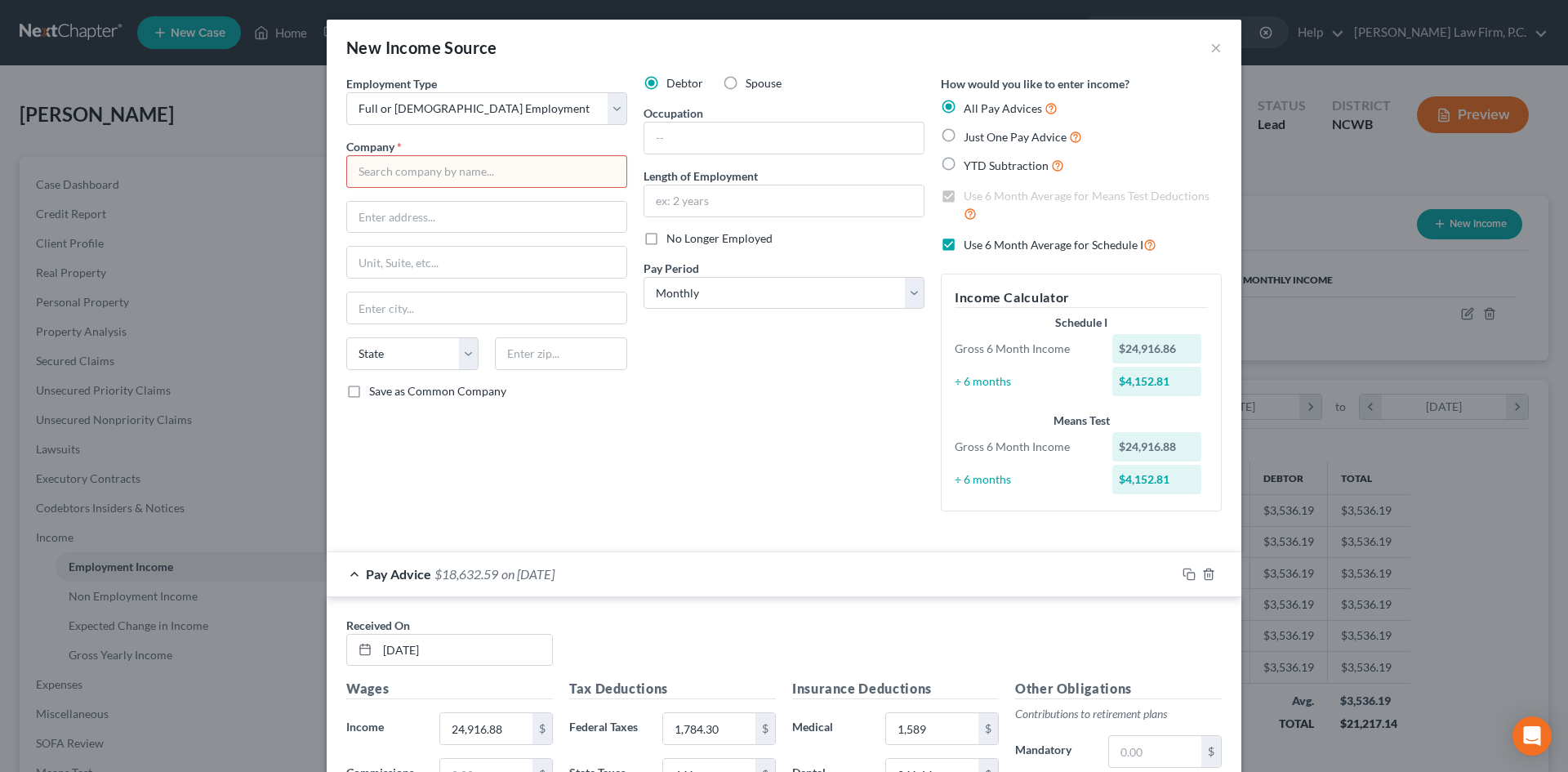
click at [414, 163] on input "text" at bounding box center [487, 171] width 281 height 33
click at [411, 167] on input "text" at bounding box center [487, 171] width 281 height 33
click at [699, 140] on input "text" at bounding box center [784, 137] width 279 height 31
type input "Anderson Asheville dba"
type input "Sales Representative"
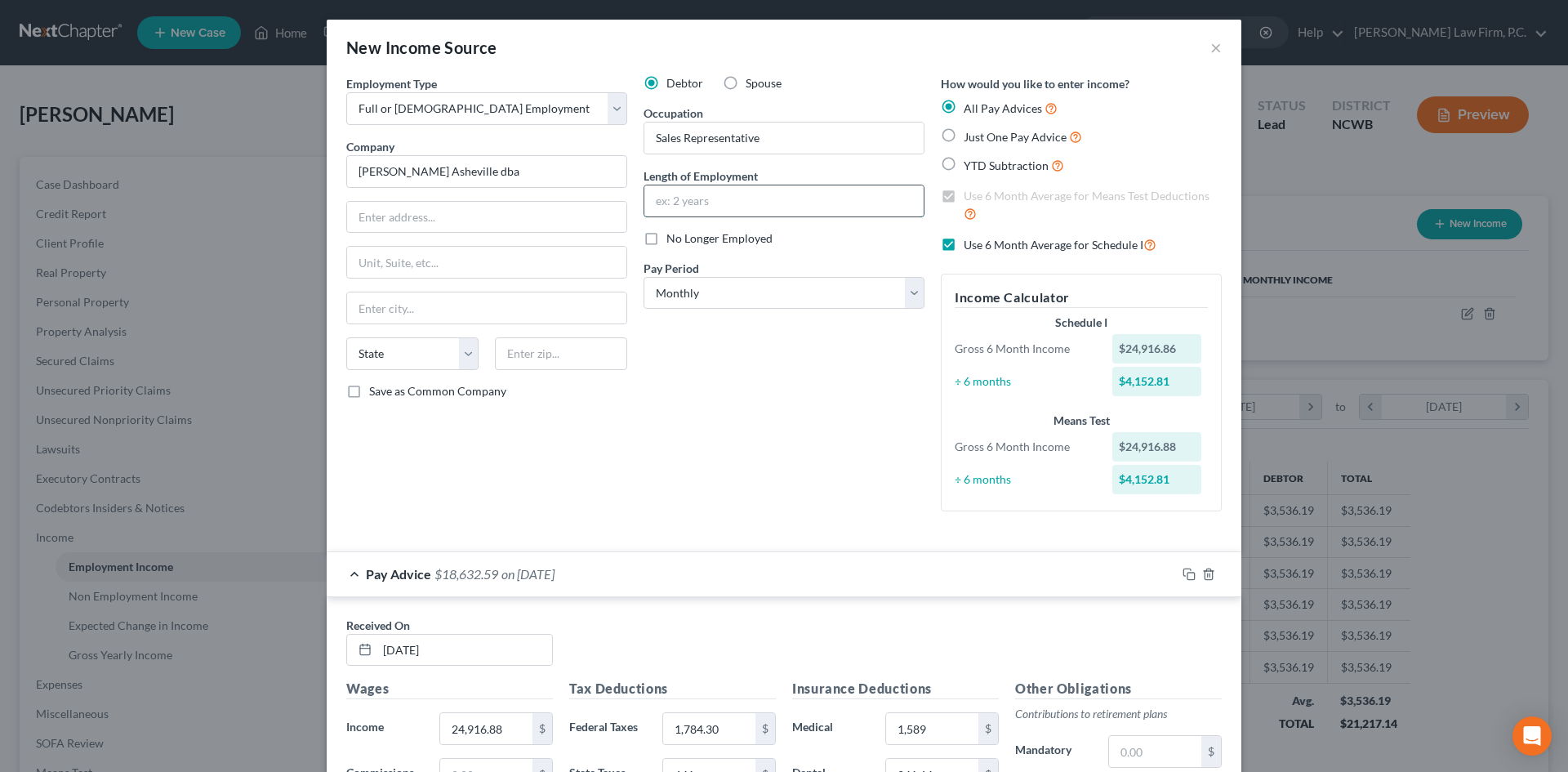
click at [687, 213] on input "text" at bounding box center [784, 200] width 279 height 31
drag, startPoint x: 687, startPoint y: 213, endPoint x: 813, endPoint y: 206, distance: 126.2
click at [688, 213] on input "text" at bounding box center [784, 200] width 279 height 31
click at [1169, 148] on div "All Pay Advices Just One Pay Advice YTD Subtraction" at bounding box center [1081, 136] width 281 height 76
click at [964, 161] on label "YTD Subtraction" at bounding box center [1013, 165] width 101 height 19
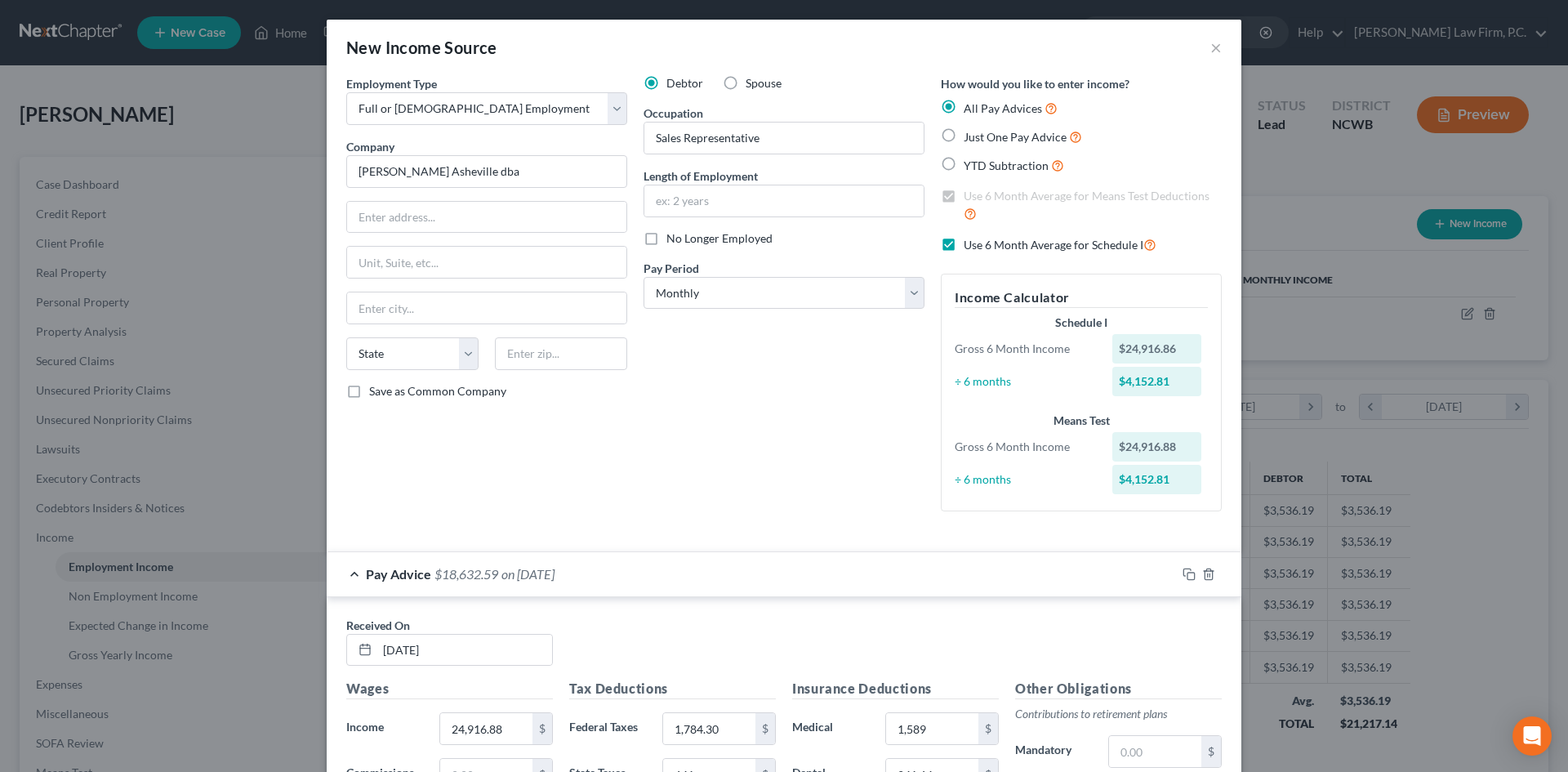
click at [970, 161] on input "YTD Subtraction" at bounding box center [975, 161] width 11 height 11
radio input "true"
checkbox input "false"
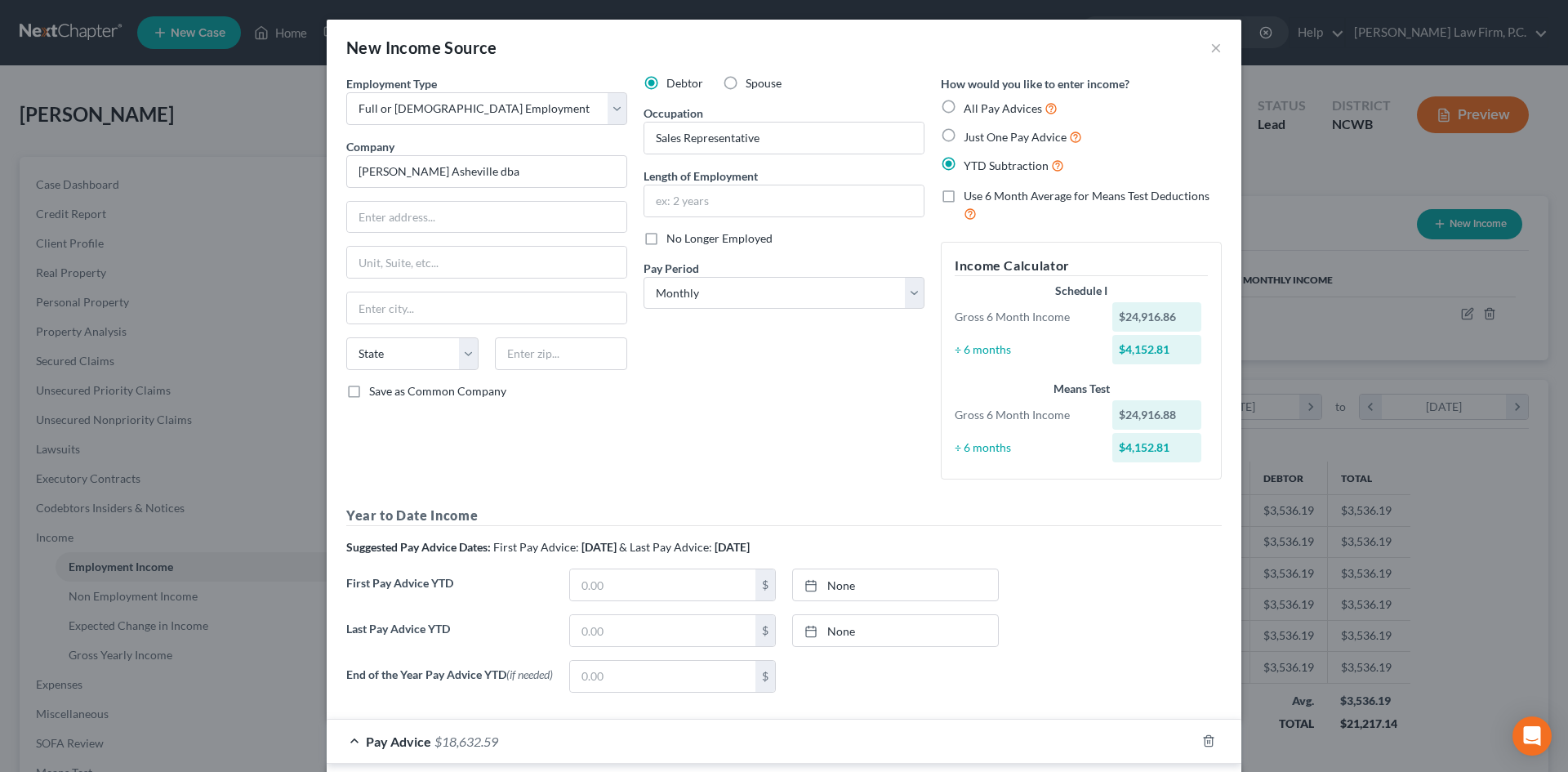
click at [964, 107] on label "All Pay Advices" at bounding box center [1010, 108] width 94 height 19
click at [970, 107] on input "All Pay Advices" at bounding box center [975, 104] width 11 height 11
radio input "true"
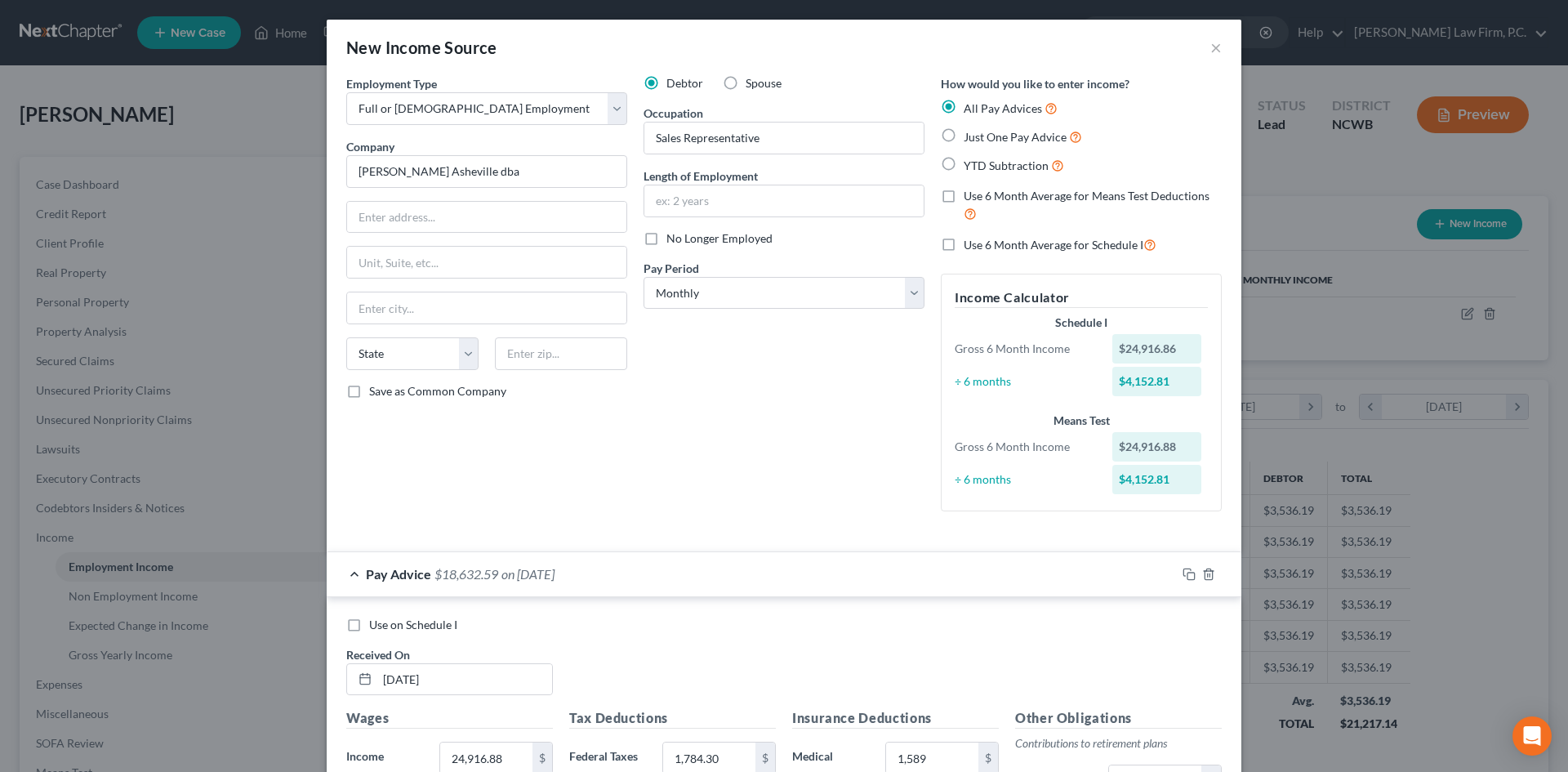
click at [964, 245] on label "Use 6 Month Average for Schedule I" at bounding box center [1060, 244] width 193 height 19
click at [970, 245] on input "Use 6 Month Average for Schedule I" at bounding box center [975, 240] width 11 height 11
checkbox input "true"
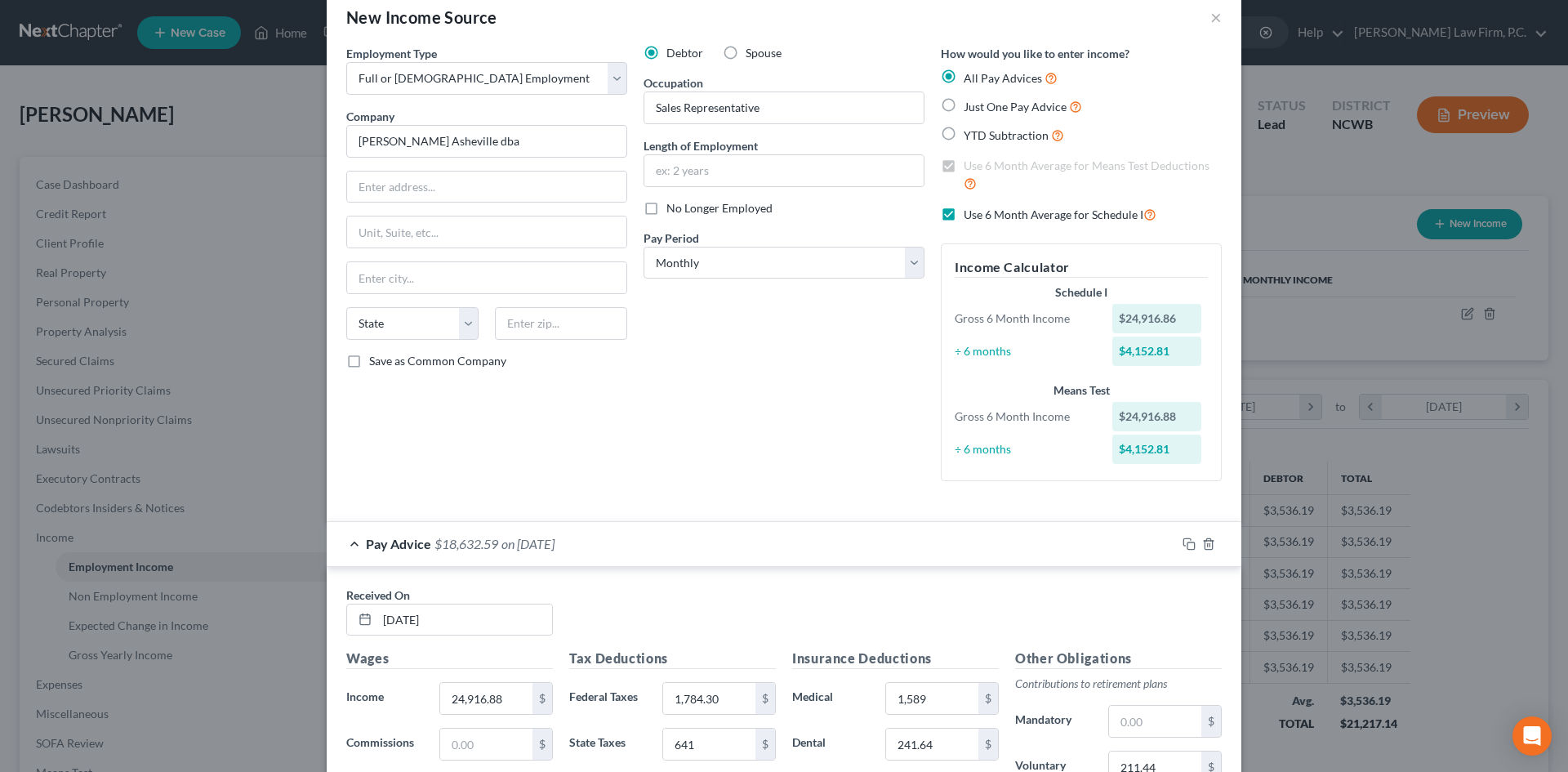
scroll to position [82, 0]
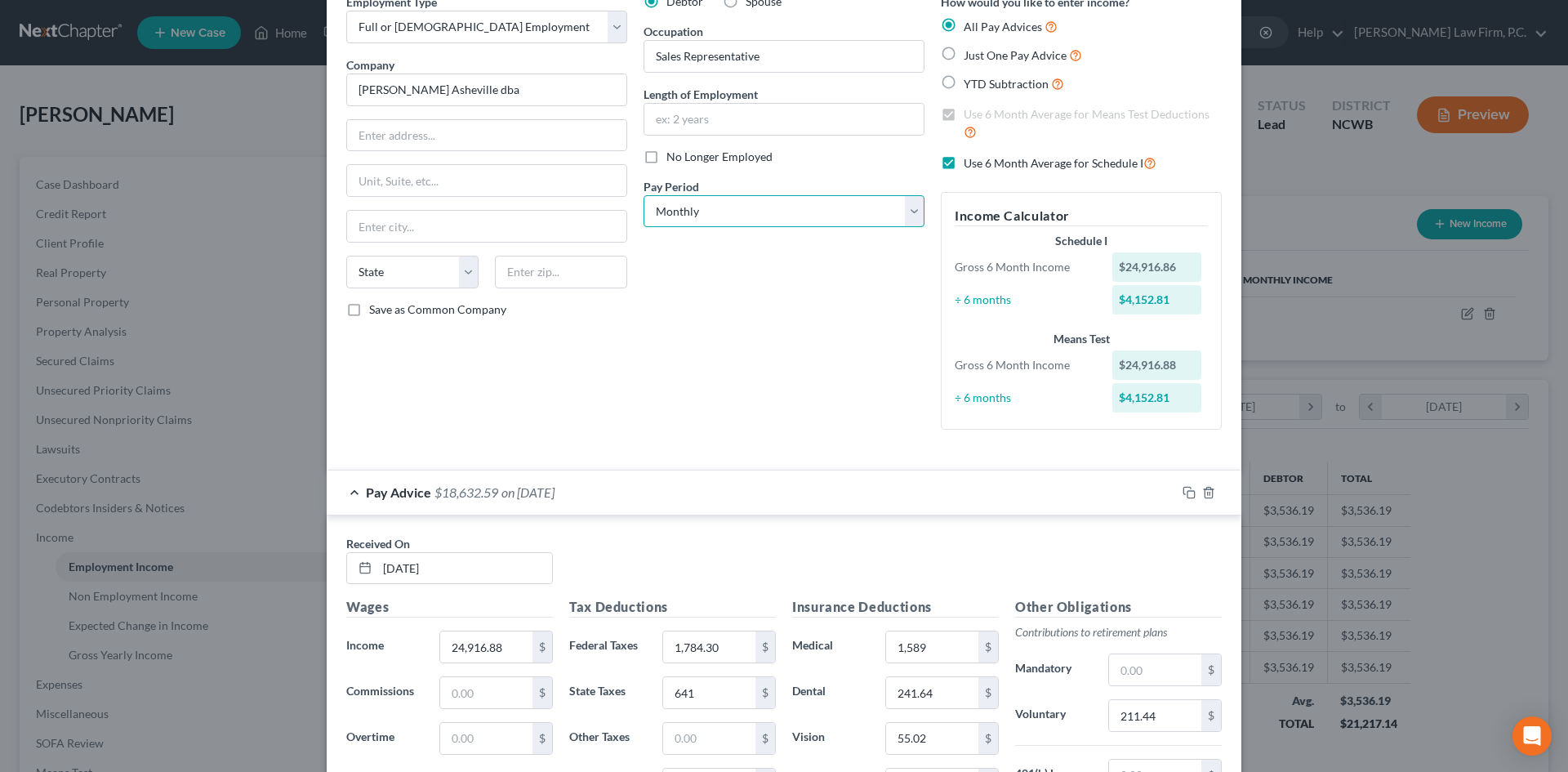
click at [732, 213] on select "Select Monthly Twice Monthly Every Other Week Weekly" at bounding box center [784, 211] width 281 height 33
select select "1"
click at [643, 195] on select "Select Monthly Twice Monthly Every Other Week Weekly" at bounding box center [784, 211] width 281 height 33
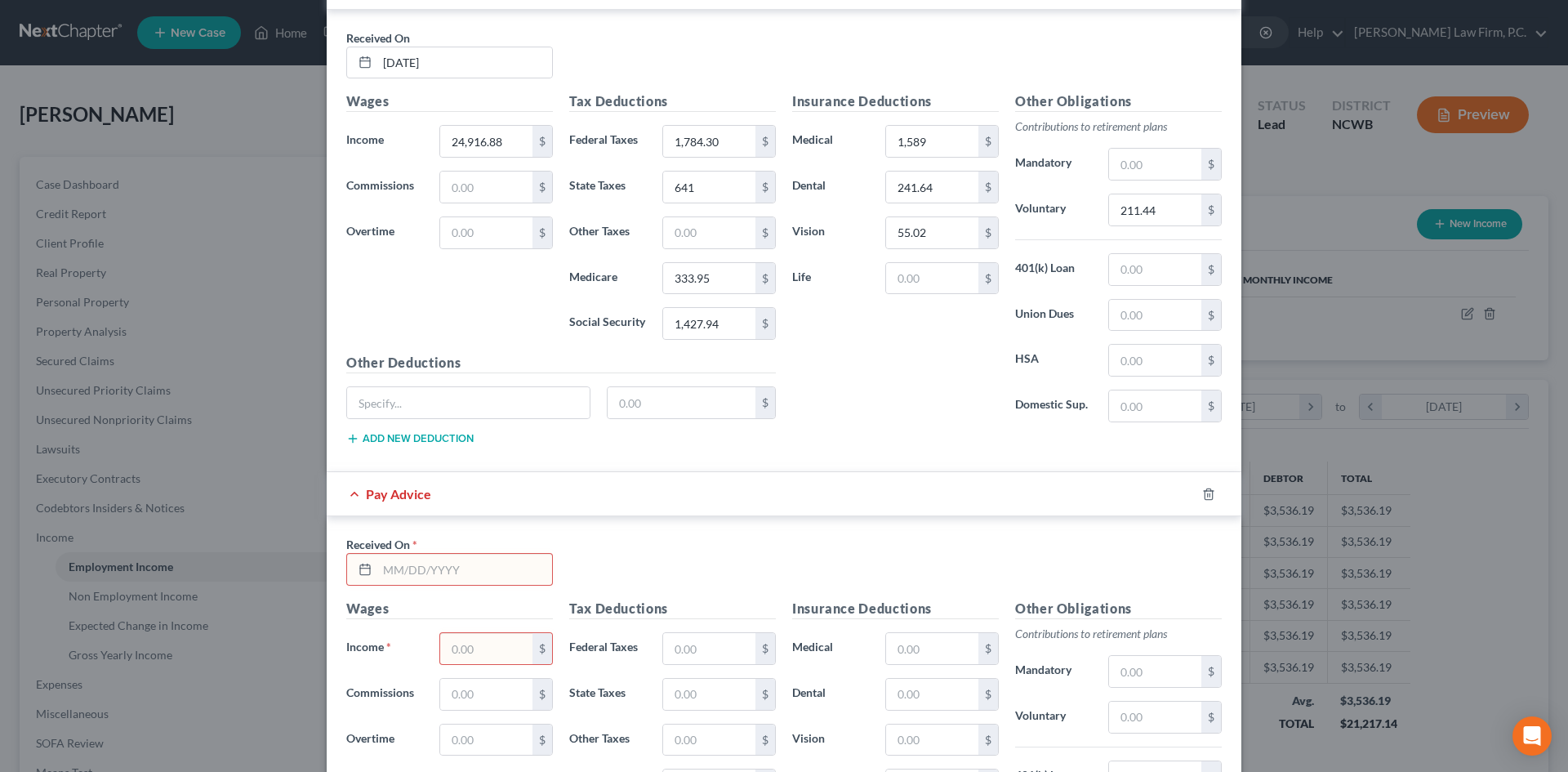
scroll to position [557, 0]
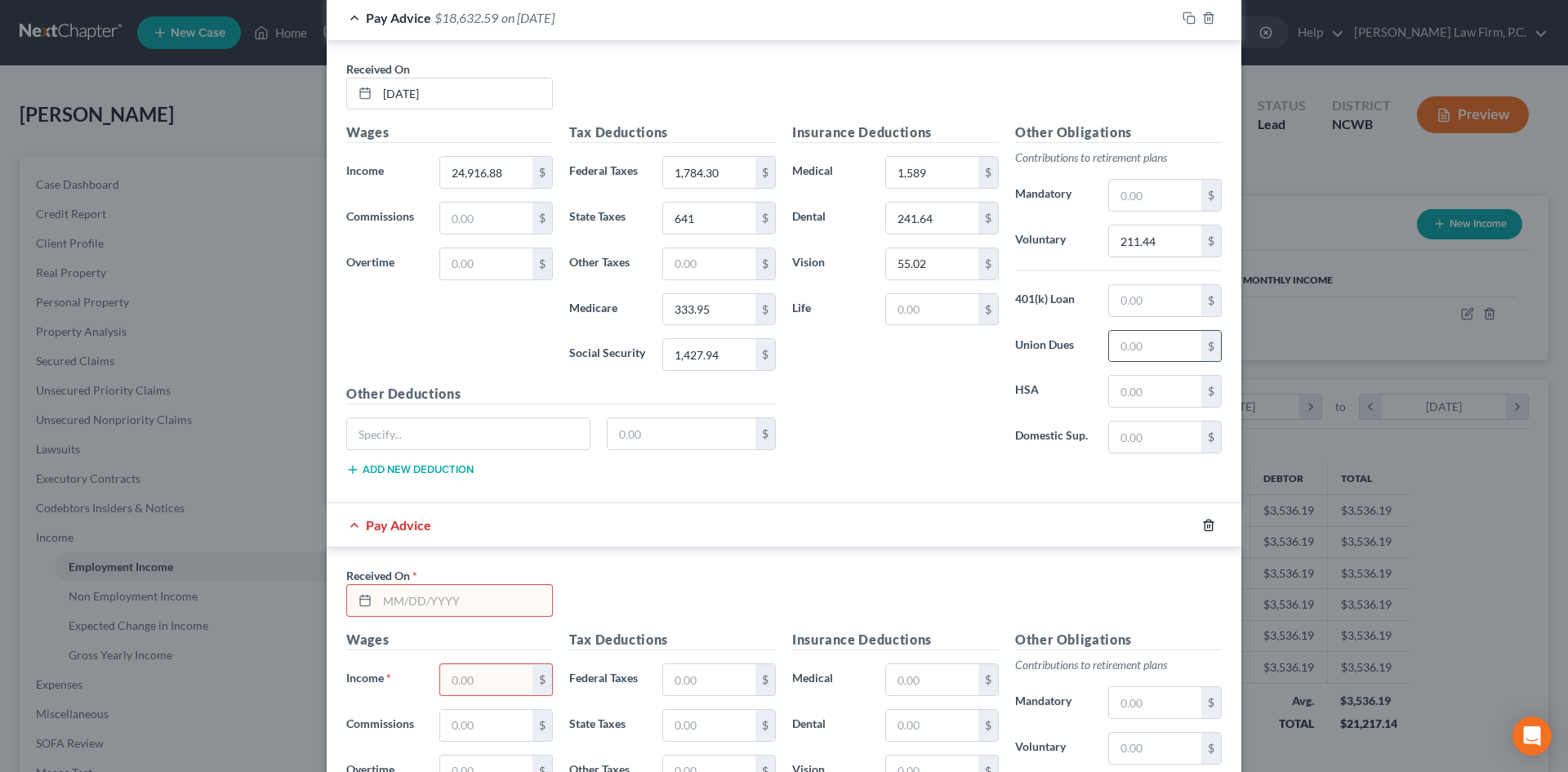
click at [1202, 524] on icon "button" at bounding box center [1208, 525] width 13 height 13
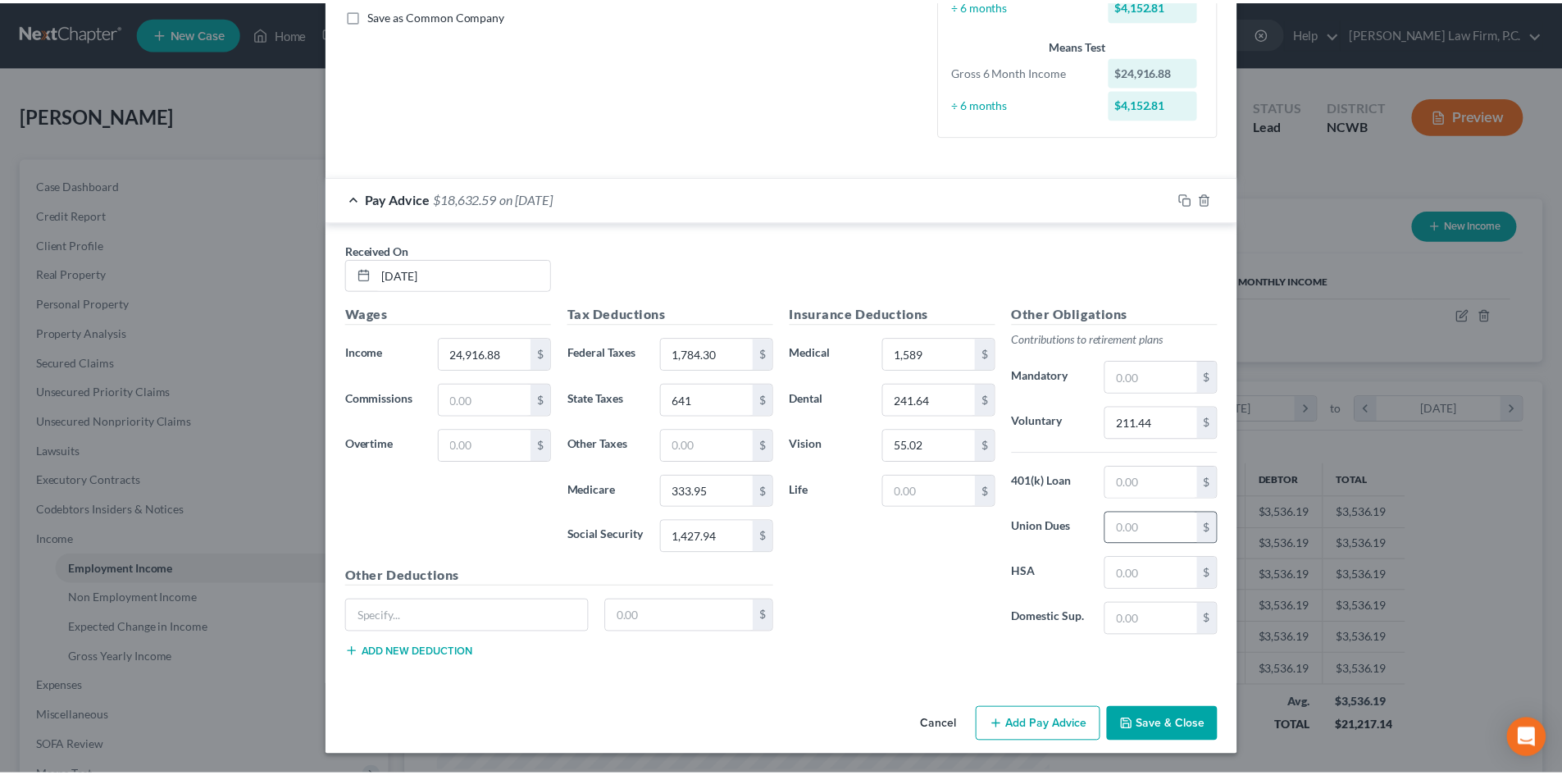
scroll to position [378, 0]
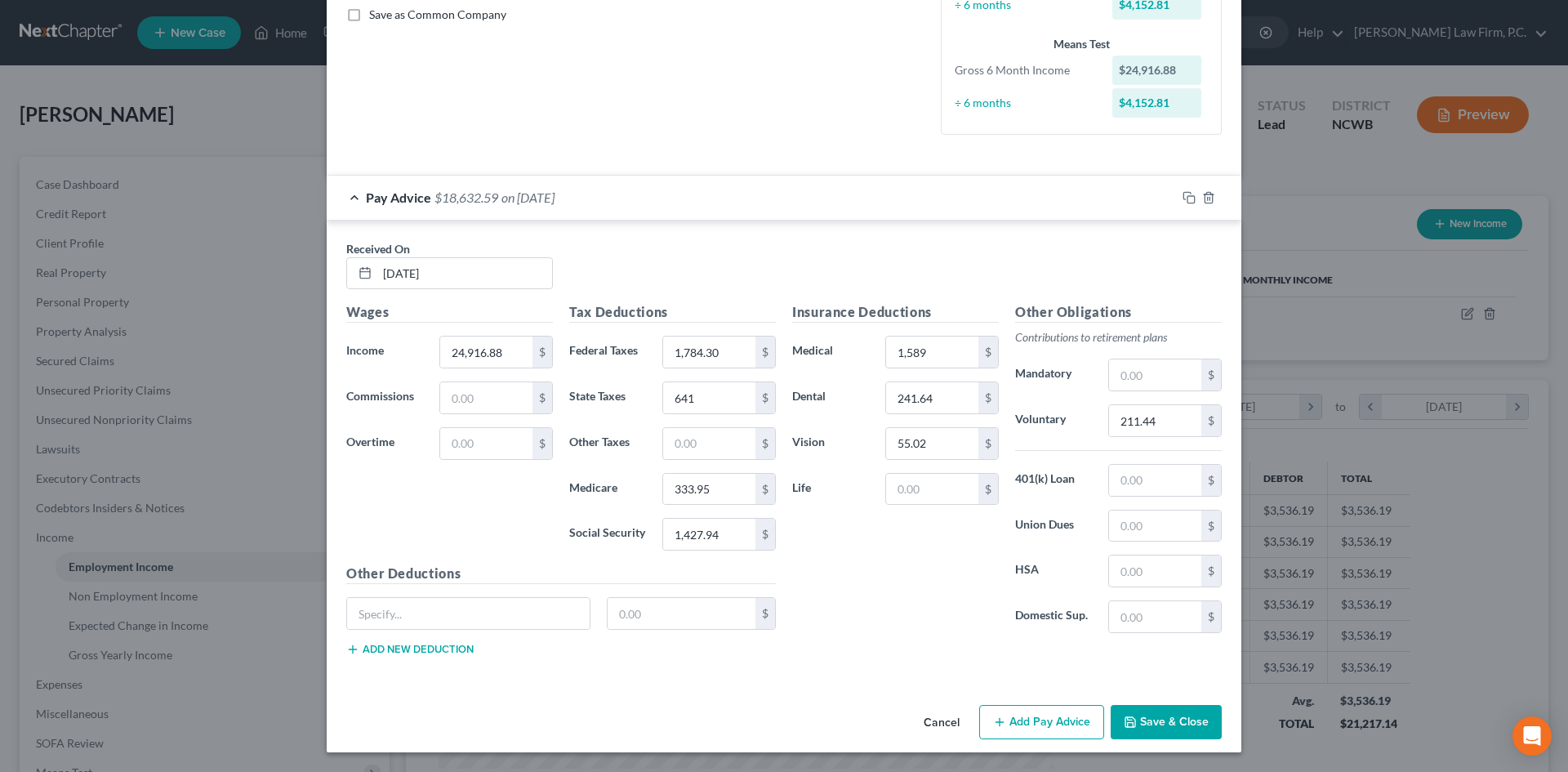
click at [1160, 720] on button "Save & Close" at bounding box center [1166, 722] width 112 height 34
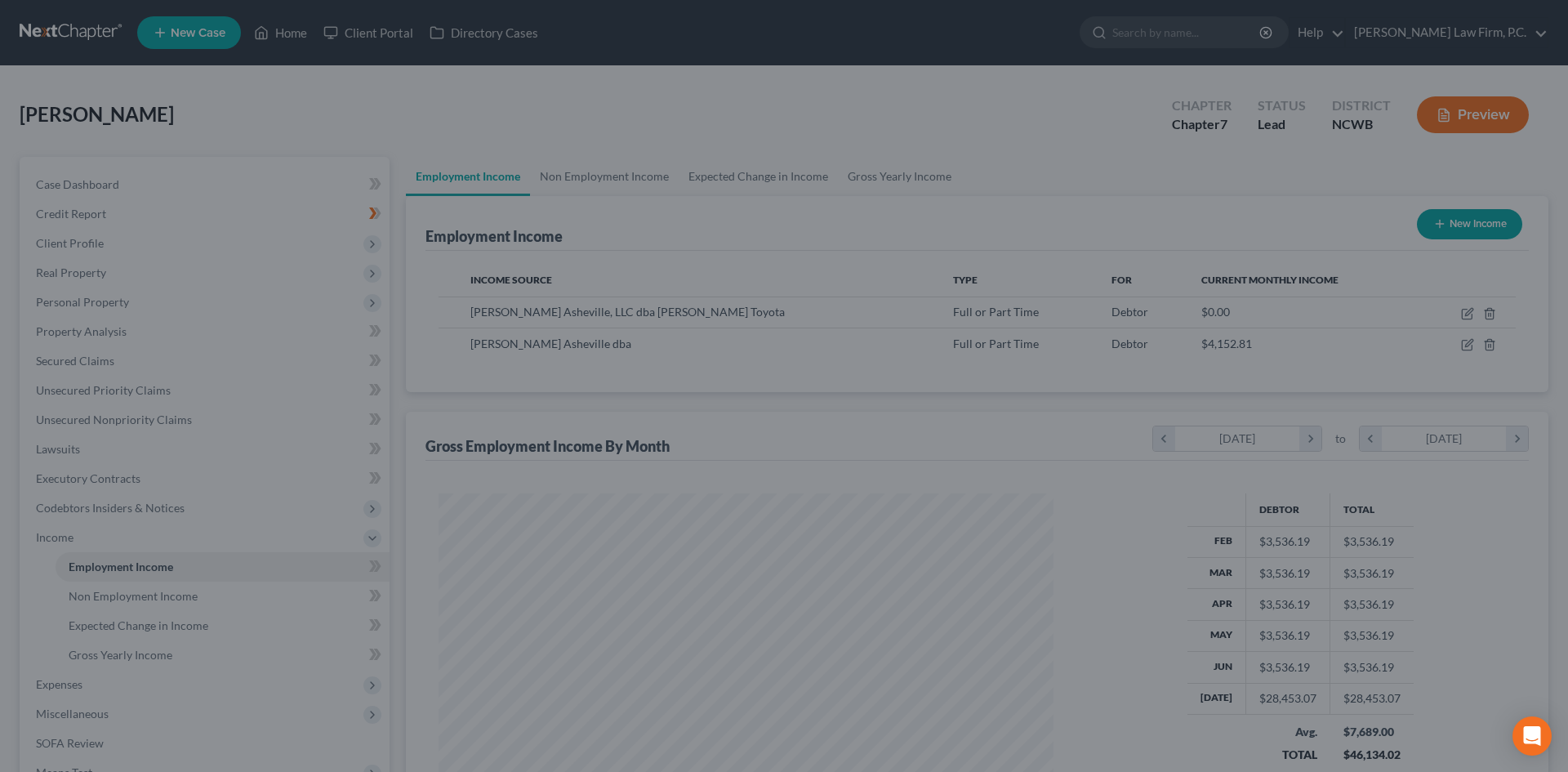
scroll to position [816654, 815847]
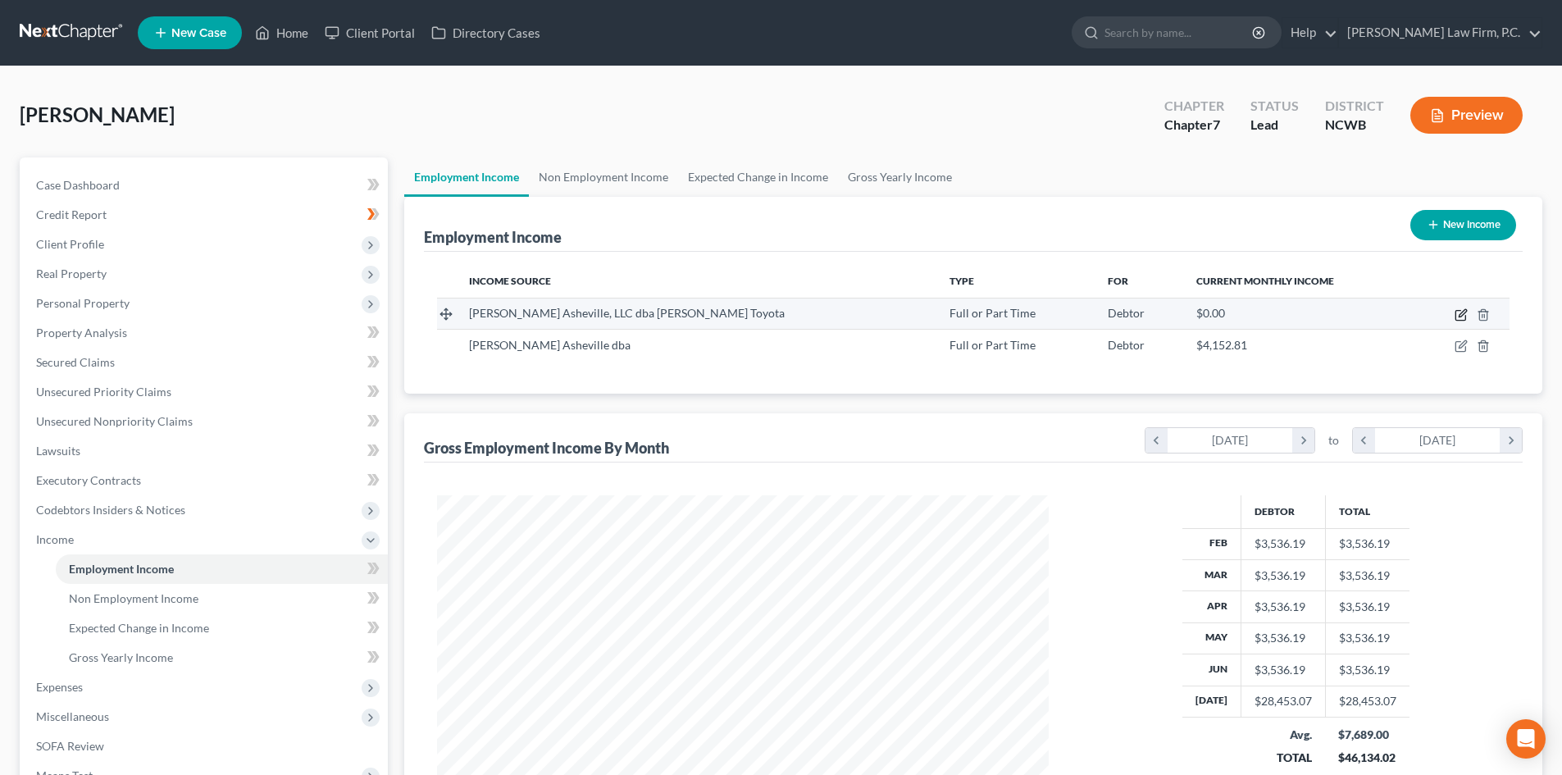
click at [1457, 317] on icon "button" at bounding box center [1461, 314] width 13 height 13
select select "0"
select select "28"
select select "1"
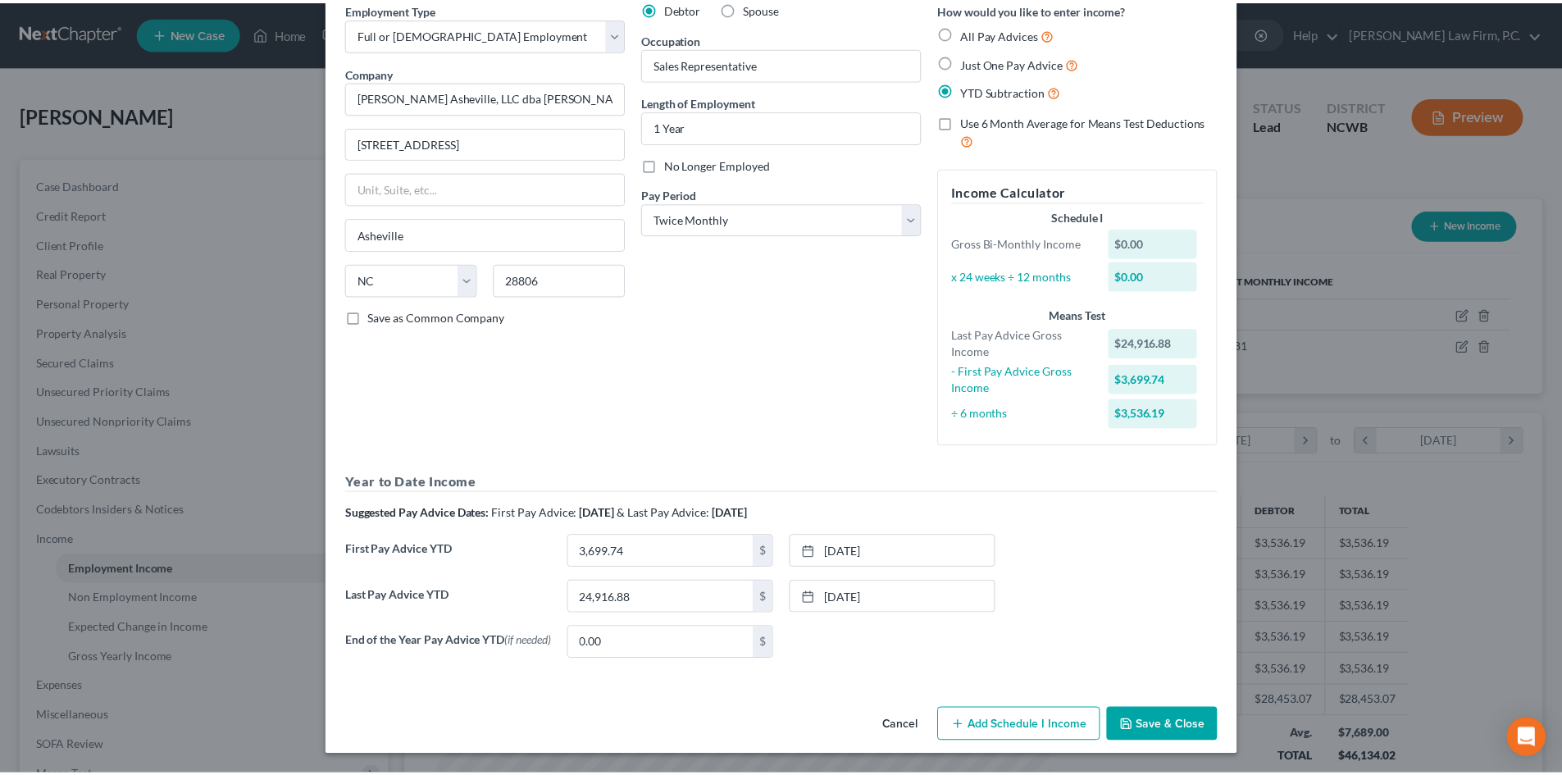
scroll to position [80, 0]
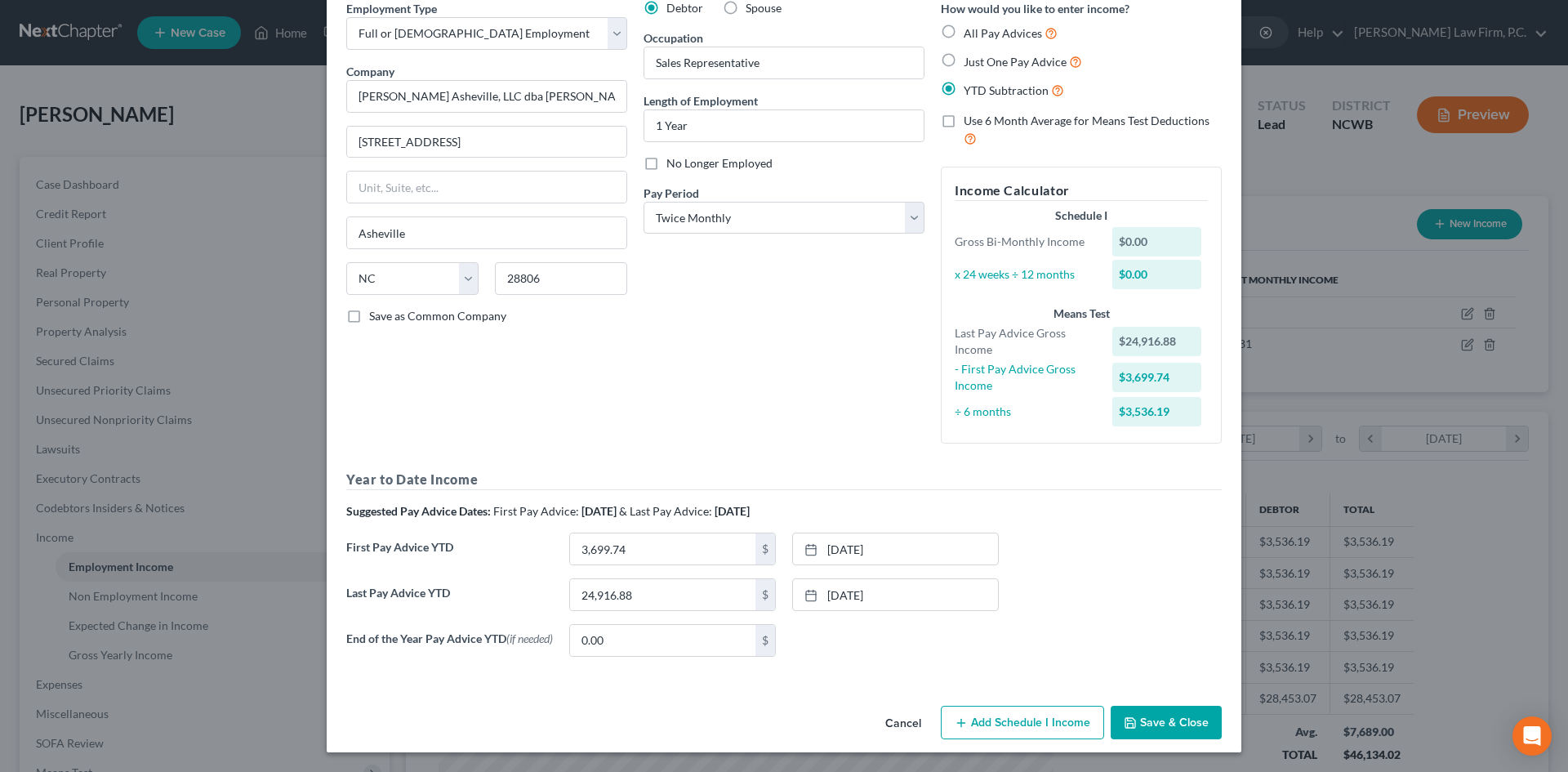
click at [893, 727] on button "Cancel" at bounding box center [903, 723] width 62 height 33
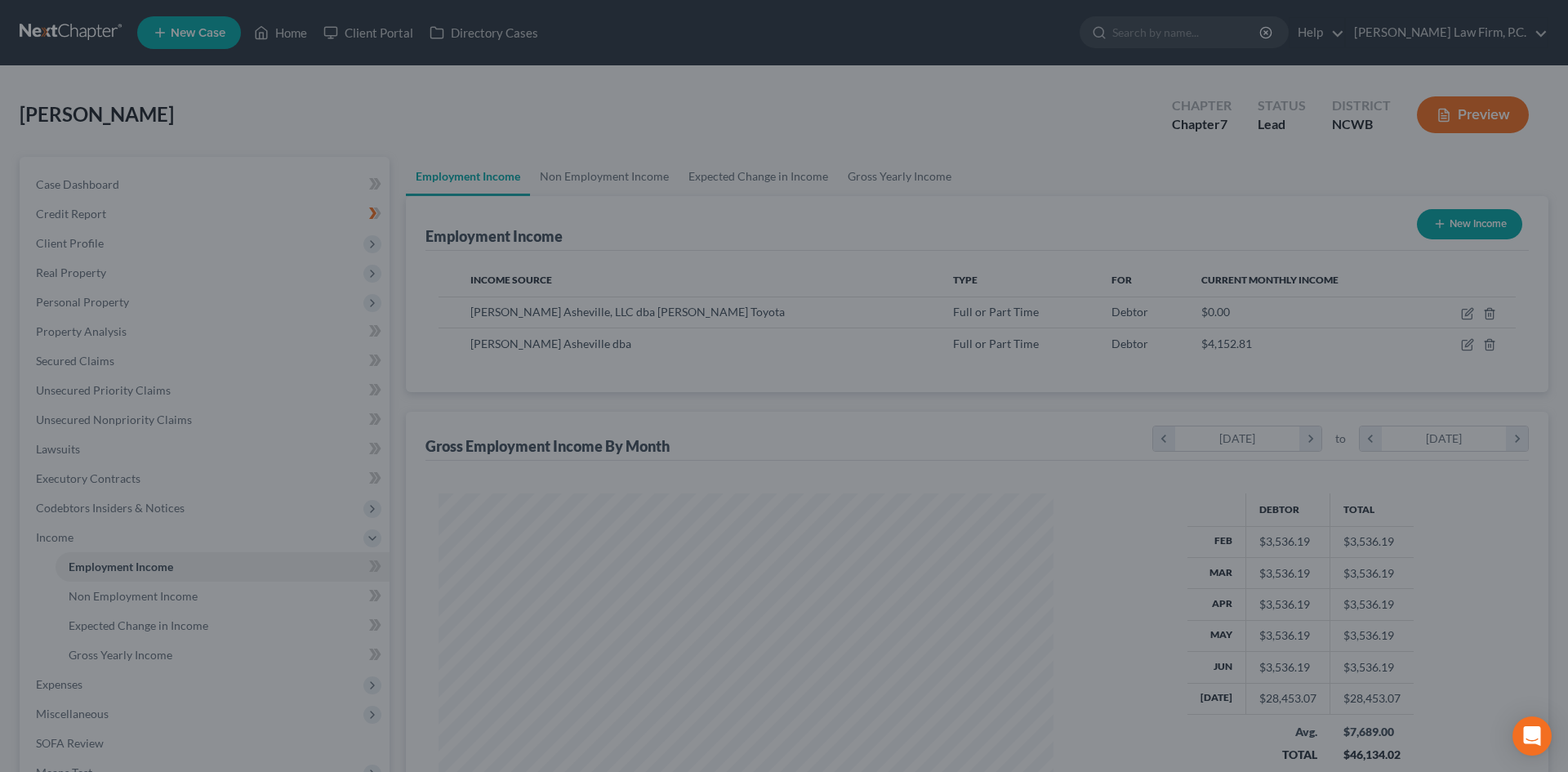
scroll to position [816654, 815847]
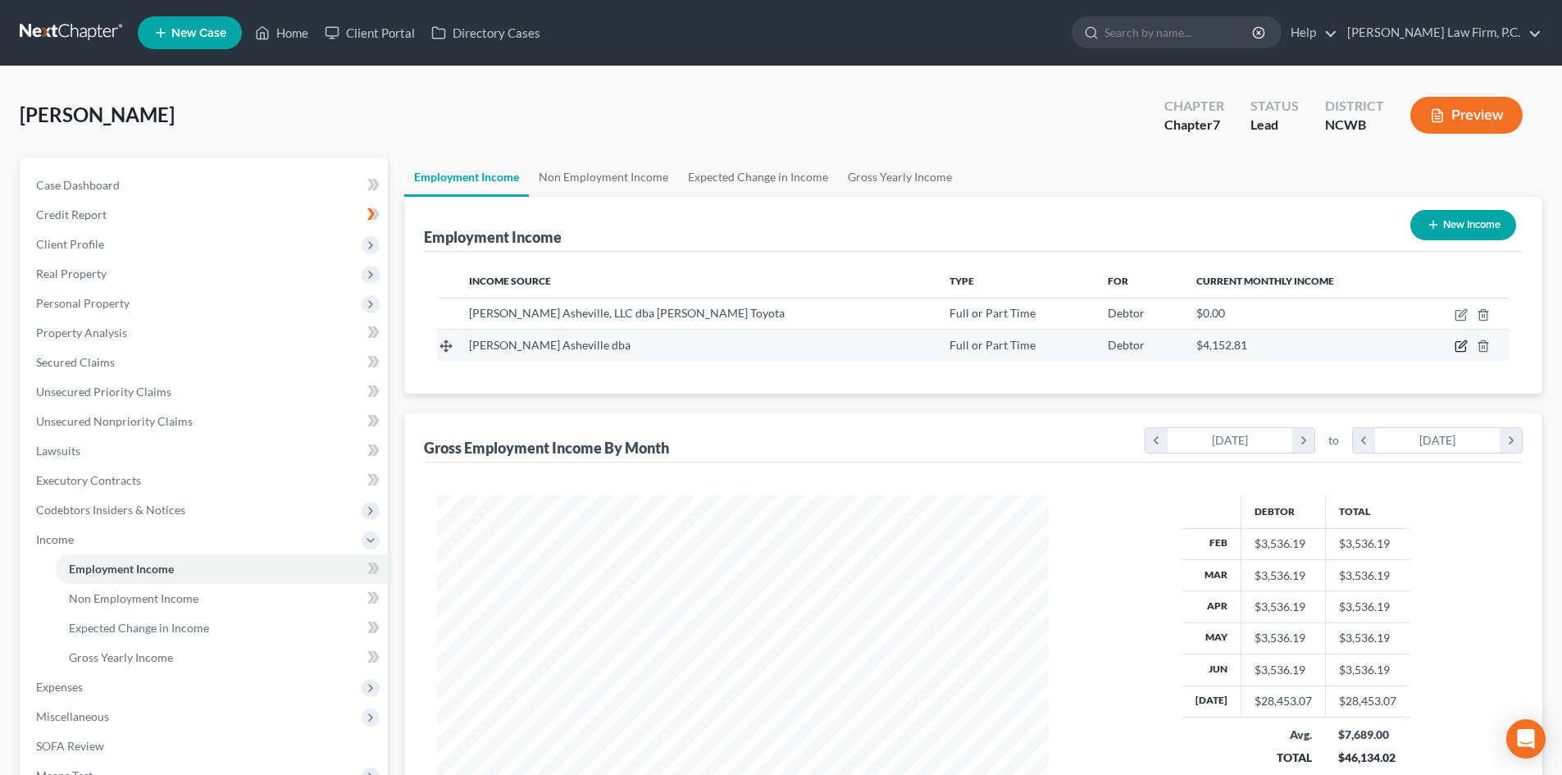
click at [1466, 343] on icon "button" at bounding box center [1461, 346] width 13 height 13
select select "0"
select select "1"
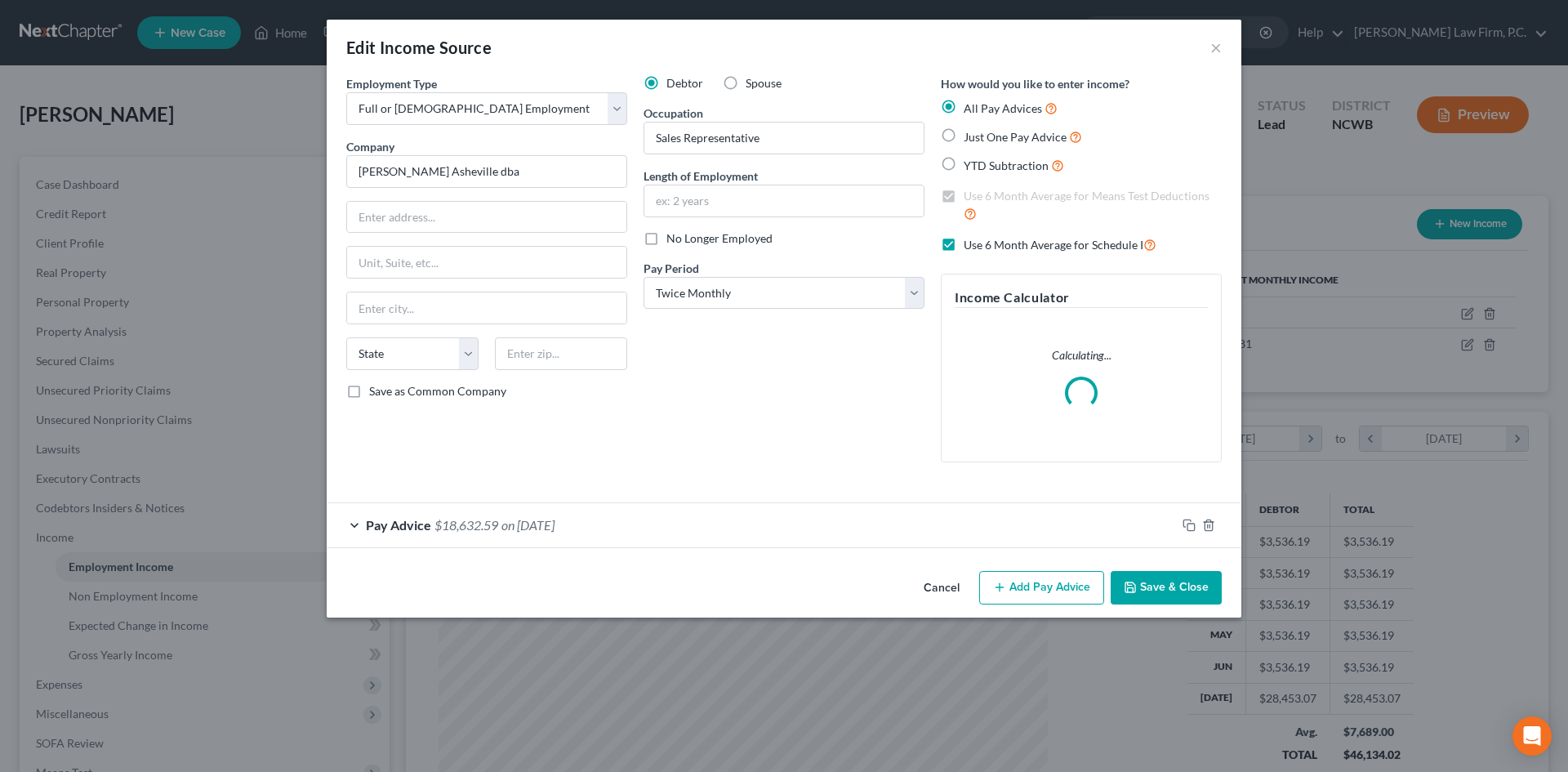
scroll to position [307, 647]
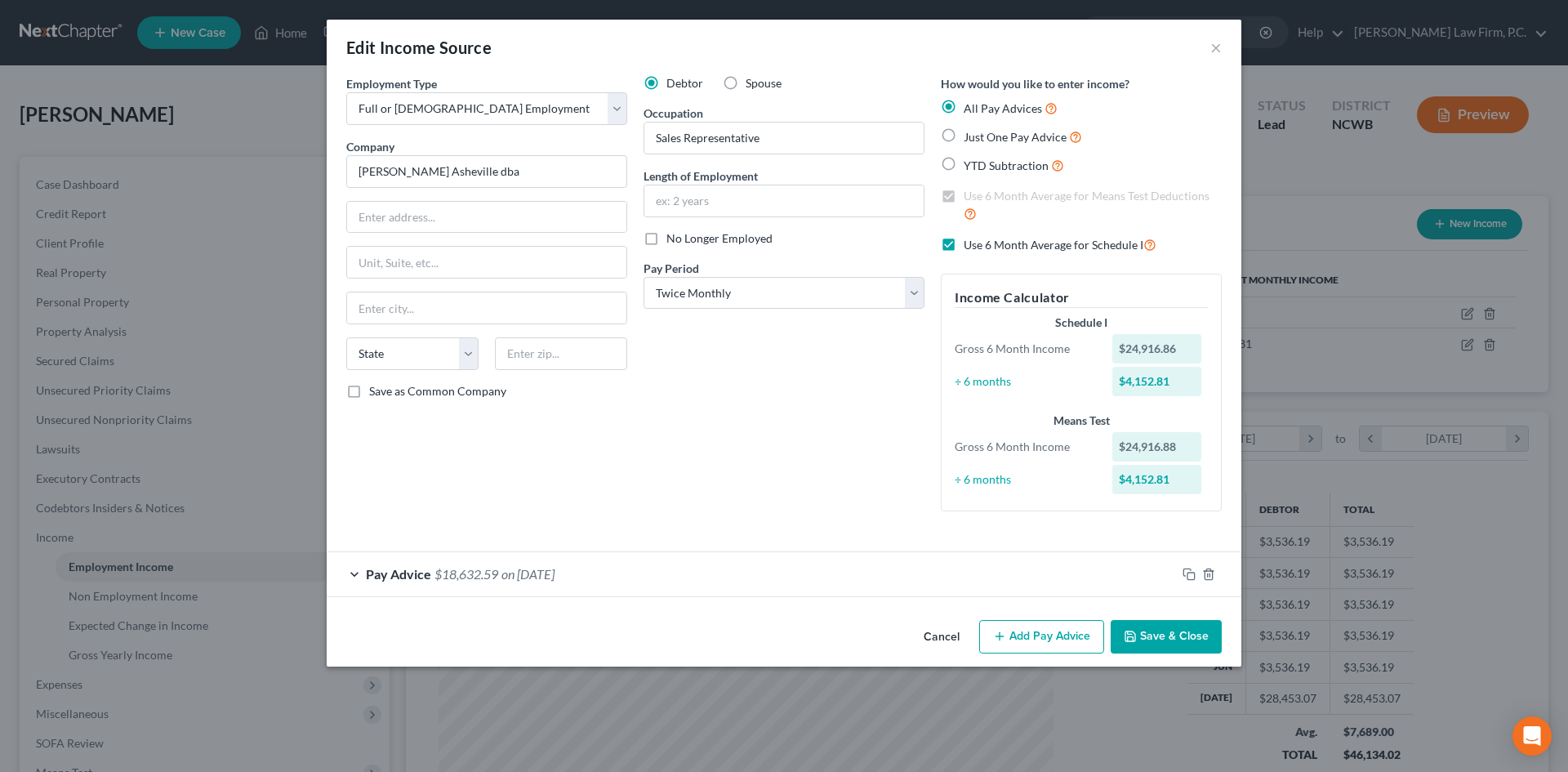
click at [355, 576] on div "Pay Advice $18,632.59 on 07/31/2025" at bounding box center [751, 573] width 849 height 43
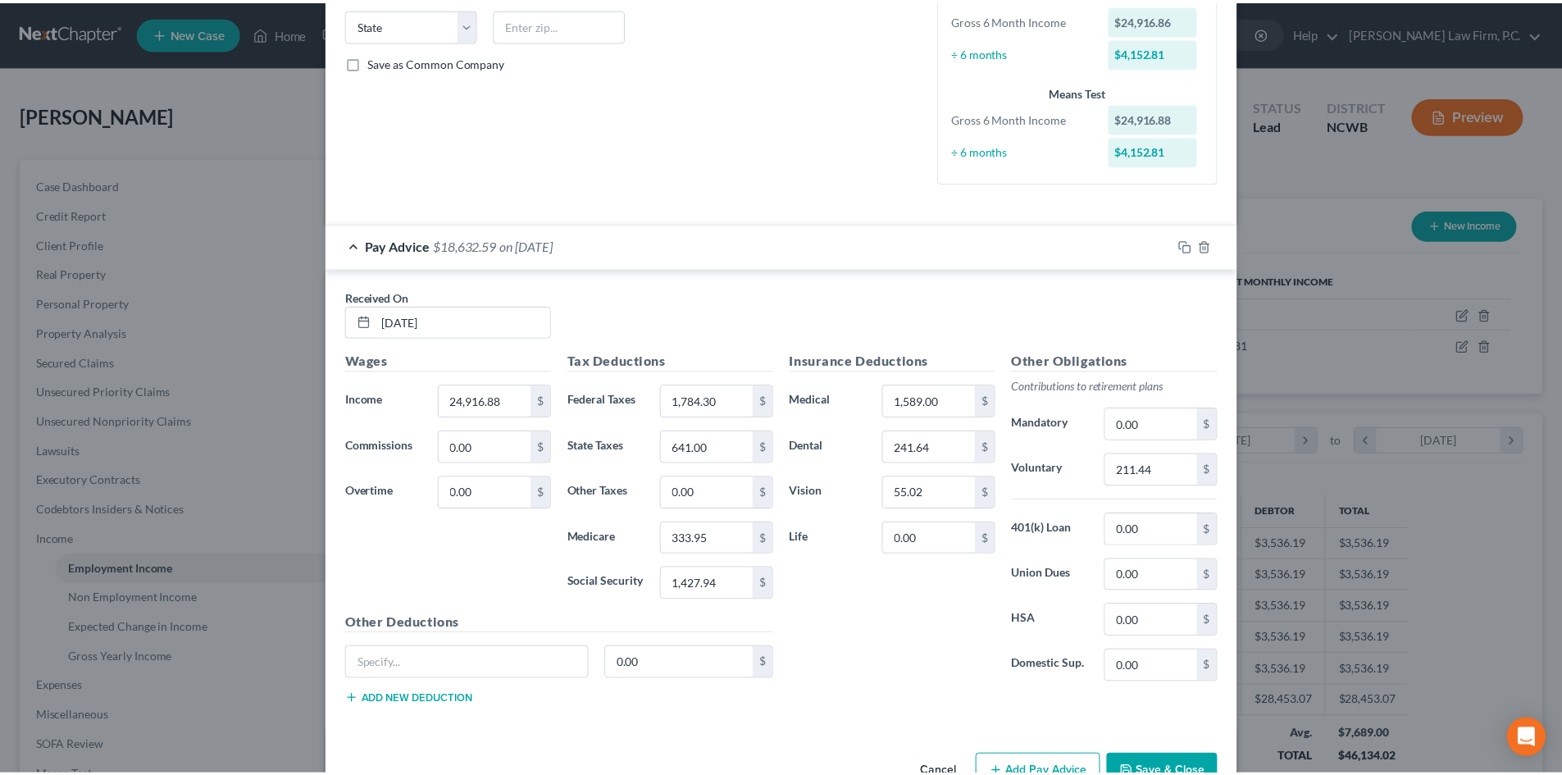
scroll to position [378, 0]
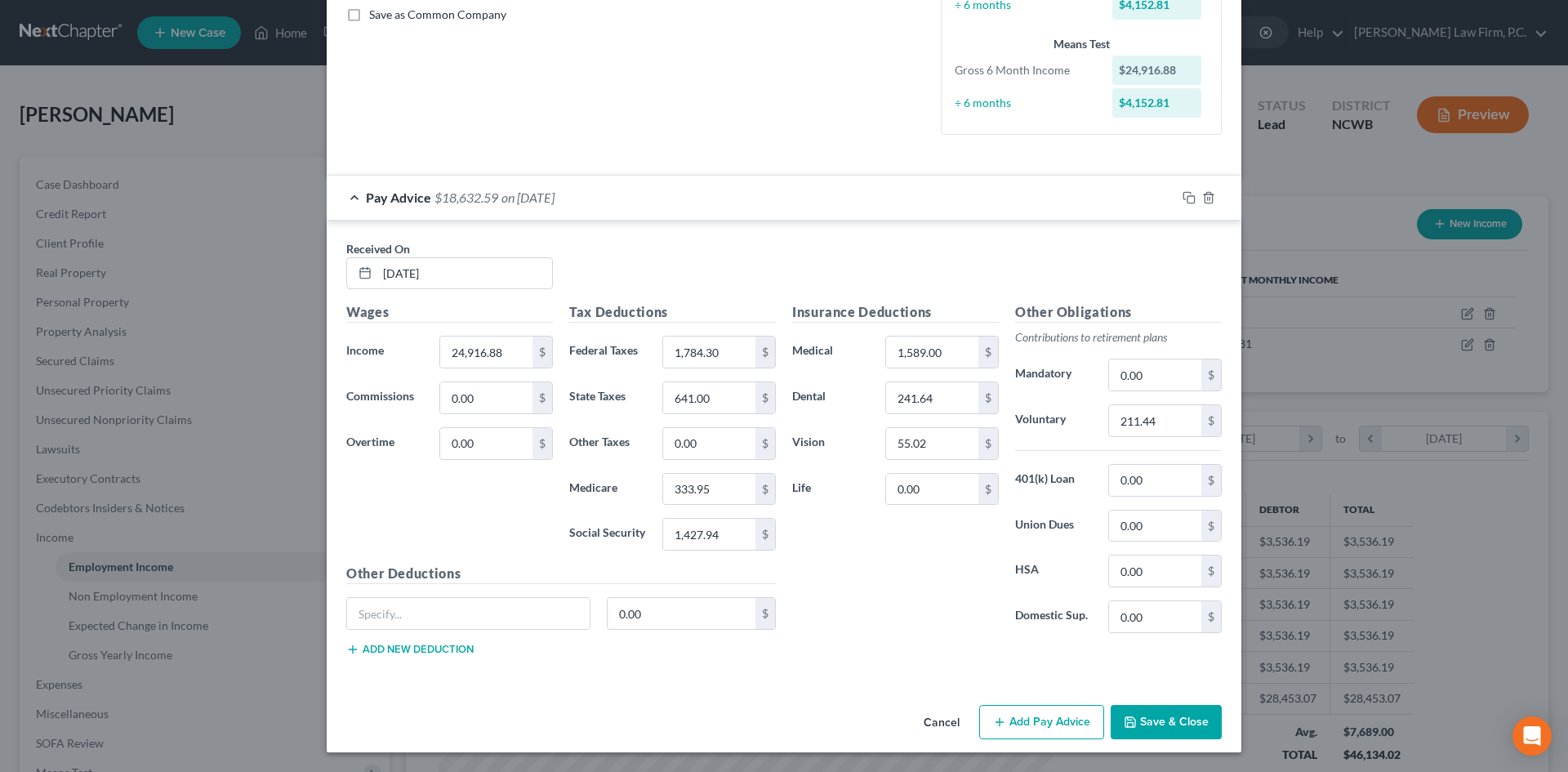
click at [941, 724] on button "Cancel" at bounding box center [941, 722] width 62 height 33
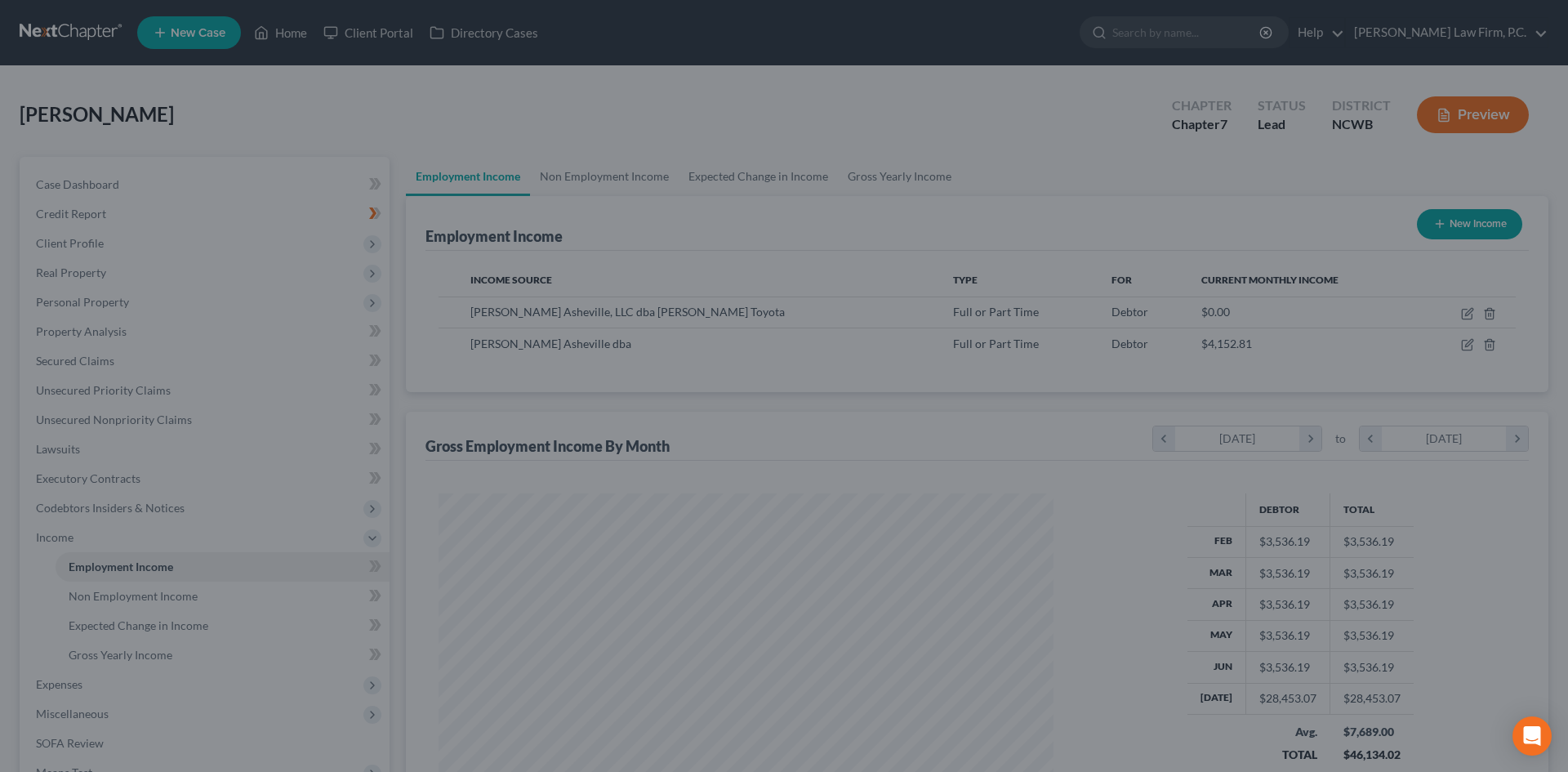
scroll to position [816654, 815847]
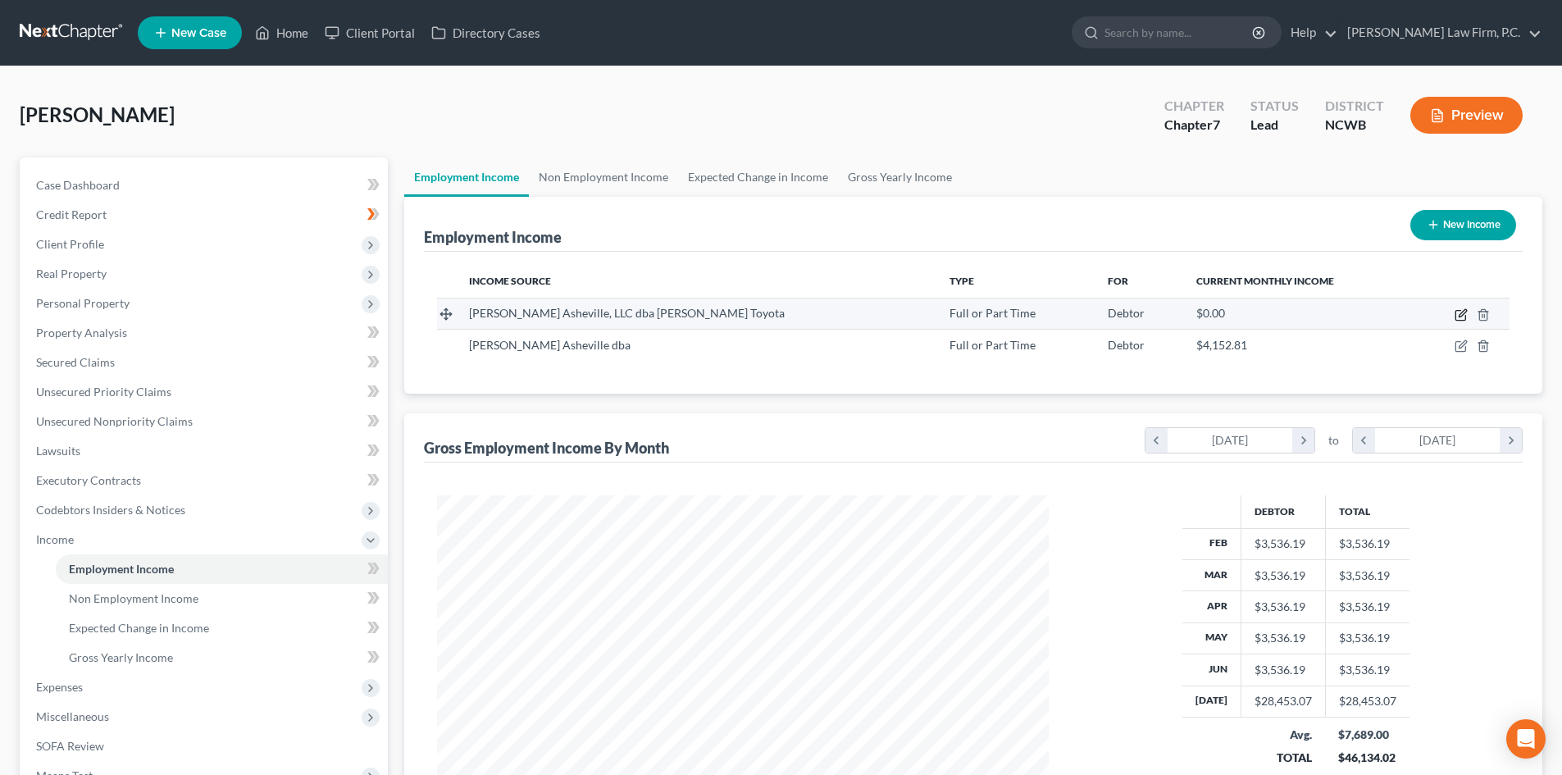
click at [1461, 316] on icon "button" at bounding box center [1461, 314] width 13 height 13
select select "0"
select select "28"
select select "1"
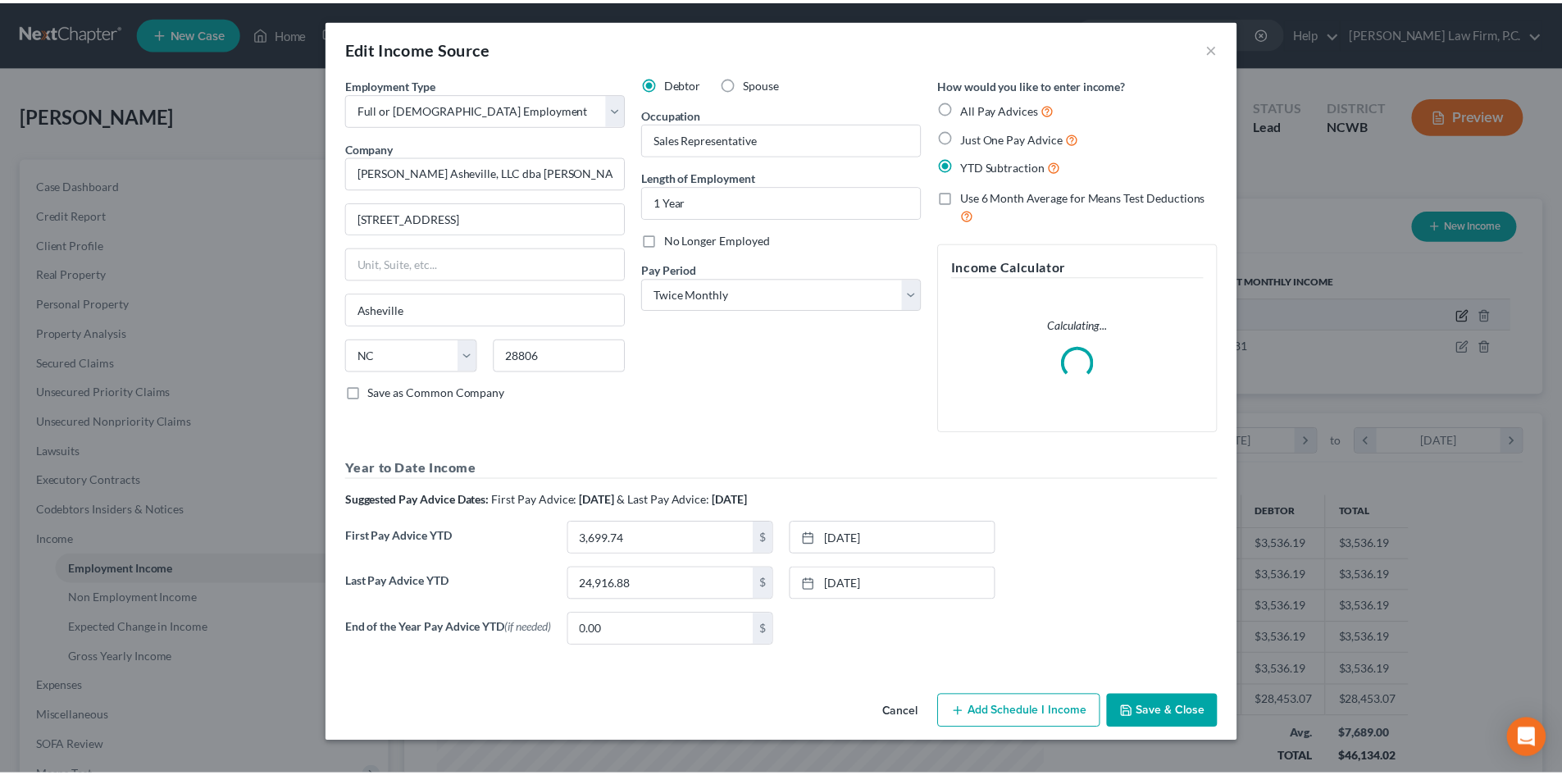
scroll to position [308, 650]
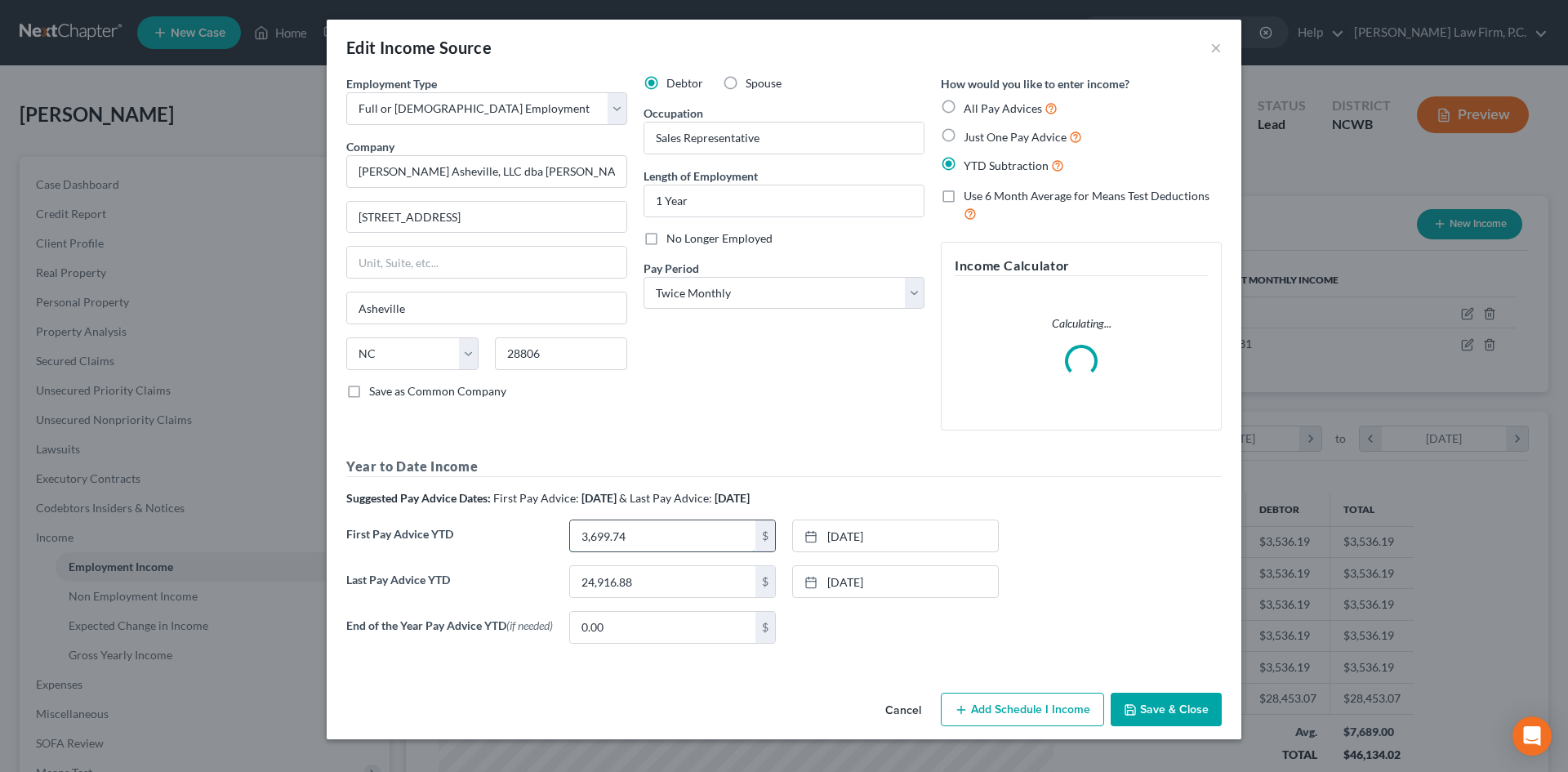
click at [667, 538] on input "3,699.74" at bounding box center [662, 535] width 185 height 31
type input "0.00"
click at [646, 575] on input "24,916.88" at bounding box center [662, 581] width 185 height 31
type input "0.00"
click at [1130, 701] on button "Save & Close" at bounding box center [1166, 709] width 112 height 34
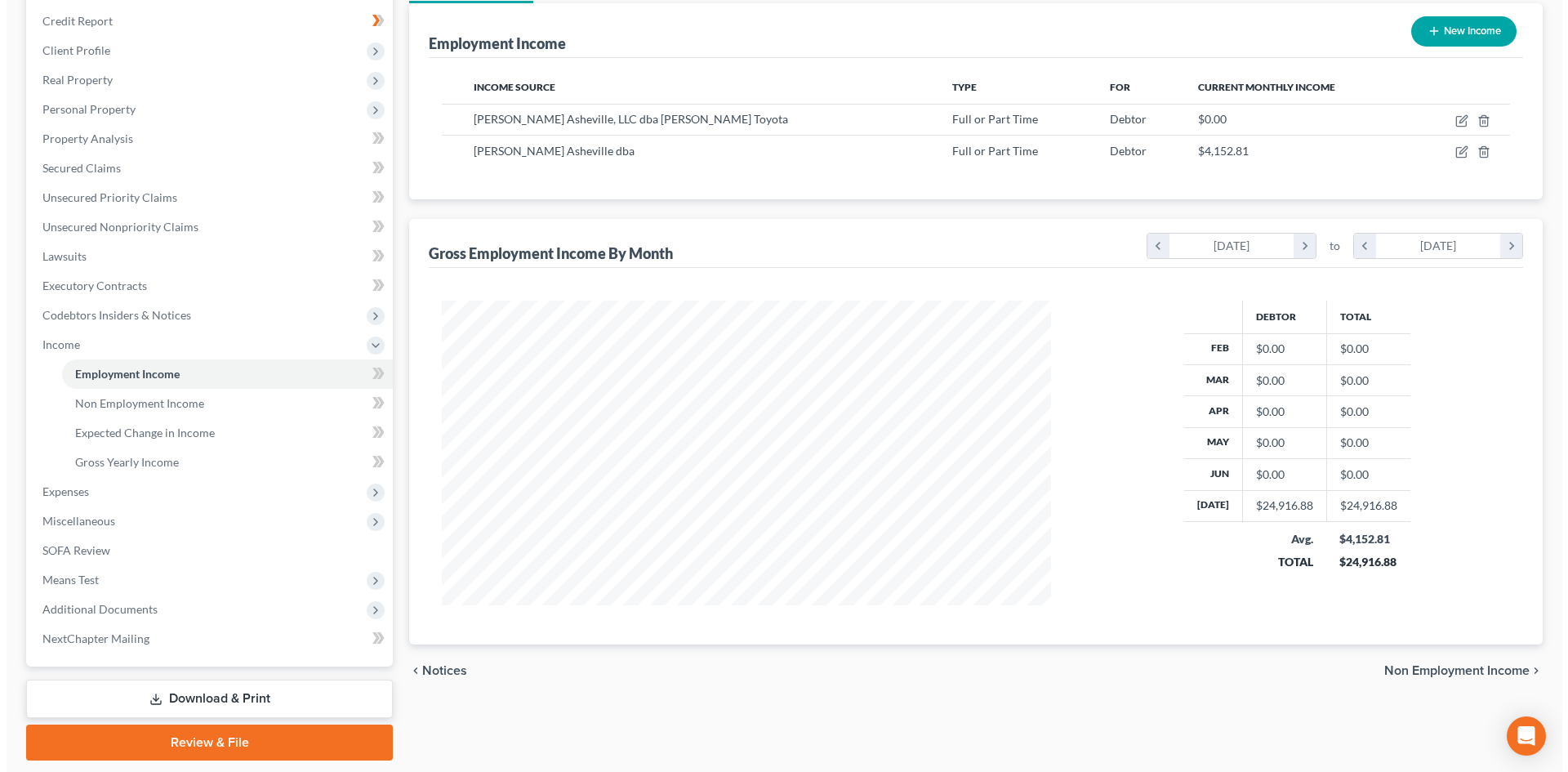
scroll to position [243, 0]
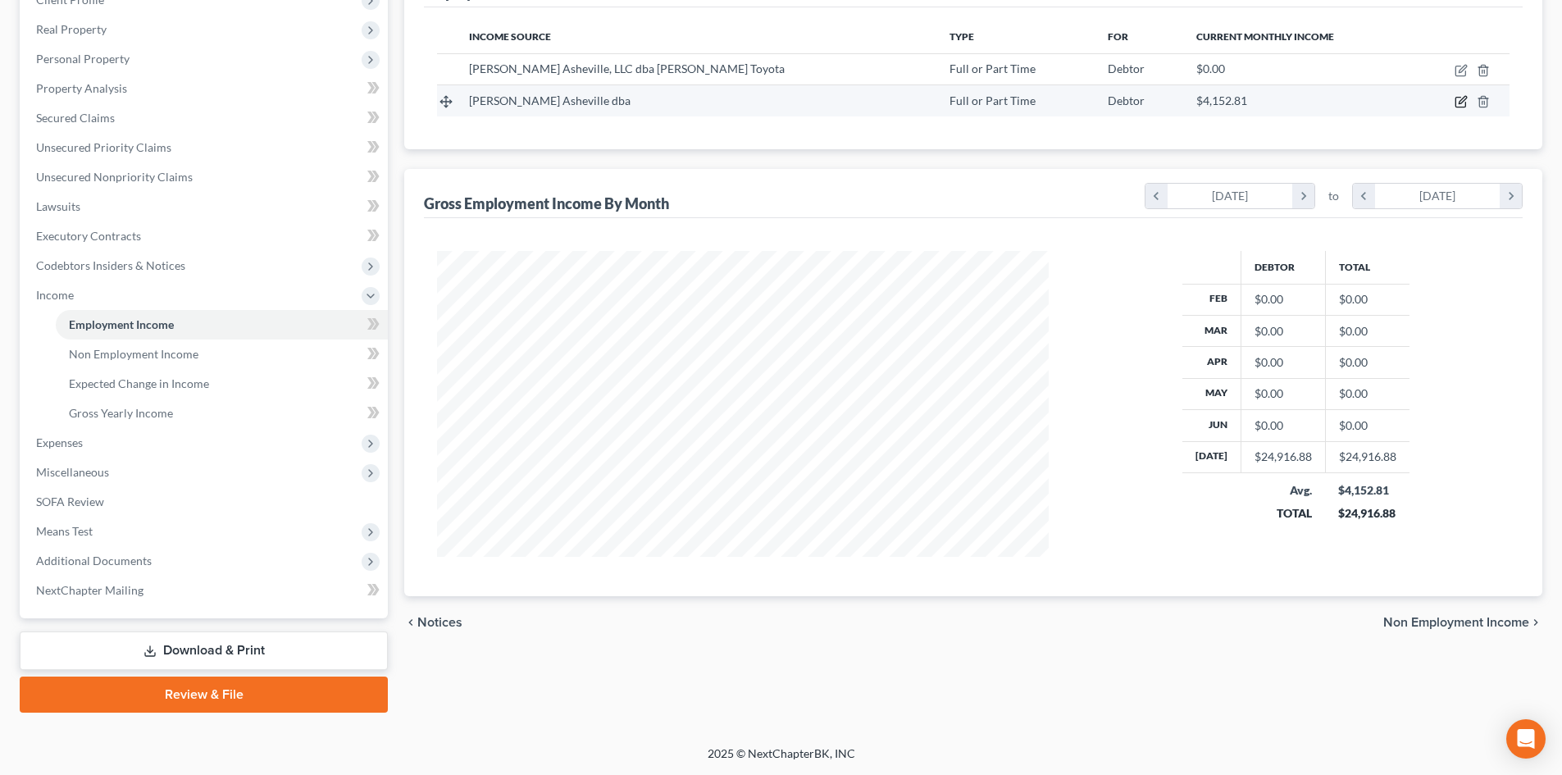
click at [1455, 98] on icon "button" at bounding box center [1461, 101] width 13 height 13
select select "0"
select select "1"
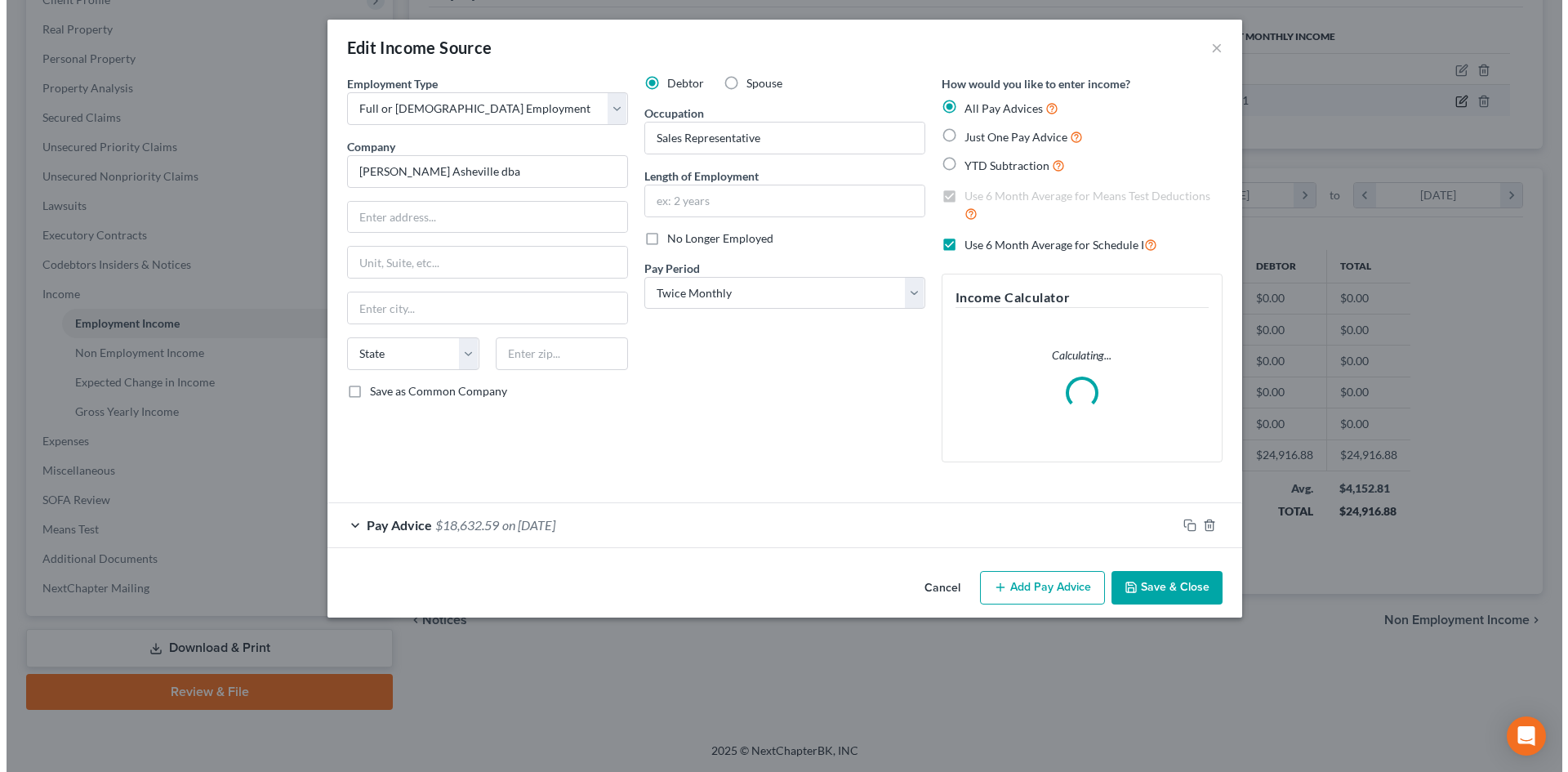
scroll to position [307, 647]
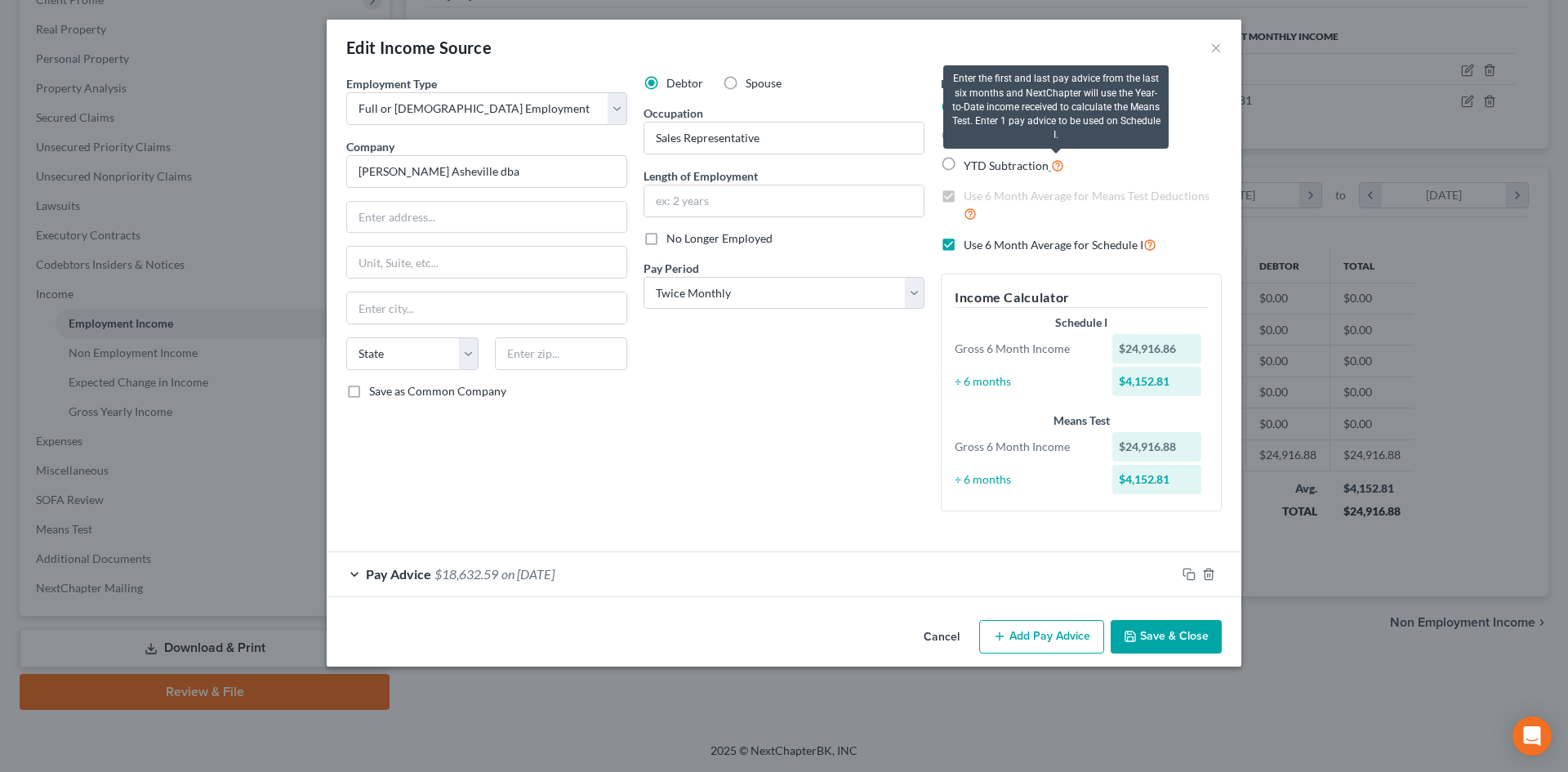
click at [1051, 161] on icon at bounding box center [1057, 164] width 13 height 16
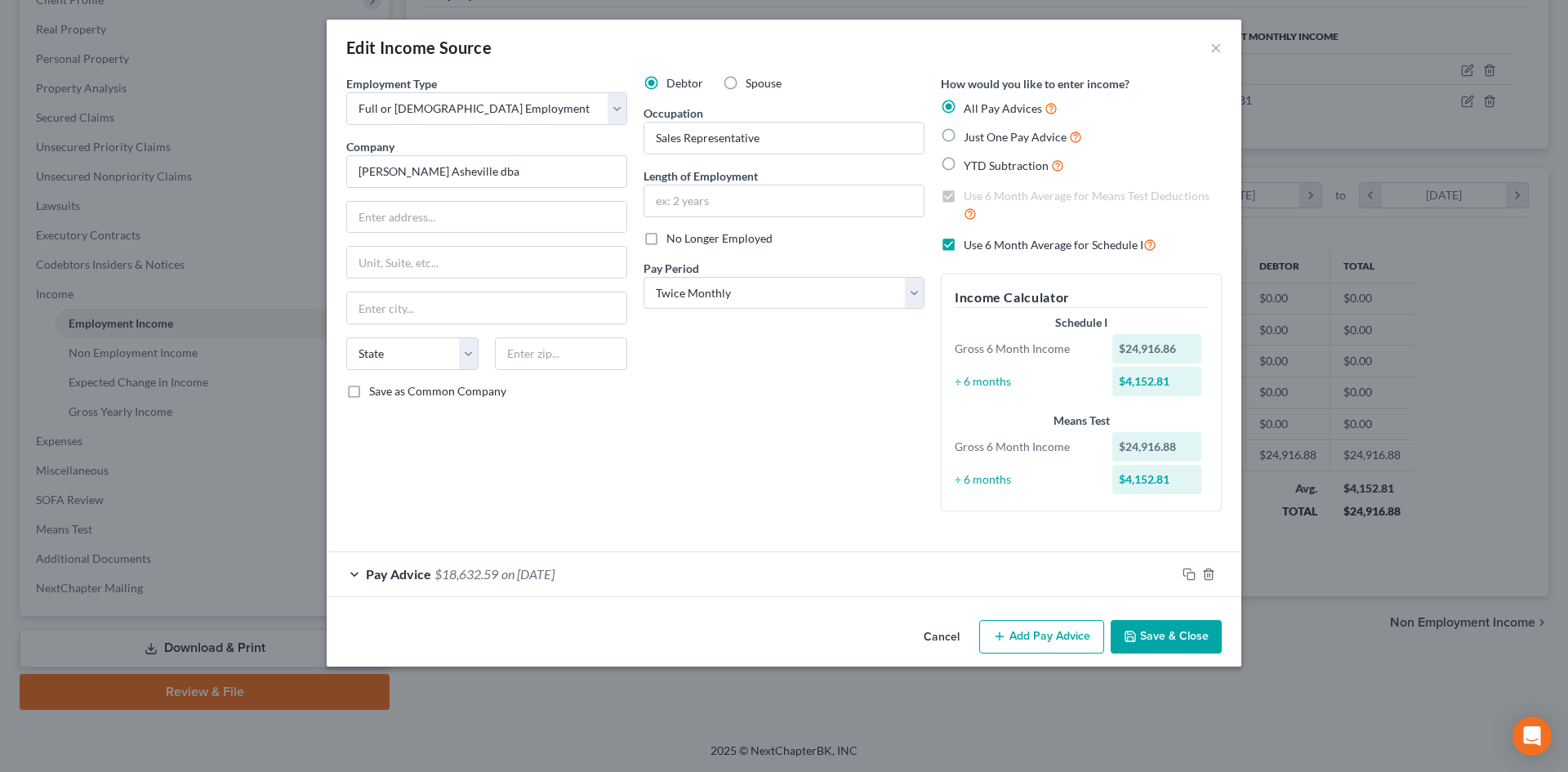
click at [964, 131] on label "Just One Pay Advice" at bounding box center [1022, 136] width 118 height 19
click at [970, 131] on input "Just One Pay Advice" at bounding box center [975, 132] width 11 height 11
radio input "true"
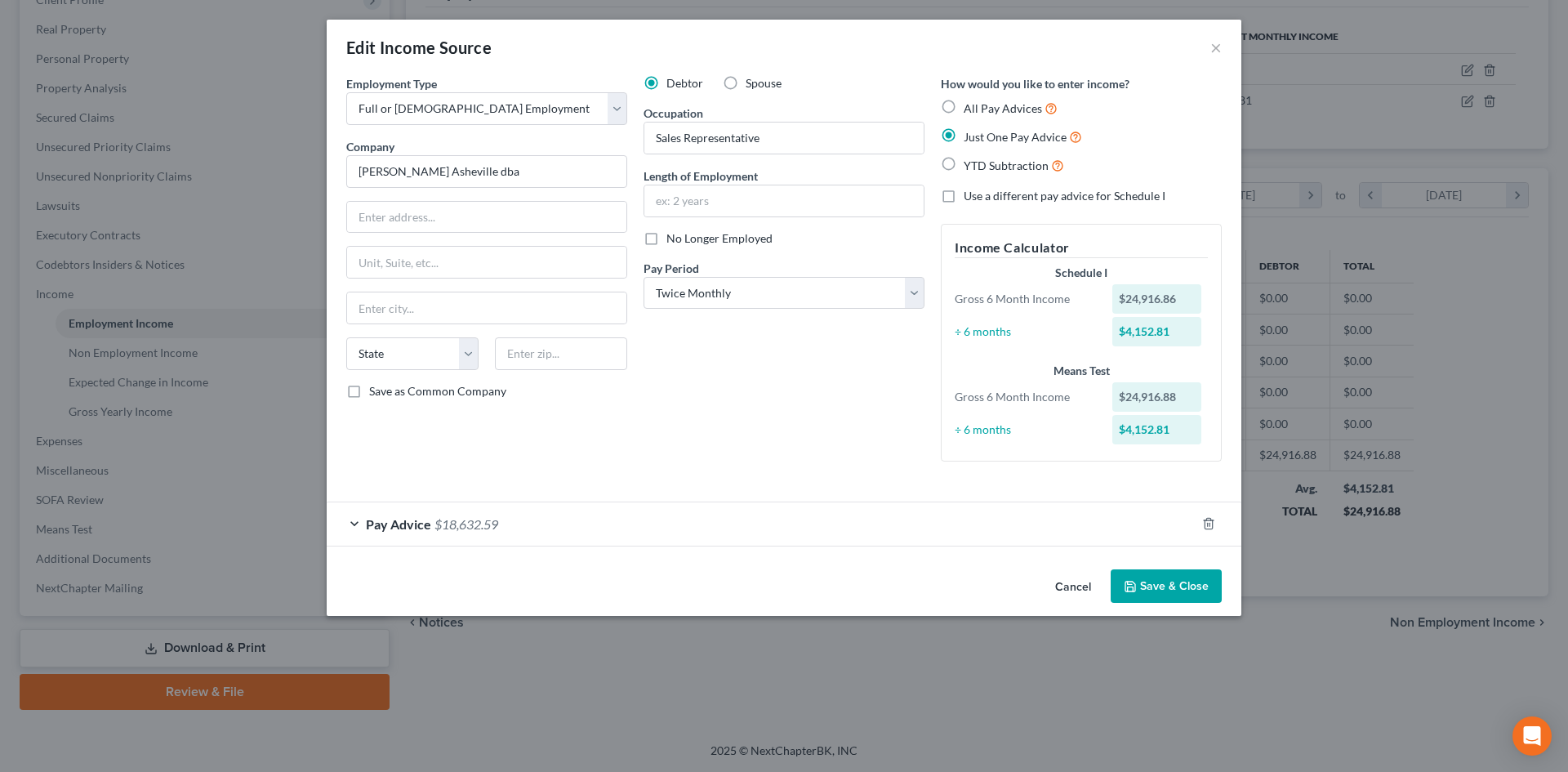
click at [358, 523] on div "Pay Advice $18,632.59" at bounding box center [761, 523] width 869 height 43
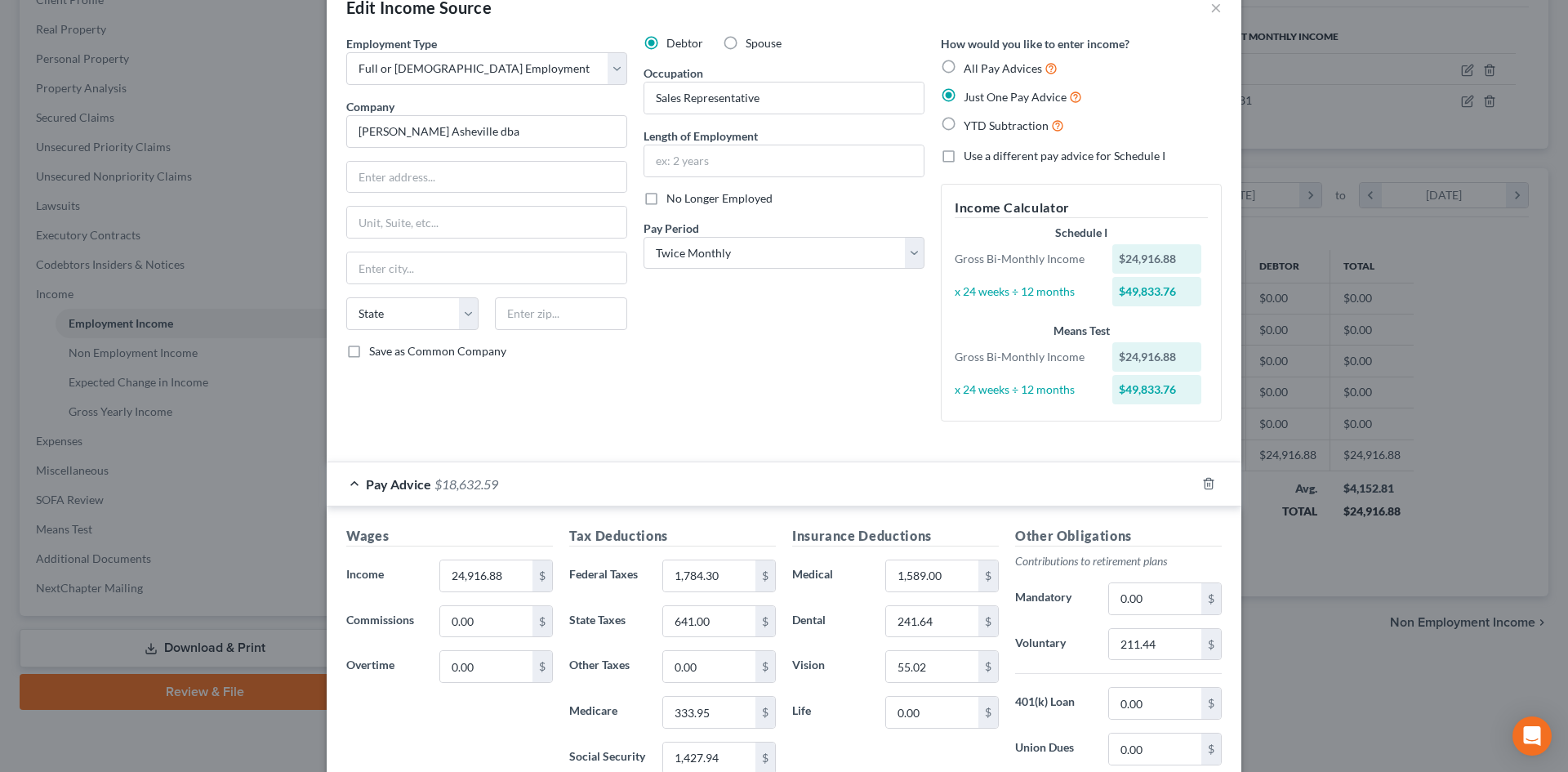
scroll to position [0, 0]
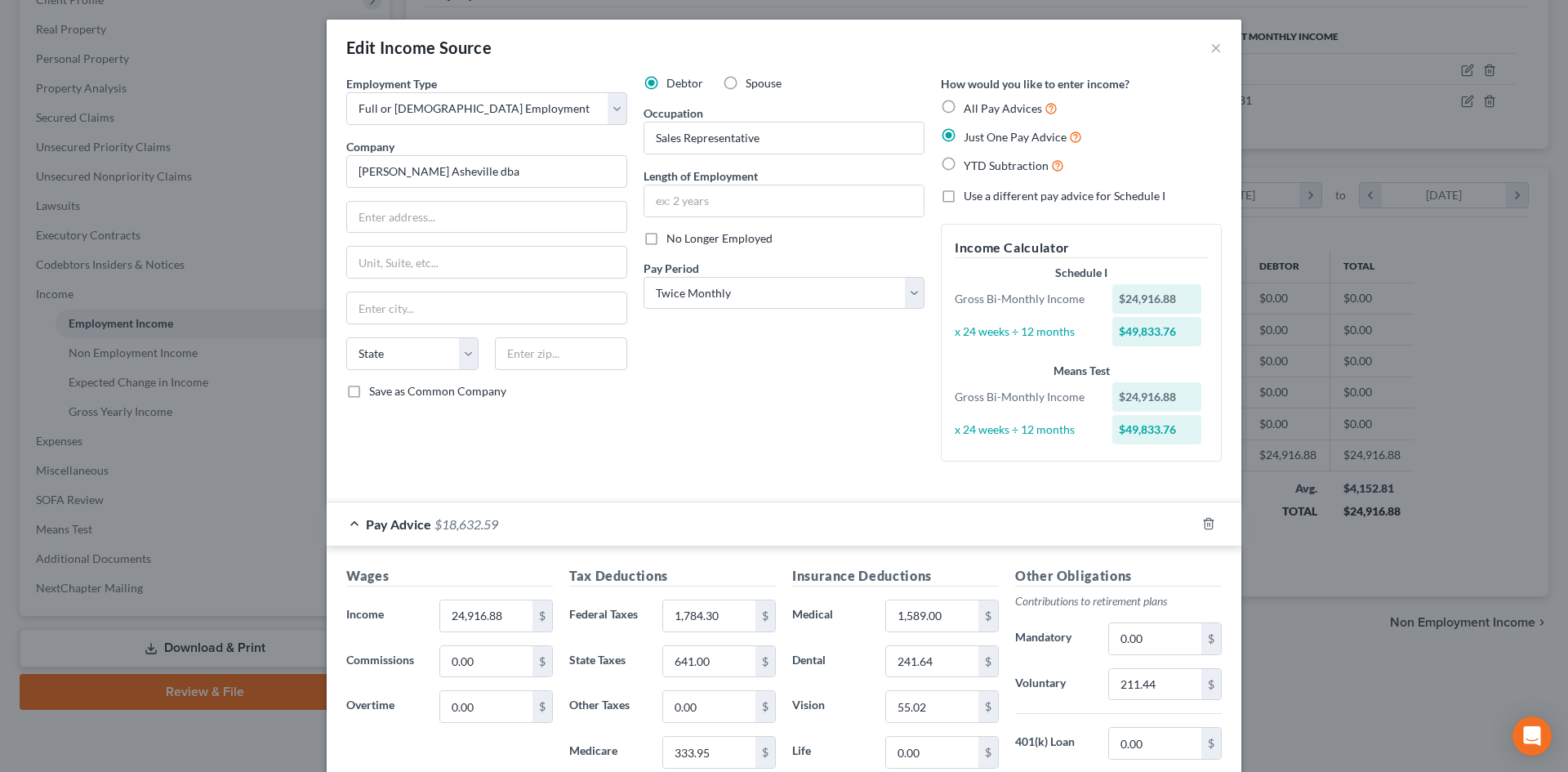
click at [964, 157] on label "YTD Subtraction" at bounding box center [1013, 165] width 101 height 19
click at [970, 157] on input "YTD Subtraction" at bounding box center [975, 161] width 11 height 11
radio input "true"
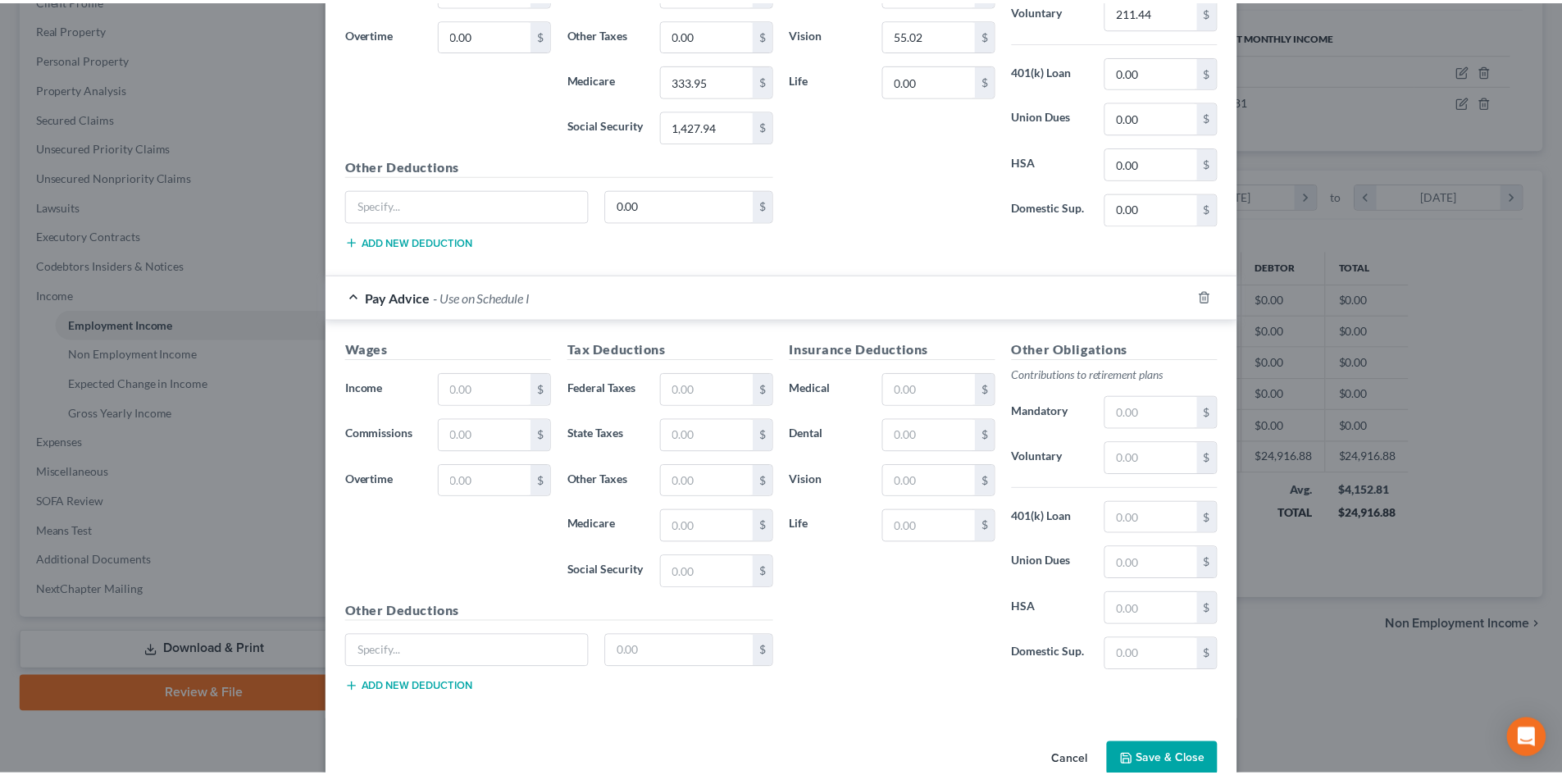
scroll to position [972, 0]
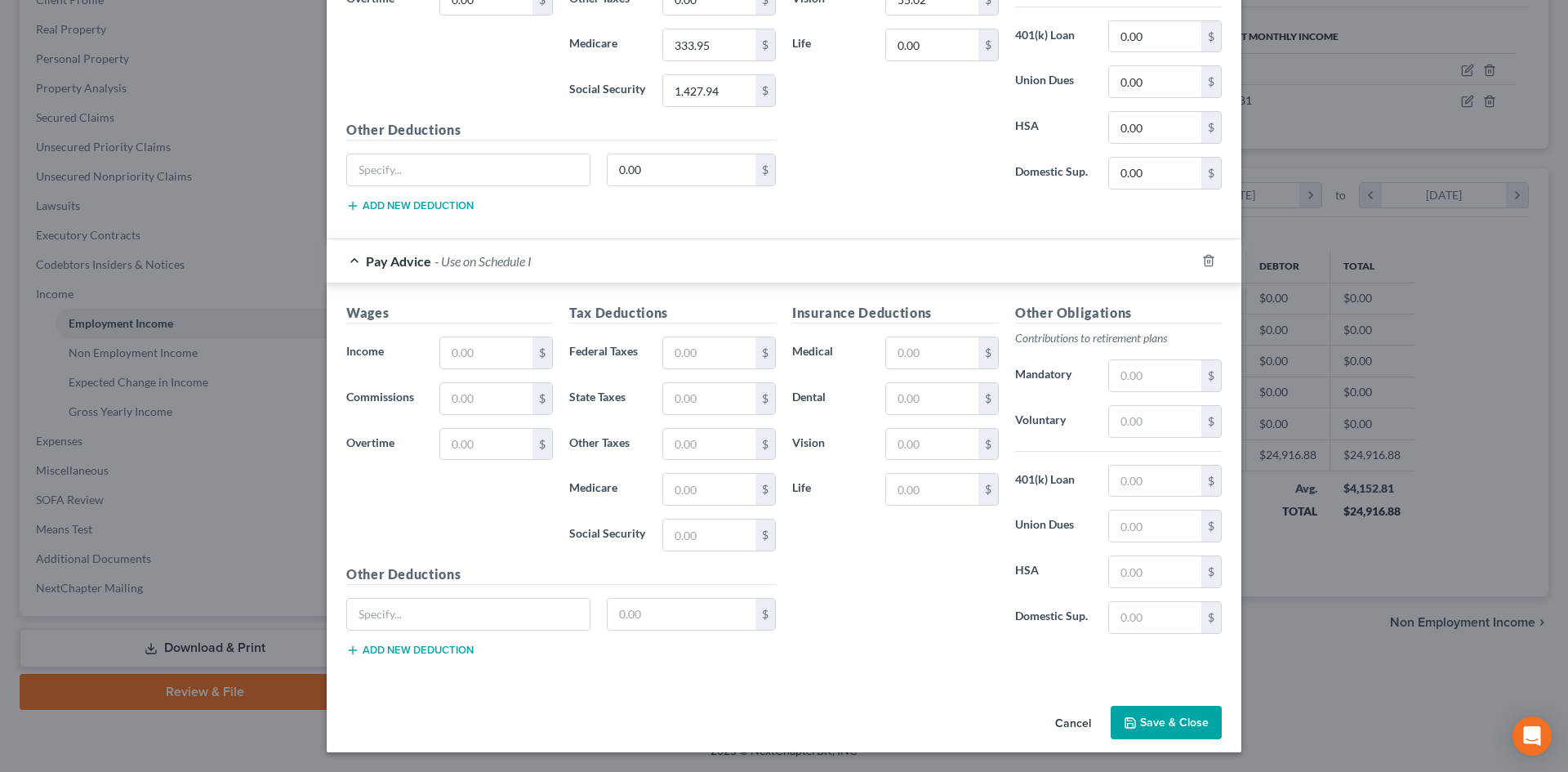
click at [1078, 720] on button "Cancel" at bounding box center [1072, 723] width 62 height 33
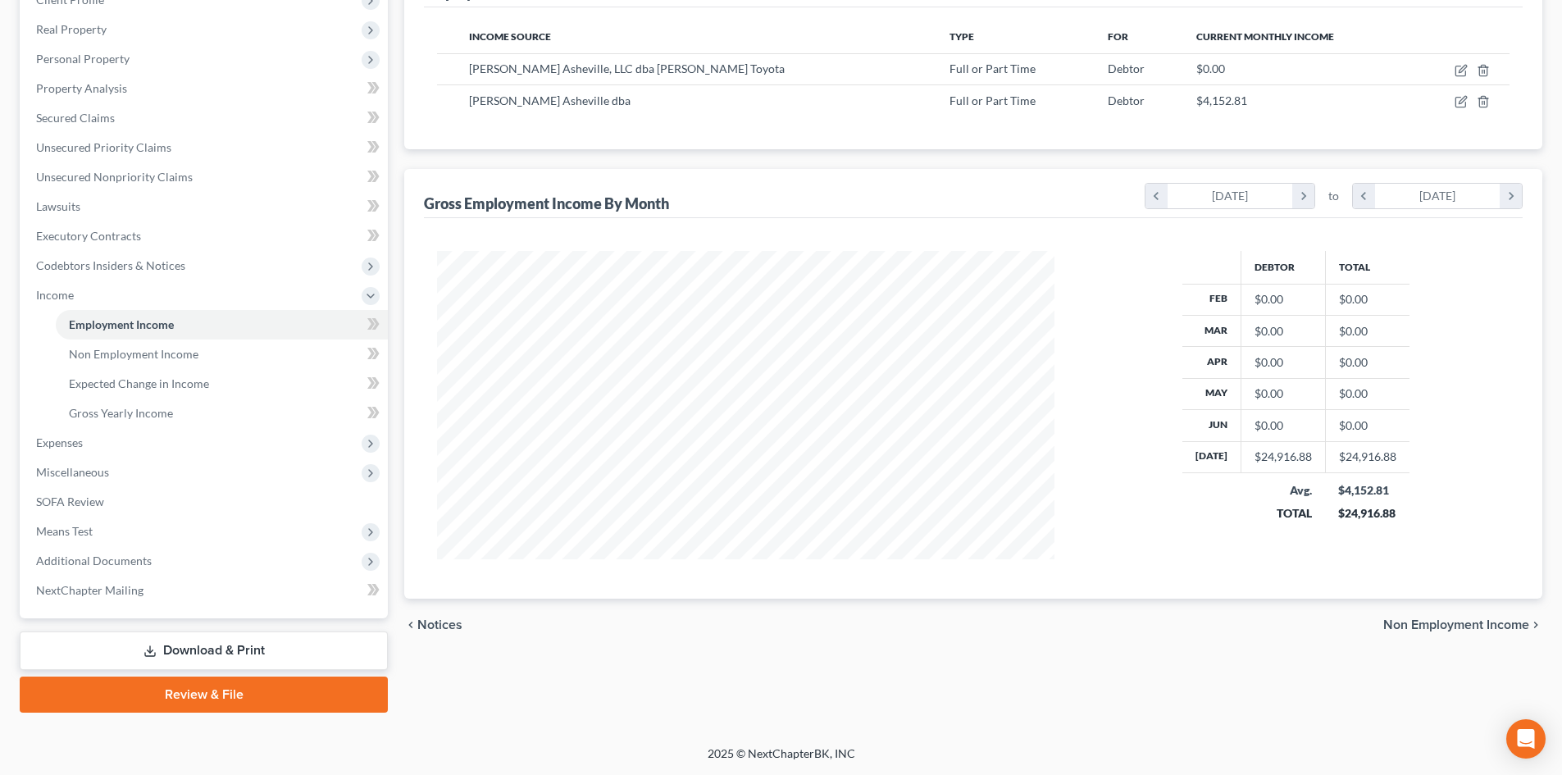
scroll to position [819828, 819489]
click at [1481, 102] on icon "button" at bounding box center [1483, 101] width 13 height 13
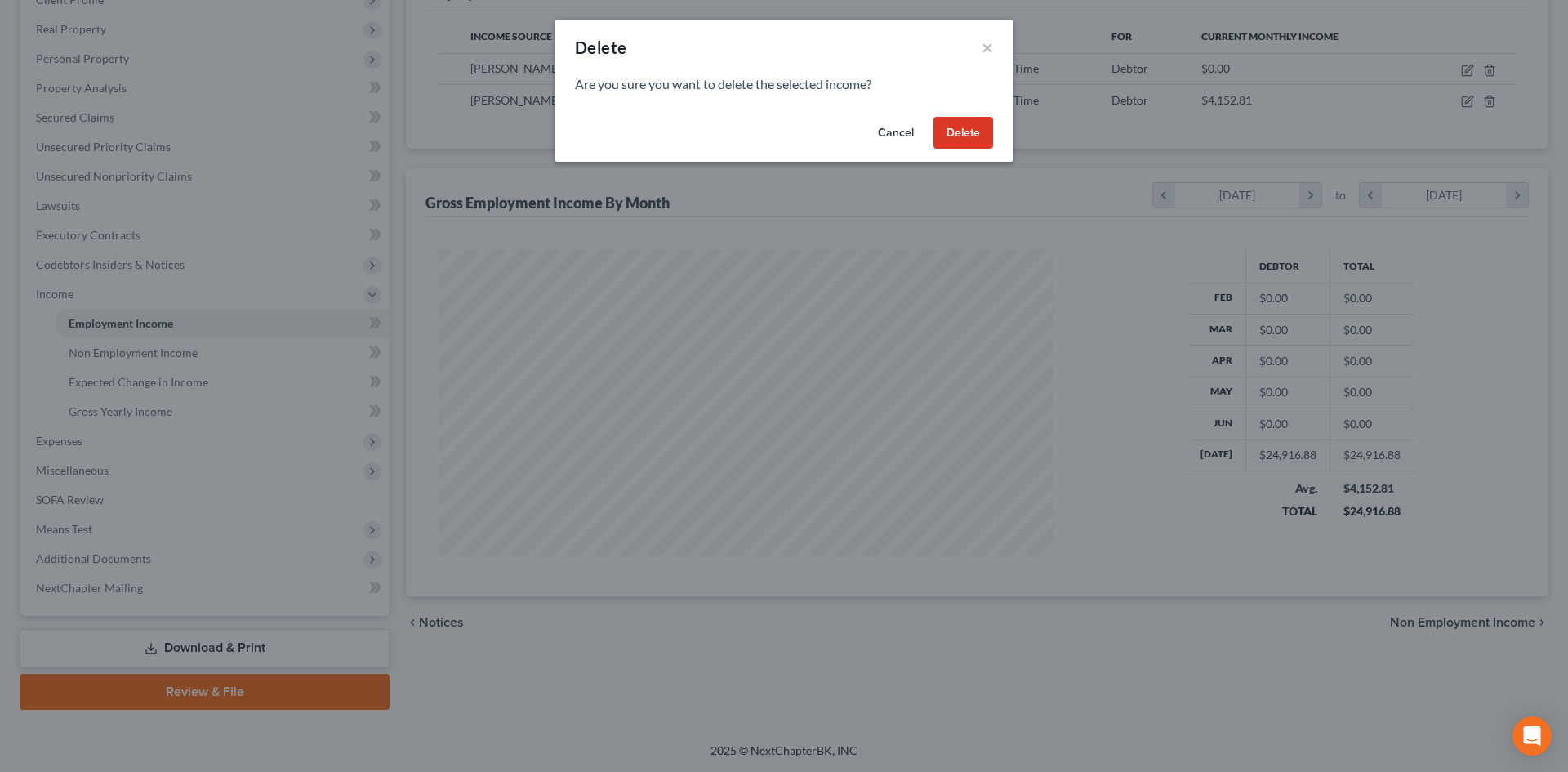
click at [968, 138] on button "Delete" at bounding box center [963, 132] width 60 height 33
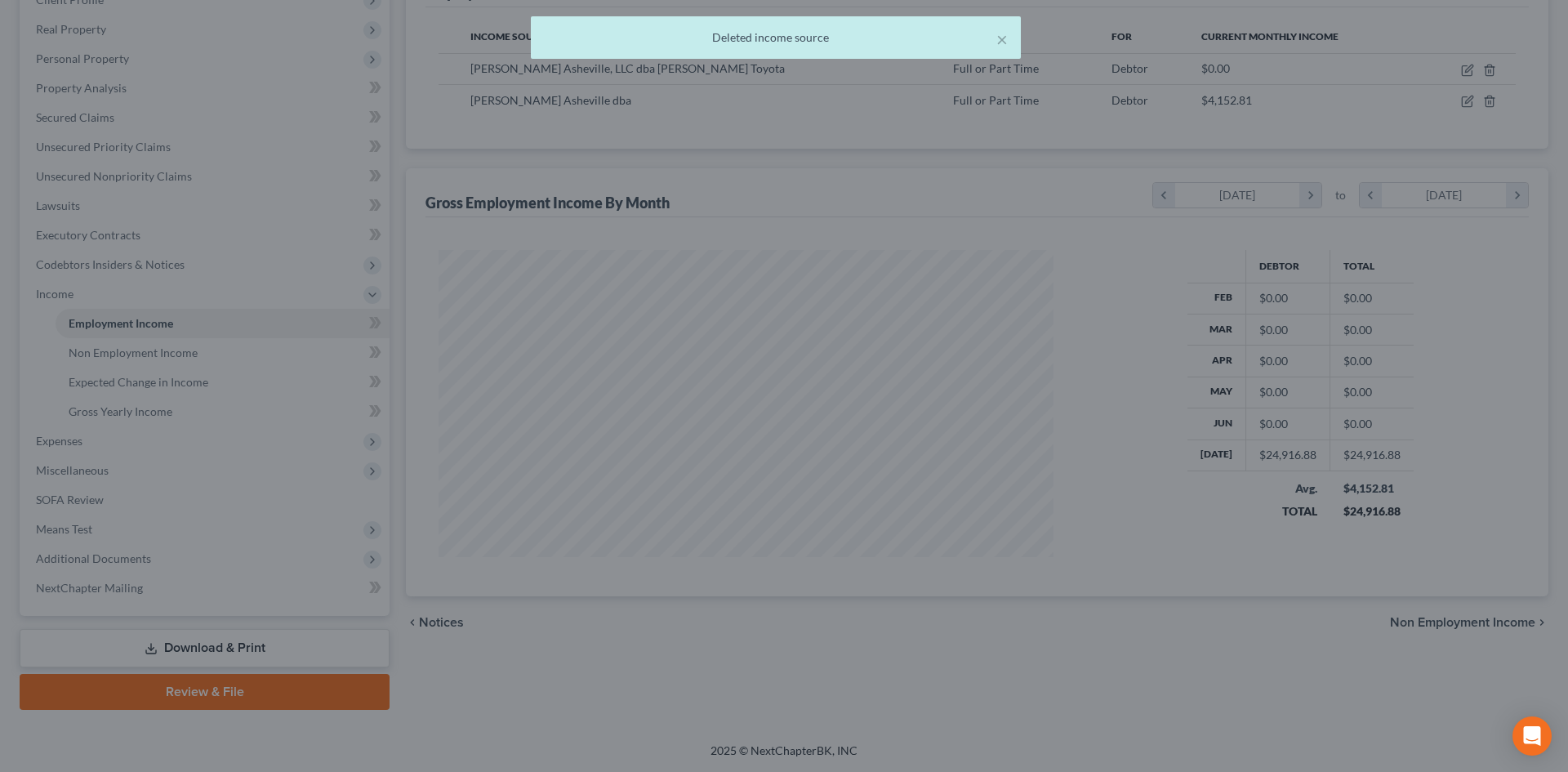
scroll to position [816654, 815847]
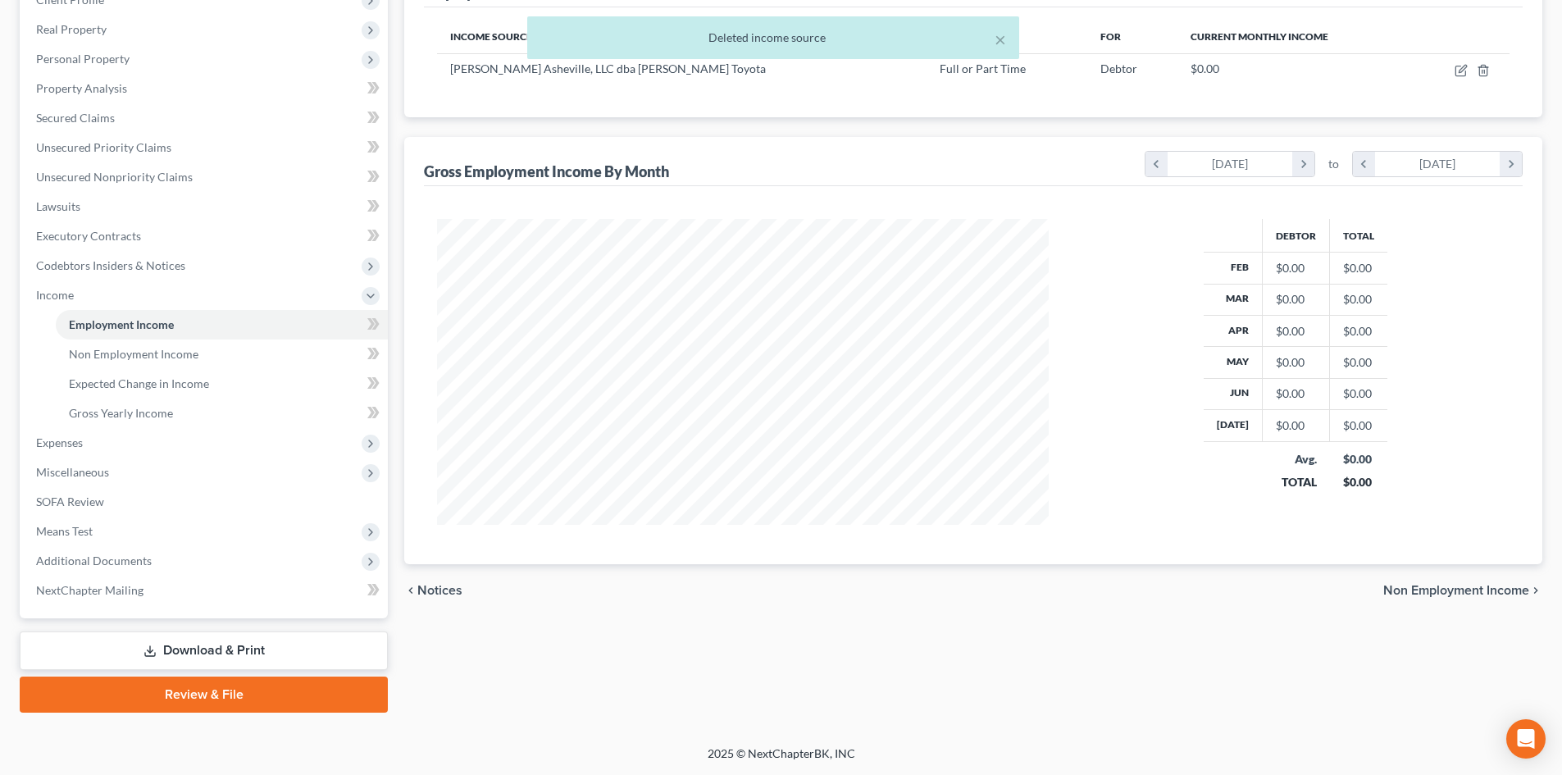
click at [1461, 66] on div "× Deleted income source" at bounding box center [773, 41] width 1562 height 51
drag, startPoint x: 1460, startPoint y: 64, endPoint x: 1439, endPoint y: 69, distance: 21.9
click at [1459, 64] on div "× Deleted income source" at bounding box center [773, 41] width 1562 height 51
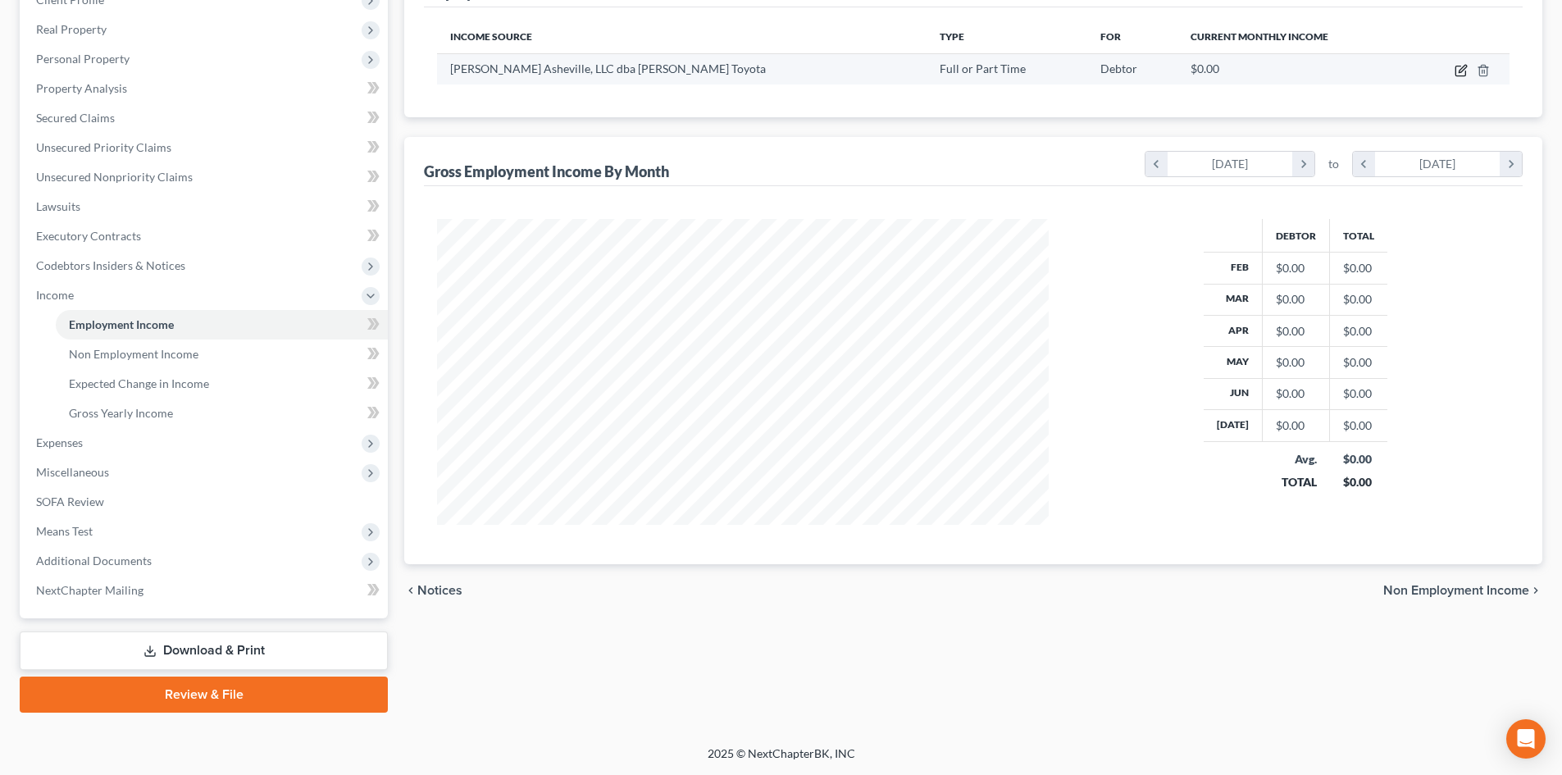
click at [1456, 74] on icon "button" at bounding box center [1461, 71] width 10 height 10
select select "0"
select select "28"
select select "1"
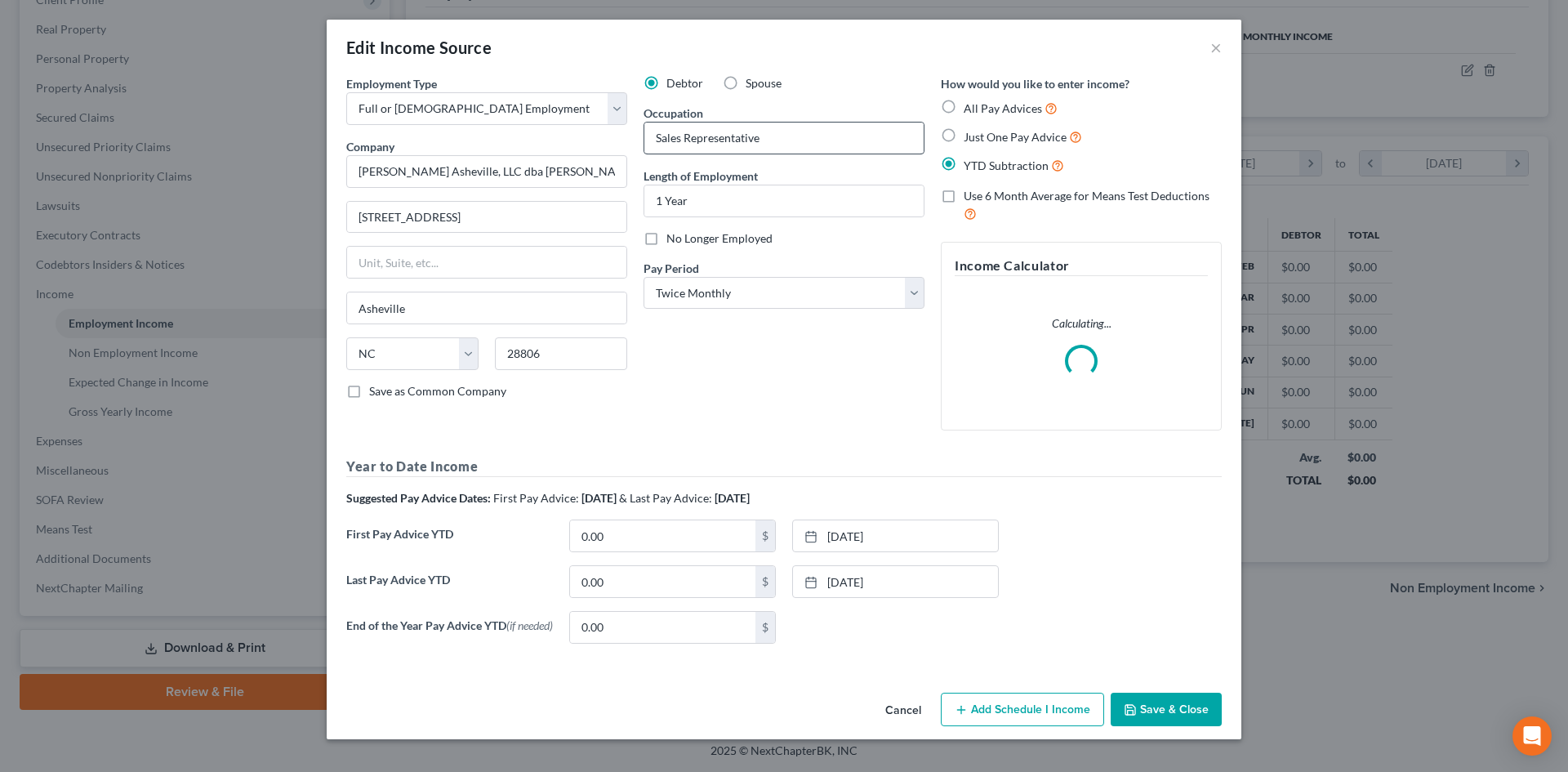
scroll to position [307, 647]
click at [964, 164] on label "YTD Subtraction" at bounding box center [1013, 165] width 101 height 19
click at [970, 164] on input "YTD Subtraction" at bounding box center [975, 161] width 11 height 11
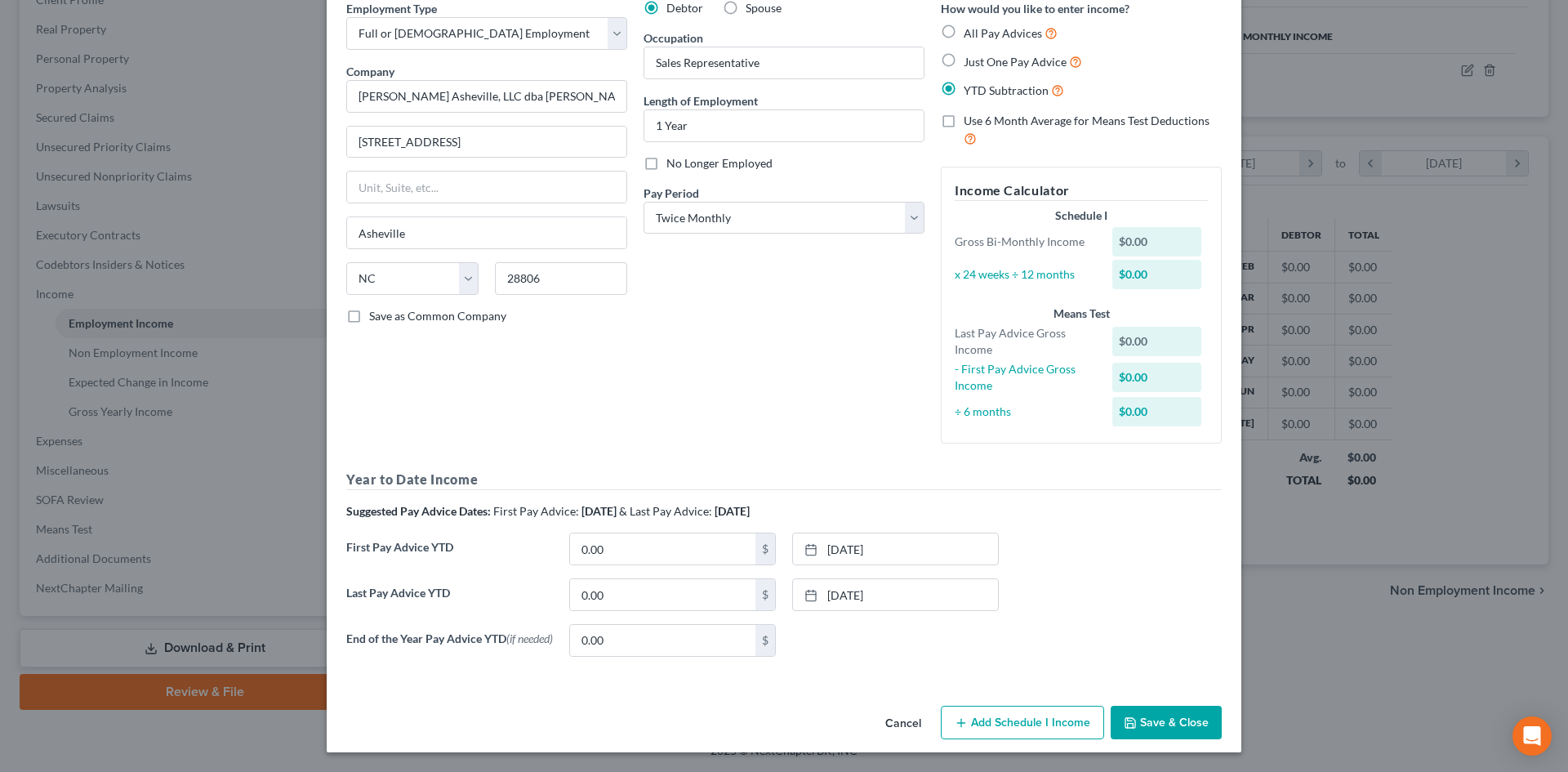
scroll to position [80, 0]
click at [613, 591] on input "0.00" at bounding box center [662, 594] width 185 height 31
type input "24,816.88"
drag, startPoint x: 672, startPoint y: 539, endPoint x: 185, endPoint y: 473, distance: 491.5
click at [670, 539] on input "0.00" at bounding box center [662, 549] width 185 height 31
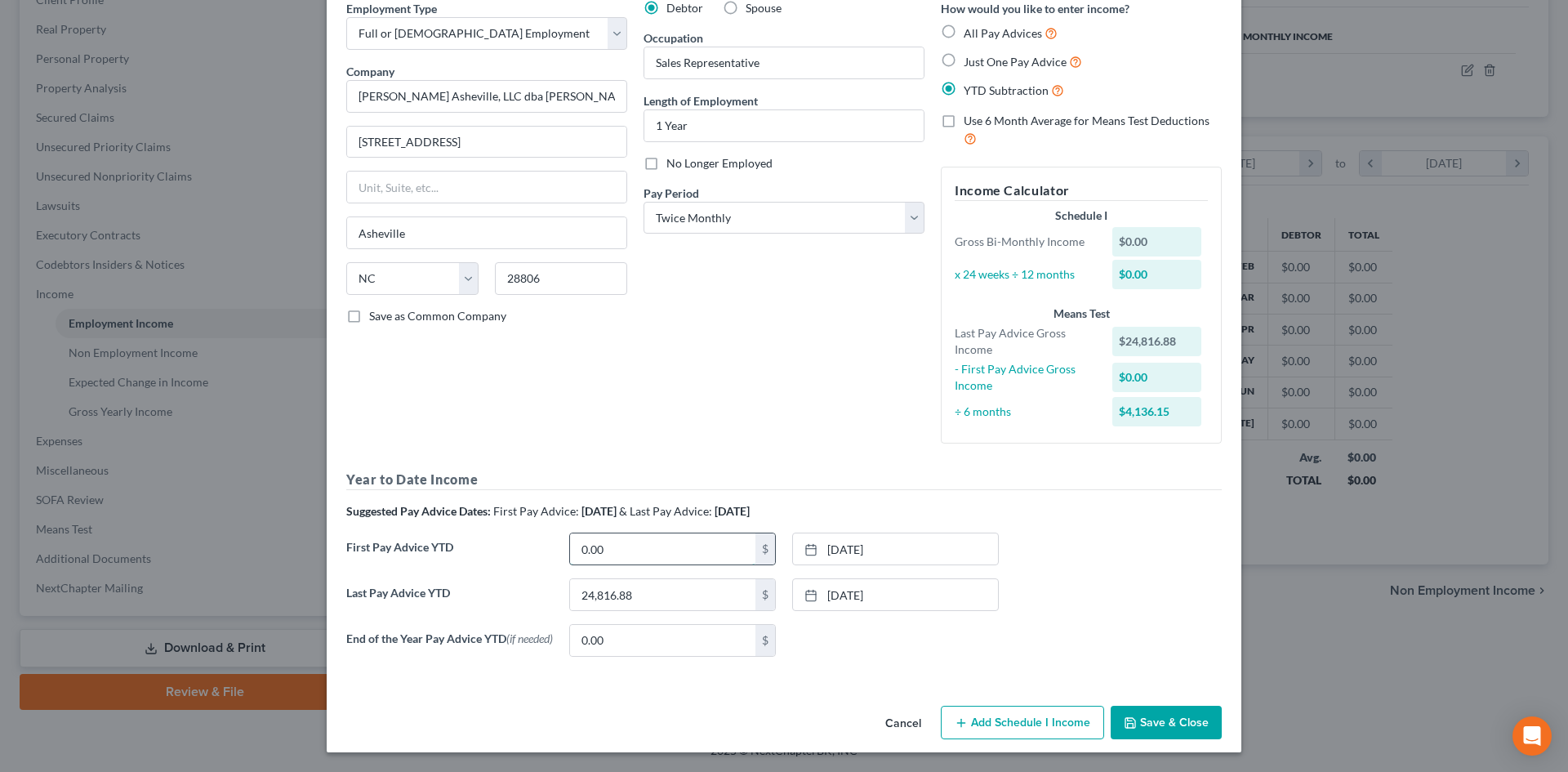
click at [683, 548] on input "0.00" at bounding box center [662, 549] width 185 height 31
click at [970, 721] on button "Add Schedule I Income" at bounding box center [1022, 723] width 163 height 34
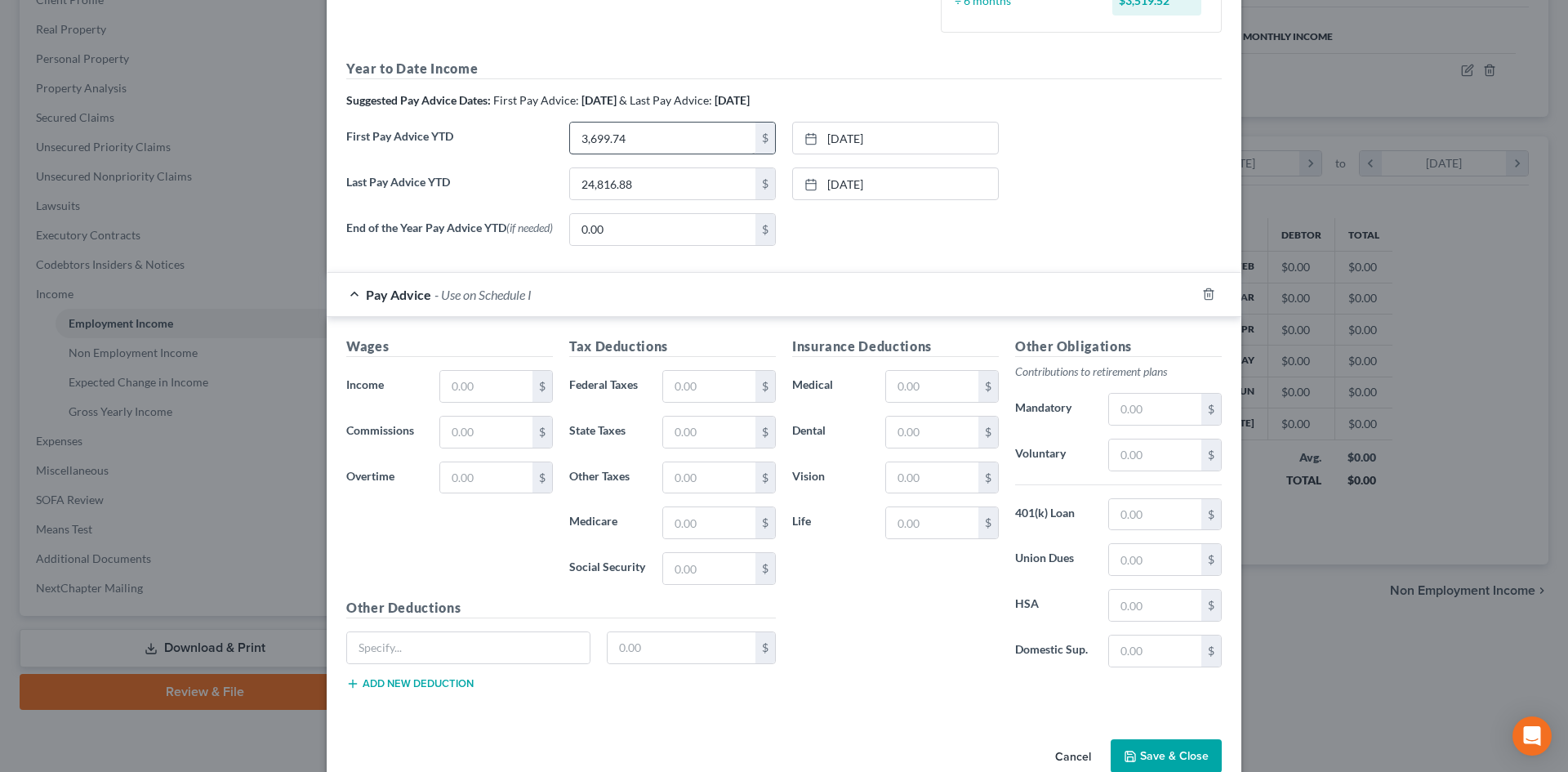
scroll to position [488, 0]
click at [1205, 293] on icon "button" at bounding box center [1208, 293] width 7 height 11
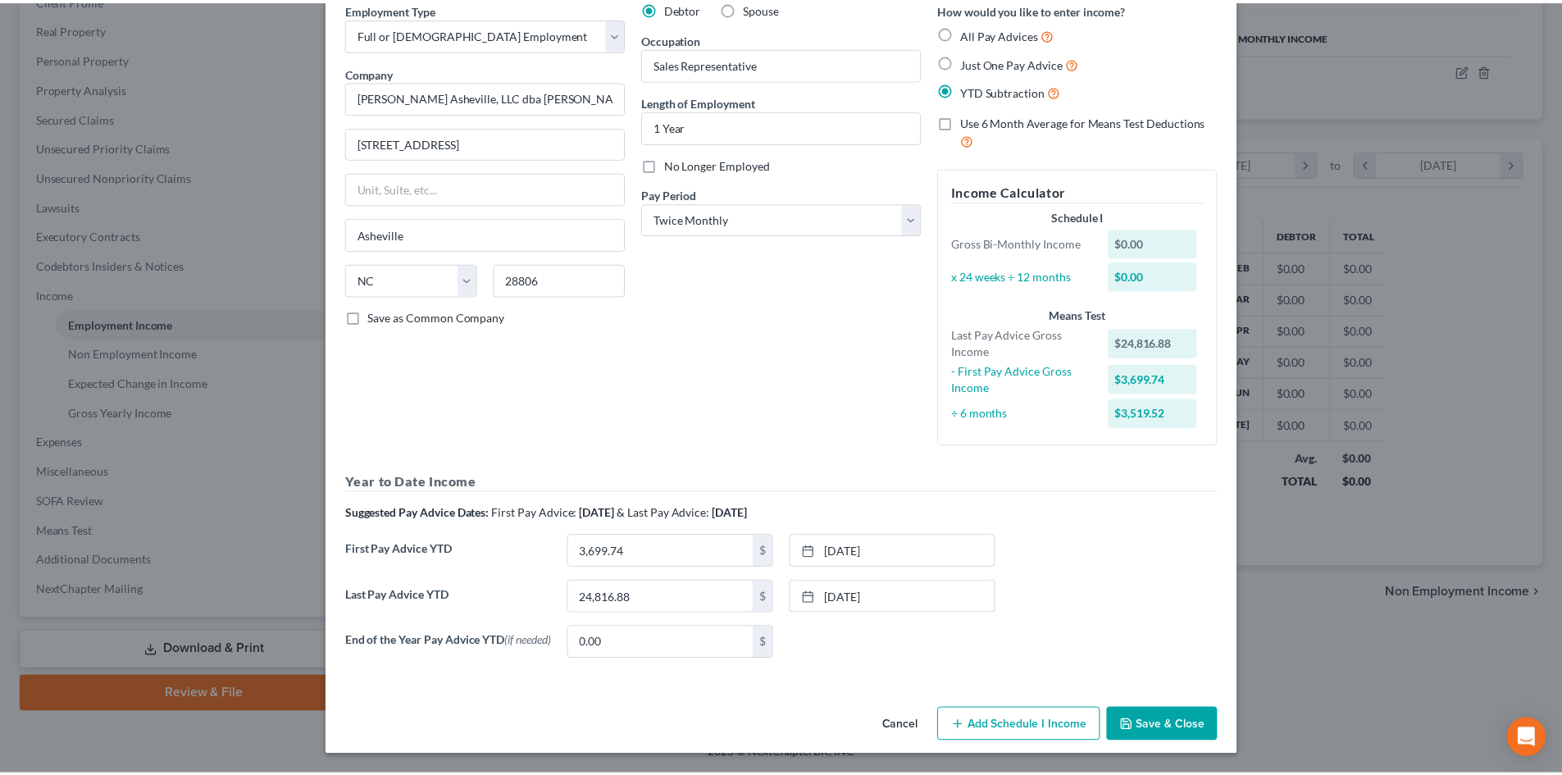
scroll to position [80, 0]
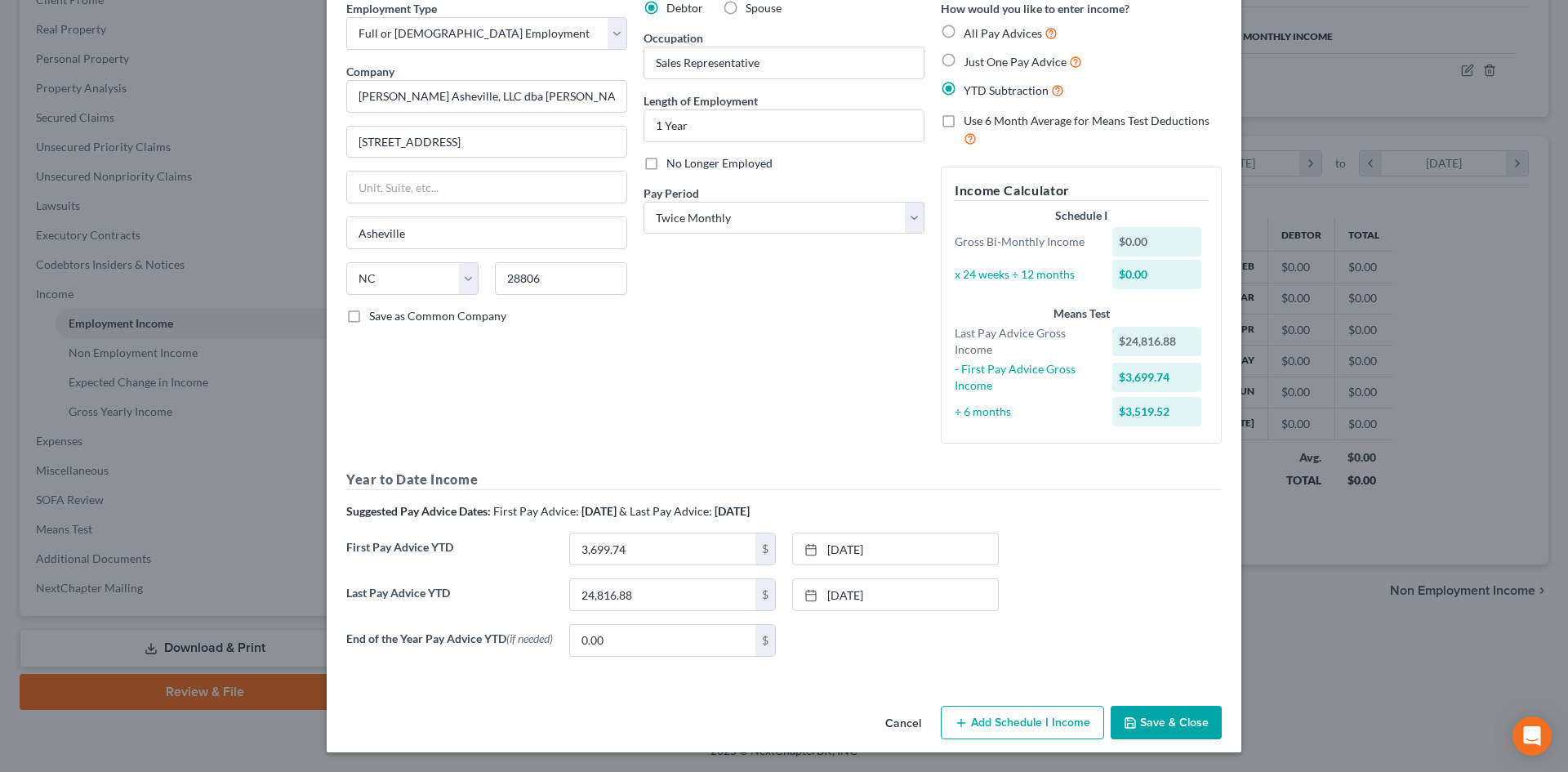
click at [1134, 727] on button "Save & Close" at bounding box center [1166, 723] width 112 height 34
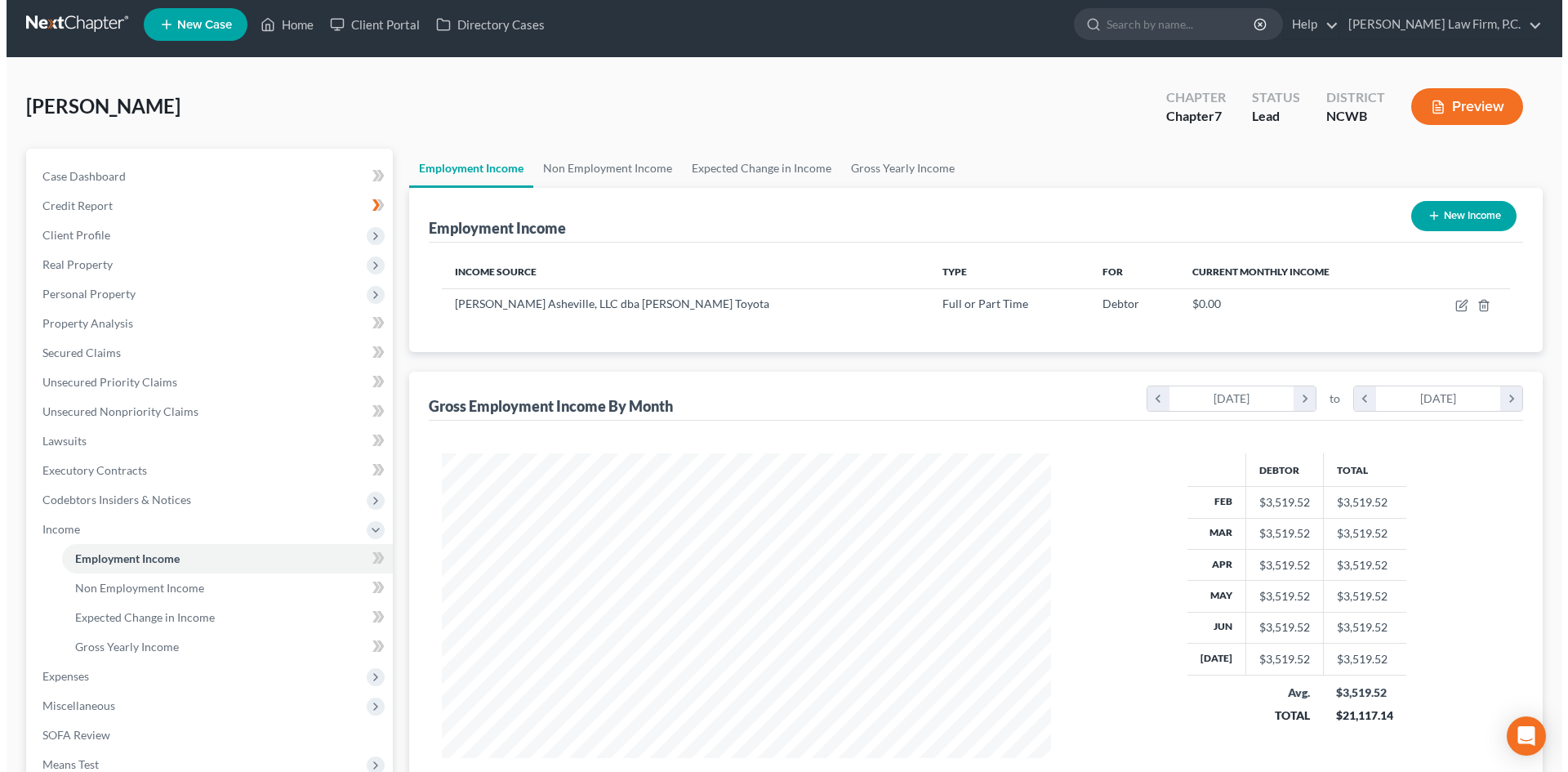
scroll to position [0, 0]
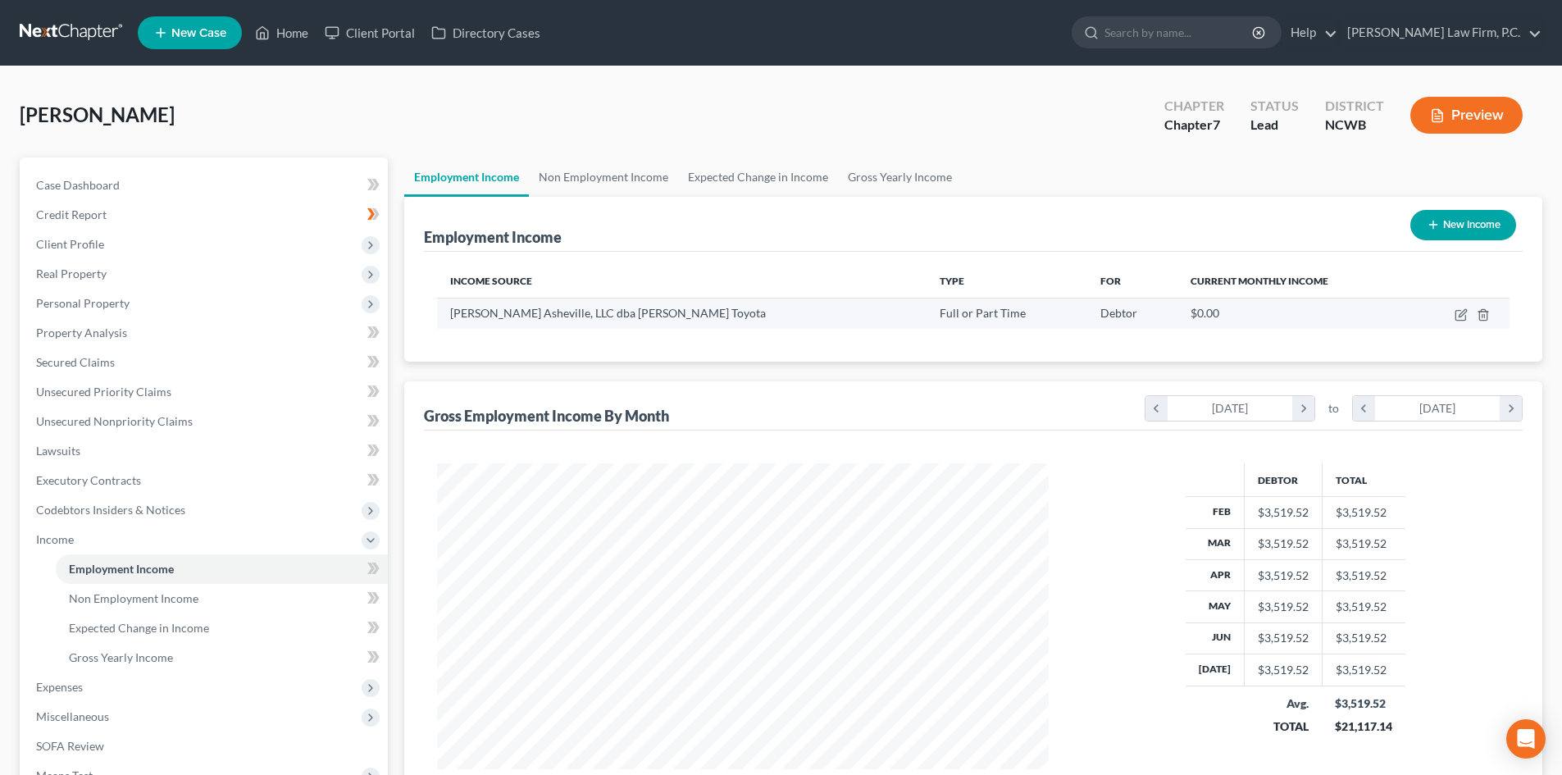
click at [1454, 316] on td at bounding box center [1461, 313] width 98 height 31
click at [1457, 314] on icon "button" at bounding box center [1461, 314] width 13 height 13
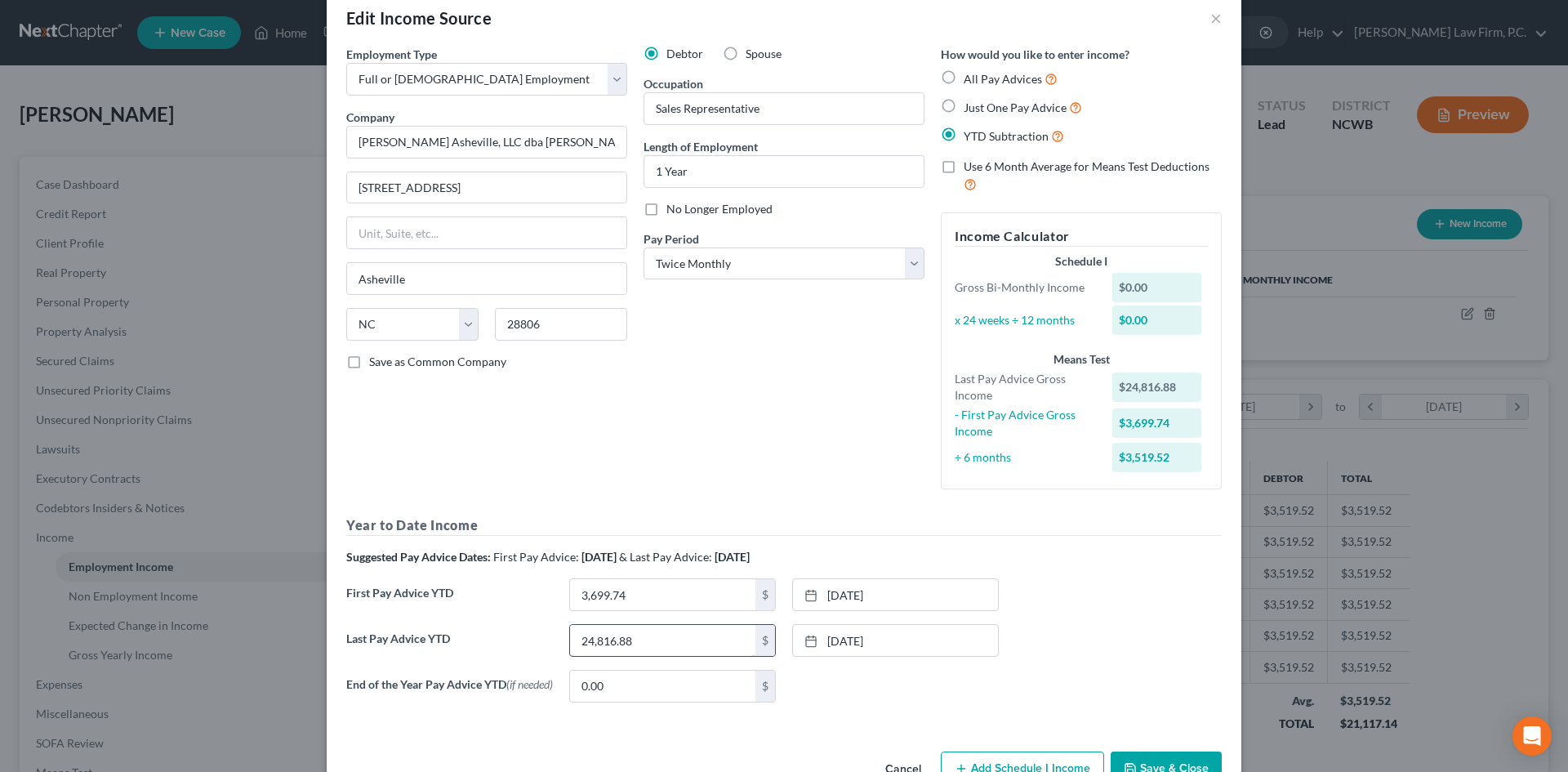
scroll to position [80, 0]
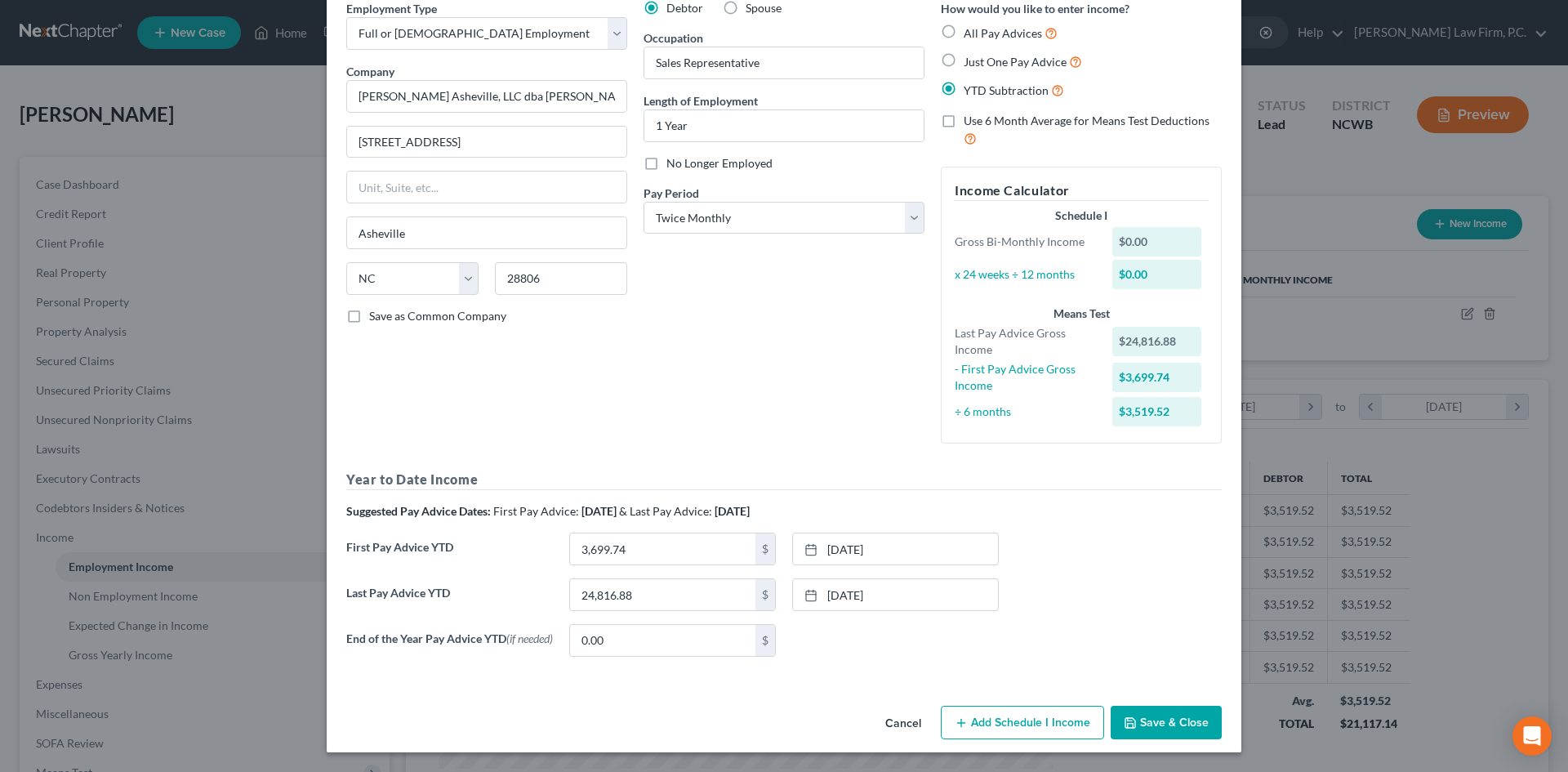
drag, startPoint x: 1015, startPoint y: 711, endPoint x: 1002, endPoint y: 644, distance: 68.2
click at [1014, 712] on button "Add Schedule I Income" at bounding box center [1022, 723] width 163 height 34
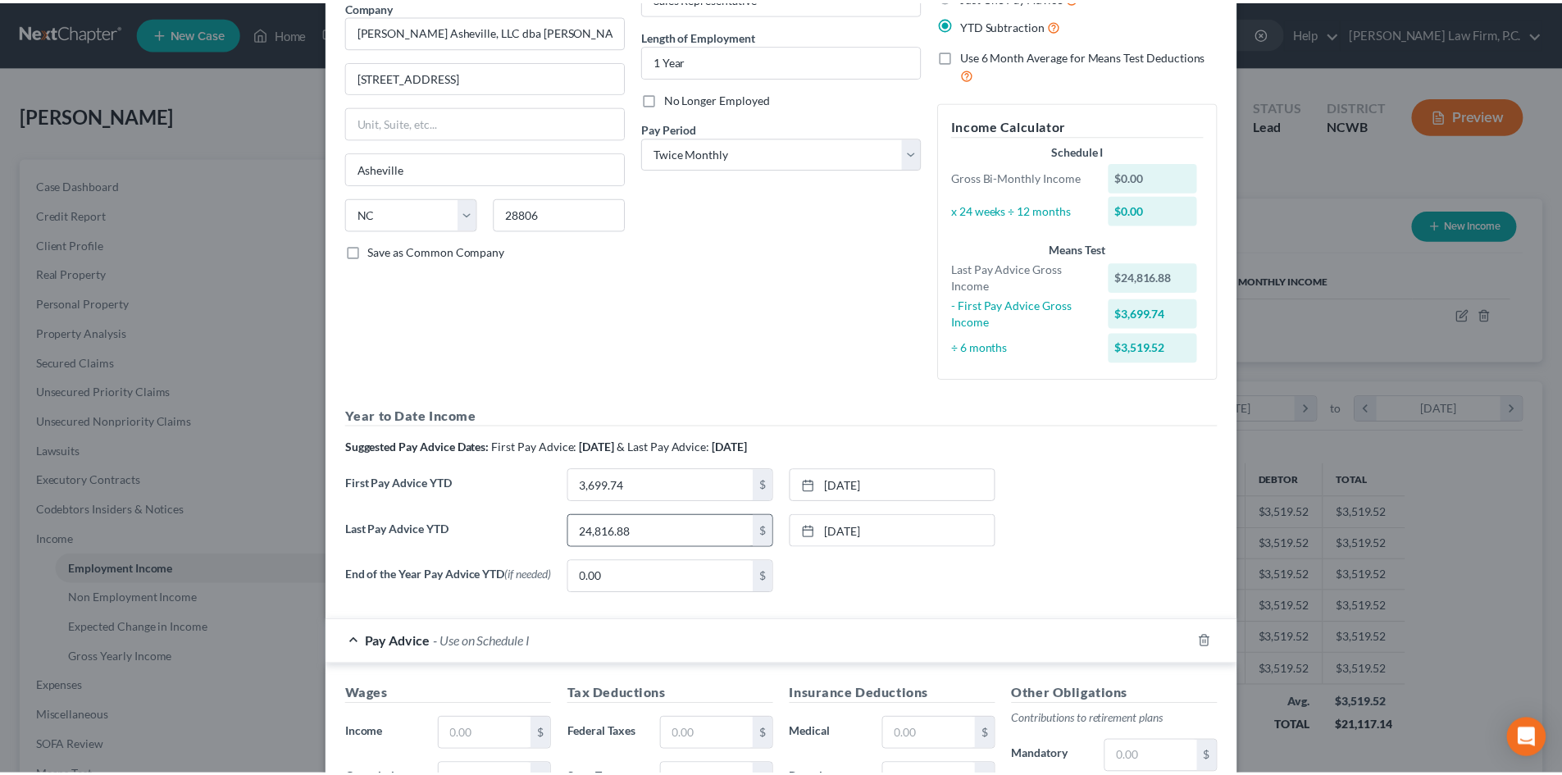
scroll to position [526, 0]
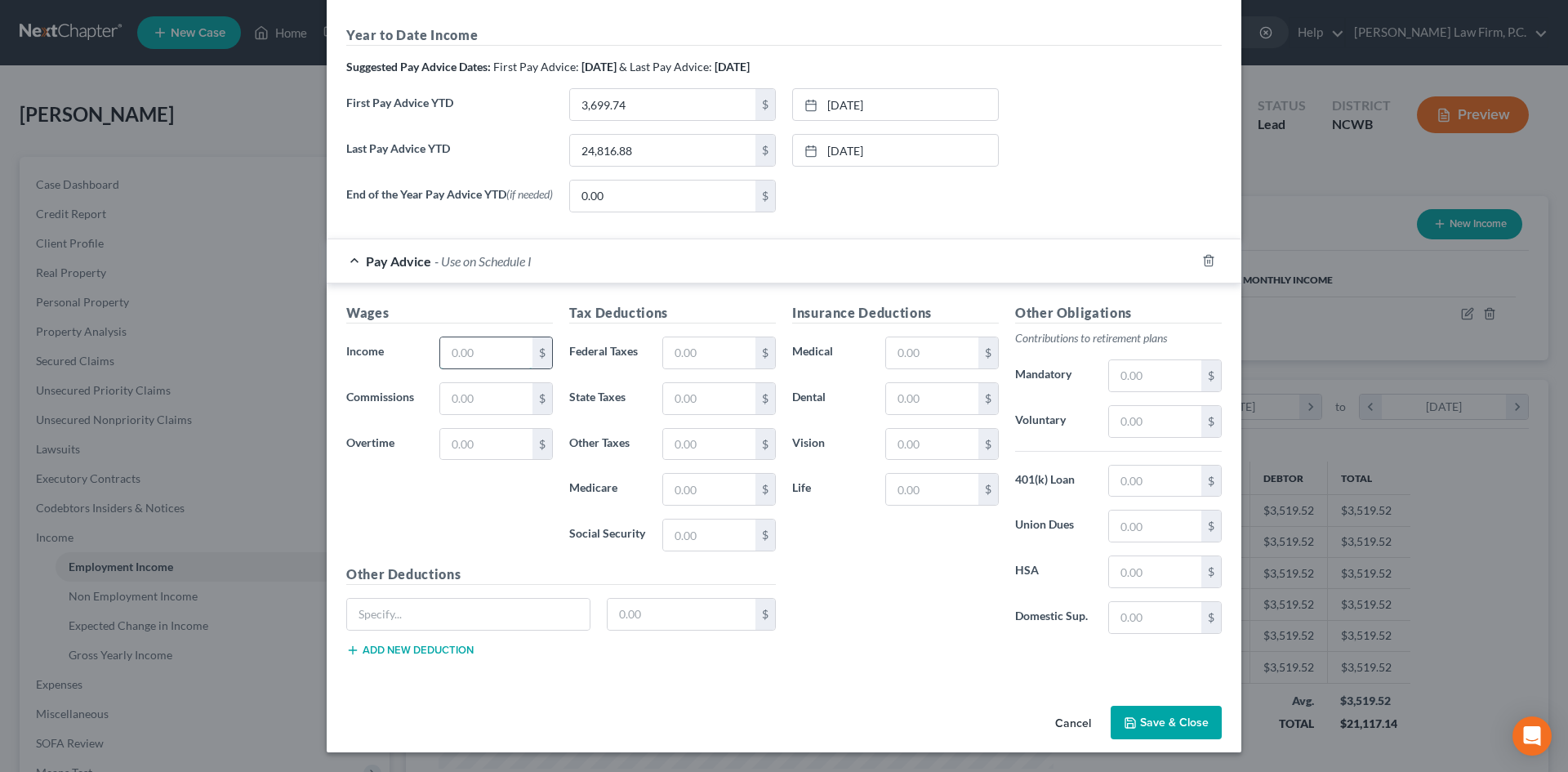
click at [466, 343] on input "text" at bounding box center [486, 353] width 93 height 31
click at [696, 357] on input "text" at bounding box center [709, 353] width 93 height 31
drag, startPoint x: 901, startPoint y: 344, endPoint x: 897, endPoint y: 365, distance: 21.4
click at [901, 344] on input "text" at bounding box center [932, 353] width 93 height 31
click at [1122, 416] on input "text" at bounding box center [1155, 421] width 93 height 31
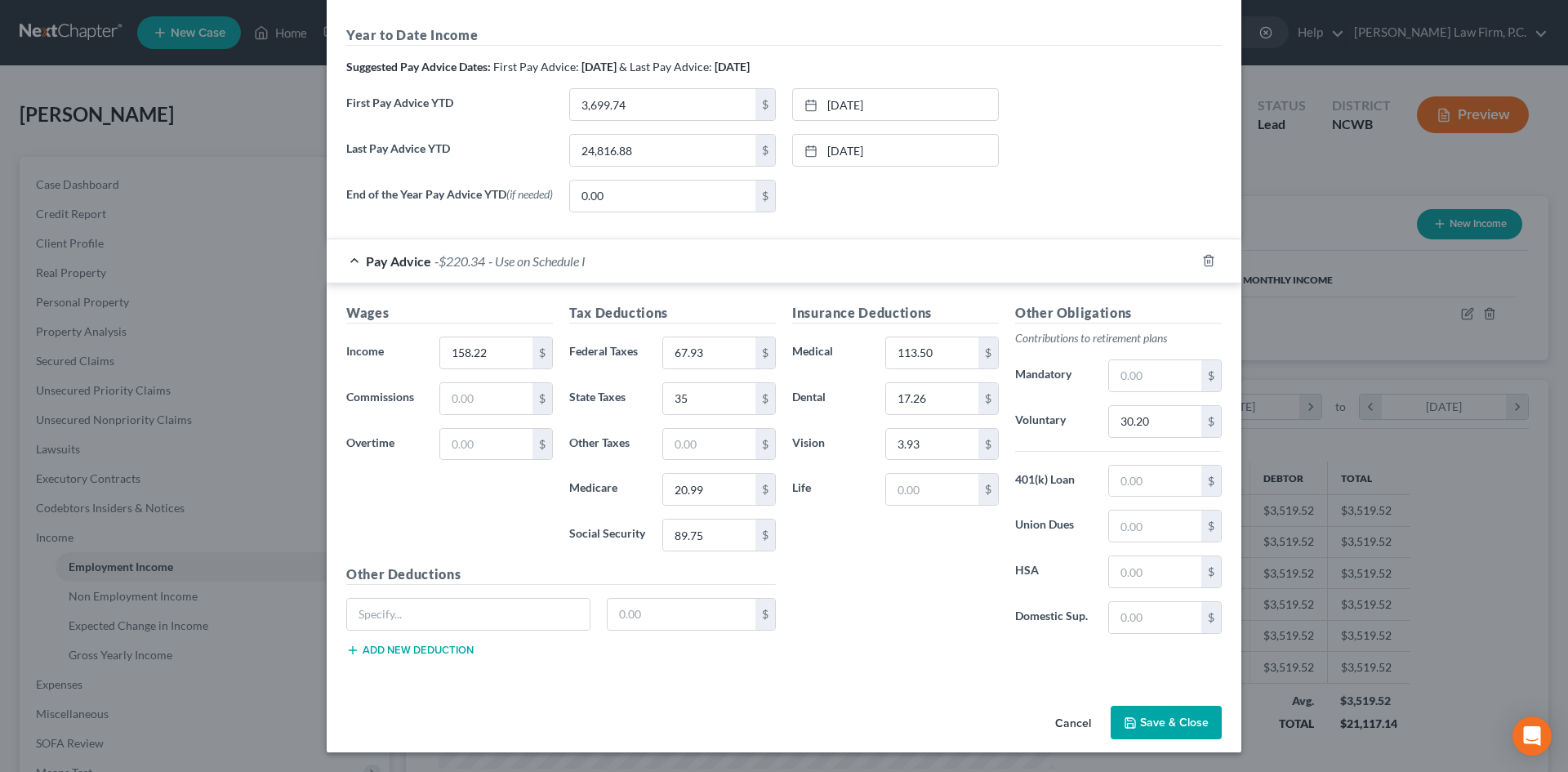
click at [1156, 725] on button "Save & Close" at bounding box center [1166, 723] width 112 height 34
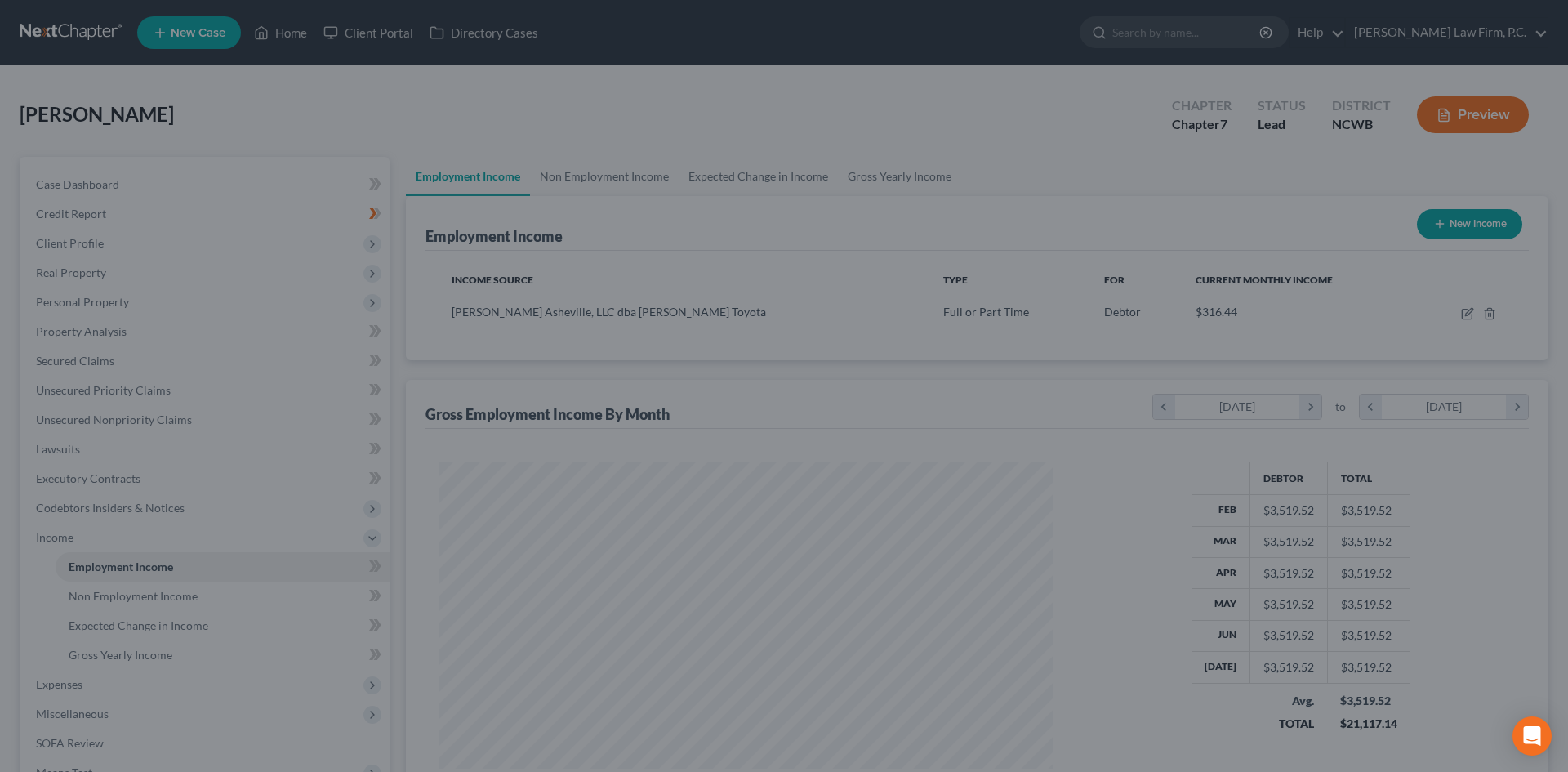
scroll to position [816654, 815847]
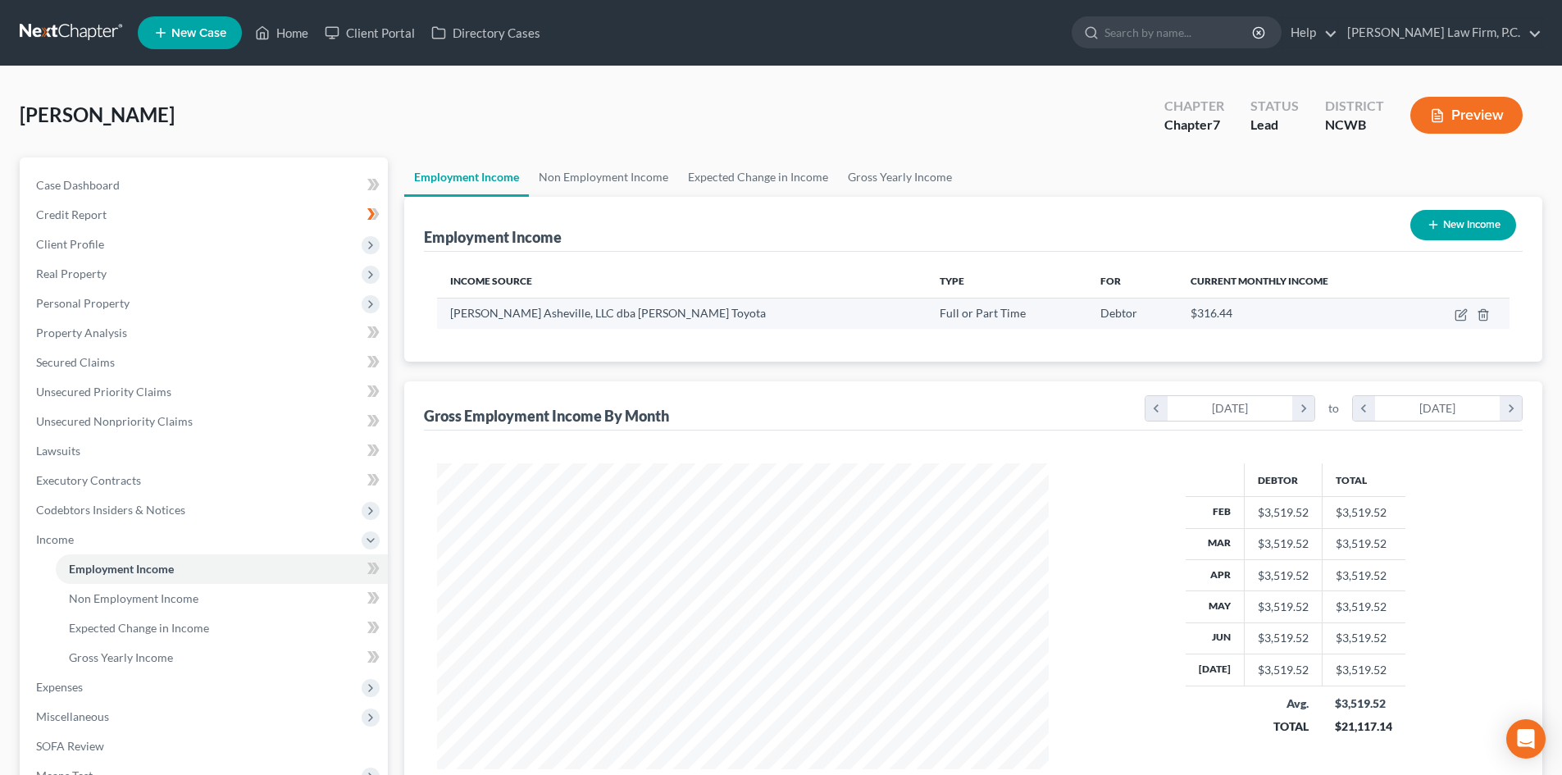
click at [1191, 310] on span "$316.44" at bounding box center [1212, 313] width 42 height 14
click at [1466, 130] on button "Preview" at bounding box center [1467, 115] width 112 height 37
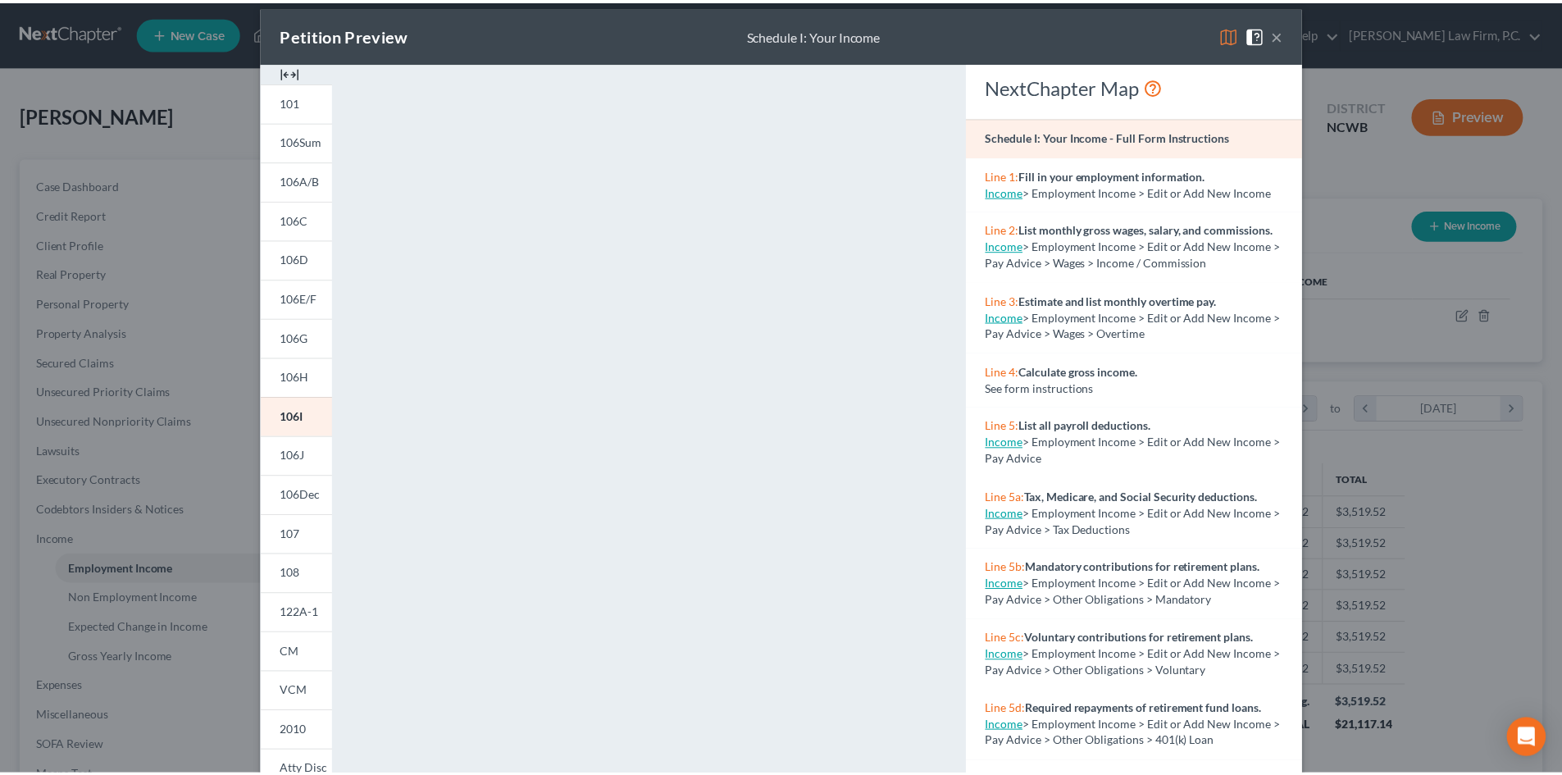
scroll to position [0, 0]
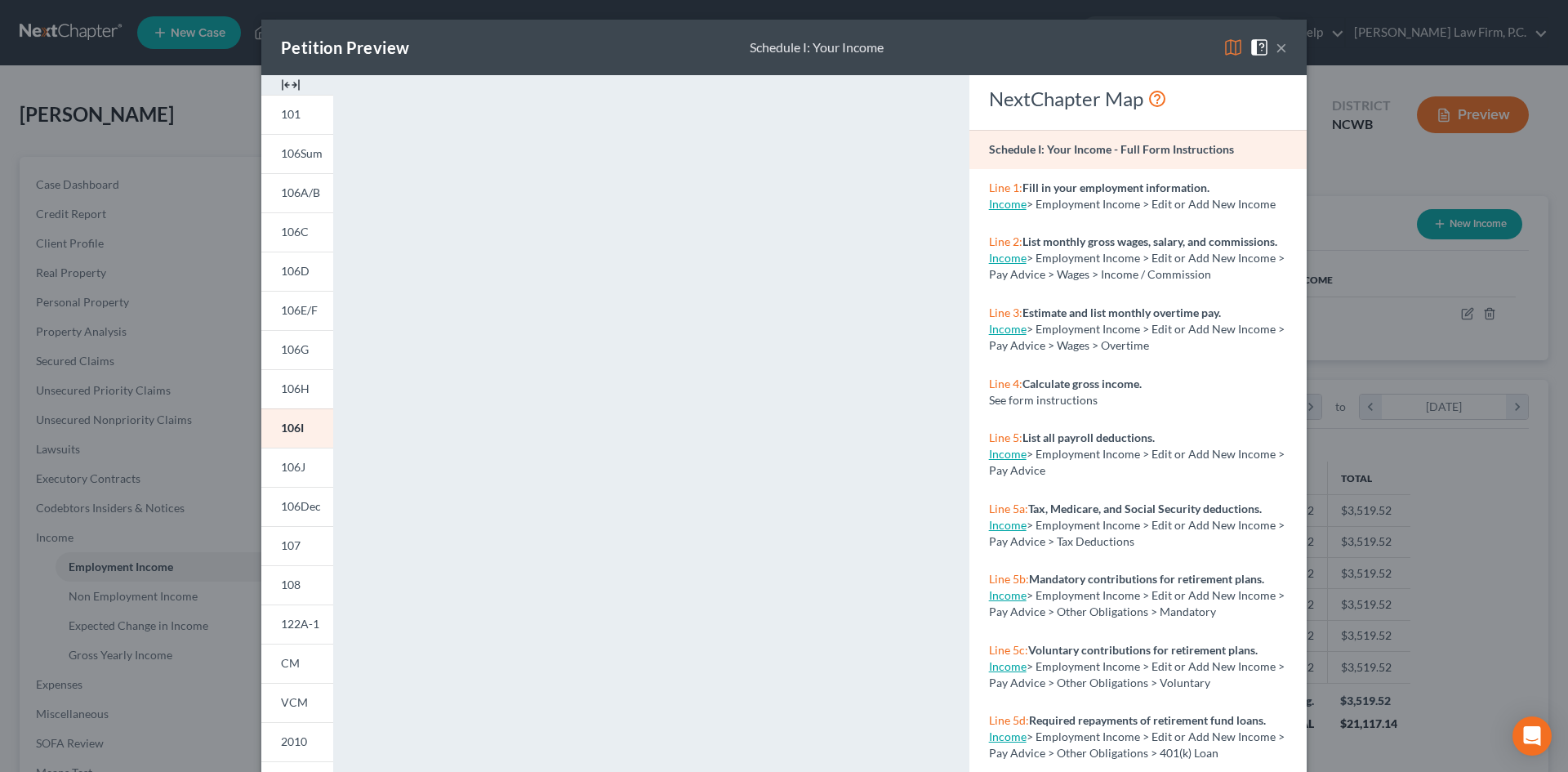
click at [1282, 47] on div "Petition Preview Schedule I: Your Income ×" at bounding box center [784, 48] width 1045 height 56
click at [1275, 50] on button "×" at bounding box center [1280, 48] width 11 height 20
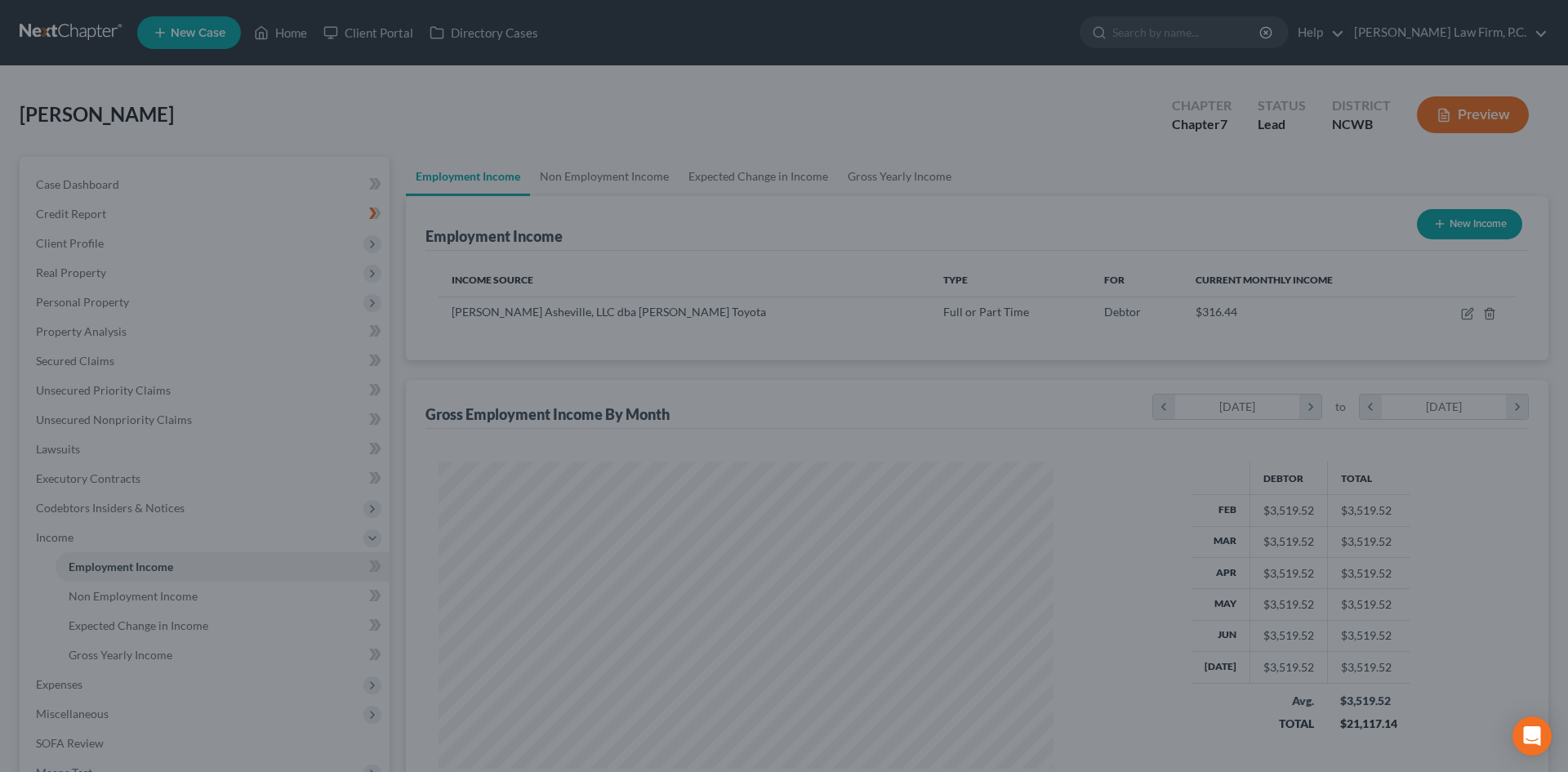
scroll to position [816654, 815847]
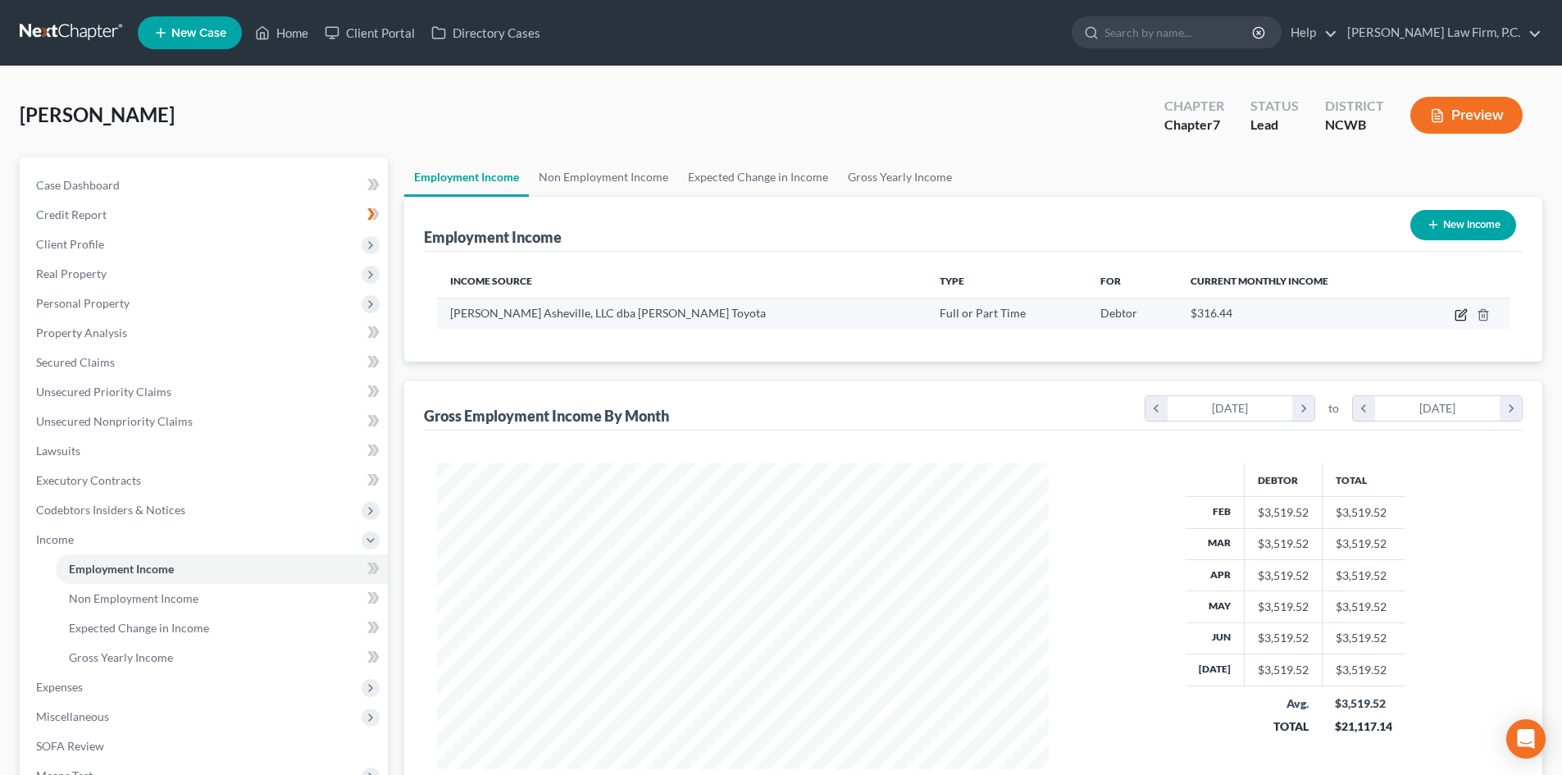
click at [1457, 315] on icon "button" at bounding box center [1461, 316] width 10 height 10
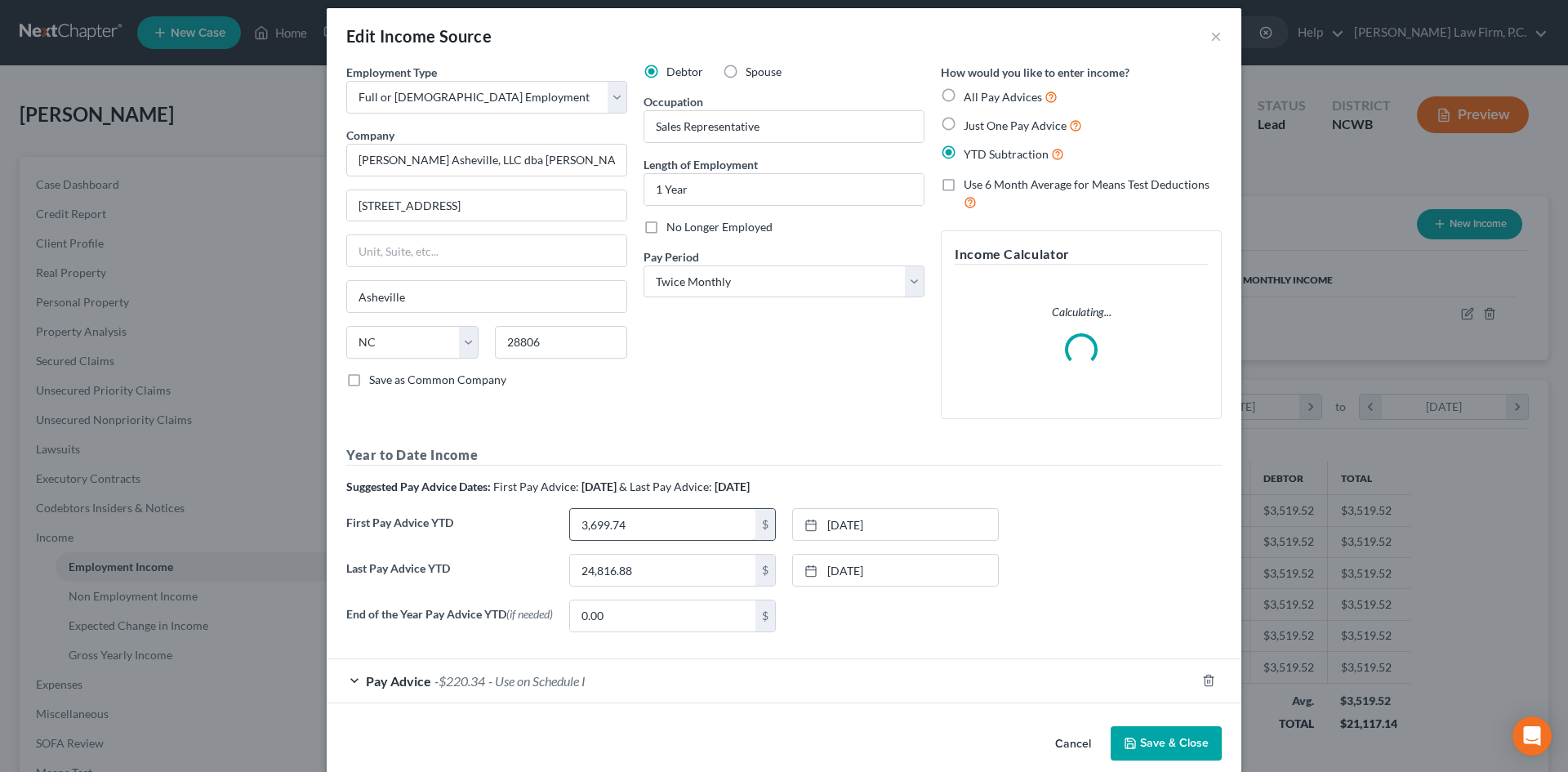
scroll to position [36, 0]
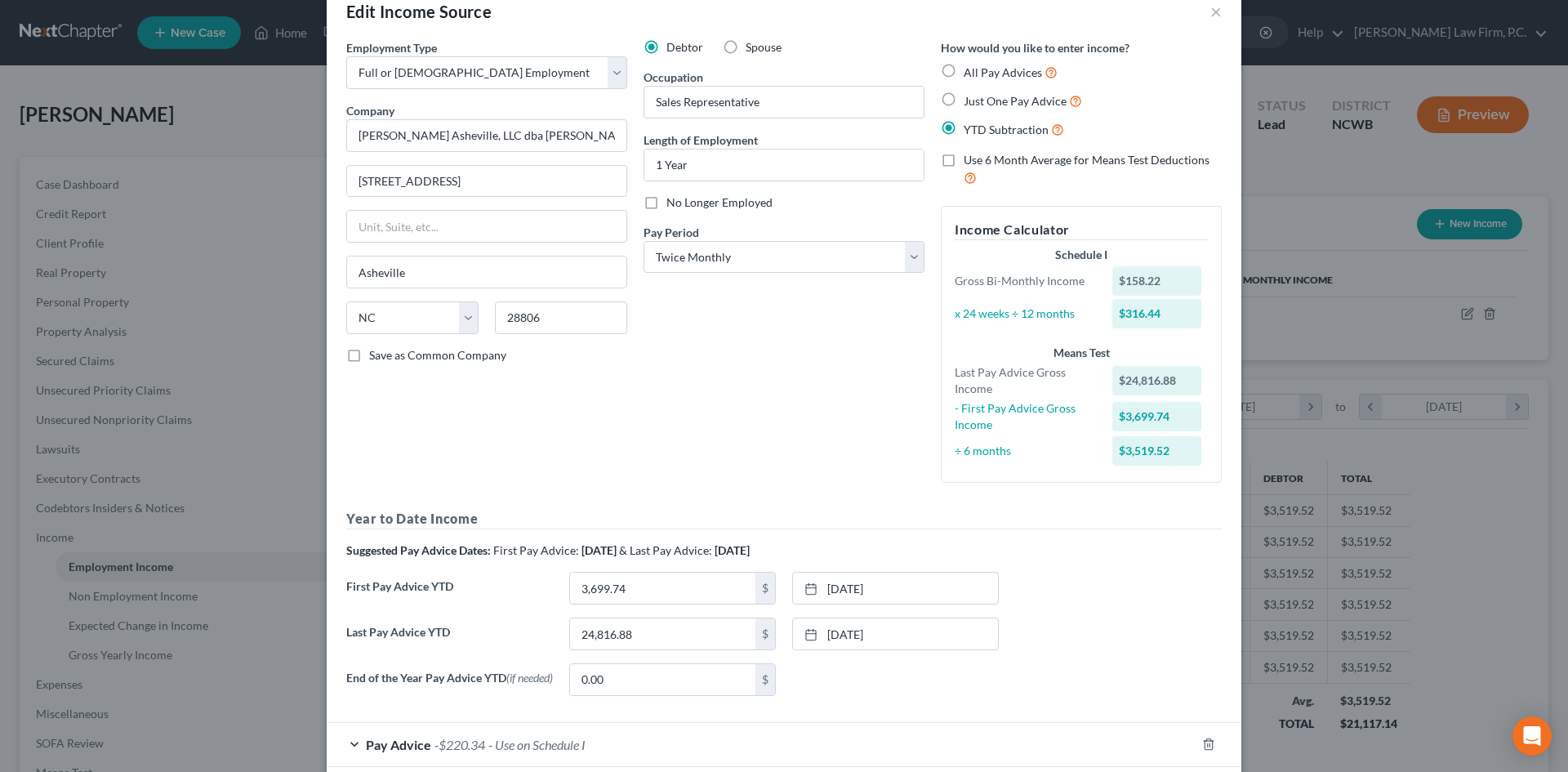
click at [353, 748] on div "Pay Advice -$220.34 - Use on Schedule I" at bounding box center [761, 744] width 869 height 43
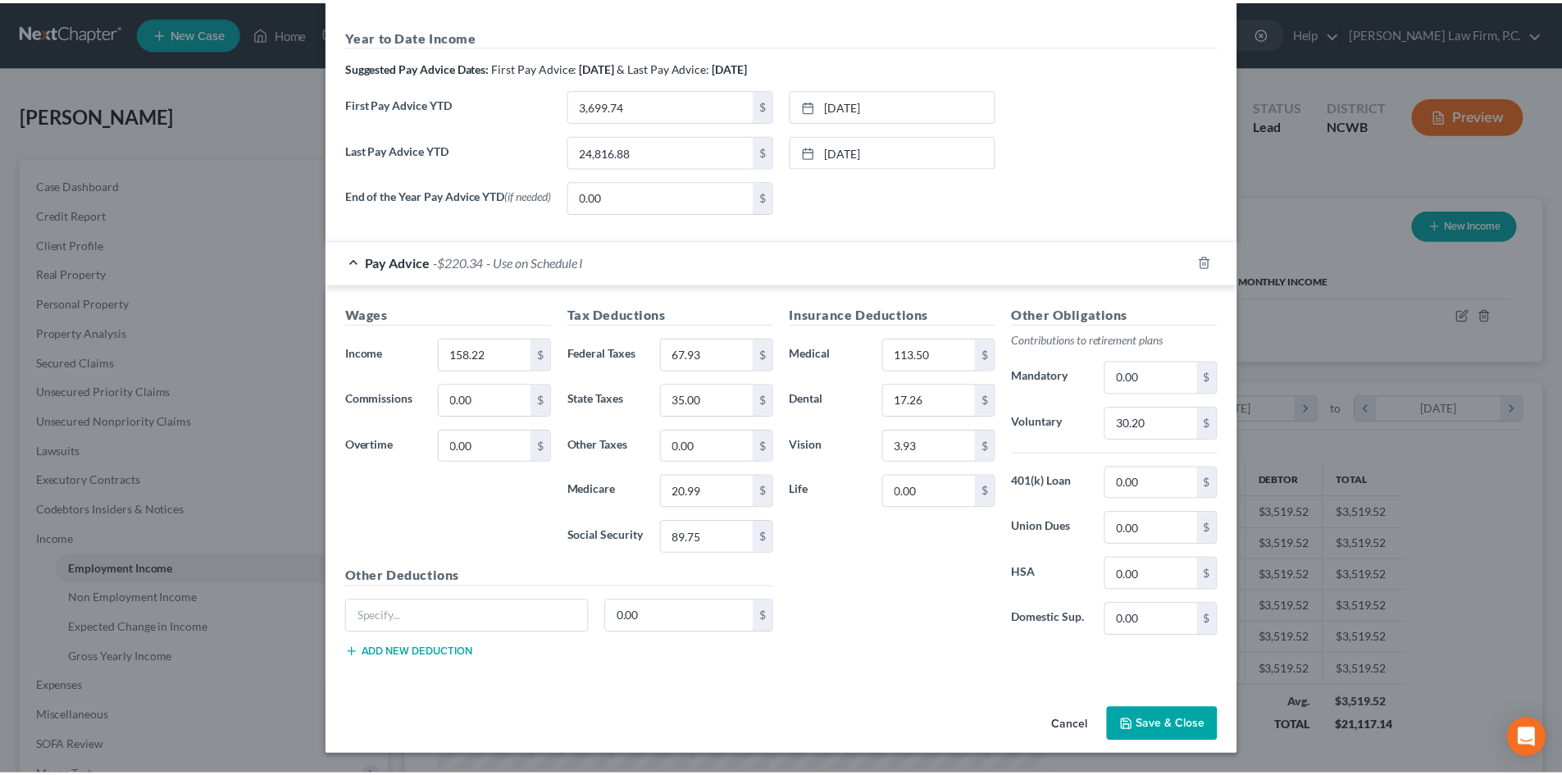
scroll to position [526, 0]
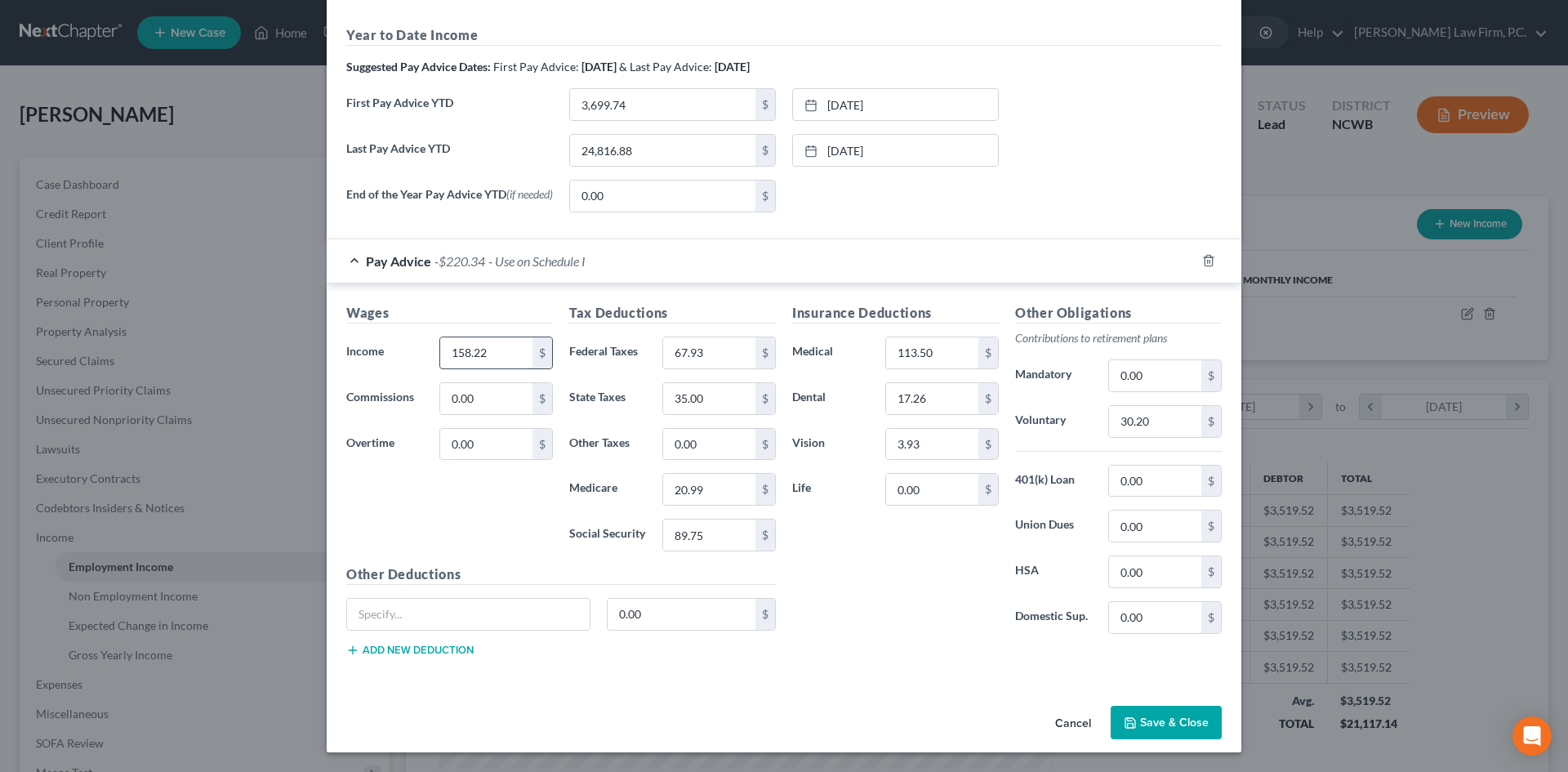
click at [466, 347] on input "158.22" at bounding box center [486, 353] width 93 height 31
click at [464, 353] on input "158.22" at bounding box center [486, 353] width 93 height 31
click at [456, 536] on div "Wages Income * 1,582.22 $ Commissions 0.00 $ Overtime 0.00 $" at bounding box center [450, 433] width 223 height 261
click at [1180, 717] on button "Save & Close" at bounding box center [1166, 723] width 112 height 34
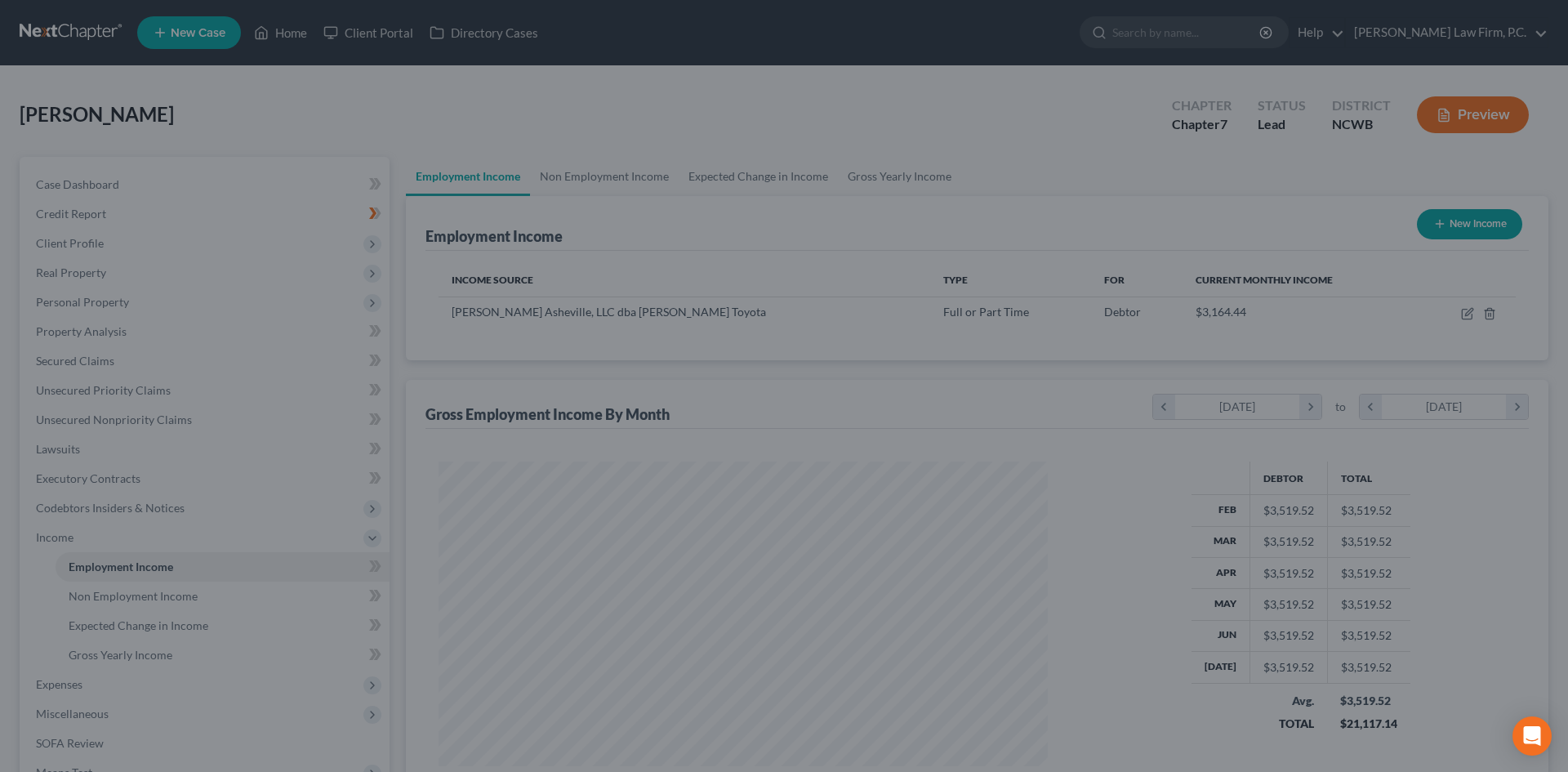
scroll to position [816654, 815847]
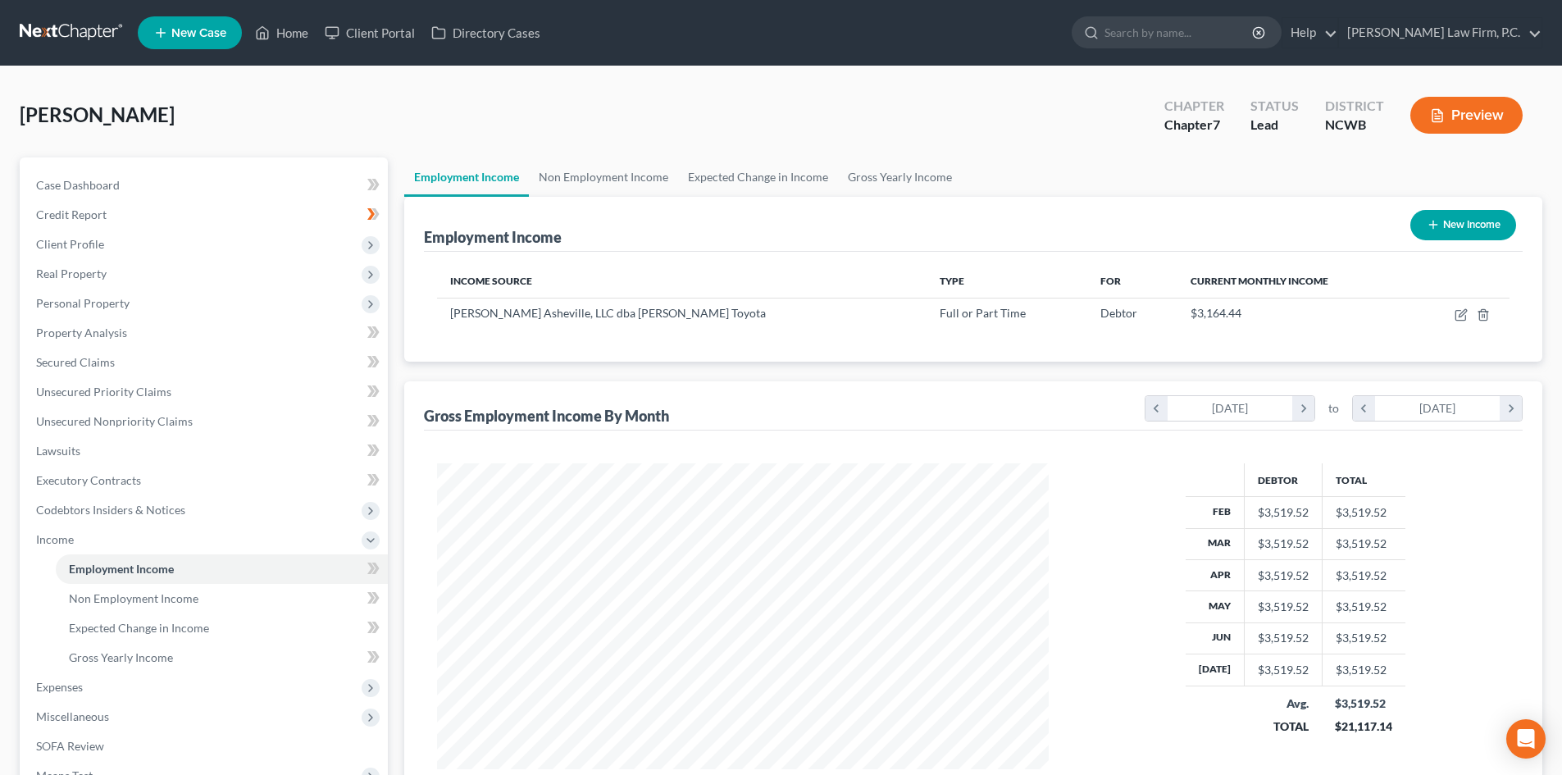
click at [1458, 103] on button "Preview" at bounding box center [1467, 115] width 112 height 37
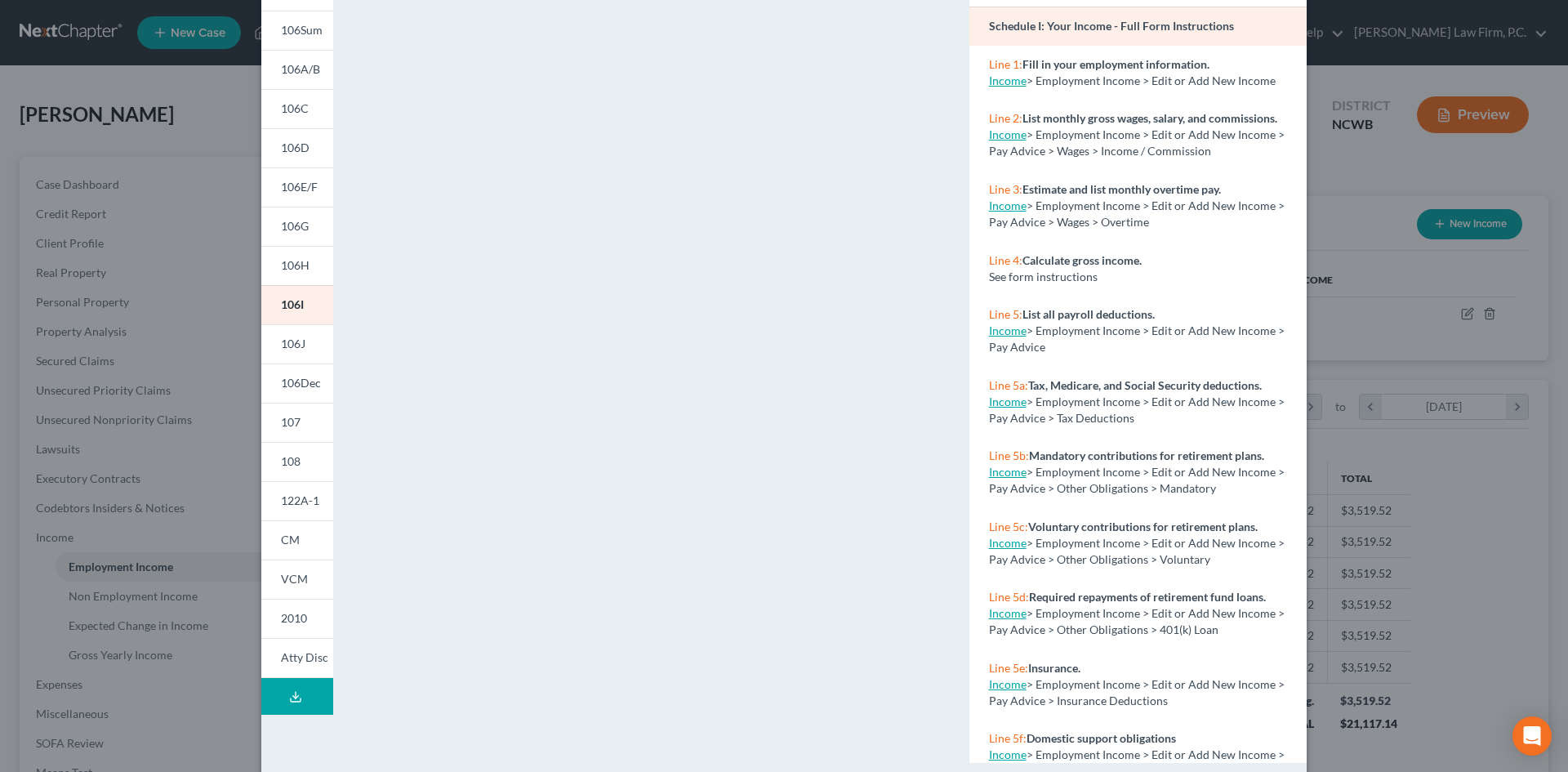
scroll to position [149, 0]
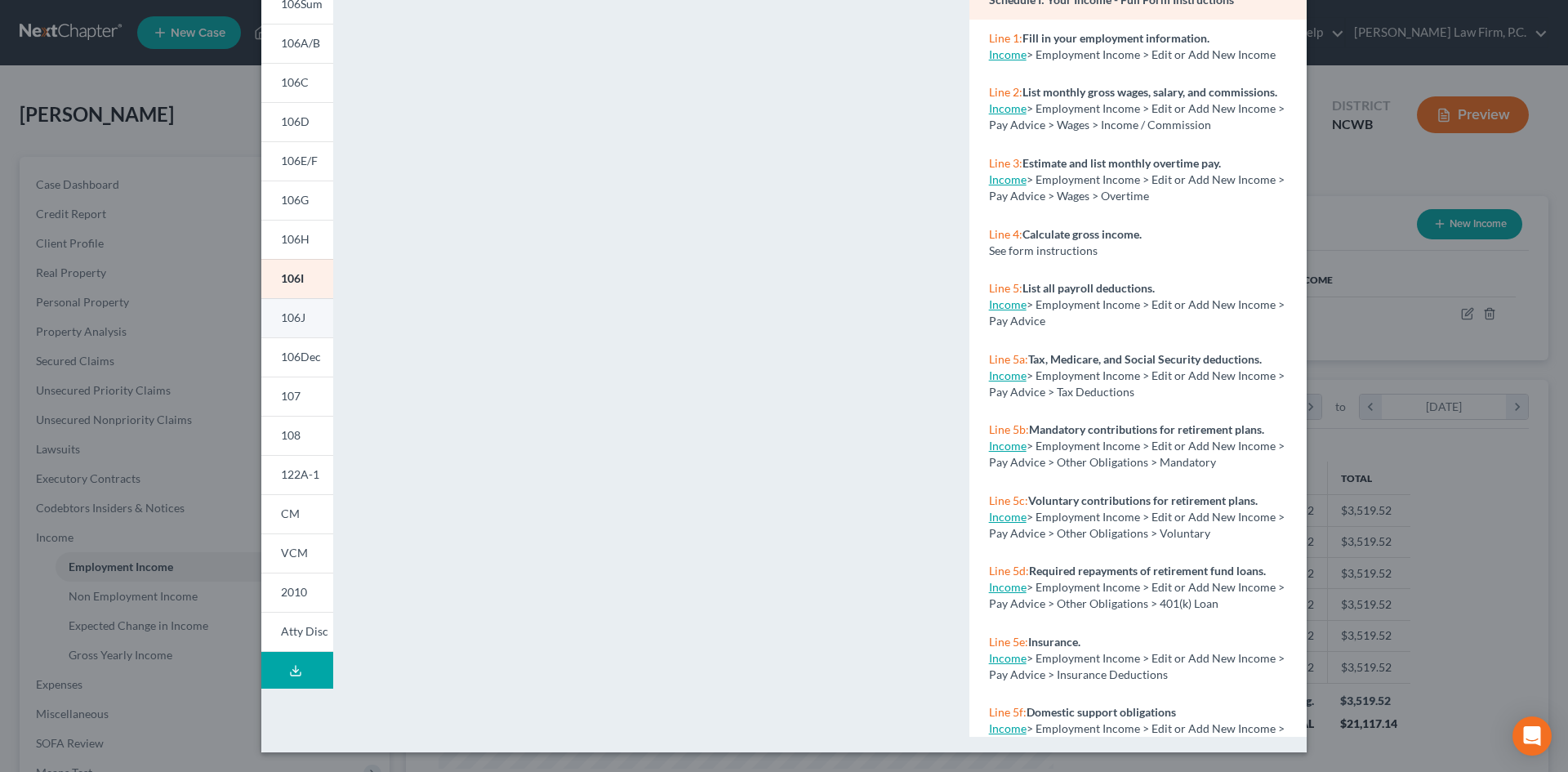
click at [265, 316] on link "106J" at bounding box center [297, 317] width 72 height 39
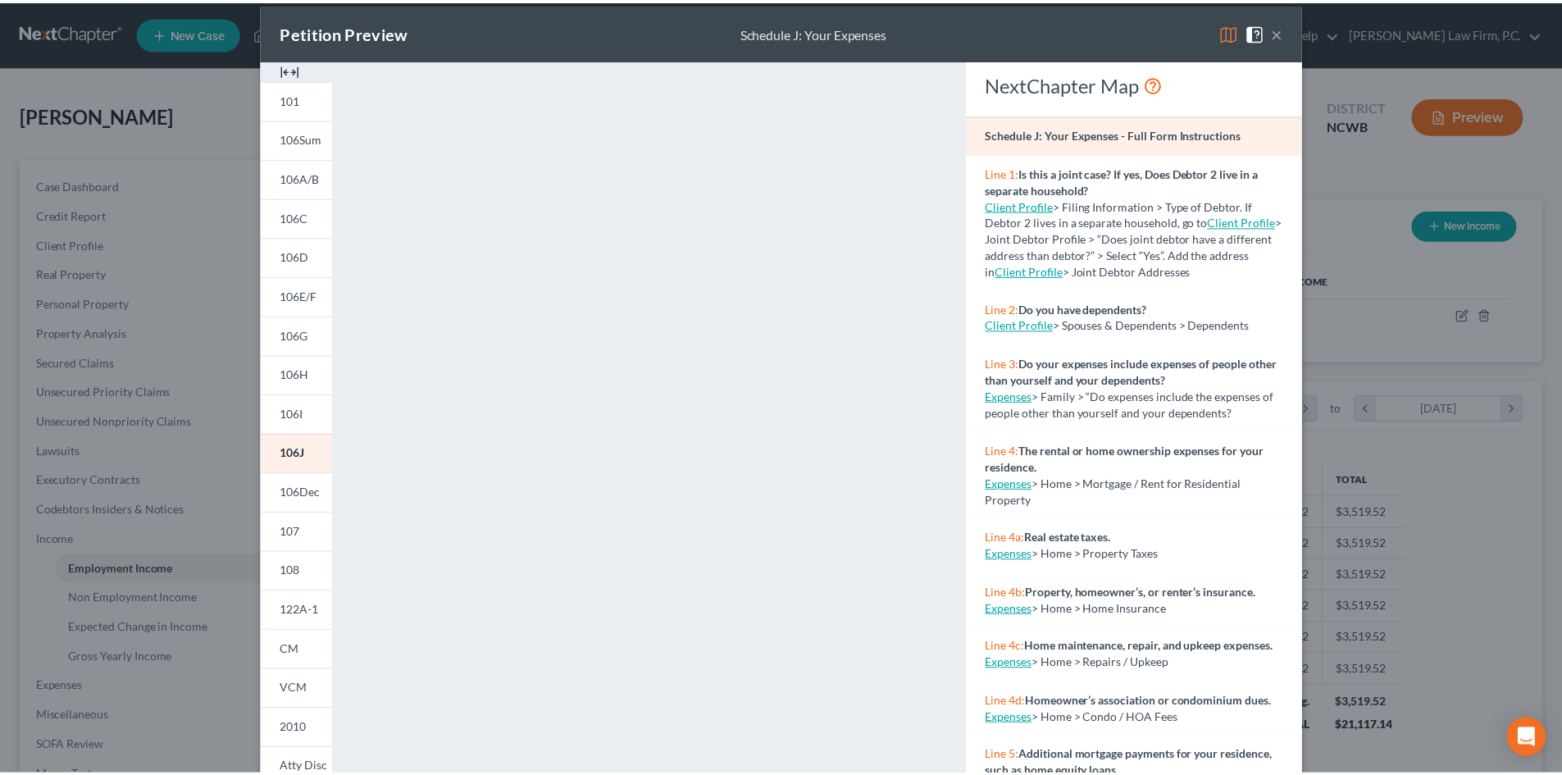
scroll to position [0, 0]
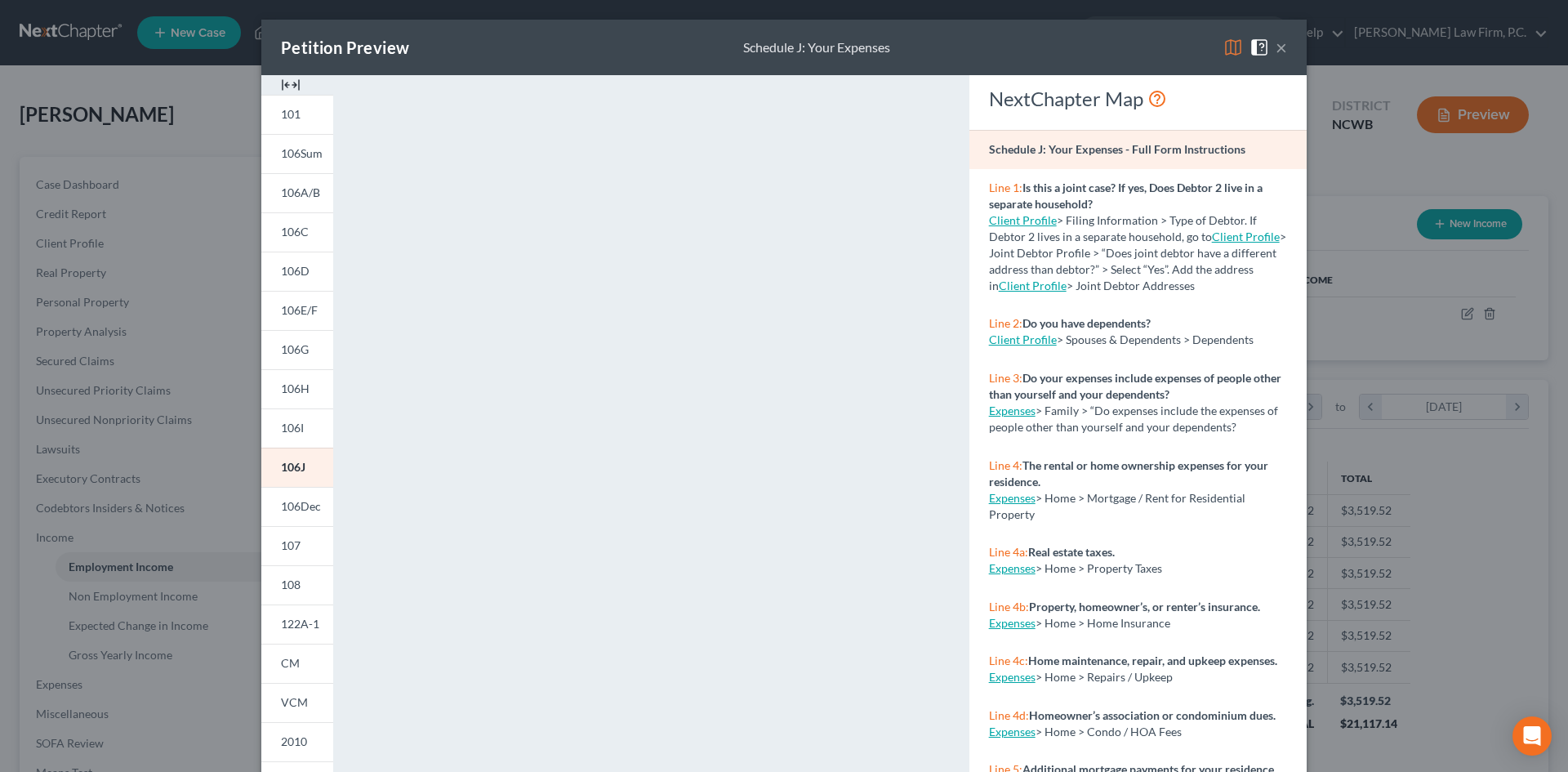
click at [1275, 43] on button "×" at bounding box center [1280, 48] width 11 height 20
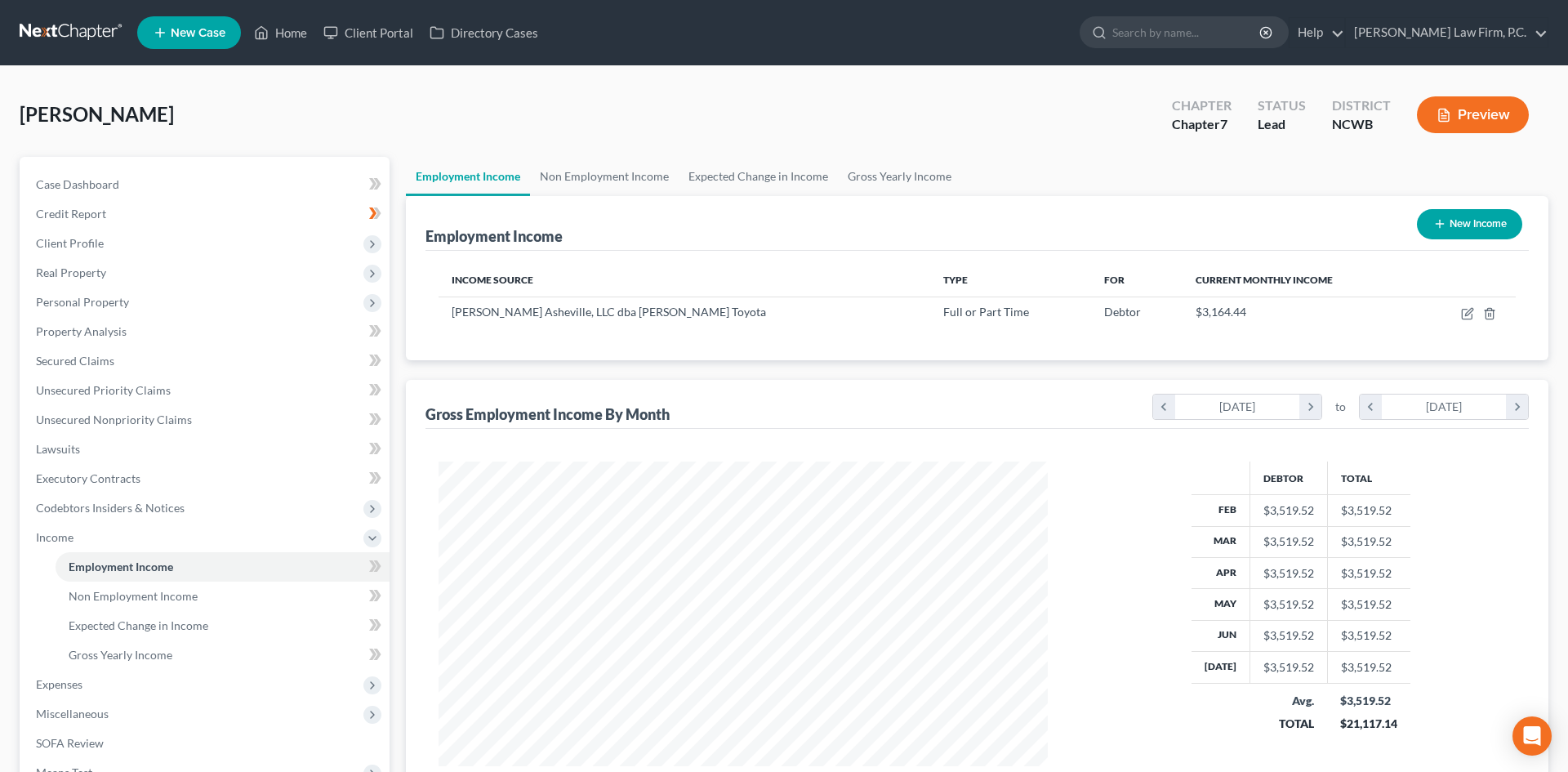
scroll to position [816654, 815847]
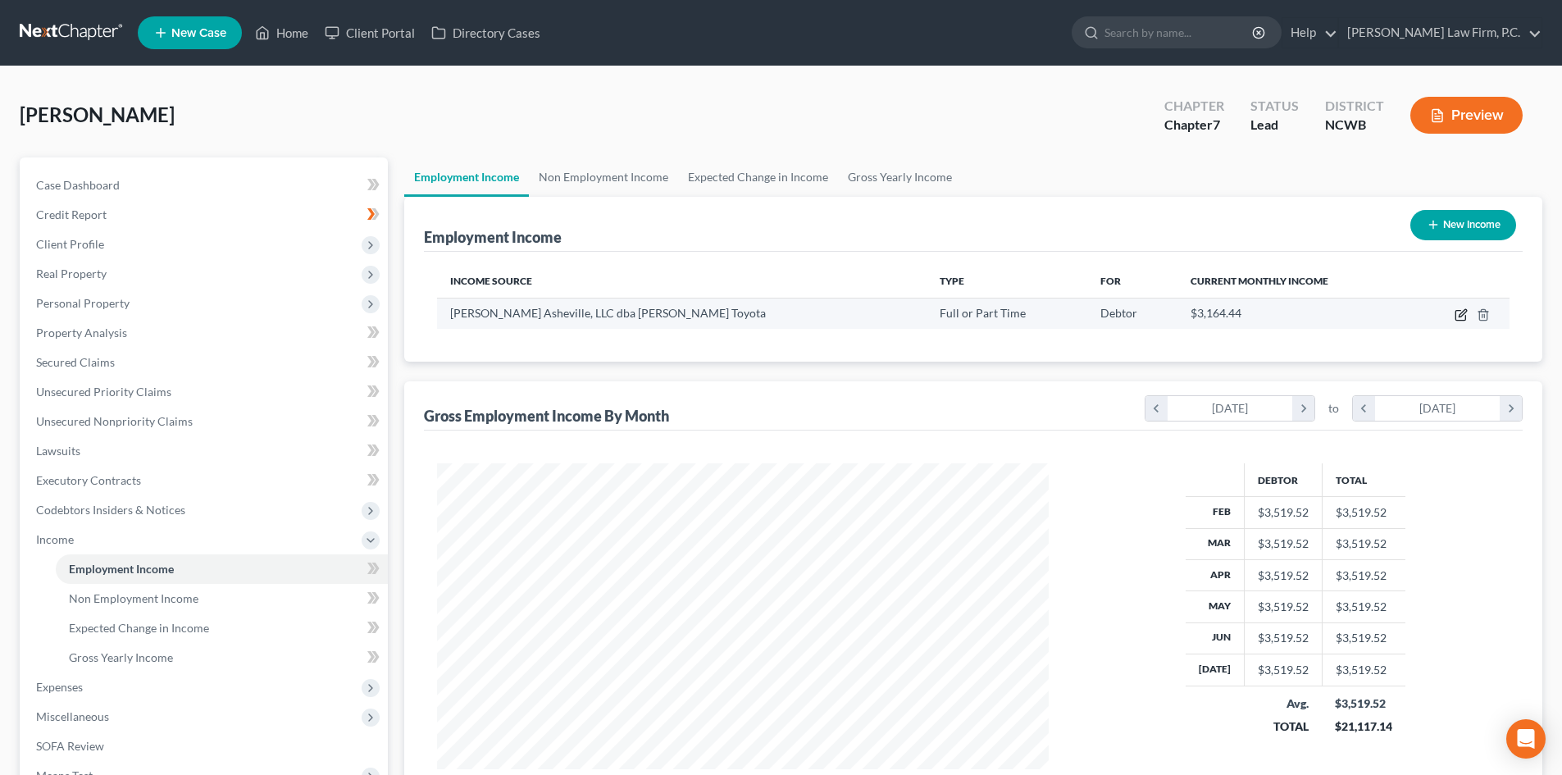
click at [1465, 316] on icon "button" at bounding box center [1461, 314] width 13 height 13
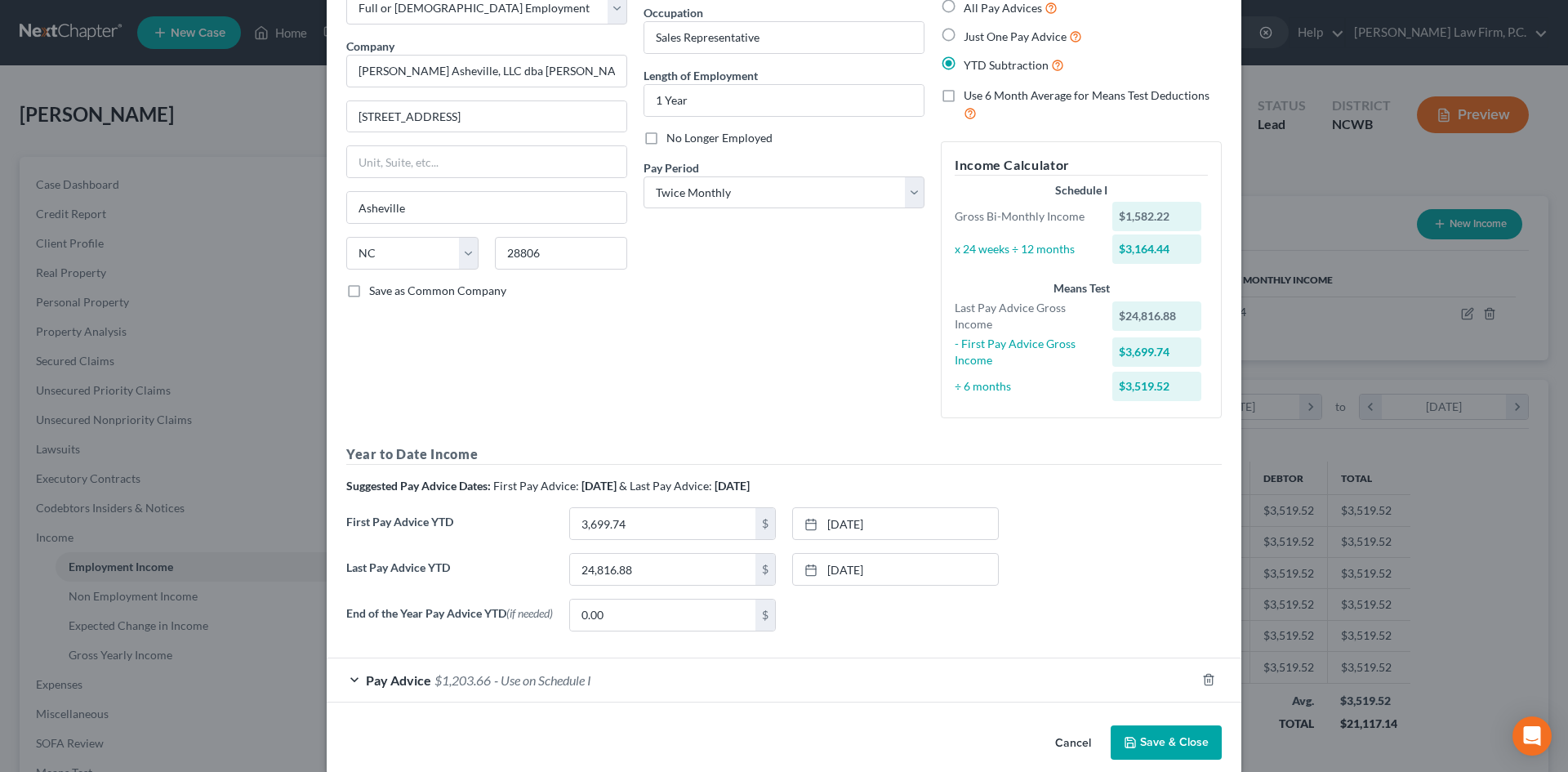
scroll to position [125, 0]
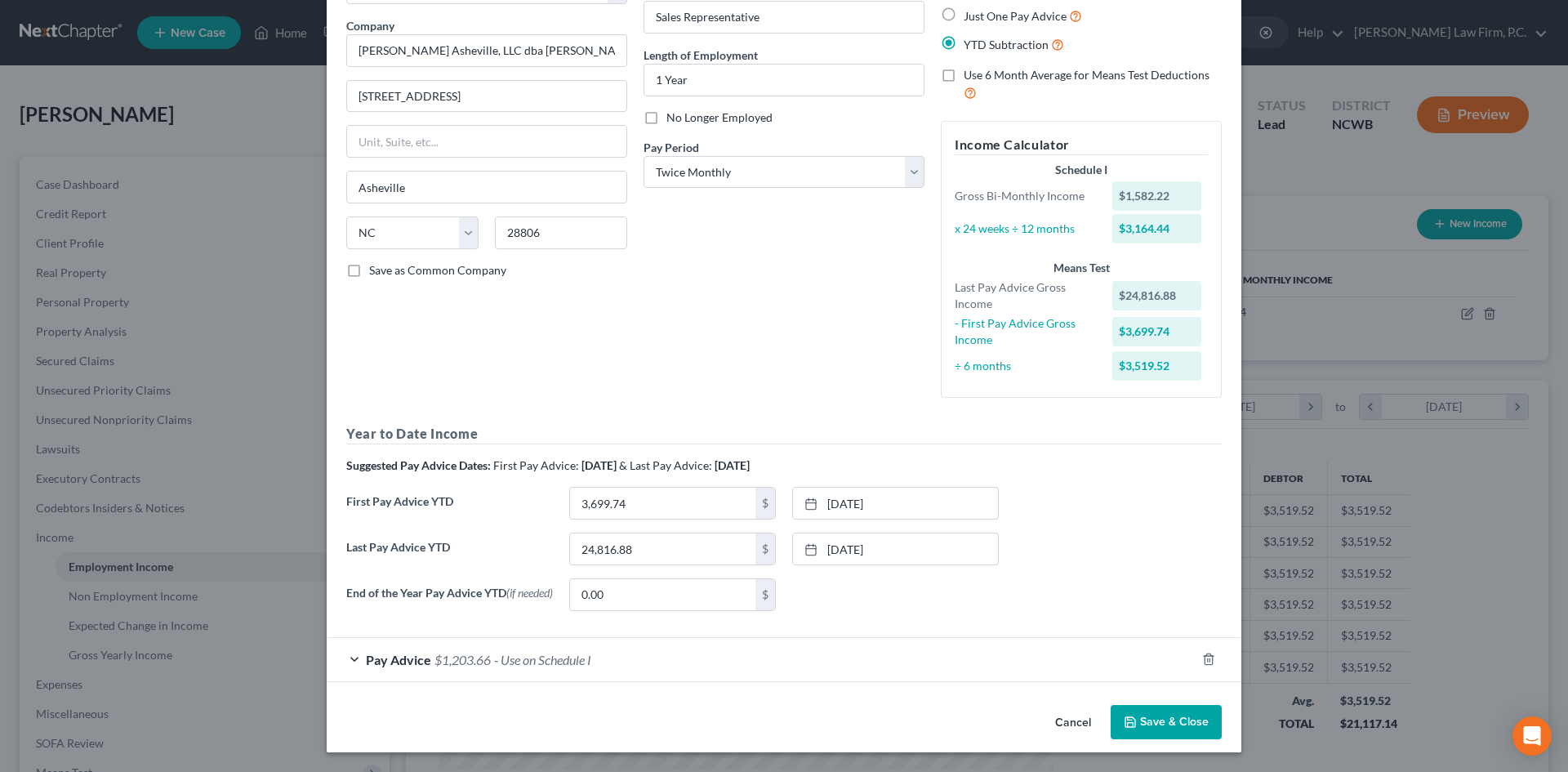
click at [350, 655] on div "Pay Advice $1,203.66 - Use on Schedule I" at bounding box center [761, 659] width 869 height 43
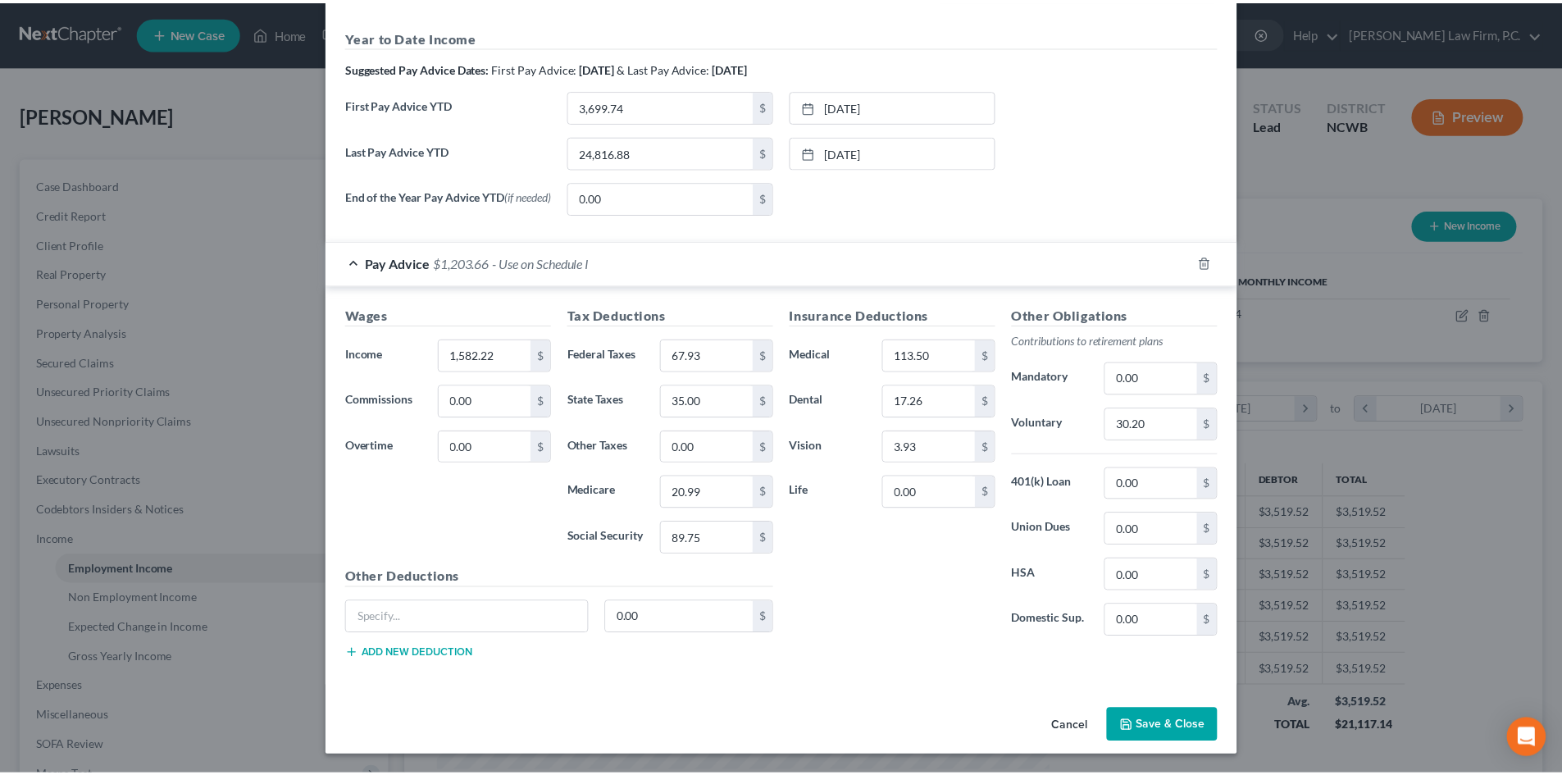
scroll to position [526, 0]
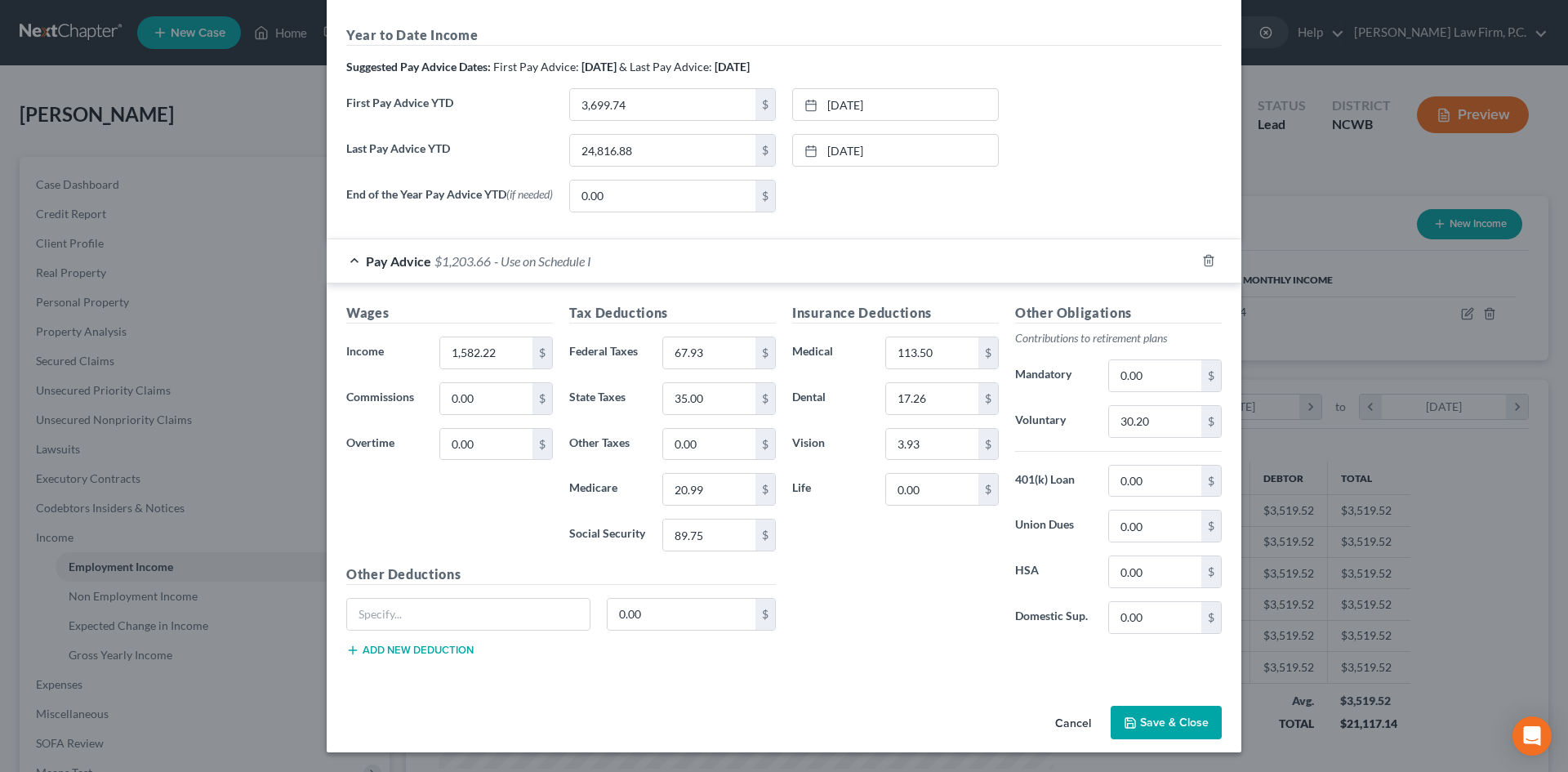
drag, startPoint x: 1150, startPoint y: 712, endPoint x: 1144, endPoint y: 701, distance: 12.5
click at [1150, 711] on button "Save & Close" at bounding box center [1166, 723] width 112 height 34
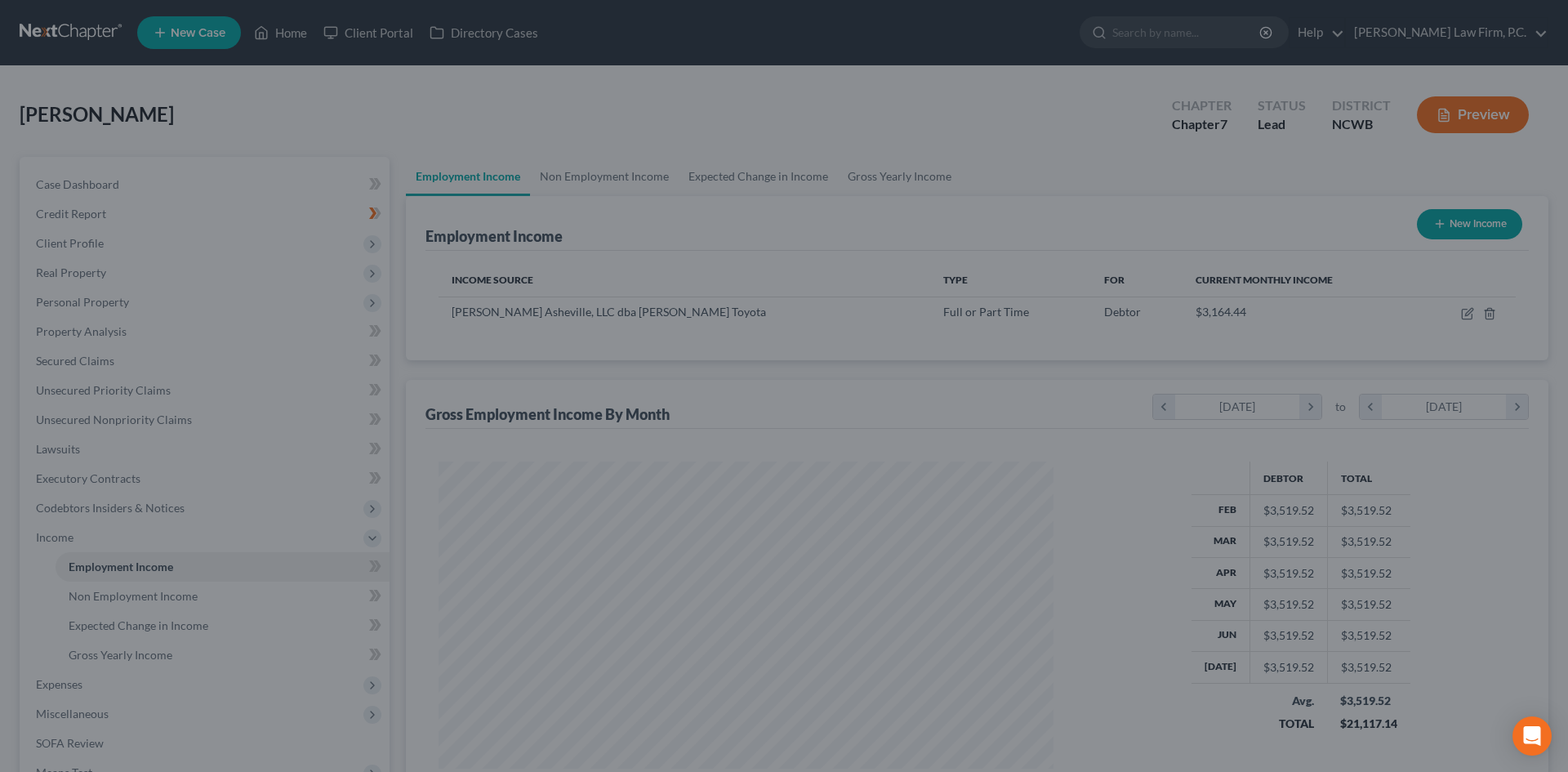
scroll to position [816654, 815847]
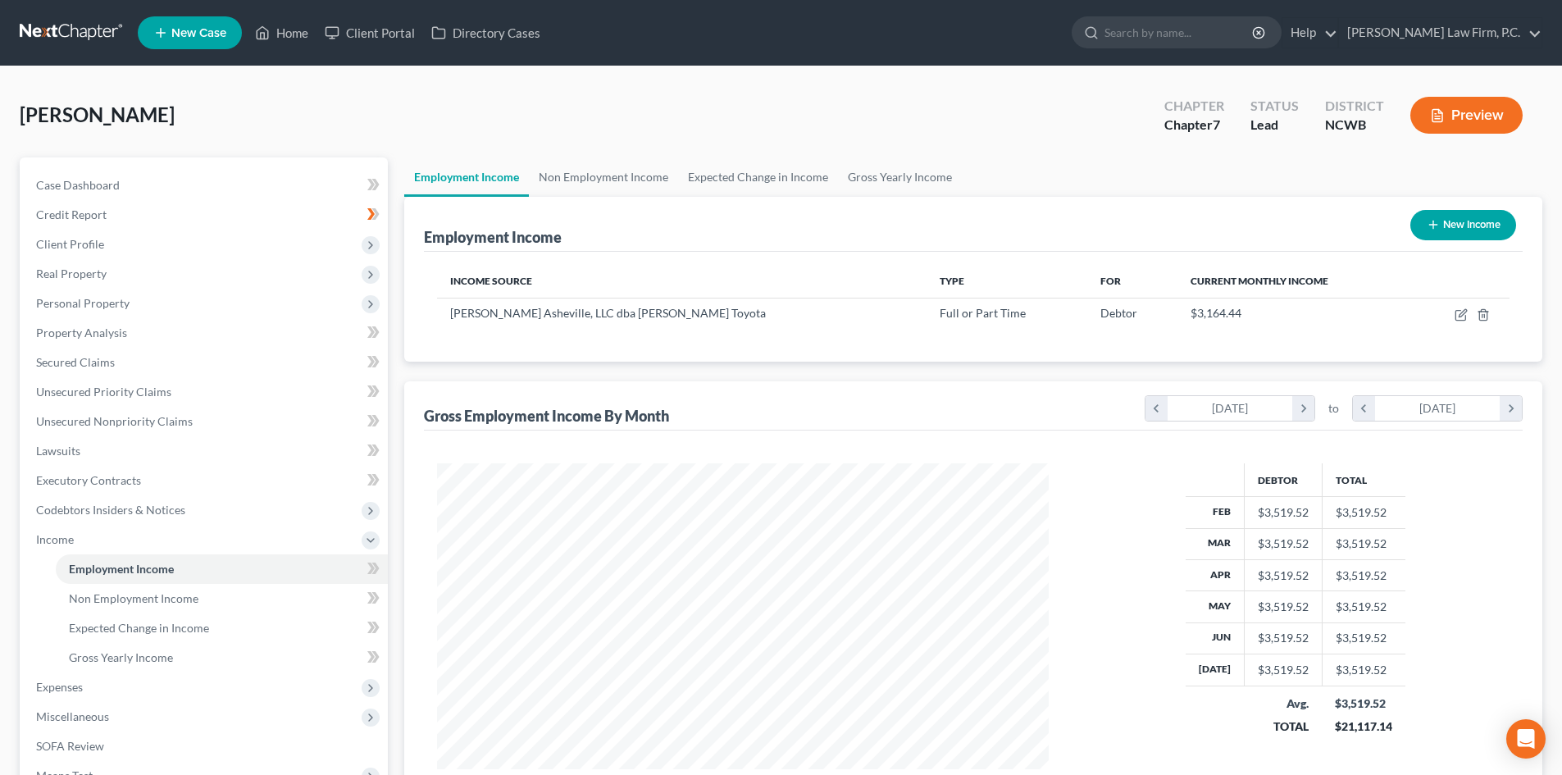
click at [1444, 116] on button "Preview" at bounding box center [1467, 115] width 112 height 37
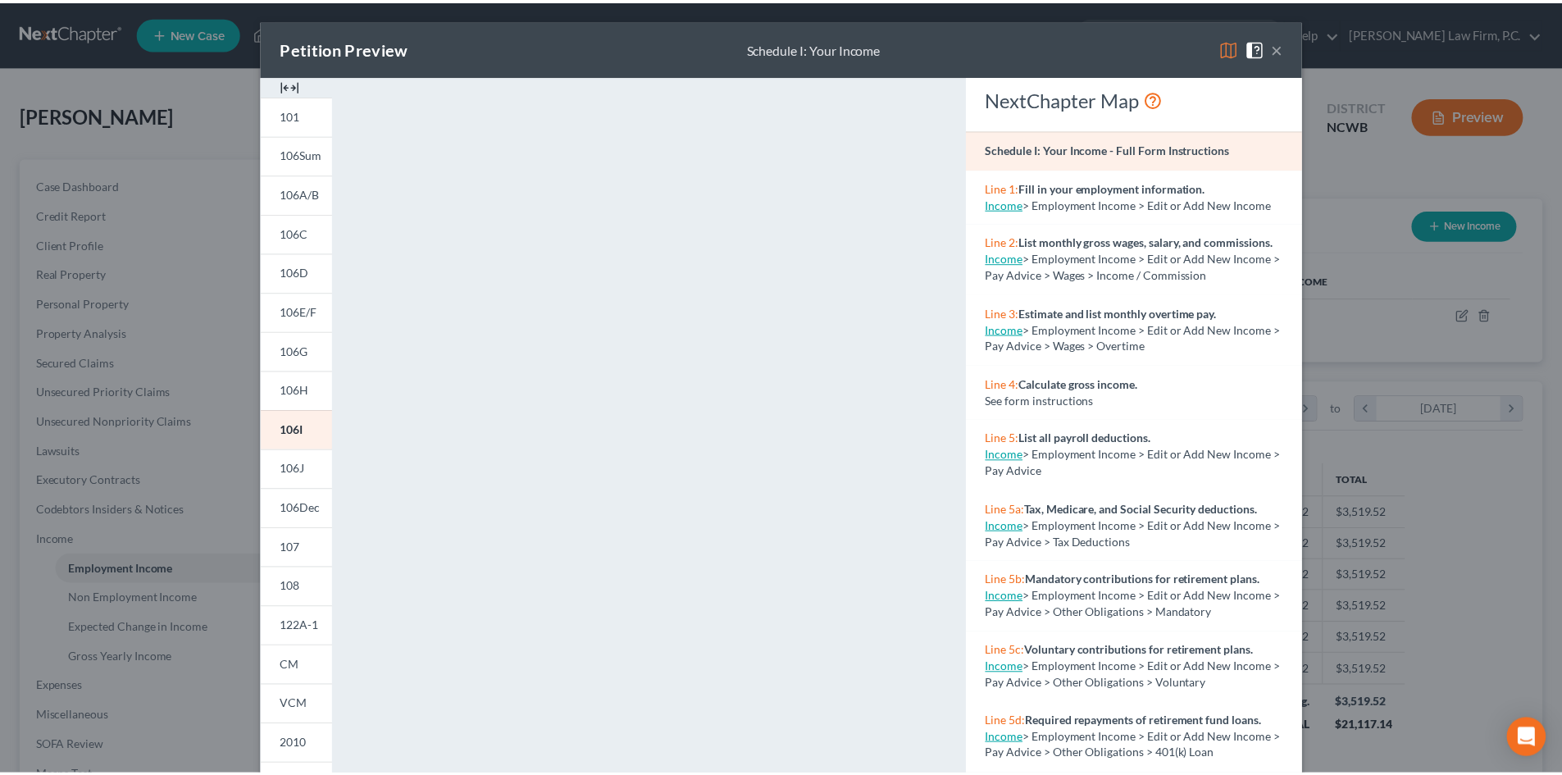
scroll to position [0, 0]
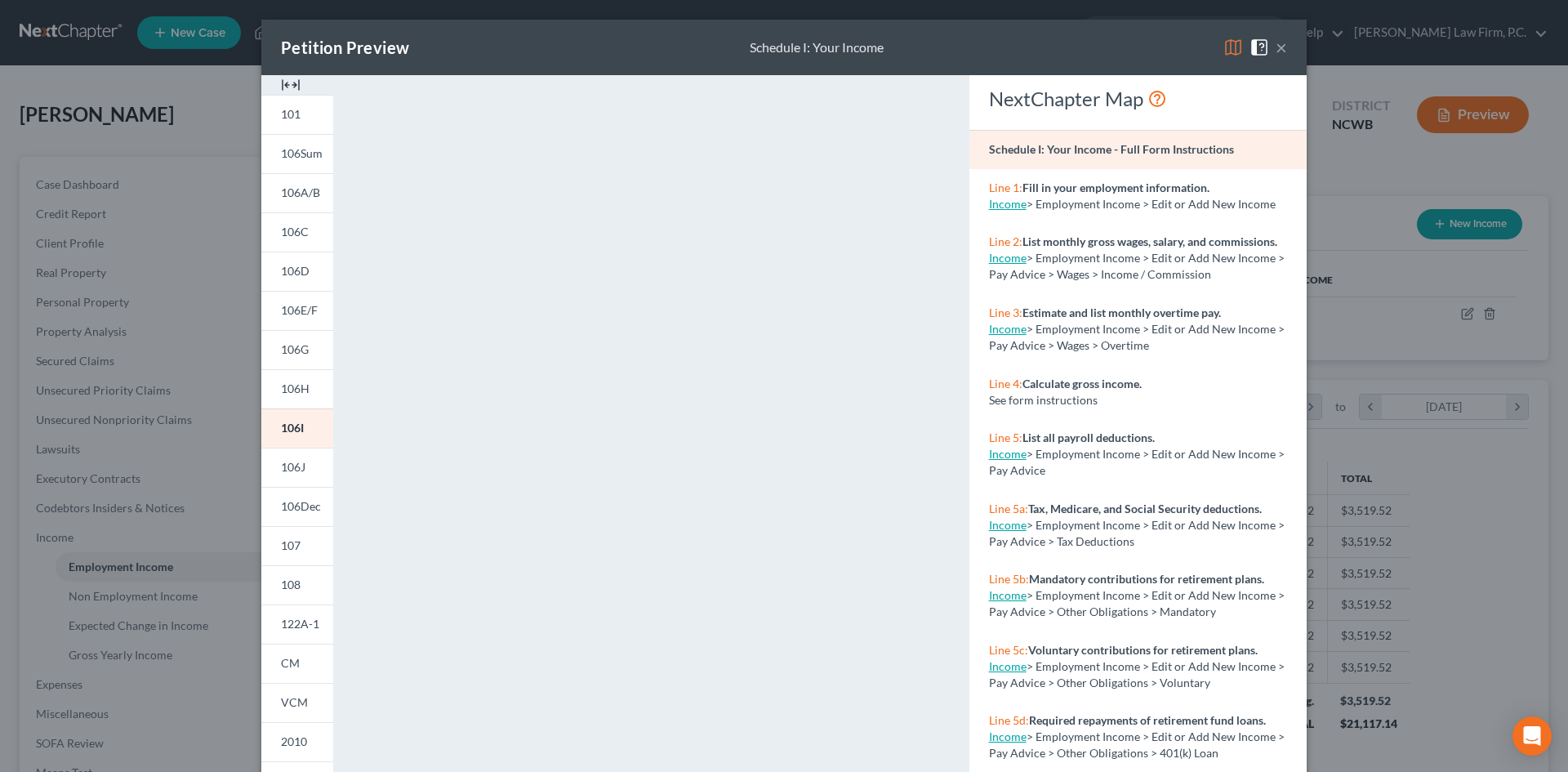
click at [1008, 265] on link "Income" at bounding box center [1008, 258] width 38 height 14
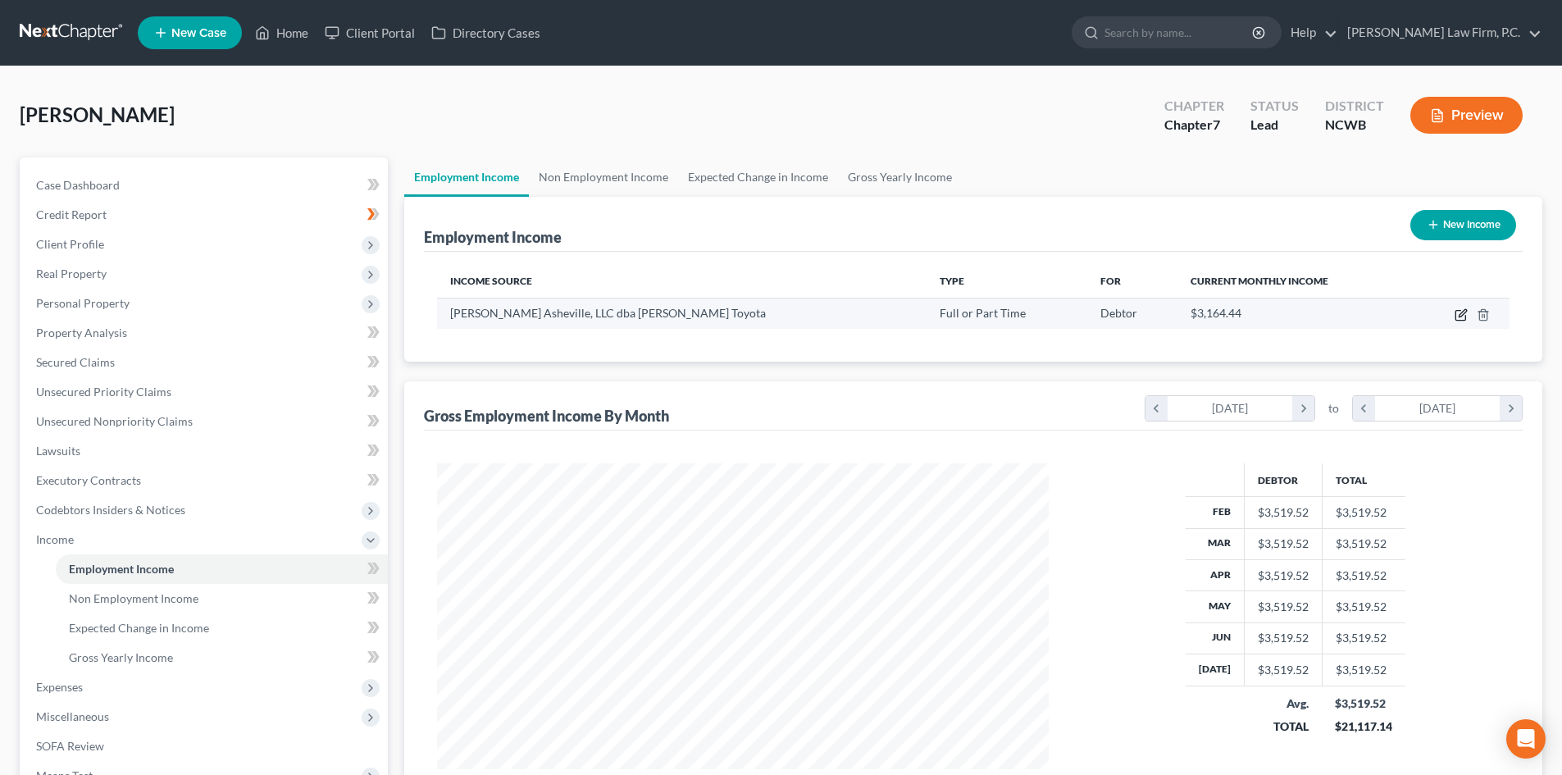
click at [1465, 313] on icon "button" at bounding box center [1462, 312] width 7 height 7
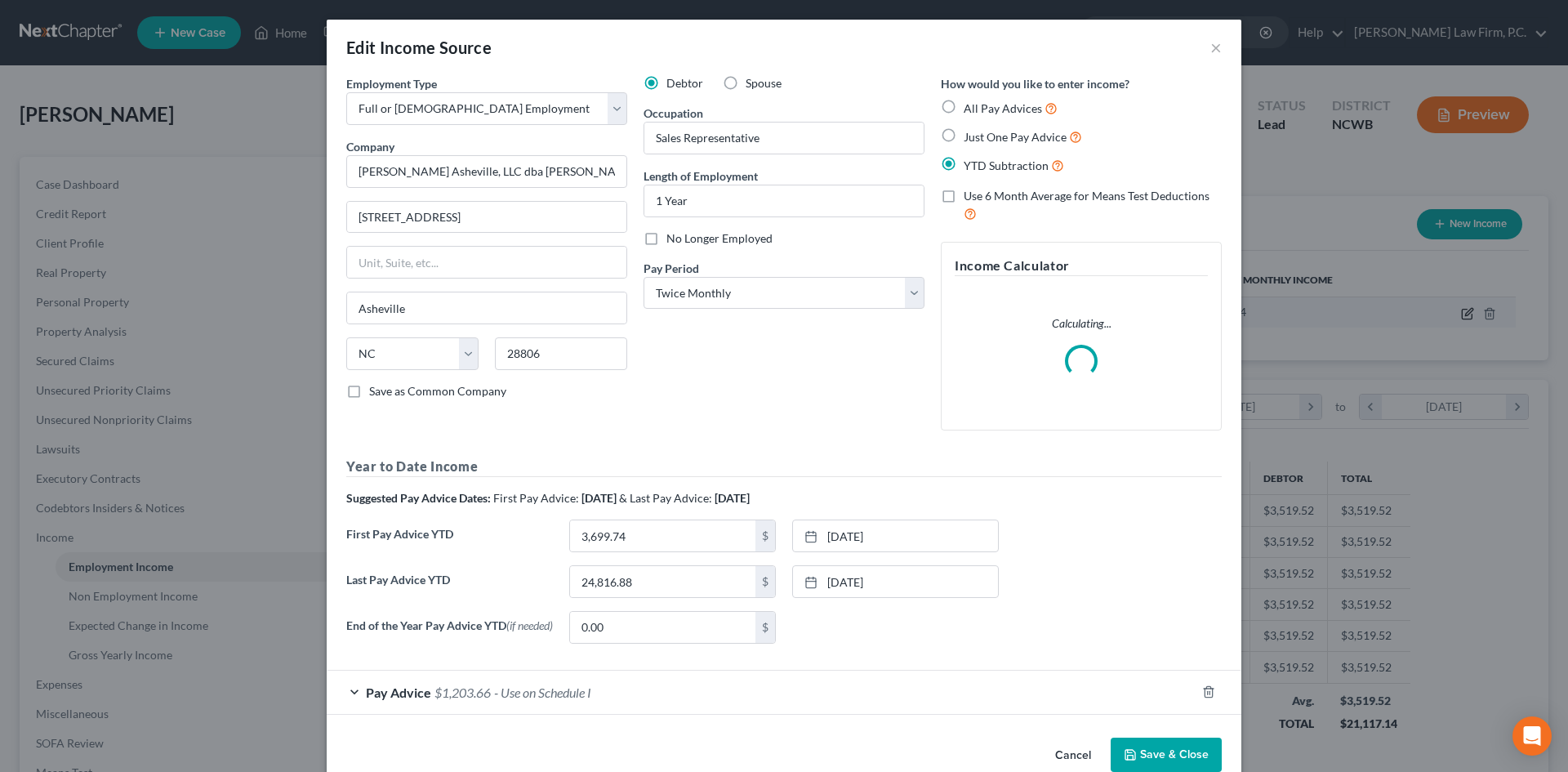
scroll to position [307, 647]
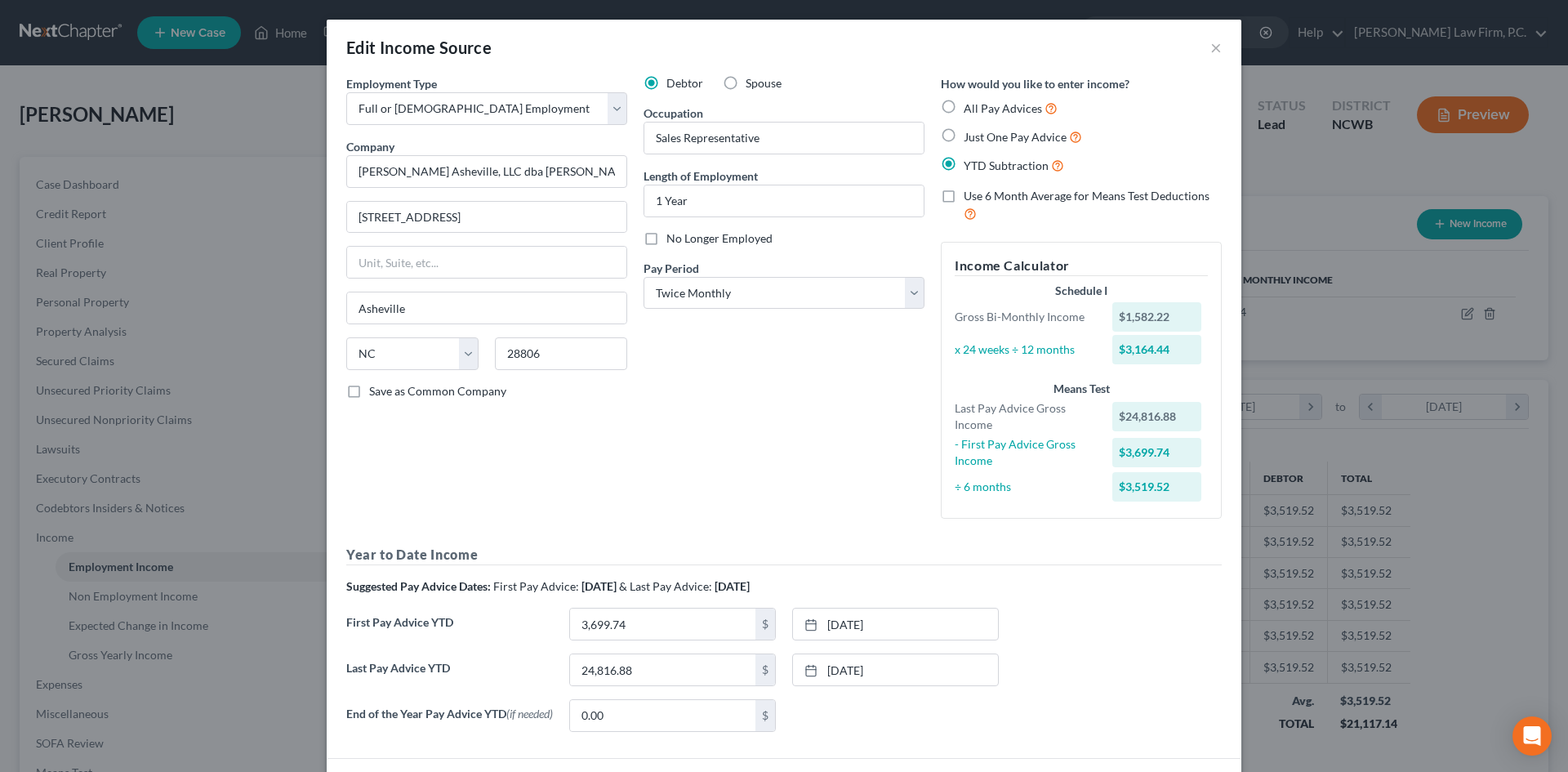
click at [850, 538] on div "Employment Type * Select Full or Part Time Employment Self Employment Company *…" at bounding box center [784, 409] width 892 height 670
click at [897, 620] on link "1/31/2025" at bounding box center [895, 624] width 205 height 31
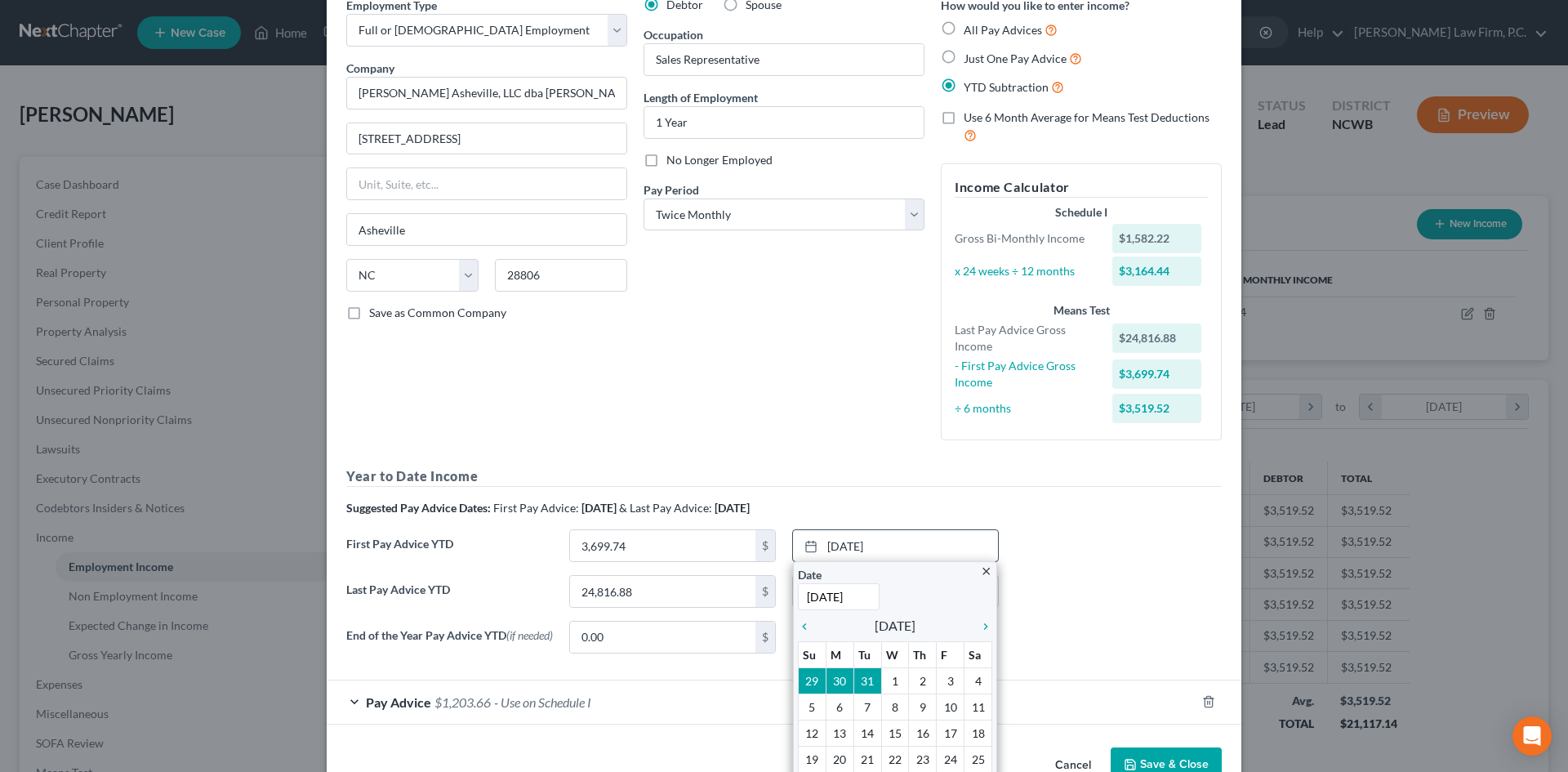
scroll to position [82, 0]
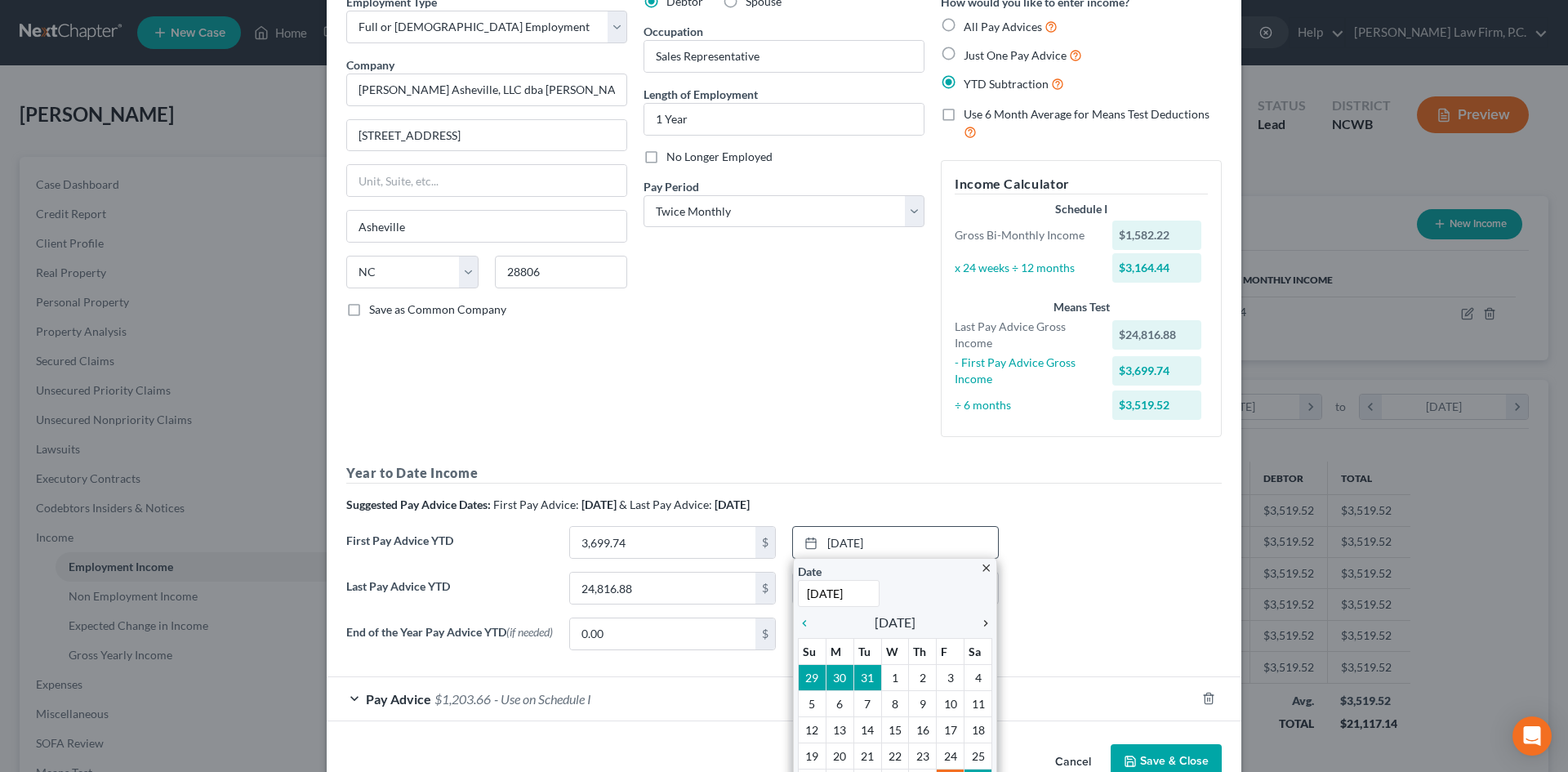
click at [982, 623] on icon "chevron_right" at bounding box center [981, 623] width 21 height 13
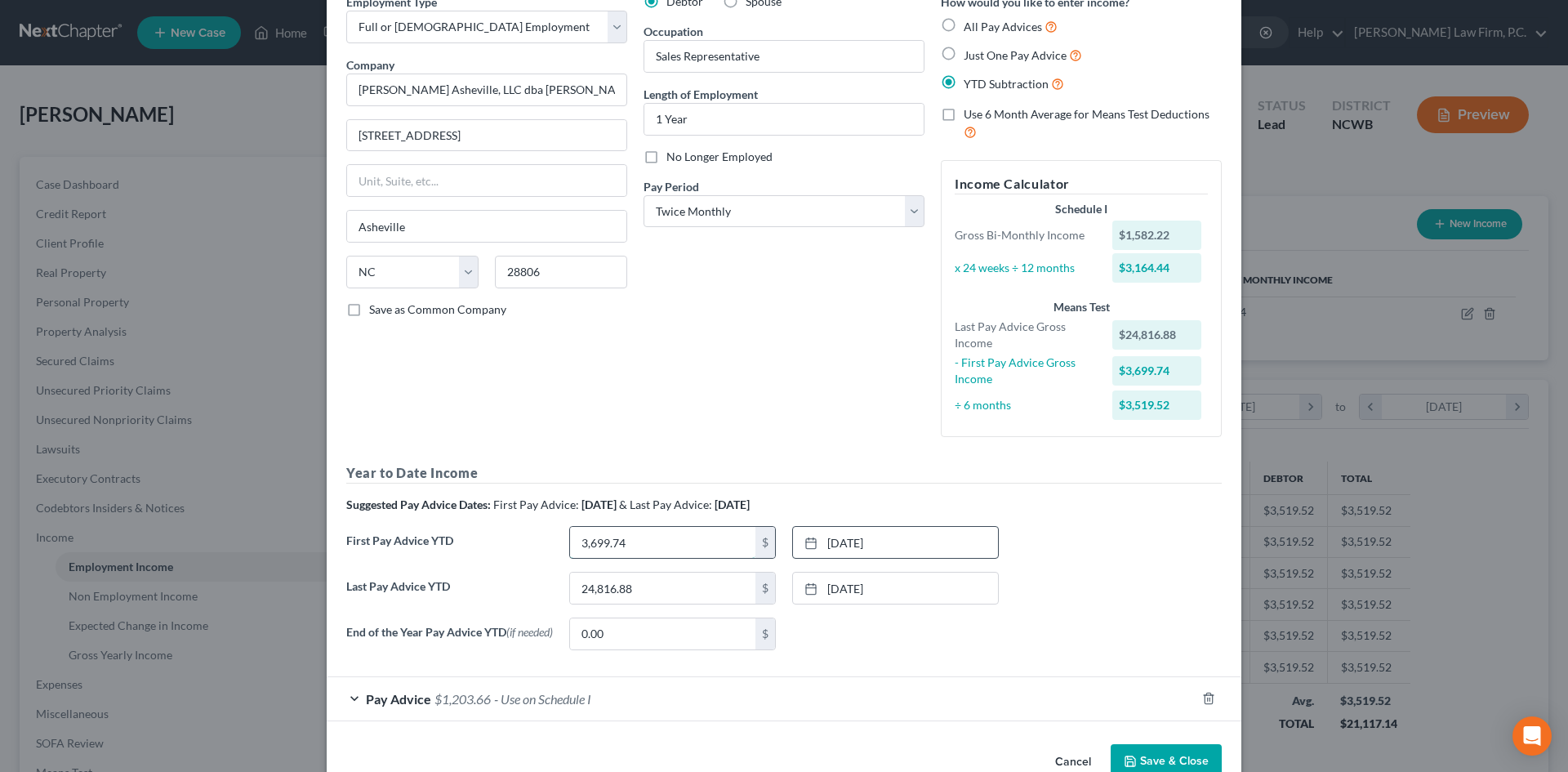
click at [642, 547] on input "3,699.74" at bounding box center [662, 542] width 185 height 31
click at [705, 548] on input "3,699.74" at bounding box center [662, 542] width 185 height 31
click at [994, 640] on div "None close Date Time chevron_left August 2025 chevron_right Su M Tu W Th F Sa 2…" at bounding box center [895, 634] width 223 height 33
drag, startPoint x: 1127, startPoint y: 534, endPoint x: 855, endPoint y: 533, distance: 272.0
click at [1126, 534] on div "First Pay Advice YTD 4,935.86 $ 2/14/2025 close Date 2/14/2025 Time 12:00 AM ch…" at bounding box center [784, 549] width 892 height 46
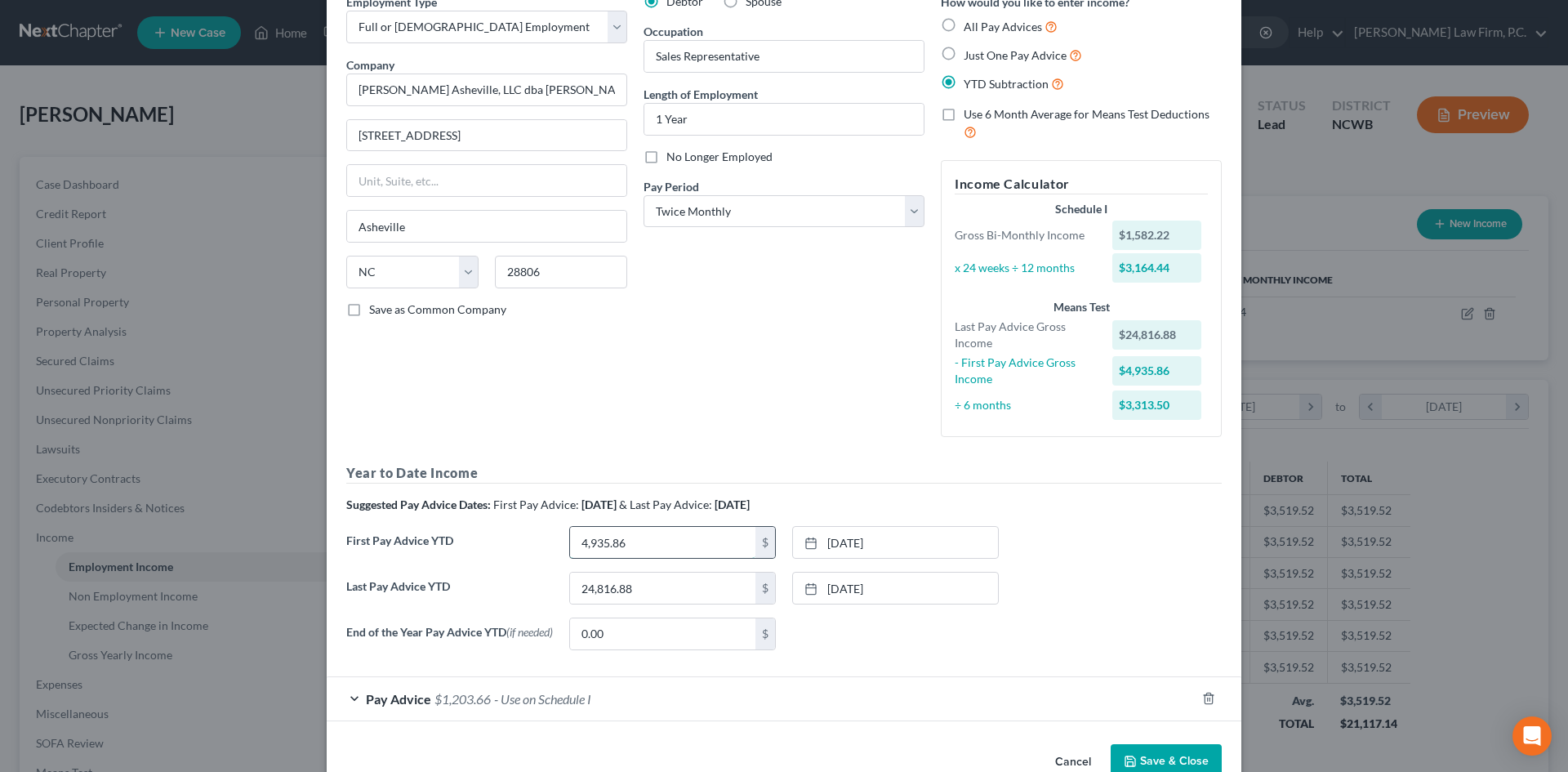
click at [649, 545] on input "4,935.86" at bounding box center [662, 542] width 185 height 31
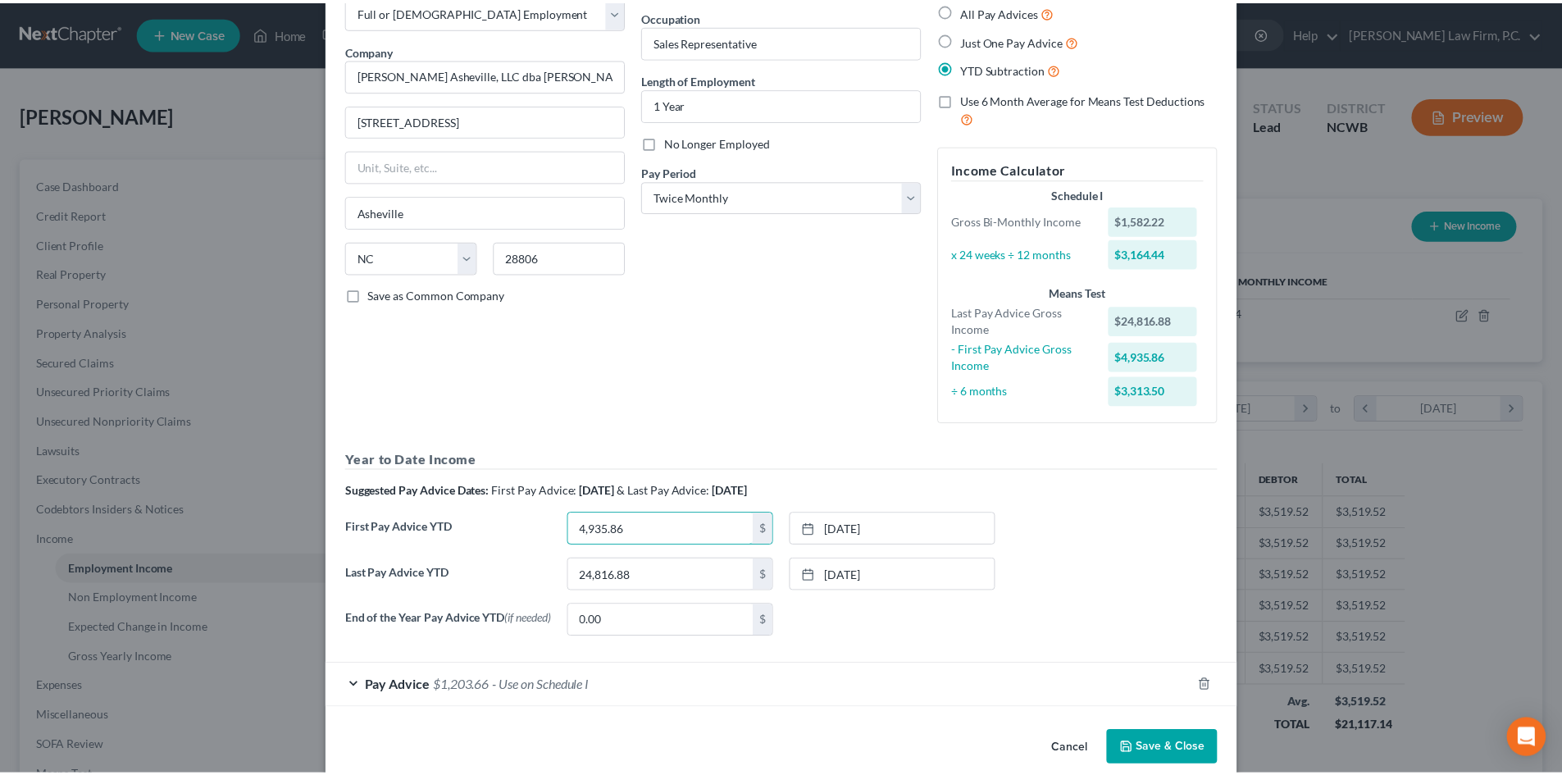
scroll to position [125, 0]
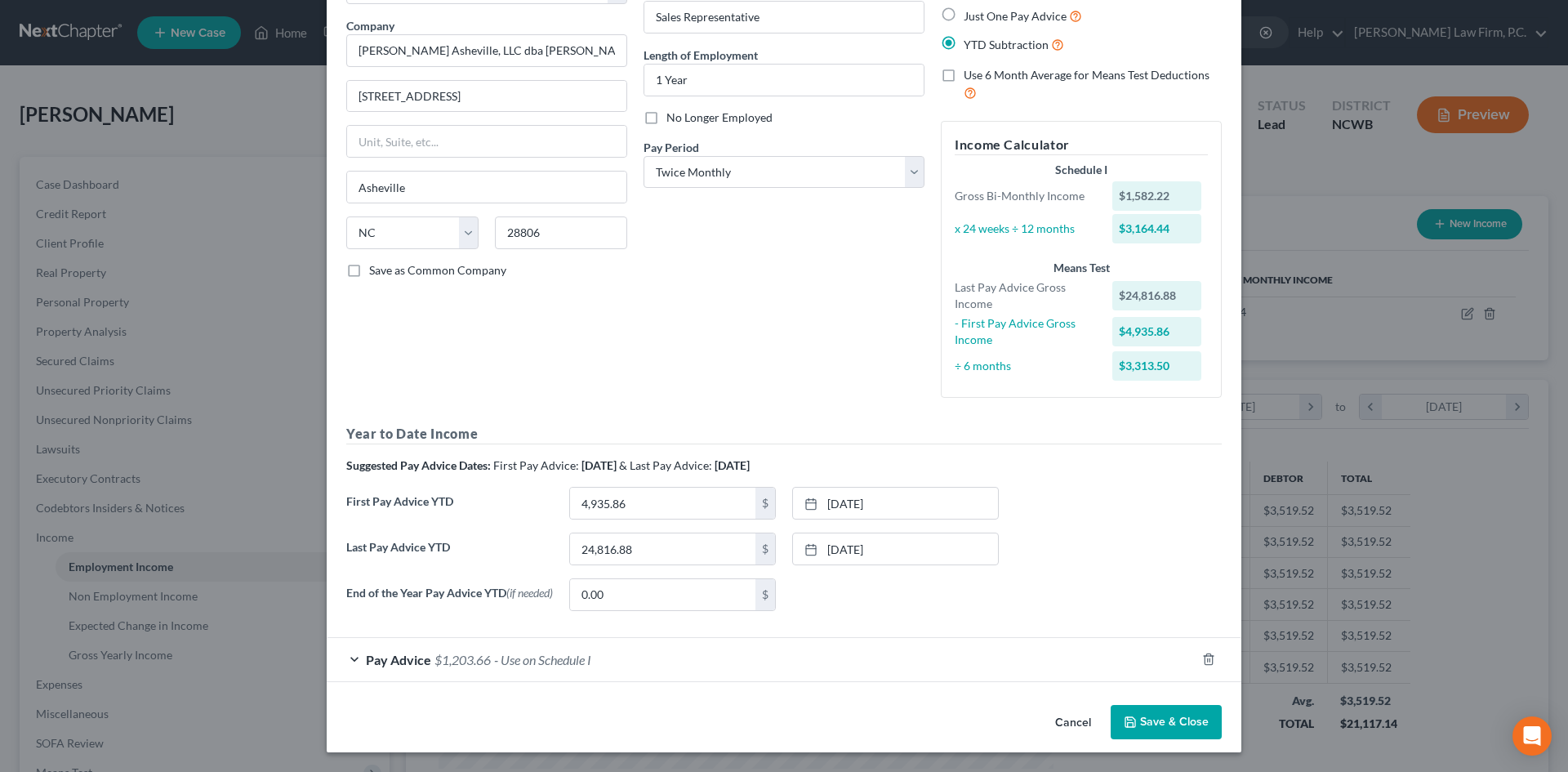
click at [1157, 721] on button "Save & Close" at bounding box center [1166, 722] width 112 height 34
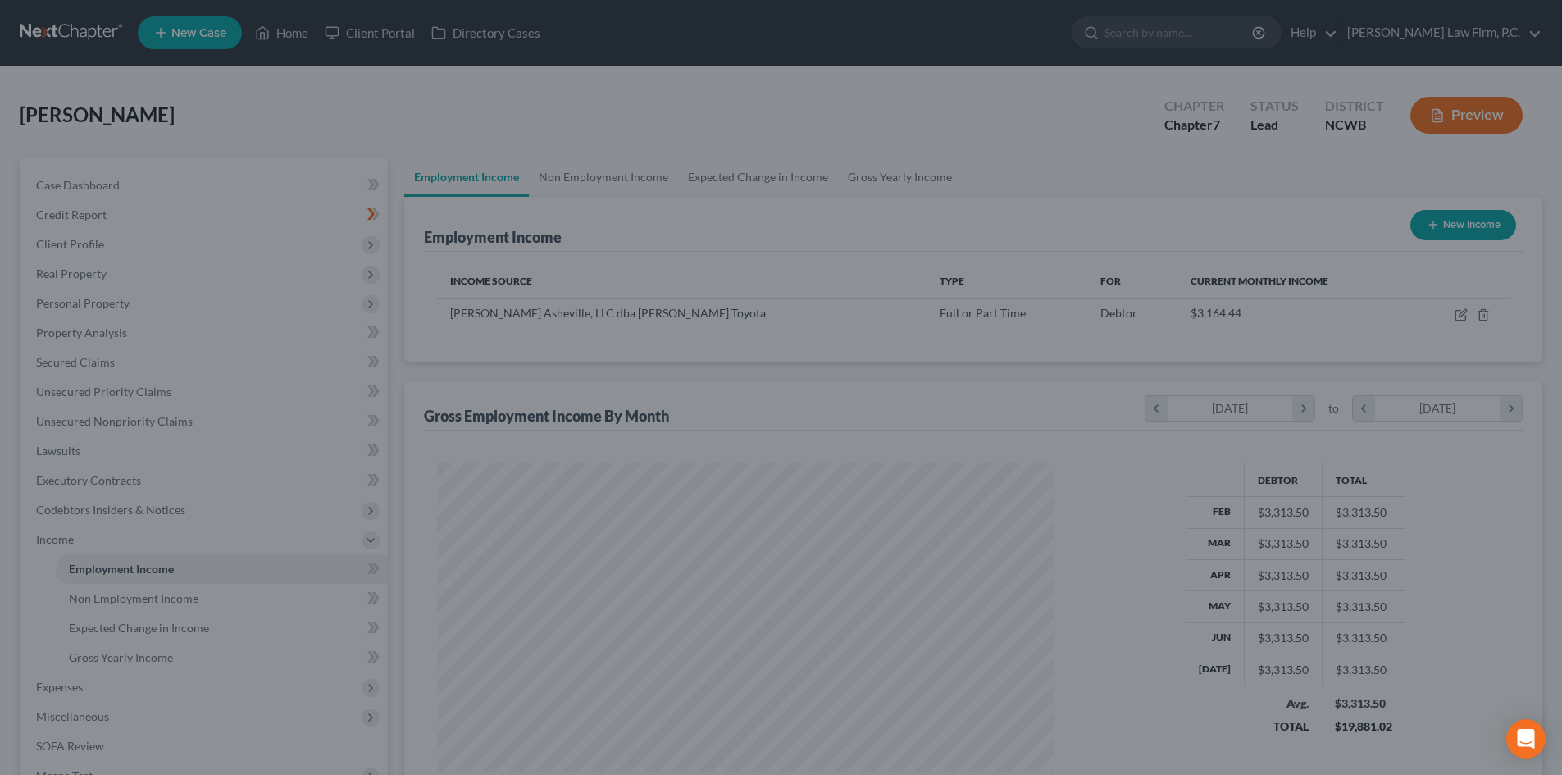
scroll to position [819828, 819489]
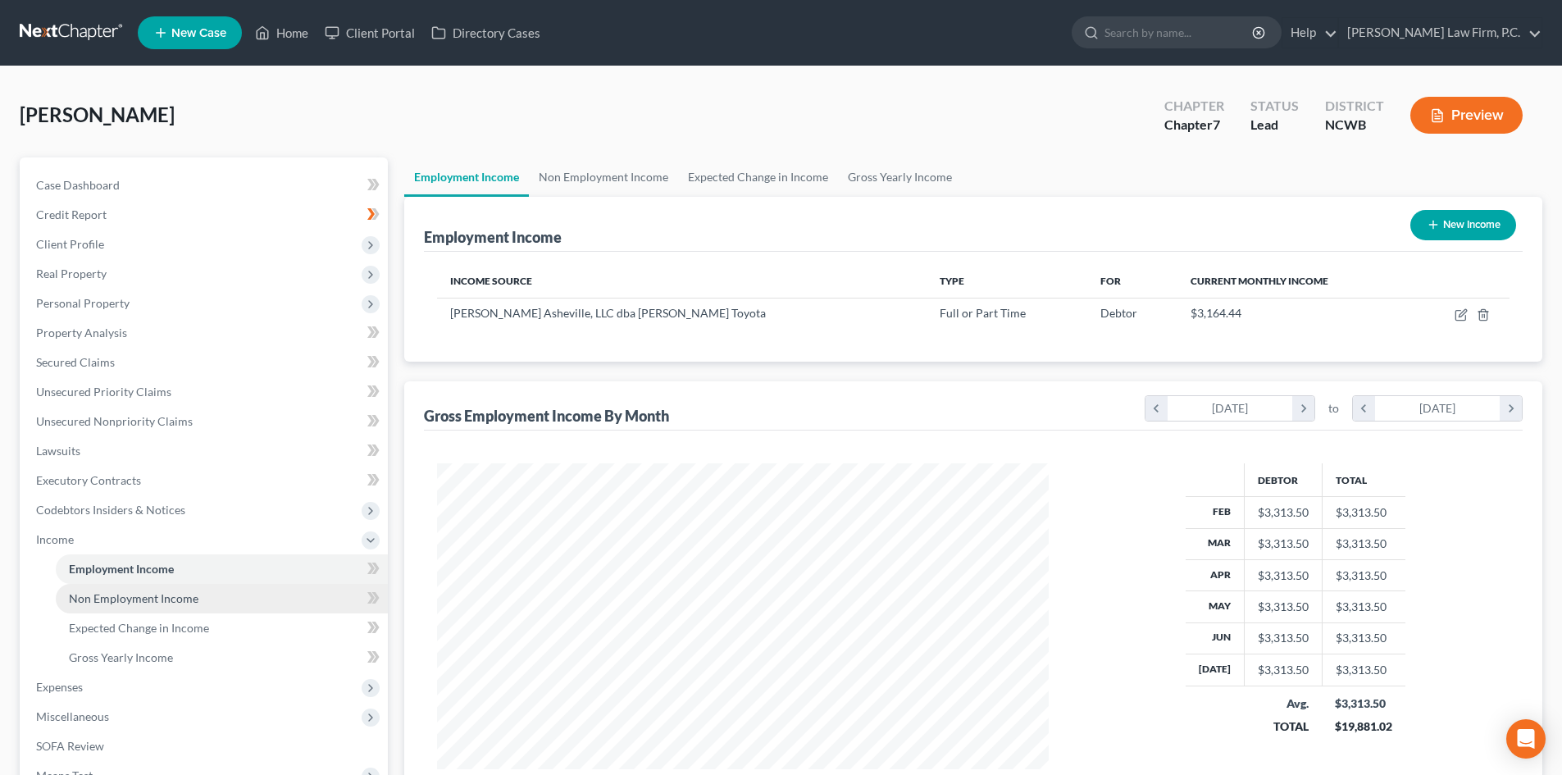
click at [125, 603] on span "Non Employment Income" at bounding box center [134, 598] width 130 height 14
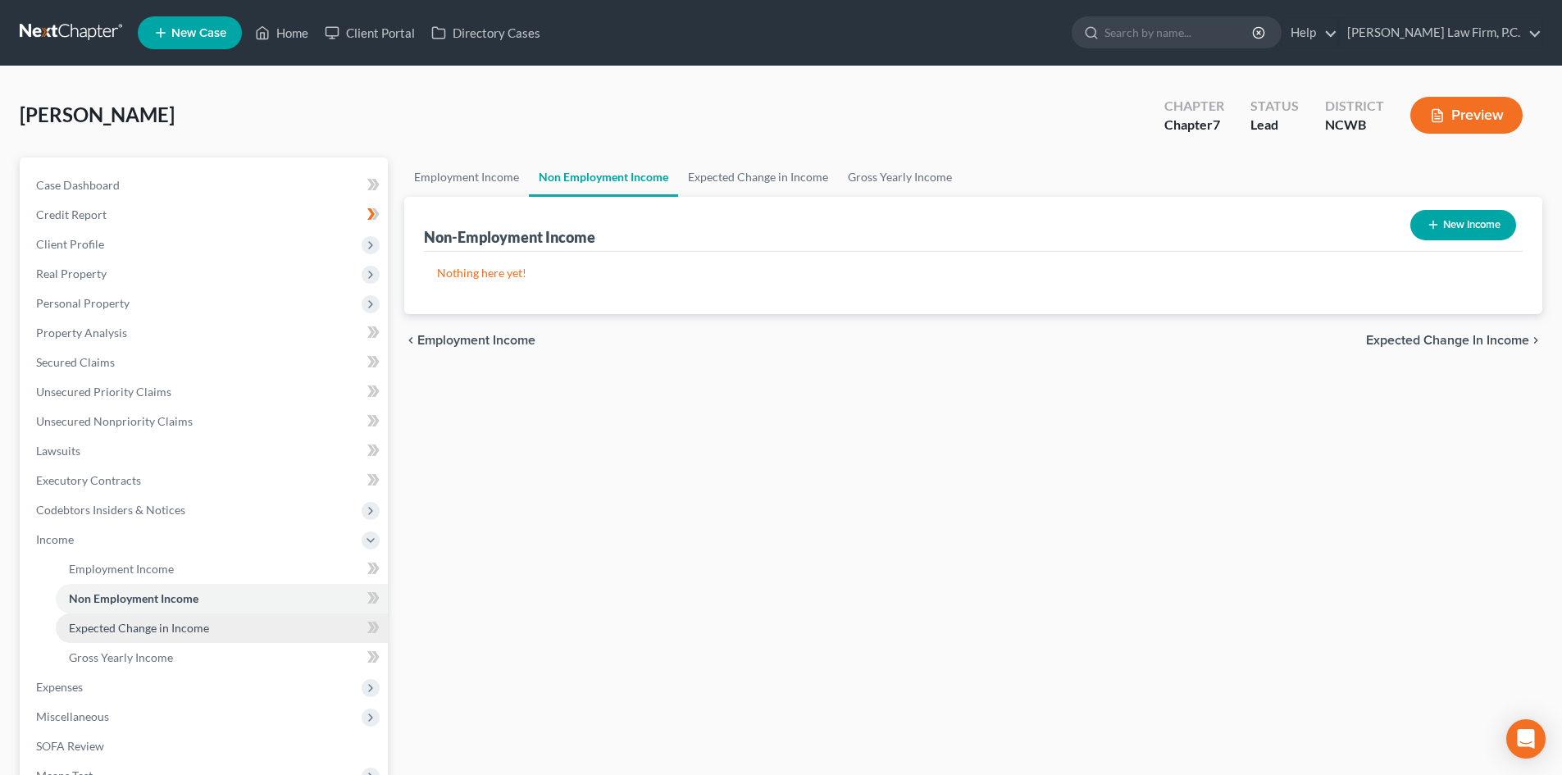
click at [123, 628] on span "Expected Change in Income" at bounding box center [139, 628] width 140 height 14
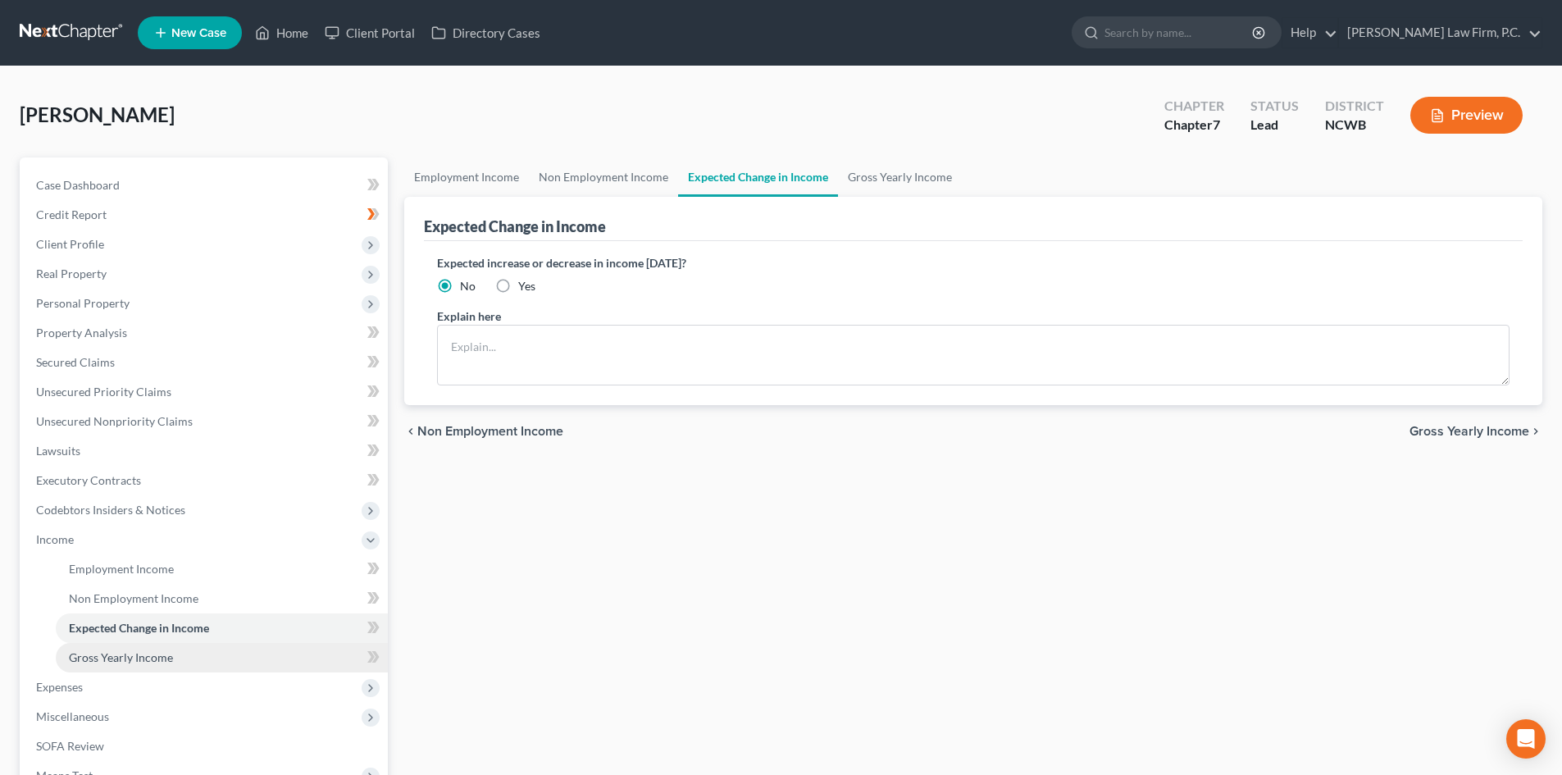
click at [116, 656] on span "Gross Yearly Income" at bounding box center [121, 657] width 104 height 14
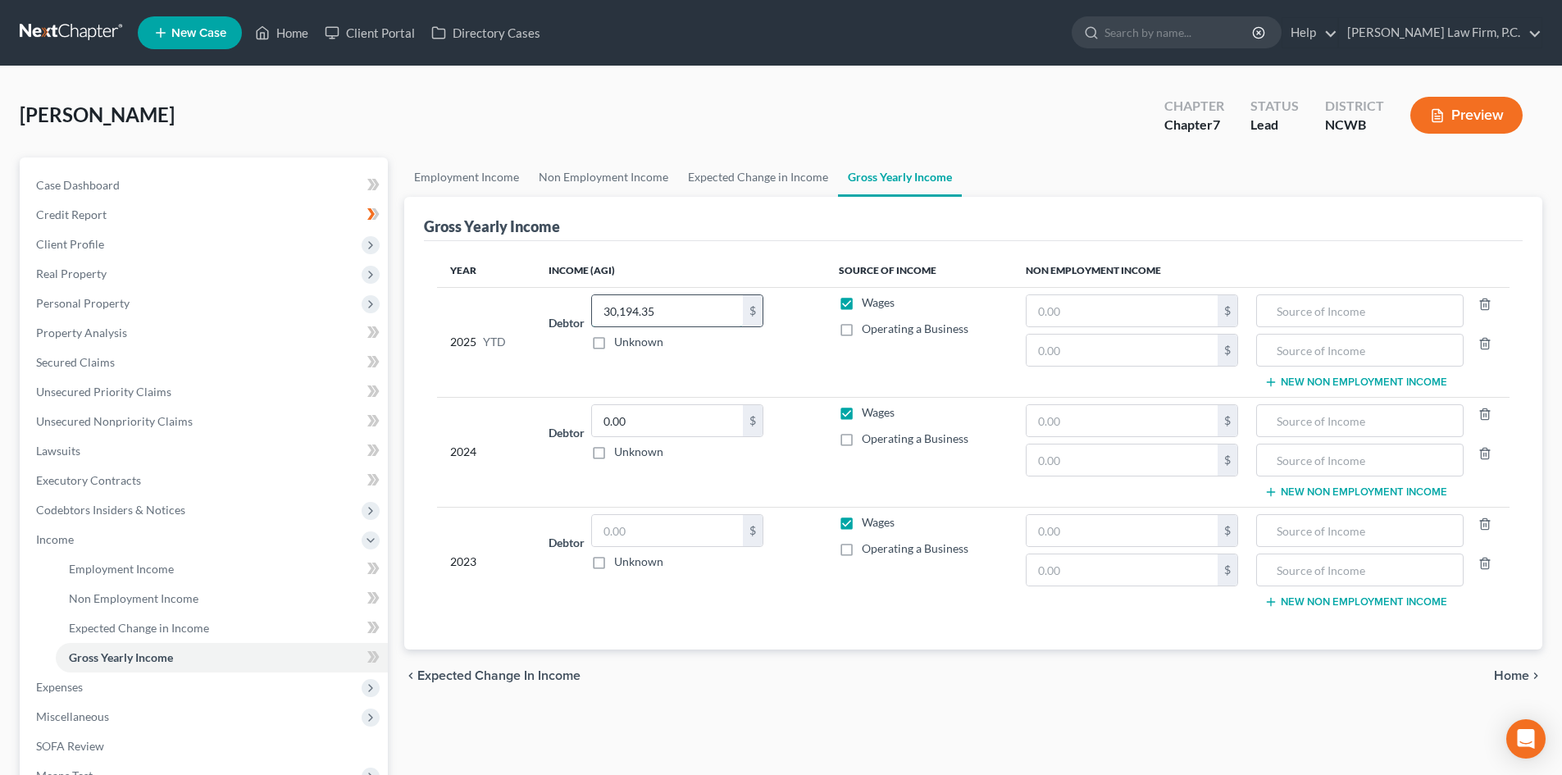
click at [678, 312] on input "30,194.35" at bounding box center [667, 310] width 151 height 31
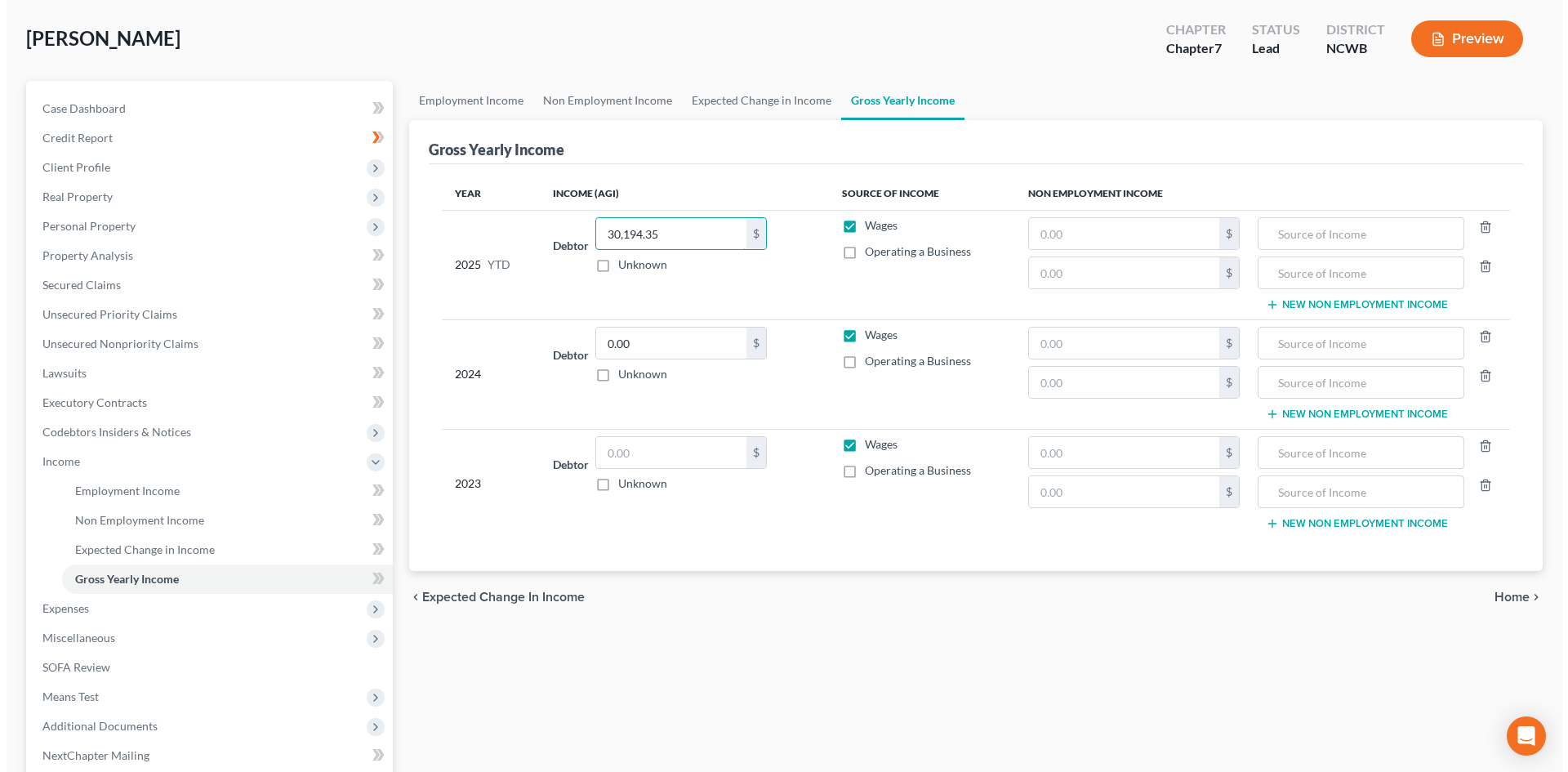
scroll to position [82, 0]
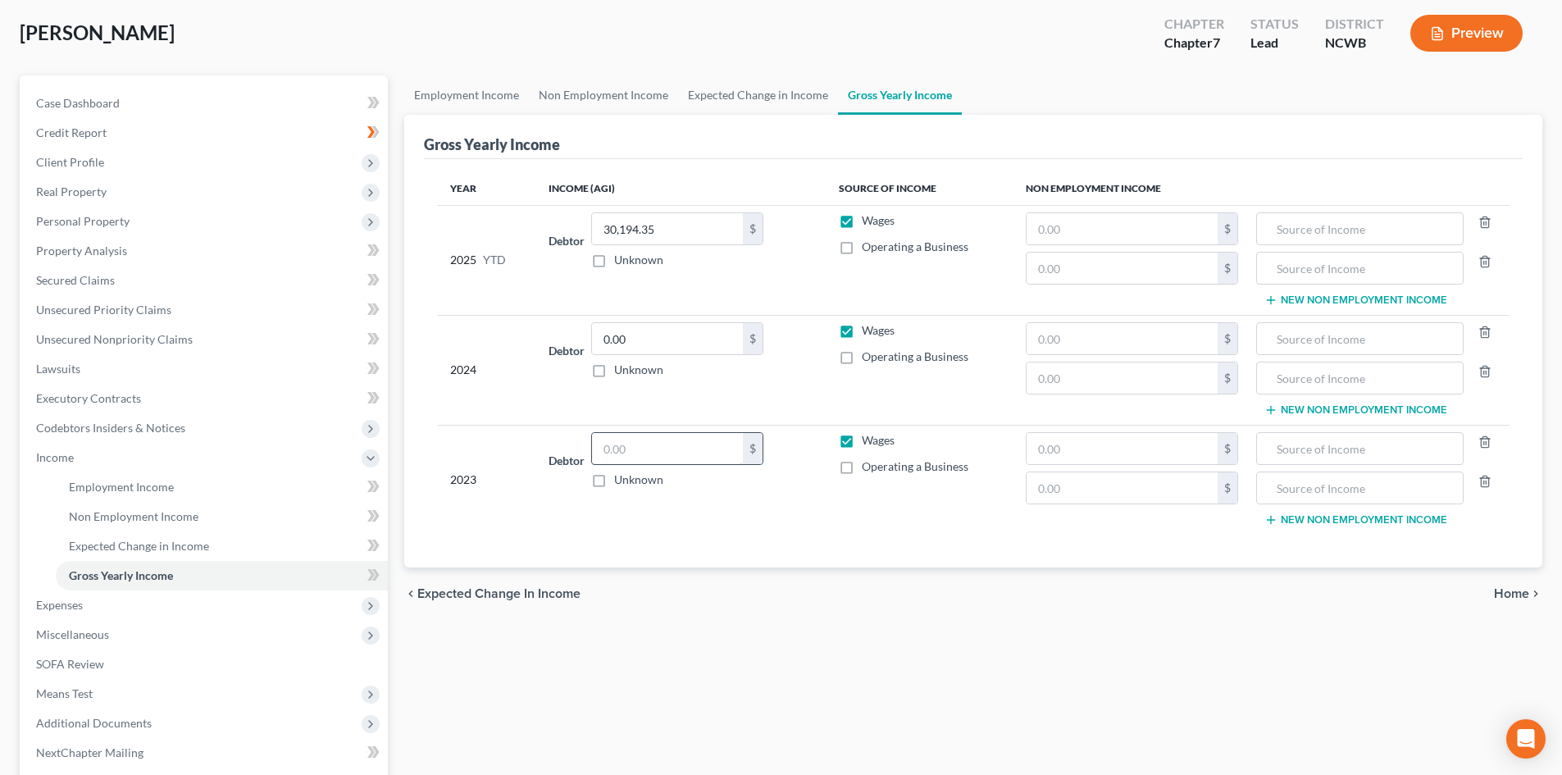
click at [685, 445] on input "text" at bounding box center [667, 448] width 151 height 31
click at [677, 340] on input "0.00" at bounding box center [667, 338] width 151 height 31
click at [1497, 271] on div at bounding box center [1484, 268] width 41 height 33
click at [1477, 262] on div at bounding box center [1484, 268] width 41 height 33
click at [1484, 266] on icon "button" at bounding box center [1485, 261] width 13 height 13
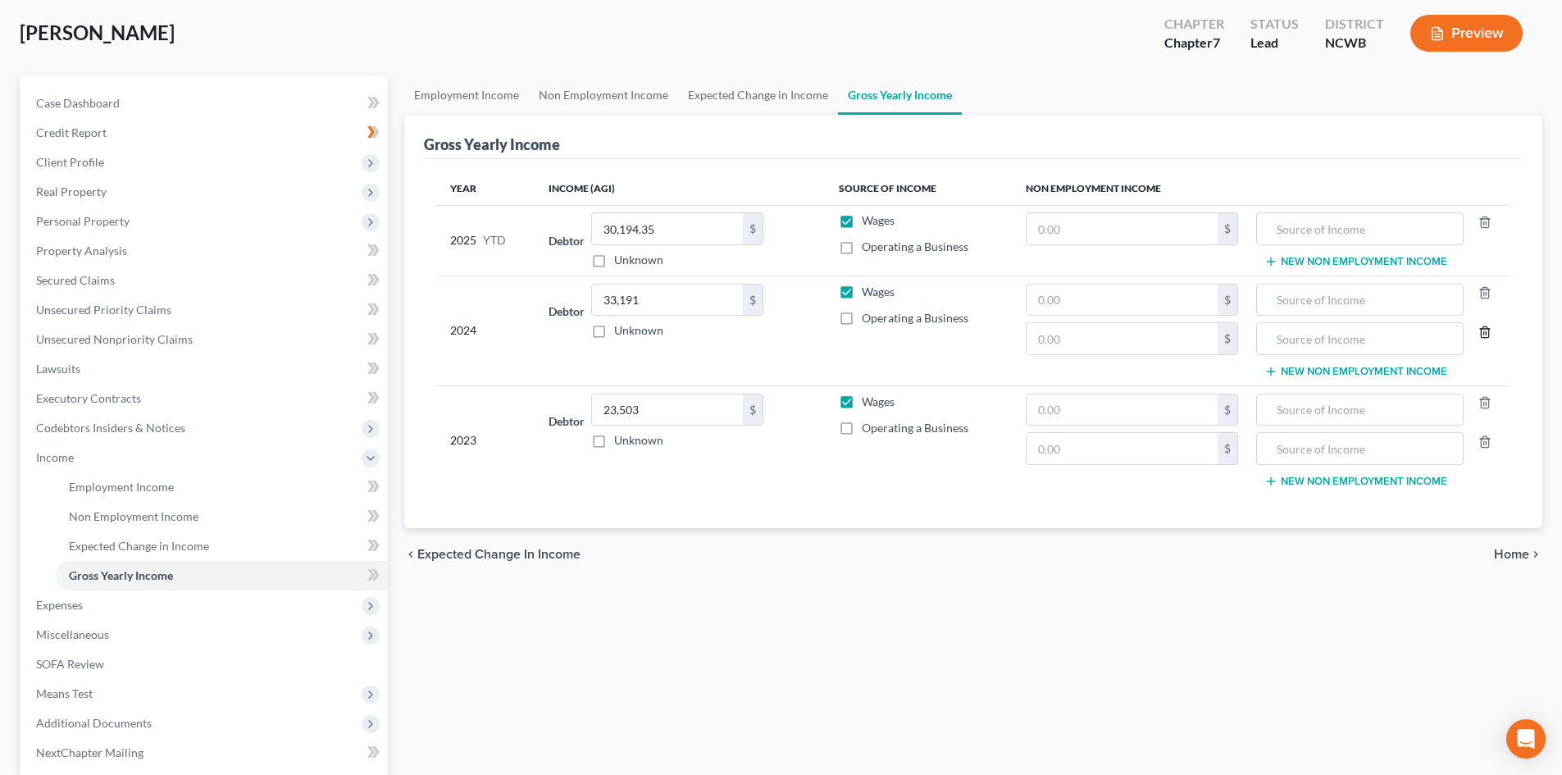
click at [1483, 332] on icon "button" at bounding box center [1485, 332] width 13 height 13
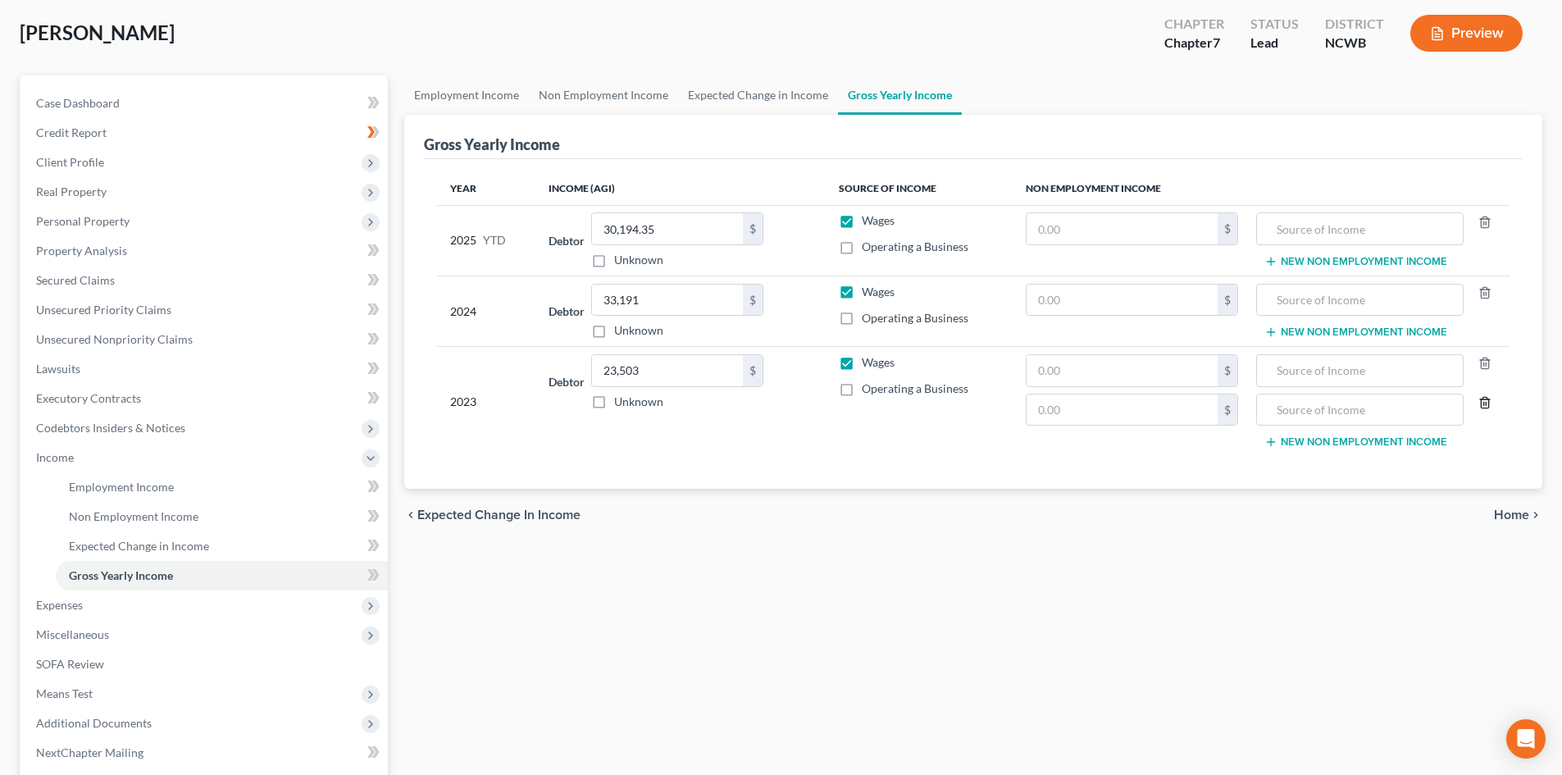
click at [1485, 396] on icon "button" at bounding box center [1485, 402] width 13 height 13
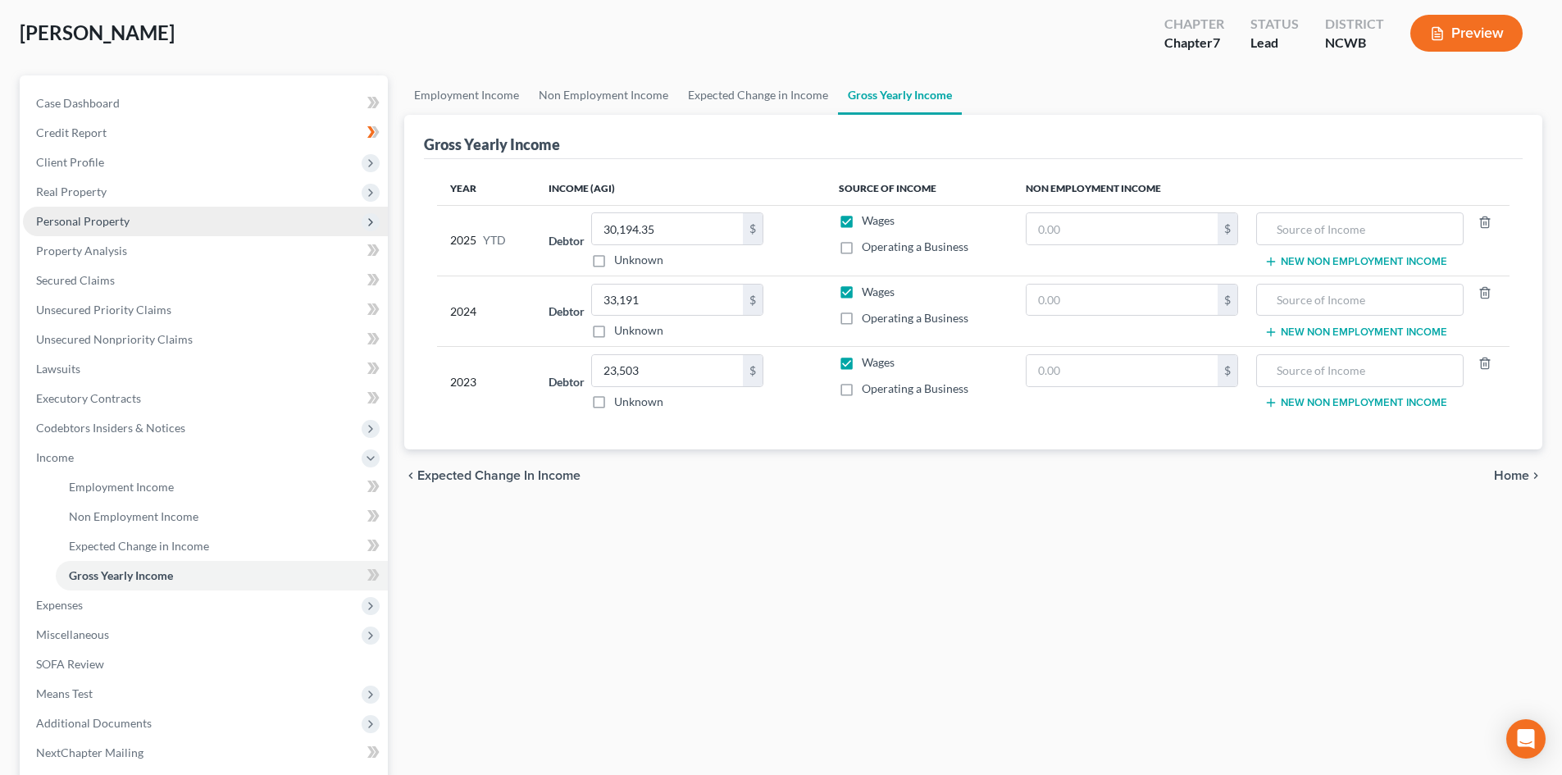
click at [117, 221] on span "Personal Property" at bounding box center [82, 221] width 93 height 14
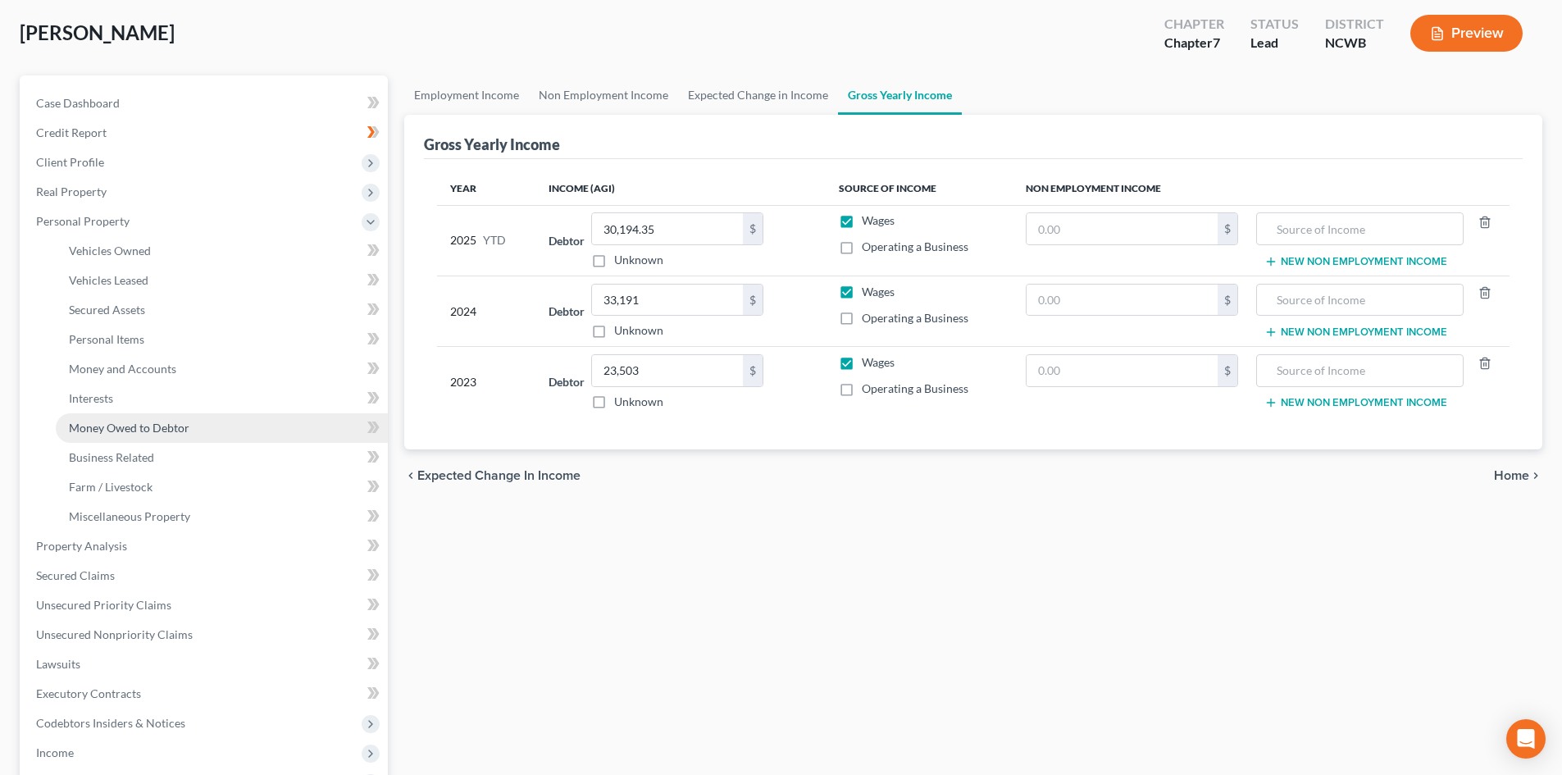
click at [166, 434] on span "Money Owed to Debtor" at bounding box center [129, 428] width 121 height 14
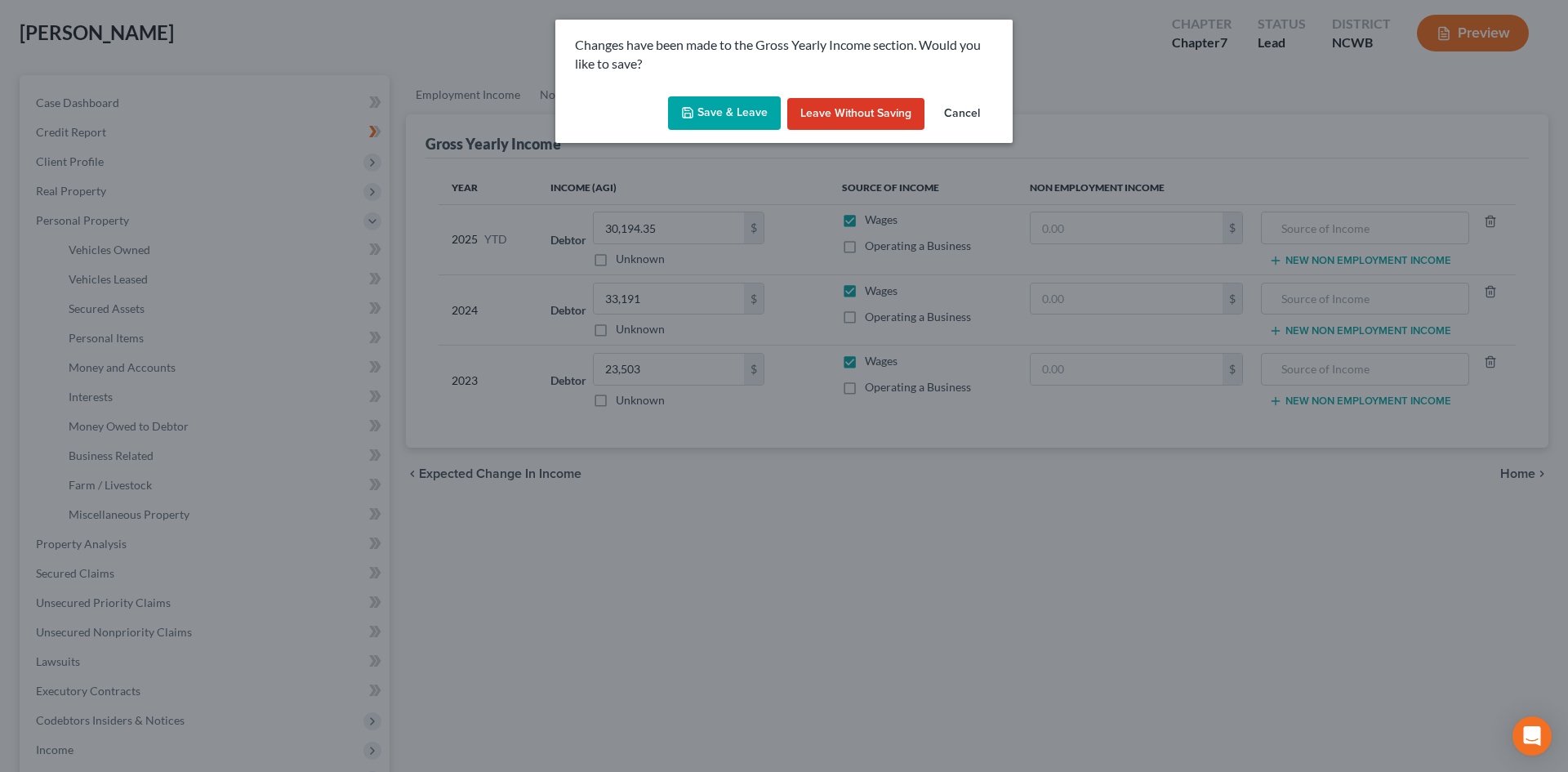
click at [707, 115] on button "Save & Leave" at bounding box center [724, 114] width 112 height 34
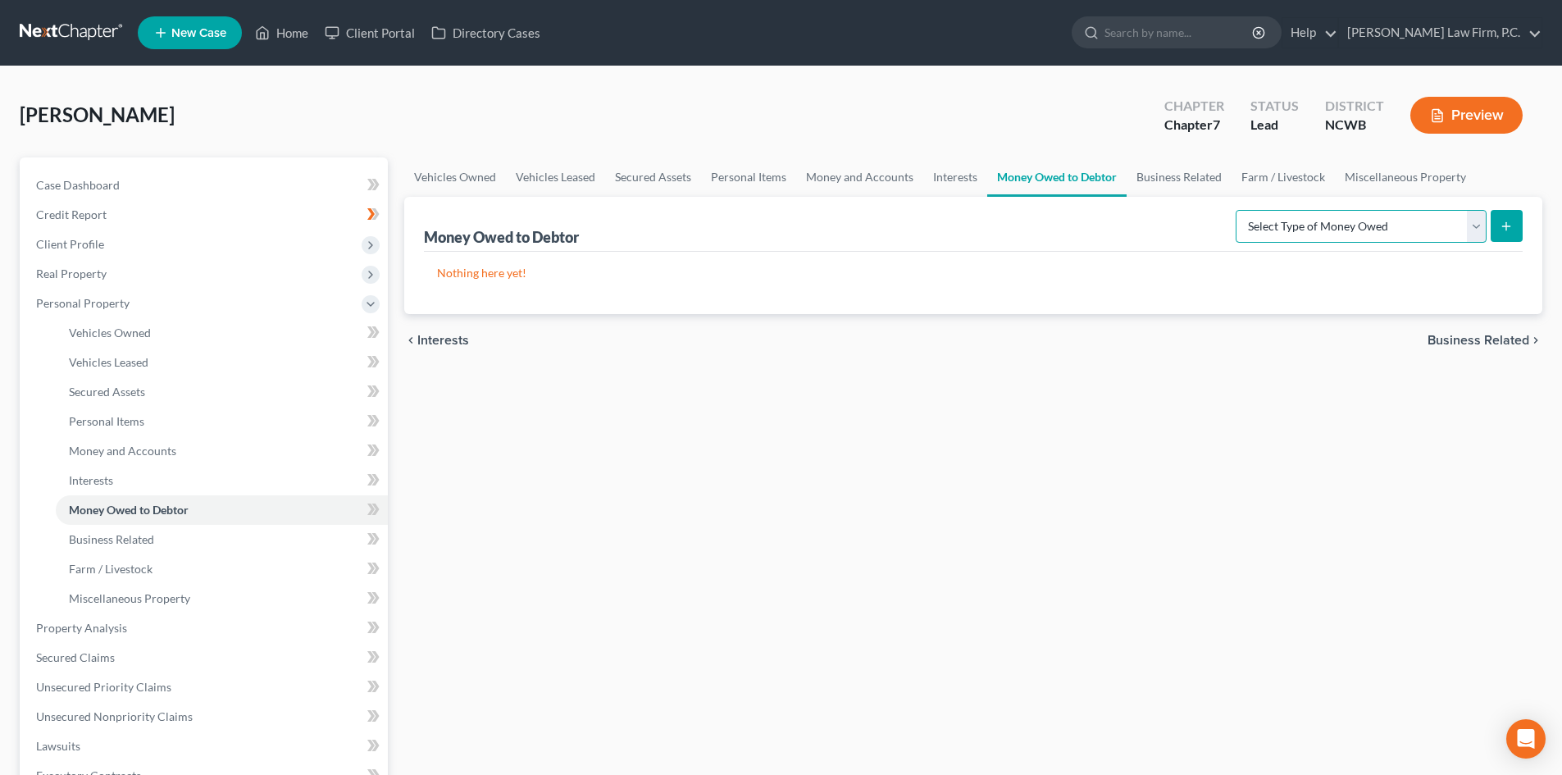
click at [1472, 230] on select "Select Type of Money Owed Accounts Receivable Alimony Child Support Claims Agai…" at bounding box center [1361, 226] width 251 height 33
click at [1238, 210] on select "Select Type of Money Owed Accounts Receivable Alimony Child Support Claims Agai…" at bounding box center [1361, 226] width 251 height 33
click at [1507, 231] on icon "submit" at bounding box center [1506, 226] width 13 height 13
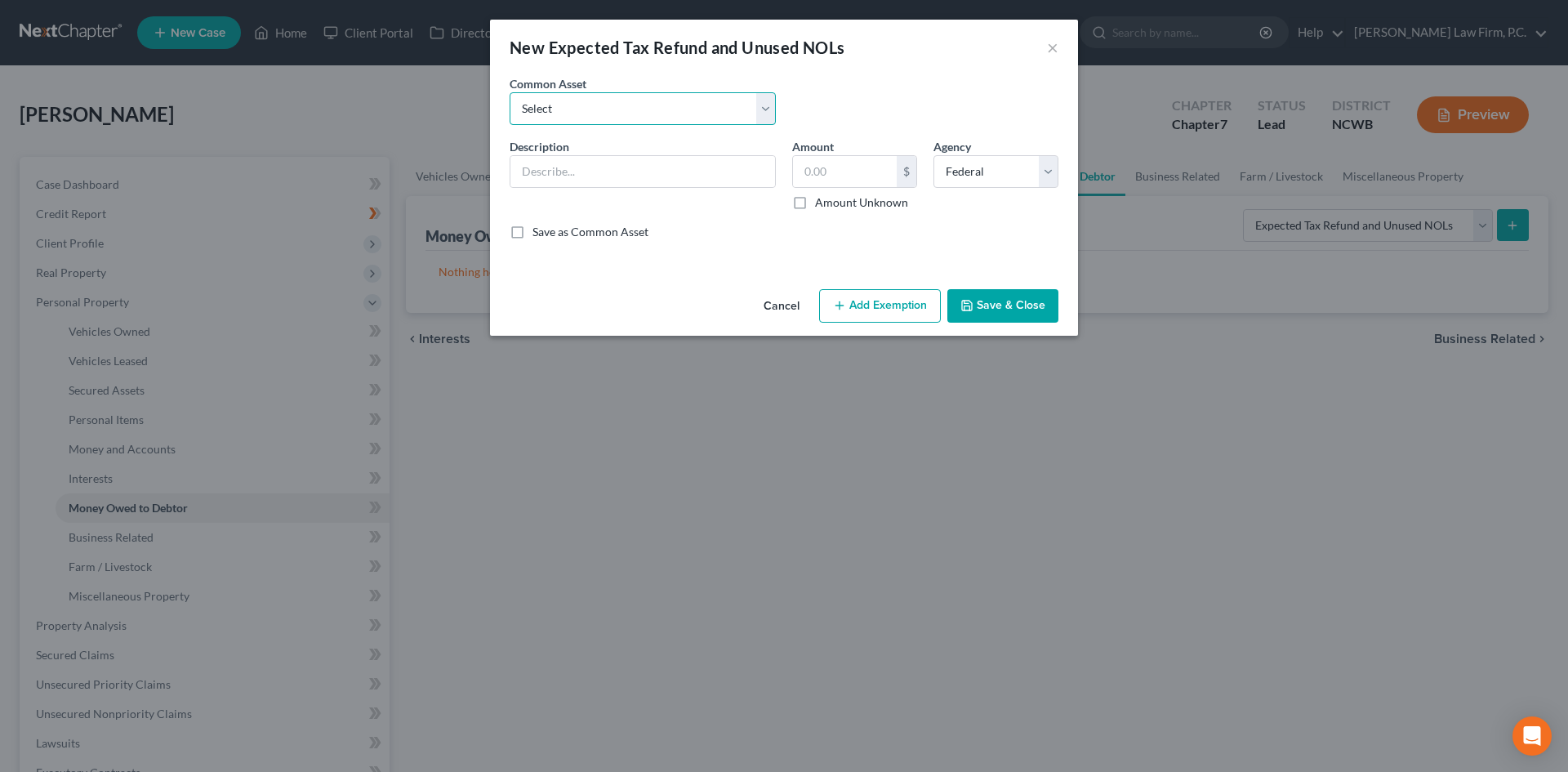
click at [624, 109] on select "Select Expected 2020 NC Tax Refund Expected 2020 Tax Refund" at bounding box center [642, 109] width 266 height 33
click at [510, 93] on select "Select Expected 2020 NC Tax Refund Expected 2020 Tax Refund" at bounding box center [642, 109] width 266 height 33
click at [599, 166] on input "Expected 2020 Tax Refund" at bounding box center [643, 171] width 265 height 31
click at [593, 170] on input "Expected 2020 Tax Refund" at bounding box center [643, 171] width 265 height 31
click at [714, 170] on input "Expected 2025 Tax Refund" at bounding box center [643, 171] width 265 height 31
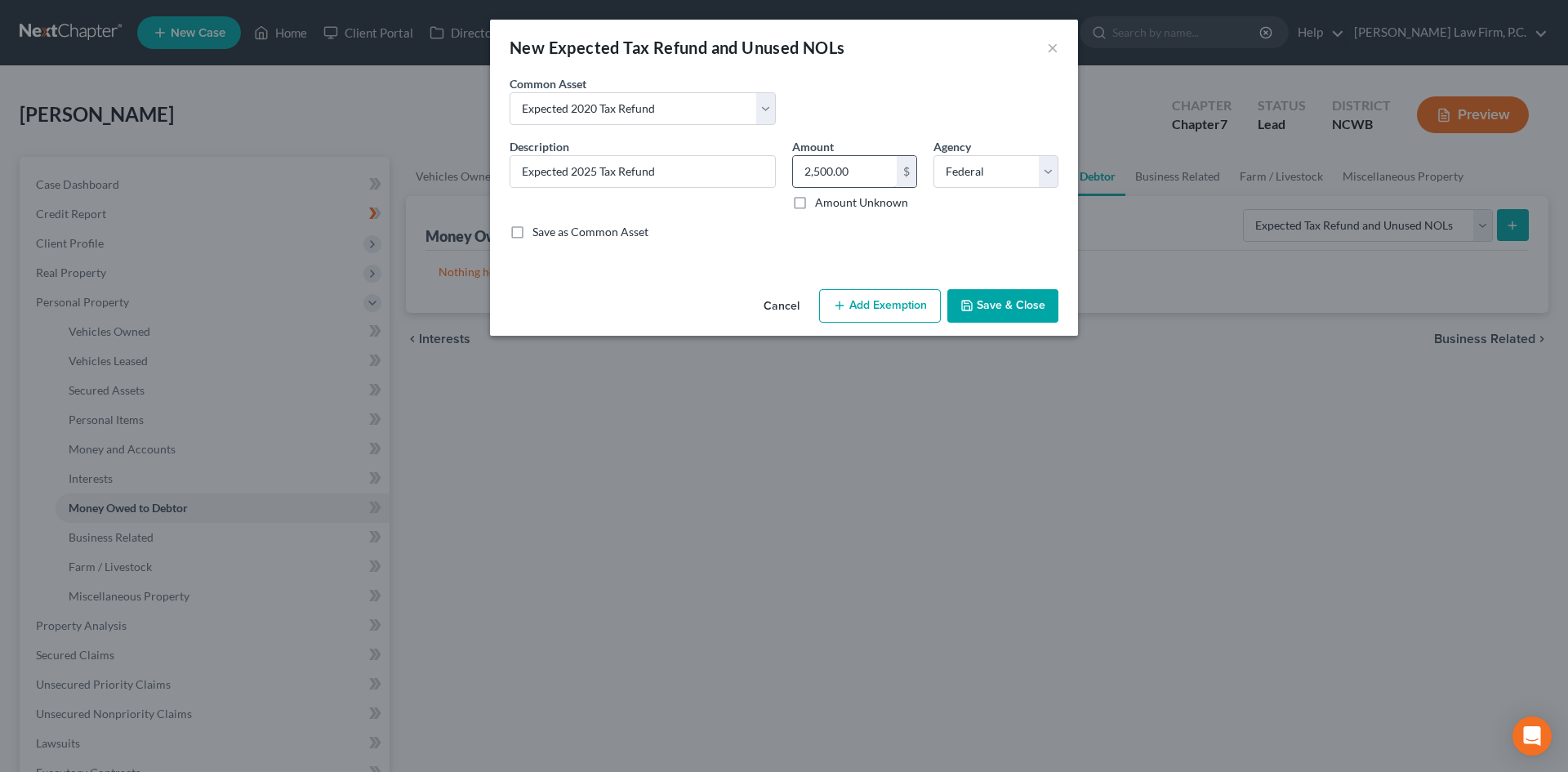
click at [863, 161] on input "2,500.00" at bounding box center [844, 171] width 104 height 31
click at [979, 310] on button "Save & Close" at bounding box center [1003, 306] width 112 height 34
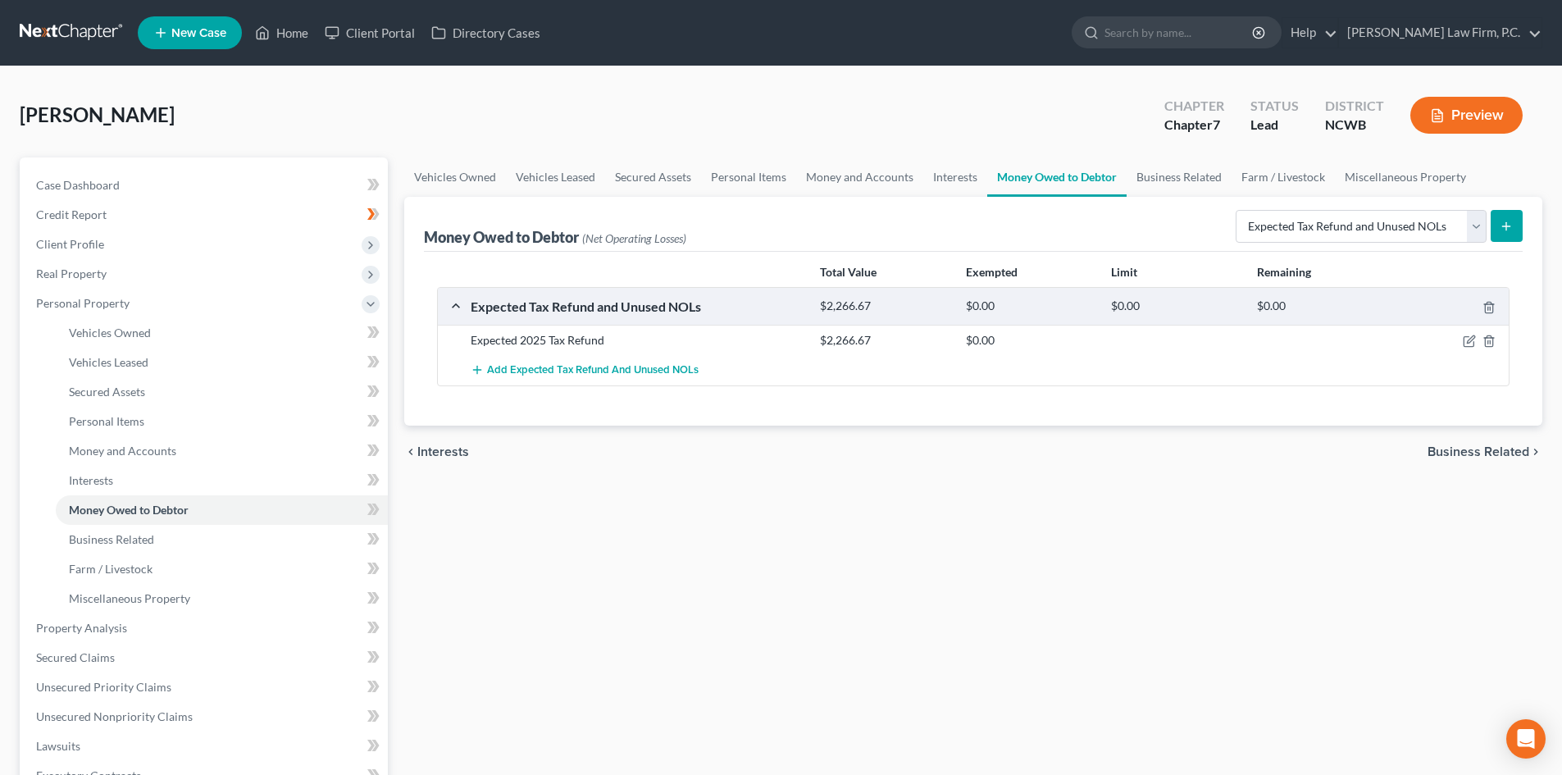
click at [1504, 234] on button "submit" at bounding box center [1507, 226] width 32 height 32
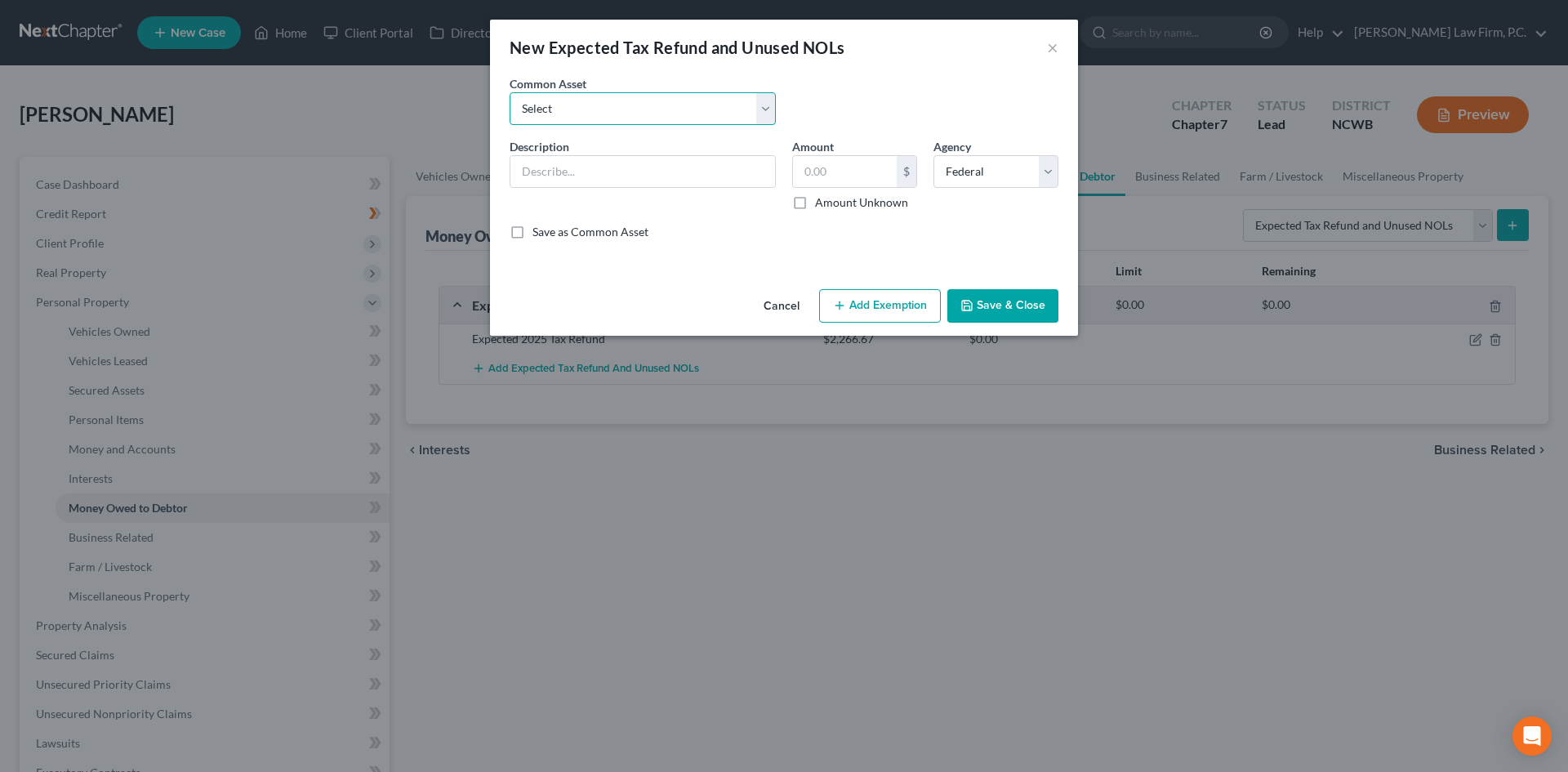
drag, startPoint x: 614, startPoint y: 104, endPoint x: 611, endPoint y: 122, distance: 18.2
click at [614, 104] on select "Select Expected 2020 NC Tax Refund Expected 2020 Tax Refund" at bounding box center [642, 109] width 266 height 33
click at [510, 93] on select "Select Expected 2020 NC Tax Refund Expected 2020 Tax Refund" at bounding box center [642, 109] width 266 height 33
click at [594, 171] on input "Expected 2020 NC Tax Refund" at bounding box center [643, 171] width 265 height 31
click at [777, 311] on button "Cancel" at bounding box center [782, 307] width 62 height 33
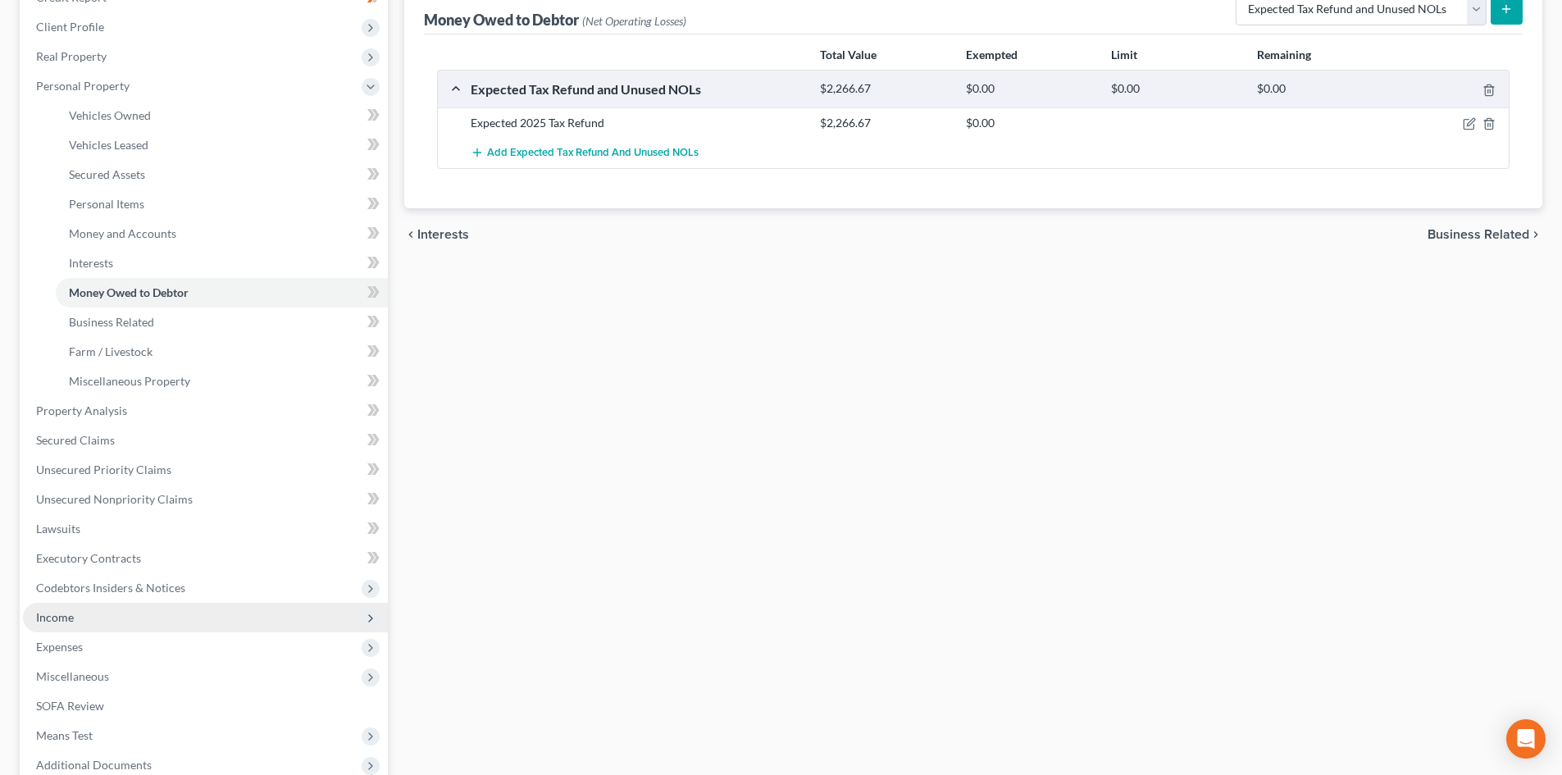
scroll to position [410, 0]
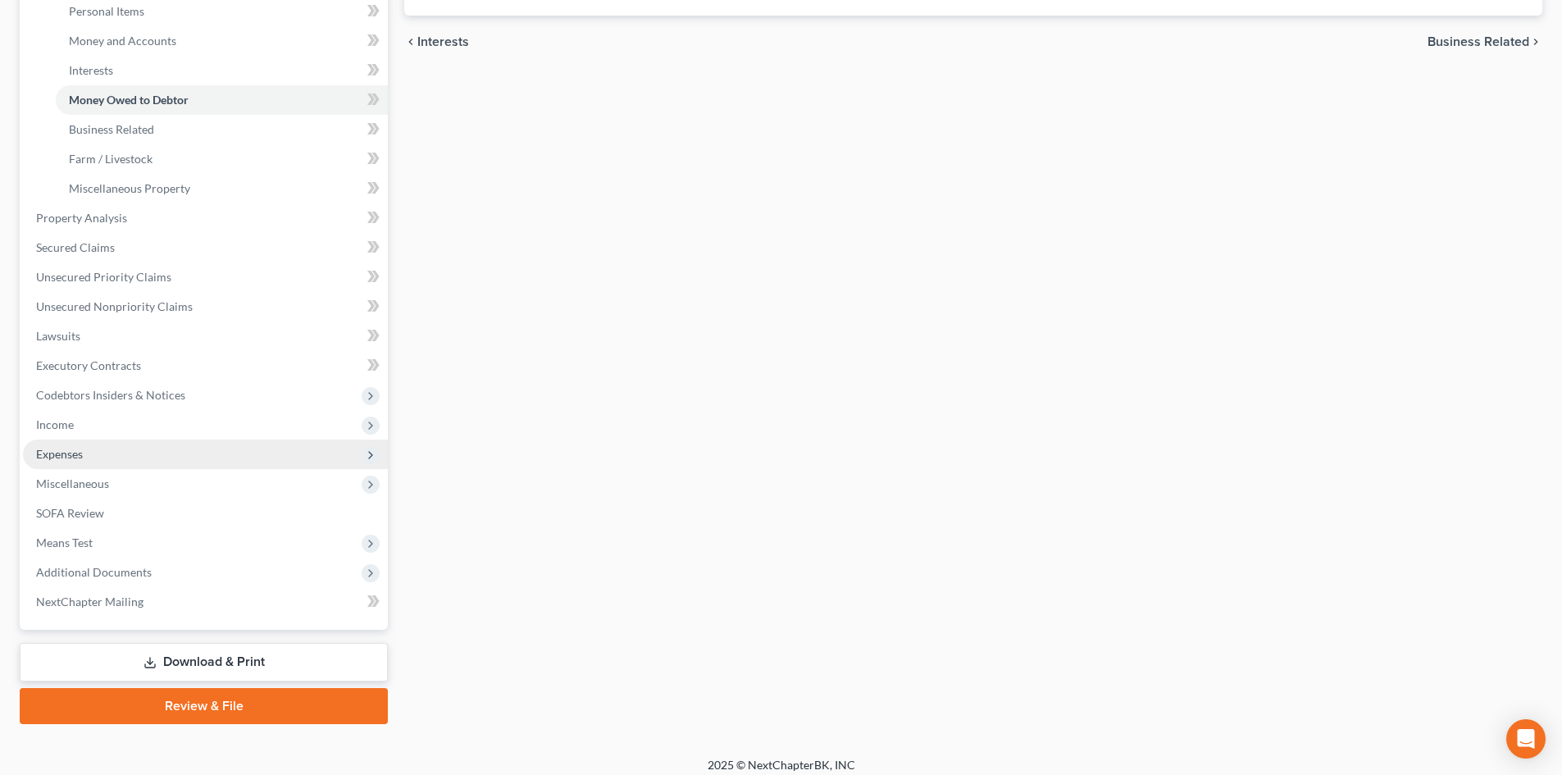
click at [131, 445] on span "Expenses" at bounding box center [205, 455] width 365 height 30
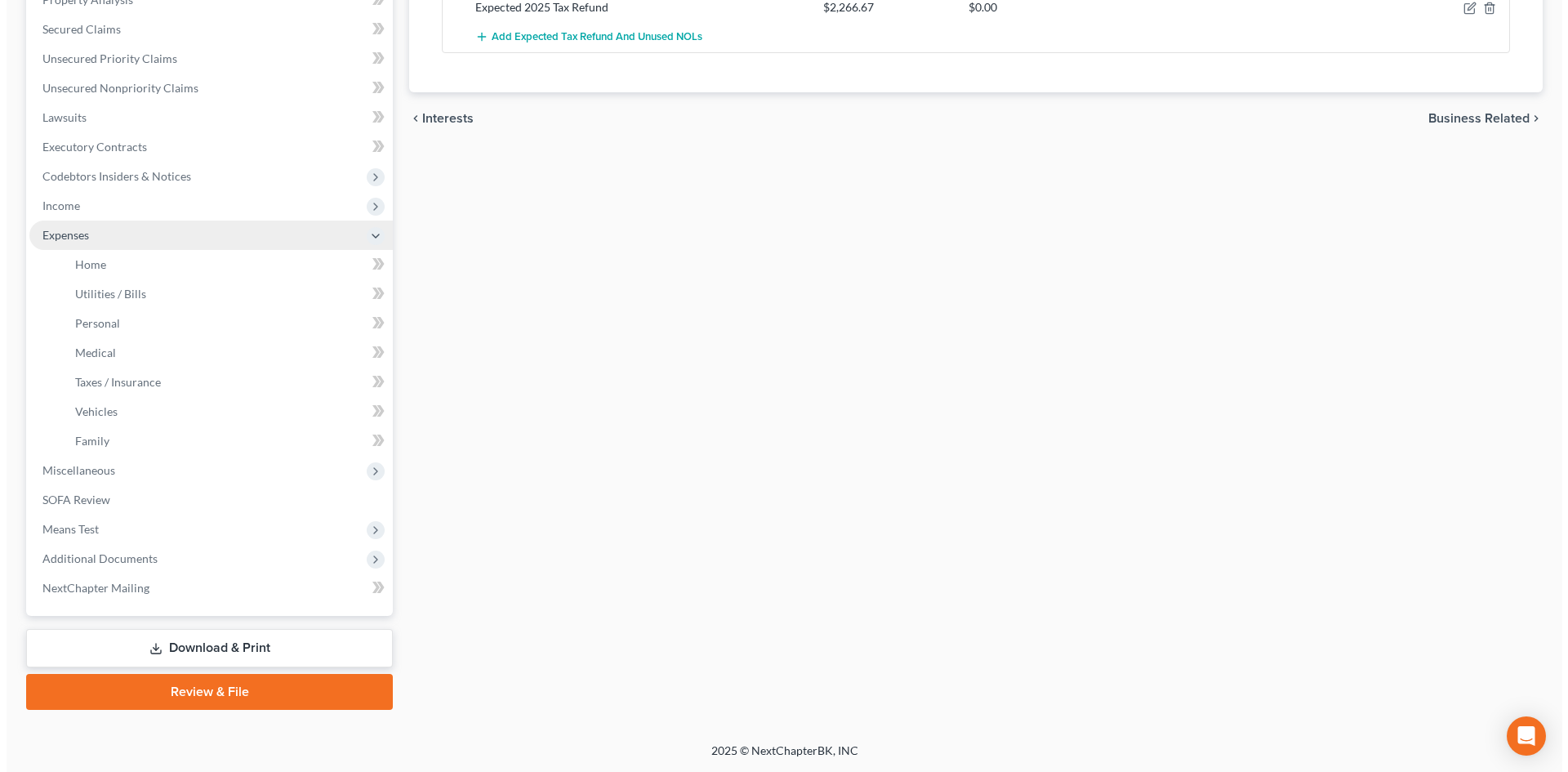
scroll to position [332, 0]
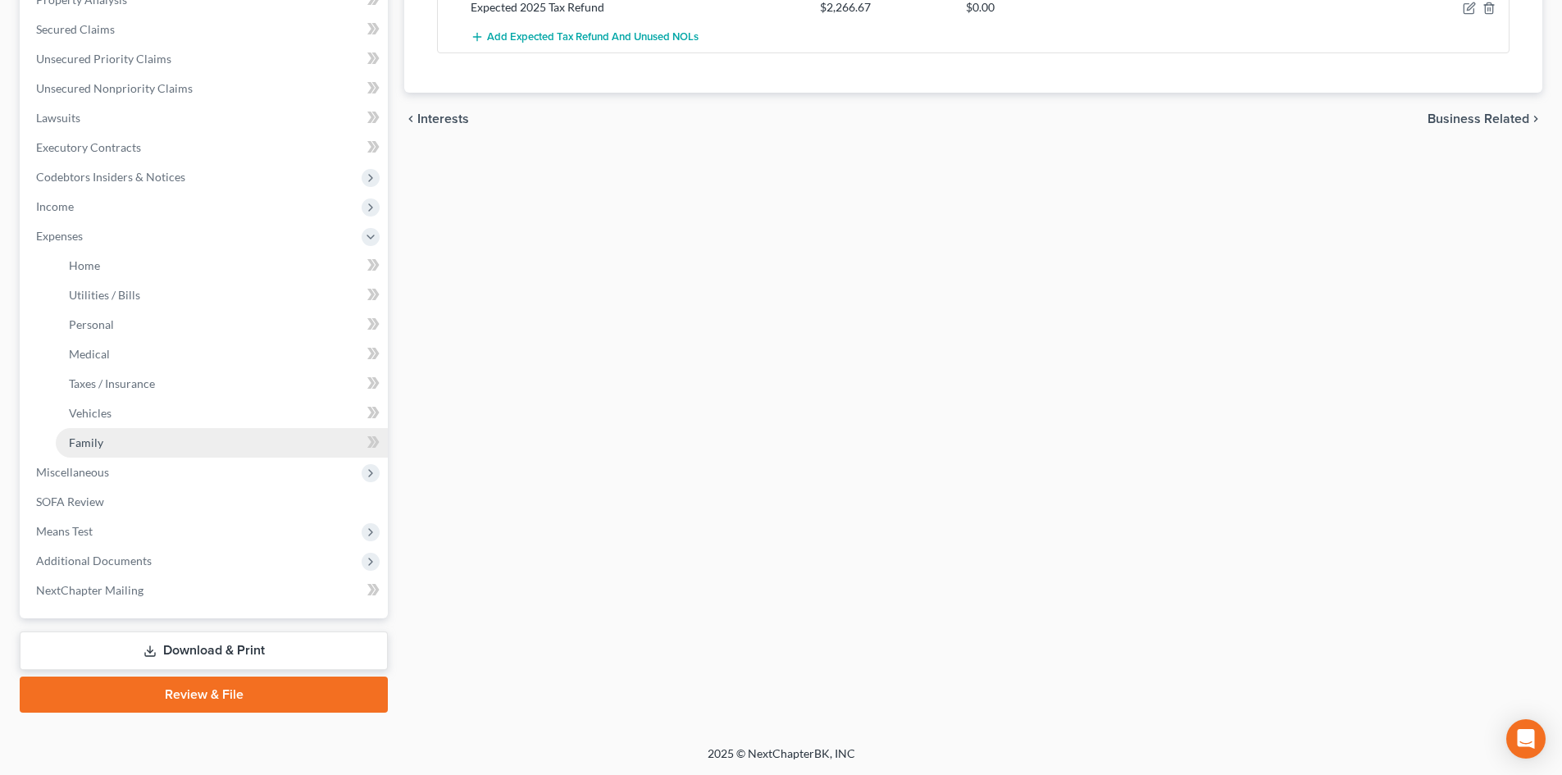
click at [96, 439] on span "Family" at bounding box center [86, 442] width 34 height 14
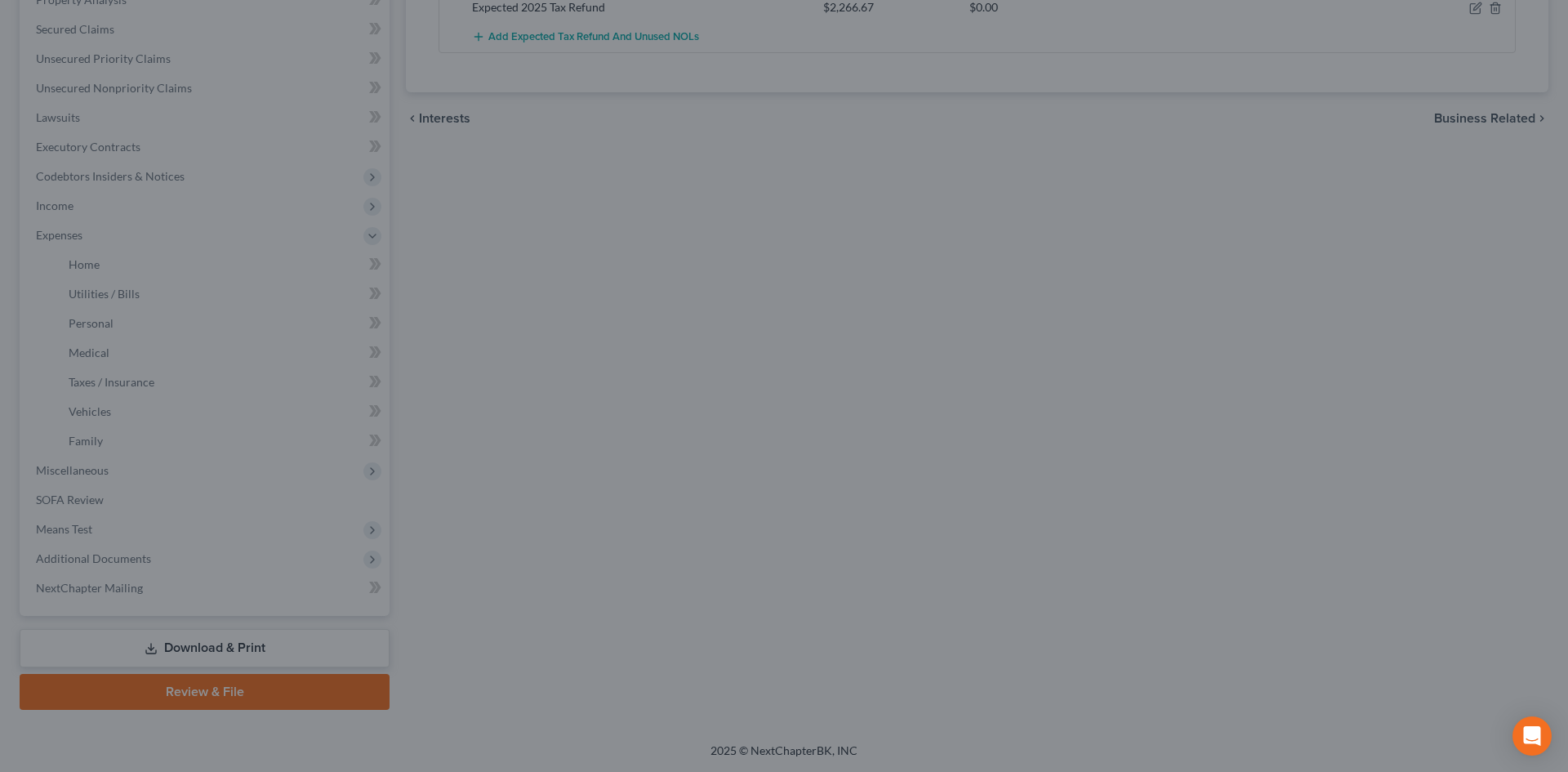
click at [758, 334] on div at bounding box center [784, 386] width 1568 height 772
click at [688, 352] on div at bounding box center [784, 386] width 1568 height 772
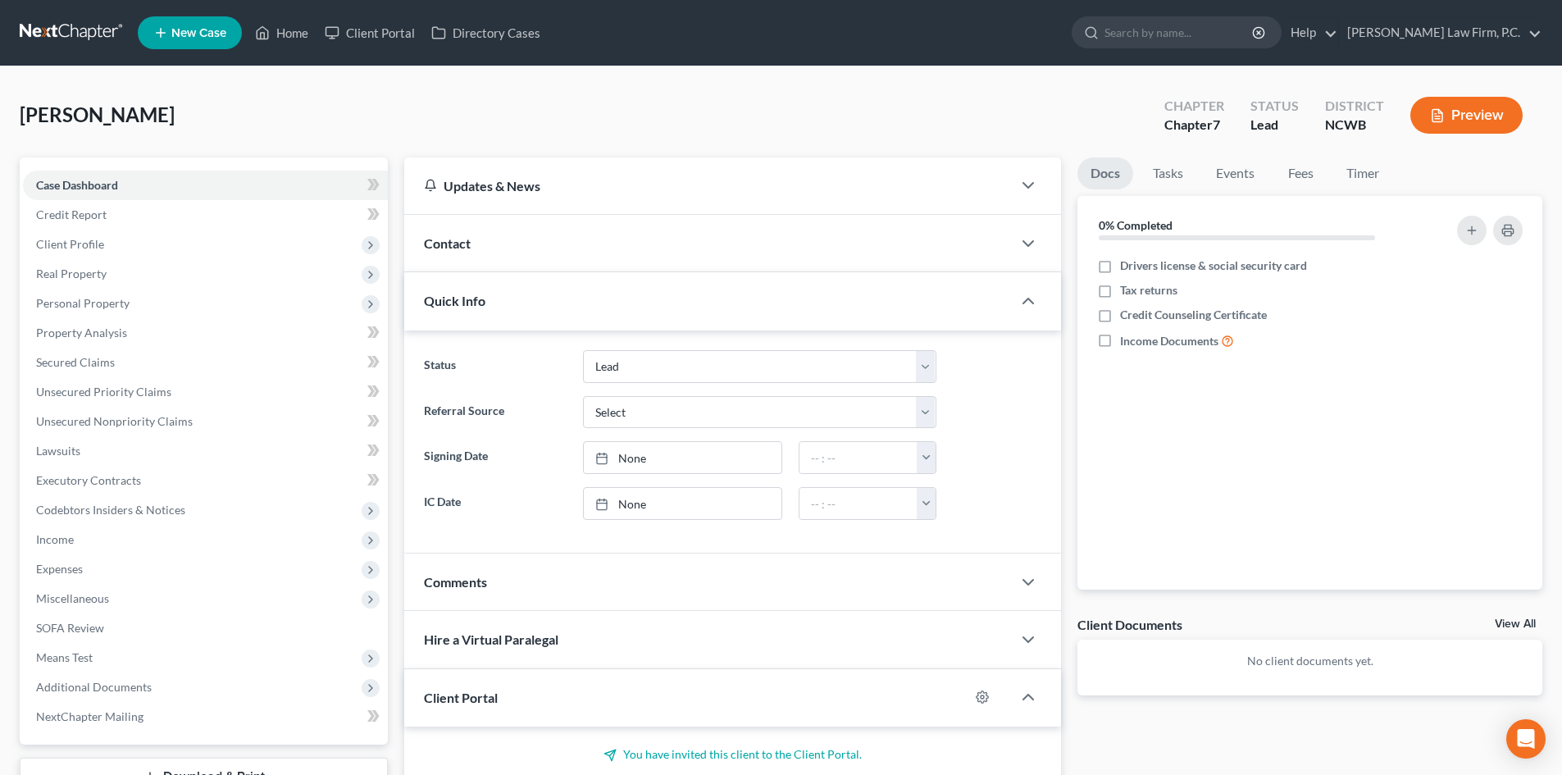
select select "5"
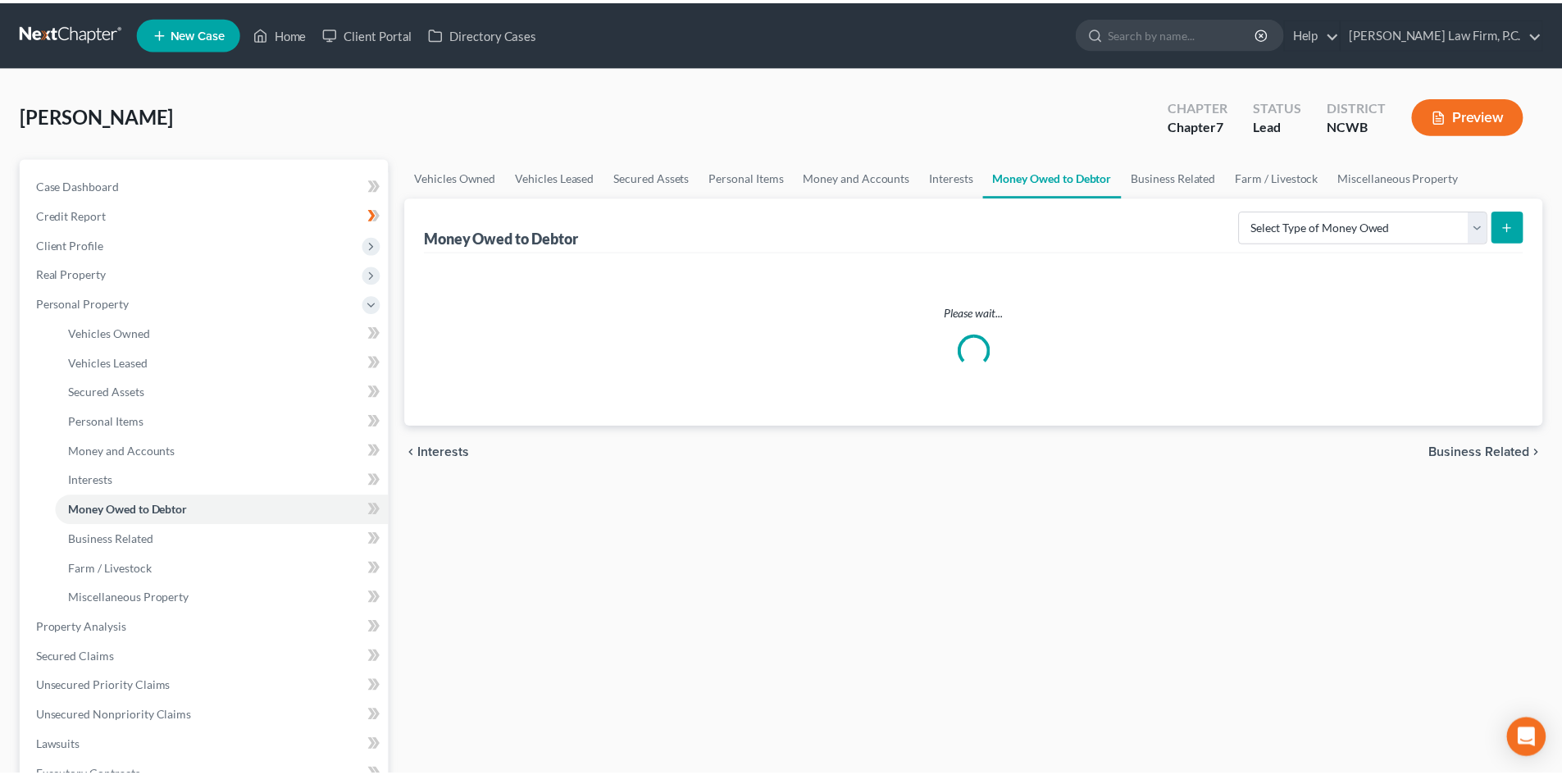
scroll to position [422, 0]
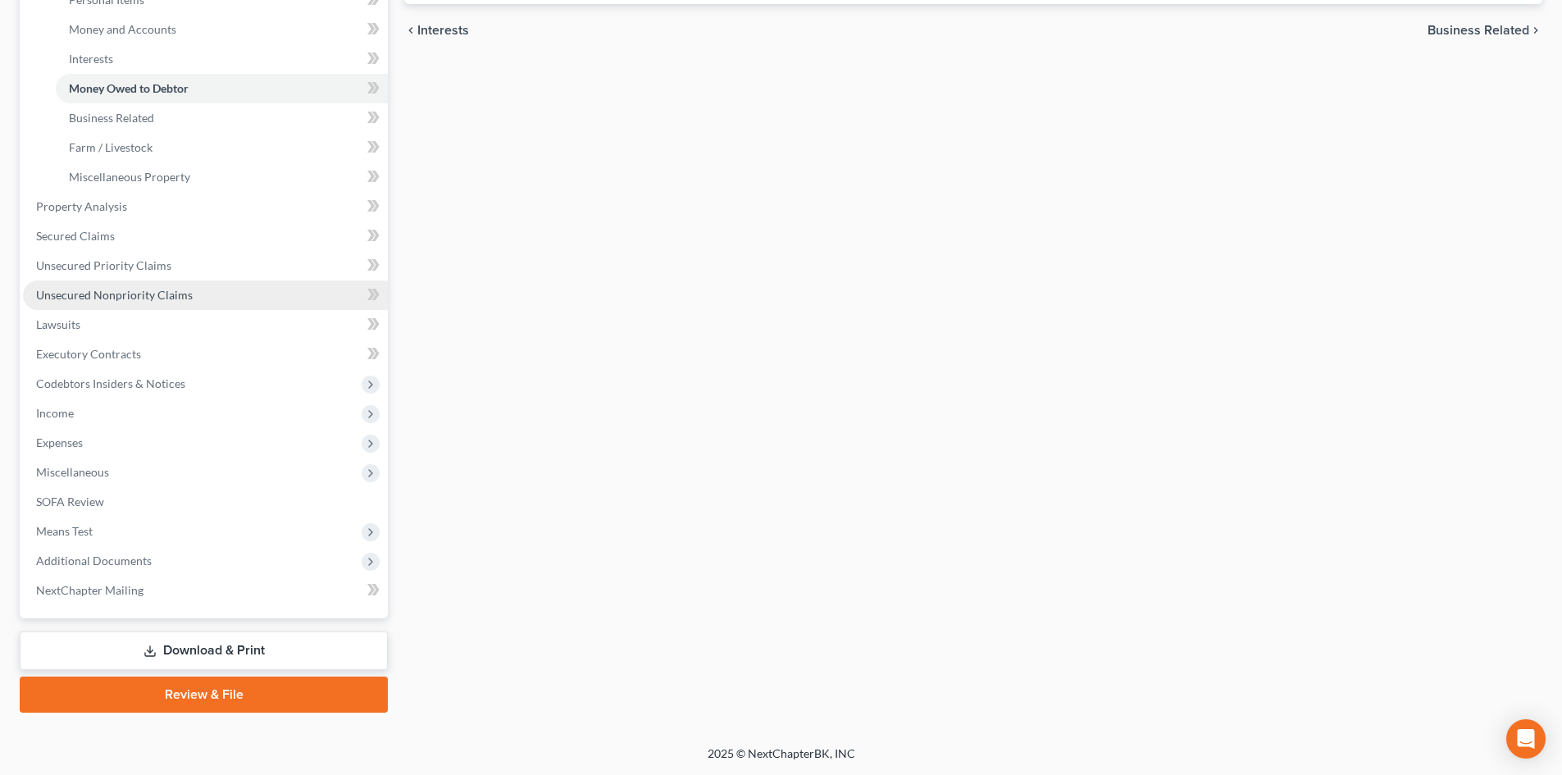
click at [144, 294] on span "Unsecured Nonpriority Claims" at bounding box center [114, 295] width 157 height 14
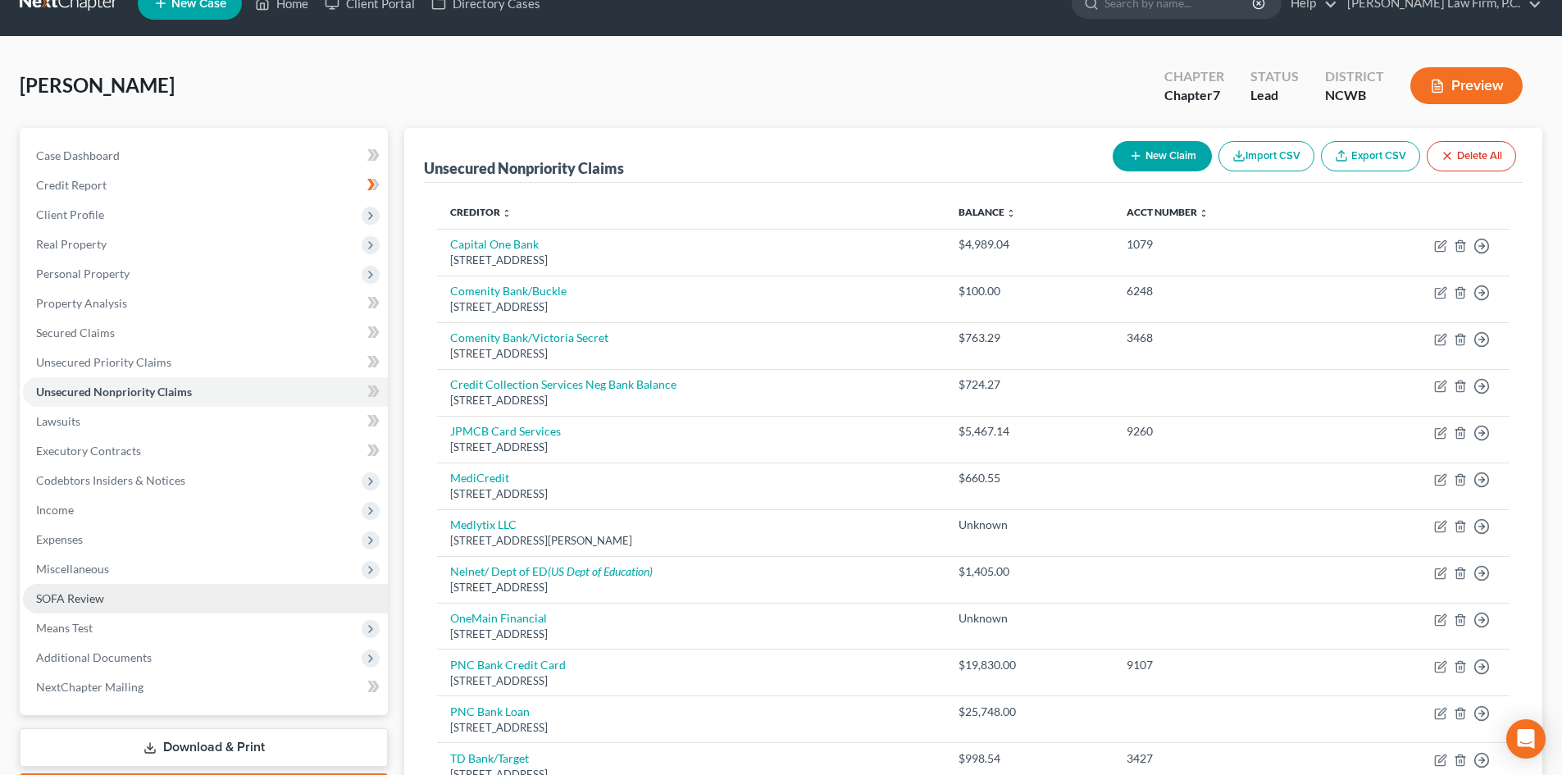
scroll to position [82, 0]
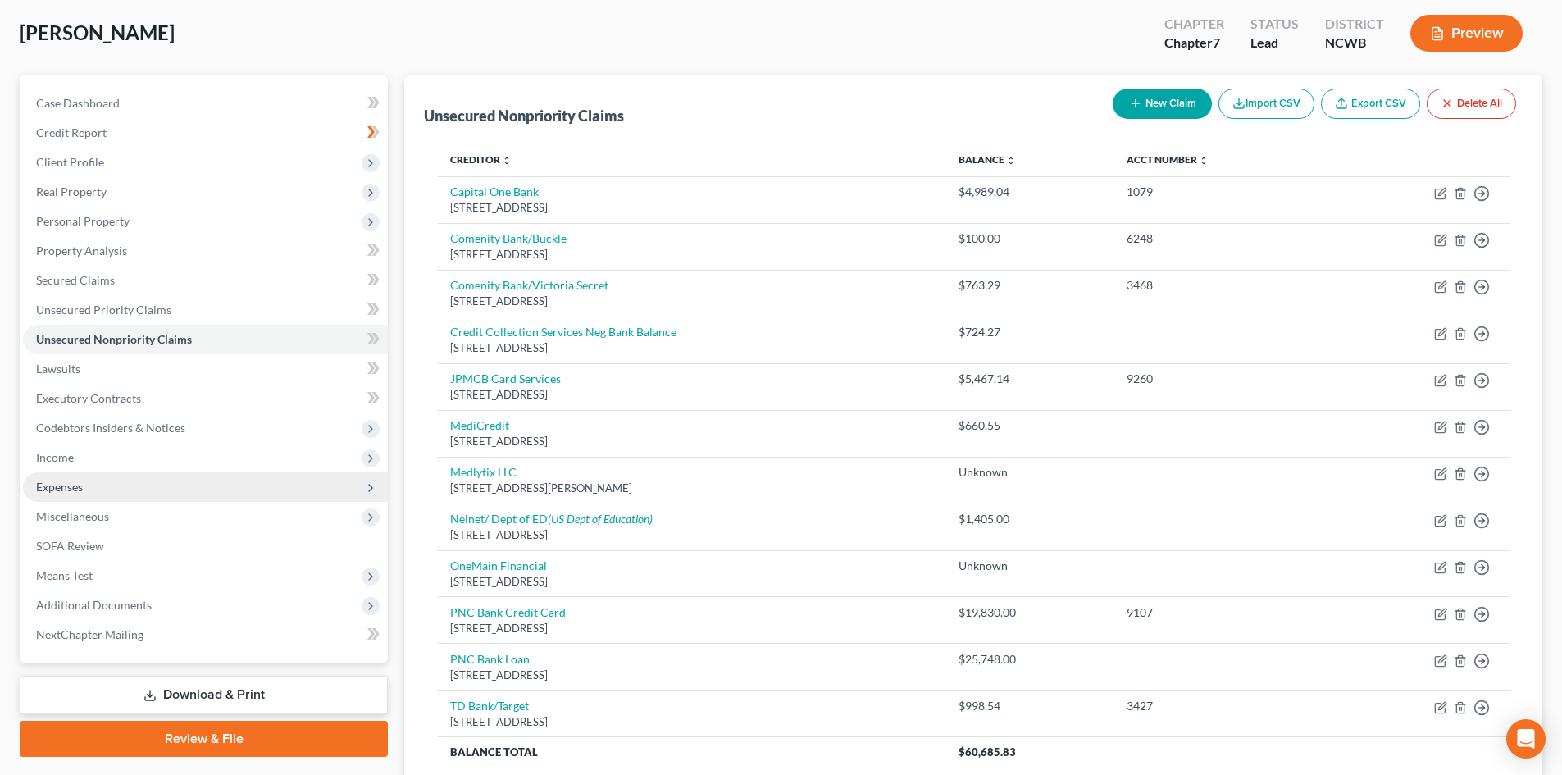
click at [128, 494] on span "Expenses" at bounding box center [205, 487] width 365 height 30
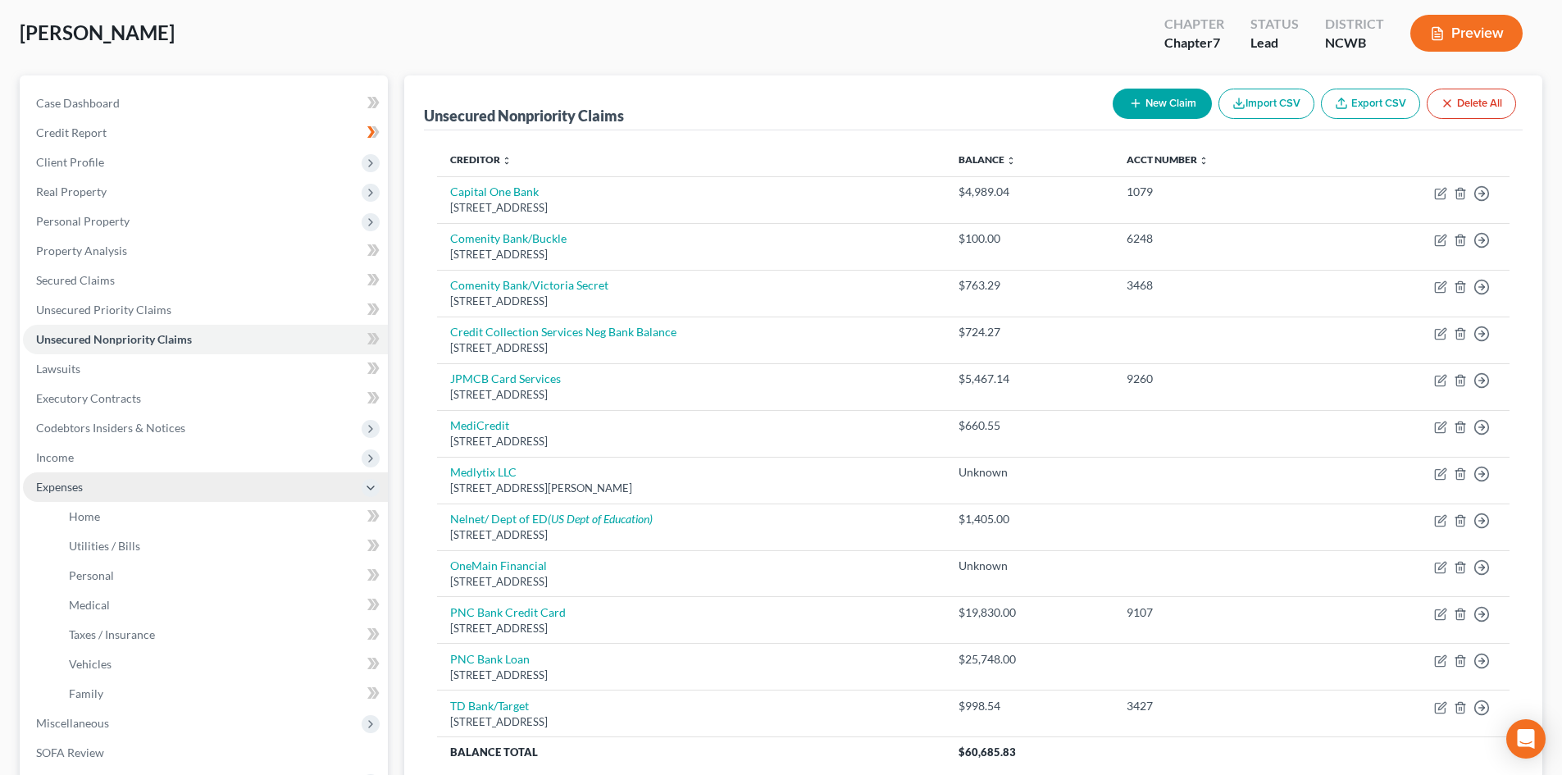
click at [62, 491] on span "Expenses" at bounding box center [59, 487] width 47 height 14
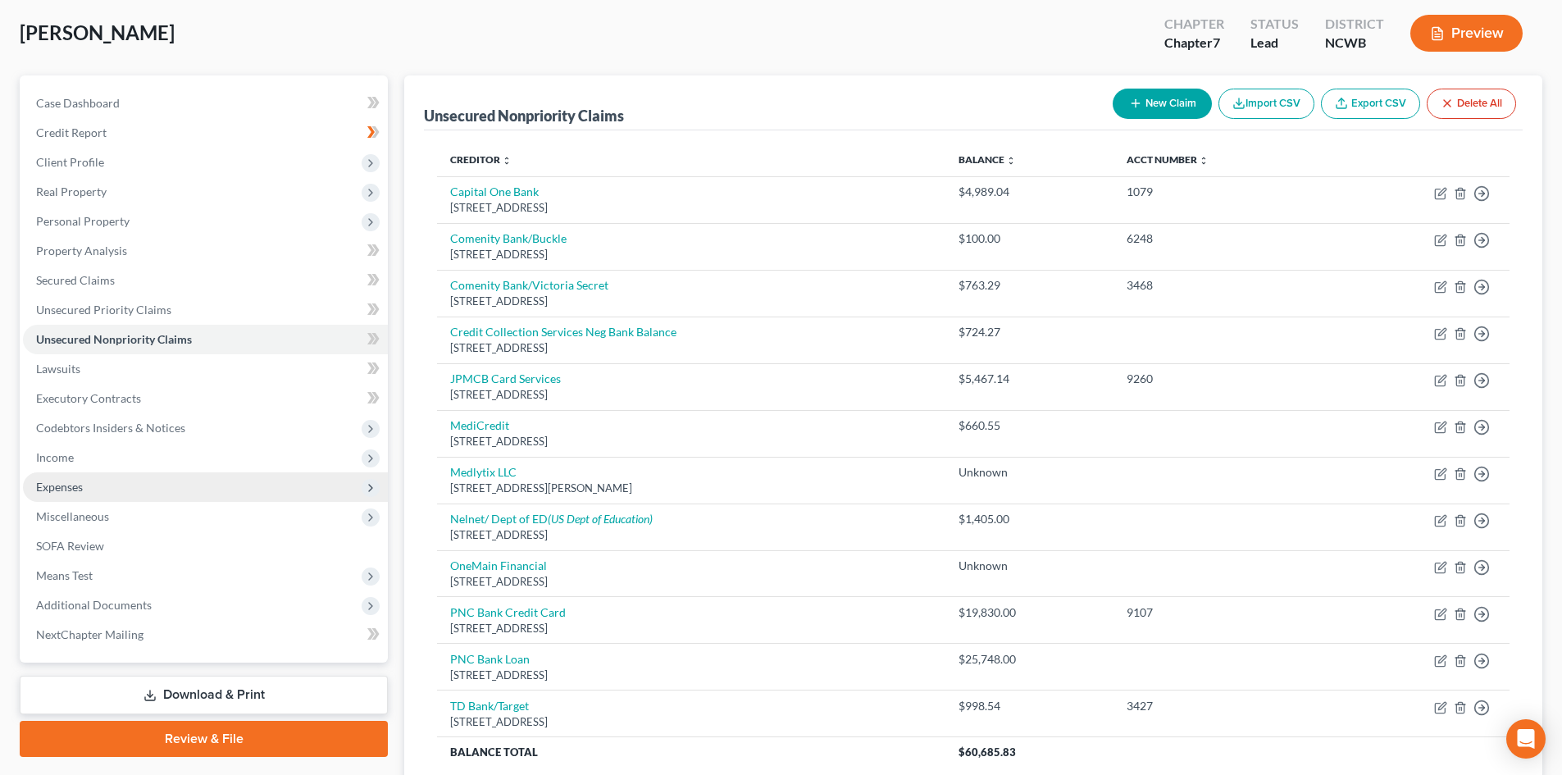
click at [72, 490] on span "Expenses" at bounding box center [59, 487] width 47 height 14
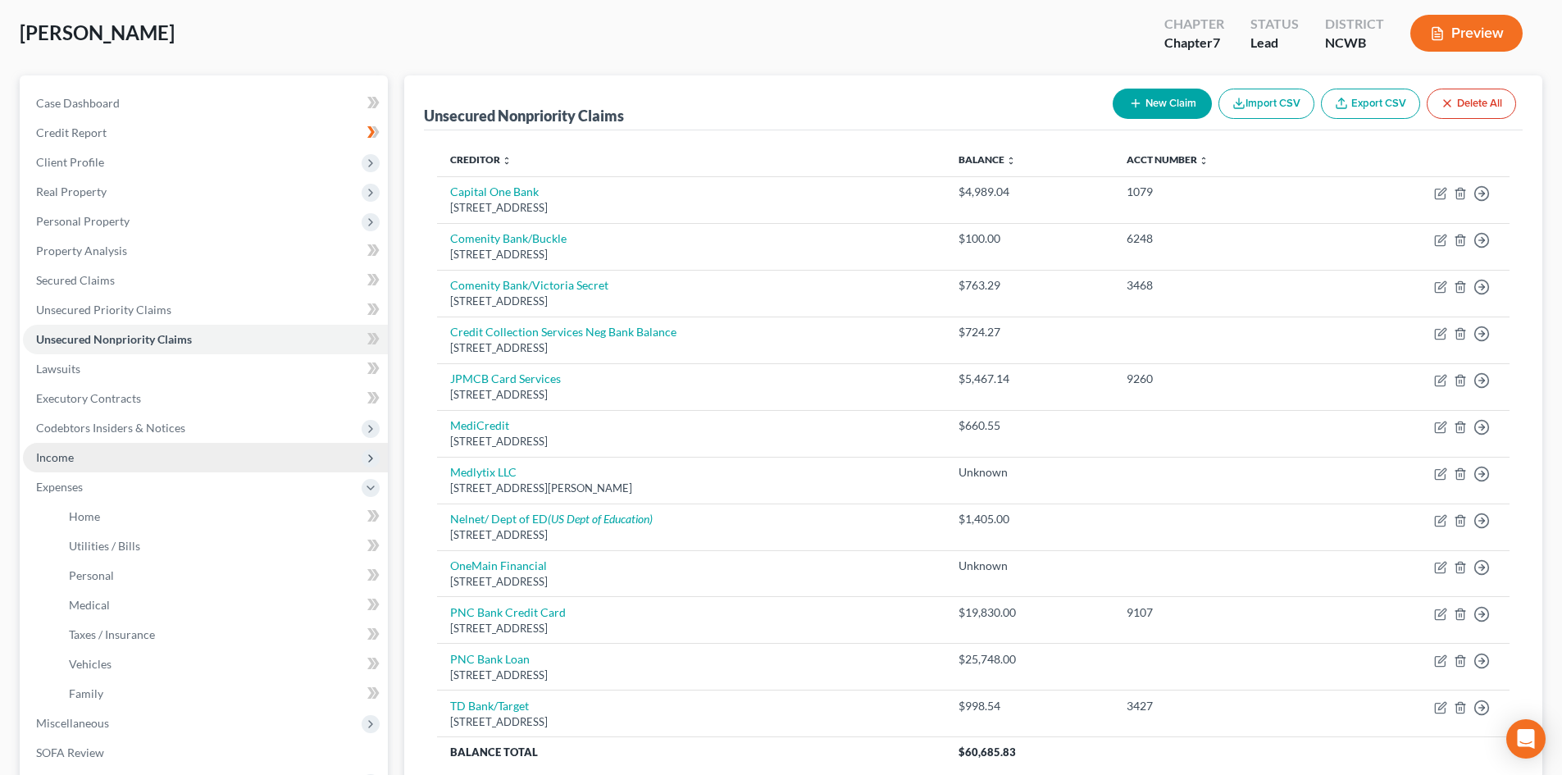
click at [52, 463] on span "Income" at bounding box center [55, 457] width 38 height 14
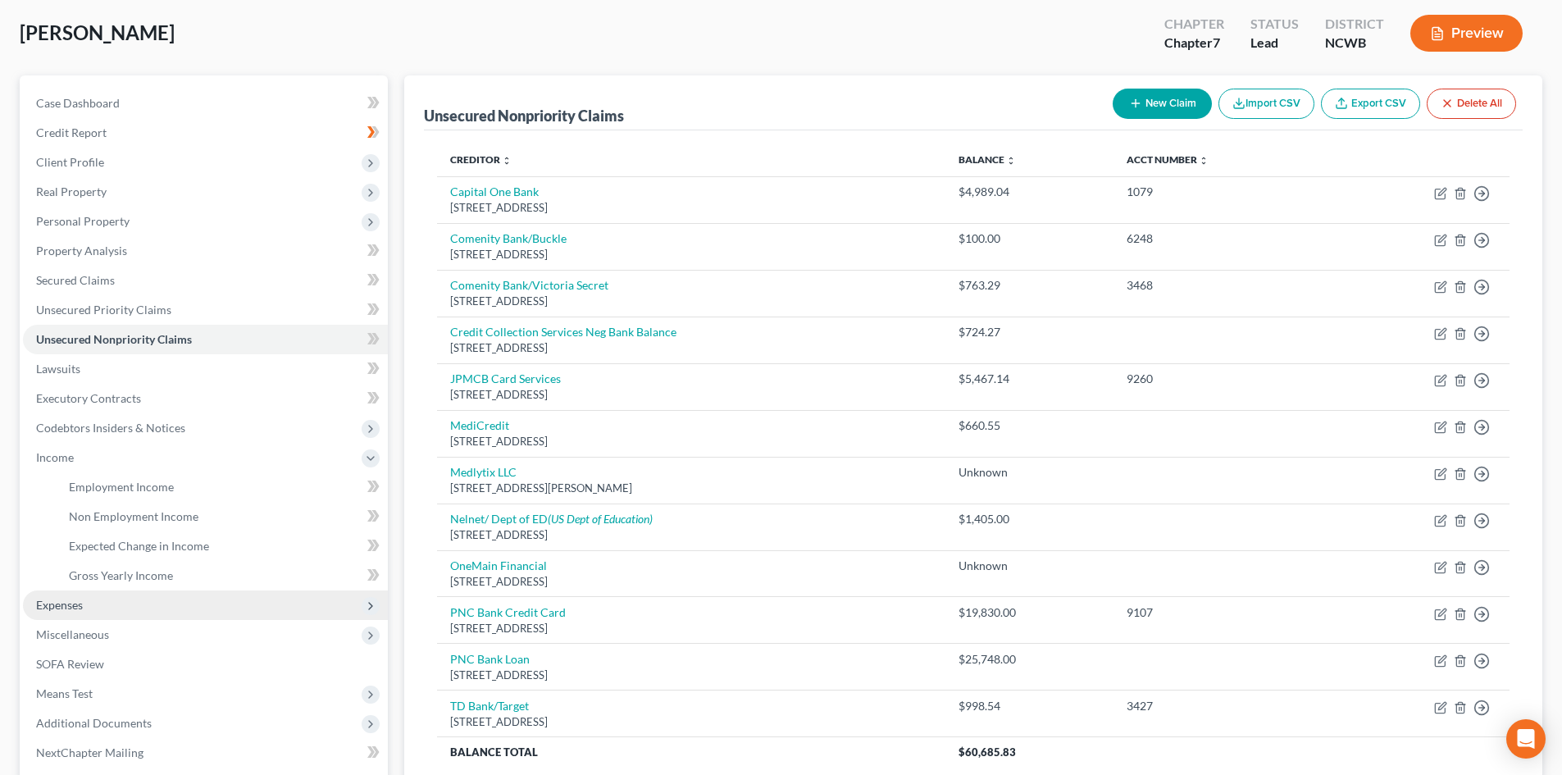
click at [52, 602] on span "Expenses" at bounding box center [59, 605] width 47 height 14
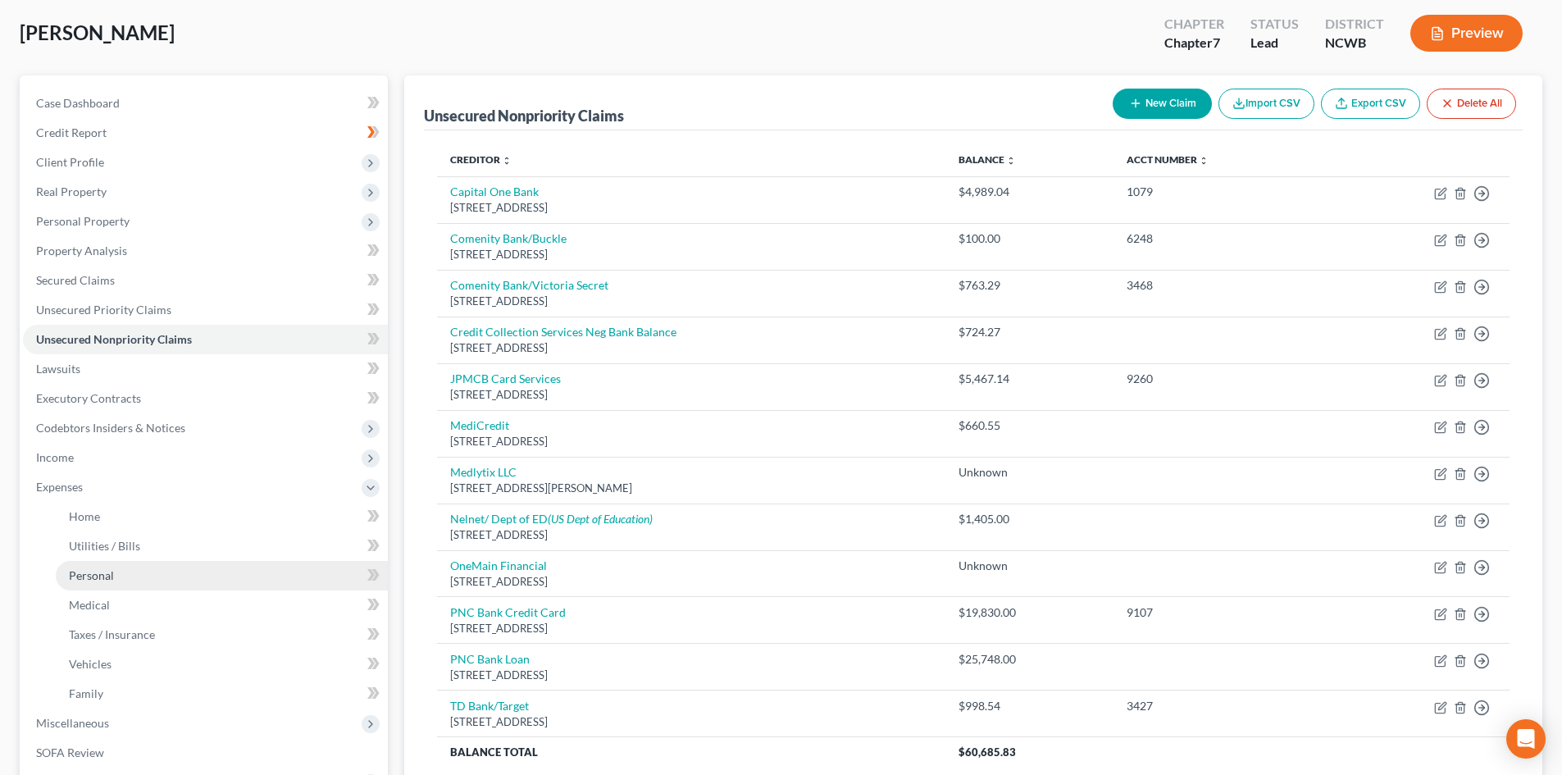
click at [85, 577] on span "Personal" at bounding box center [91, 575] width 45 height 14
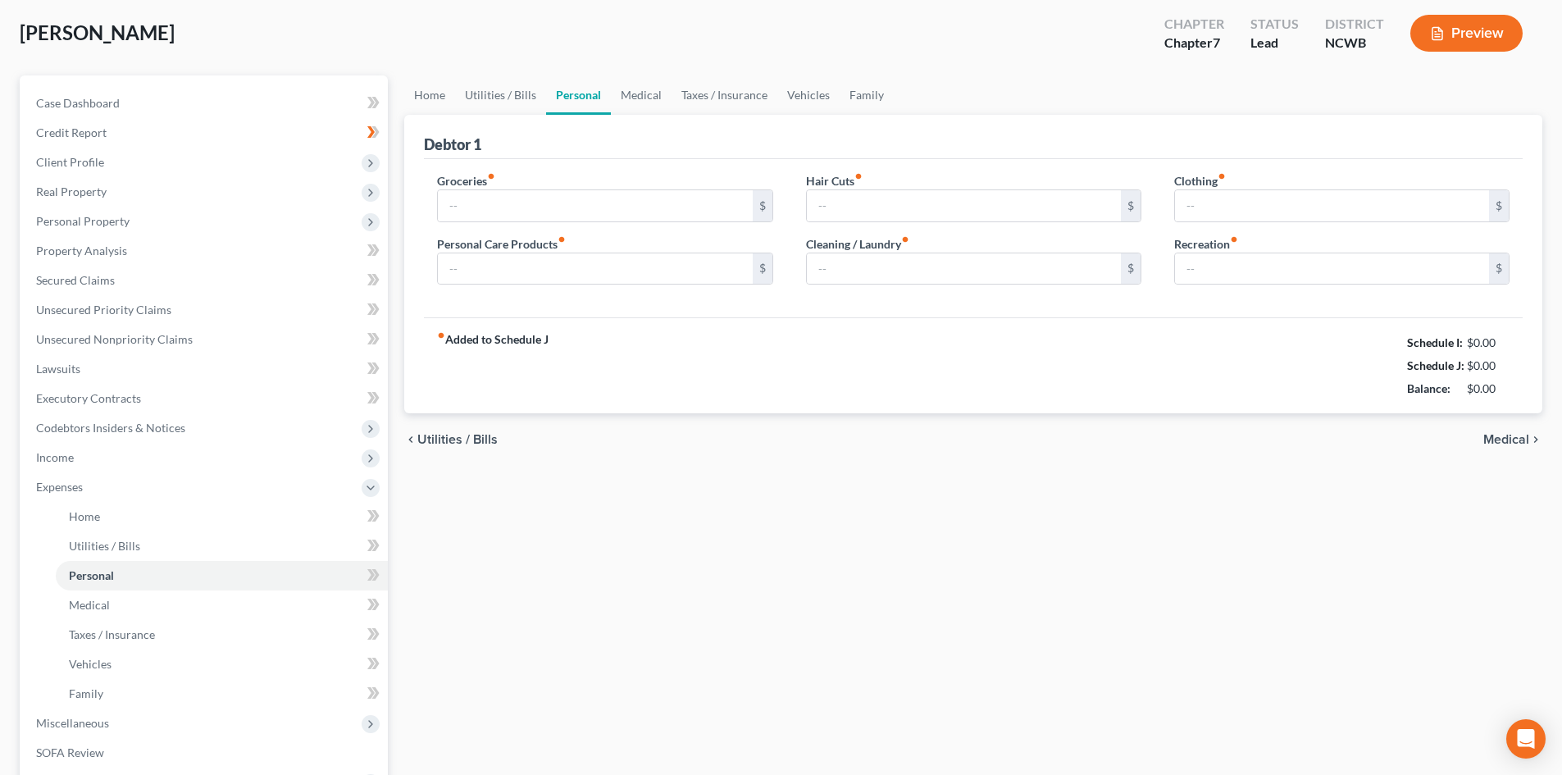
scroll to position [7, 0]
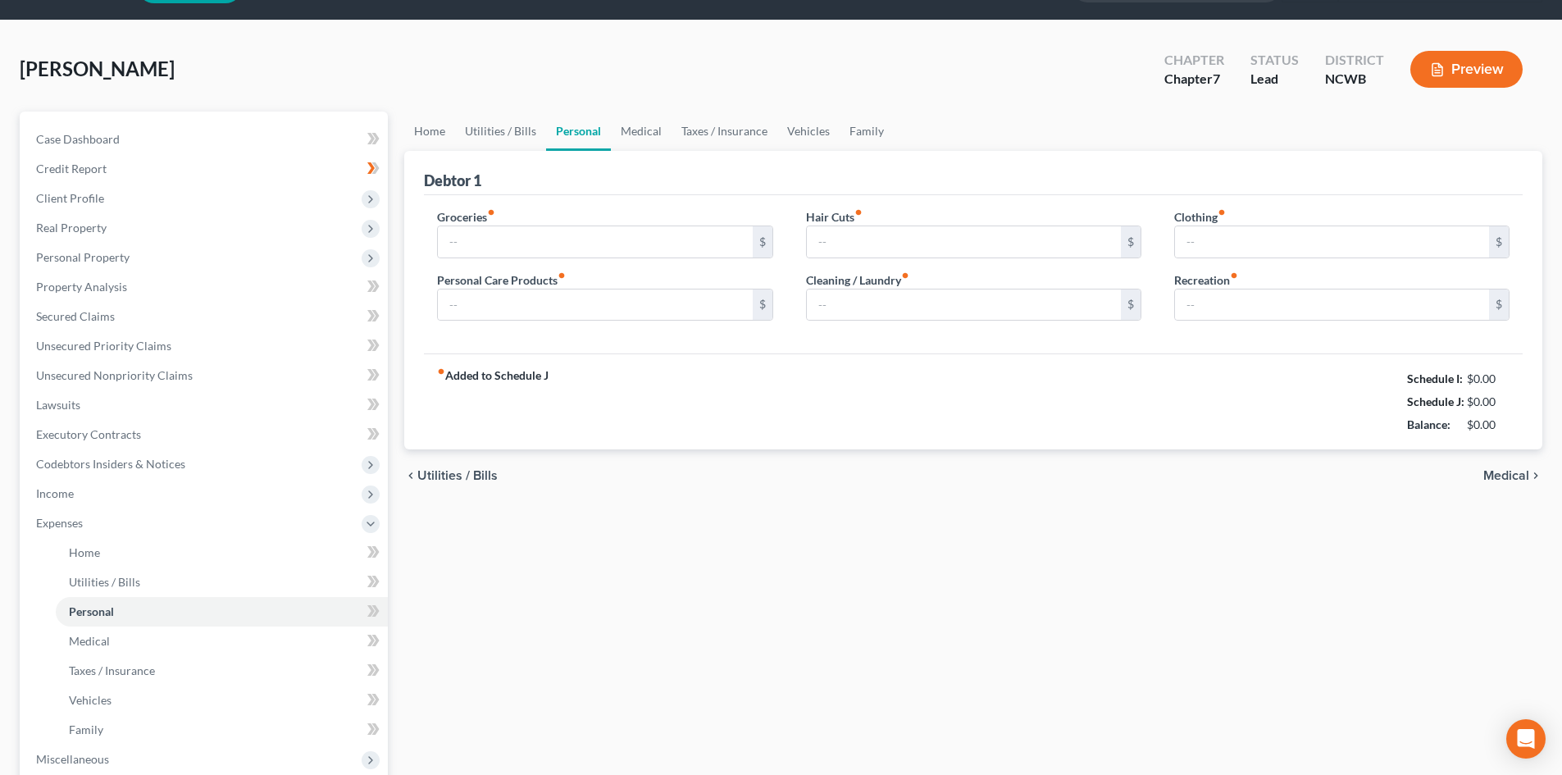
type input "400.00"
type input "50.00"
type input "100.00"
type input "50.00"
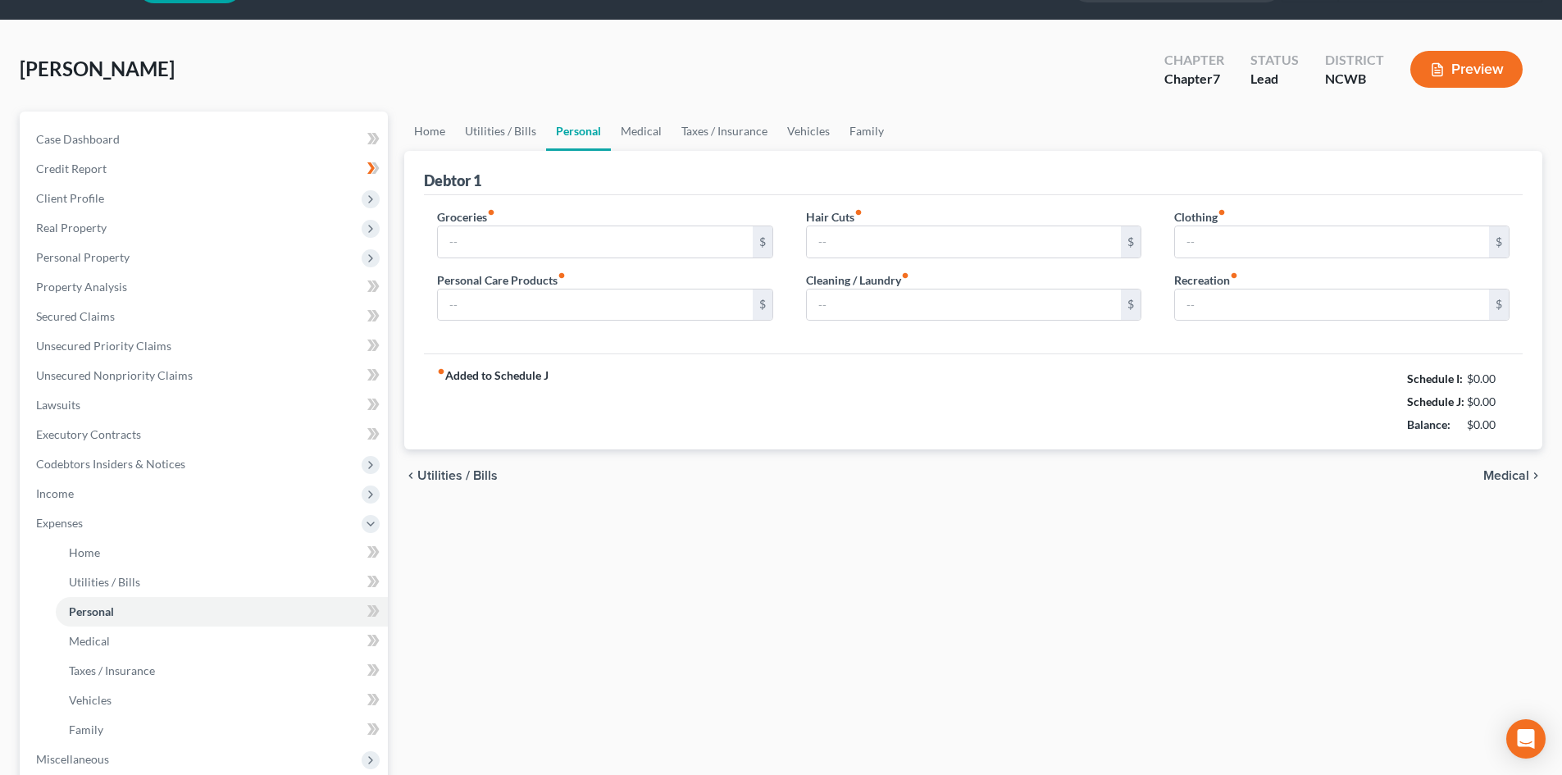
type input "100.00"
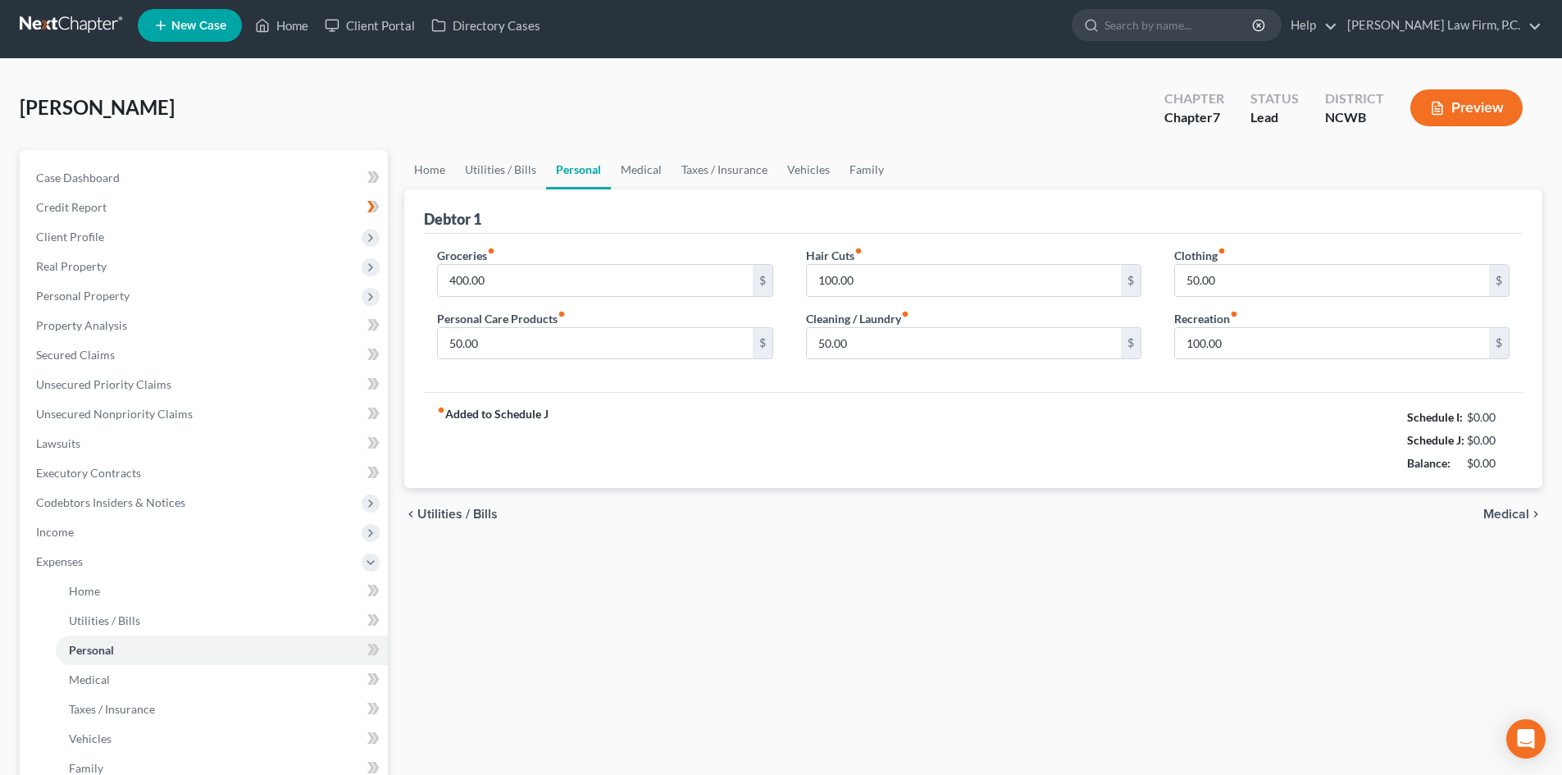
scroll to position [0, 0]
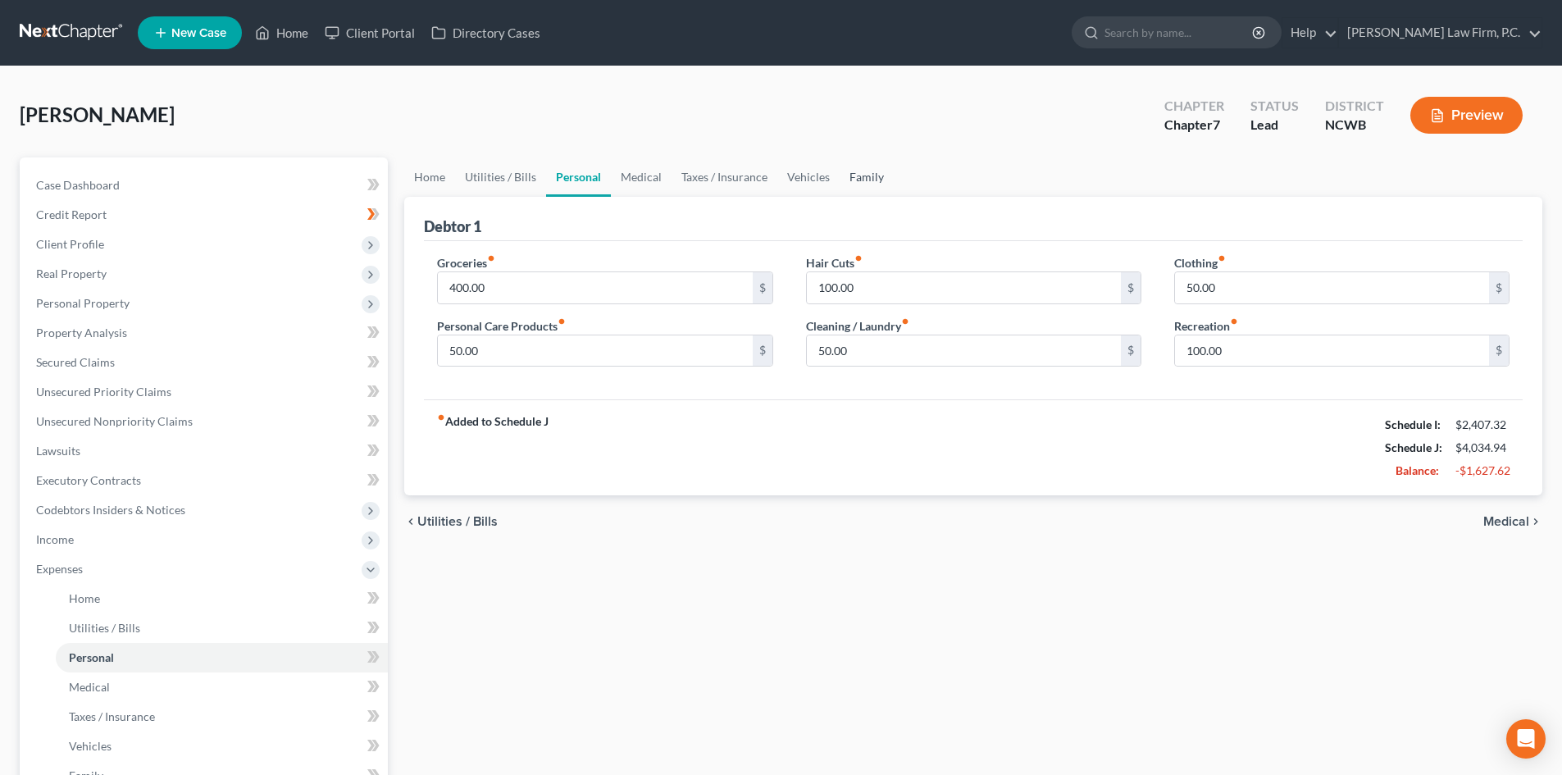
click at [853, 176] on link "Family" at bounding box center [867, 176] width 54 height 39
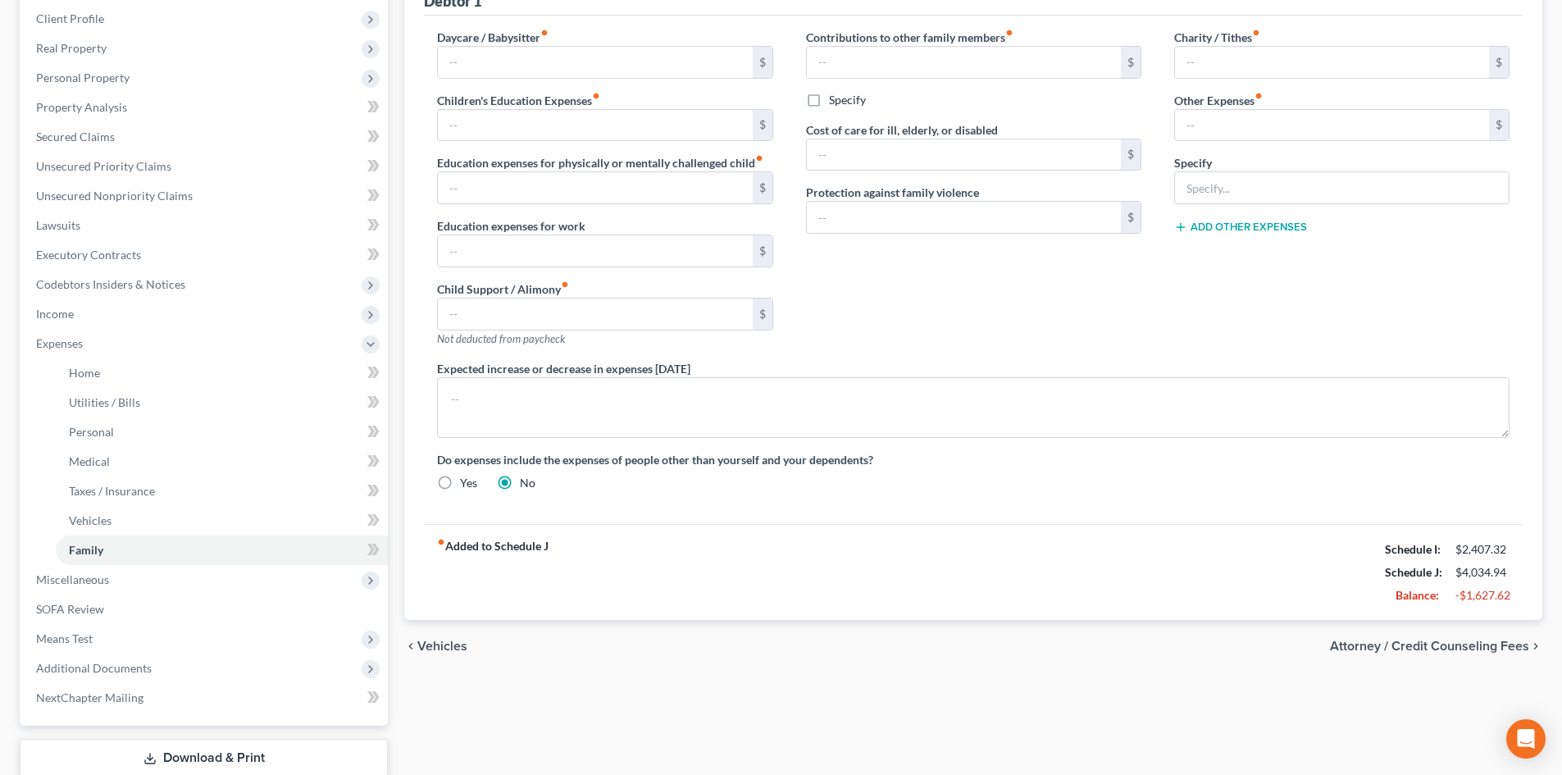
scroll to position [246, 0]
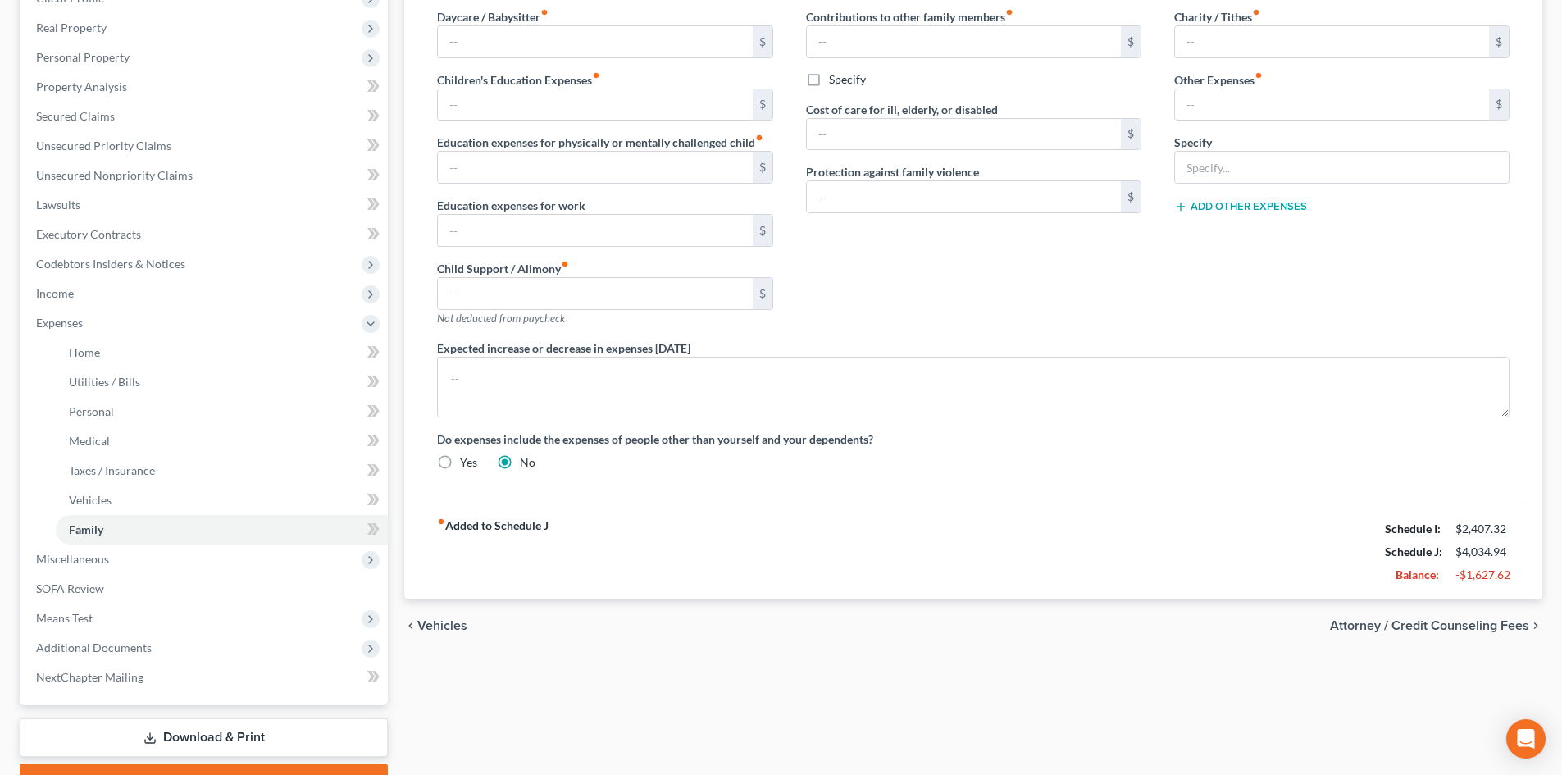
click at [460, 457] on label "Yes" at bounding box center [468, 462] width 17 height 16
click at [467, 457] on input "Yes" at bounding box center [472, 459] width 11 height 11
radio input "true"
click at [493, 391] on textarea at bounding box center [973, 387] width 1073 height 61
click at [520, 457] on label "No" at bounding box center [528, 462] width 16 height 16
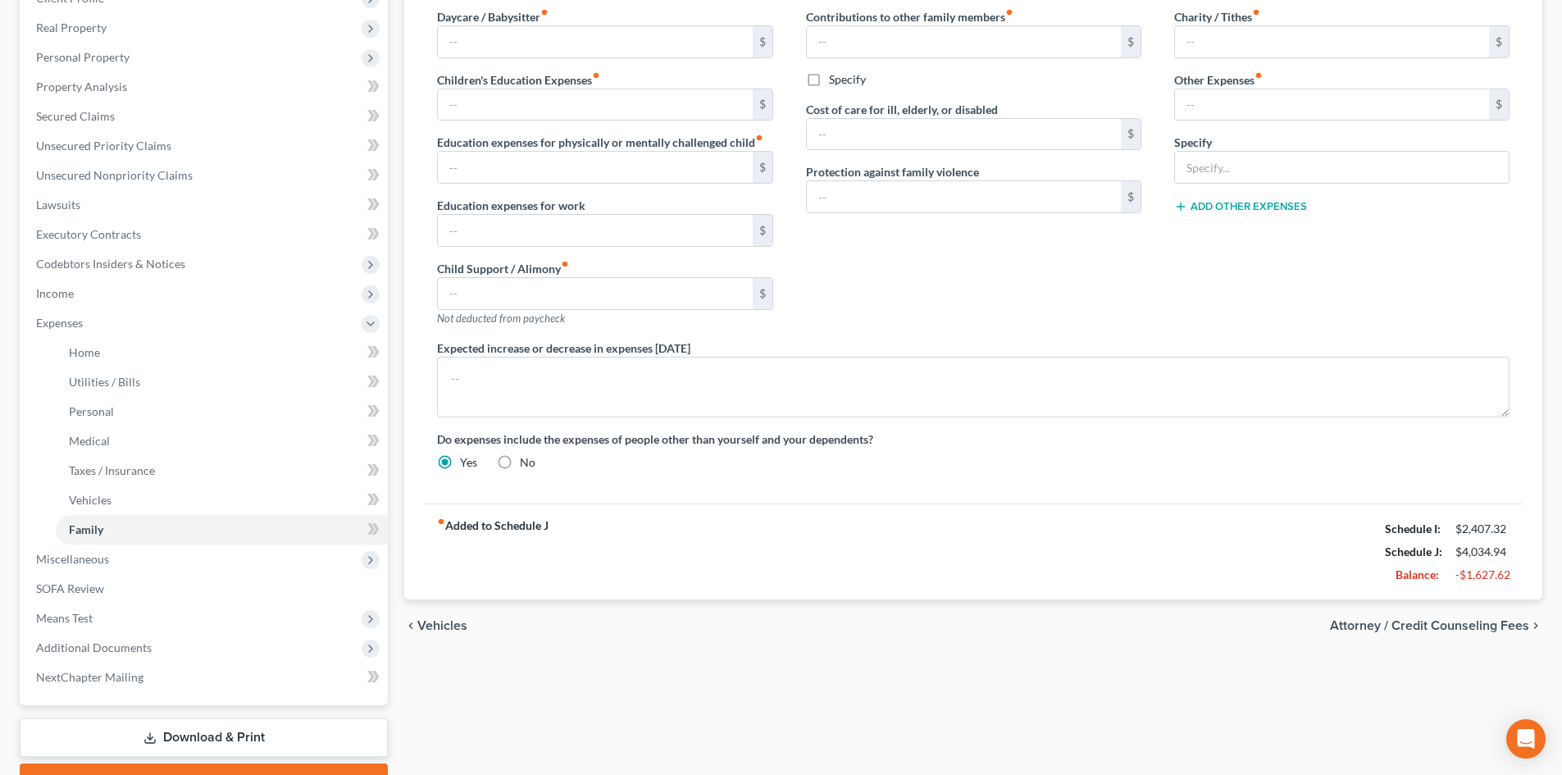
click at [527, 457] on input "No" at bounding box center [532, 459] width 11 height 11
radio input "true"
radio input "false"
click at [517, 372] on textarea at bounding box center [973, 387] width 1073 height 61
type textarea "Debtor will be obtaining another vehicle and anticipates that payment to be at …"
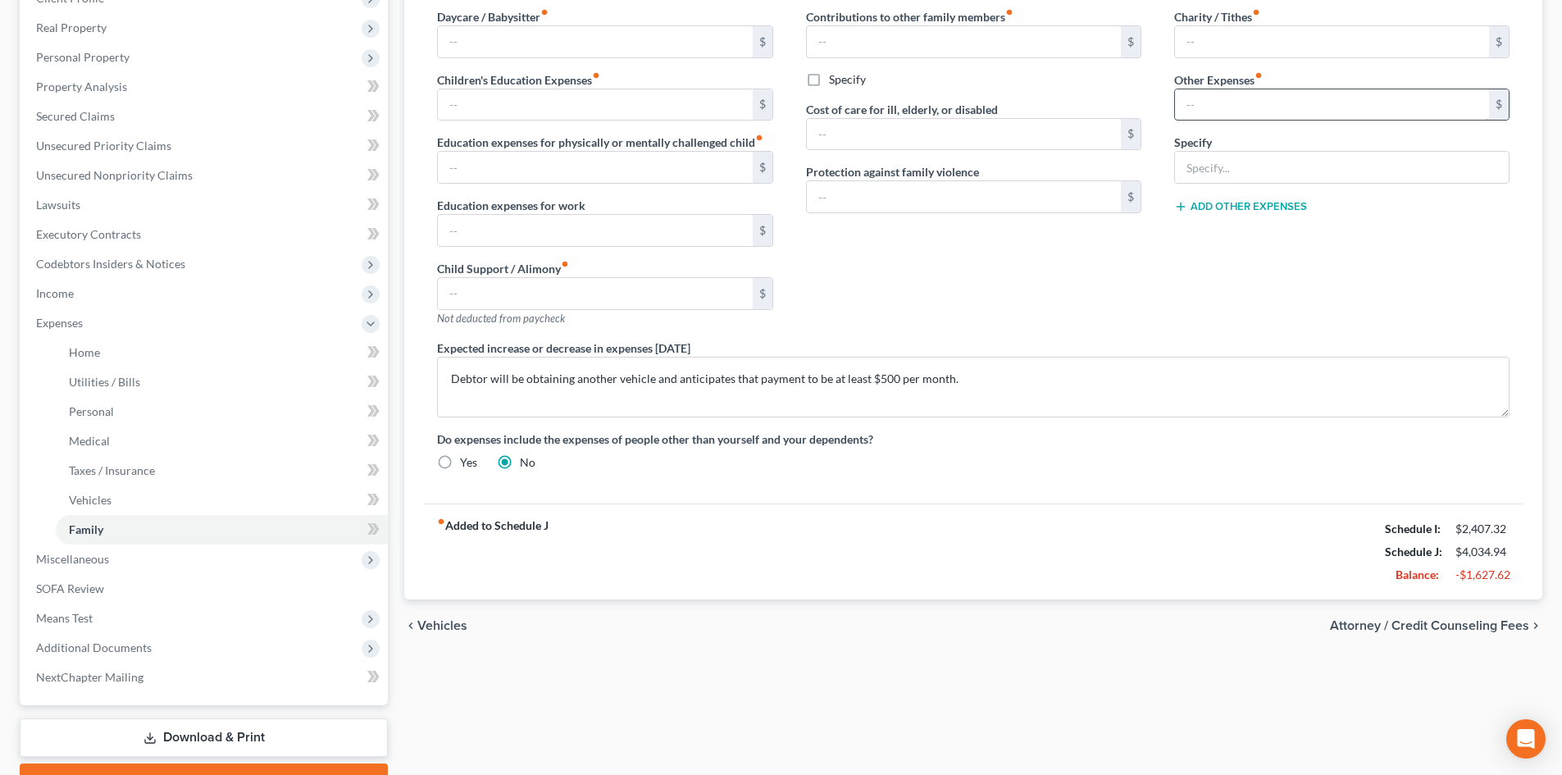
click at [1224, 110] on input "text" at bounding box center [1332, 104] width 314 height 31
type input "75.00"
click at [1217, 166] on input "text" at bounding box center [1342, 167] width 334 height 31
type input "Pet (preventative, vet, food, treats)"
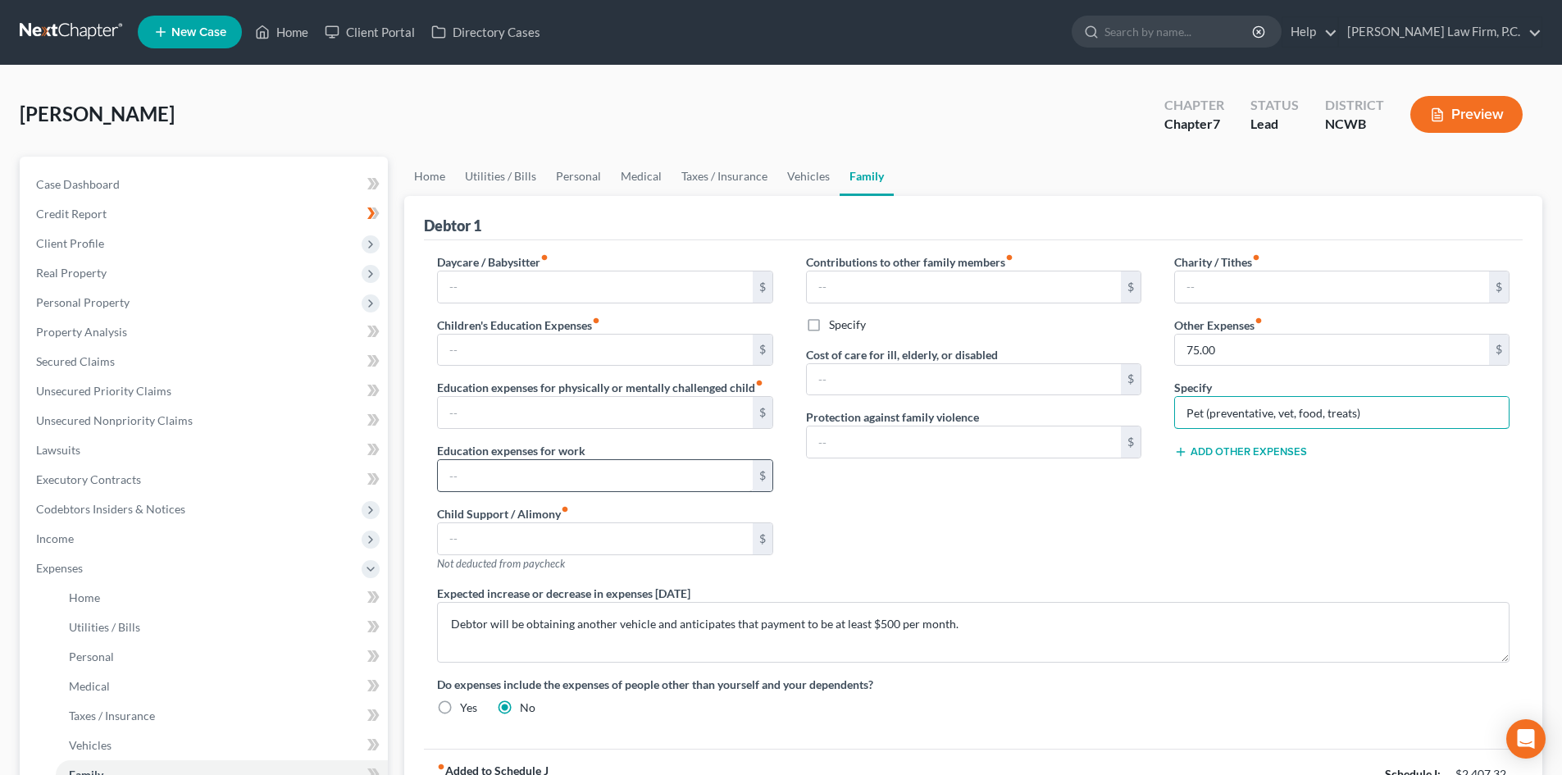
scroll to position [0, 0]
click at [792, 177] on link "Vehicles" at bounding box center [808, 176] width 62 height 39
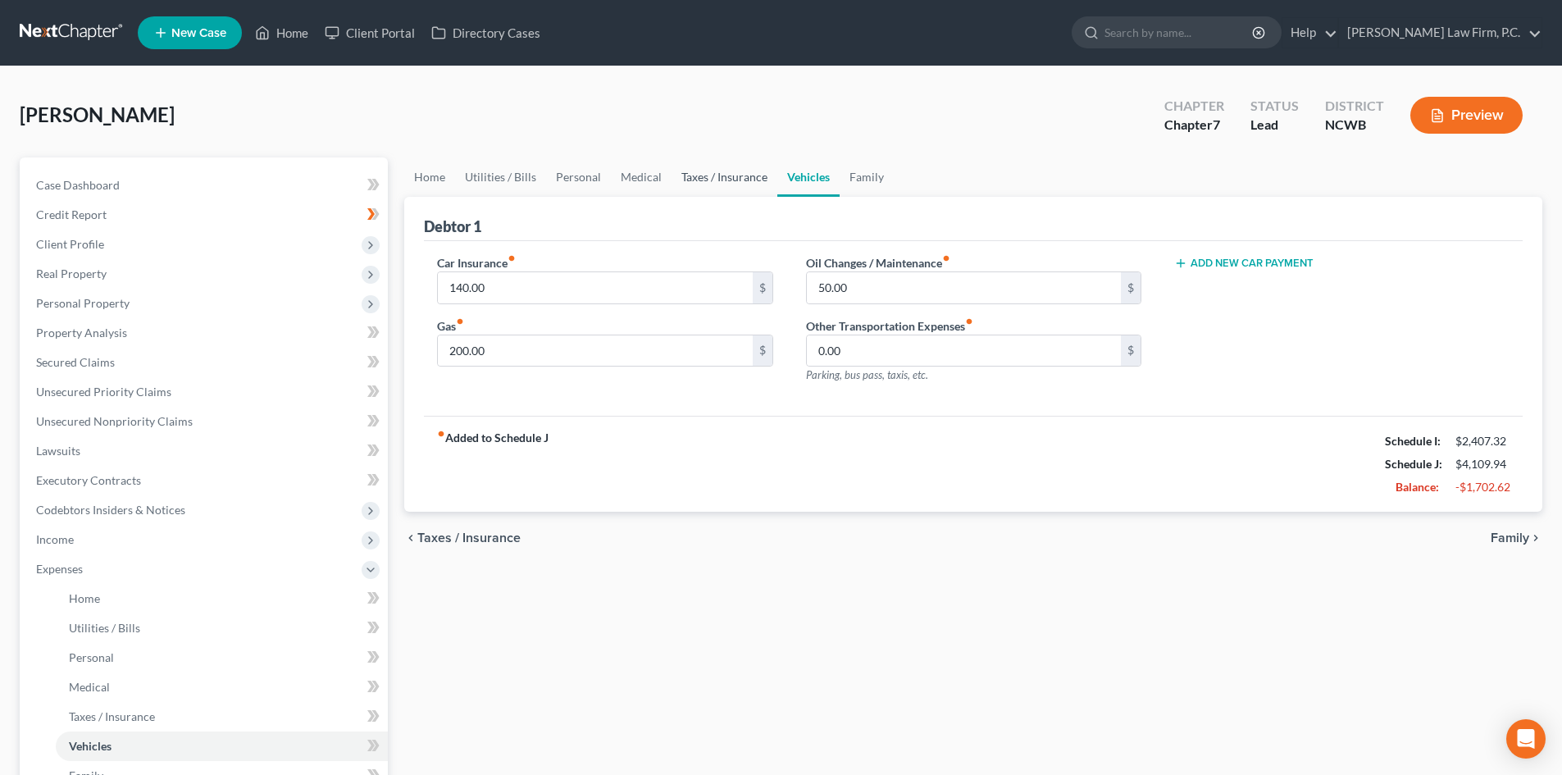
click at [720, 182] on link "Taxes / Insurance" at bounding box center [725, 176] width 106 height 39
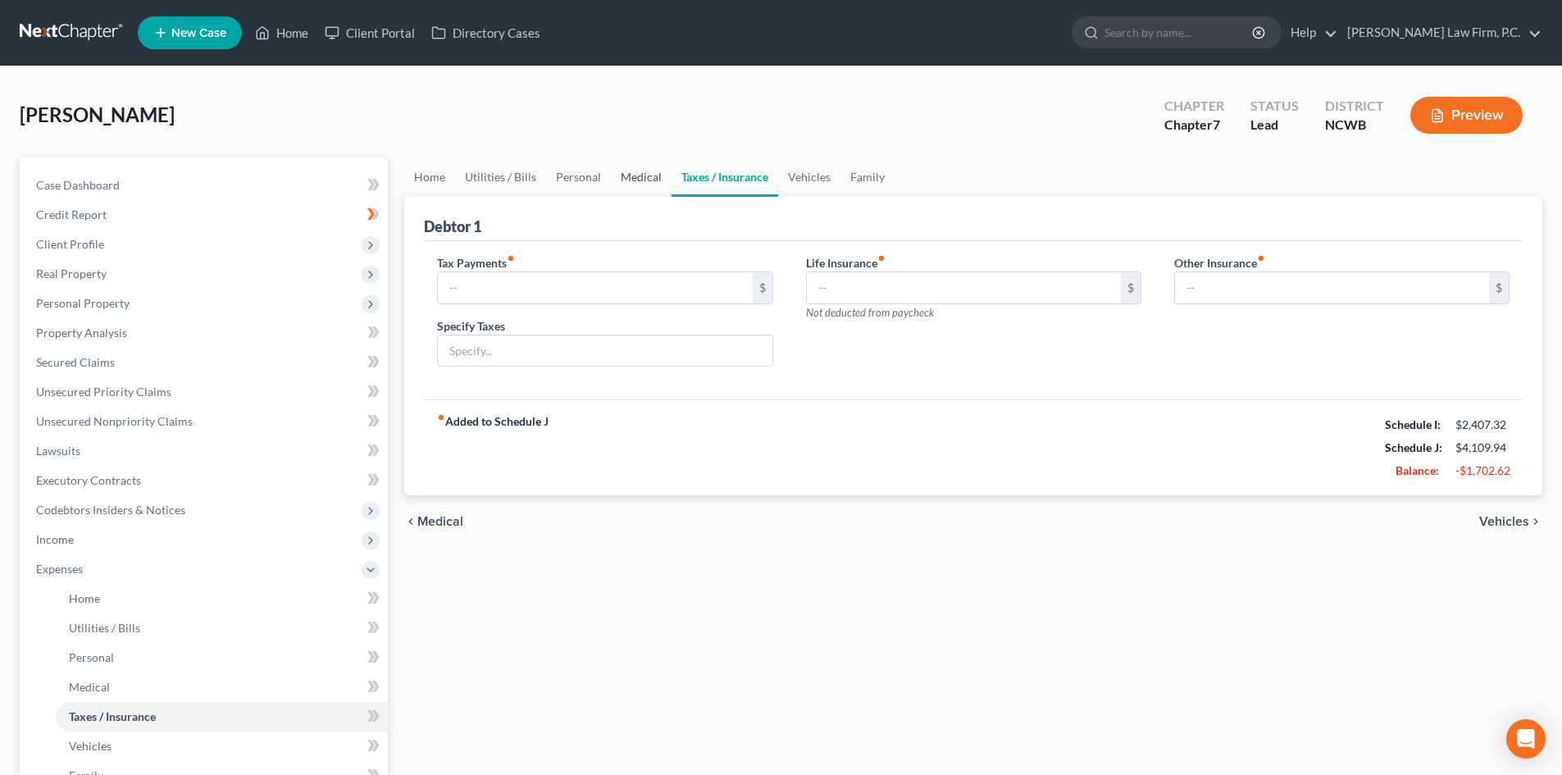
click at [631, 177] on link "Medical" at bounding box center [641, 176] width 61 height 39
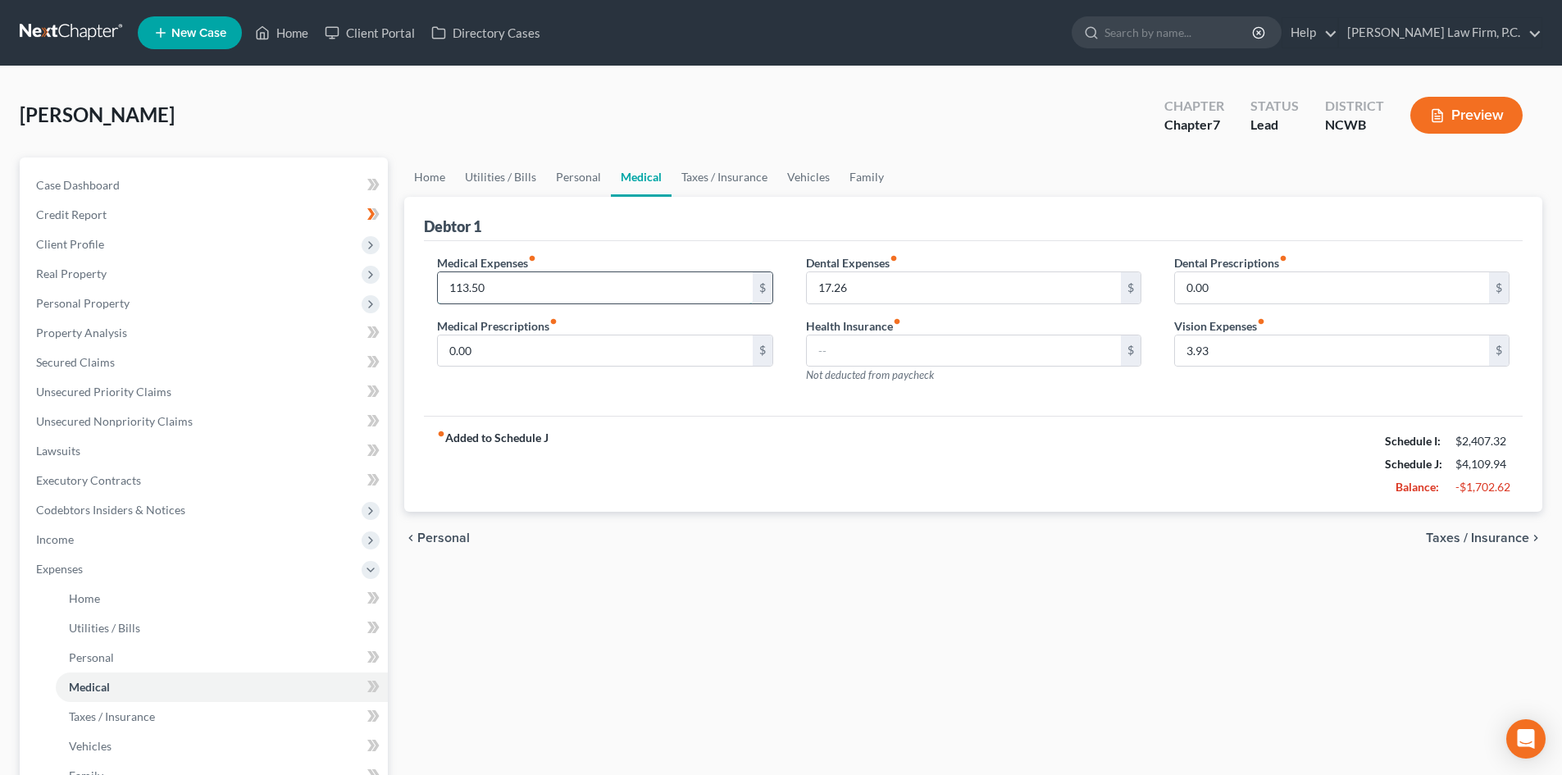
click at [606, 297] on input "113.50" at bounding box center [595, 287] width 314 height 31
click at [517, 291] on input "text" at bounding box center [595, 287] width 314 height 31
type input "50.00"
type input "20"
click at [589, 173] on link "Personal" at bounding box center [578, 176] width 65 height 39
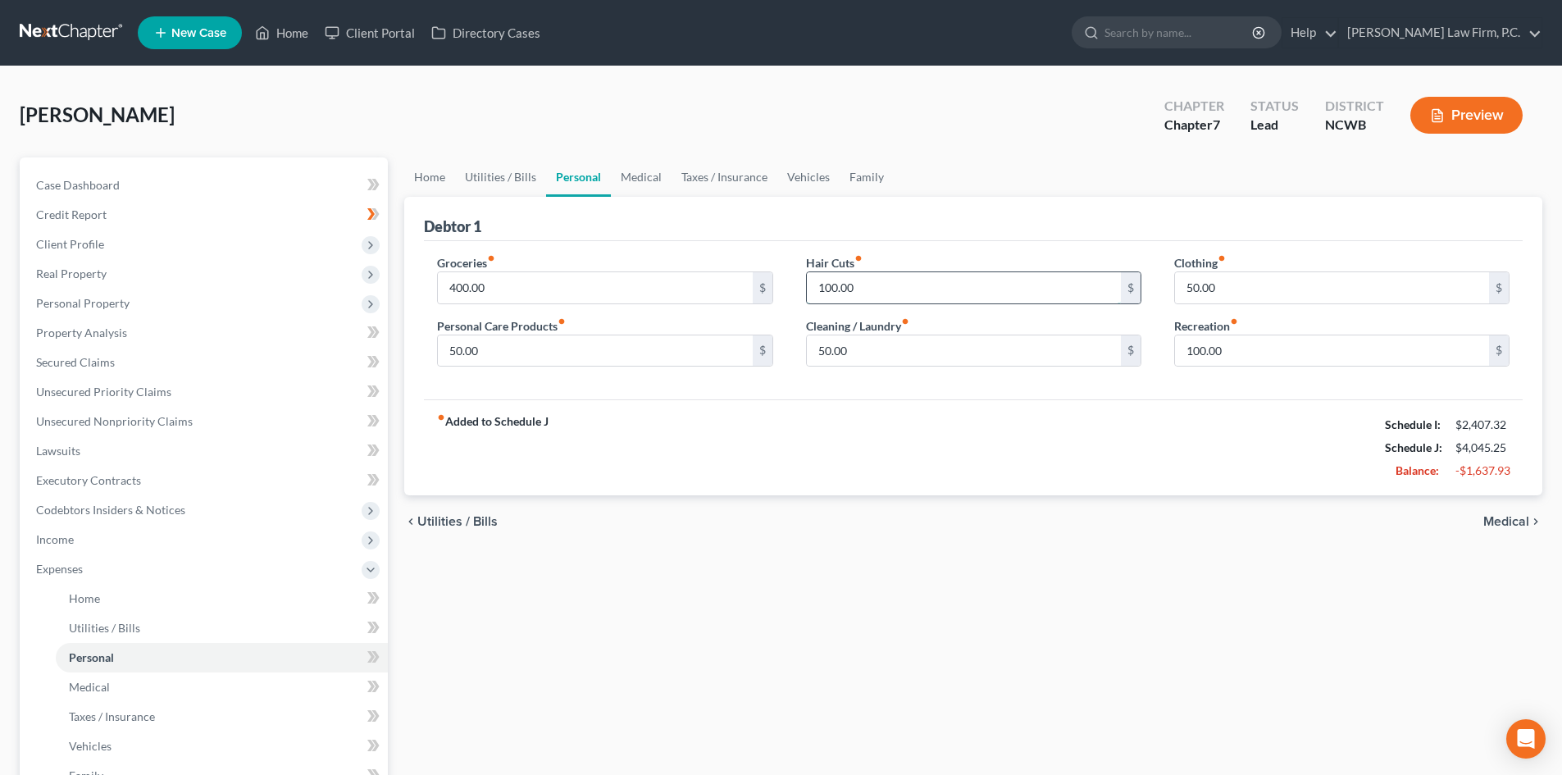
click at [871, 296] on input "100.00" at bounding box center [964, 287] width 314 height 31
type input "50"
type input "75"
drag, startPoint x: 1146, startPoint y: 432, endPoint x: 871, endPoint y: 420, distance: 275.0
click at [1089, 422] on div "fiber_manual_record Added to Schedule J Schedule I: $2,407.32 Schedule J: $4,02…" at bounding box center [973, 447] width 1099 height 96
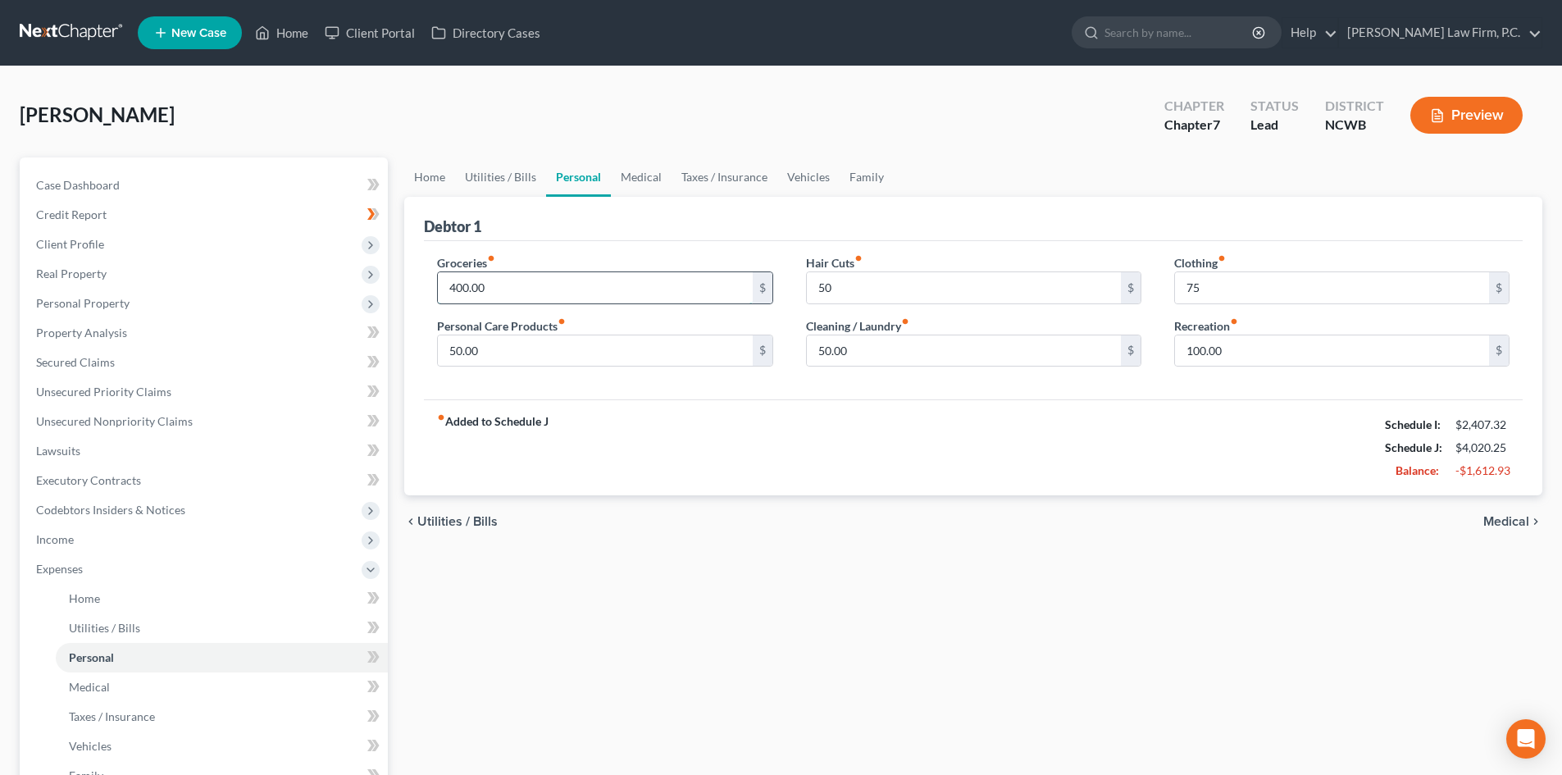
click at [571, 277] on input "400.00" at bounding box center [595, 287] width 314 height 31
click at [484, 176] on link "Utilities / Bills" at bounding box center [500, 176] width 91 height 39
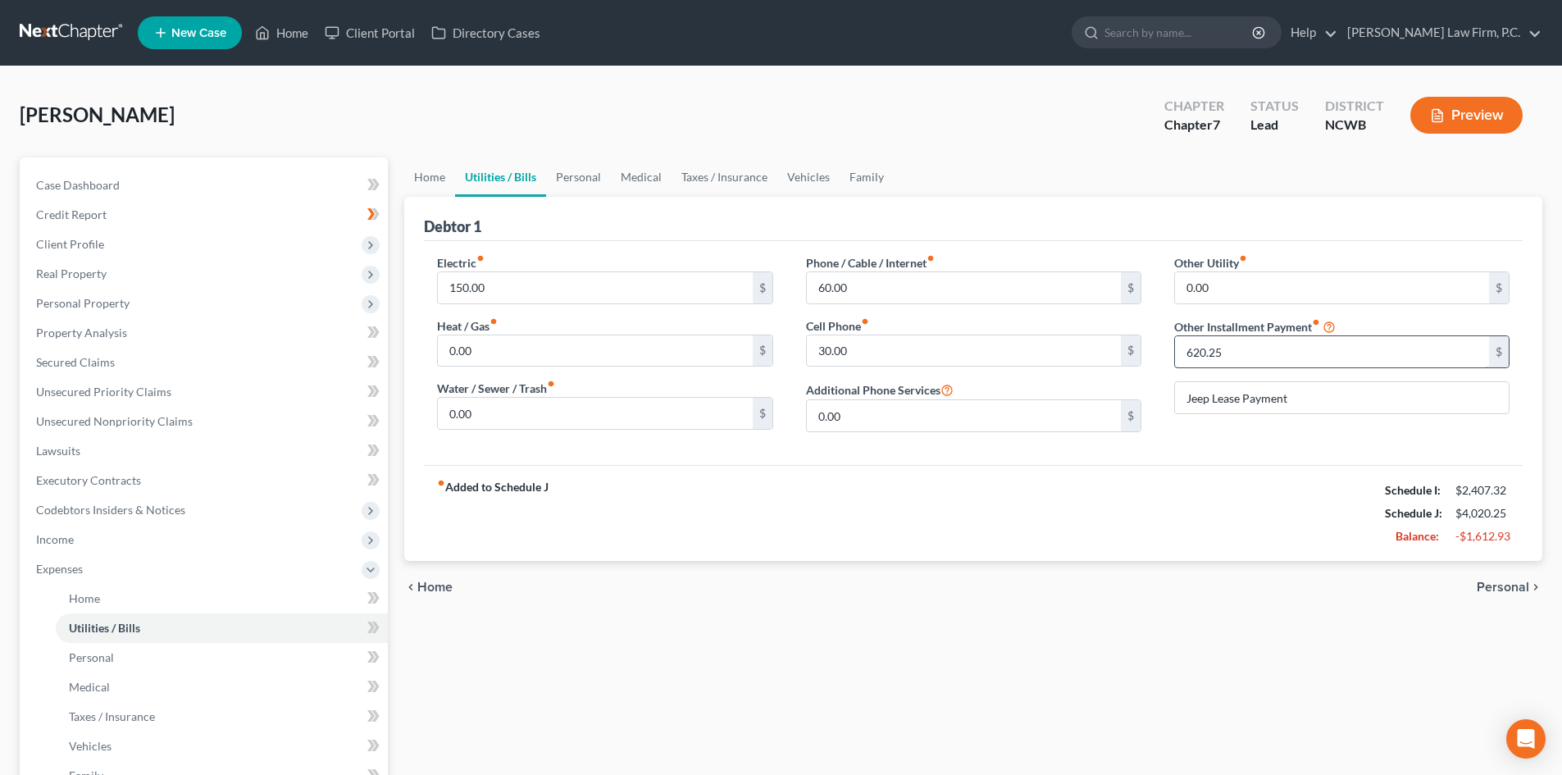
click at [1201, 363] on input "620.25" at bounding box center [1332, 351] width 314 height 31
click at [440, 171] on link "Home" at bounding box center [429, 176] width 51 height 39
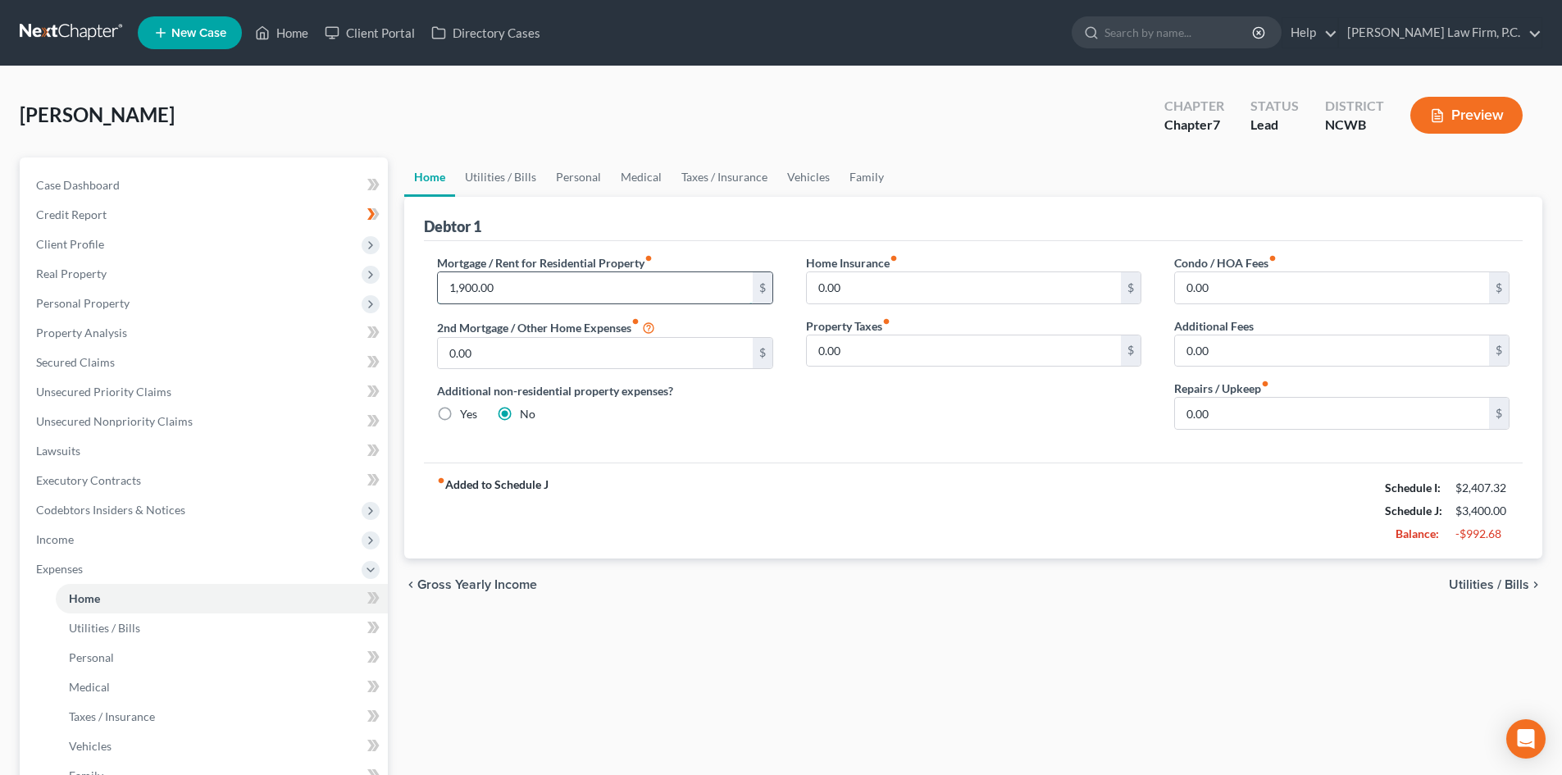
click at [554, 290] on input "1,900.00" at bounding box center [595, 287] width 314 height 31
type input "1,861.00"
click at [1020, 405] on div "Home Insurance fiber_manual_record 0.00 $ Property Taxes fiber_manual_record 0.…" at bounding box center [974, 348] width 368 height 189
click at [519, 166] on link "Utilities / Bills" at bounding box center [500, 176] width 91 height 39
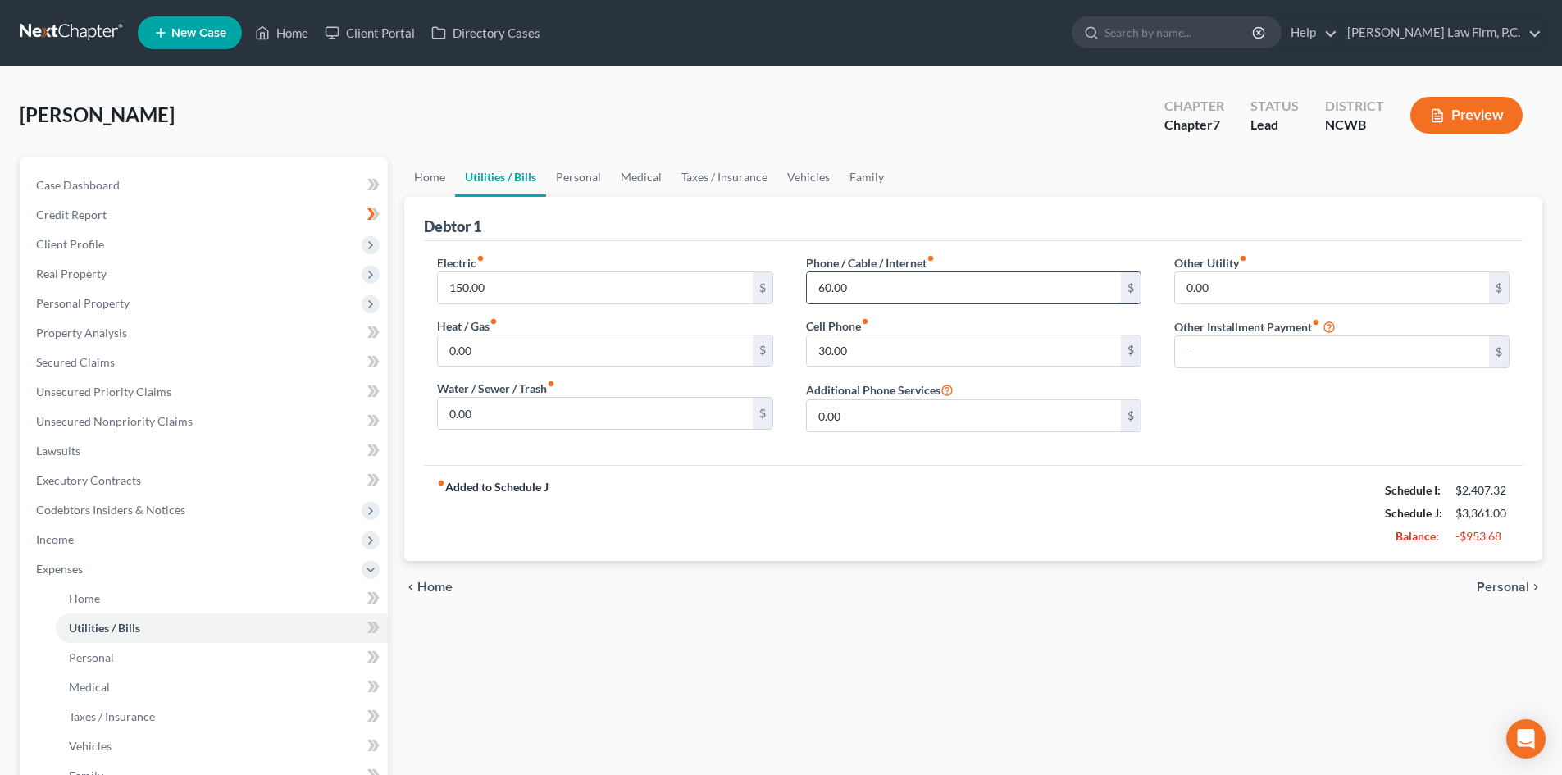
click at [924, 295] on input "60.00" at bounding box center [964, 287] width 314 height 31
click at [577, 177] on link "Personal" at bounding box center [578, 176] width 65 height 39
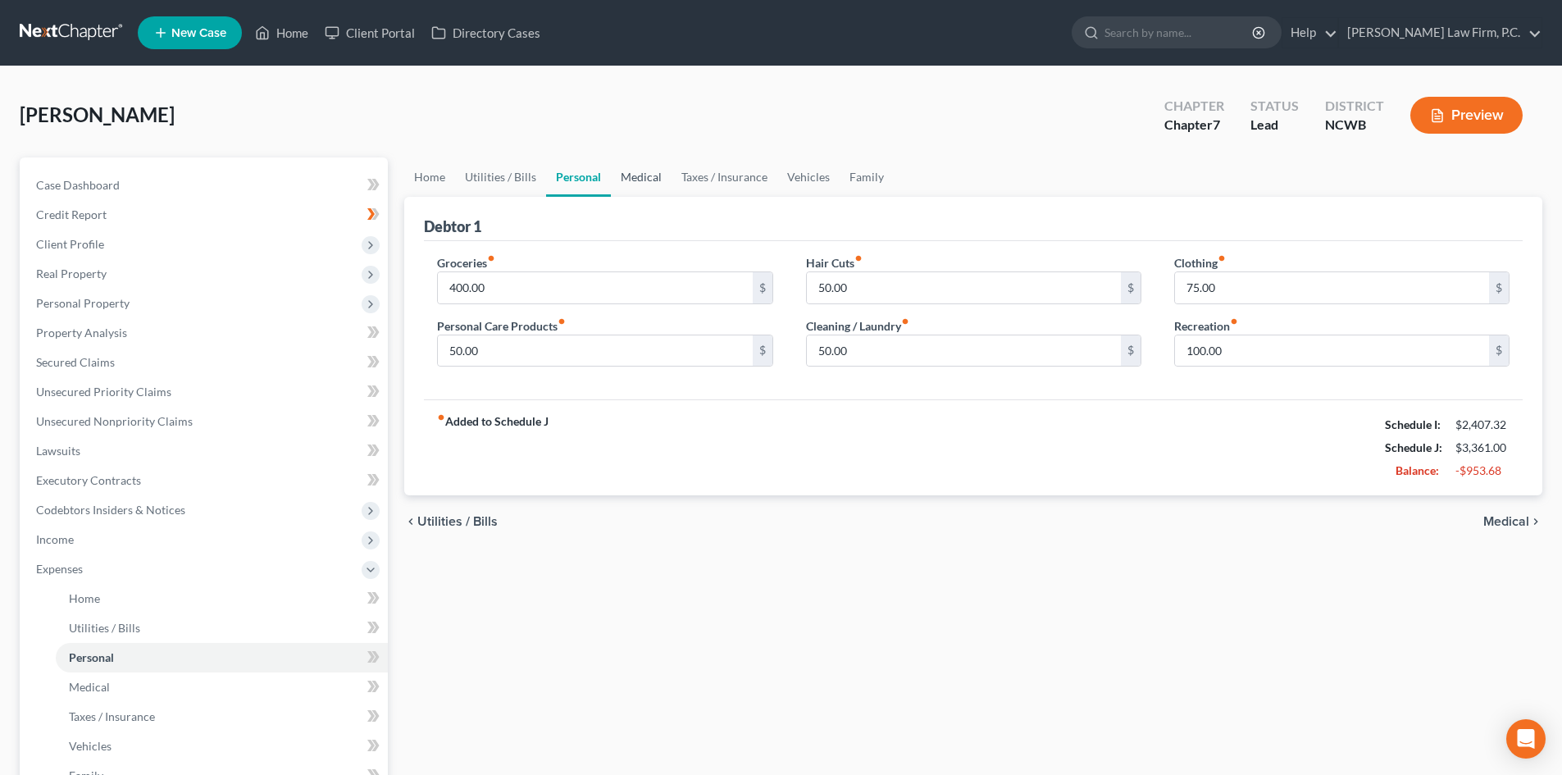
click at [653, 174] on link "Medical" at bounding box center [641, 176] width 61 height 39
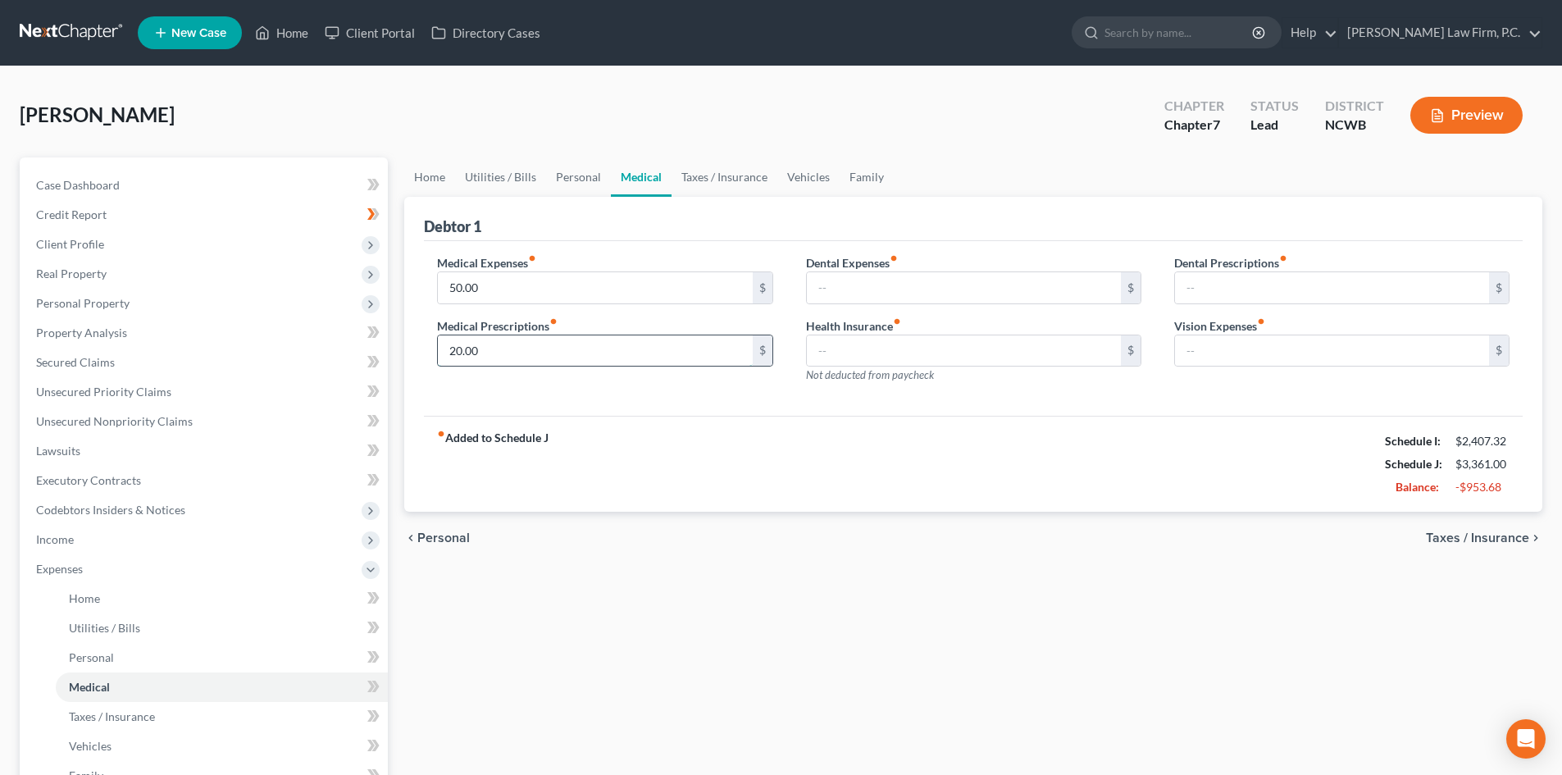
click at [510, 348] on input "20.00" at bounding box center [595, 350] width 314 height 31
click at [879, 290] on input "text" at bounding box center [964, 287] width 314 height 31
type input "23.42"
click at [443, 174] on link "Home" at bounding box center [429, 176] width 51 height 39
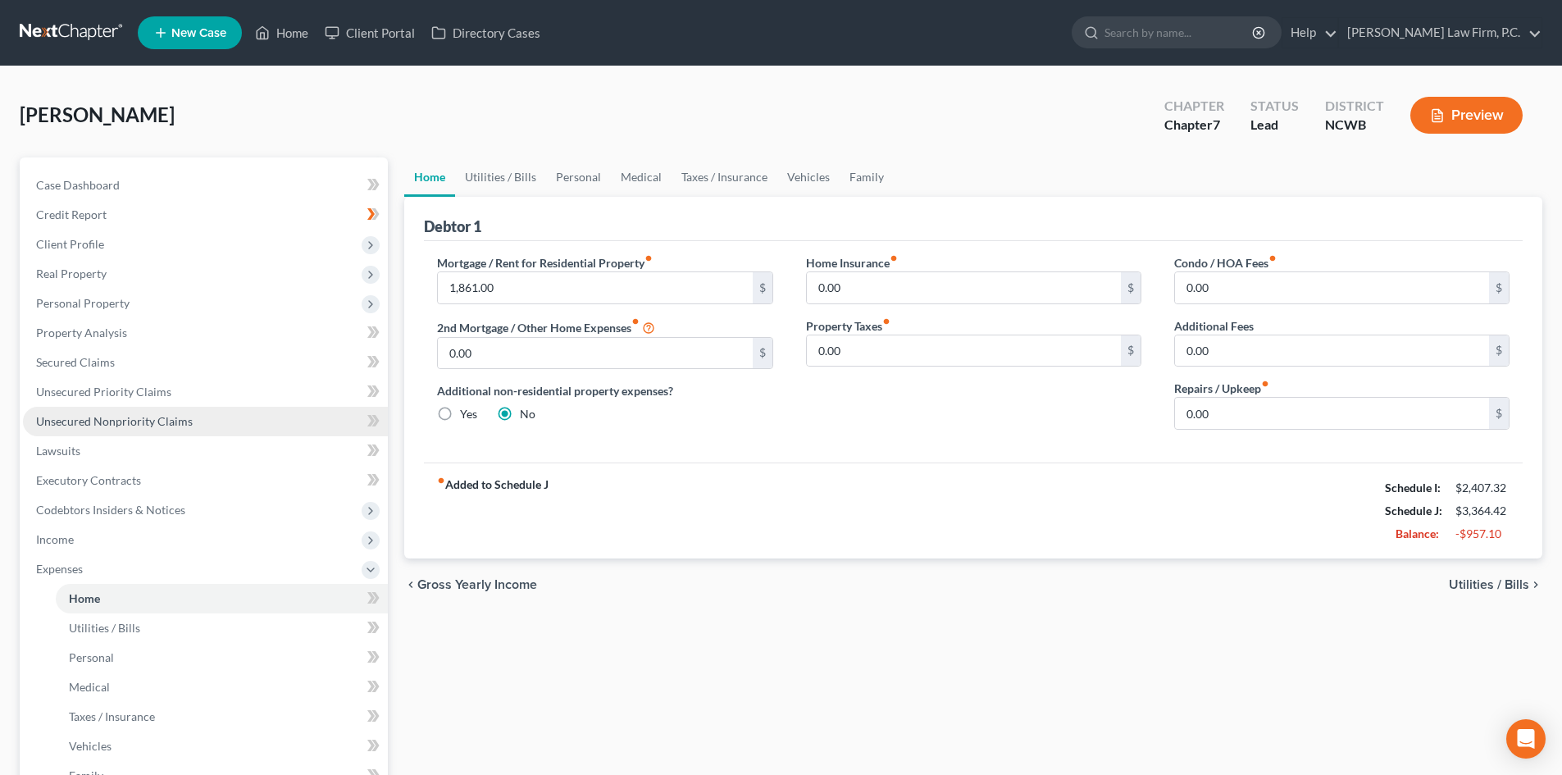
click at [93, 411] on link "Unsecured Nonpriority Claims" at bounding box center [205, 422] width 365 height 30
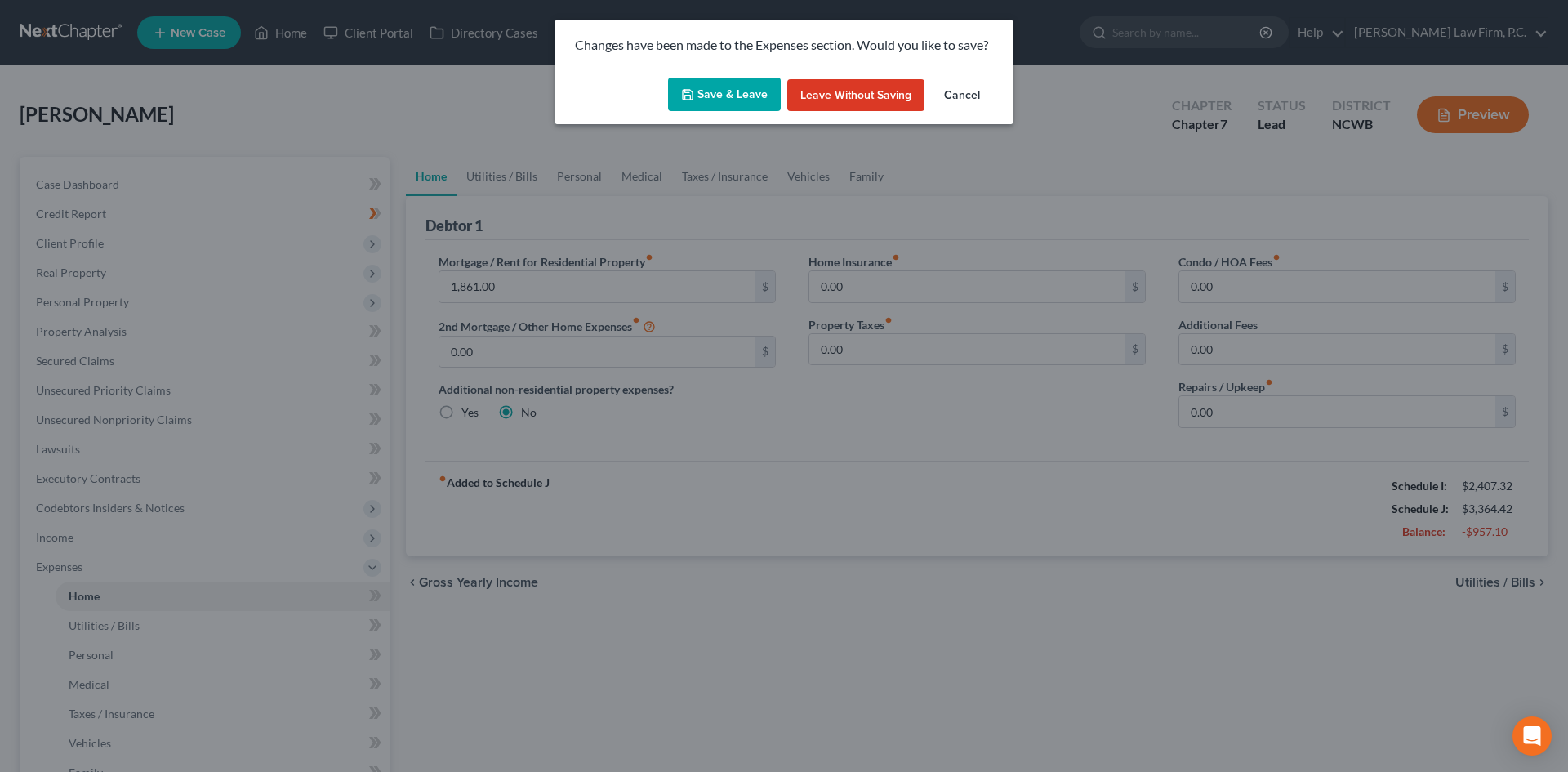
drag, startPoint x: 743, startPoint y: 91, endPoint x: 285, endPoint y: 188, distance: 468.2
click at [738, 93] on button "Save & Leave" at bounding box center [724, 95] width 112 height 34
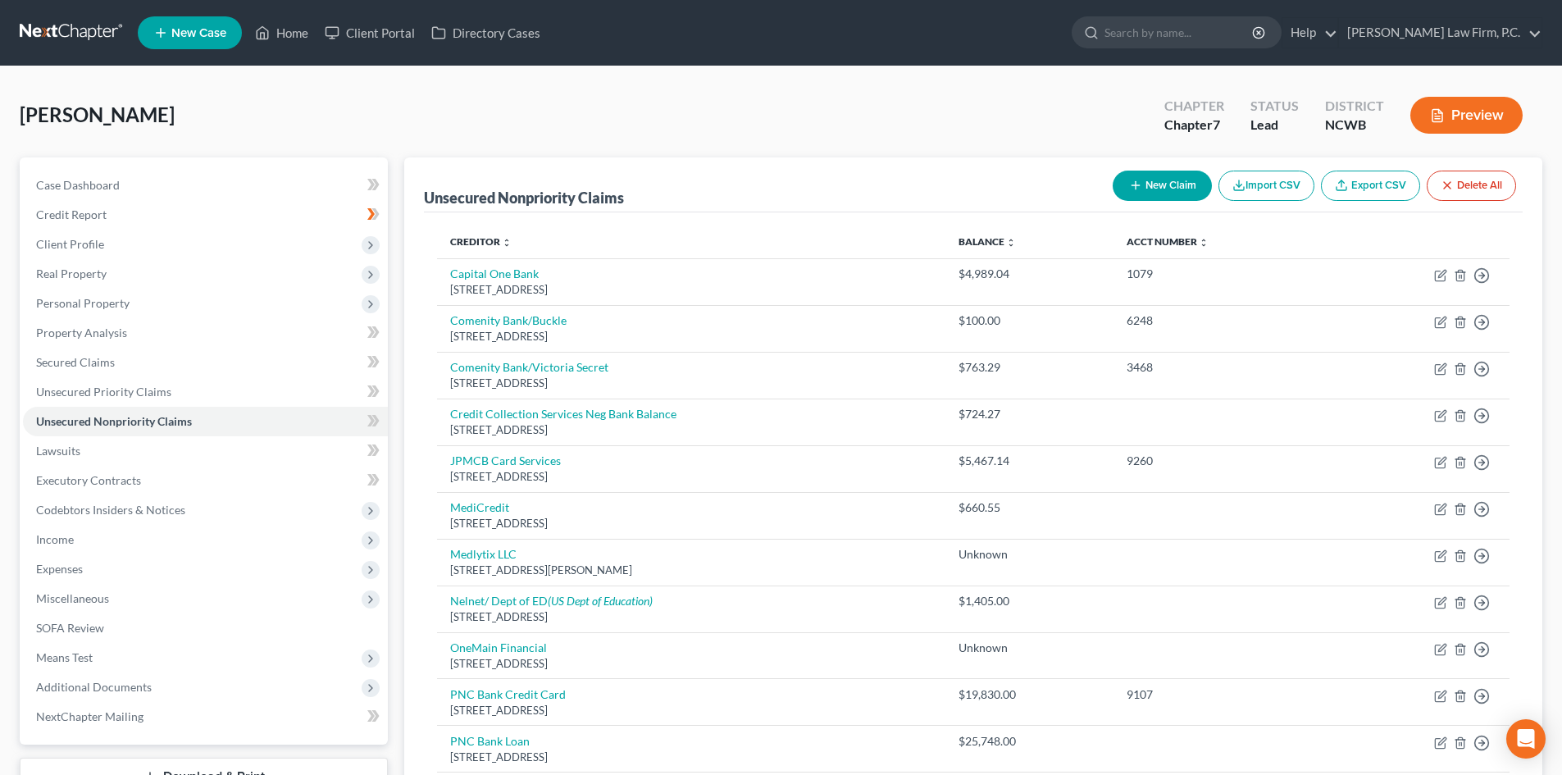
click at [1457, 116] on button "Preview" at bounding box center [1467, 115] width 112 height 37
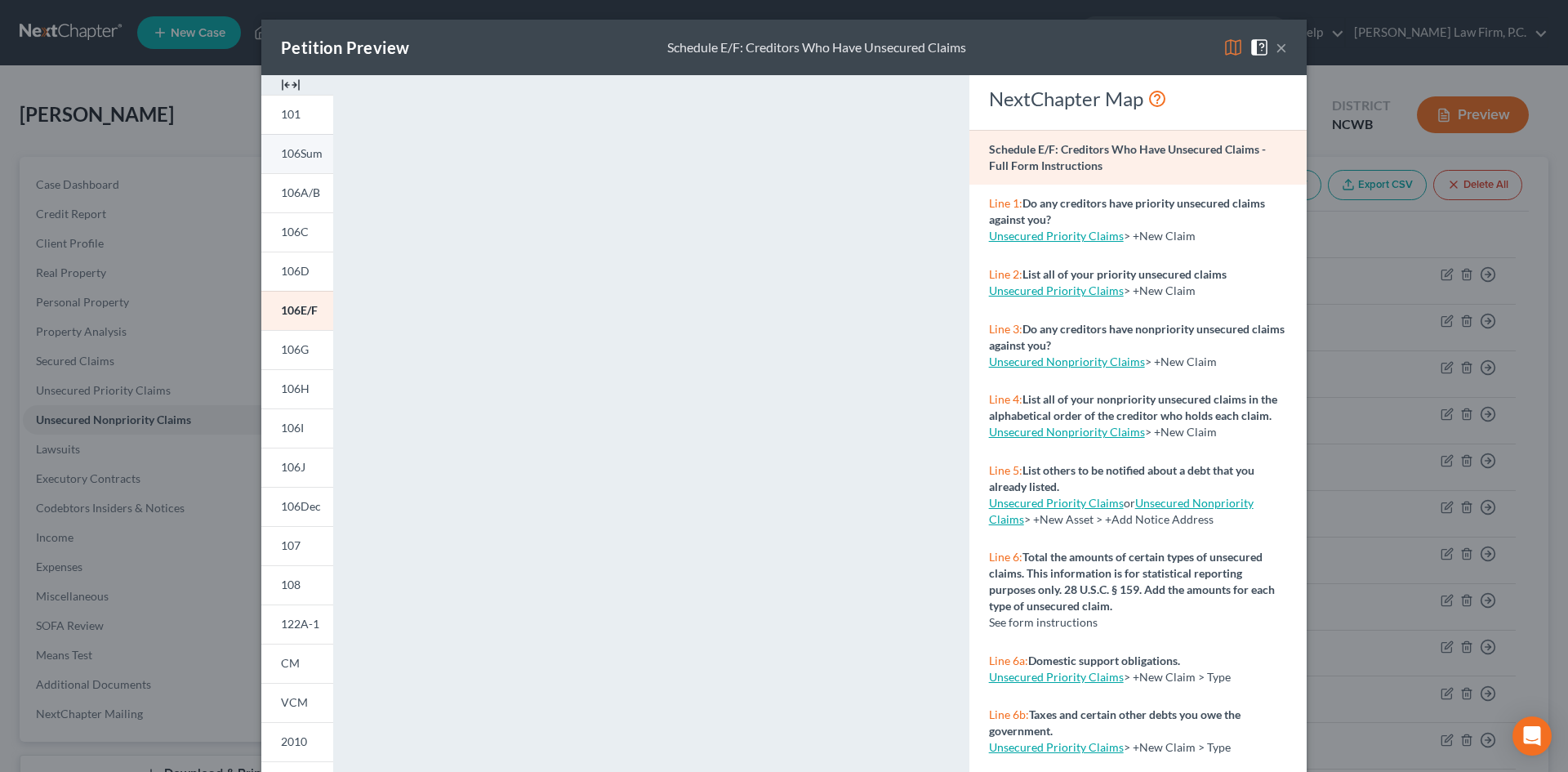
click at [300, 156] on span "106Sum" at bounding box center [302, 153] width 42 height 14
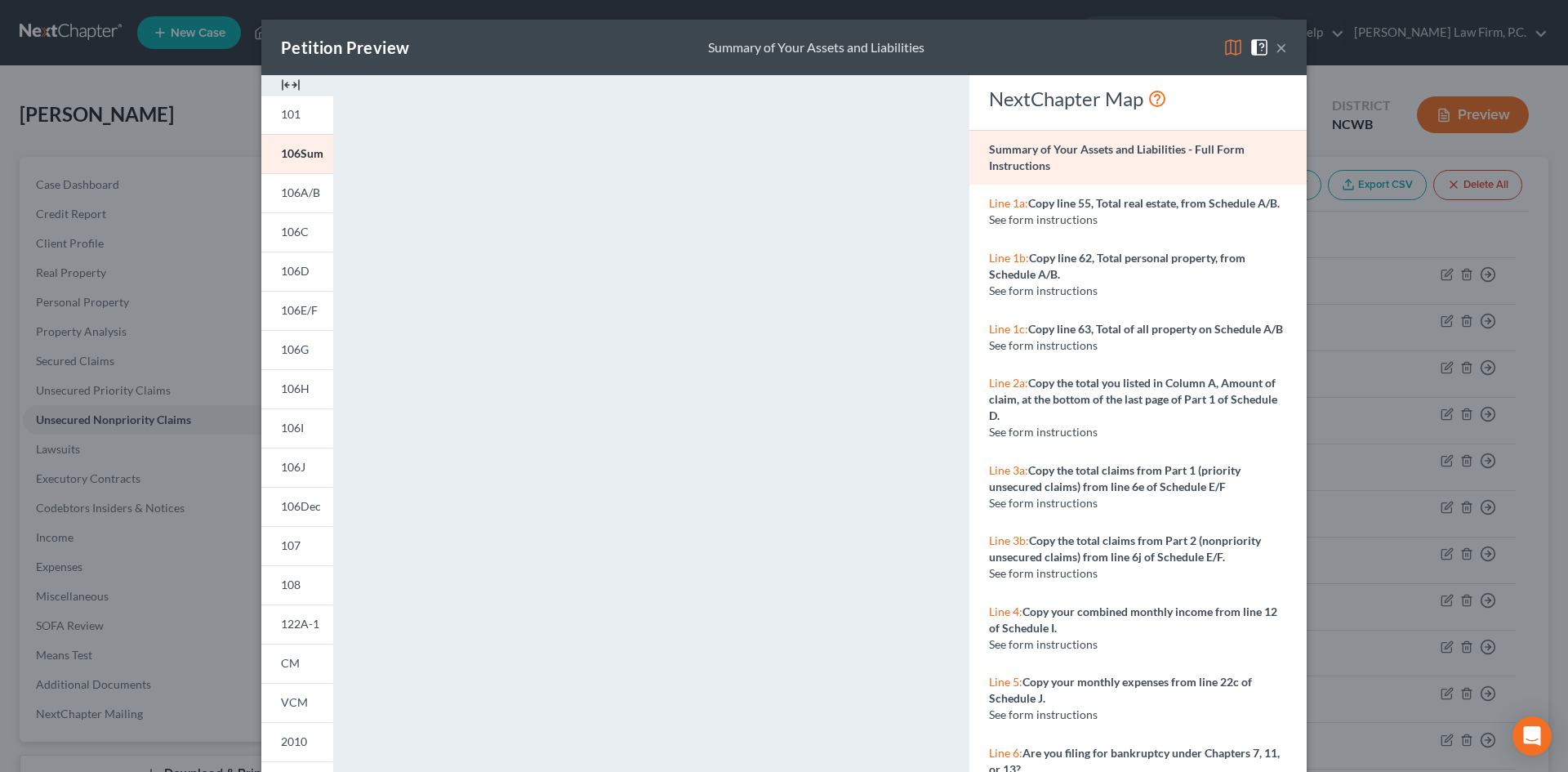
click at [1275, 51] on button "×" at bounding box center [1280, 48] width 11 height 20
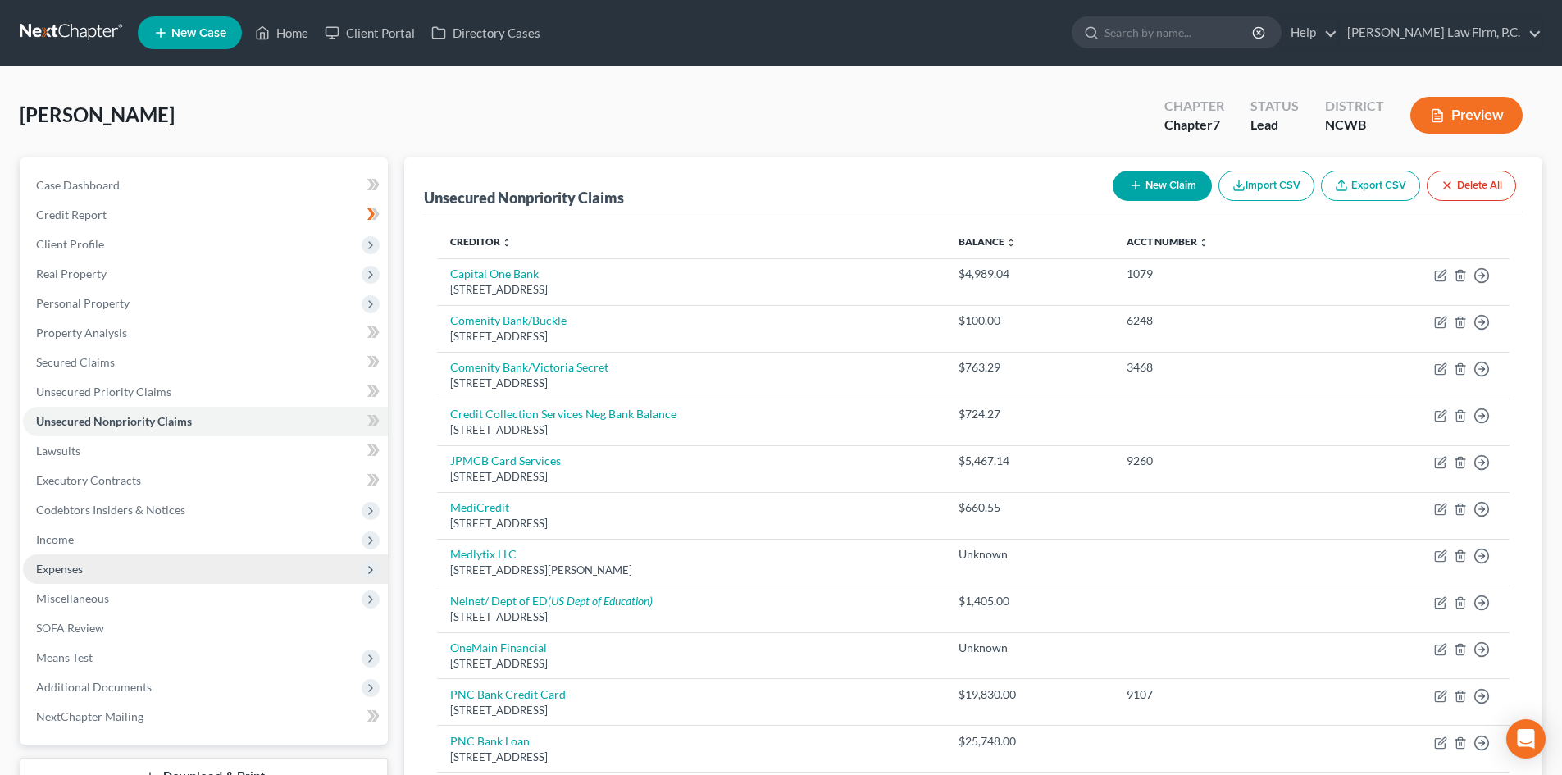
click at [71, 563] on span "Expenses" at bounding box center [59, 569] width 47 height 14
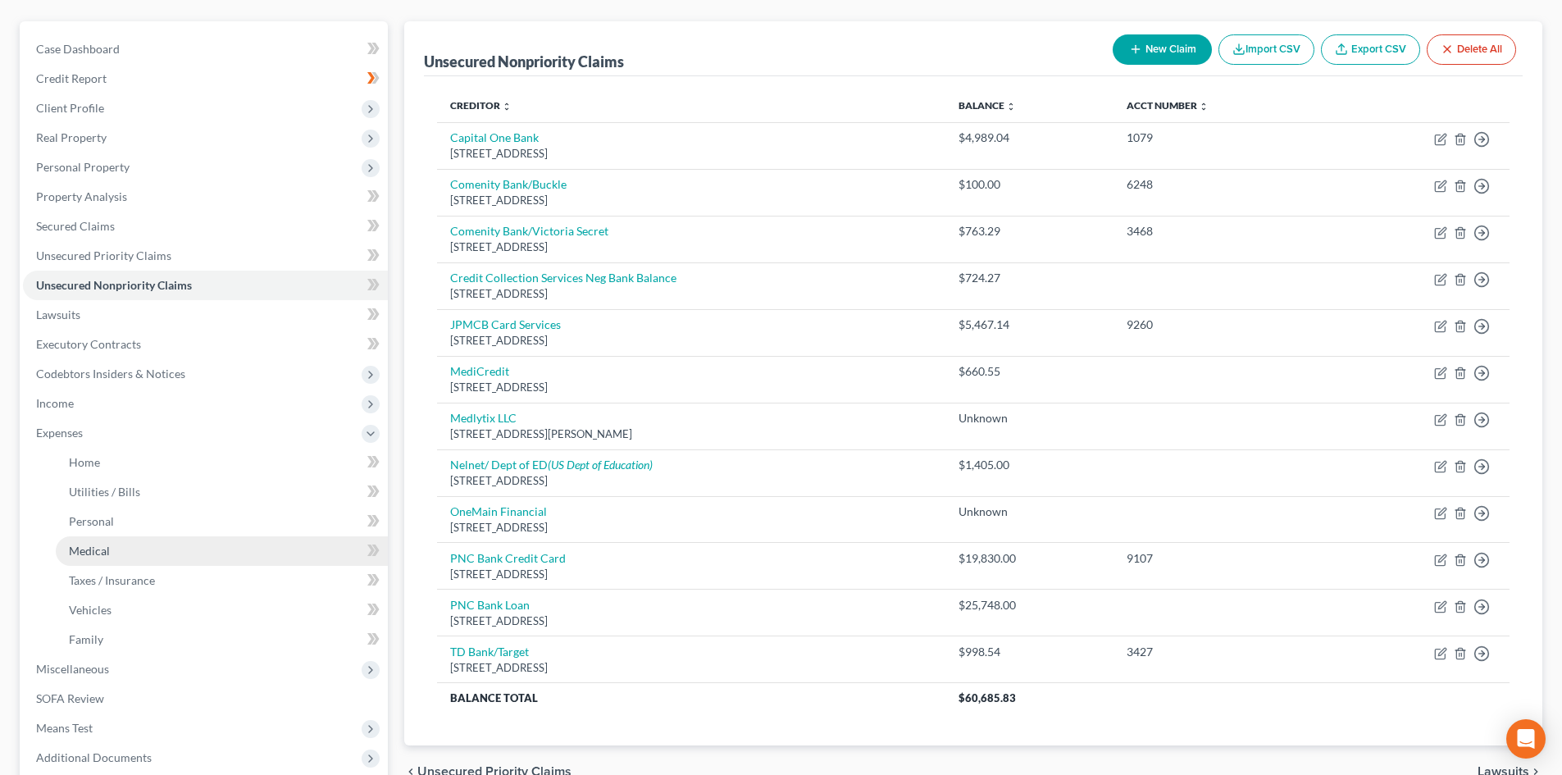
scroll to position [164, 0]
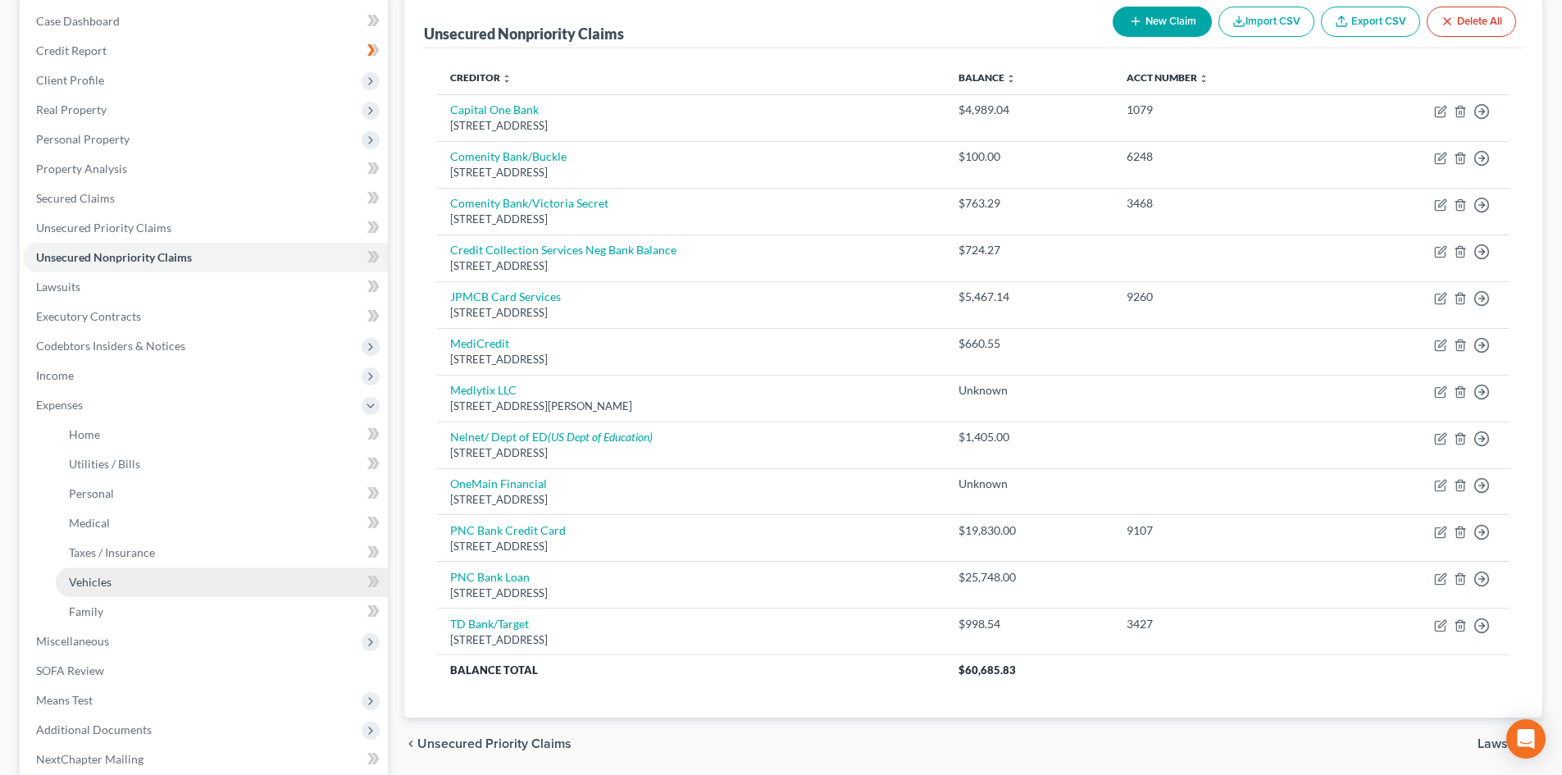
click at [117, 583] on link "Vehicles" at bounding box center [222, 583] width 332 height 30
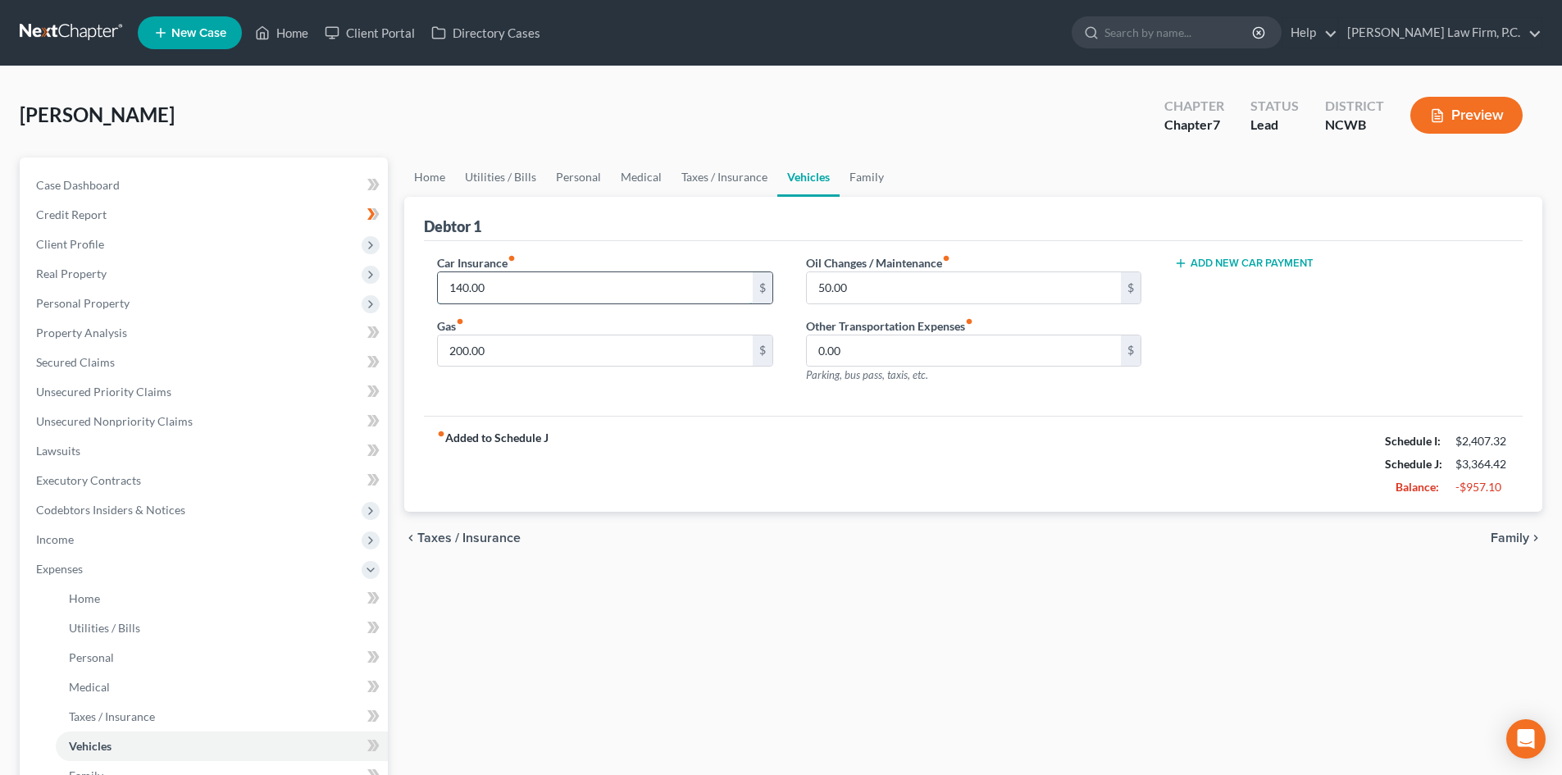
click at [524, 294] on input "140.00" at bounding box center [595, 287] width 314 height 31
type input "177.18"
click at [692, 169] on link "Taxes / Insurance" at bounding box center [725, 176] width 106 height 39
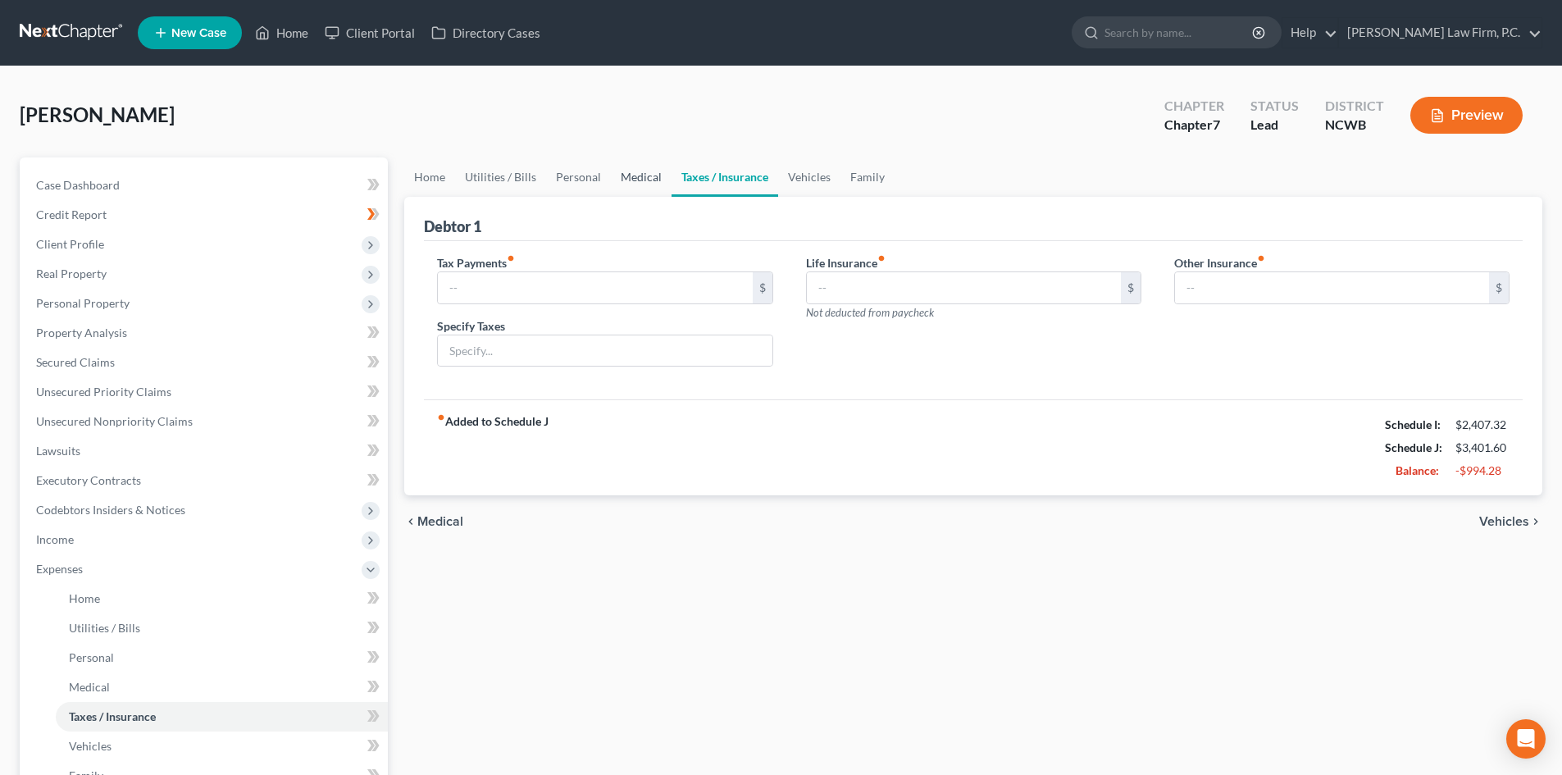
click at [645, 167] on link "Medical" at bounding box center [641, 176] width 61 height 39
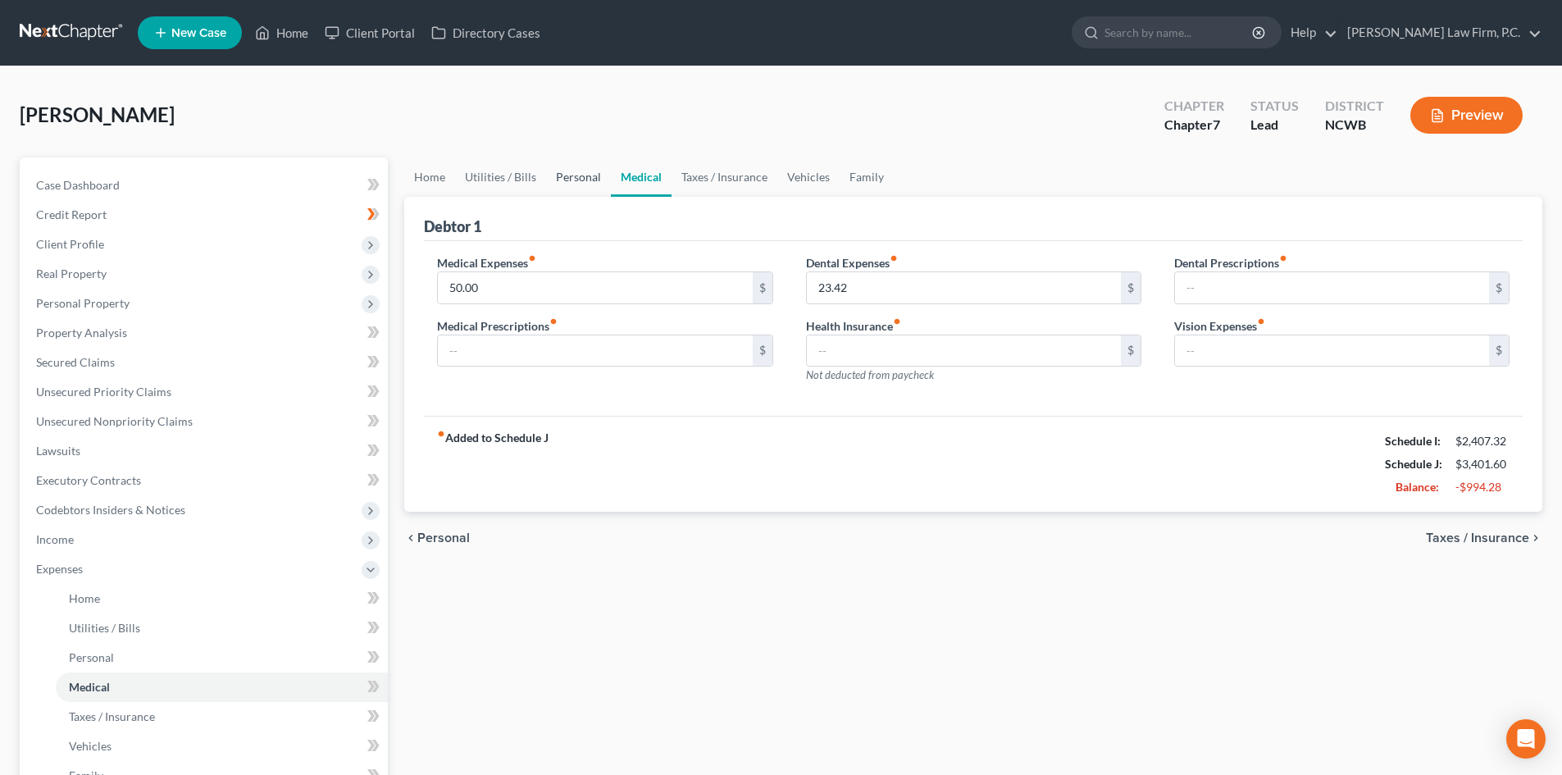
click at [565, 173] on link "Personal" at bounding box center [578, 176] width 65 height 39
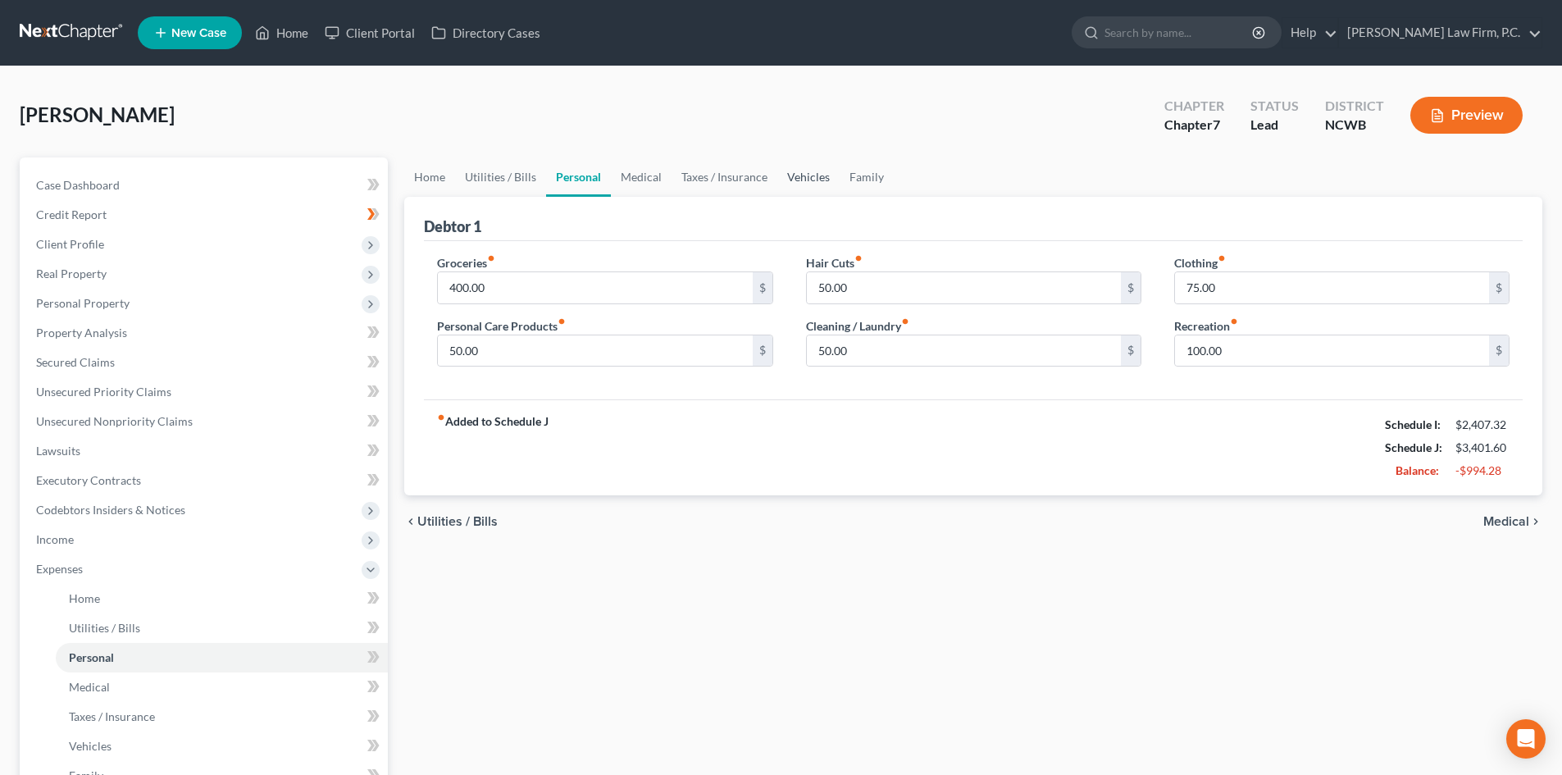
click at [814, 175] on link "Vehicles" at bounding box center [808, 176] width 62 height 39
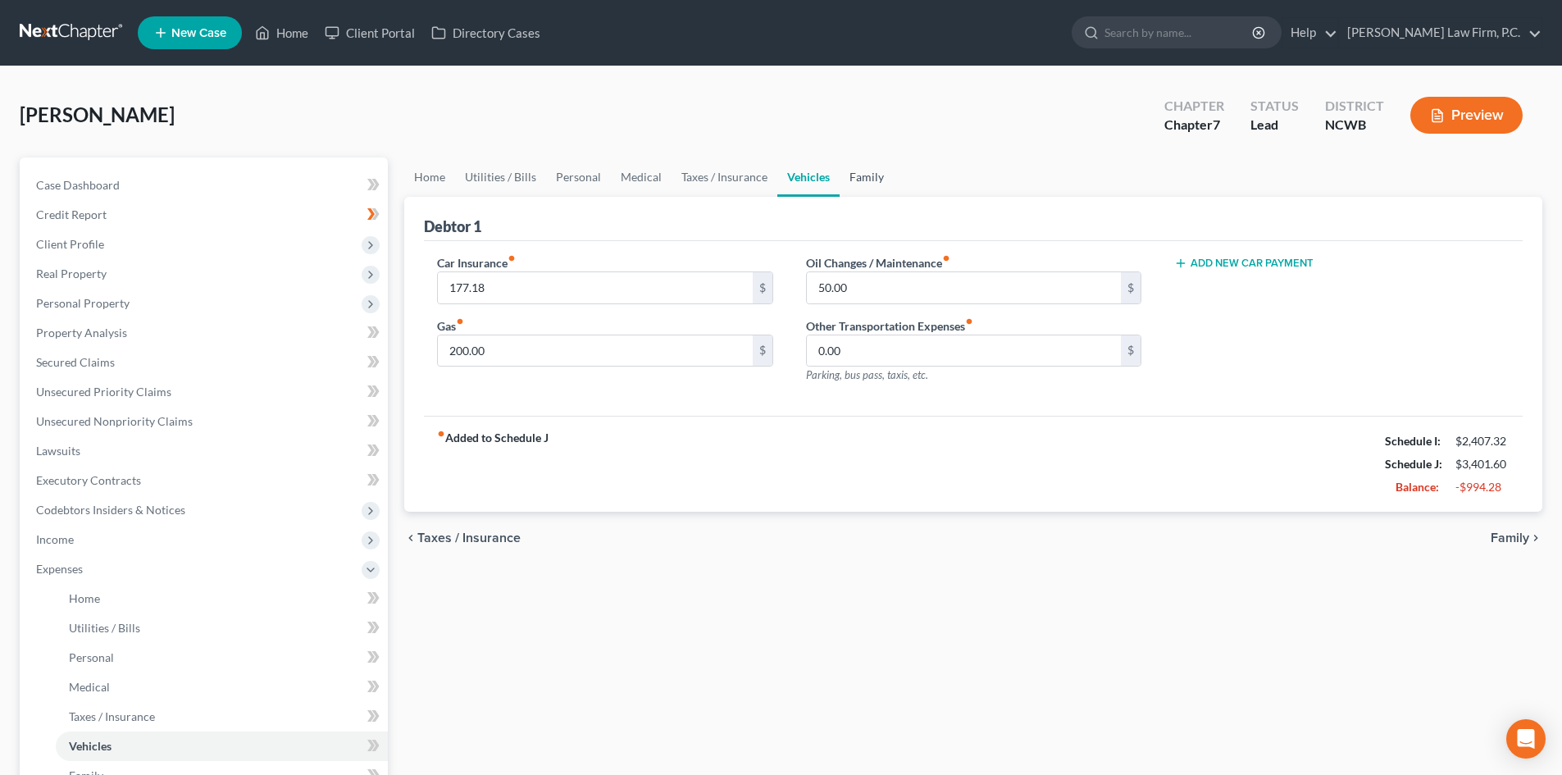
click at [855, 175] on link "Family" at bounding box center [867, 176] width 54 height 39
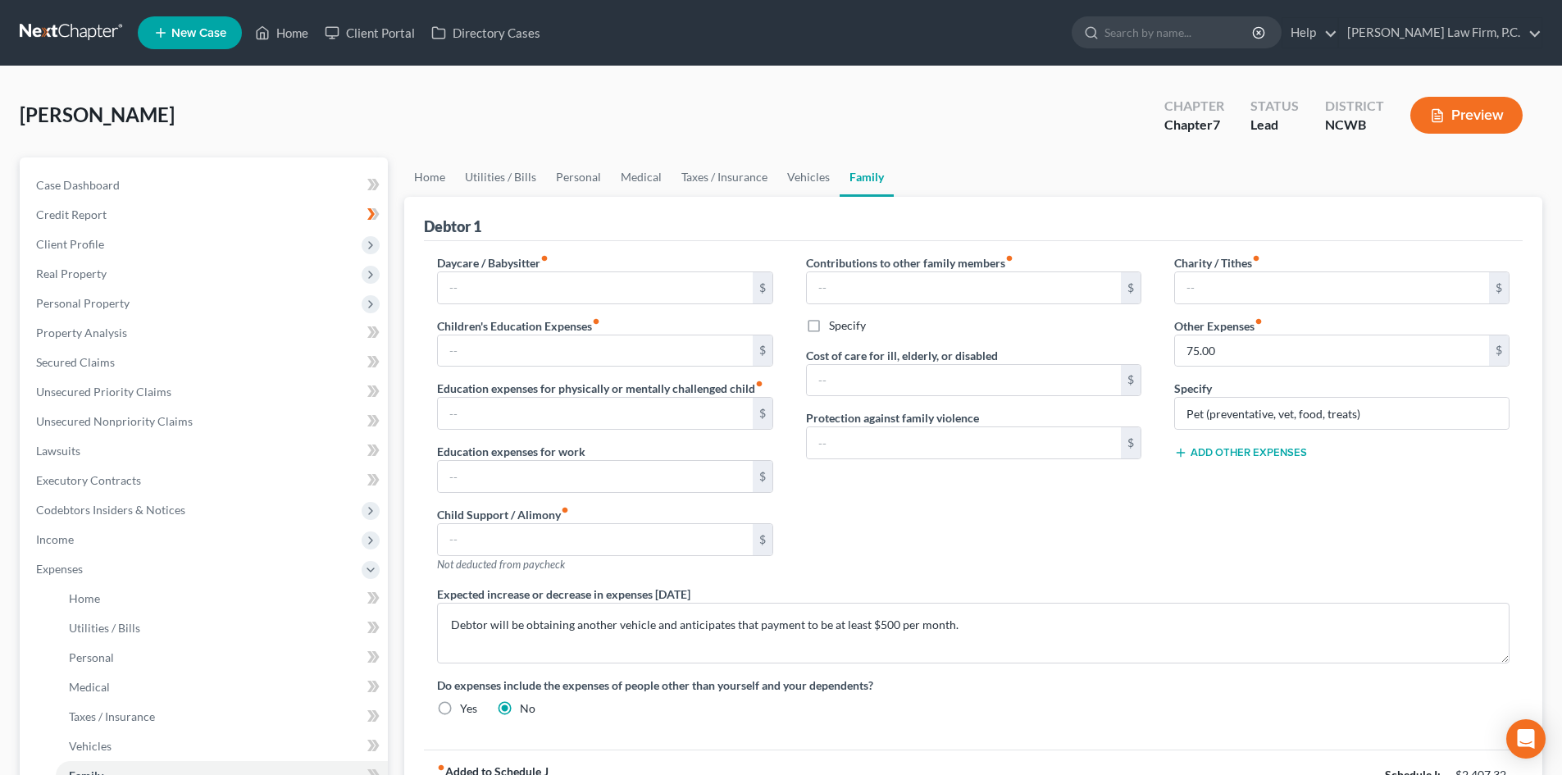
click at [1224, 454] on button "Add Other Expenses" at bounding box center [1240, 452] width 133 height 13
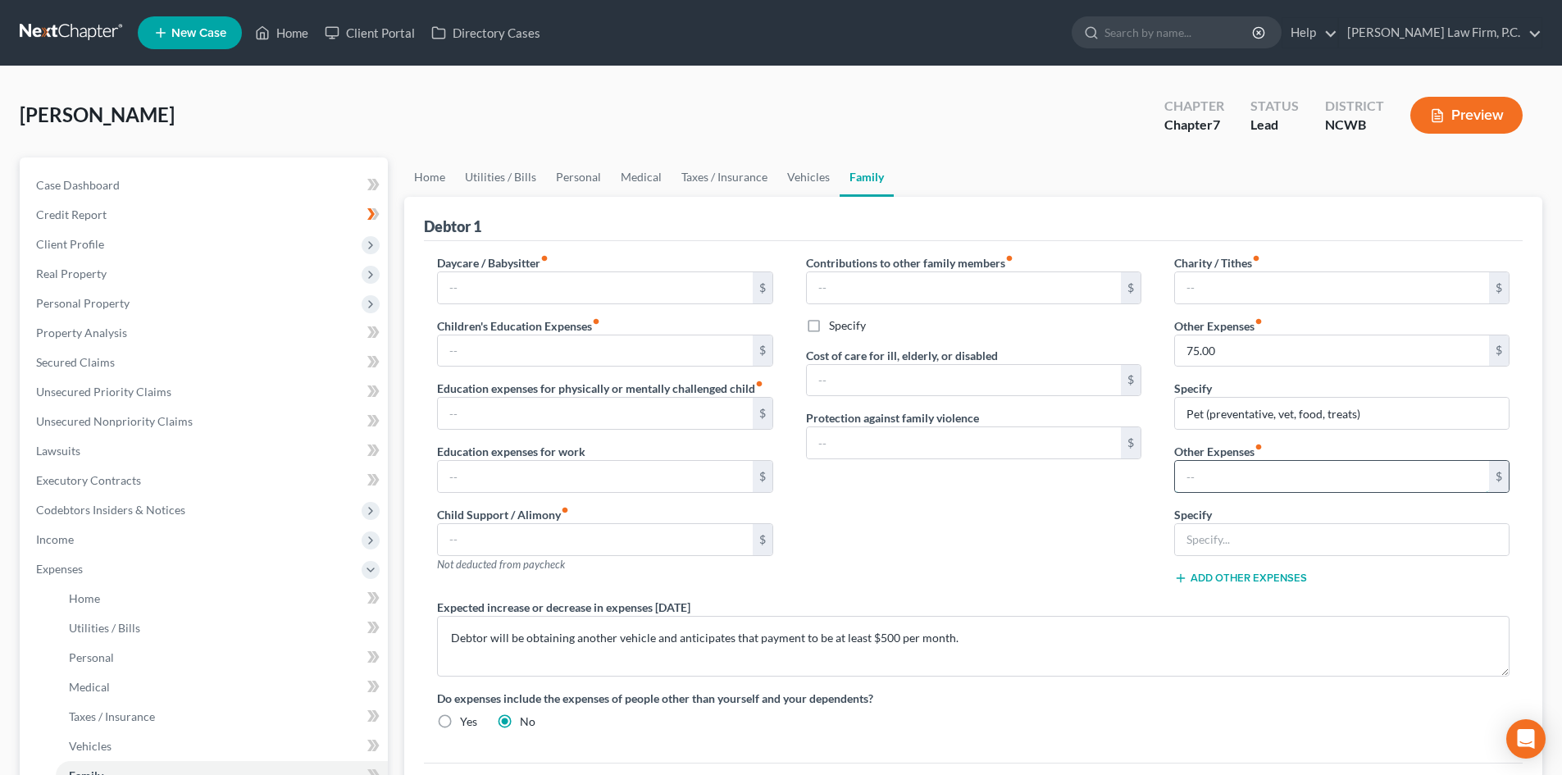
click at [1218, 473] on input "text" at bounding box center [1332, 476] width 314 height 31
type input "50.00"
type input "Student Loan"
click at [140, 424] on span "Unsecured Nonpriority Claims" at bounding box center [114, 421] width 157 height 14
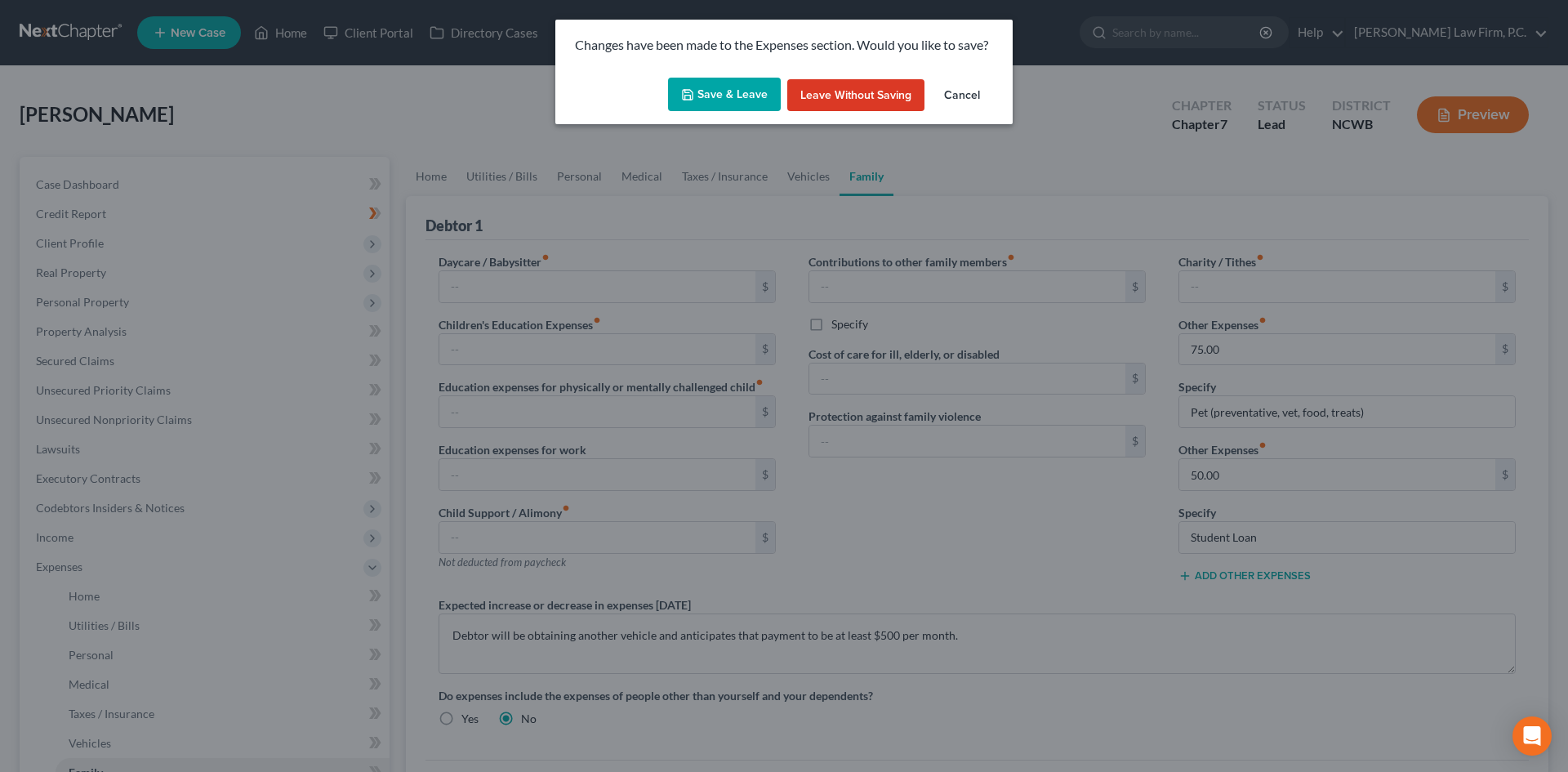
click at [739, 84] on button "Save & Leave" at bounding box center [724, 95] width 112 height 34
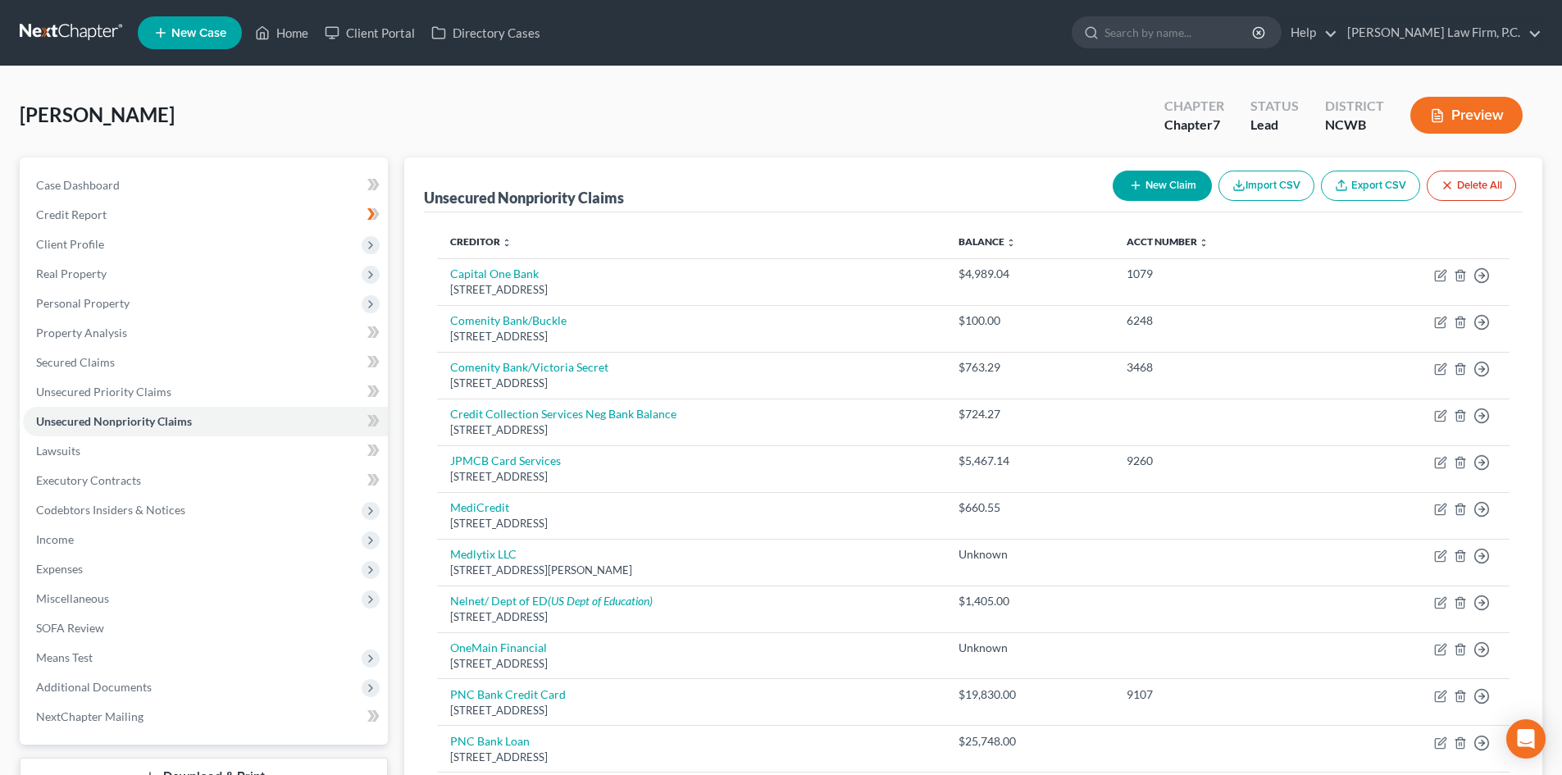
click at [1129, 188] on icon "button" at bounding box center [1135, 185] width 13 height 13
select select "0"
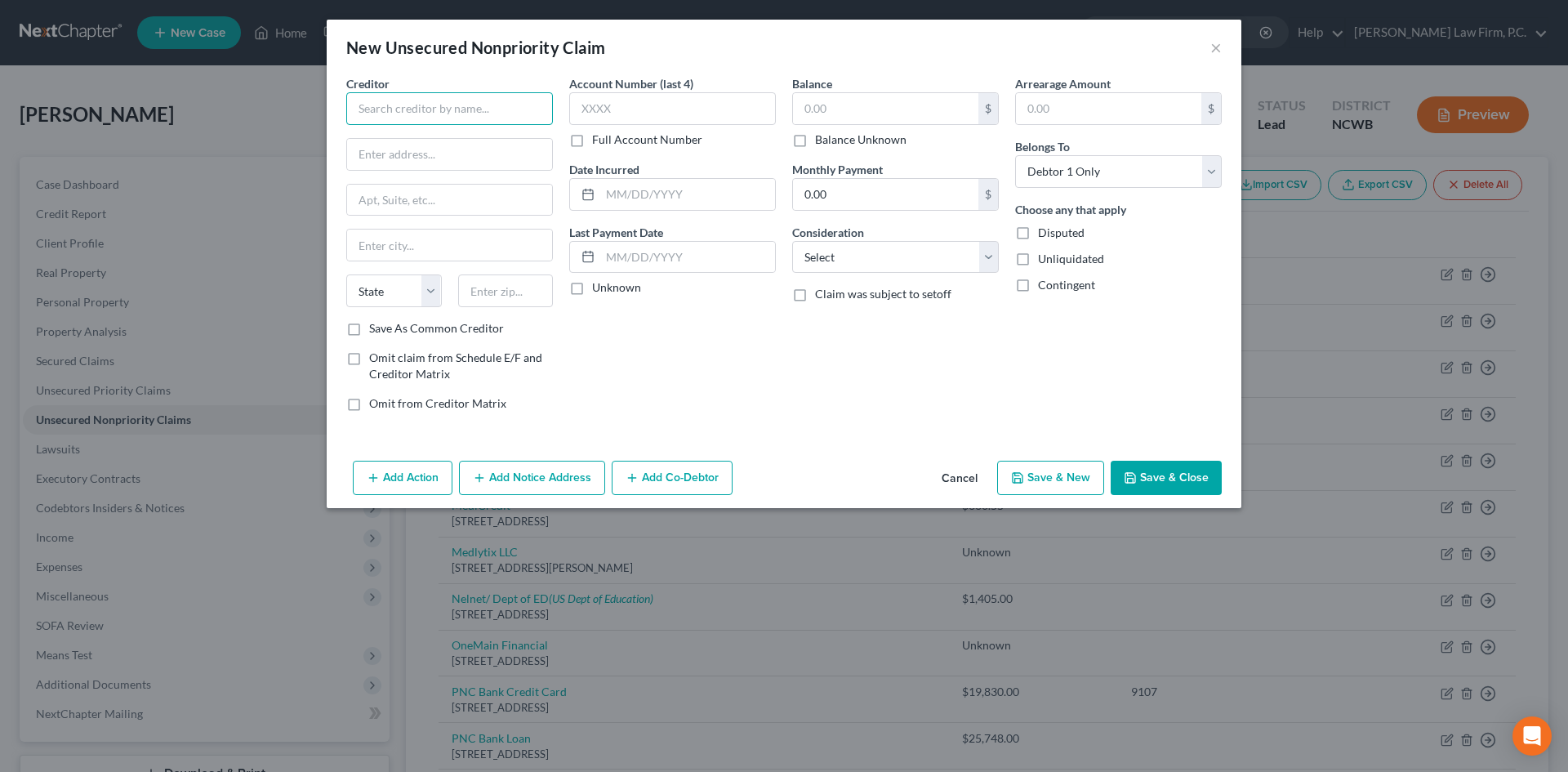
click at [397, 105] on input "text" at bounding box center [449, 109] width 206 height 33
type input "Klarna"
click at [493, 150] on div "ATTN: Bankruptcy 800 N. High Street, Suite #400, Columbus, OH 43215" at bounding box center [444, 152] width 170 height 14
type input "ATTN: Bankruptcy"
type input "800 N. High Street, Suite #400"
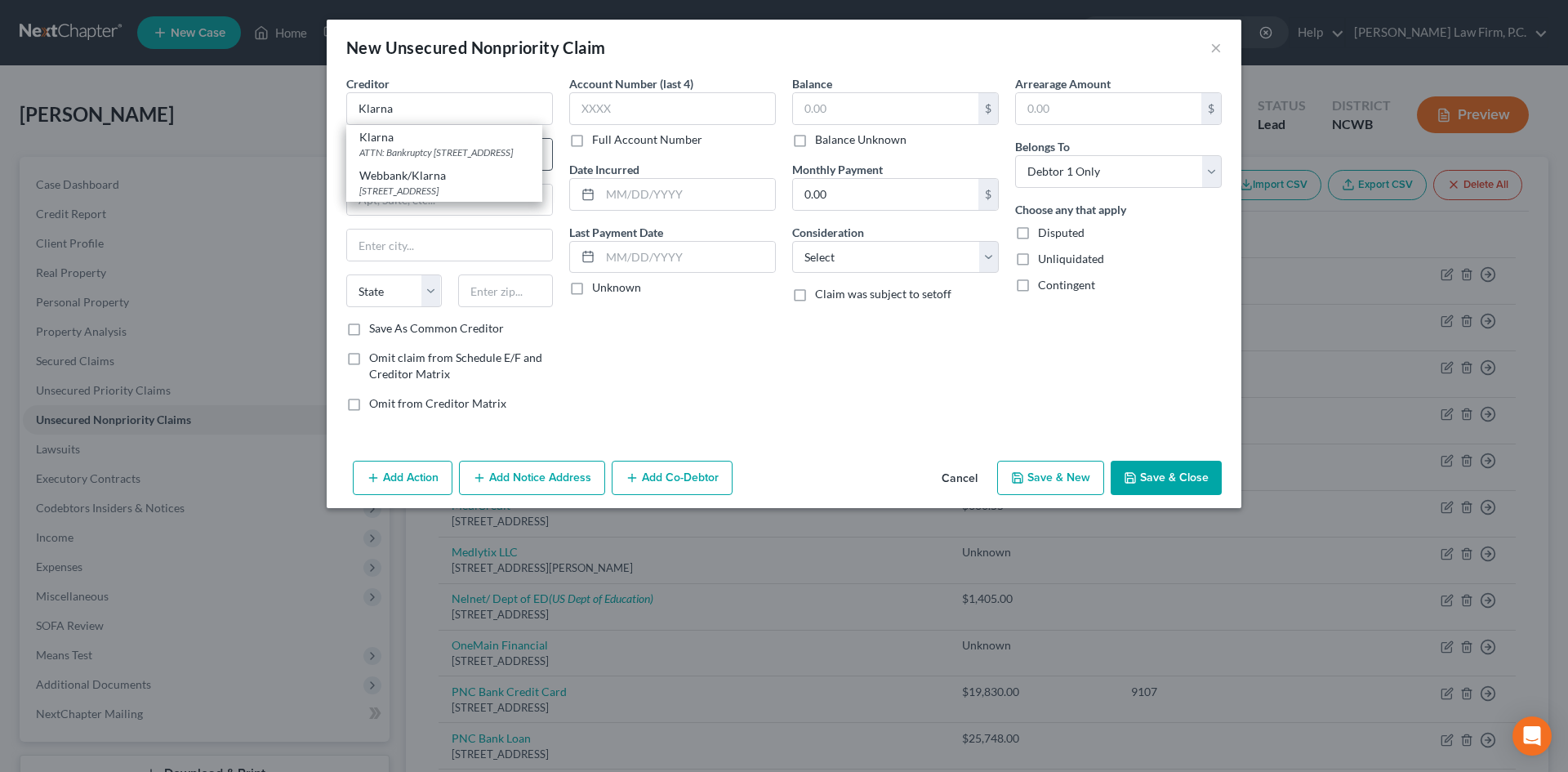
type input "Columbus"
select select "36"
type input "43215"
click at [552, 482] on button "Add Notice Address" at bounding box center [532, 478] width 146 height 34
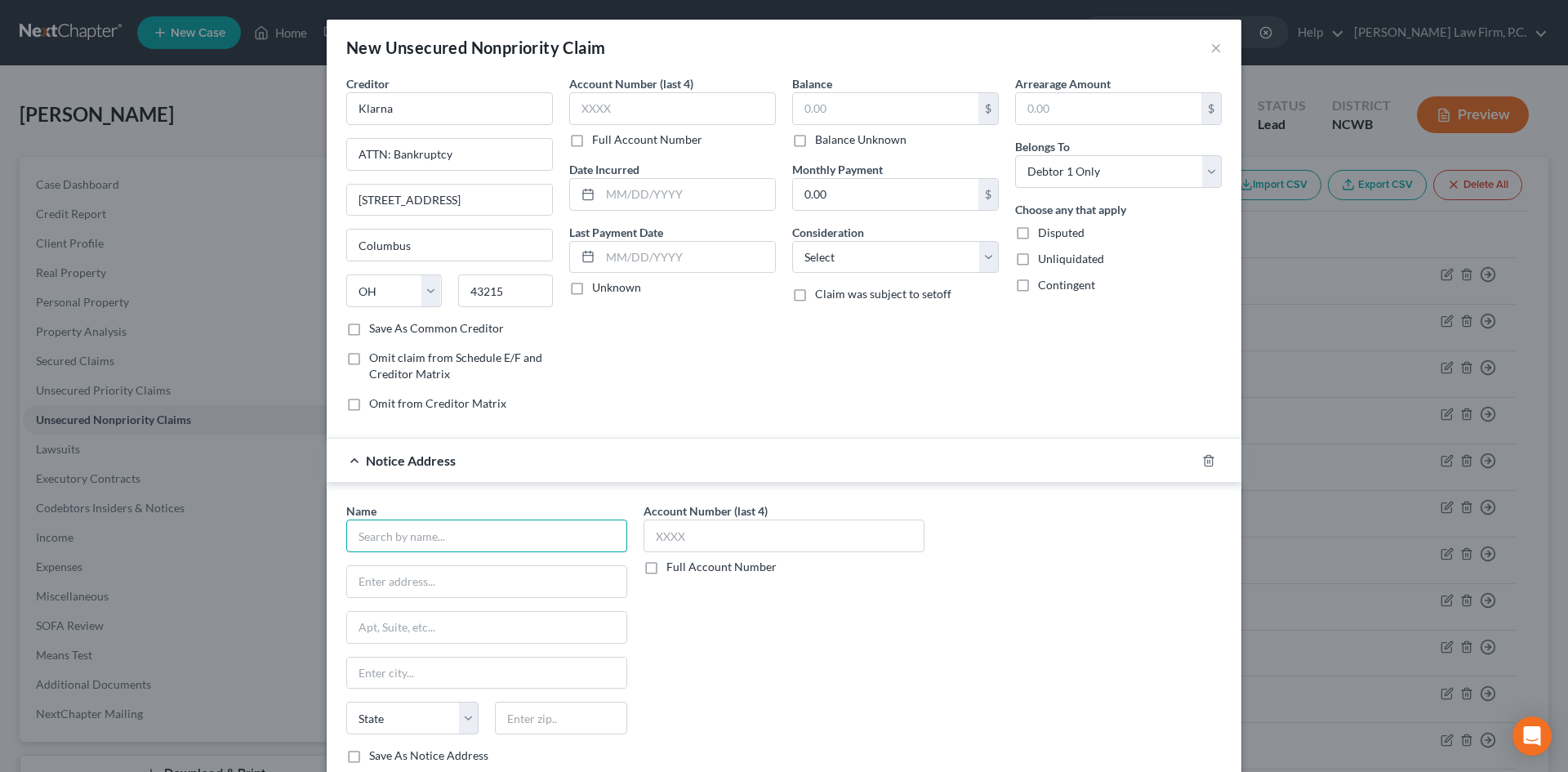
click at [464, 542] on input "text" at bounding box center [487, 536] width 281 height 33
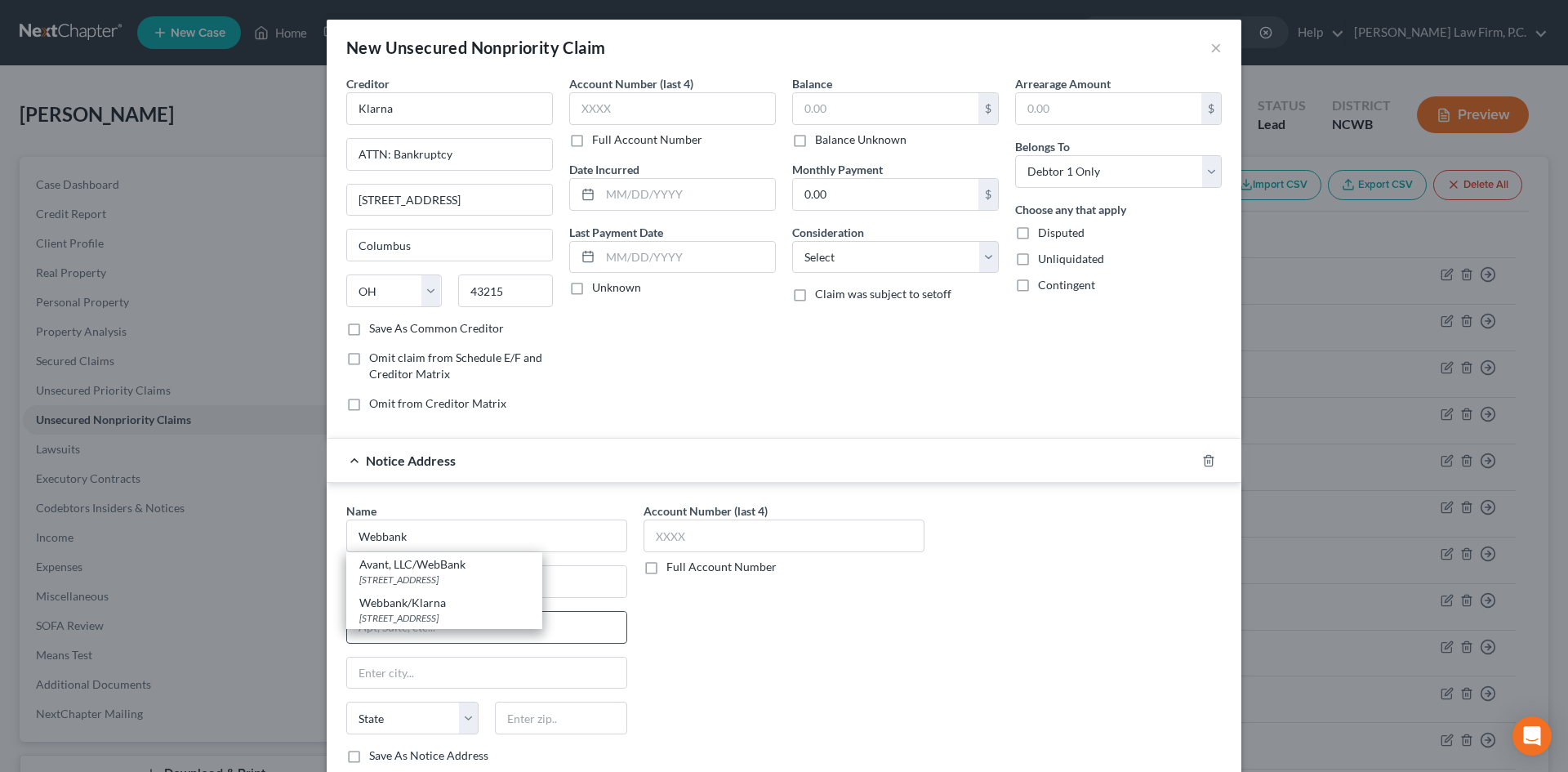
click at [442, 611] on div "629 North High Street, #300, Columbus, OH 43215" at bounding box center [444, 618] width 170 height 14
type input "Webbank/Klarna"
type input "629 North High Street, #300"
type input "Columbus"
select select "36"
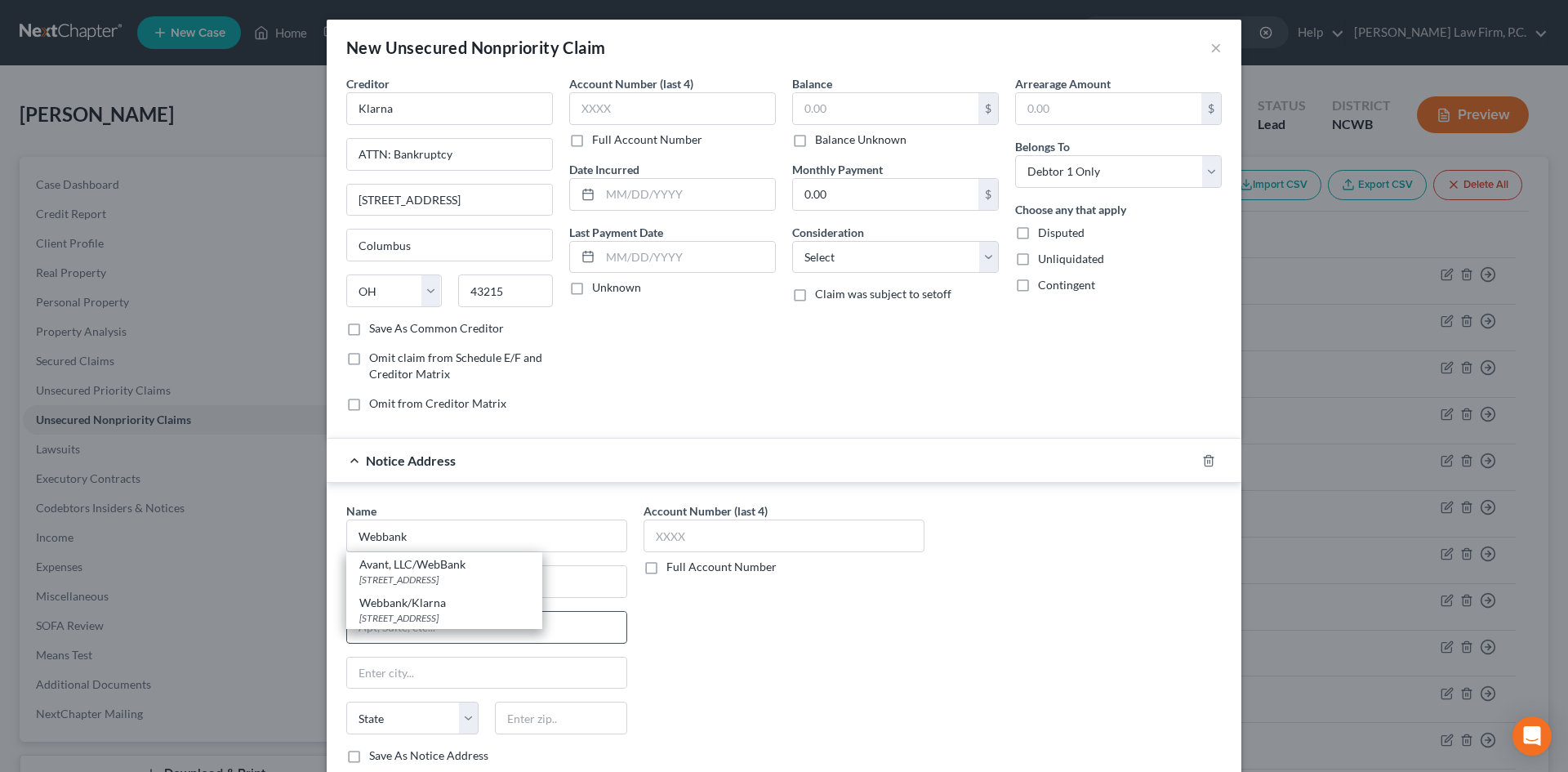
type input "43215"
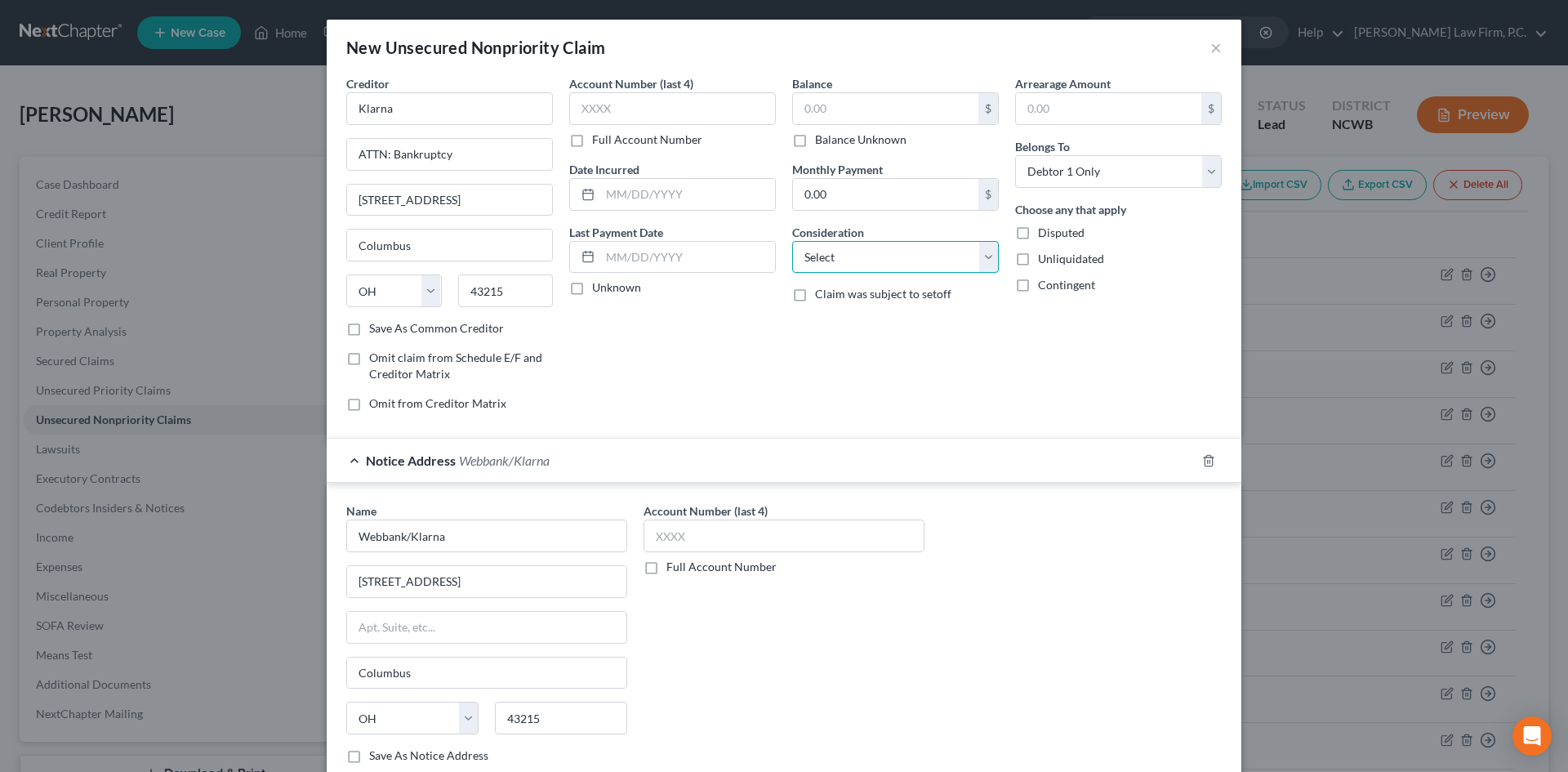
click at [868, 250] on select "Select Cable / Satellite Services Collection Agency Credit Card Debt Debt Couns…" at bounding box center [895, 257] width 206 height 33
select select "2"
click at [792, 241] on select "Select Cable / Satellite Services Collection Agency Credit Card Debt Debt Couns…" at bounding box center [895, 257] width 206 height 33
click at [814, 138] on label "Balance Unknown" at bounding box center [860, 139] width 92 height 16
click at [821, 138] on input "Balance Unknown" at bounding box center [826, 136] width 11 height 11
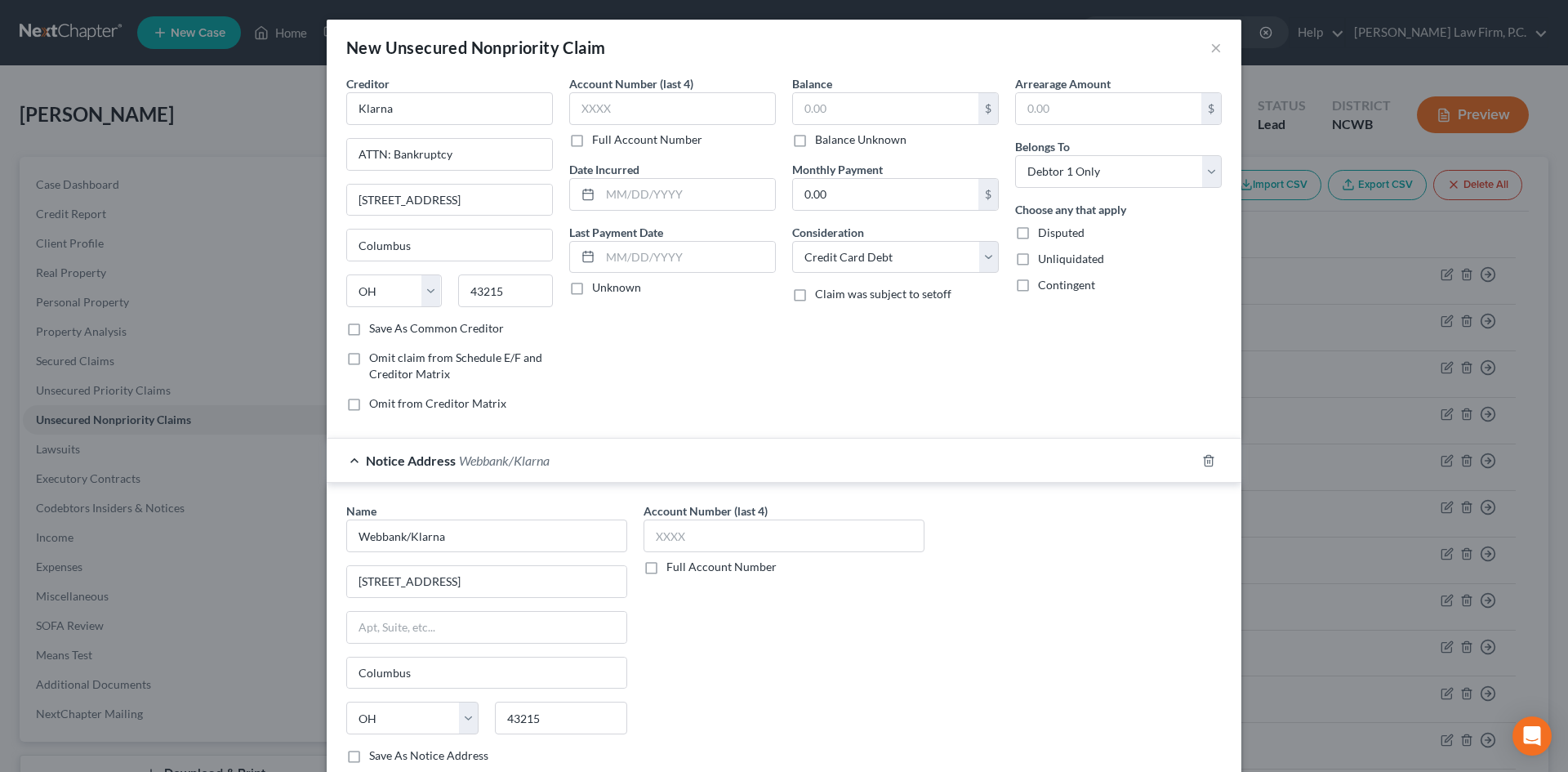
checkbox input "true"
type input "0.00"
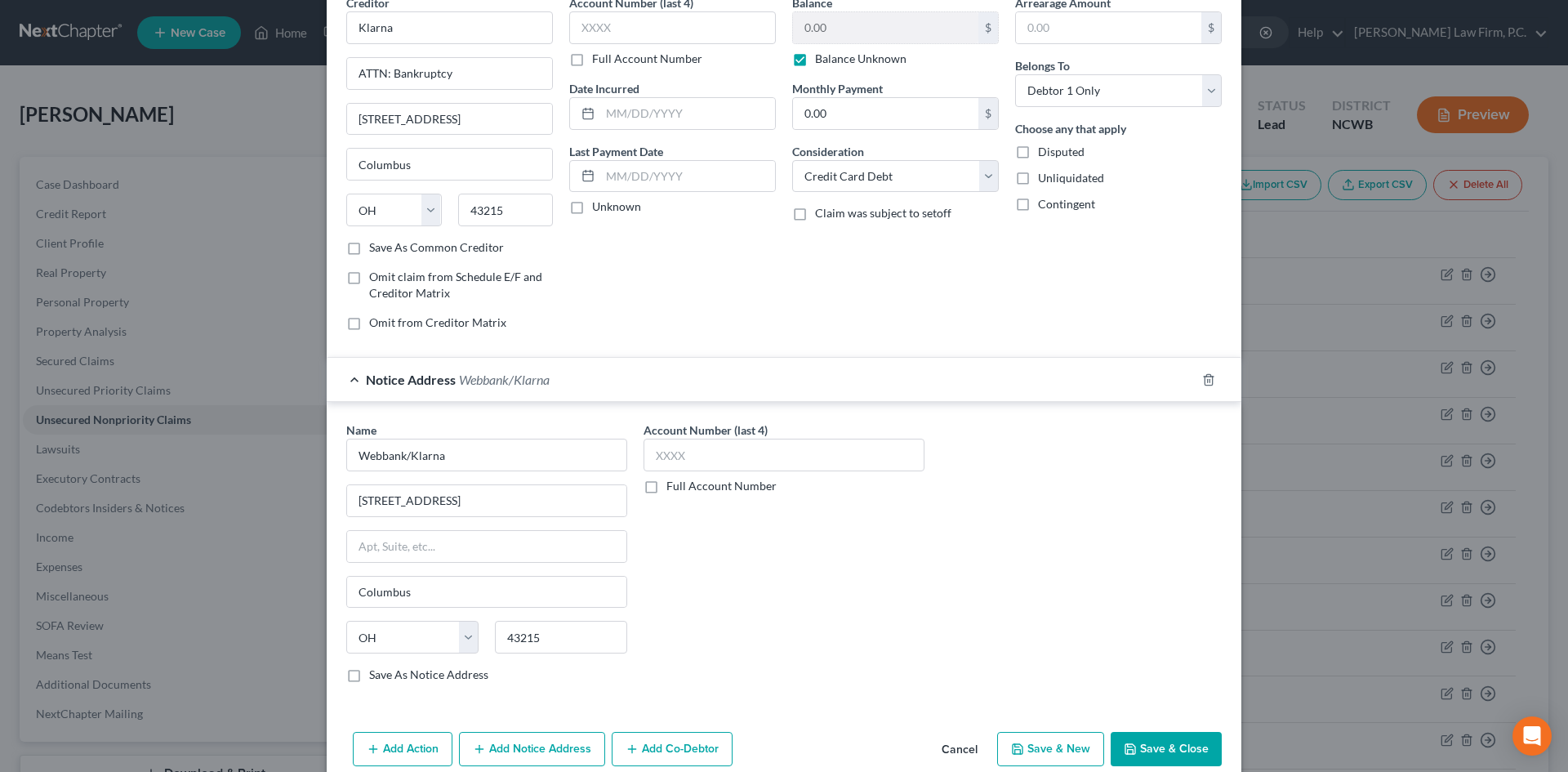
scroll to position [108, 0]
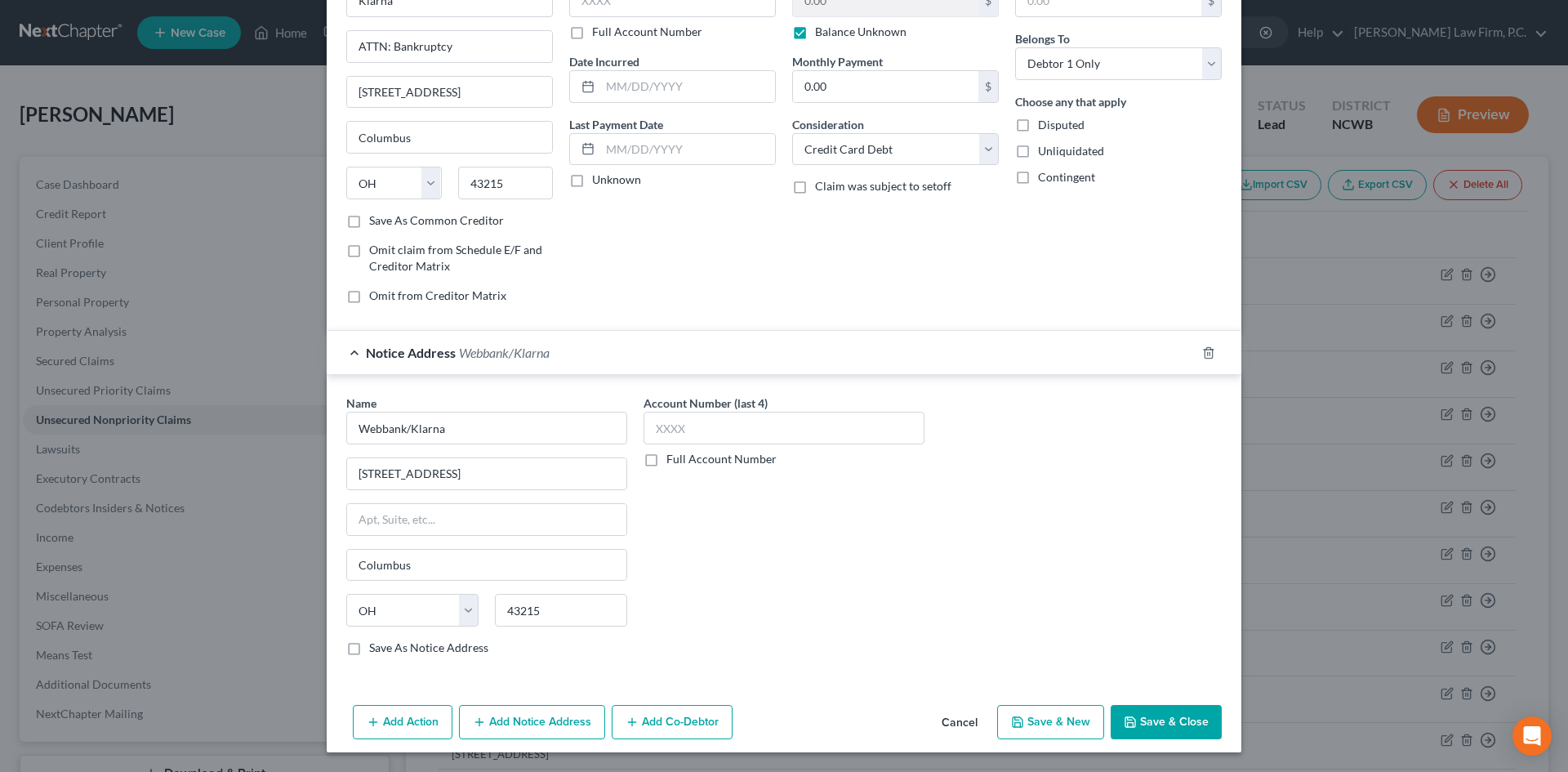
click at [1164, 724] on button "Save & Close" at bounding box center [1166, 722] width 112 height 34
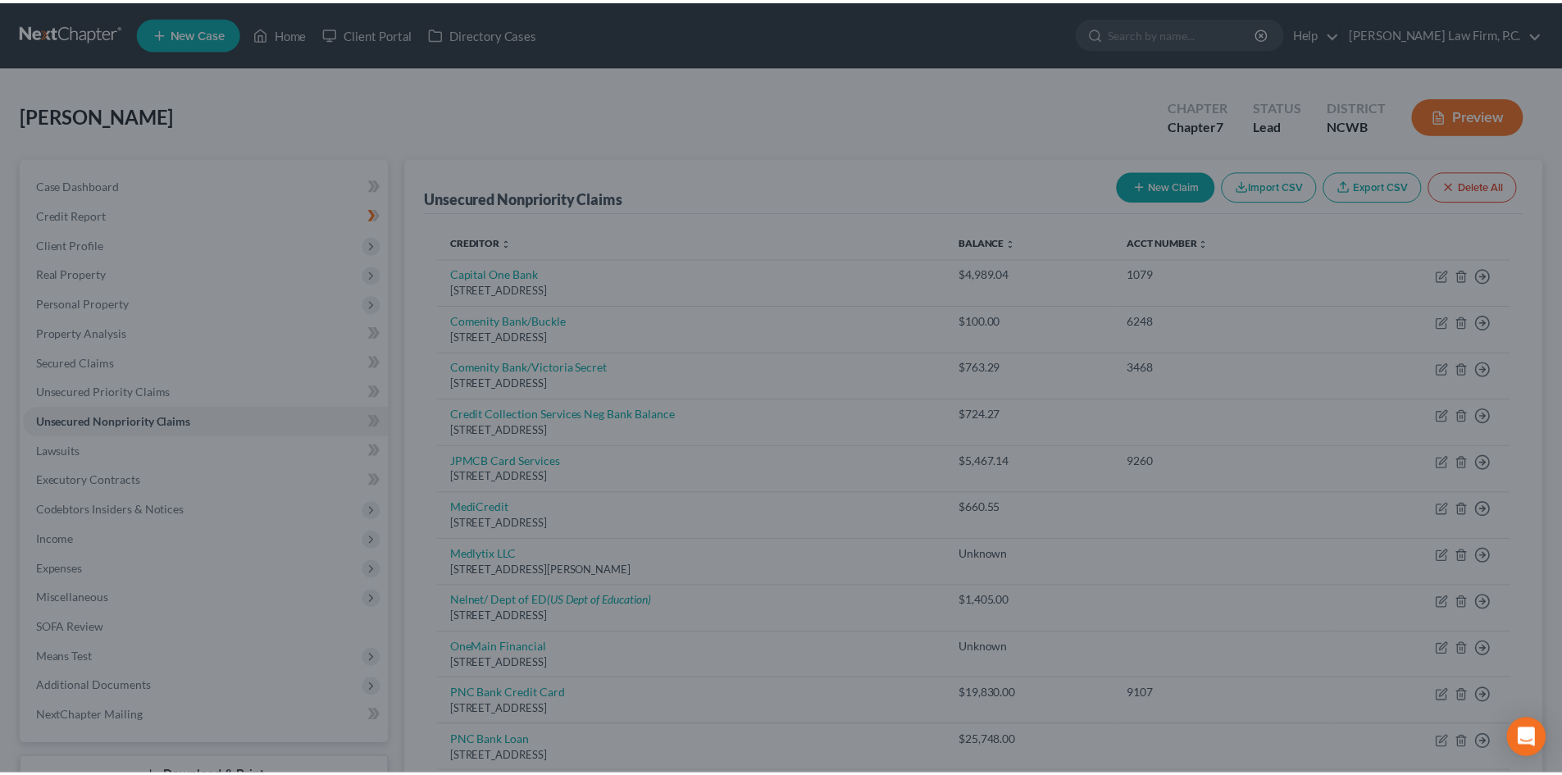
scroll to position [0, 0]
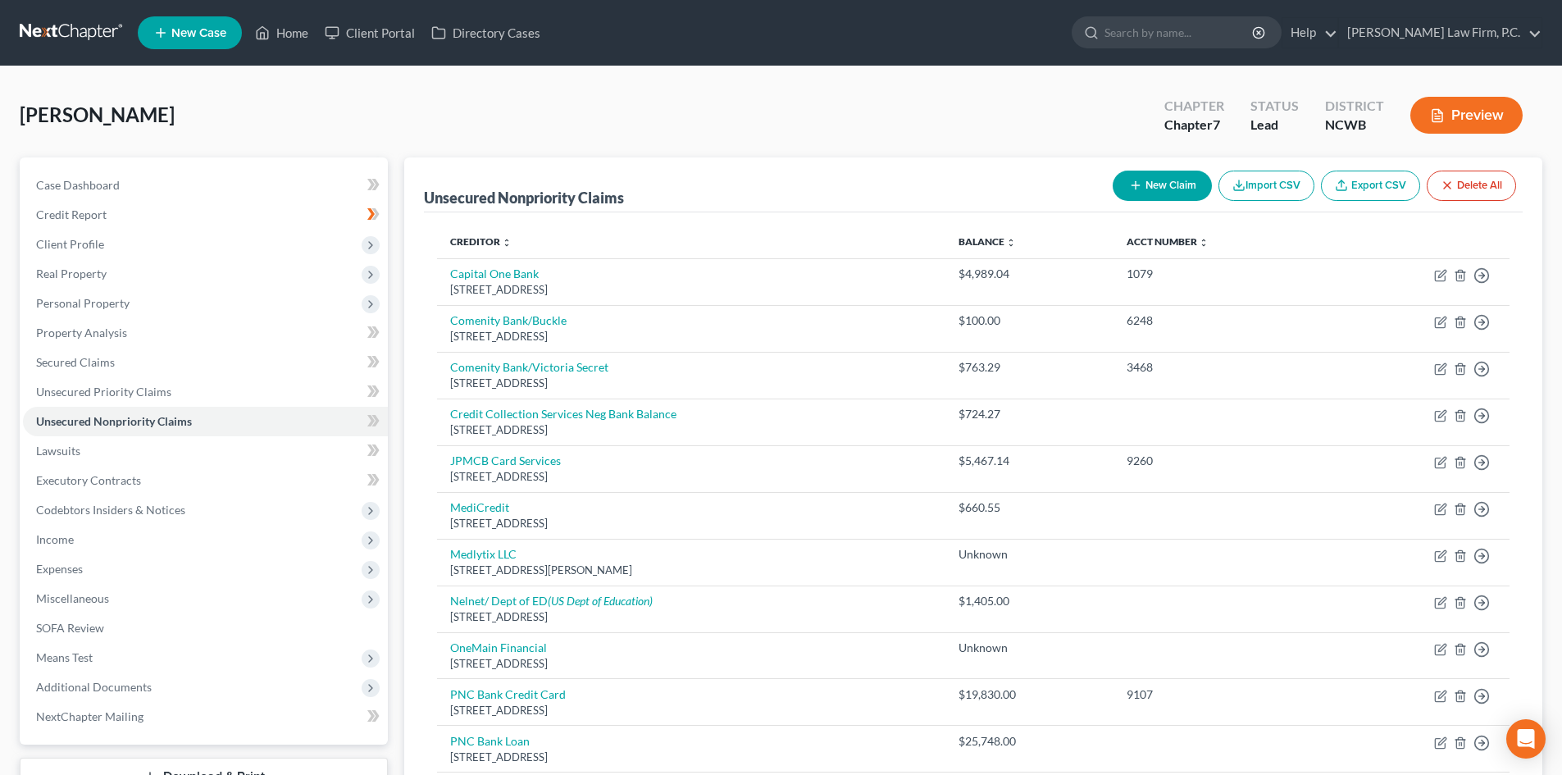
click at [1165, 192] on button "New Claim" at bounding box center [1162, 186] width 99 height 30
select select "0"
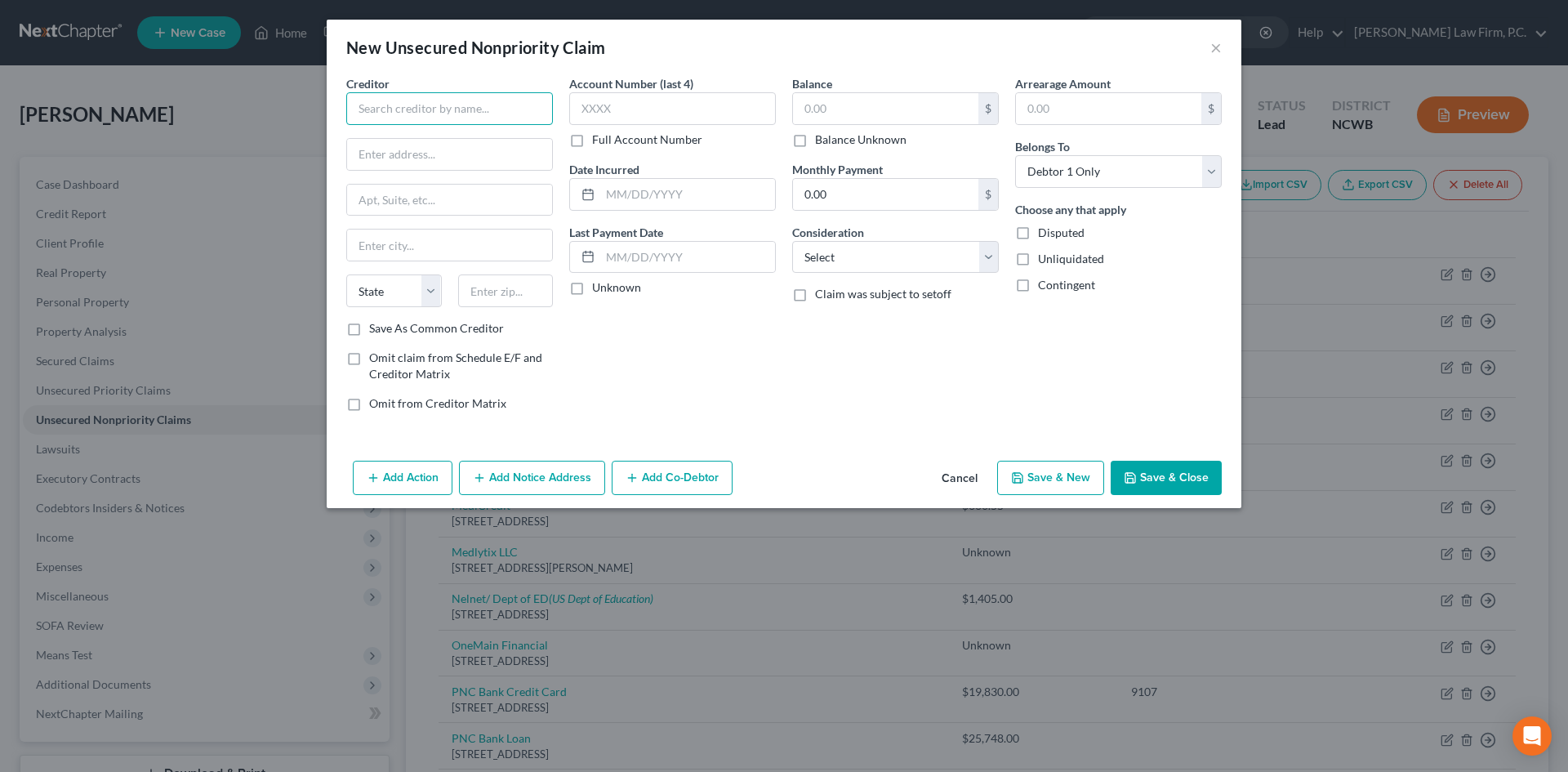
click at [411, 105] on input "text" at bounding box center [449, 109] width 206 height 33
type input "Afterpay"
click at [406, 159] on input "text" at bounding box center [450, 153] width 205 height 31
type input "ATTN: Bankruptcy"
click at [393, 198] on input "text" at bounding box center [450, 199] width 205 height 31
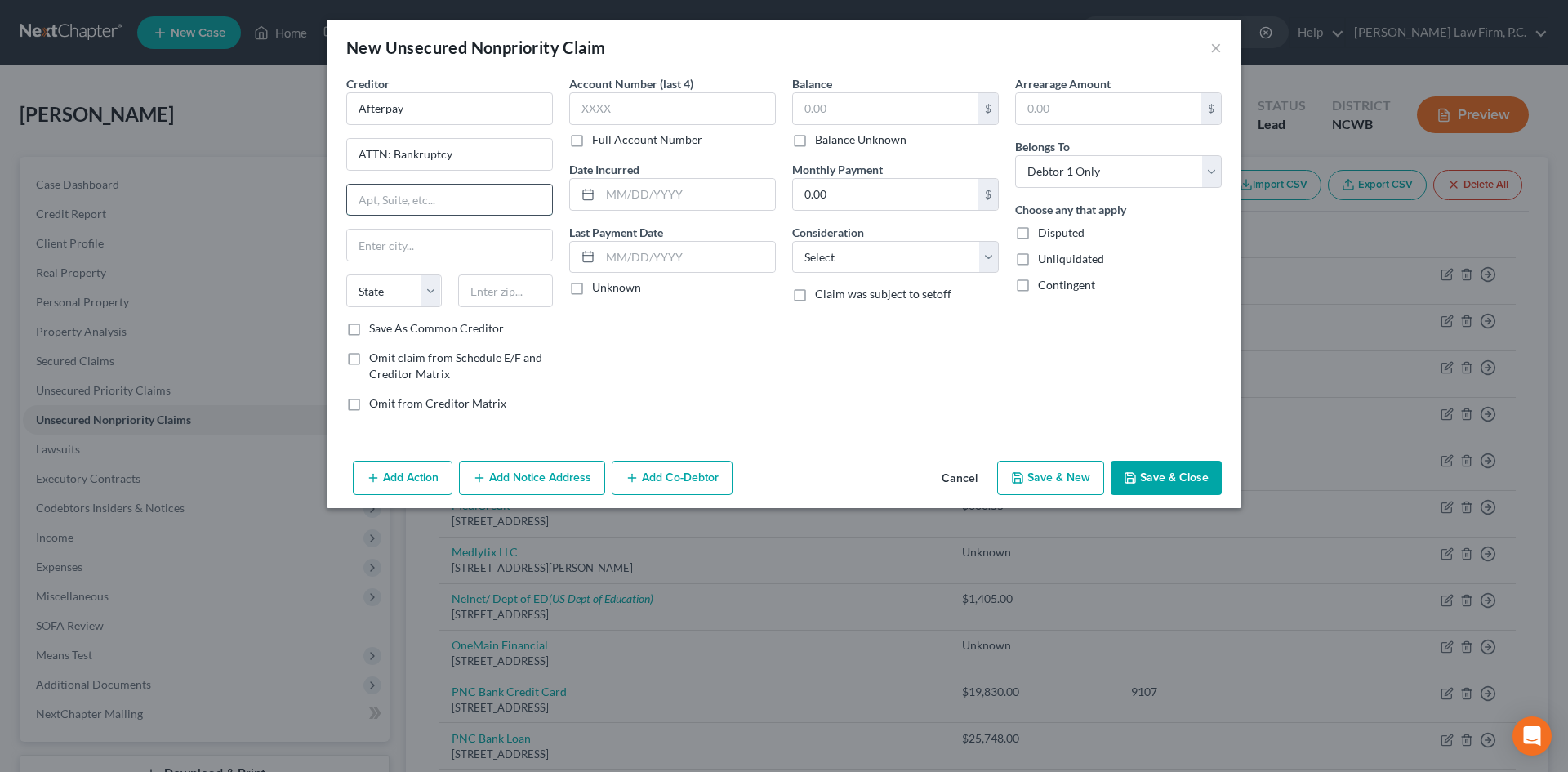
paste input "1955 Broadway, Suite 204"
type input "1955 Broadway, Suite 204"
click at [460, 114] on input "Afterpay" at bounding box center [449, 109] width 206 height 33
click at [494, 294] on input "text" at bounding box center [506, 291] width 96 height 33
type input "94612"
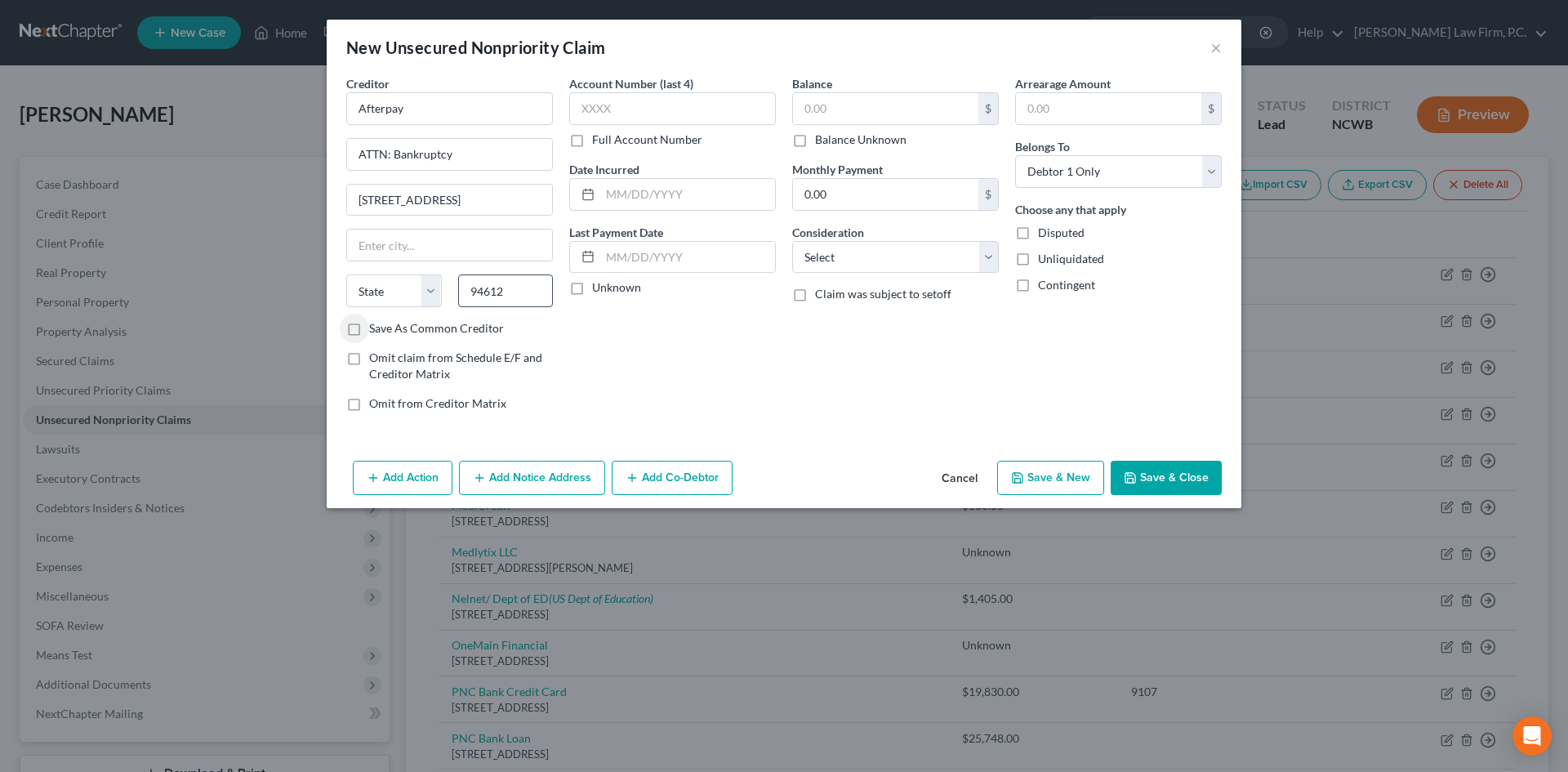
type input "Oakland"
select select "4"
click at [443, 103] on input "Afterpay" at bounding box center [449, 109] width 206 height 33
type input "Afterpay US, Inc."
click at [897, 266] on select "Select Cable / Satellite Services Collection Agency Credit Card Debt Debt Couns…" at bounding box center [895, 257] width 206 height 33
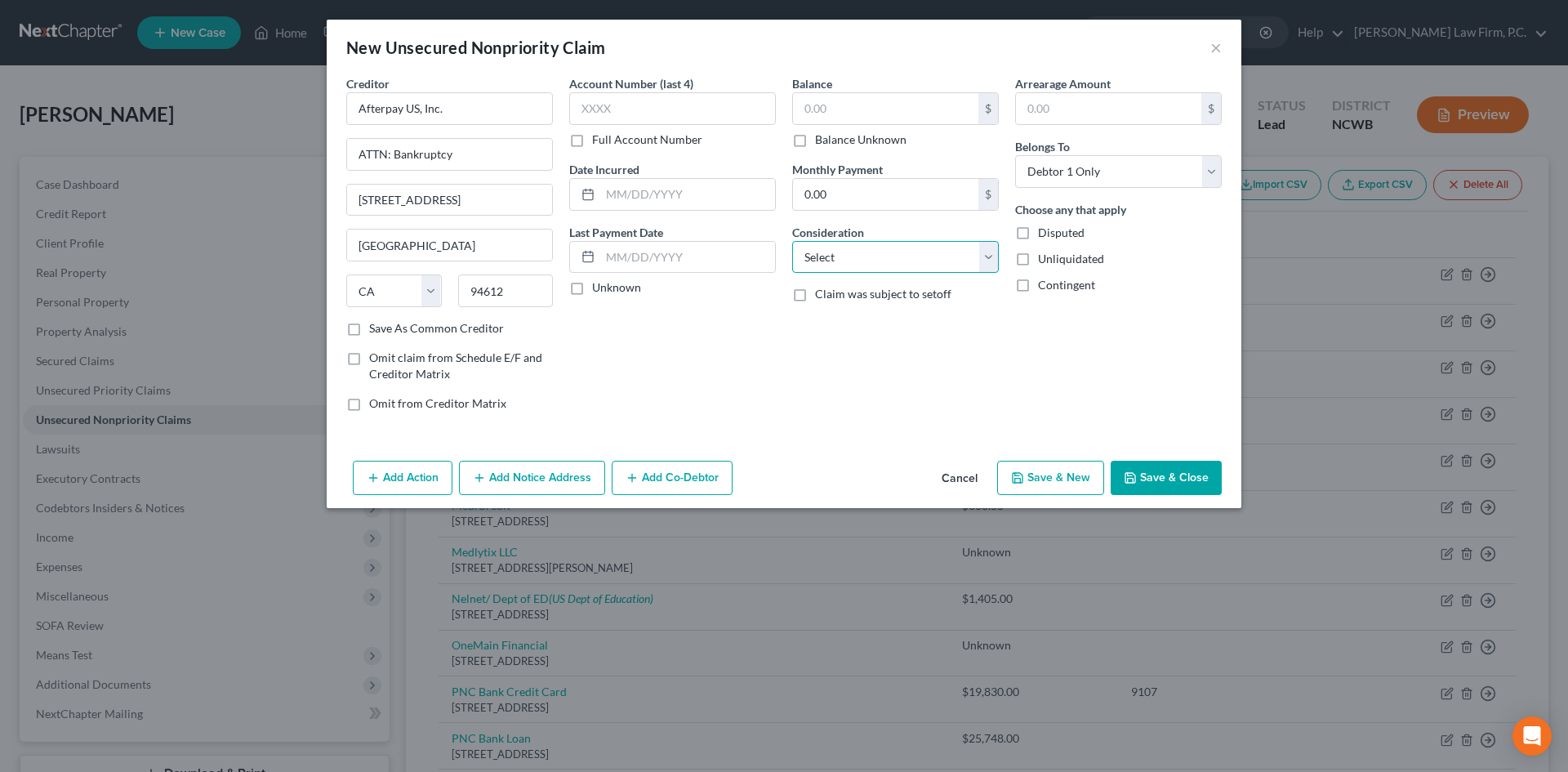
select select "2"
click at [792, 241] on select "Select Cable / Satellite Services Collection Agency Credit Card Debt Debt Couns…" at bounding box center [895, 257] width 206 height 33
click at [1198, 476] on button "Save & Close" at bounding box center [1166, 478] width 112 height 34
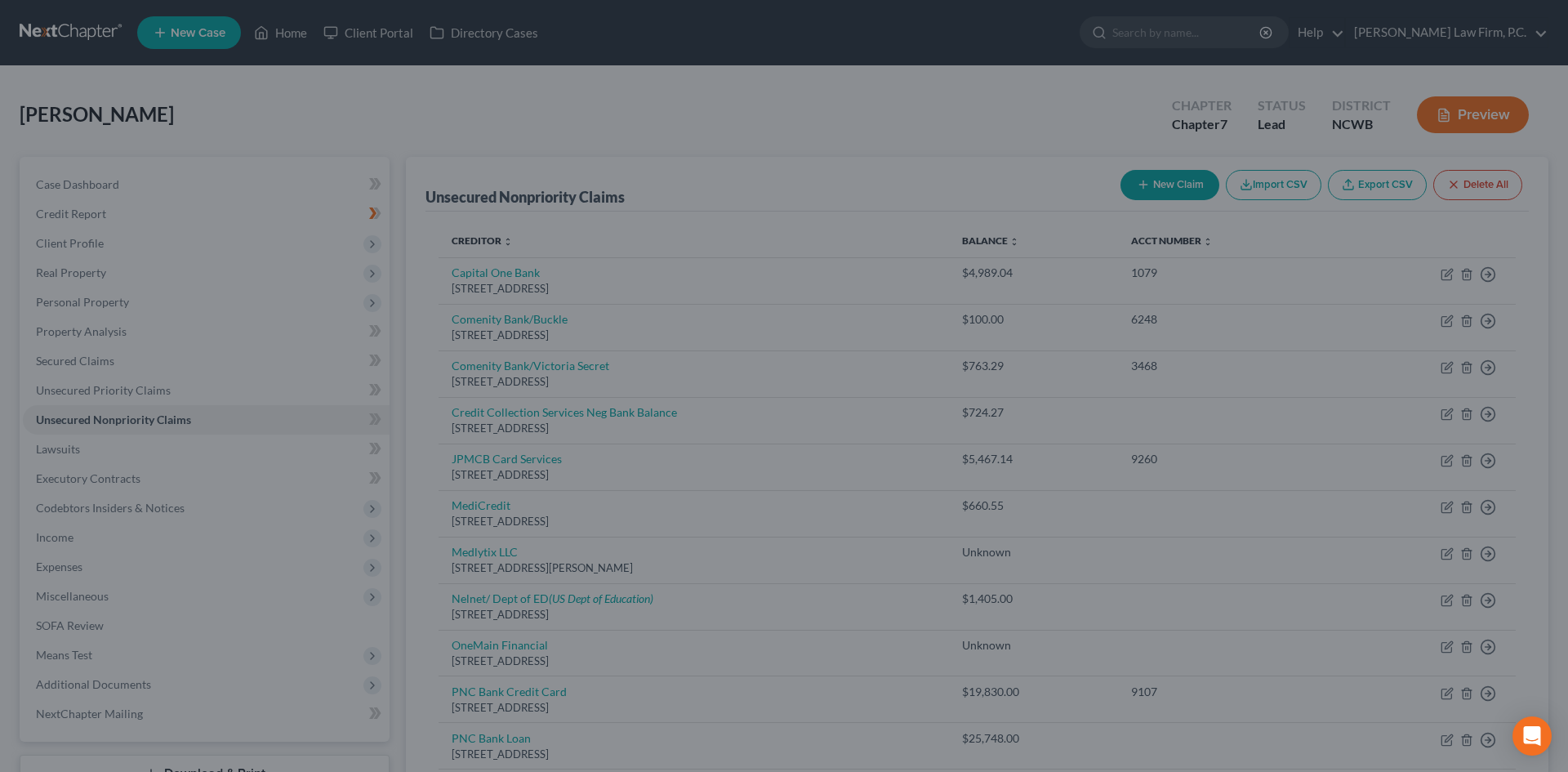
type input "0.00"
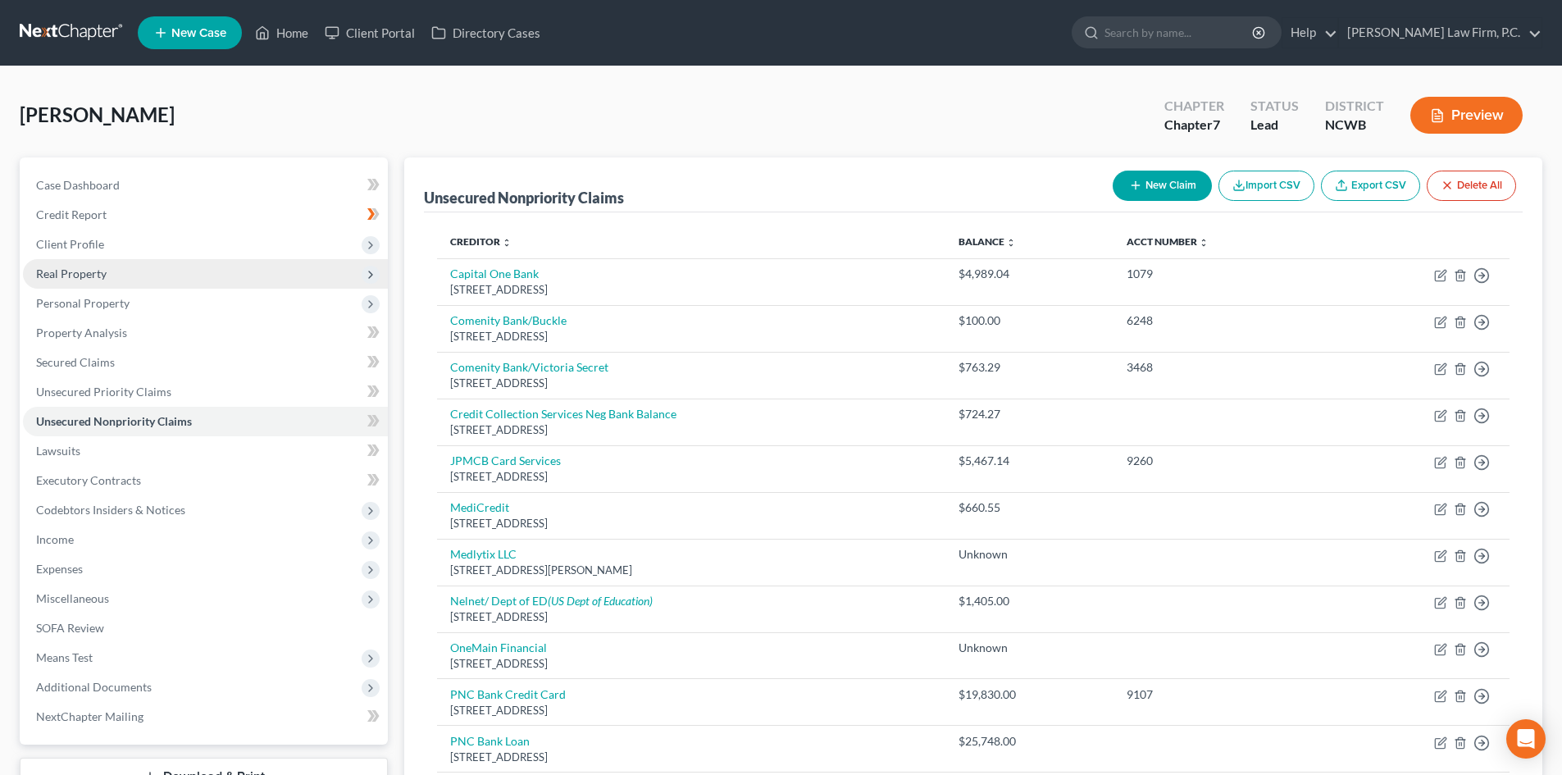
click at [130, 265] on span "Real Property" at bounding box center [205, 274] width 365 height 30
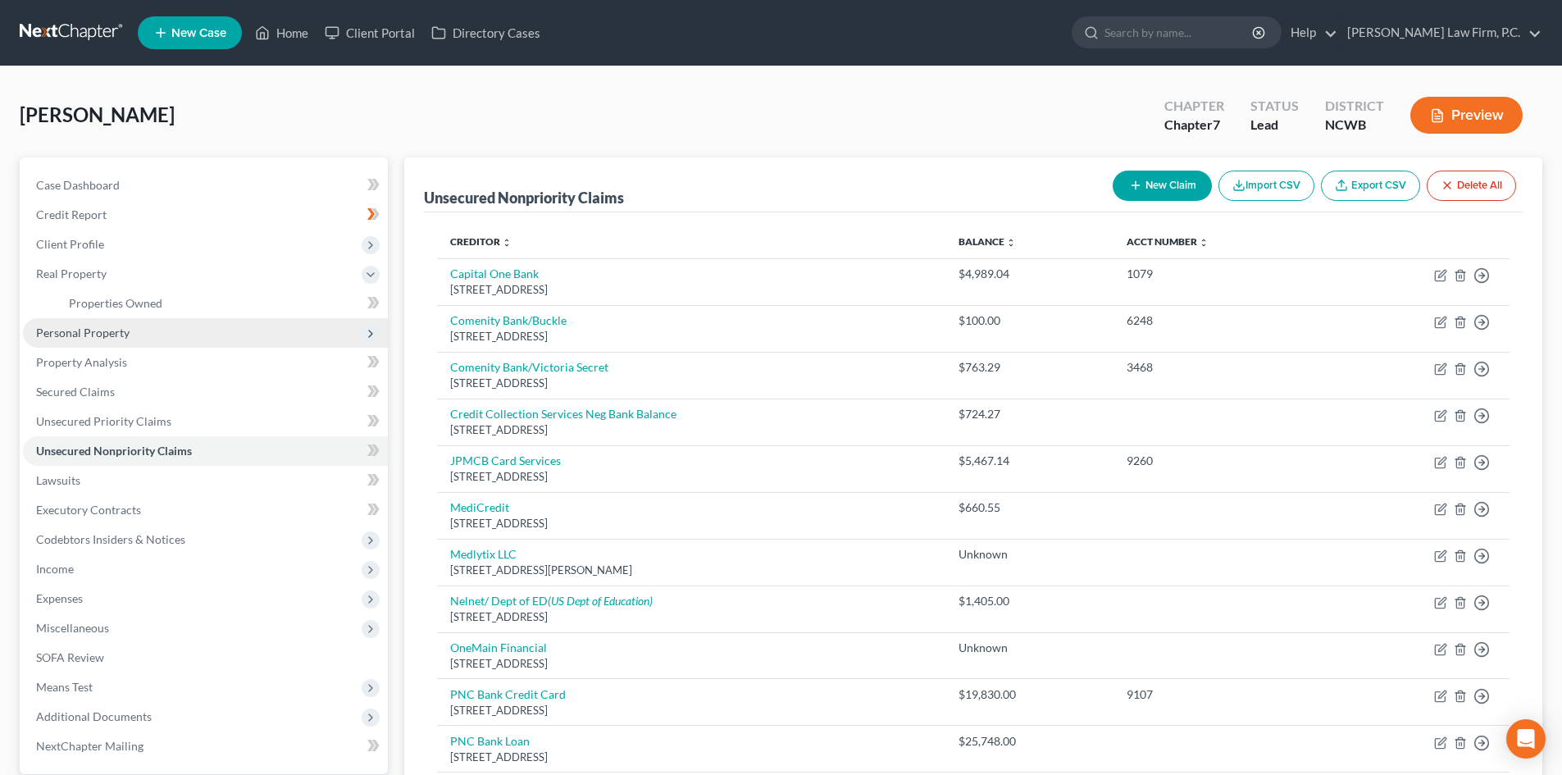
click at [100, 340] on span "Personal Property" at bounding box center [205, 333] width 365 height 30
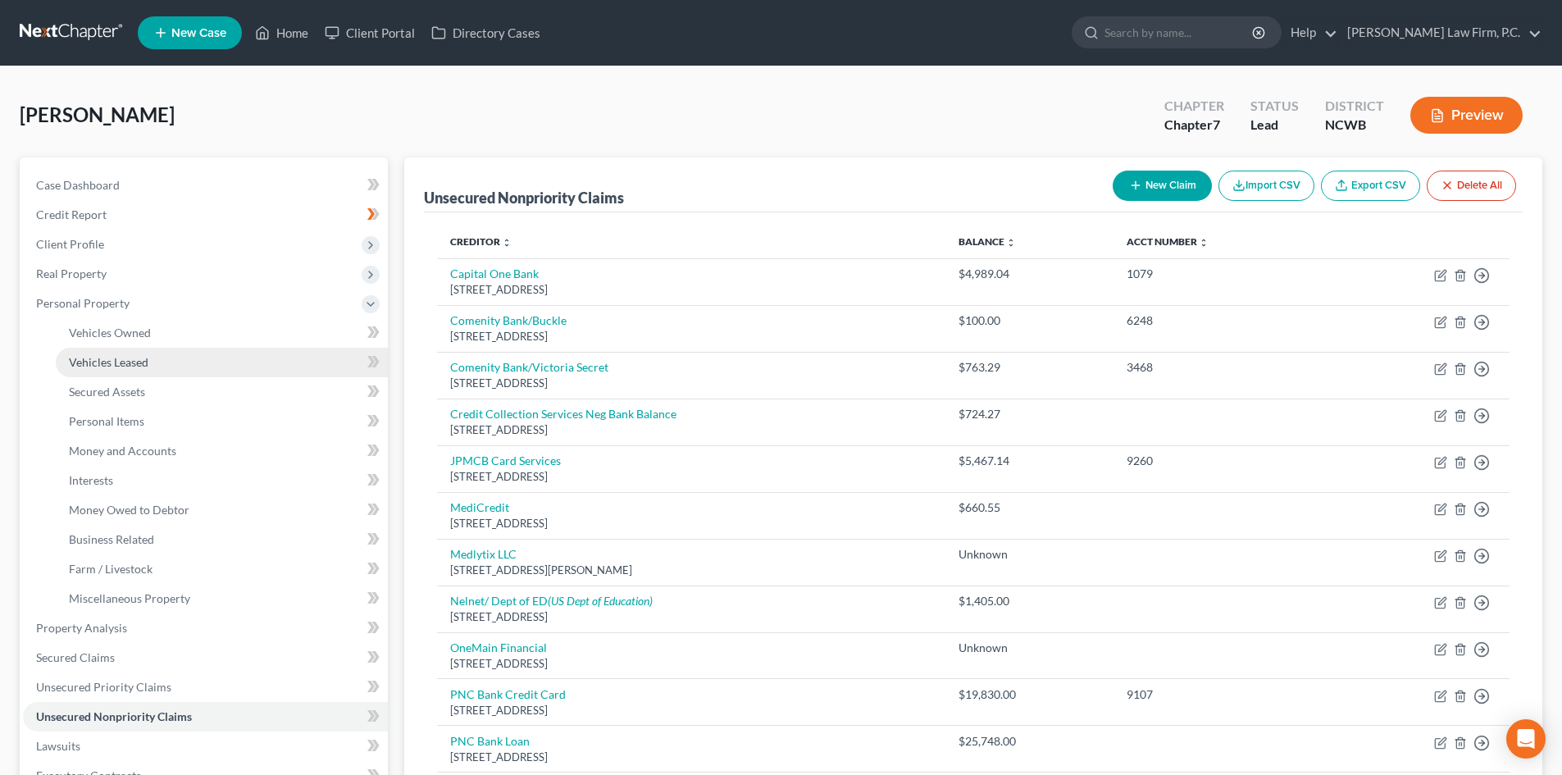
click at [161, 366] on link "Vehicles Leased" at bounding box center [222, 363] width 332 height 30
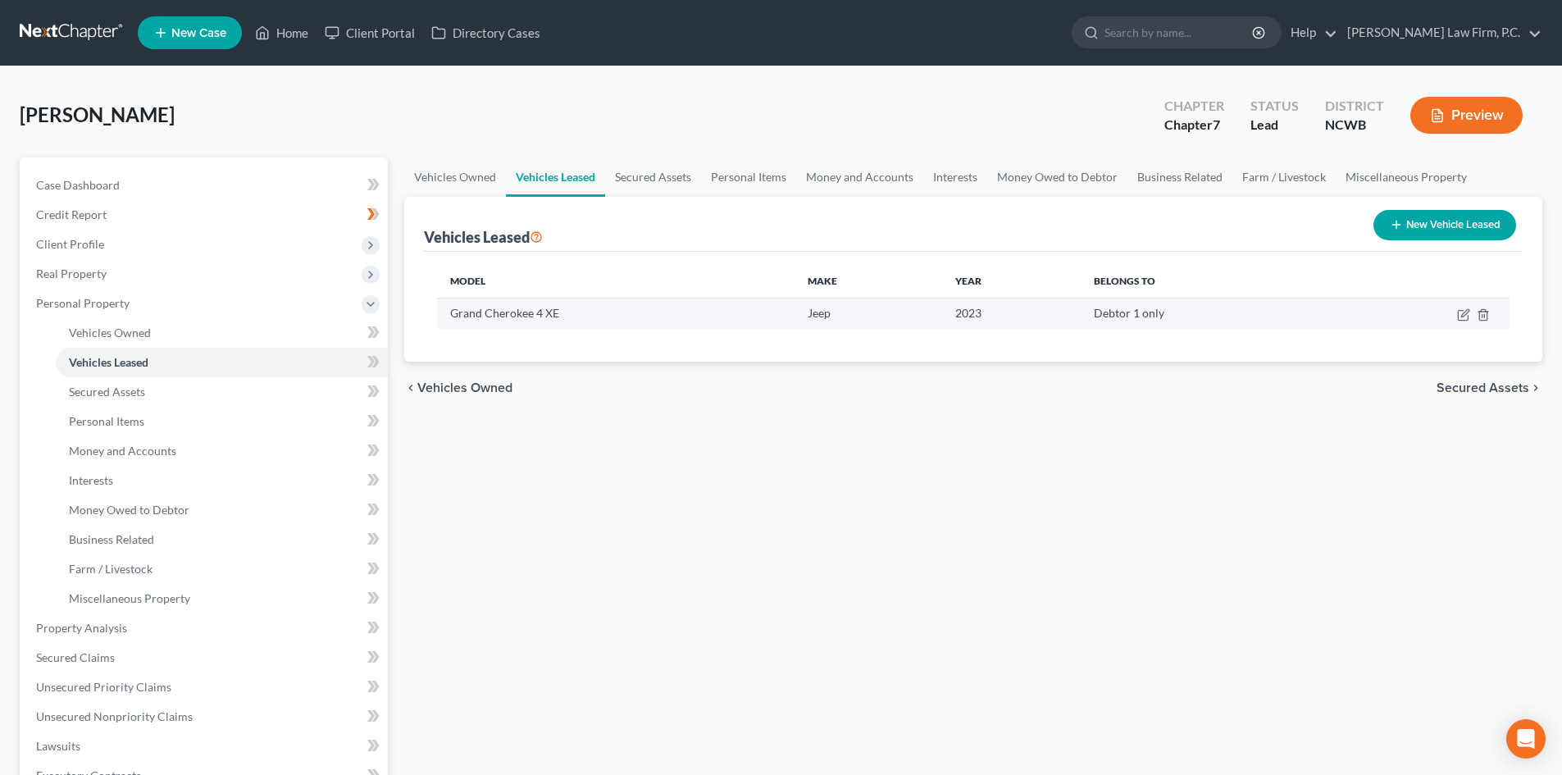
click at [483, 313] on td "Grand Cherokee 4 XE" at bounding box center [616, 313] width 358 height 31
click at [1461, 314] on icon "button" at bounding box center [1463, 314] width 13 height 13
select select "0"
select select "3"
select select "0"
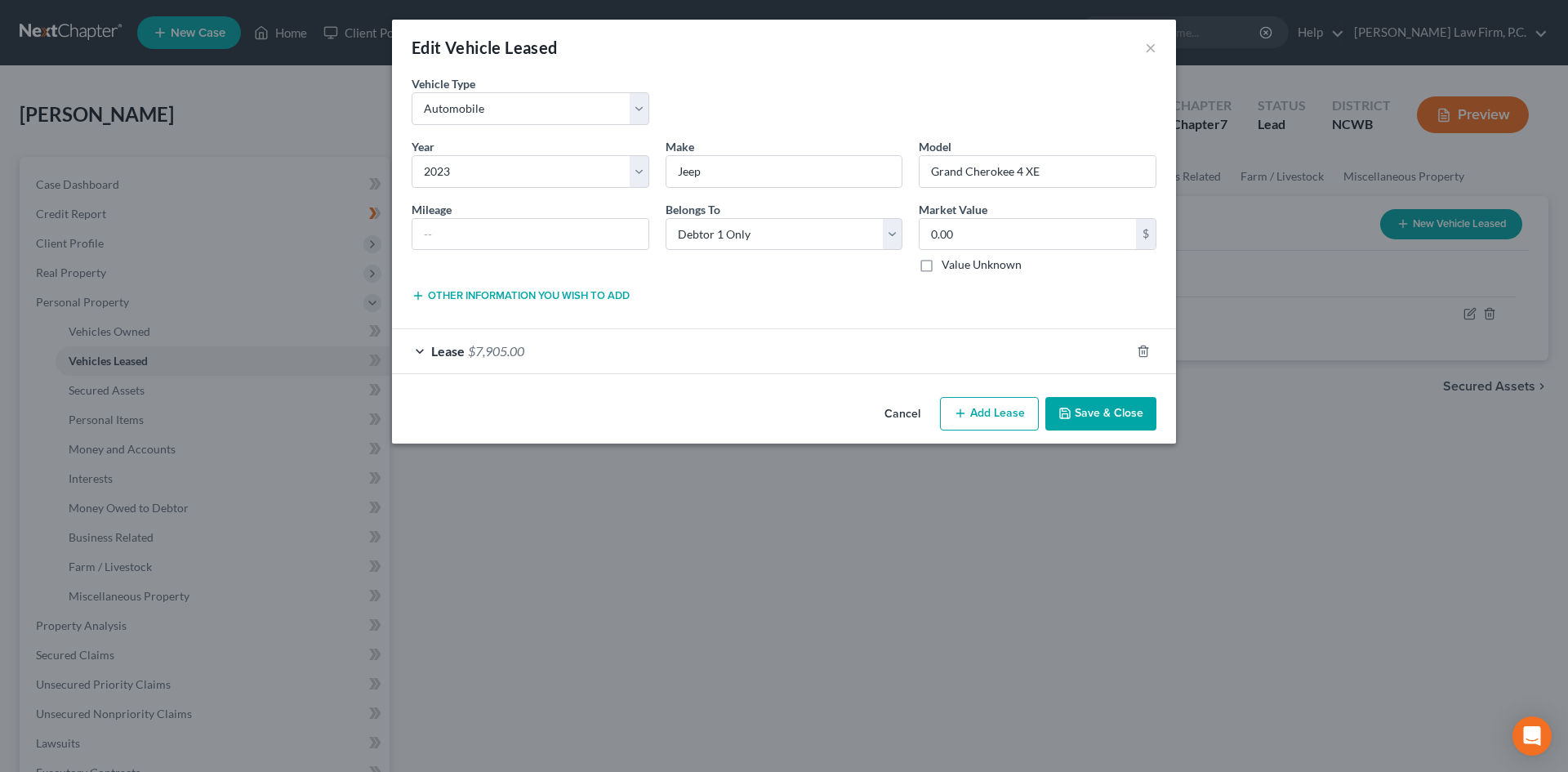
click at [906, 411] on button "Cancel" at bounding box center [902, 414] width 62 height 33
